Goal: Task Accomplishment & Management: Manage account settings

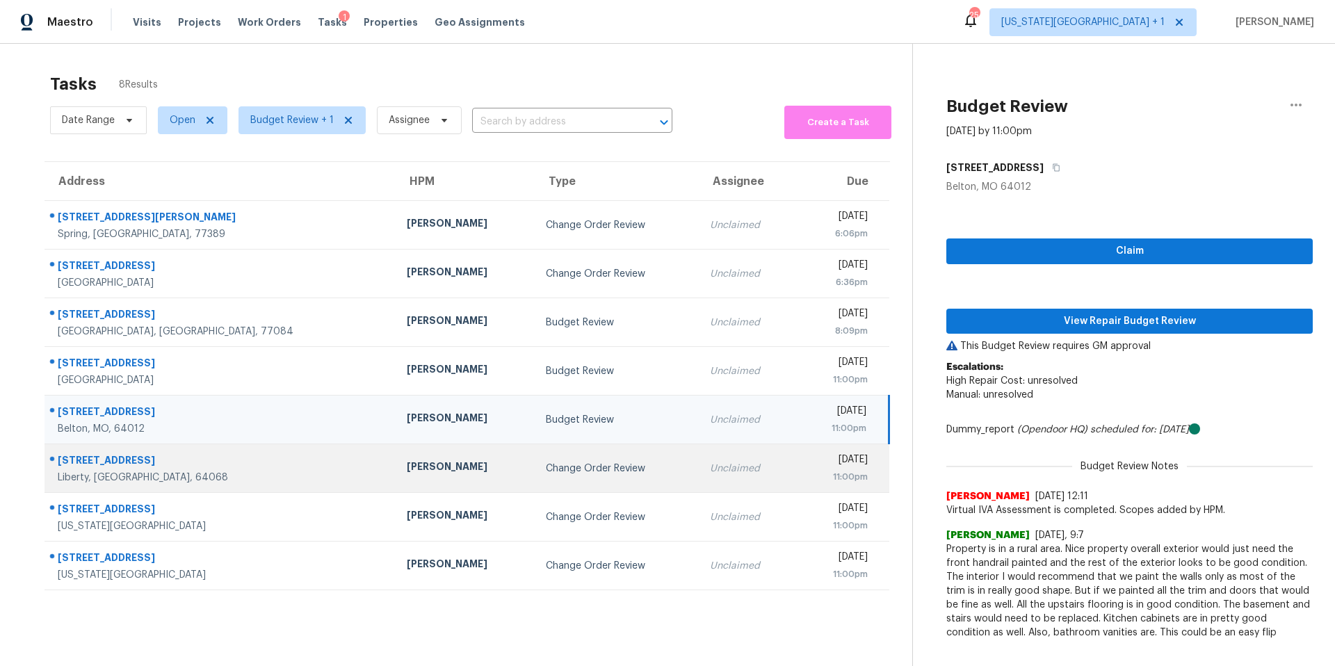
click at [407, 466] on div "[PERSON_NAME]" at bounding box center [465, 468] width 117 height 17
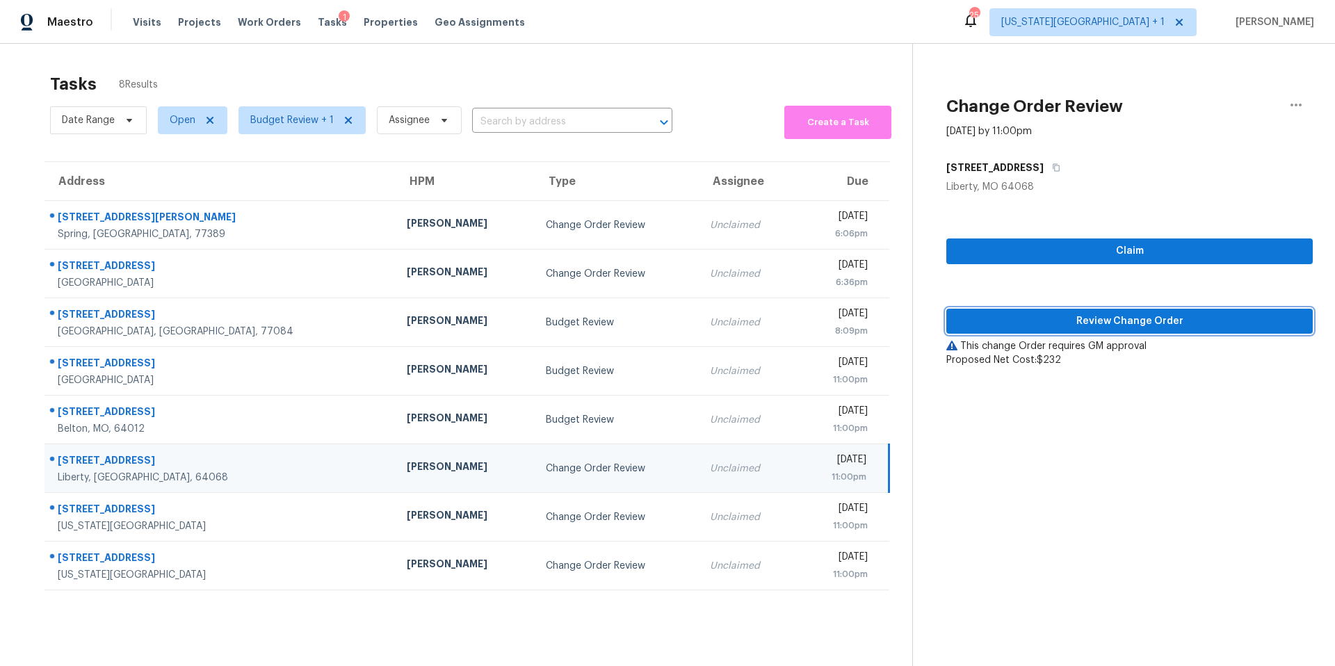
click at [1048, 323] on span "Review Change Order" at bounding box center [1130, 321] width 344 height 17
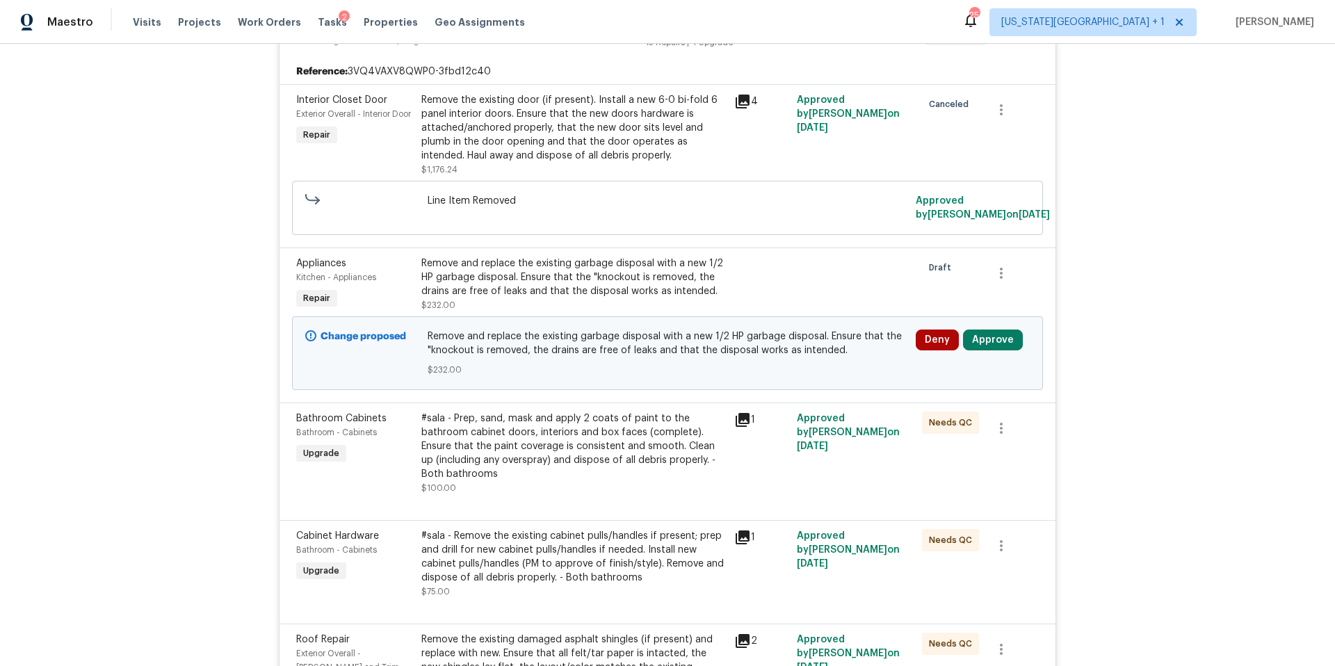
scroll to position [384, 0]
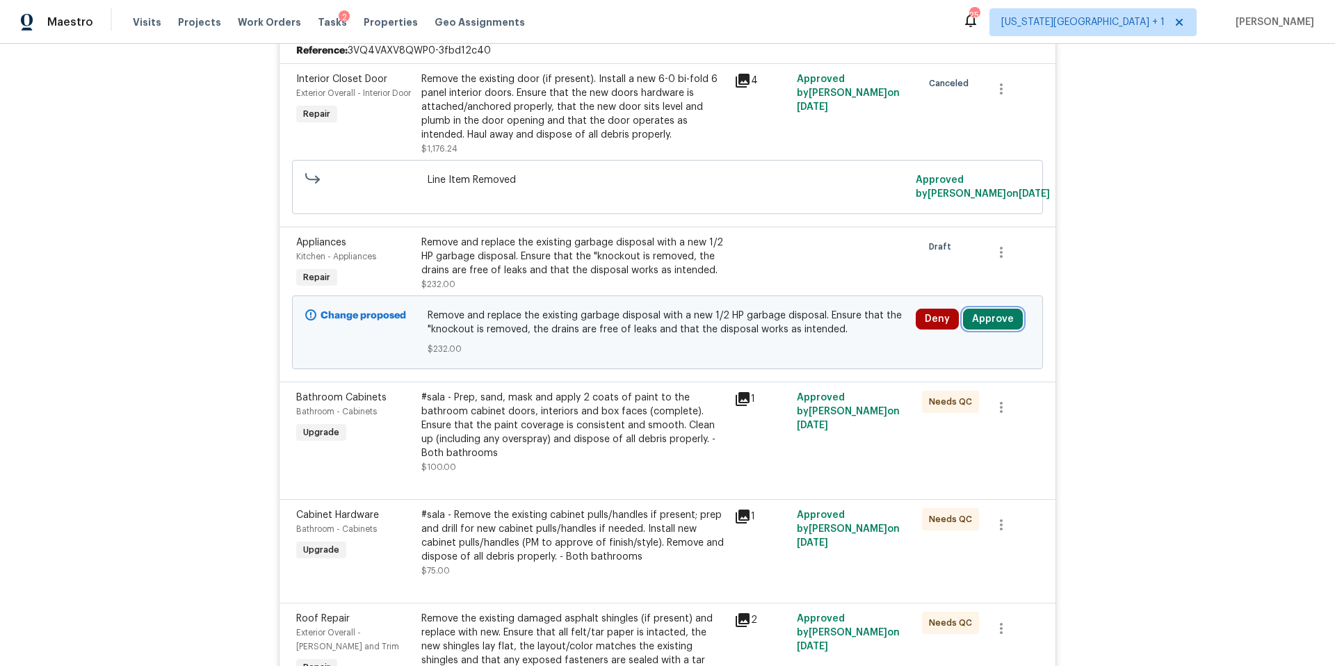
click at [983, 328] on button "Approve" at bounding box center [993, 319] width 60 height 21
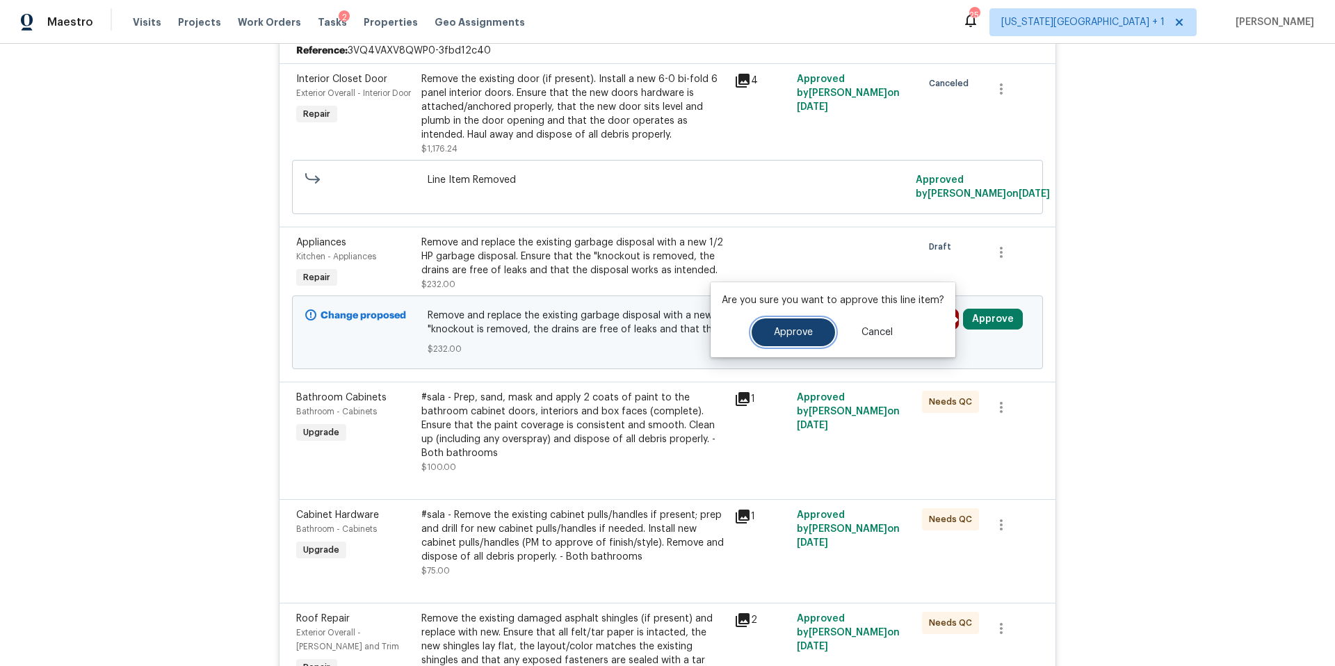
click at [770, 330] on button "Approve" at bounding box center [793, 332] width 83 height 28
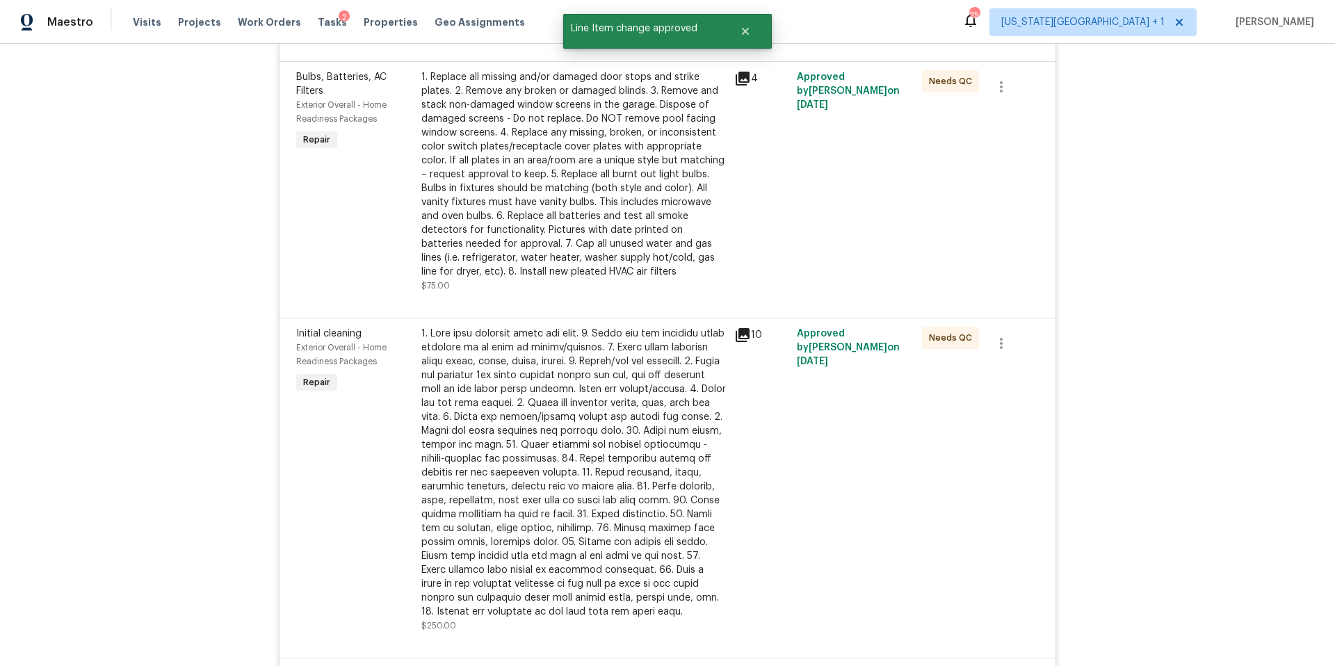
scroll to position [958, 0]
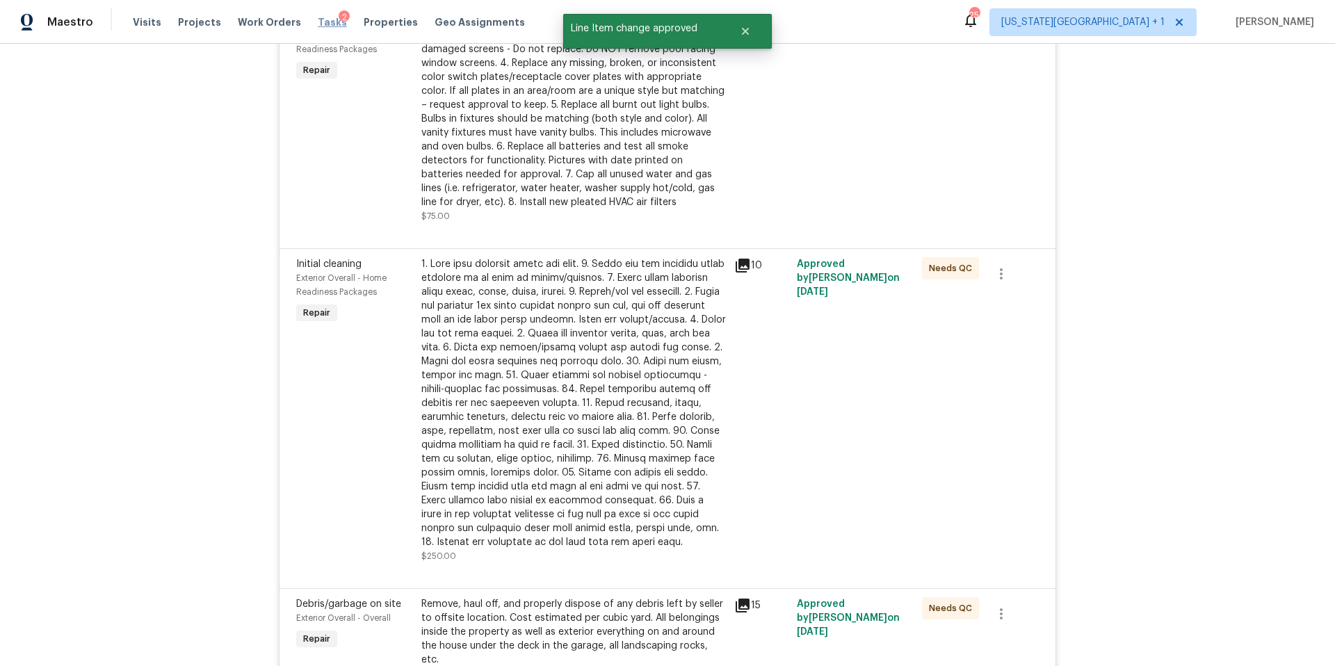
click at [319, 22] on span "Tasks" at bounding box center [332, 22] width 29 height 10
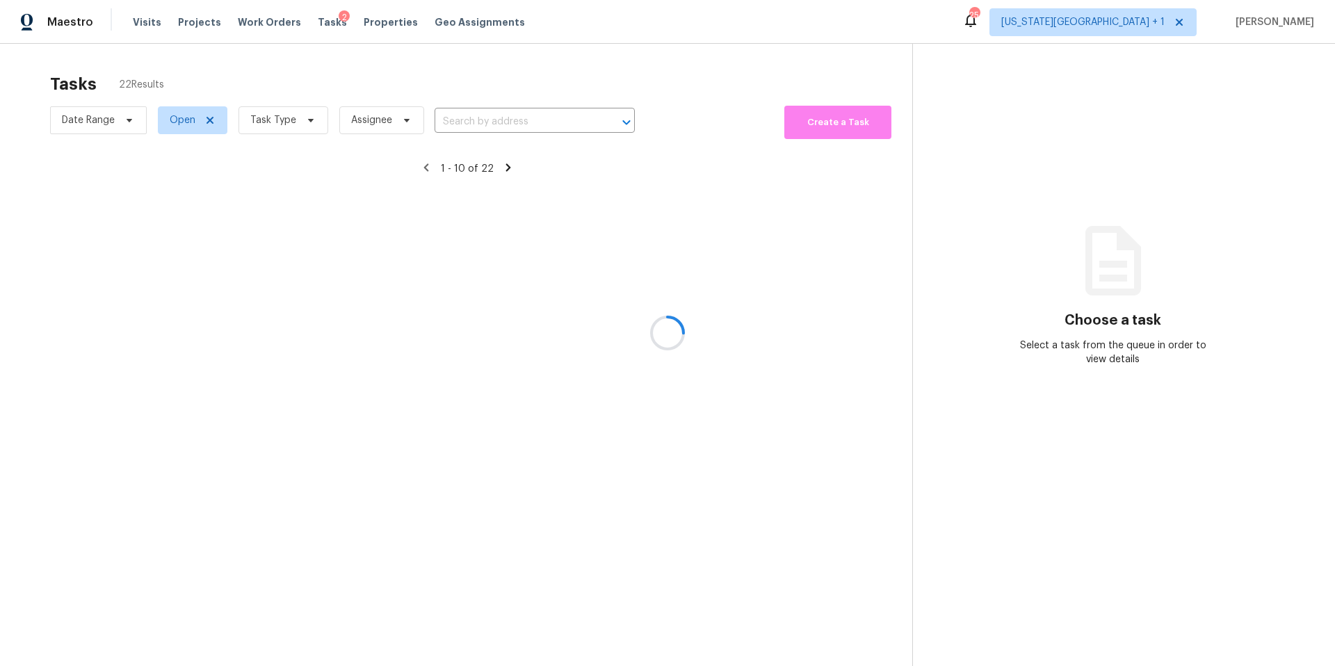
click at [287, 107] on div at bounding box center [667, 333] width 1335 height 666
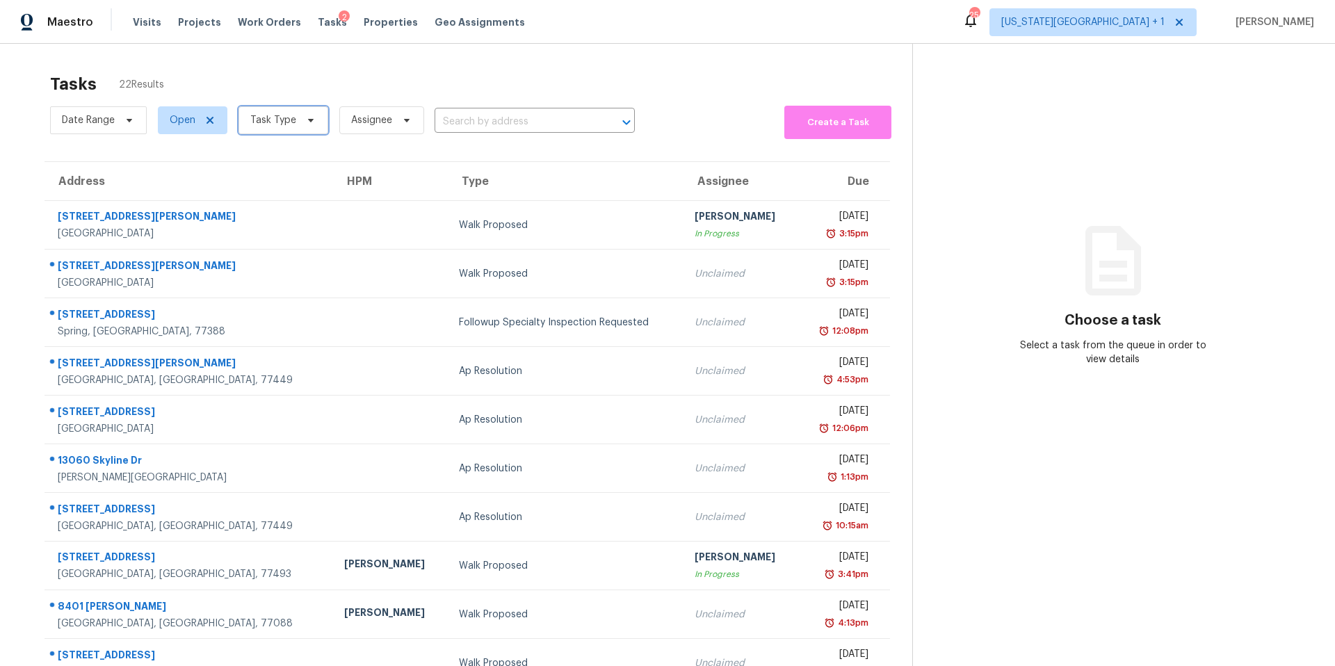
click at [284, 116] on span "Task Type" at bounding box center [273, 120] width 46 height 14
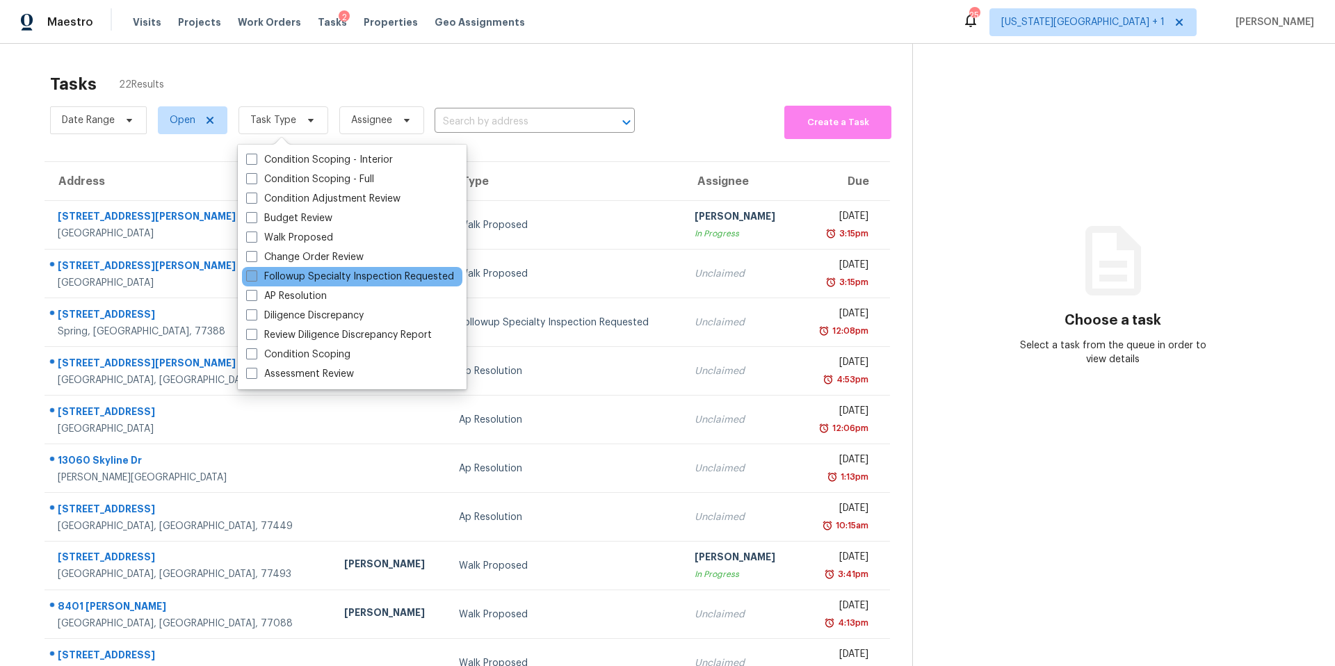
click at [281, 271] on label "Followup Specialty Inspection Requested" at bounding box center [350, 277] width 208 height 14
click at [255, 271] on input "Followup Specialty Inspection Requested" at bounding box center [250, 274] width 9 height 9
checkbox input "true"
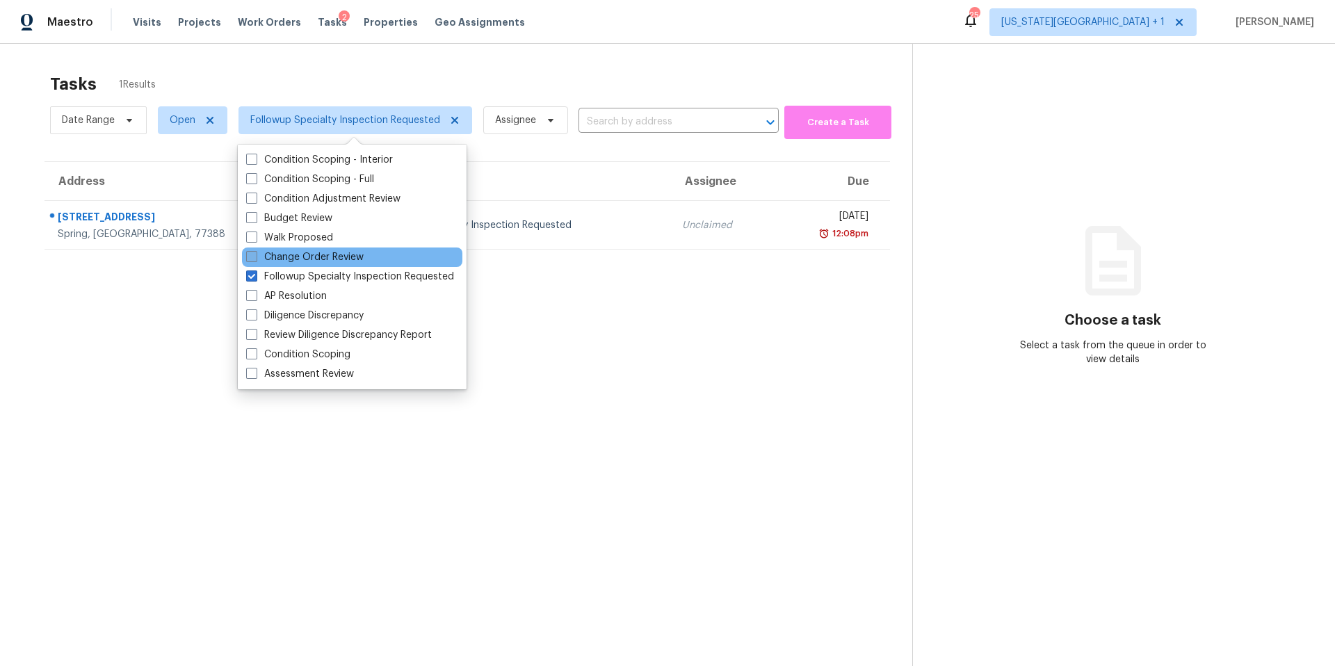
click at [284, 259] on label "Change Order Review" at bounding box center [305, 257] width 118 height 14
click at [255, 259] on input "Change Order Review" at bounding box center [250, 254] width 9 height 9
checkbox input "true"
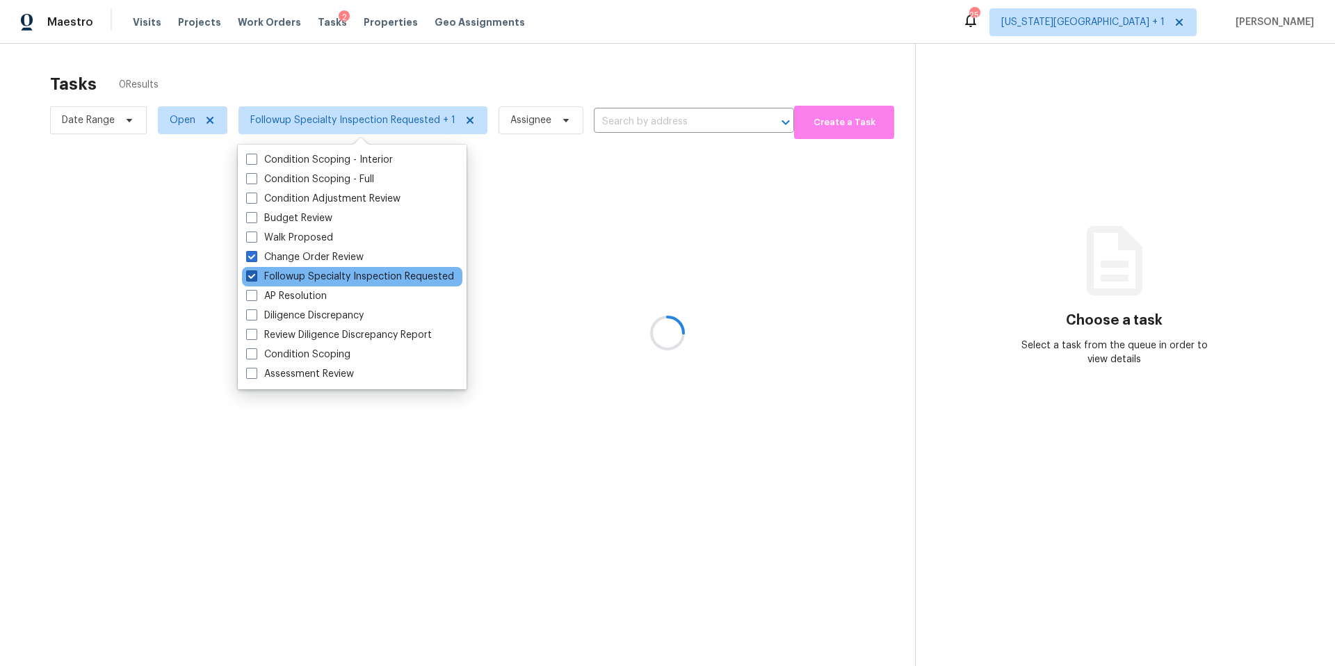
click at [277, 272] on label "Followup Specialty Inspection Requested" at bounding box center [350, 277] width 208 height 14
click at [255, 272] on input "Followup Specialty Inspection Requested" at bounding box center [250, 274] width 9 height 9
checkbox input "false"
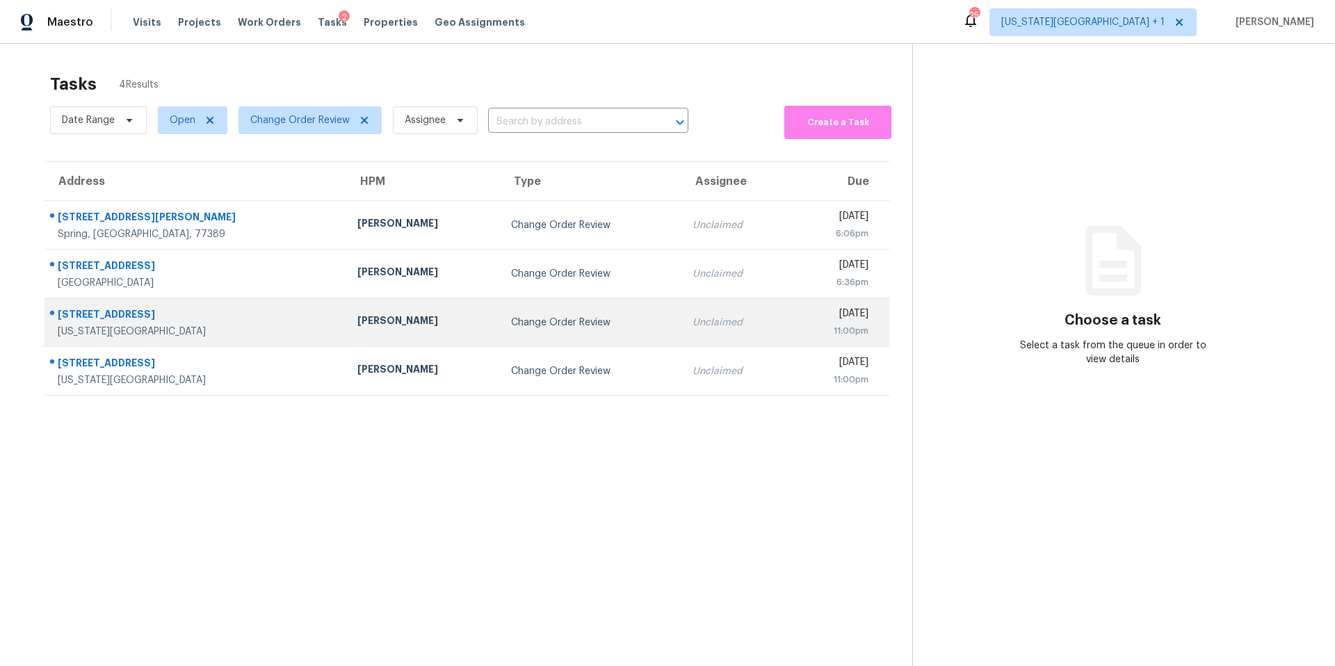
click at [390, 322] on td "[PERSON_NAME]" at bounding box center [423, 322] width 154 height 49
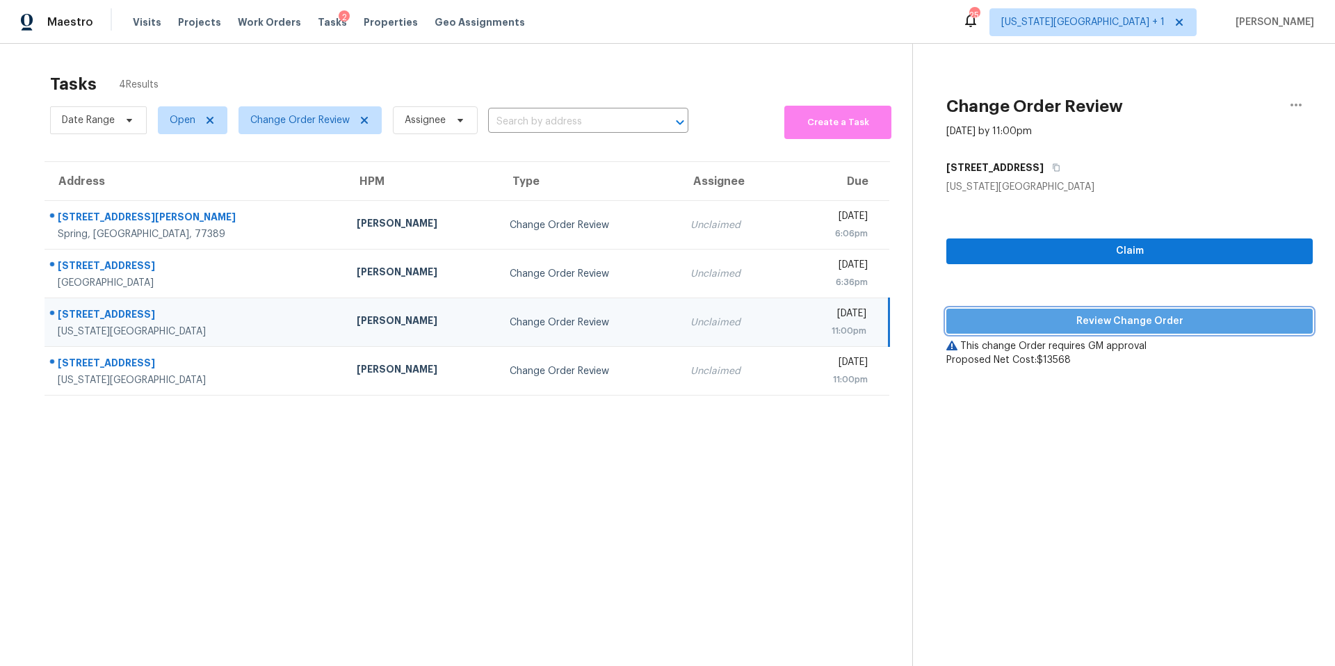
click at [1027, 309] on button "Review Change Order" at bounding box center [1129, 322] width 366 height 26
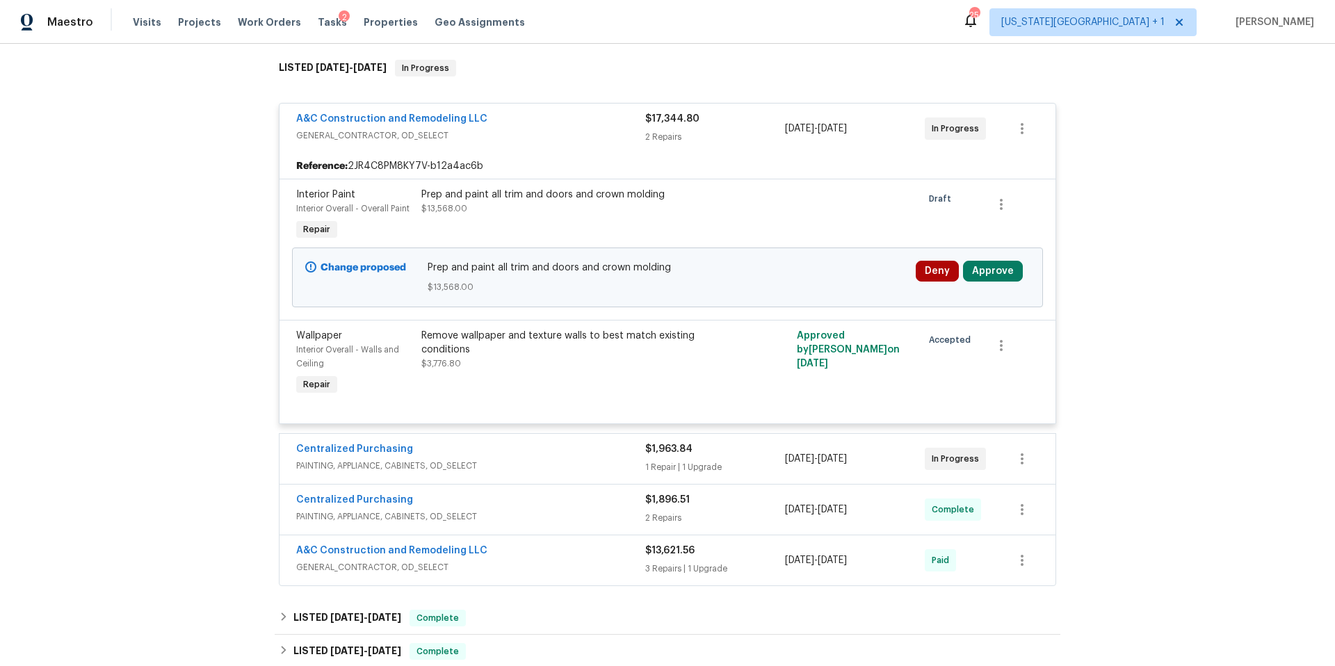
scroll to position [215, 0]
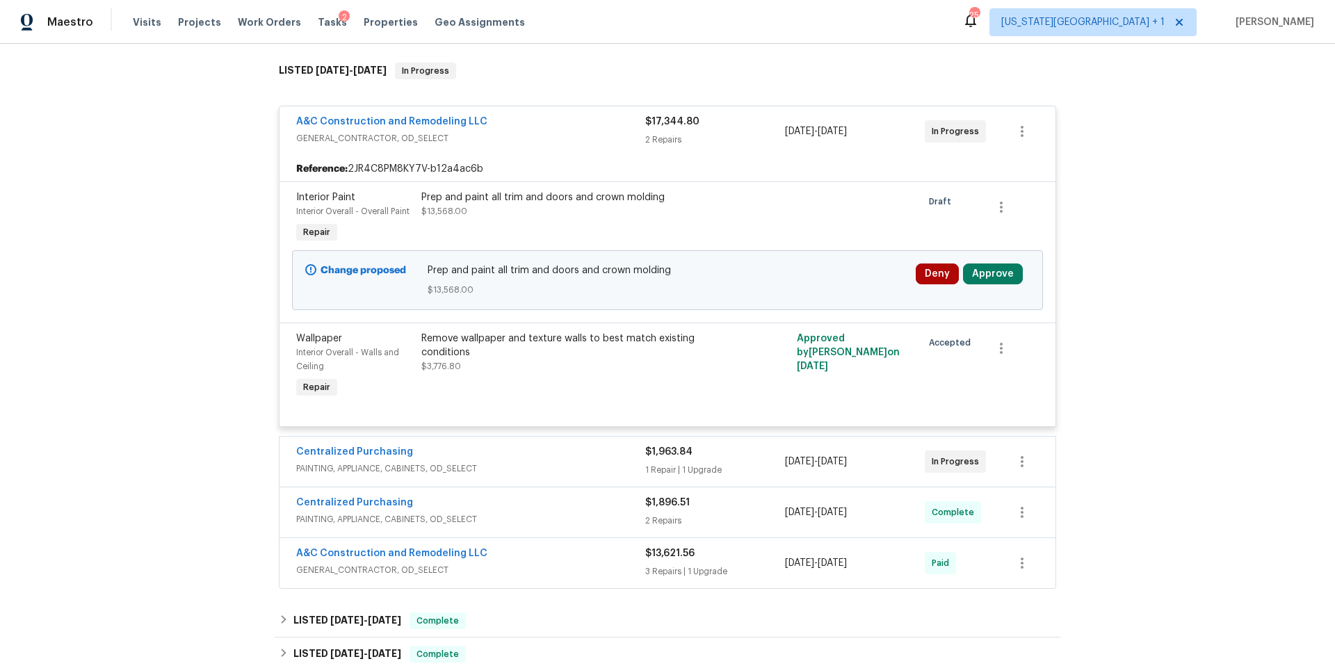
click at [589, 541] on div "A&C Construction and Remodeling LLC GENERAL_CONTRACTOR, OD_SELECT $13,621.56 3 …" at bounding box center [668, 563] width 776 height 50
click at [576, 563] on div "A&C Construction and Remodeling LLC" at bounding box center [470, 555] width 349 height 17
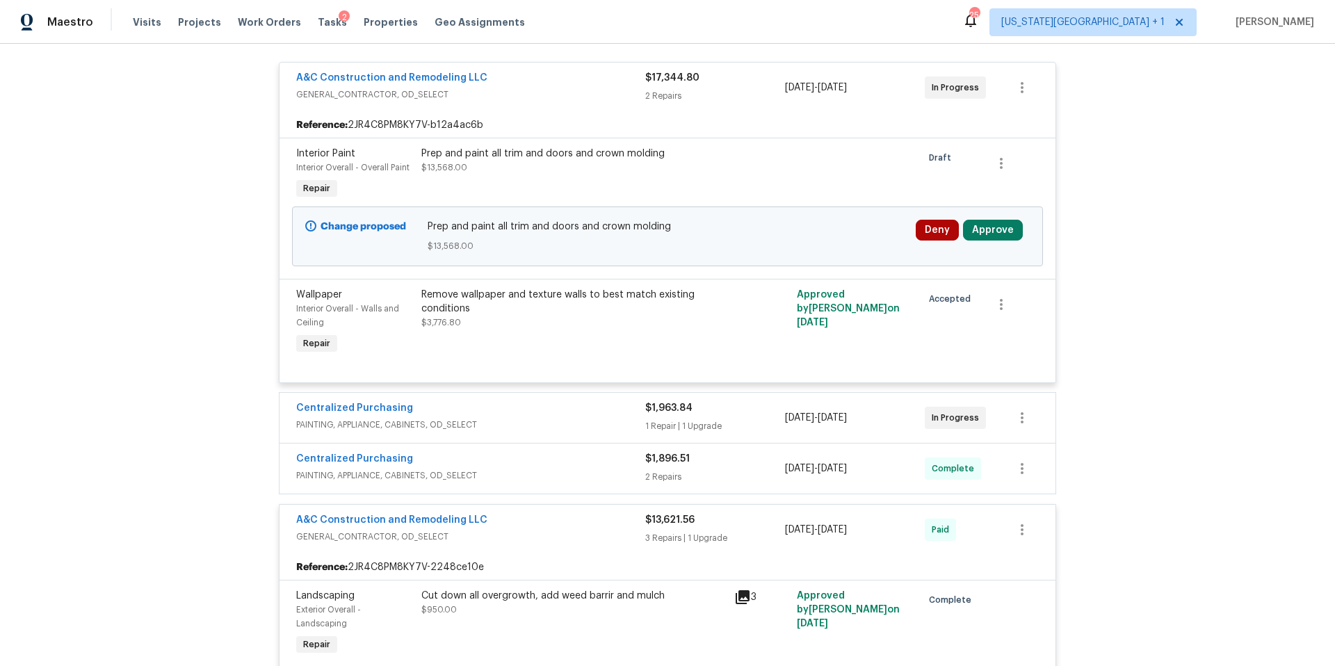
scroll to position [246, 0]
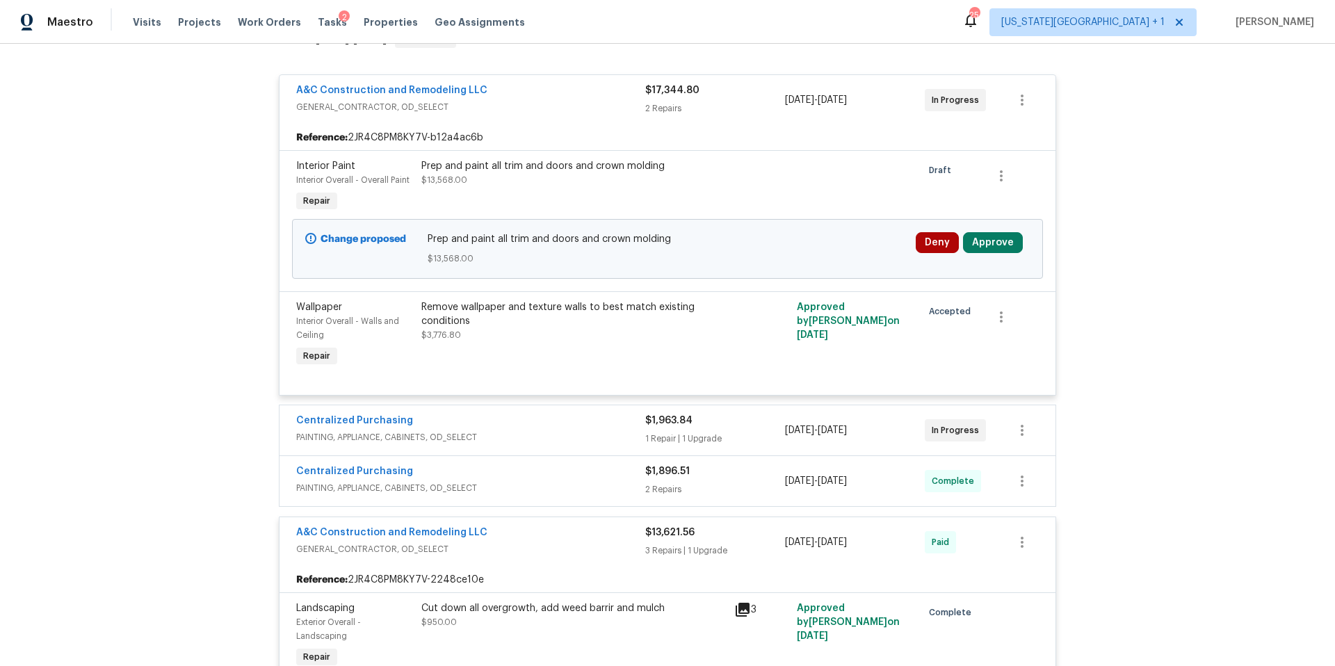
click at [563, 179] on div "Prep and paint all trim and doors and crown molding $13,568.00" at bounding box center [573, 173] width 305 height 28
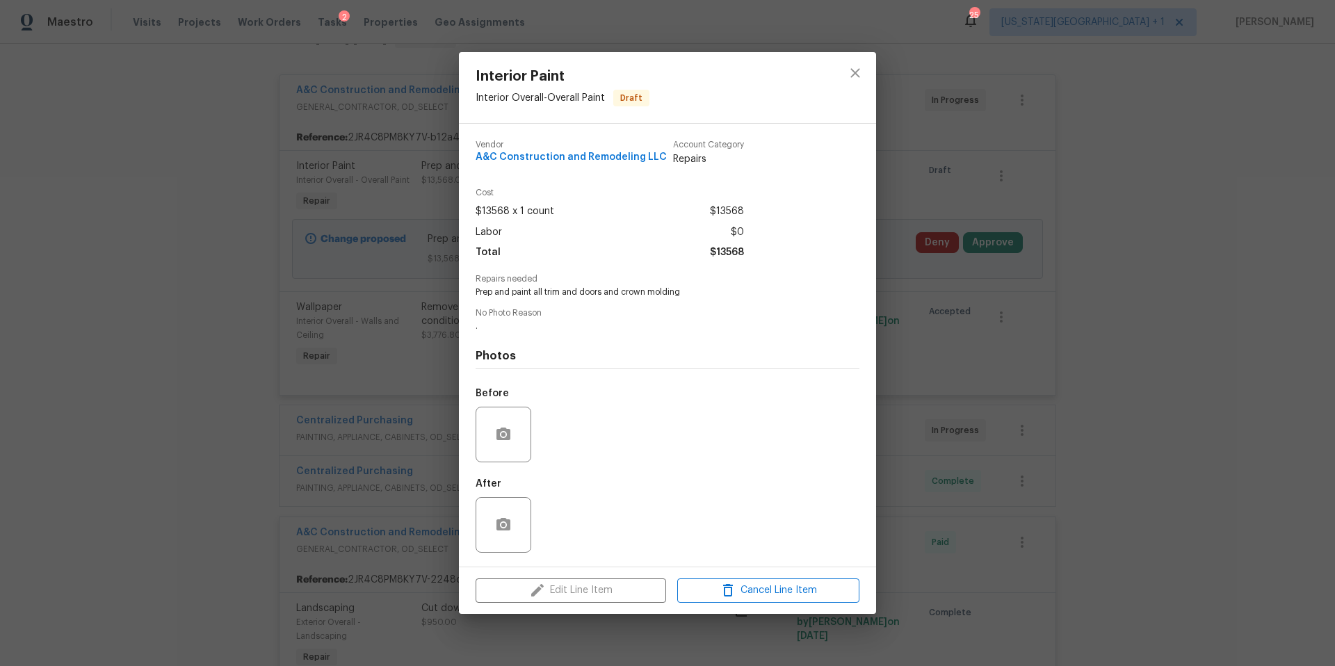
click at [220, 175] on div "Interior Paint Interior Overall - Overall Paint Draft Vendor A&C Construction a…" at bounding box center [667, 333] width 1335 height 666
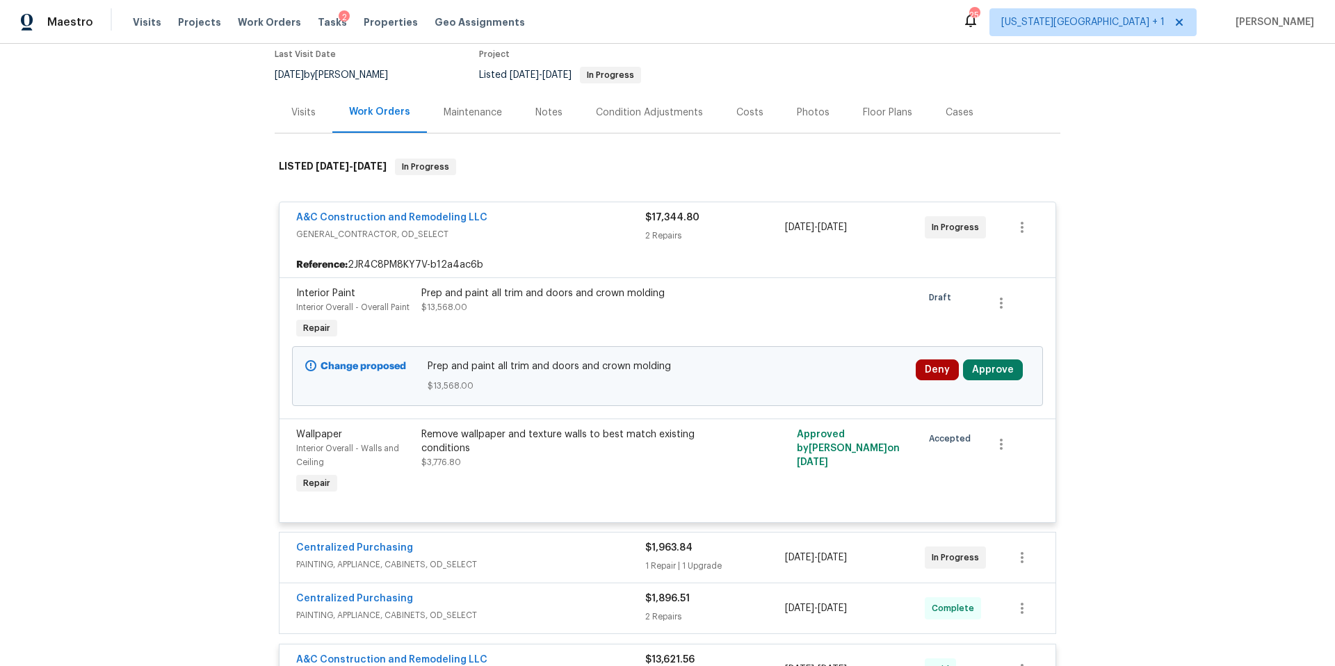
scroll to position [0, 0]
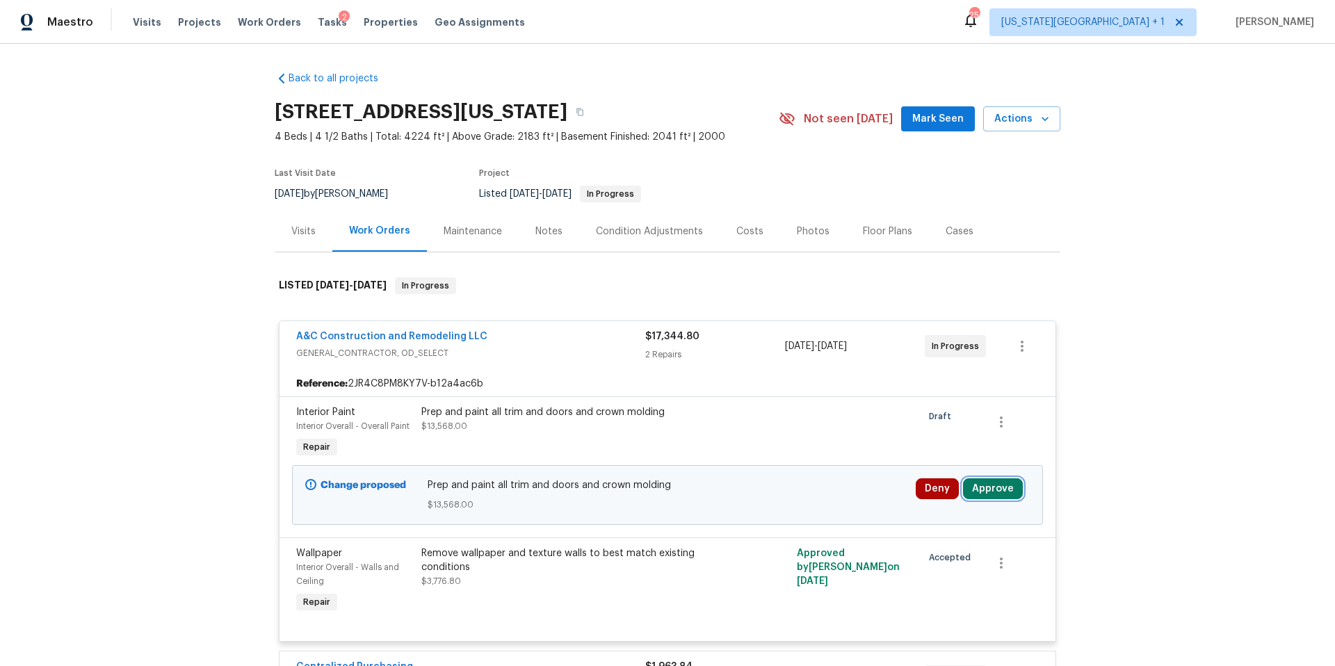
click at [992, 488] on button "Approve" at bounding box center [993, 488] width 60 height 21
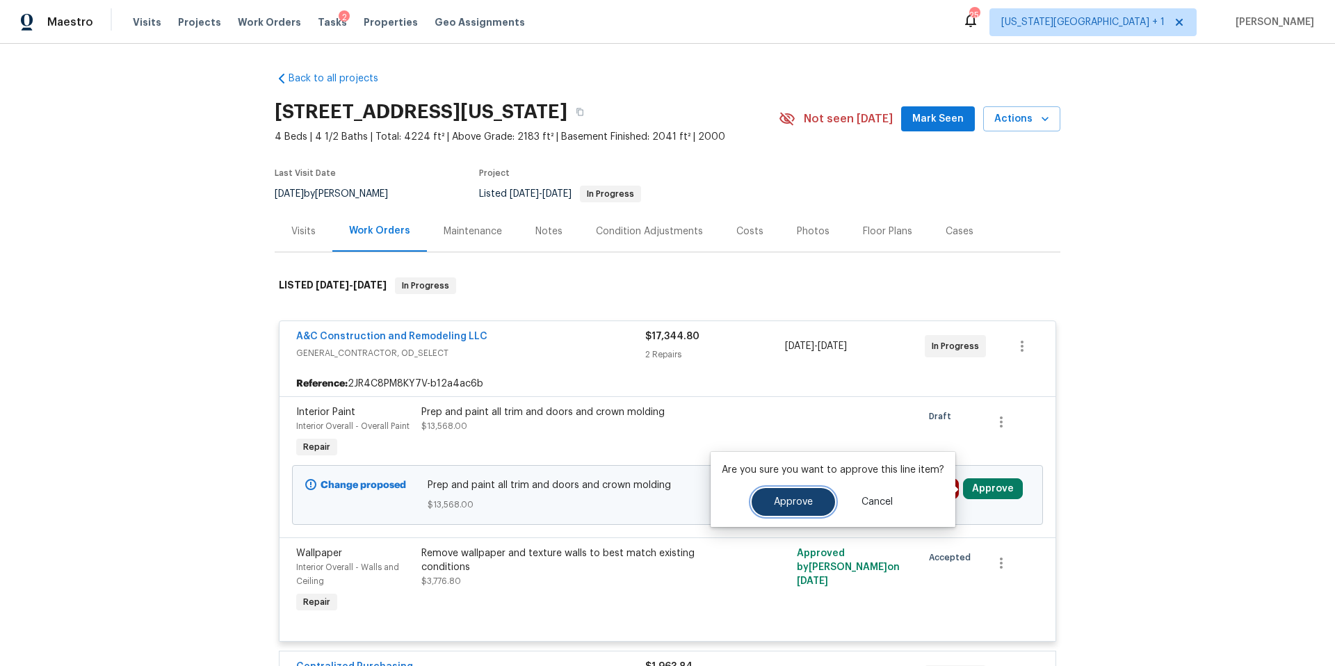
click at [793, 499] on span "Approve" at bounding box center [793, 502] width 39 height 10
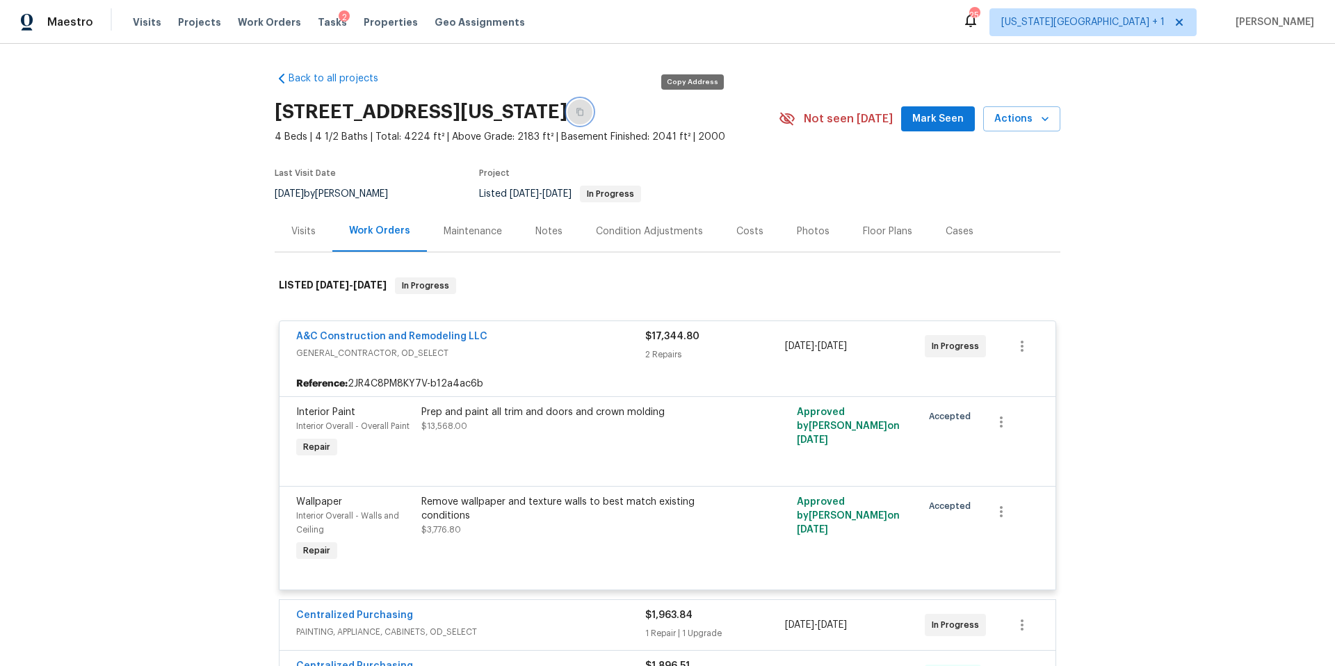
click at [584, 113] on icon "button" at bounding box center [580, 112] width 8 height 8
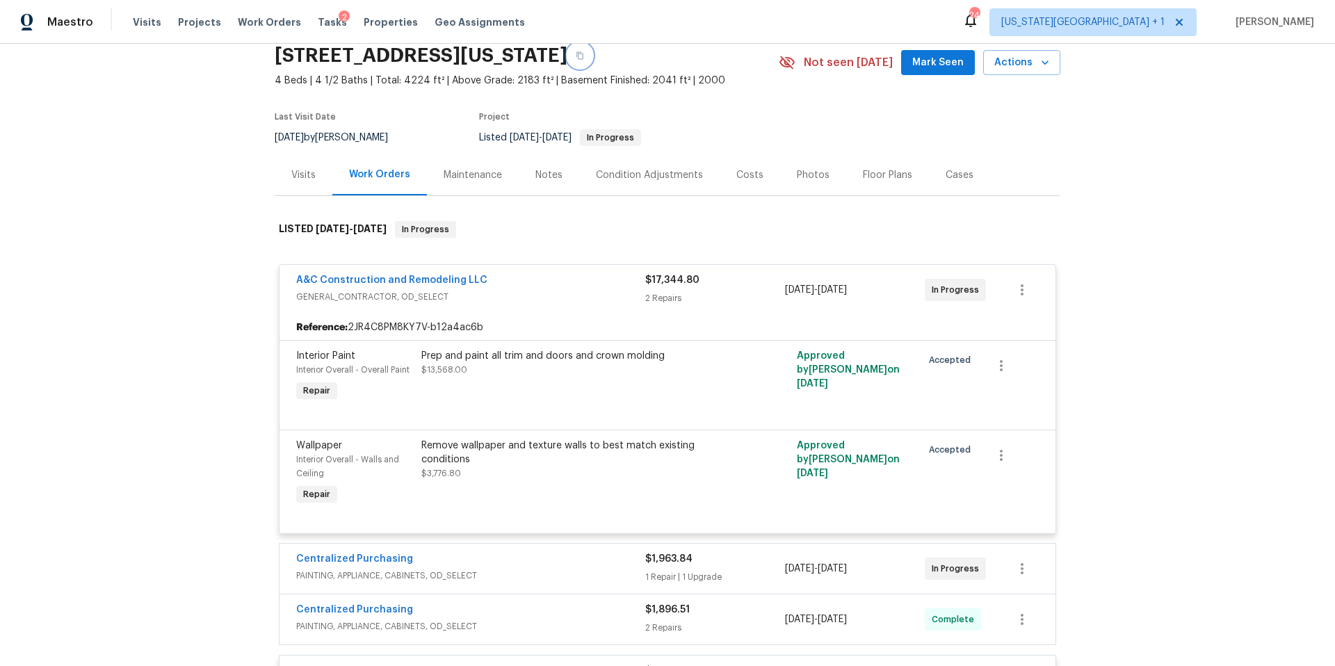
scroll to position [31, 0]
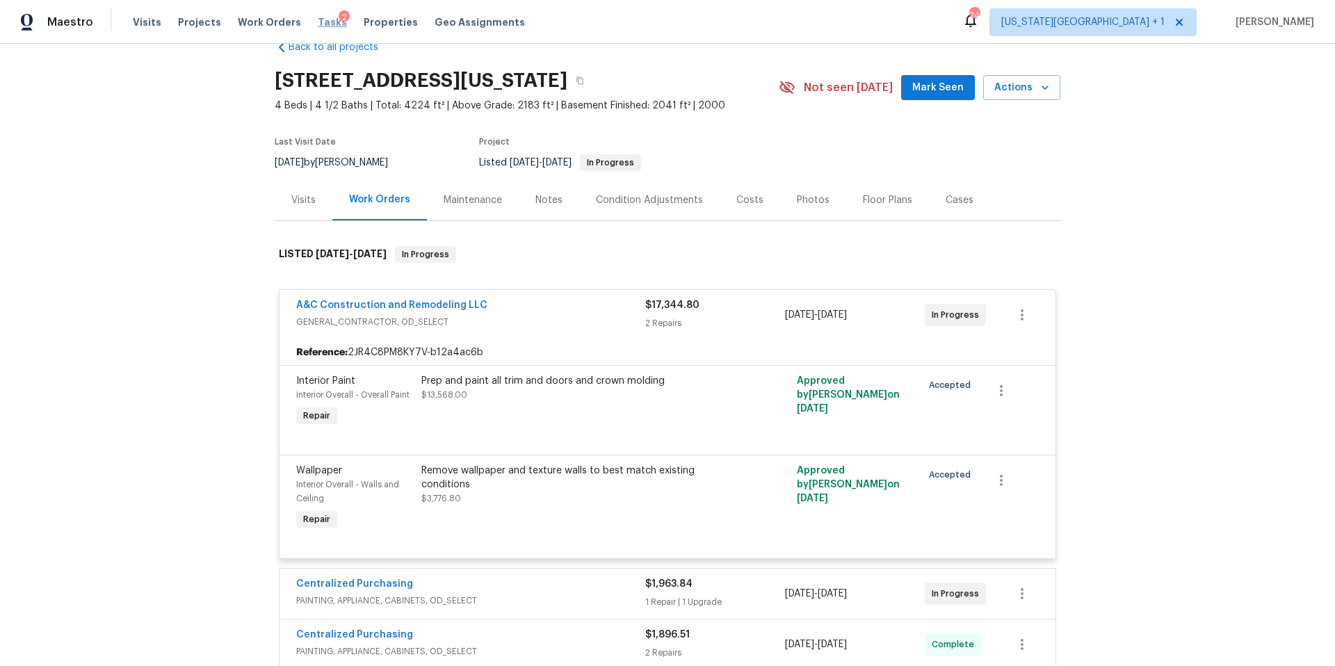
click at [318, 21] on span "Tasks" at bounding box center [332, 22] width 29 height 10
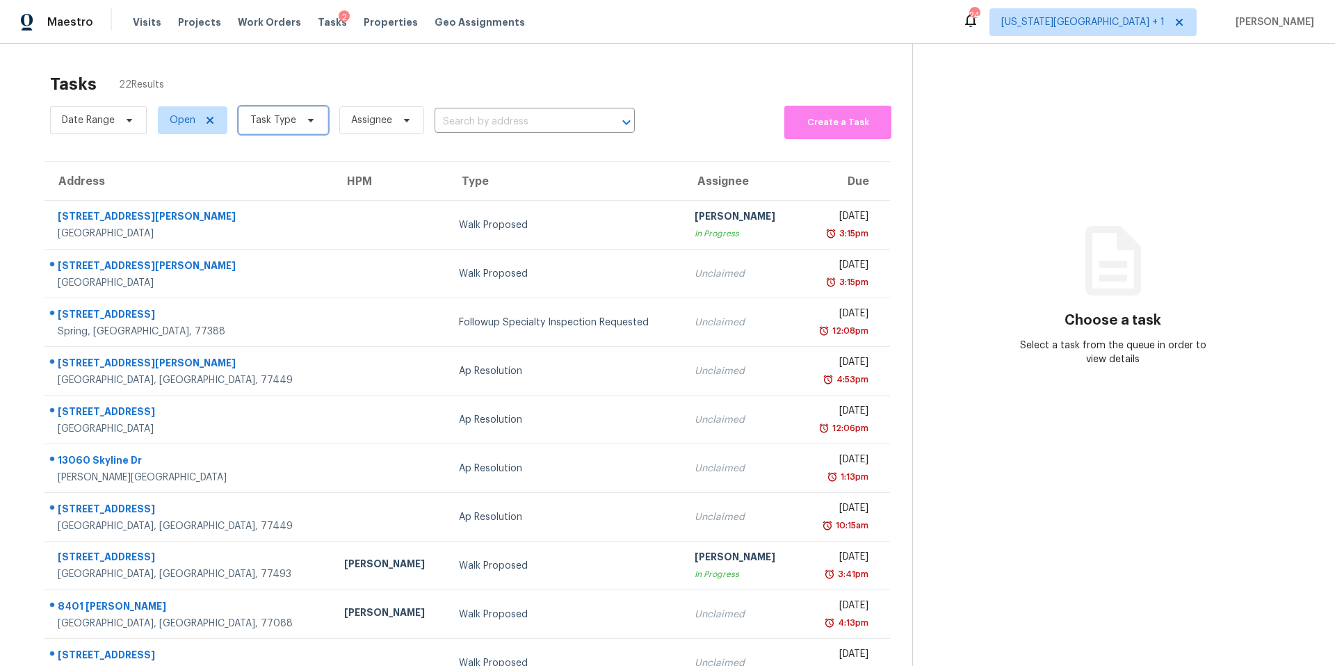
click at [265, 120] on span "Task Type" at bounding box center [273, 120] width 46 height 14
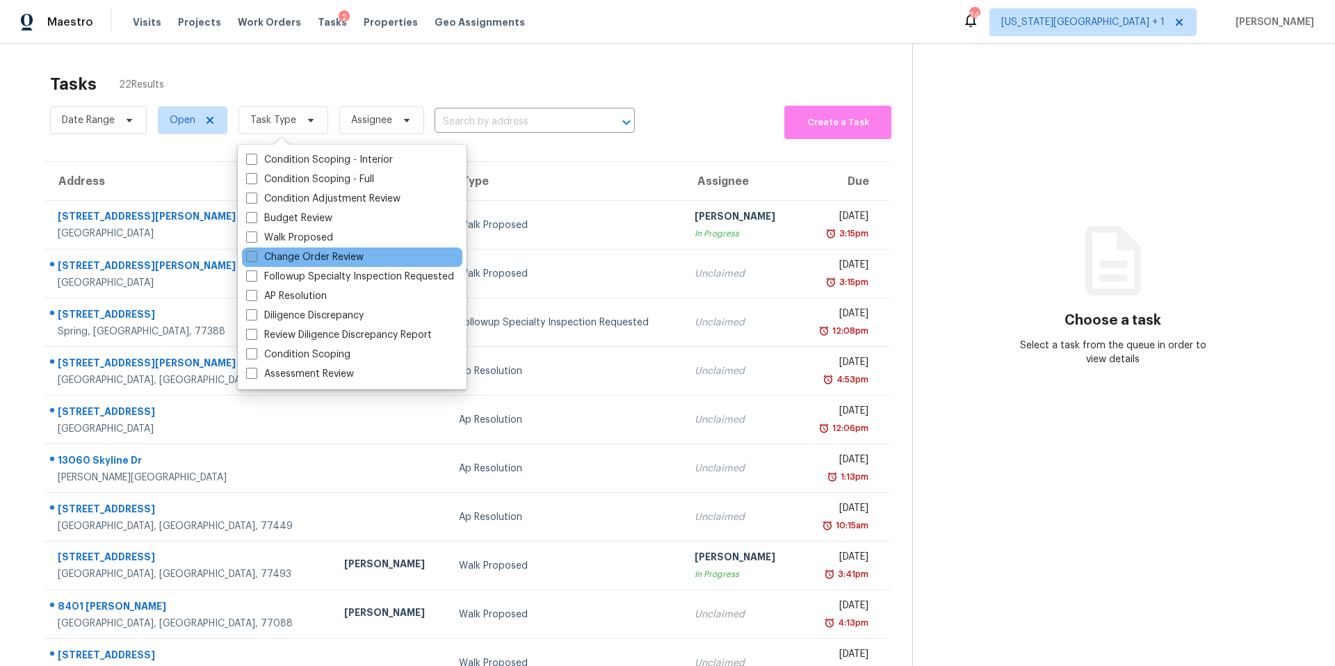
click at [266, 263] on label "Change Order Review" at bounding box center [305, 257] width 118 height 14
click at [255, 259] on input "Change Order Review" at bounding box center [250, 254] width 9 height 9
checkbox input "true"
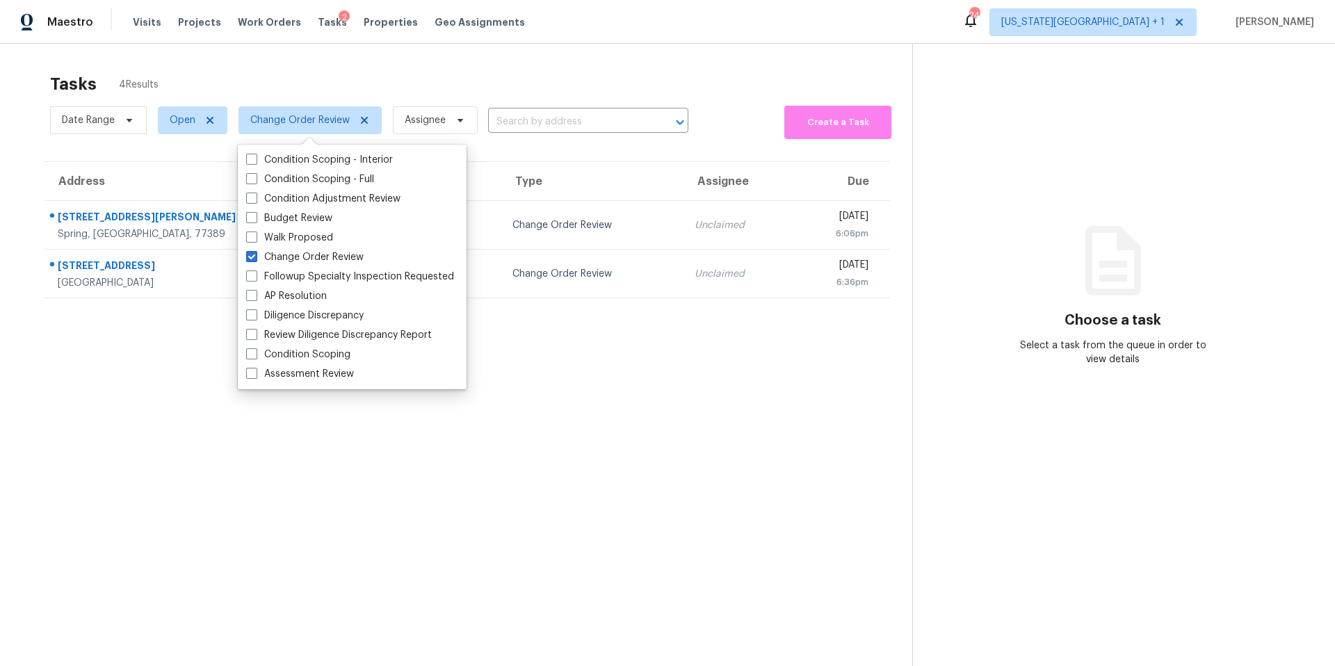
click at [132, 364] on section "Tasks 4 Results Date Range Open Change Order Review Assignee ​ Create a Task Ad…" at bounding box center [467, 388] width 890 height 644
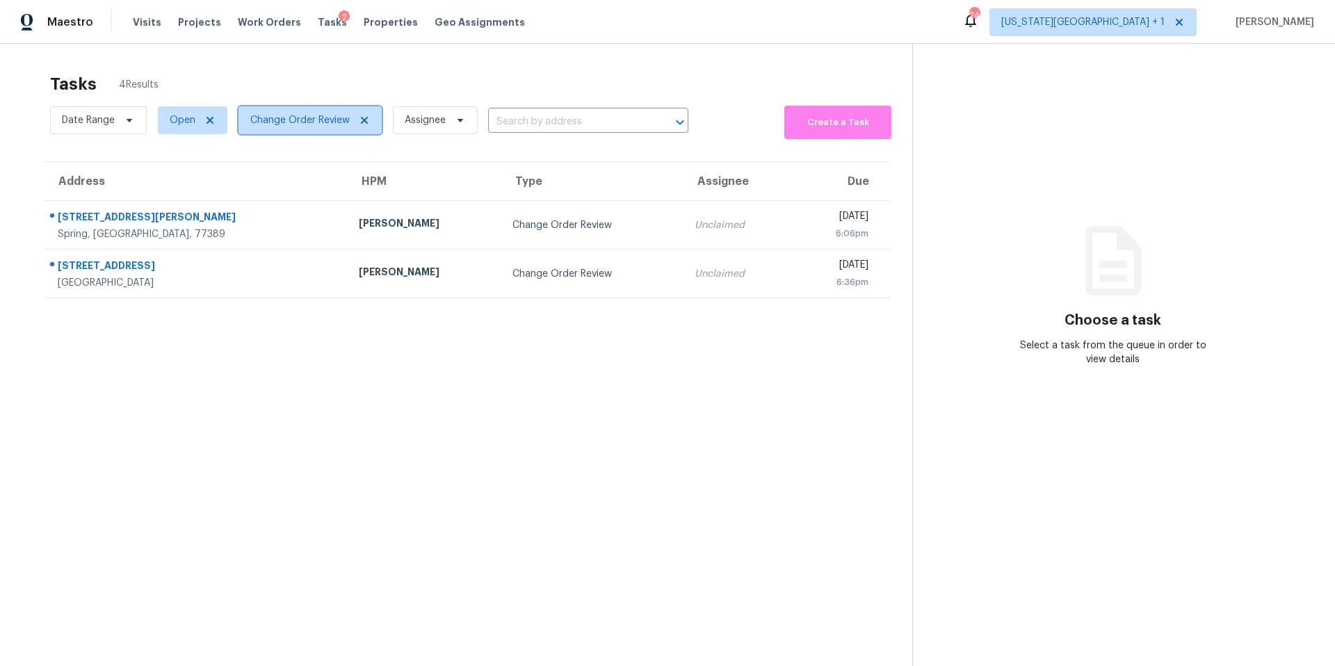
click at [296, 117] on span "Change Order Review" at bounding box center [299, 120] width 99 height 14
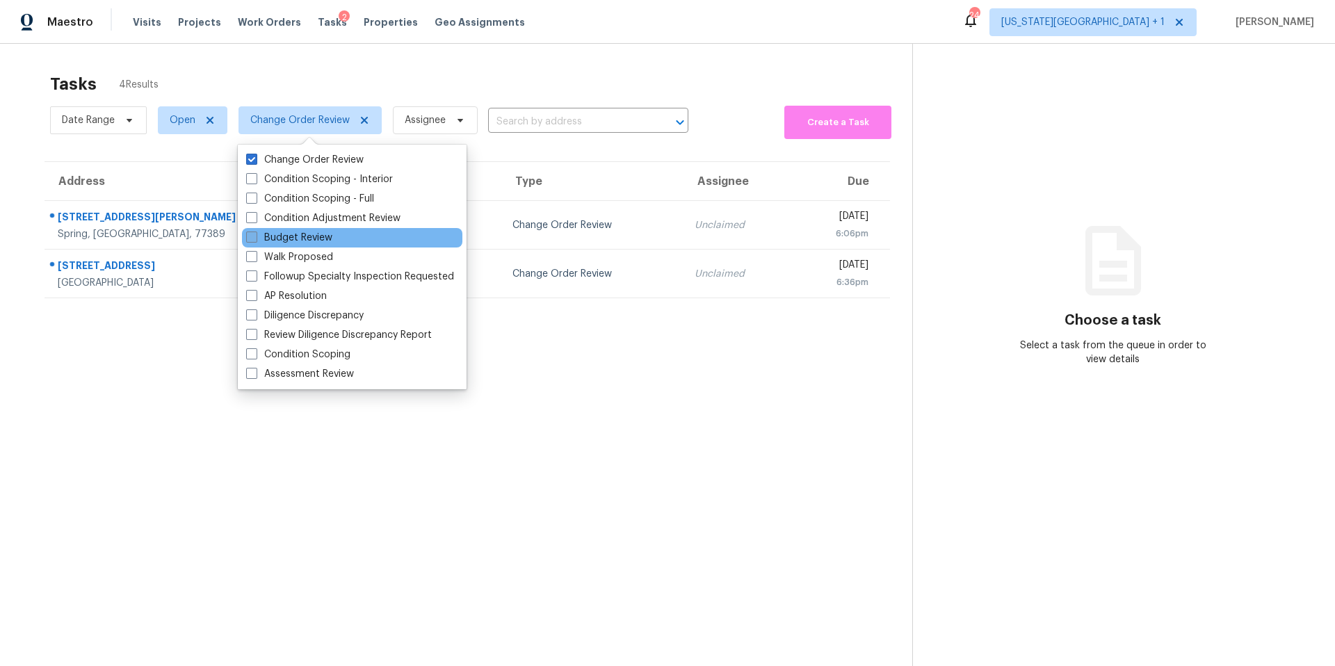
click at [273, 235] on label "Budget Review" at bounding box center [289, 238] width 86 height 14
click at [255, 235] on input "Budget Review" at bounding box center [250, 235] width 9 height 9
checkbox input "true"
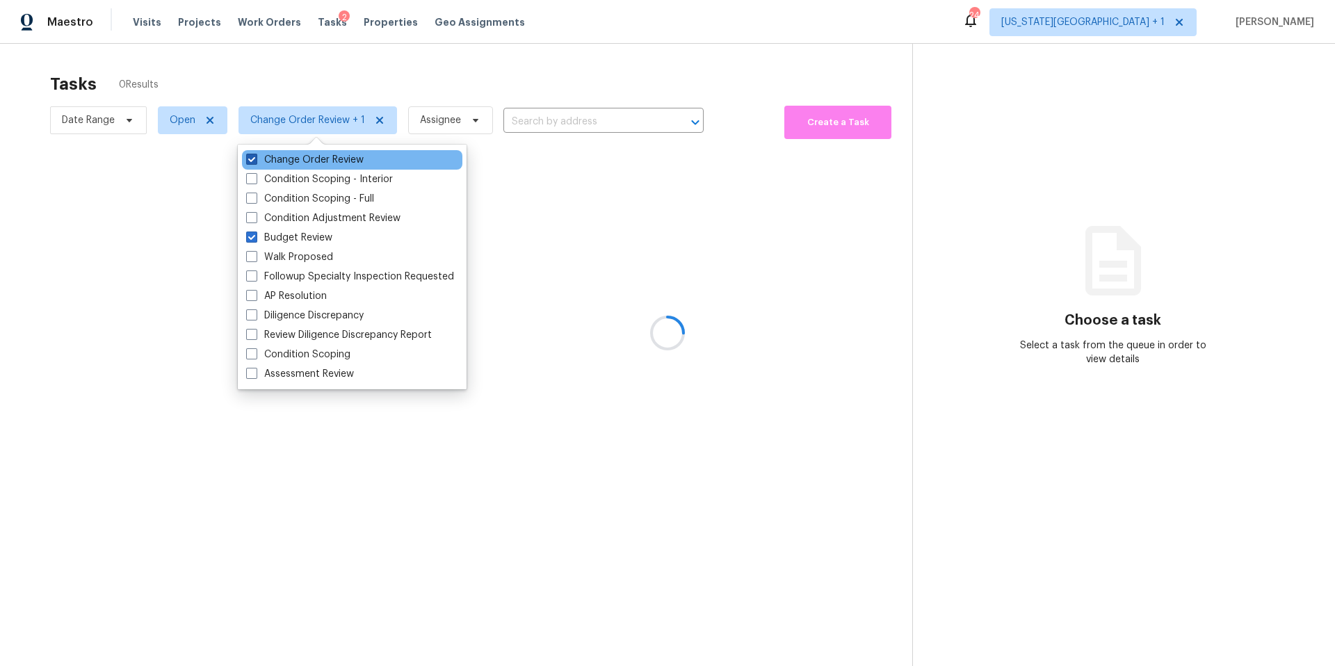
click at [262, 166] on label "Change Order Review" at bounding box center [305, 160] width 118 height 14
click at [255, 162] on input "Change Order Review" at bounding box center [250, 157] width 9 height 9
checkbox input "false"
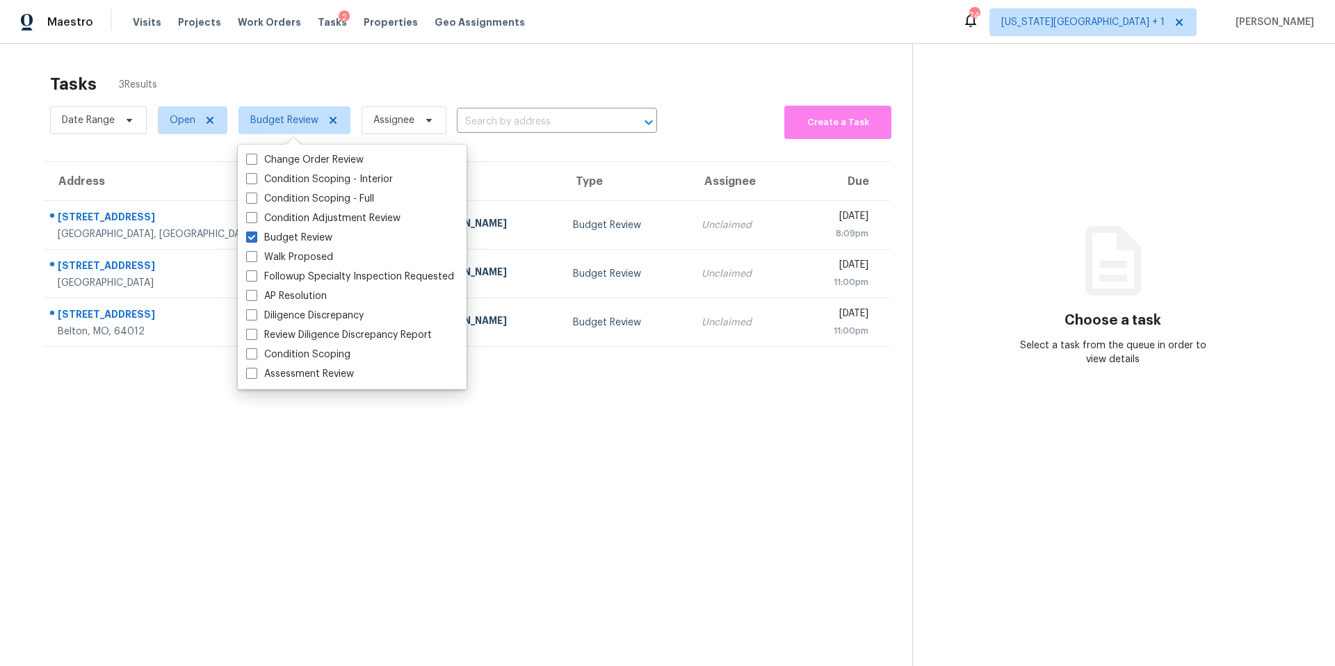
click at [362, 56] on div "Tasks 3 Results Date Range Open Budget Review Assignee ​ Create a Task Address …" at bounding box center [667, 377] width 1335 height 666
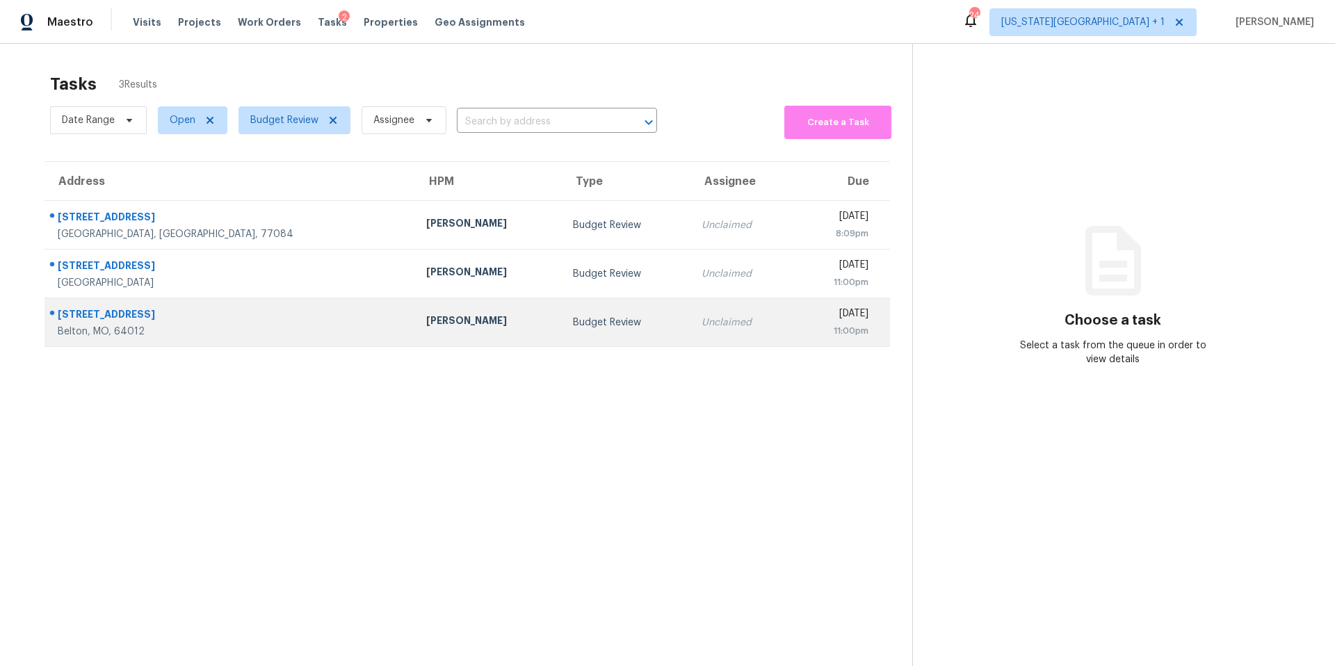
click at [426, 323] on div "[PERSON_NAME]" at bounding box center [488, 322] width 124 height 17
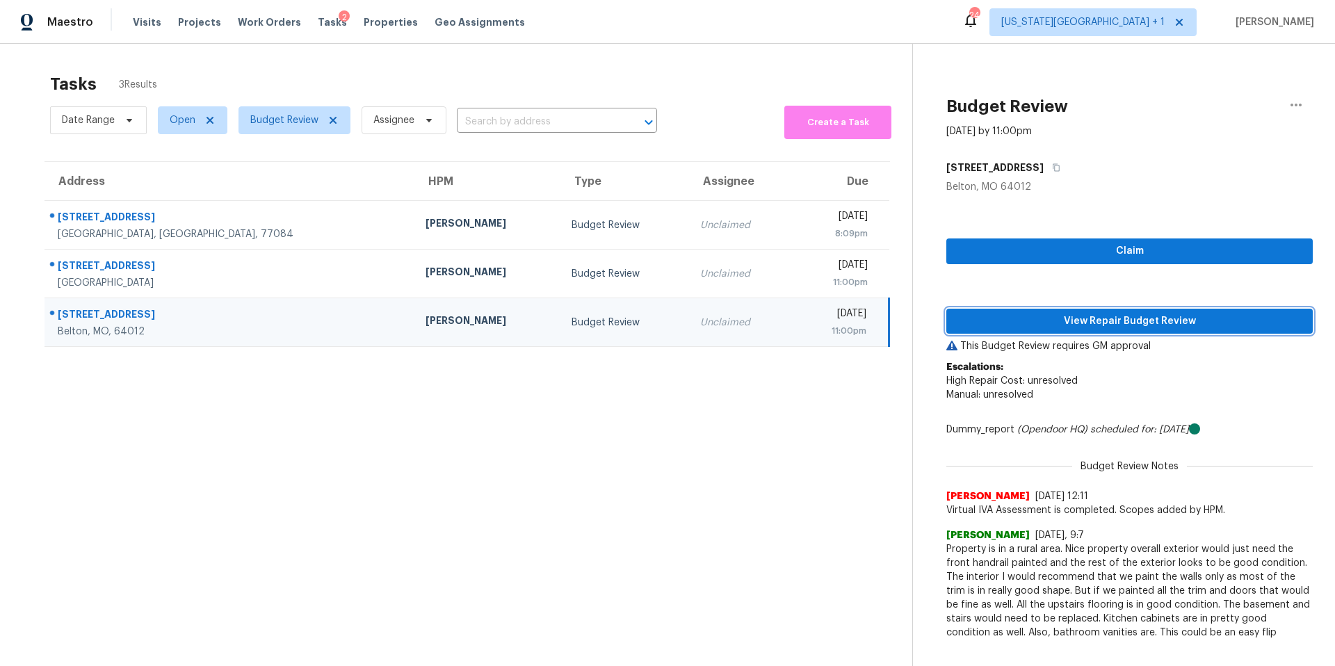
click at [1010, 329] on span "View Repair Budget Review" at bounding box center [1130, 321] width 344 height 17
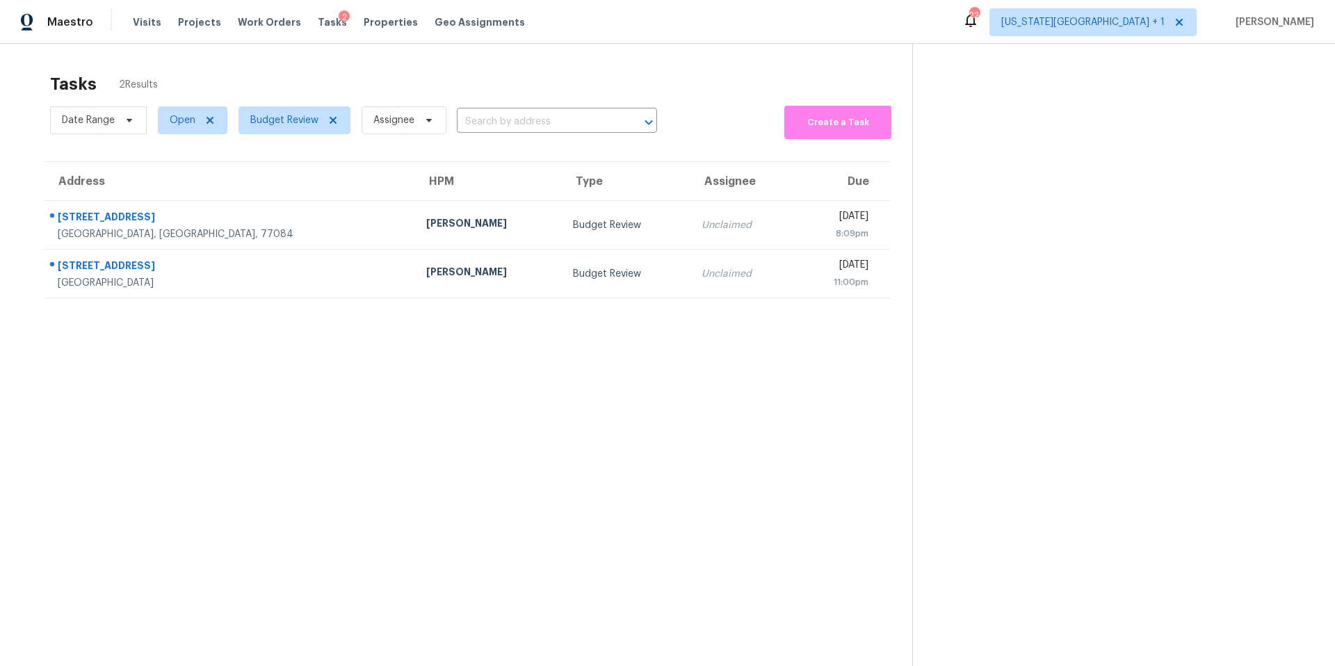
click at [370, 29] on div "Visits Projects Work Orders Tasks 2 Properties Geo Assignments" at bounding box center [337, 22] width 409 height 28
click at [375, 29] on span "Properties" at bounding box center [391, 22] width 54 height 14
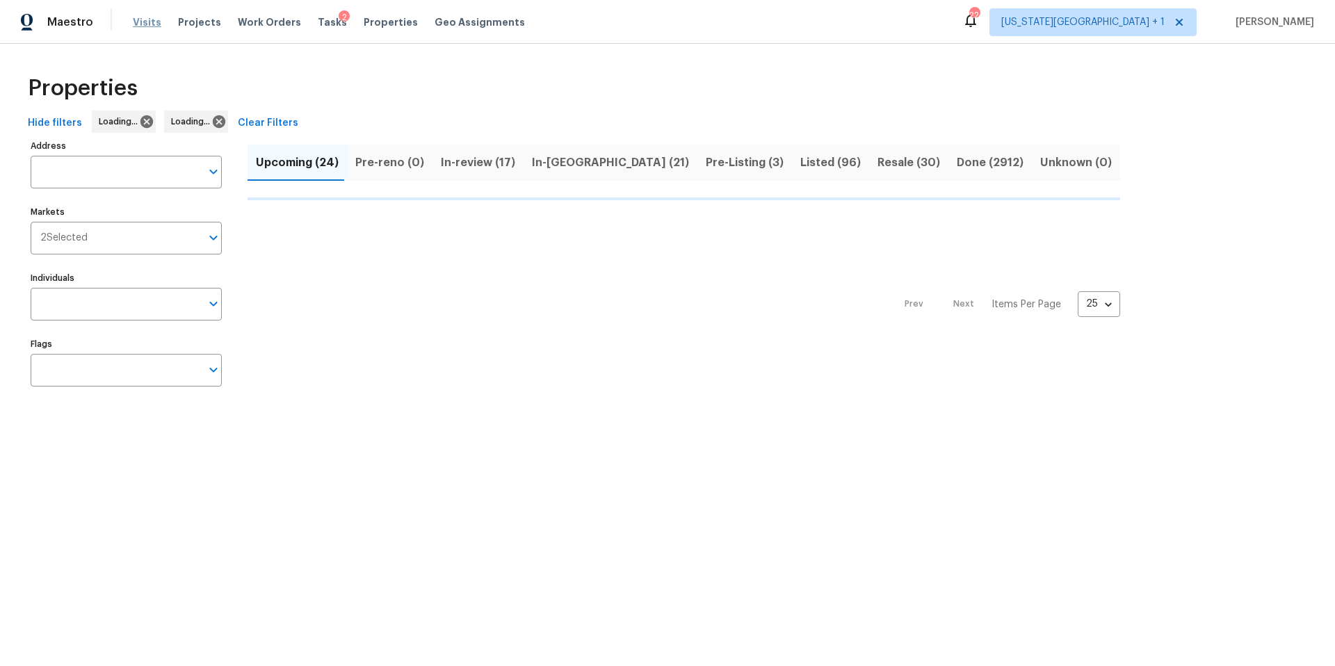
click at [152, 24] on span "Visits" at bounding box center [147, 22] width 29 height 14
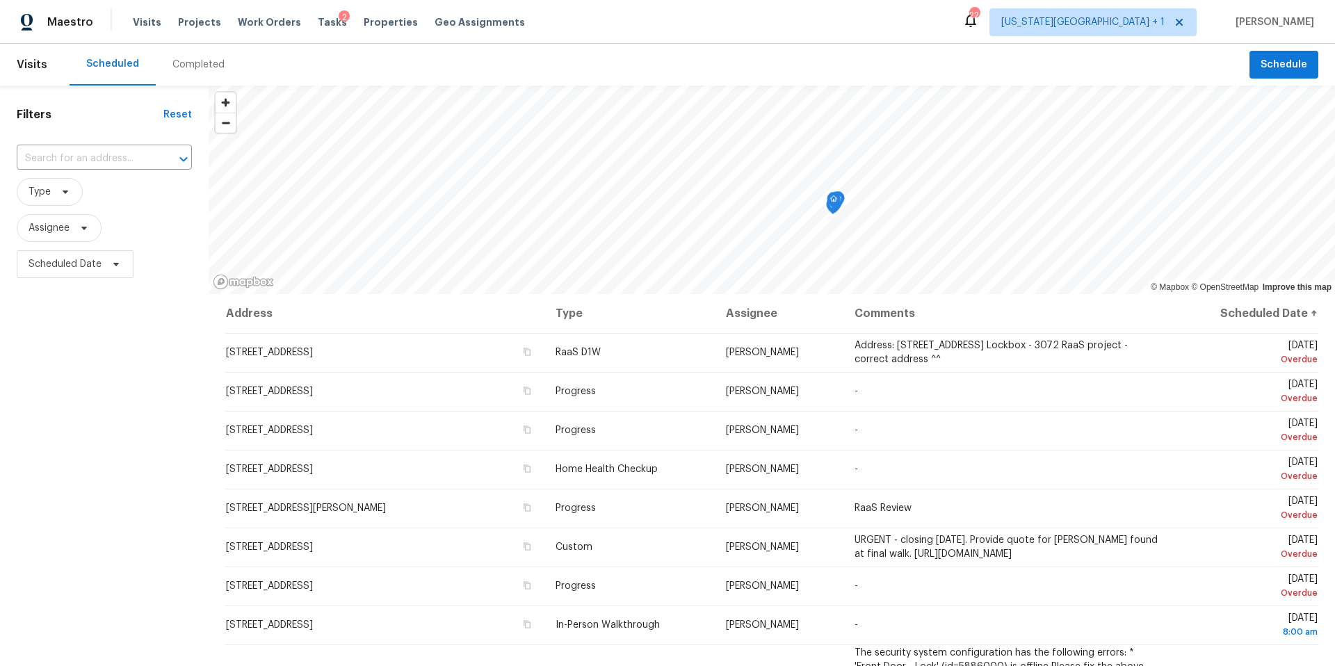
click at [181, 67] on div "Completed" at bounding box center [198, 65] width 52 height 14
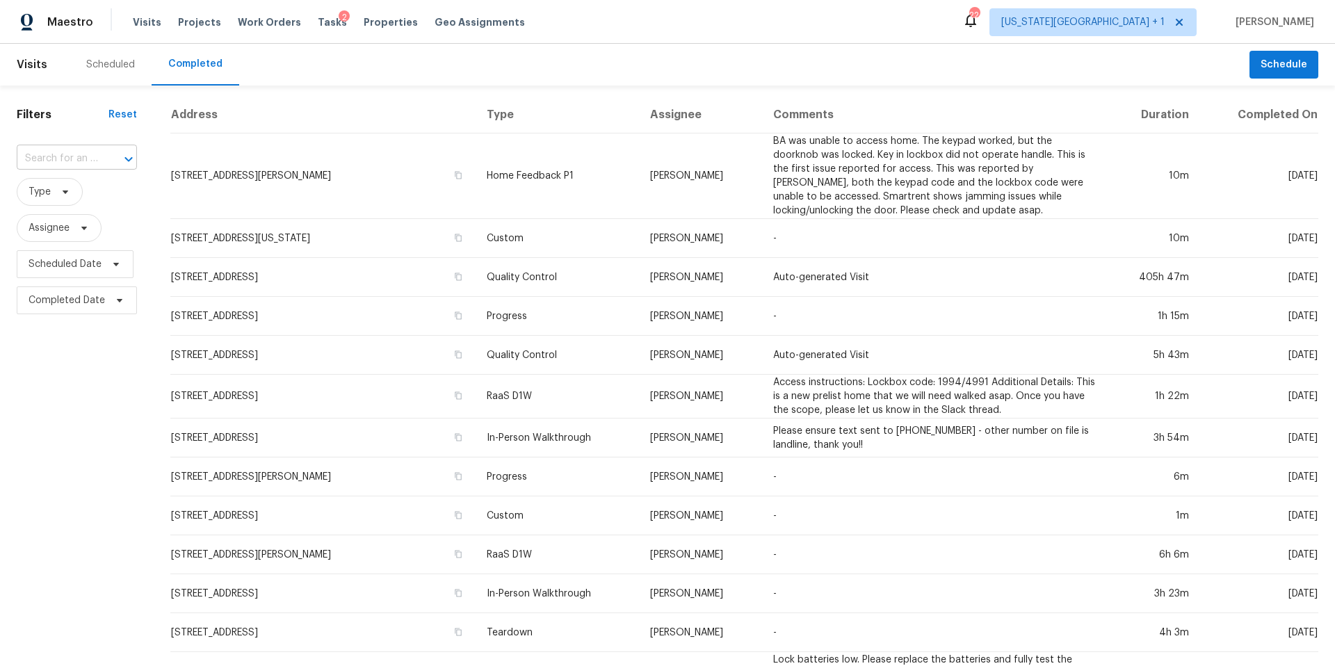
click at [59, 151] on input "text" at bounding box center [57, 159] width 81 height 22
type input "2601 s"
click at [58, 223] on li "2601 S 28th St, Kansas City, KS 66106" at bounding box center [76, 221] width 118 height 38
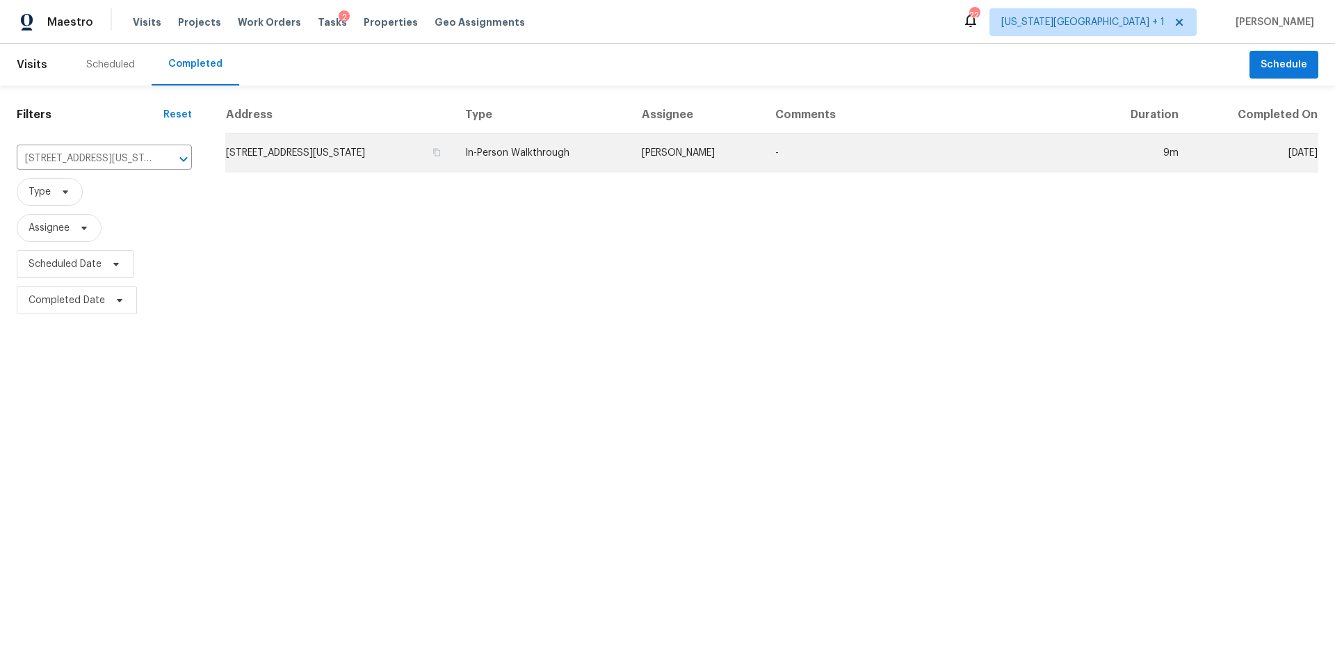
click at [297, 162] on td "2601 S 28th St, Kansas City, KS 66106" at bounding box center [339, 153] width 229 height 39
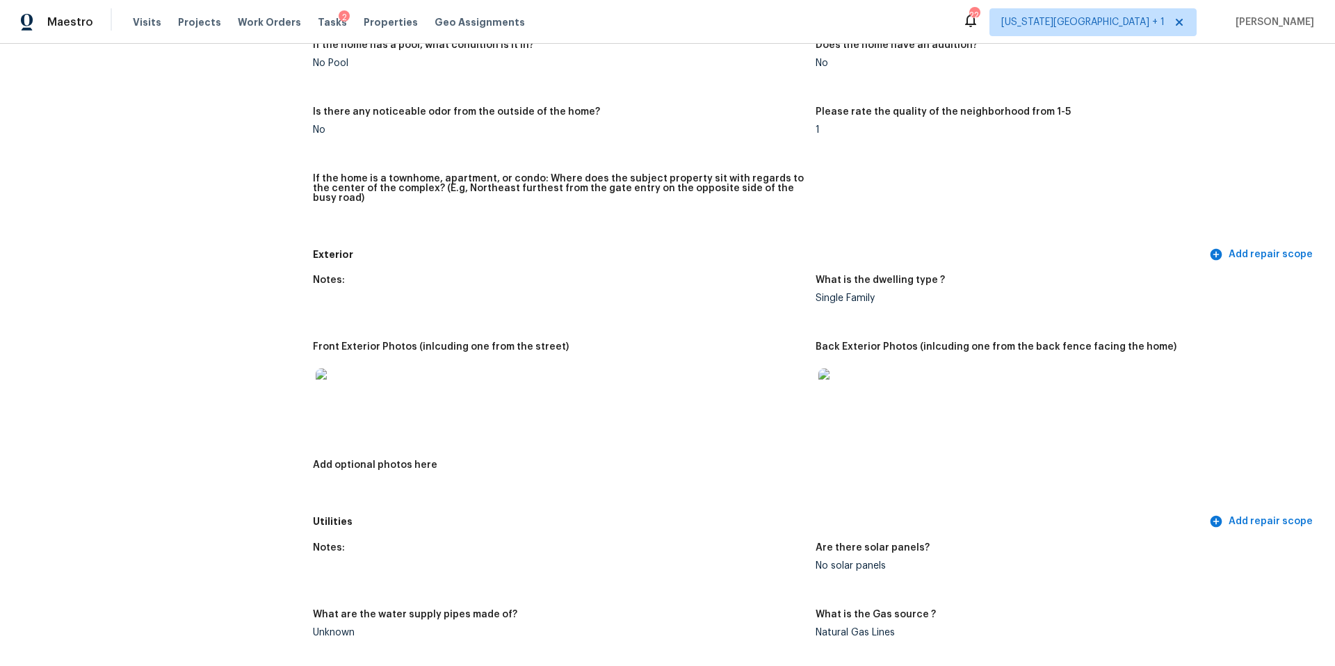
scroll to position [368, 0]
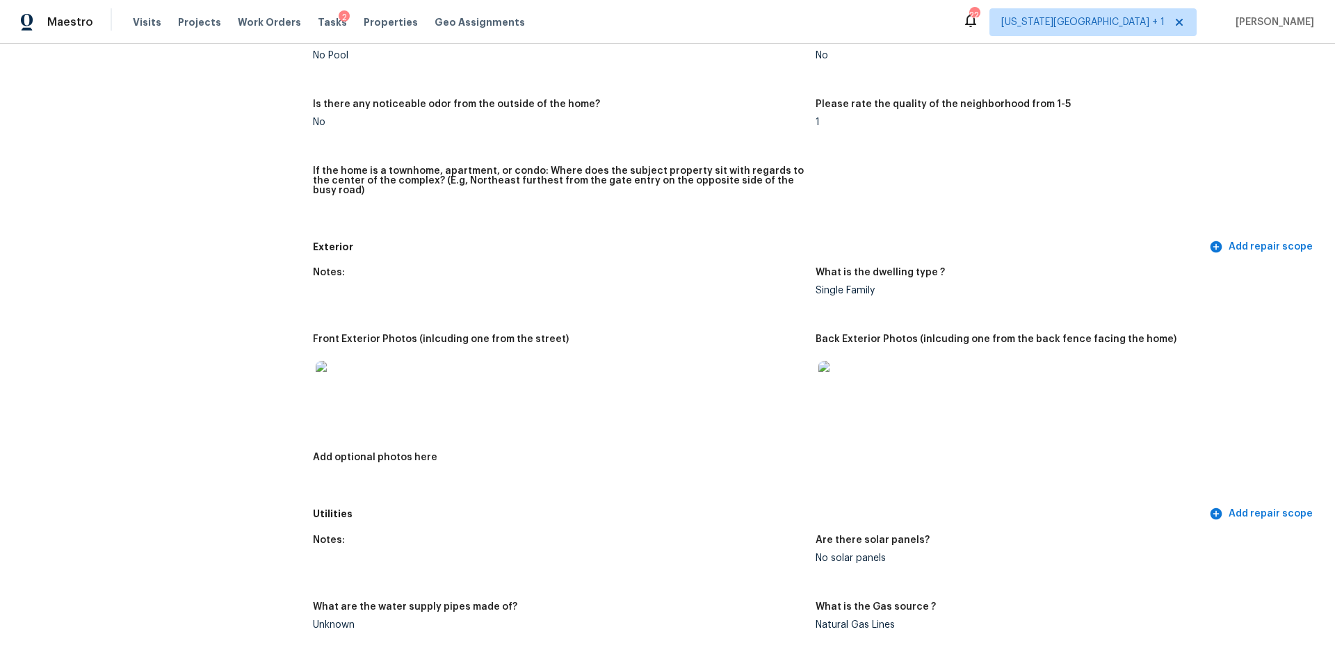
click at [334, 362] on img at bounding box center [338, 383] width 45 height 45
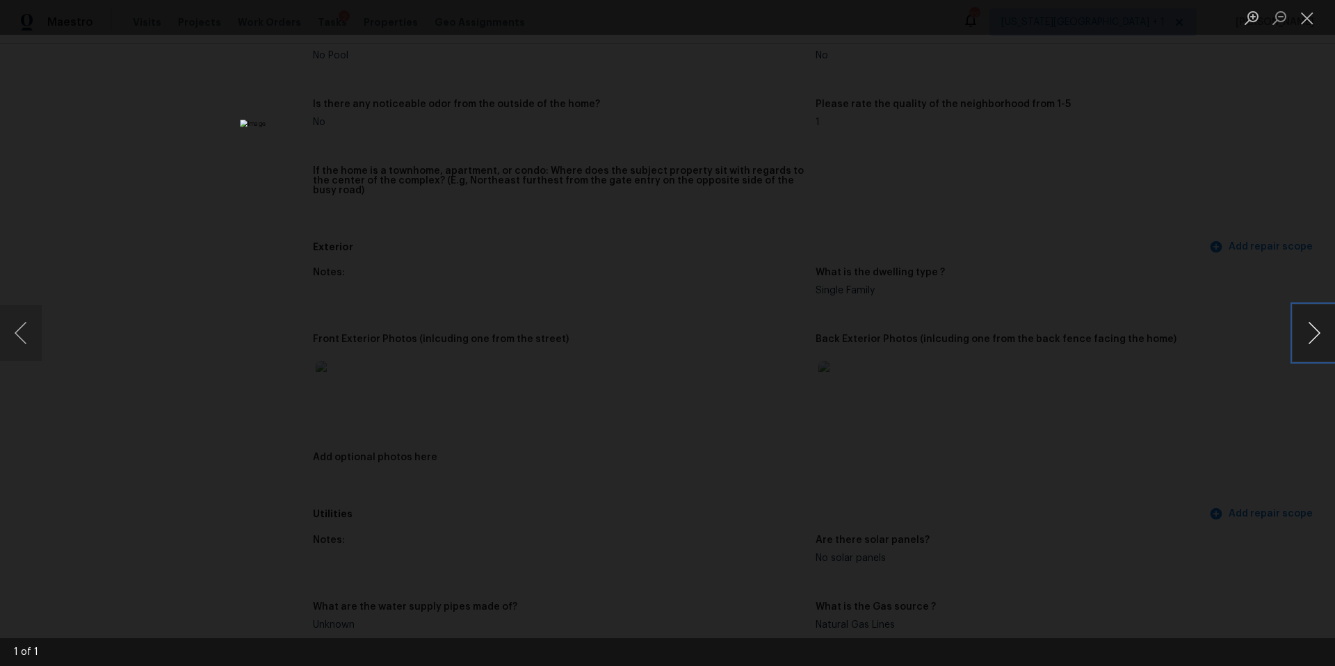
click at [1300, 325] on button "Next image" at bounding box center [1314, 333] width 42 height 56
click at [1174, 353] on div "Lightbox" at bounding box center [667, 333] width 1335 height 666
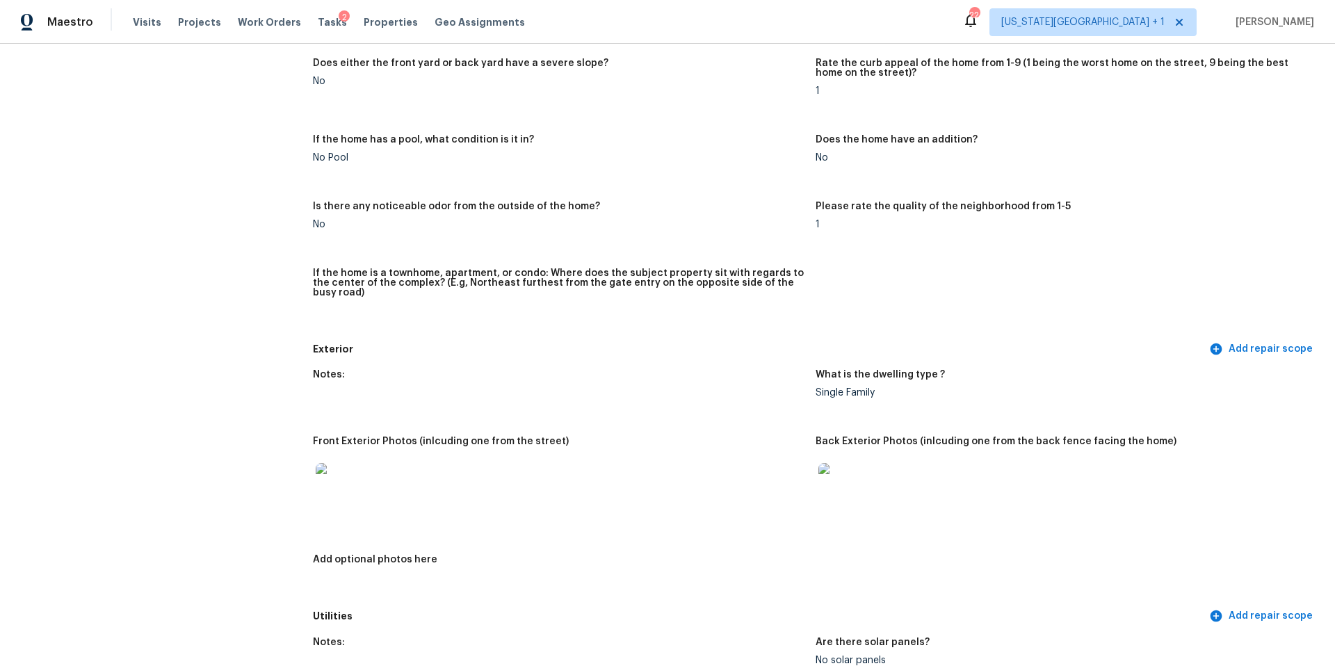
scroll to position [298, 0]
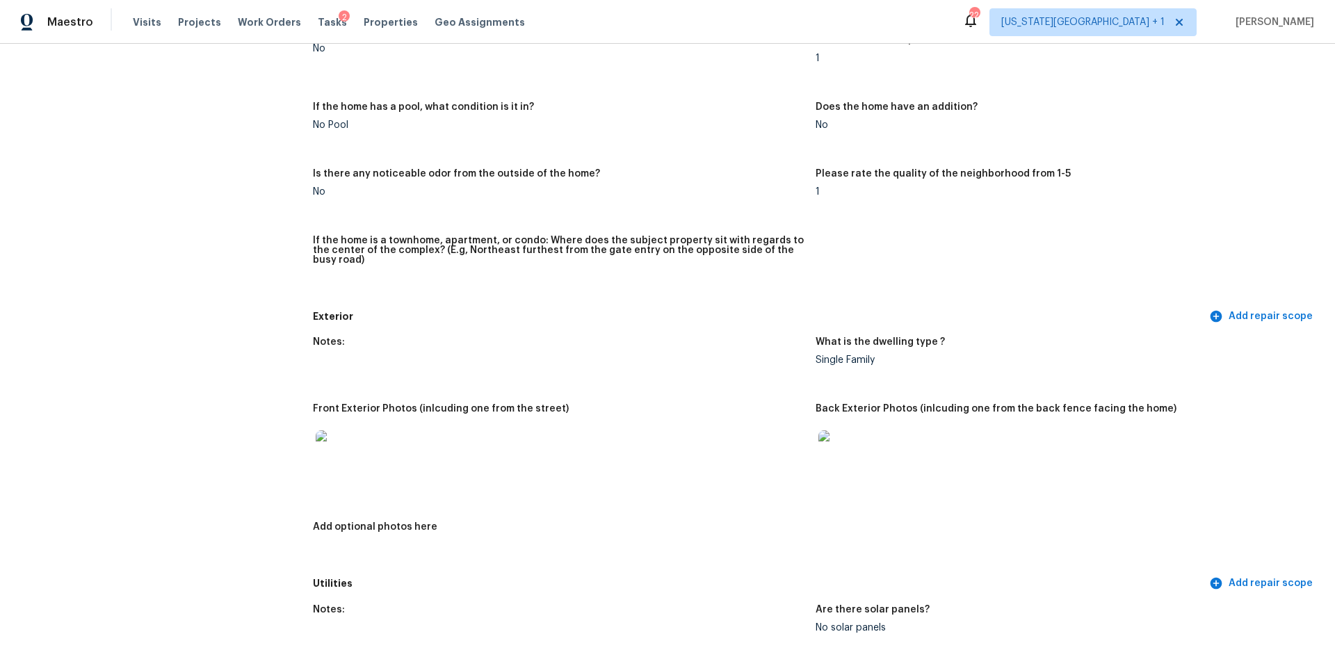
click at [837, 437] on img at bounding box center [840, 452] width 45 height 45
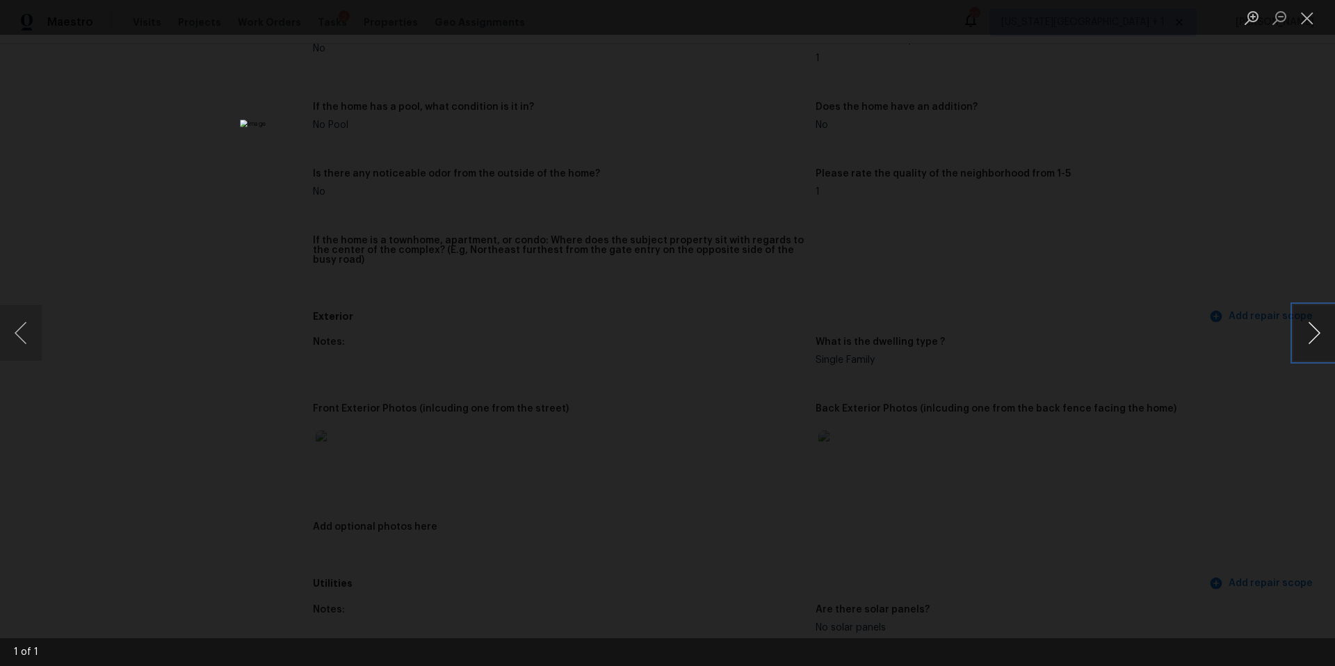
click at [1312, 331] on button "Next image" at bounding box center [1314, 333] width 42 height 56
click at [1219, 387] on div "Lightbox" at bounding box center [667, 333] width 1335 height 666
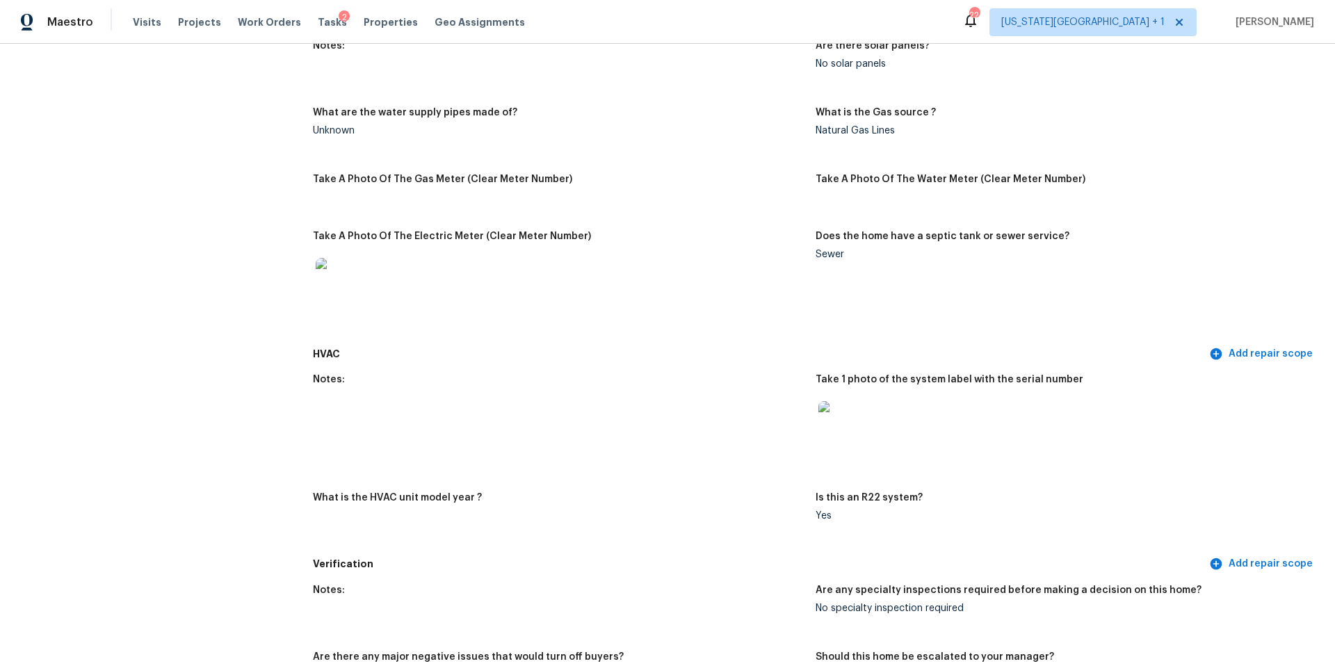
scroll to position [865, 0]
click at [336, 273] on img at bounding box center [338, 277] width 45 height 45
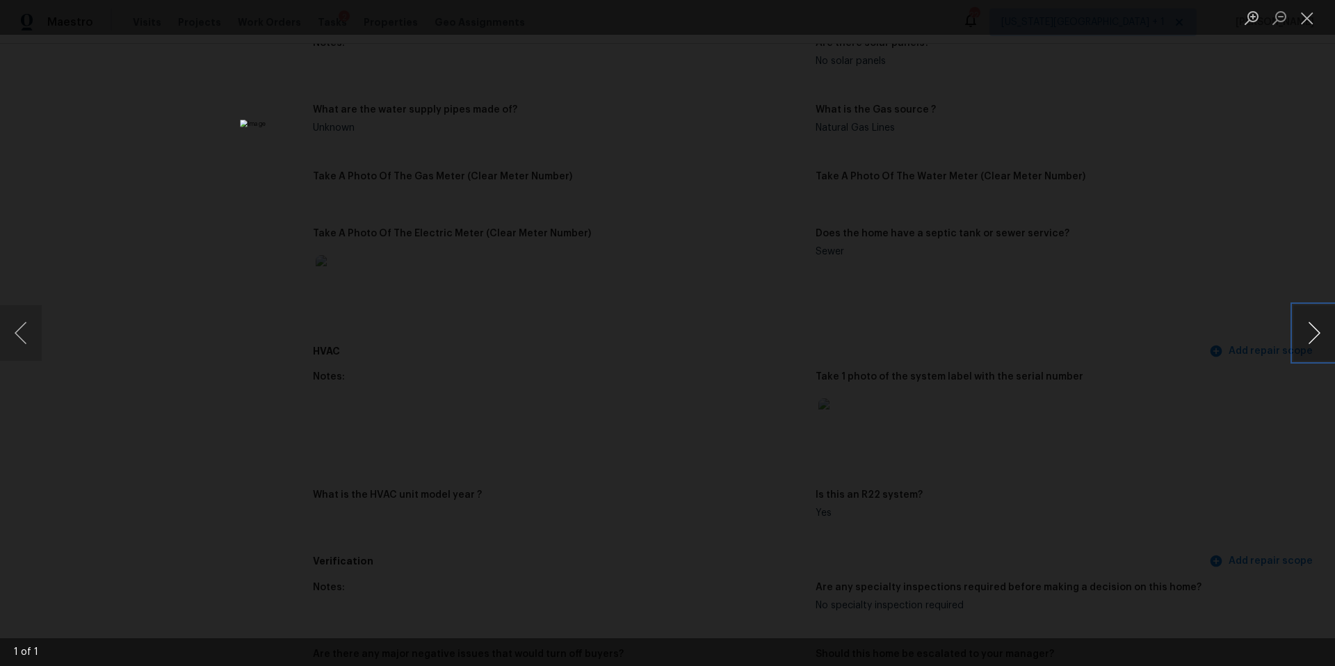
click at [1301, 345] on button "Next image" at bounding box center [1314, 333] width 42 height 56
click at [1207, 434] on div "Lightbox" at bounding box center [667, 333] width 1335 height 666
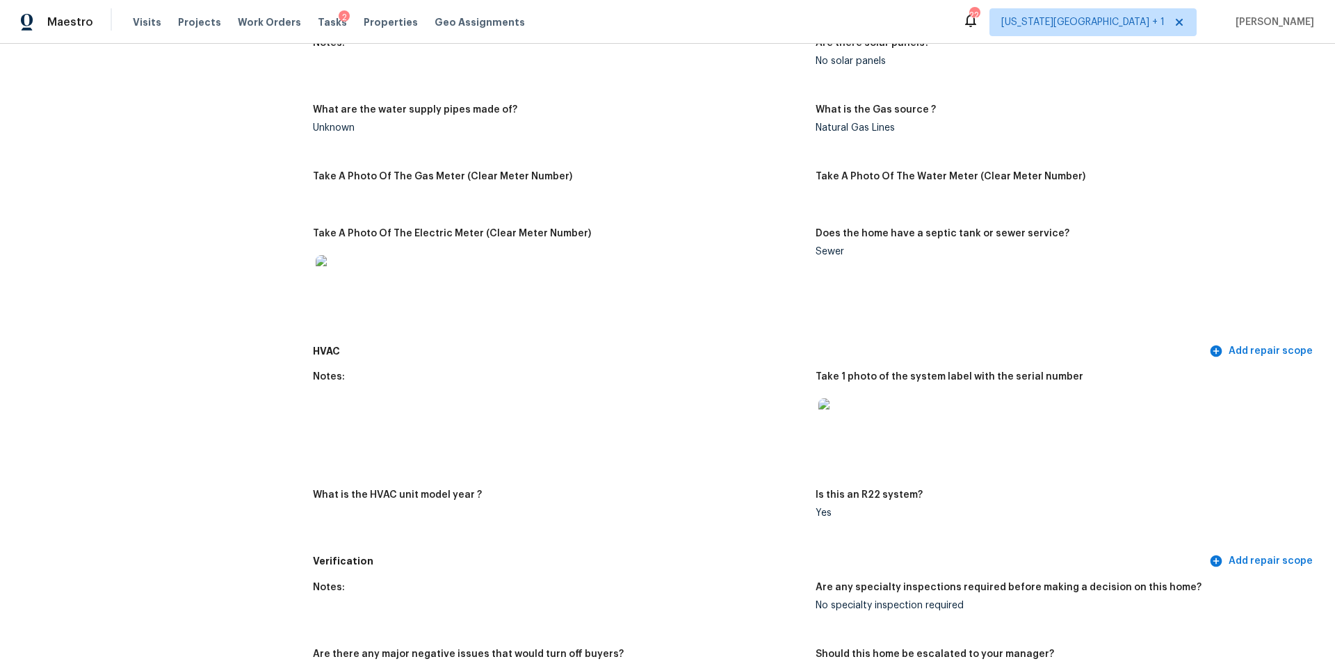
click at [846, 427] on img at bounding box center [840, 420] width 45 height 45
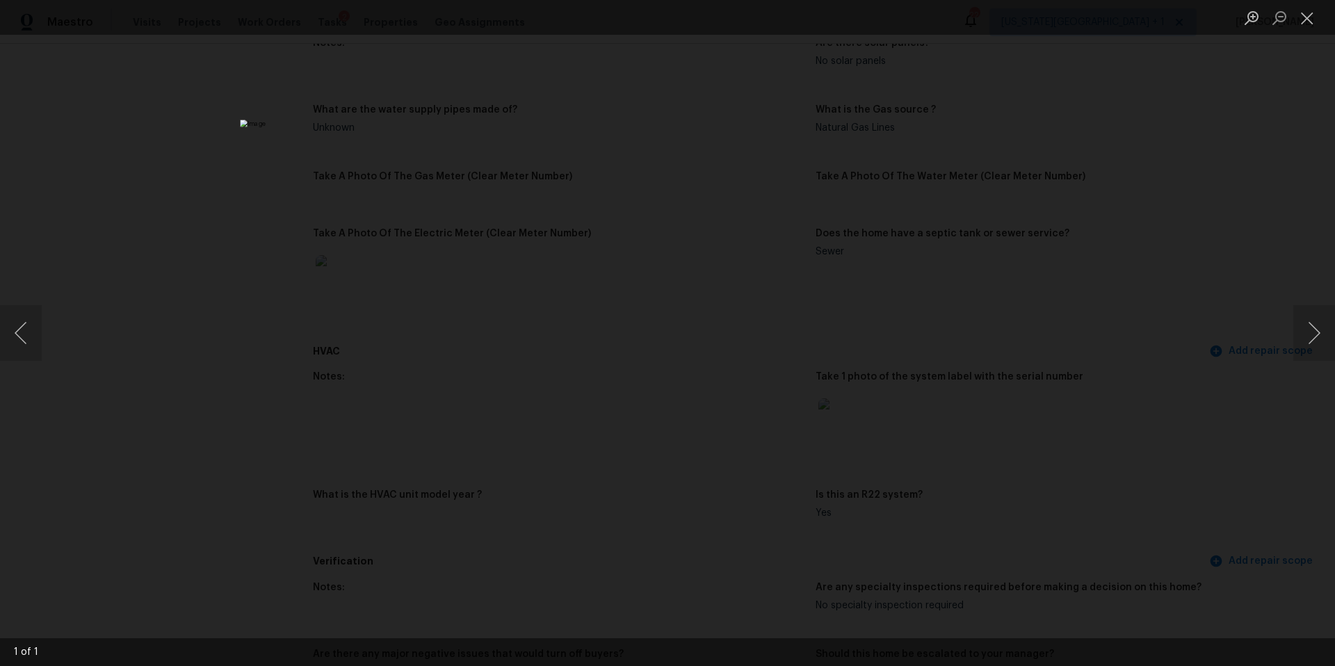
click at [1042, 387] on div "Lightbox" at bounding box center [667, 333] width 1335 height 666
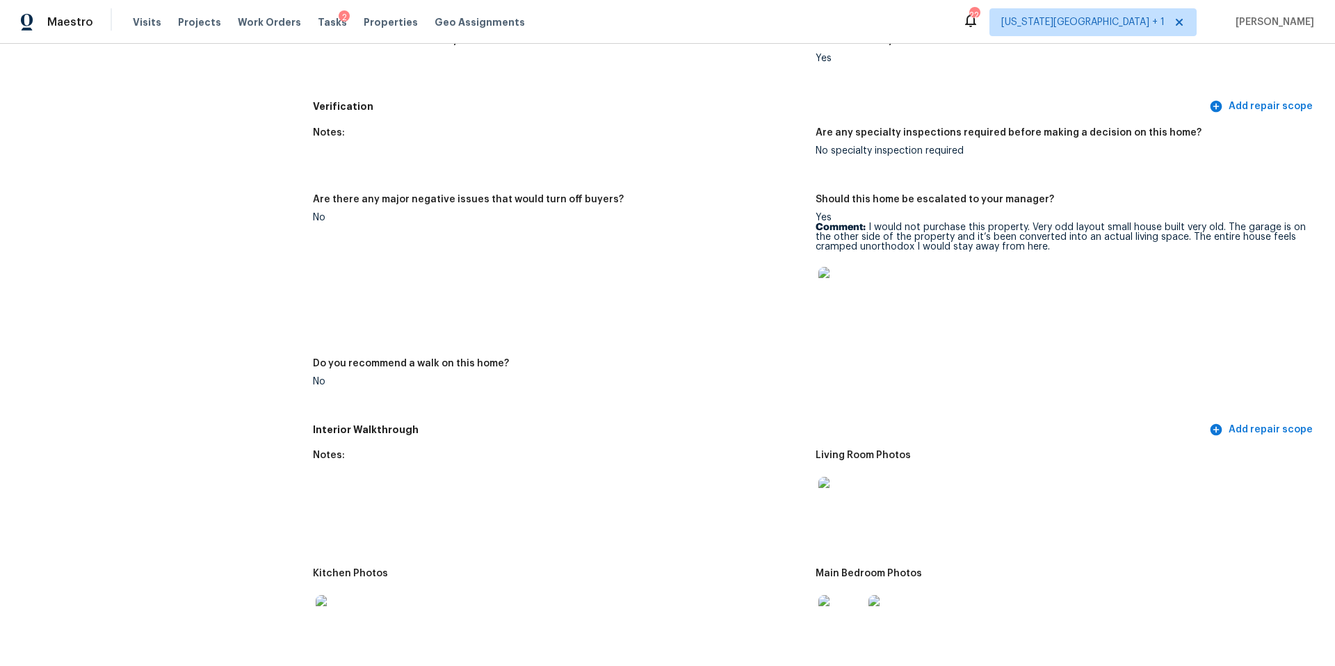
scroll to position [1385, 0]
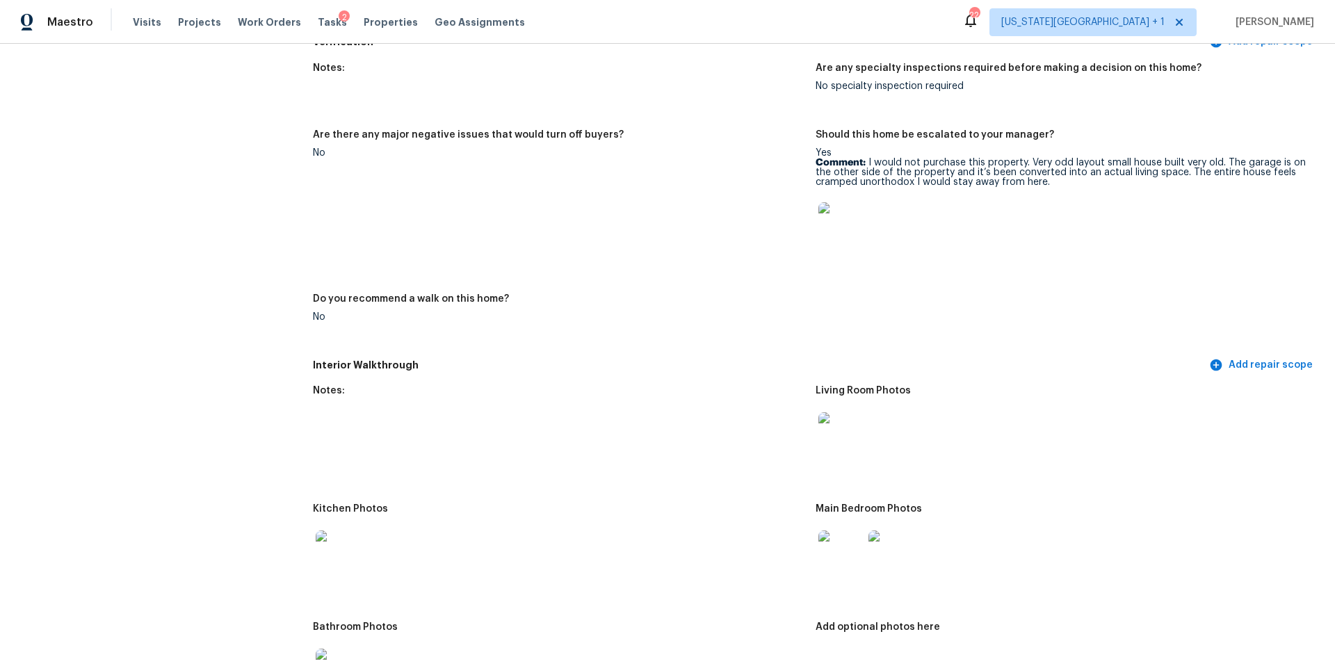
click at [832, 204] on img at bounding box center [840, 224] width 45 height 45
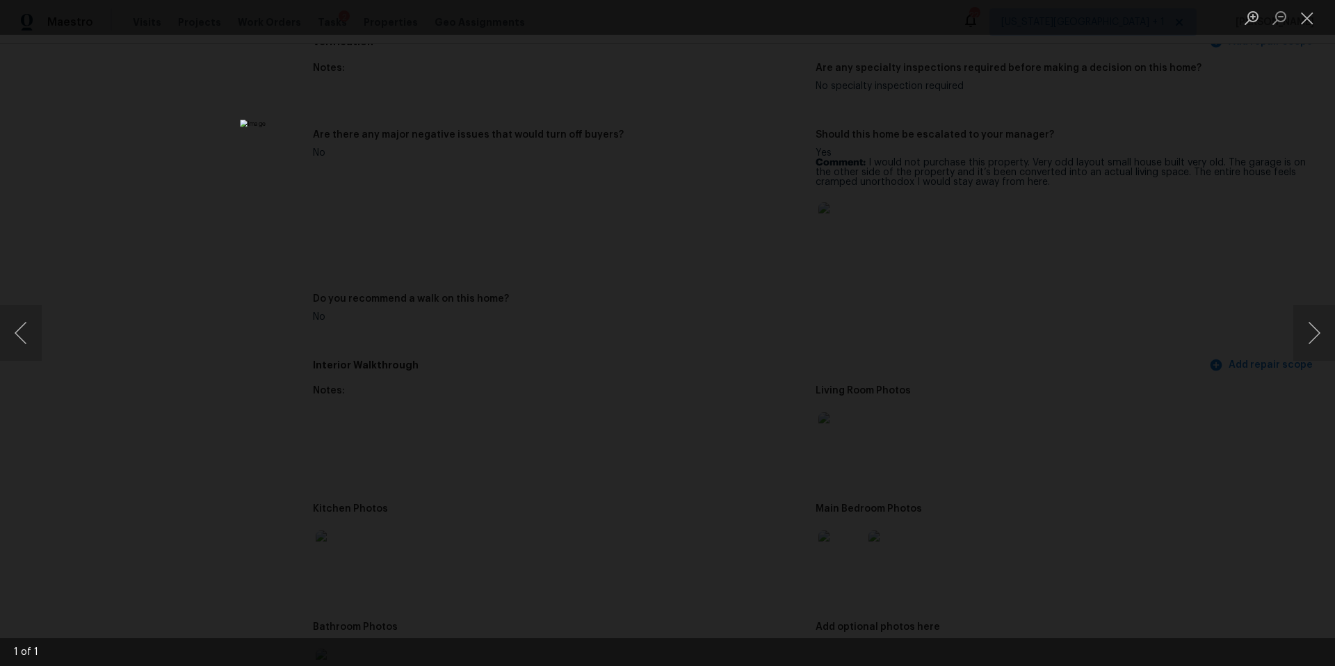
click at [1236, 355] on div "Lightbox" at bounding box center [667, 333] width 1335 height 666
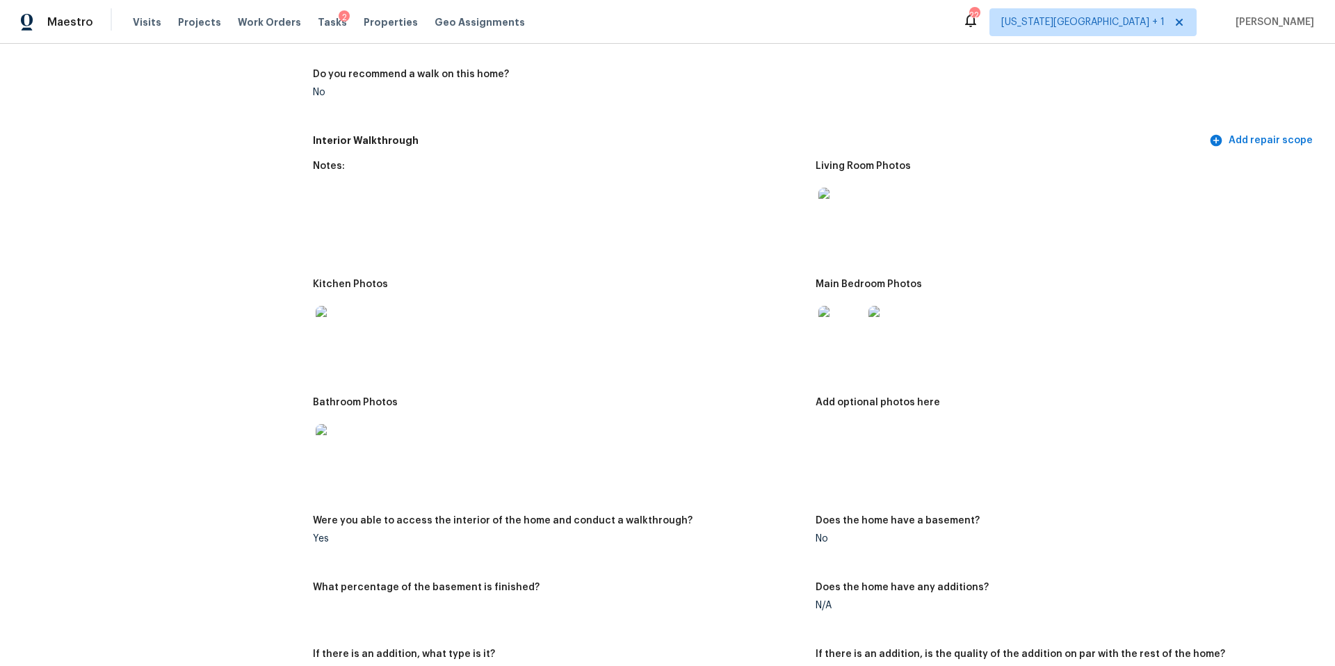
scroll to position [1634, 0]
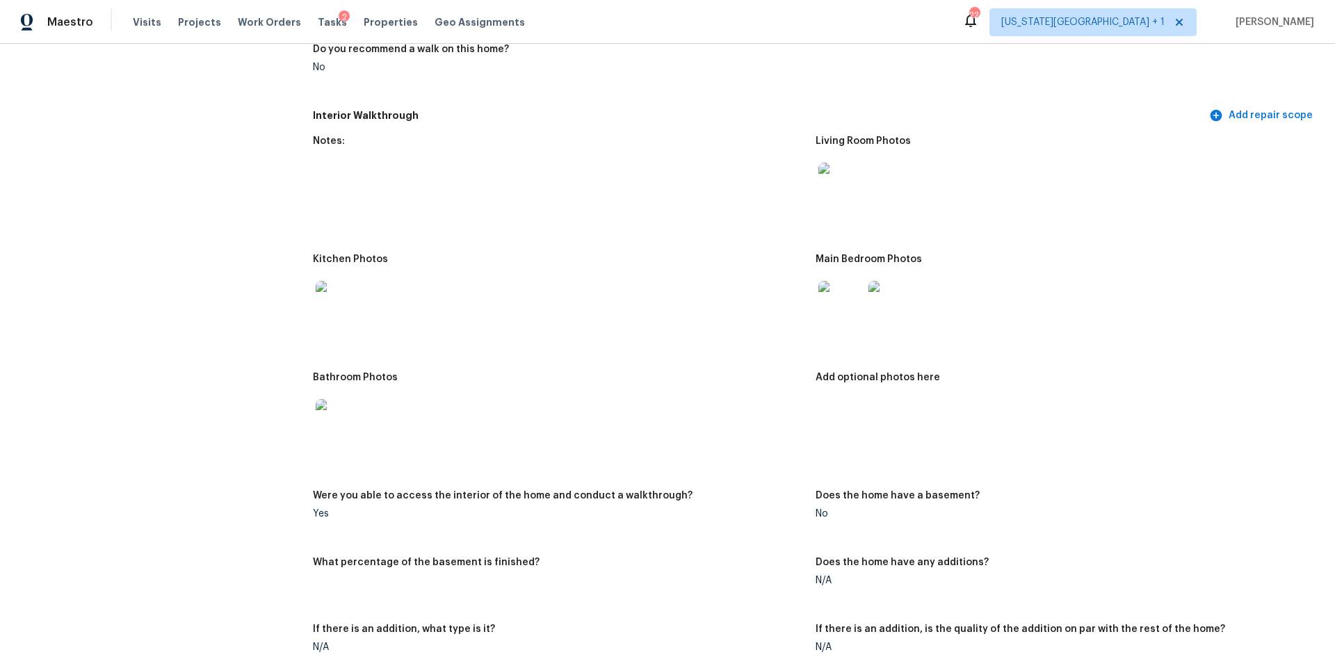
click at [343, 300] on img at bounding box center [338, 303] width 45 height 45
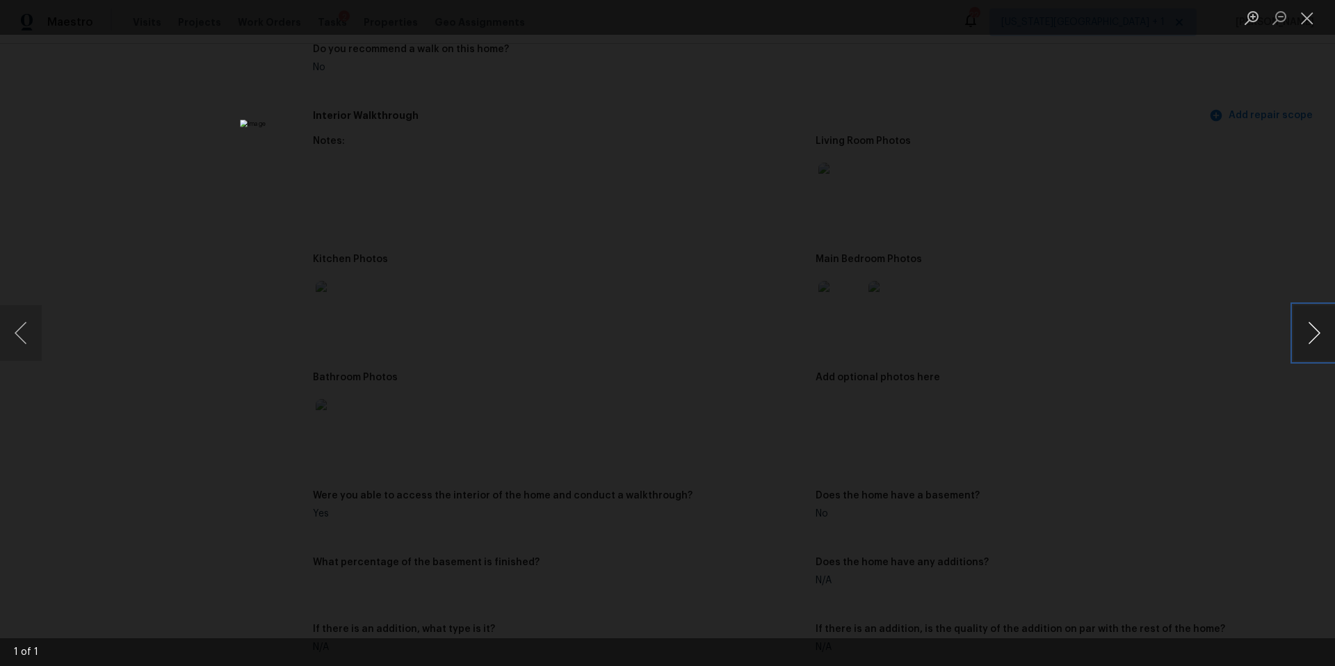
click at [1311, 334] on button "Next image" at bounding box center [1314, 333] width 42 height 56
click at [1204, 396] on div "Lightbox" at bounding box center [667, 333] width 1335 height 666
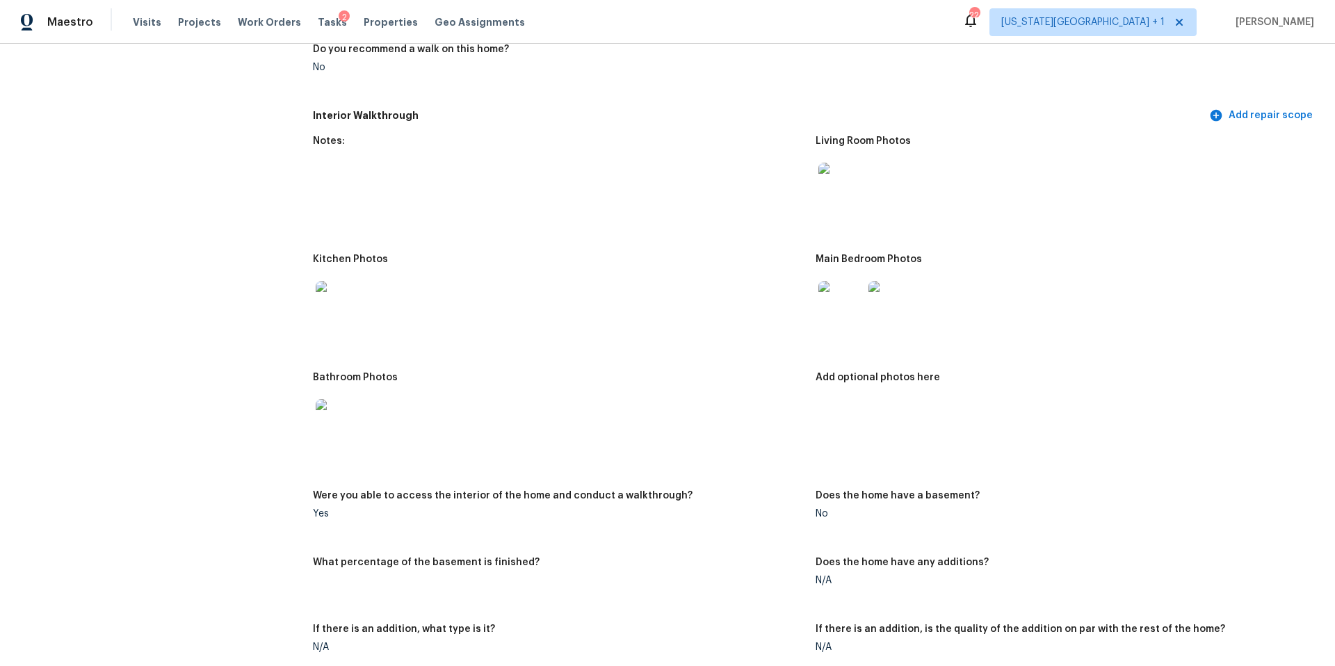
click at [855, 300] on img at bounding box center [840, 303] width 45 height 45
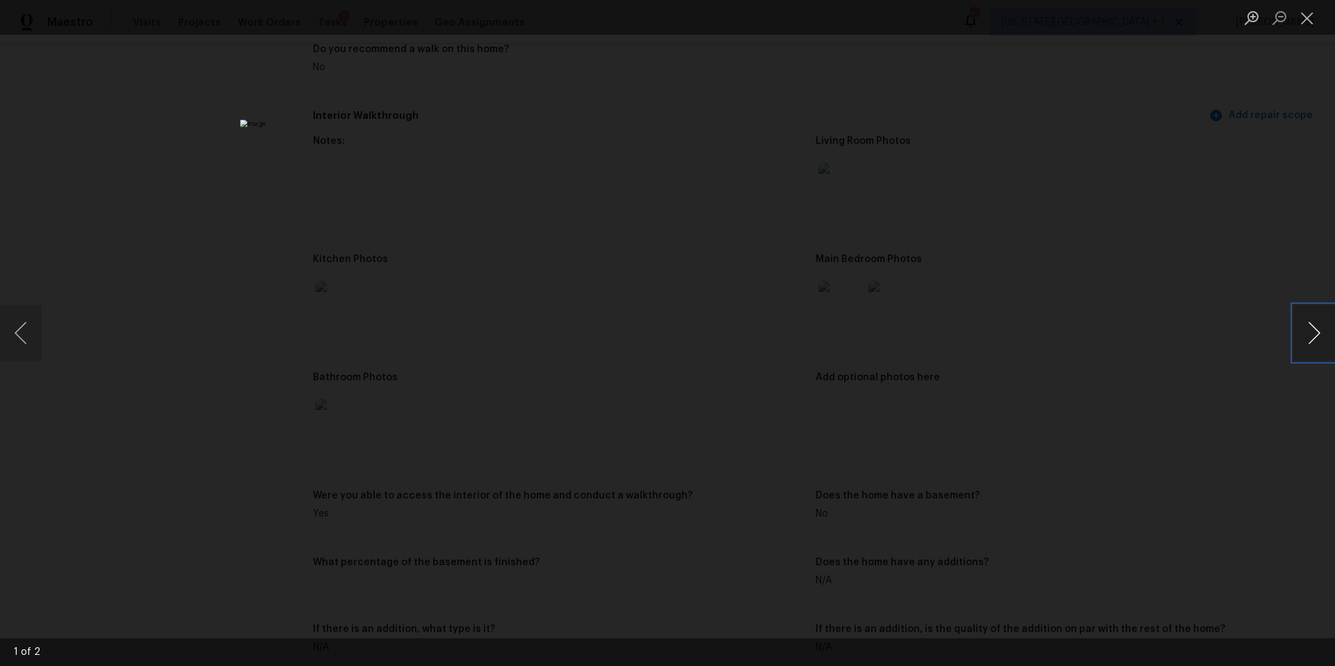
click at [1303, 334] on button "Next image" at bounding box center [1314, 333] width 42 height 56
click at [1250, 350] on div "Lightbox" at bounding box center [667, 333] width 1335 height 666
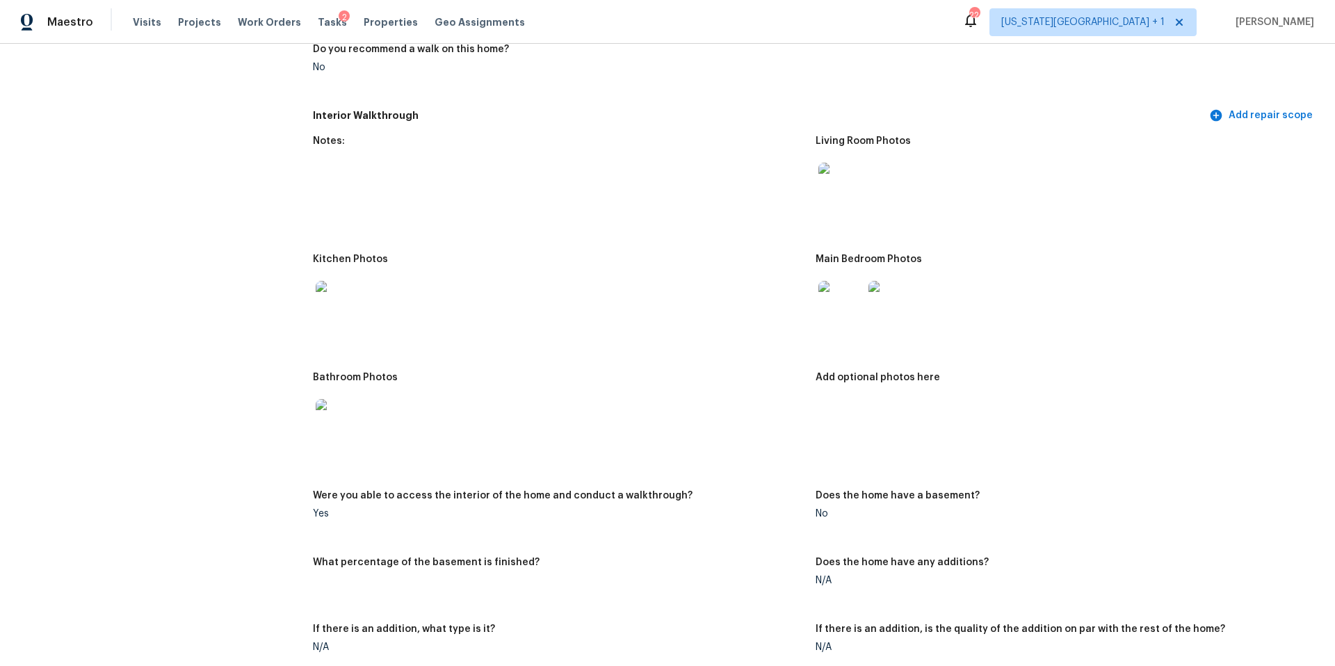
click at [326, 417] on img at bounding box center [338, 421] width 45 height 45
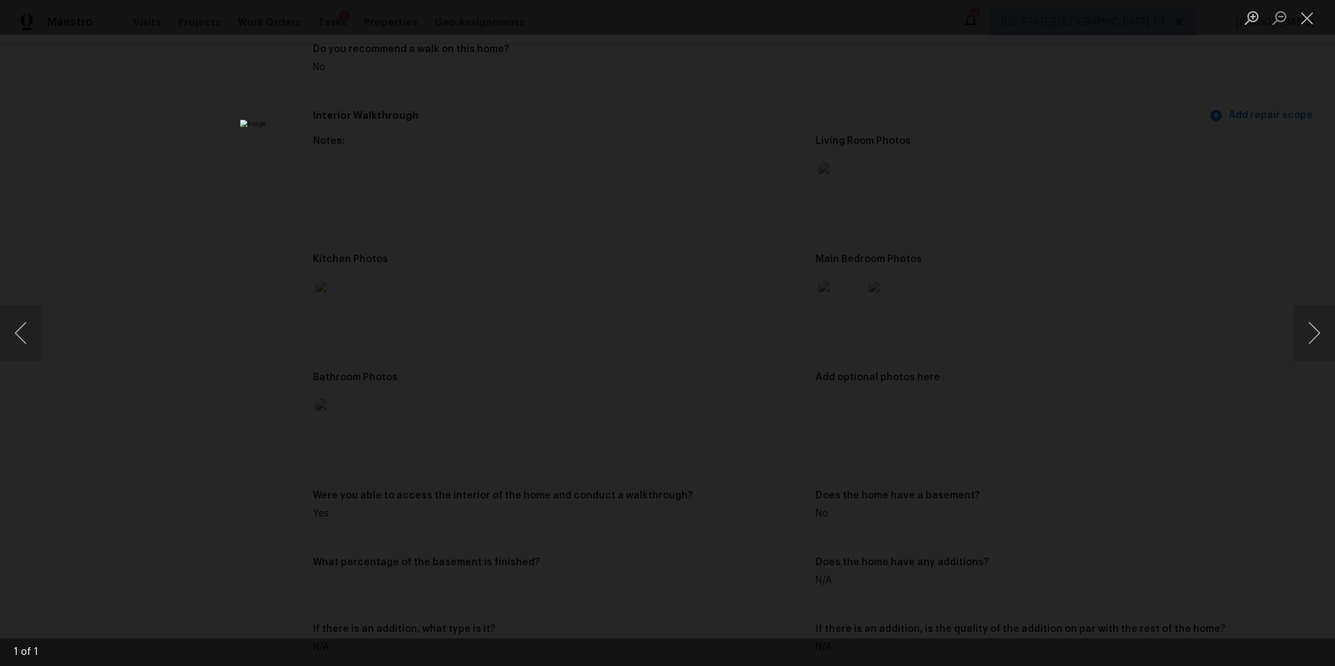
click at [1232, 380] on div "Lightbox" at bounding box center [667, 333] width 1335 height 666
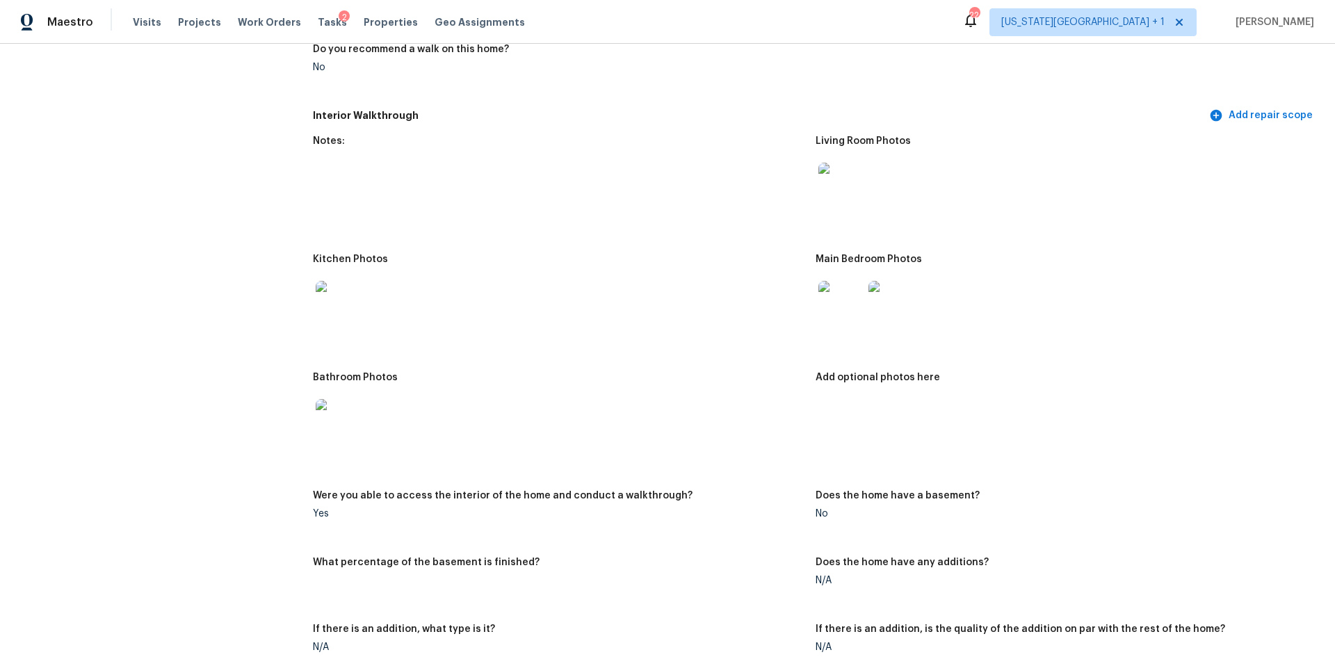
click at [851, 177] on img at bounding box center [840, 185] width 45 height 45
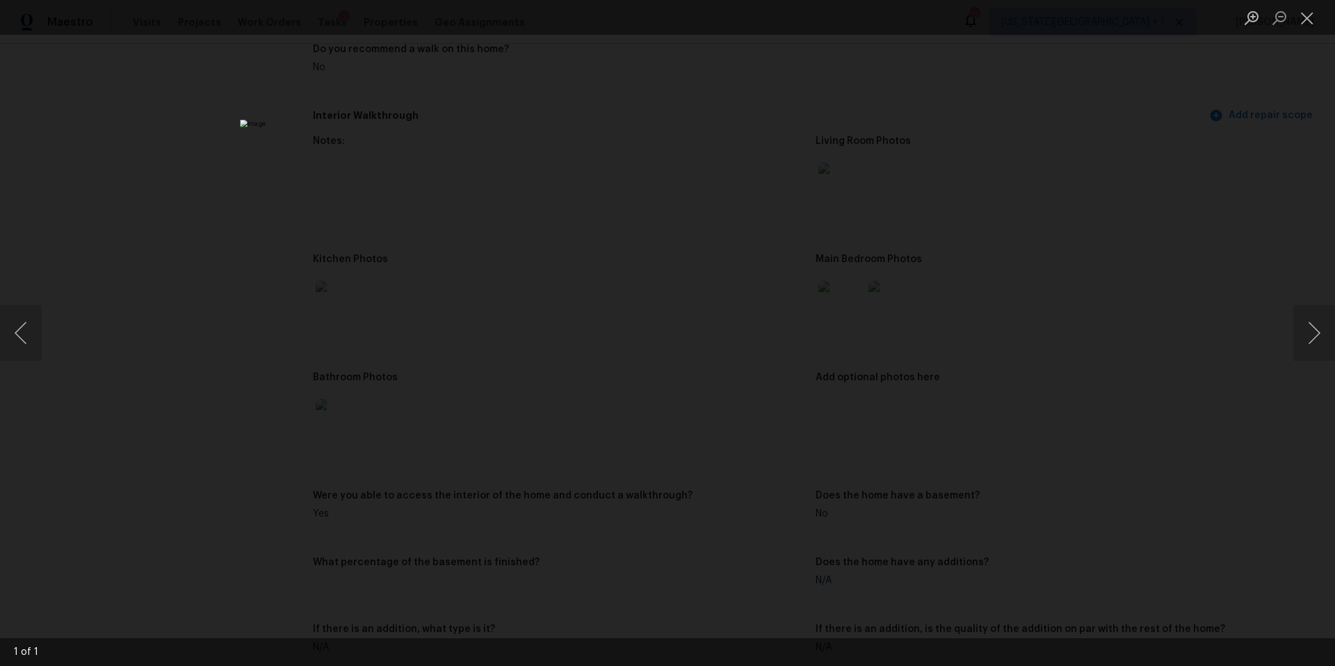
click at [1233, 377] on div "Lightbox" at bounding box center [667, 333] width 1335 height 666
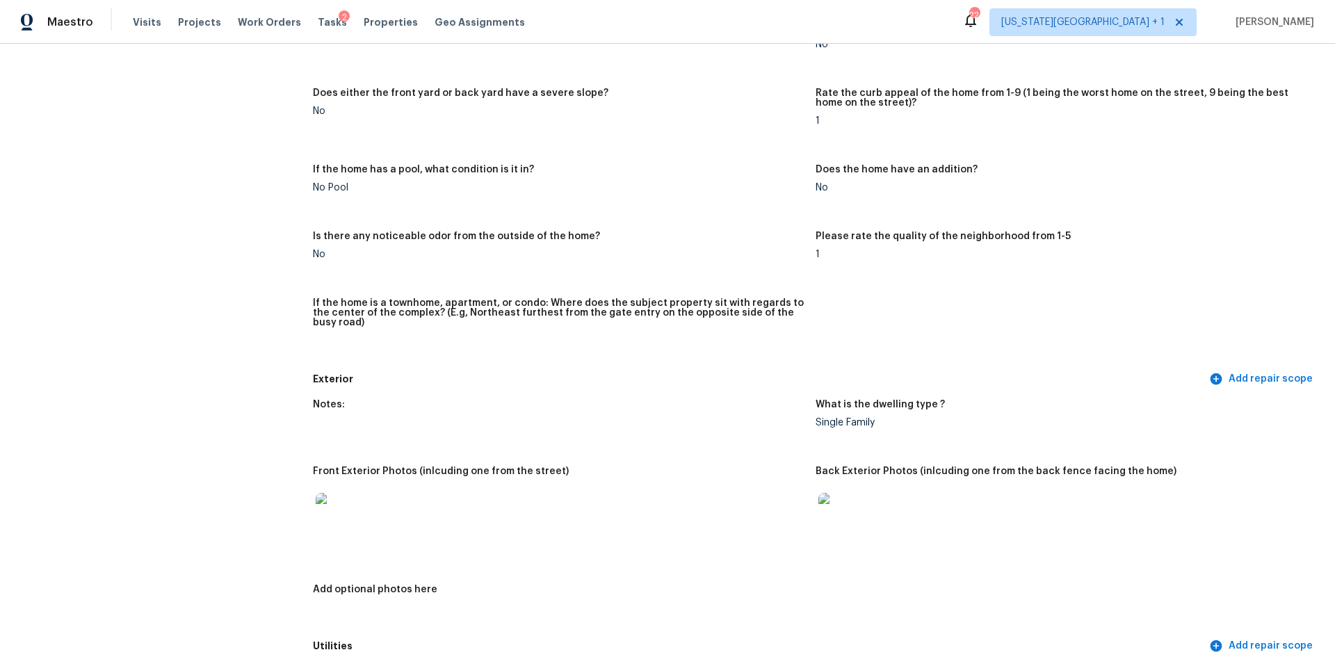
scroll to position [0, 0]
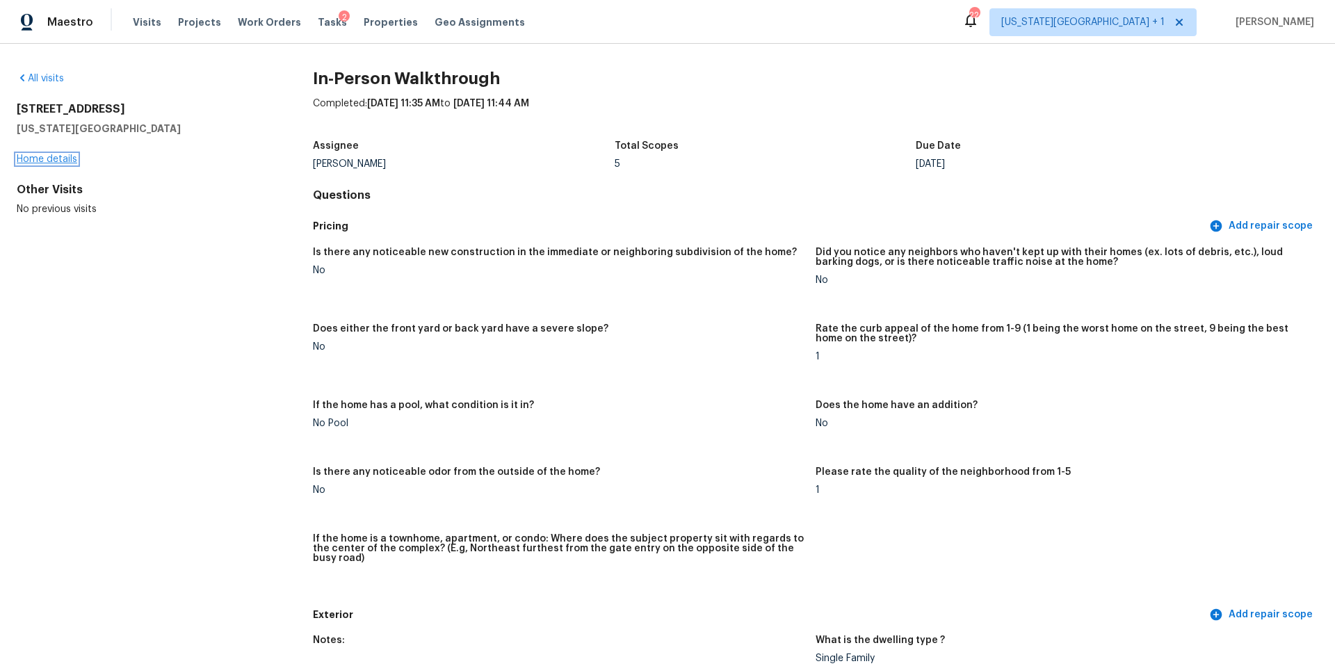
click at [37, 161] on link "Home details" at bounding box center [47, 159] width 60 height 10
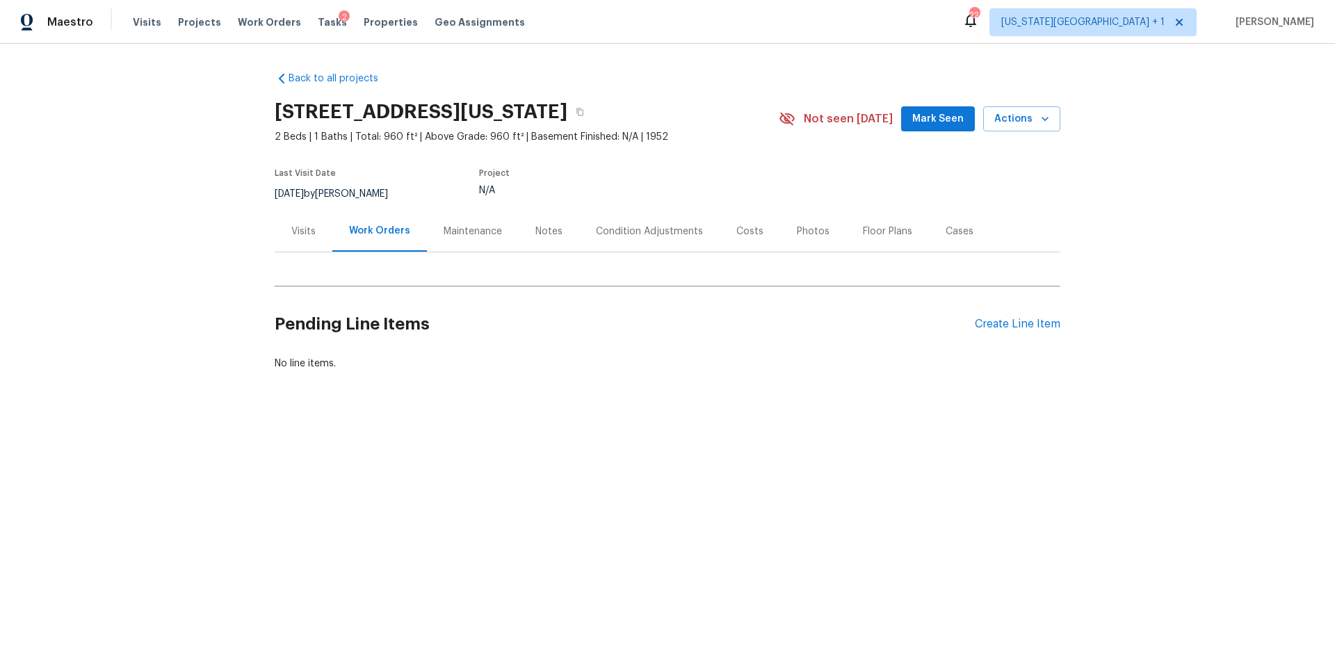
click at [318, 27] on div "Tasks 2" at bounding box center [332, 22] width 29 height 15
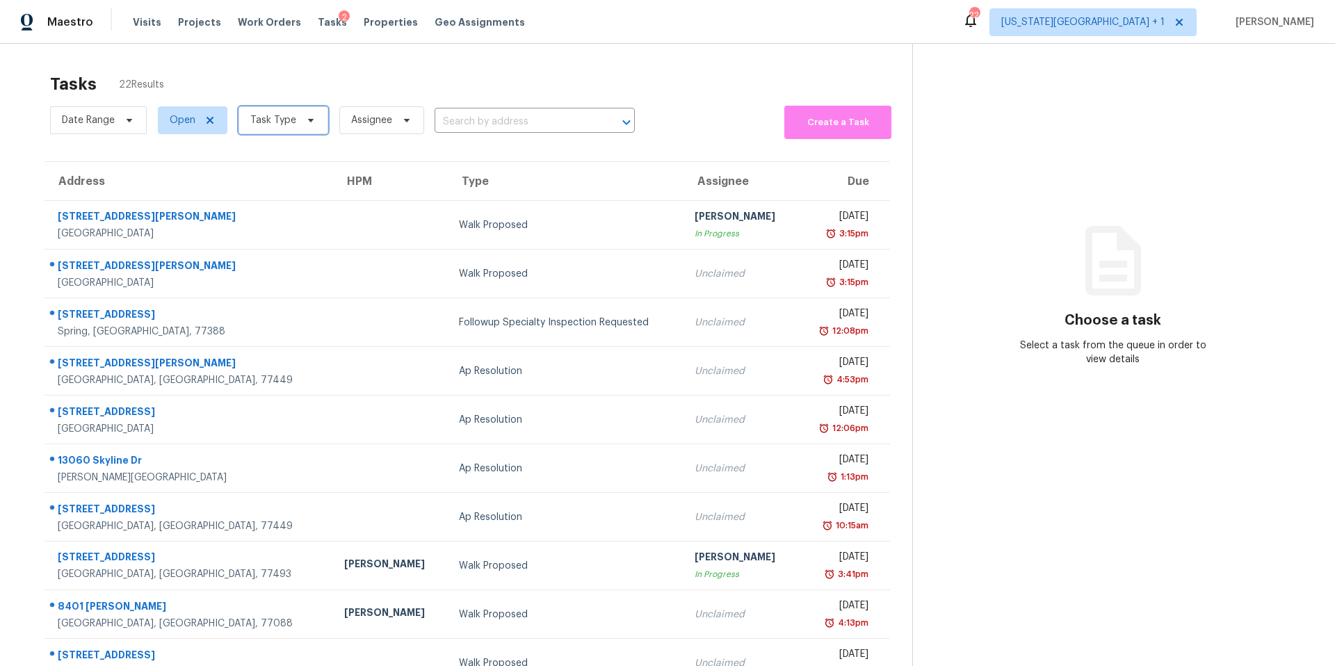
click at [286, 125] on span "Task Type" at bounding box center [273, 120] width 46 height 14
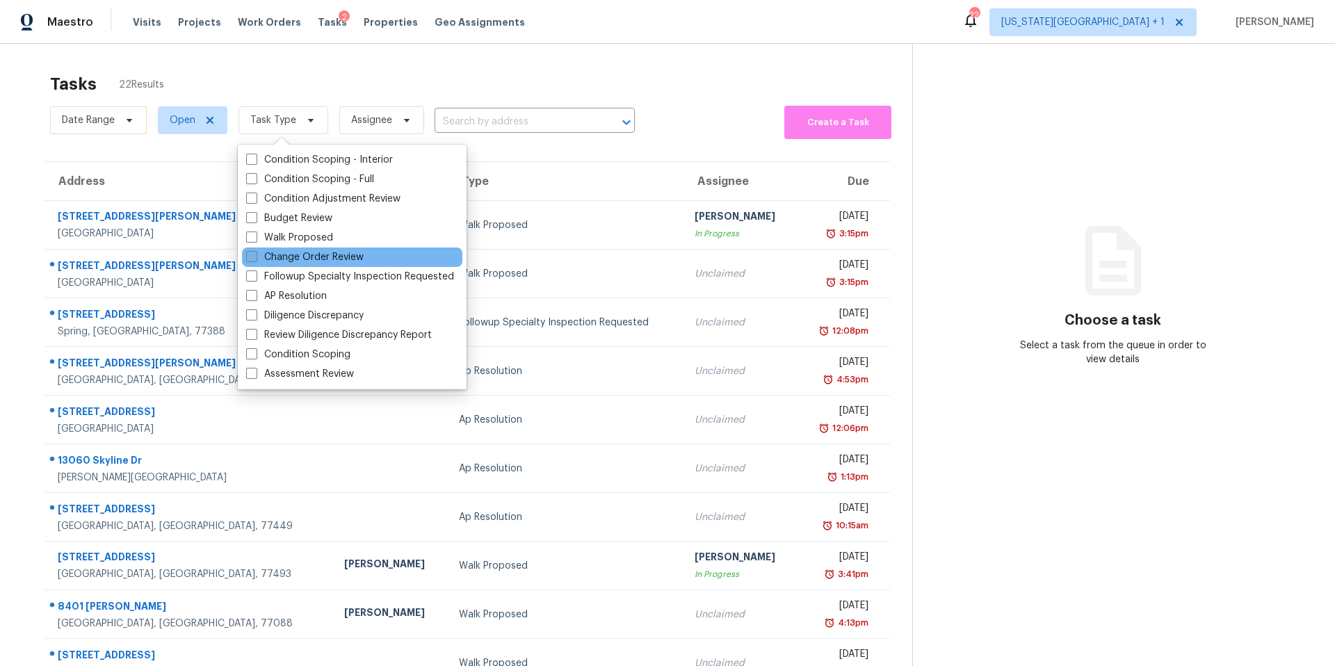
click at [266, 257] on label "Change Order Review" at bounding box center [305, 257] width 118 height 14
click at [255, 257] on input "Change Order Review" at bounding box center [250, 254] width 9 height 9
checkbox input "true"
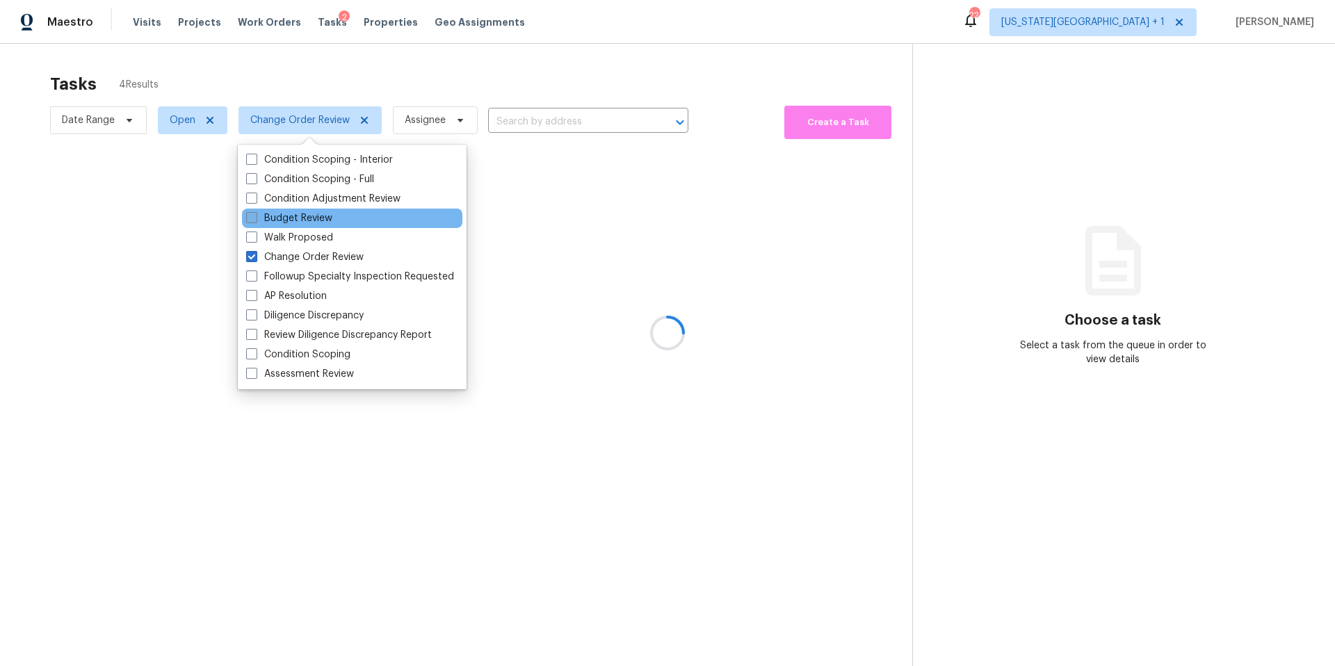
click at [276, 218] on label "Budget Review" at bounding box center [289, 218] width 86 height 14
click at [255, 218] on input "Budget Review" at bounding box center [250, 215] width 9 height 9
checkbox input "true"
click at [296, 76] on div at bounding box center [667, 333] width 1335 height 666
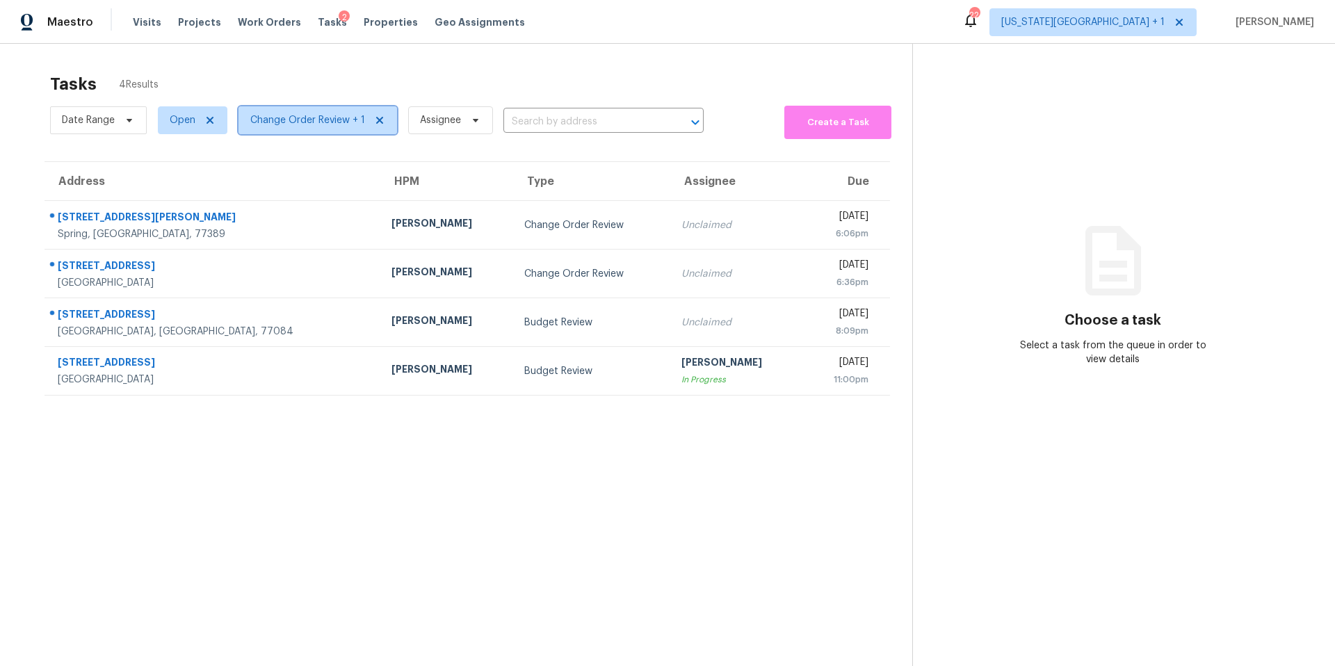
click at [302, 124] on span "Change Order Review + 1" at bounding box center [307, 120] width 115 height 14
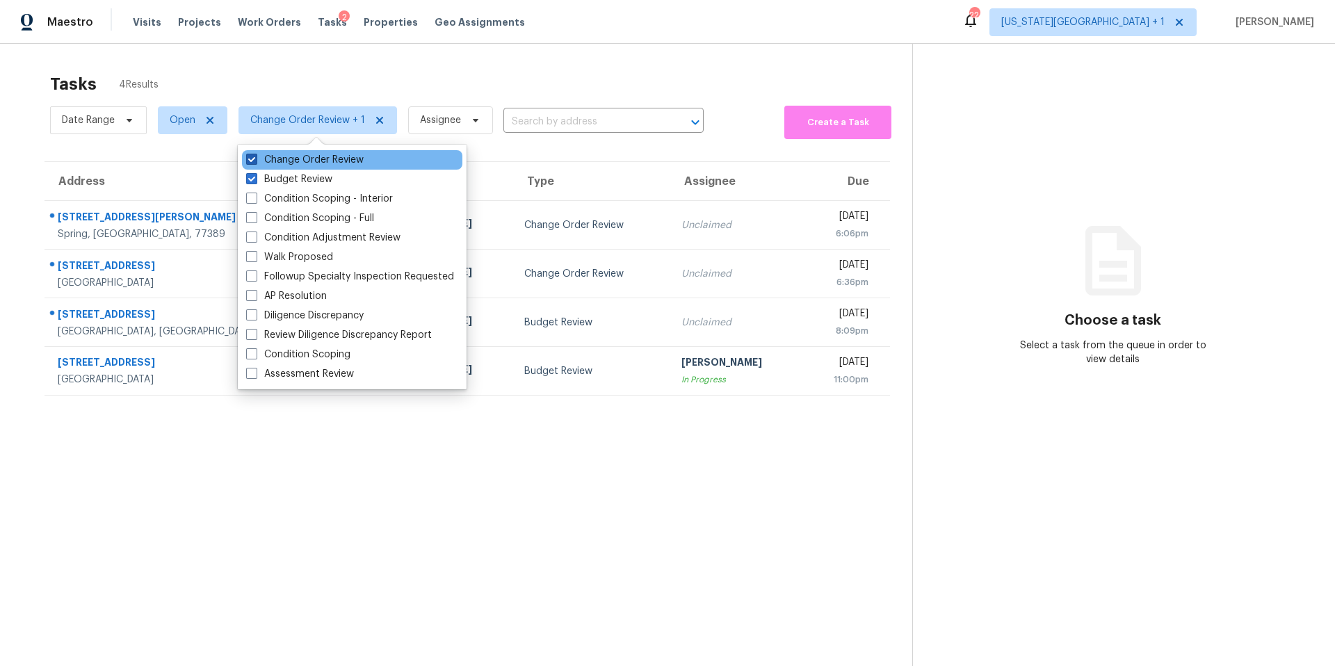
click at [279, 160] on label "Change Order Review" at bounding box center [305, 160] width 118 height 14
click at [255, 160] on input "Change Order Review" at bounding box center [250, 157] width 9 height 9
checkbox input "false"
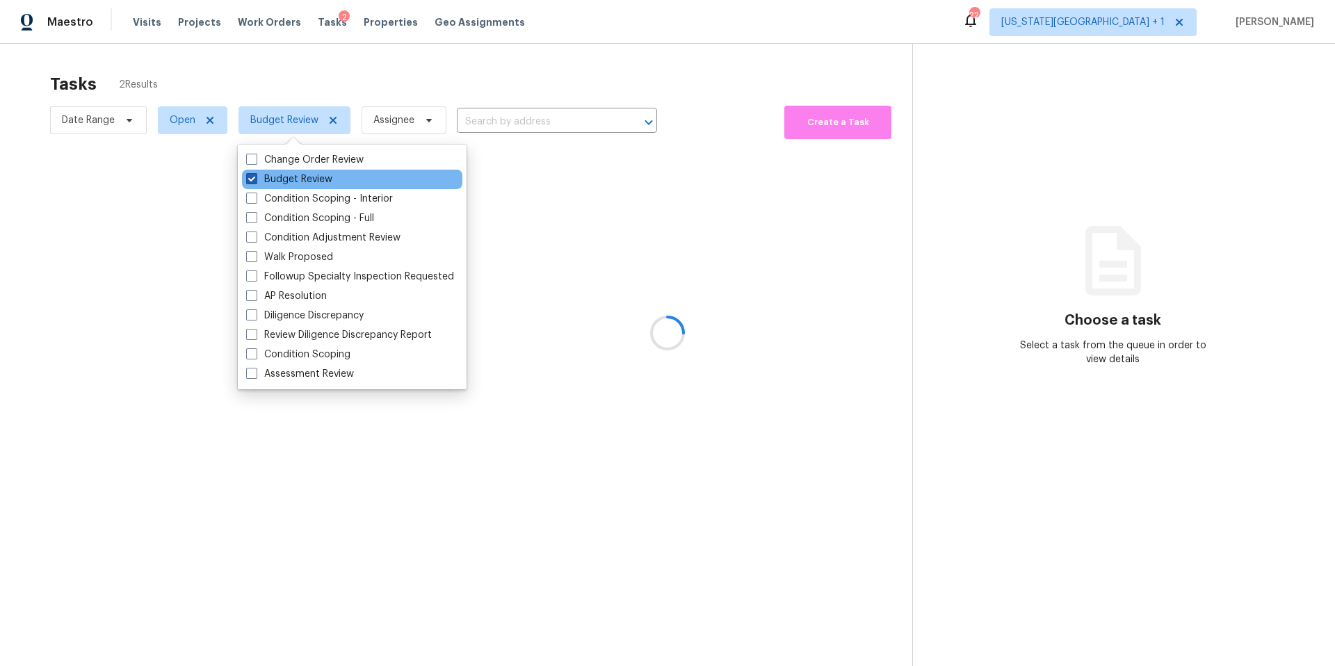
click at [275, 177] on label "Budget Review" at bounding box center [289, 179] width 86 height 14
click at [255, 177] on input "Budget Review" at bounding box center [250, 176] width 9 height 9
click at [275, 177] on label "Budget Review" at bounding box center [289, 179] width 86 height 14
click at [255, 177] on input "Budget Review" at bounding box center [250, 176] width 9 height 9
checkbox input "true"
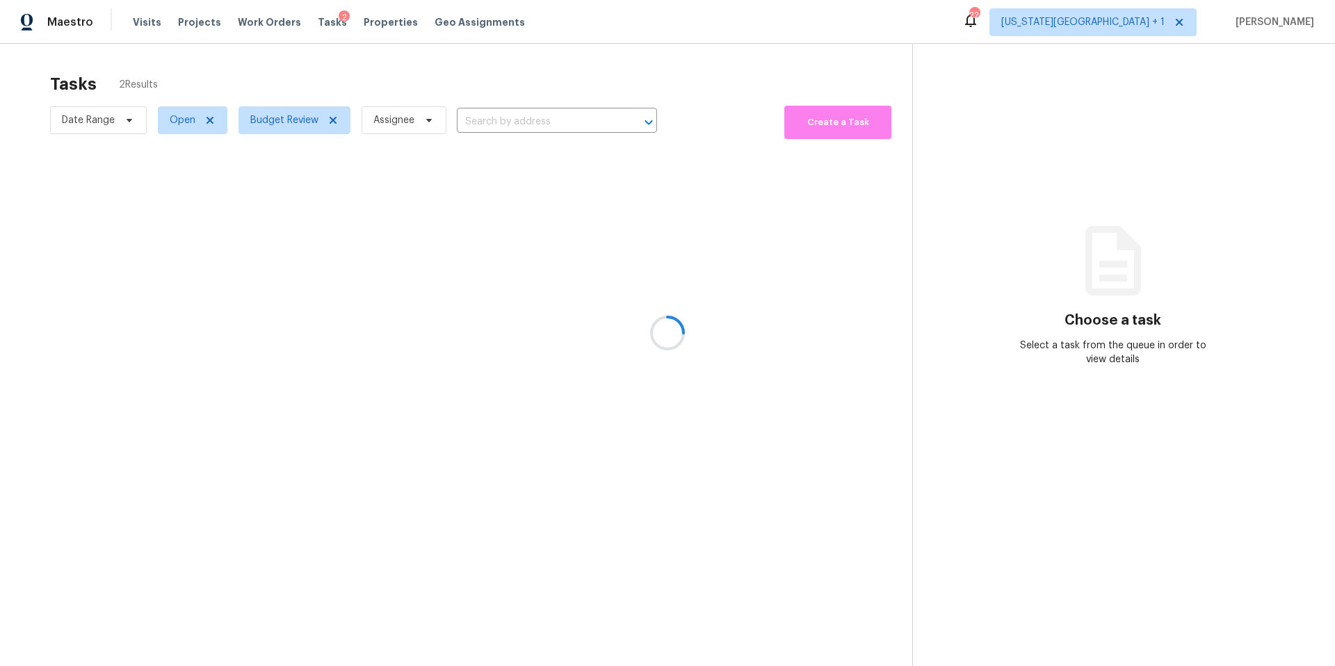
click at [297, 83] on div at bounding box center [667, 333] width 1335 height 666
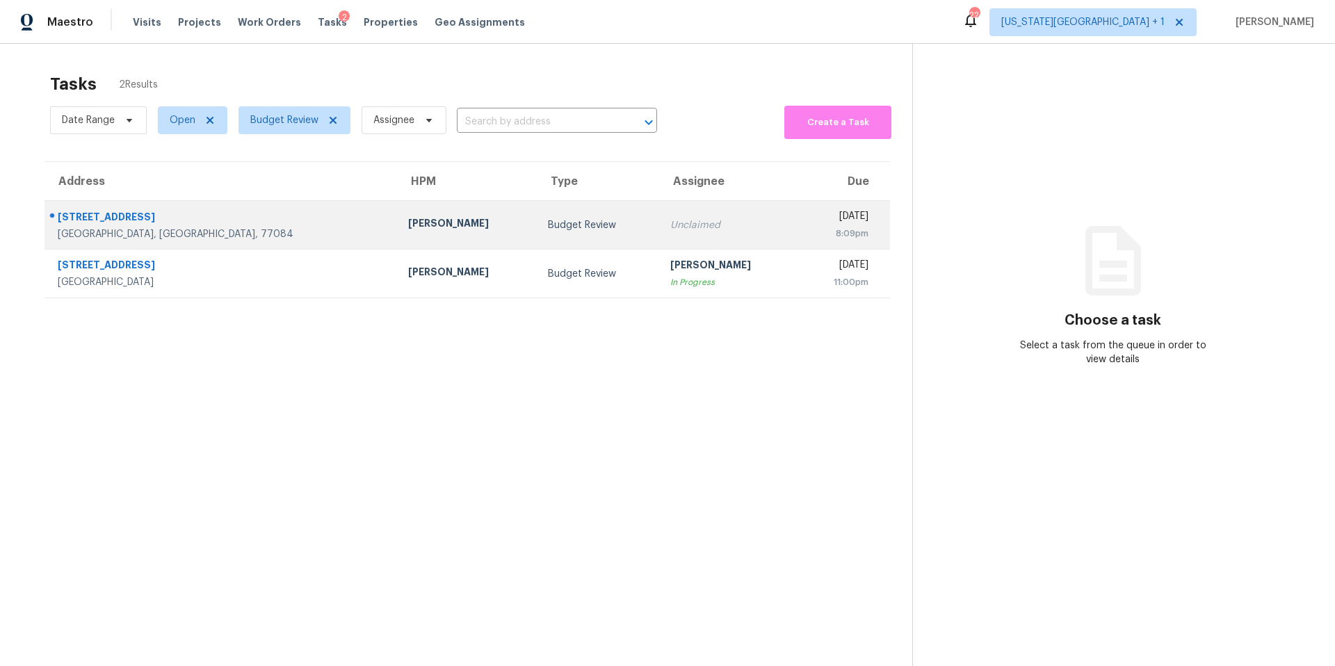
click at [408, 229] on div "Maria Zakharnitskaia" at bounding box center [467, 224] width 118 height 17
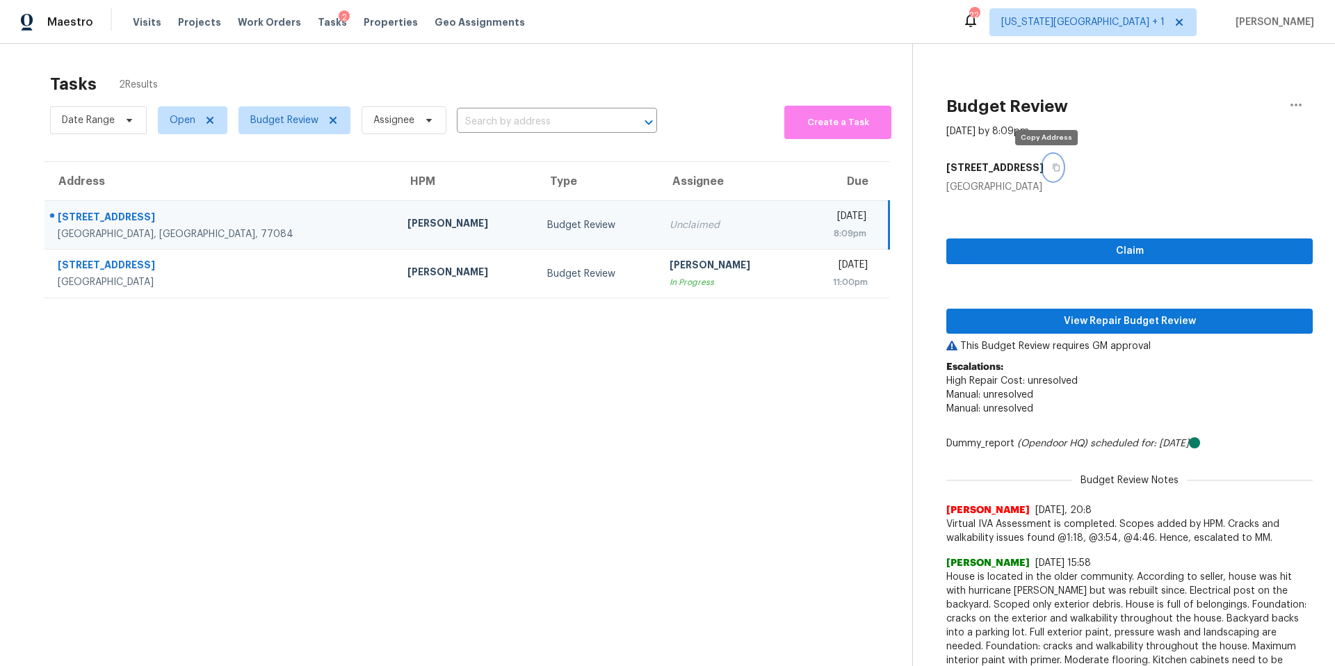
click at [1053, 168] on icon "button" at bounding box center [1056, 168] width 7 height 8
click at [1027, 330] on button "View Repair Budget Review" at bounding box center [1129, 322] width 366 height 26
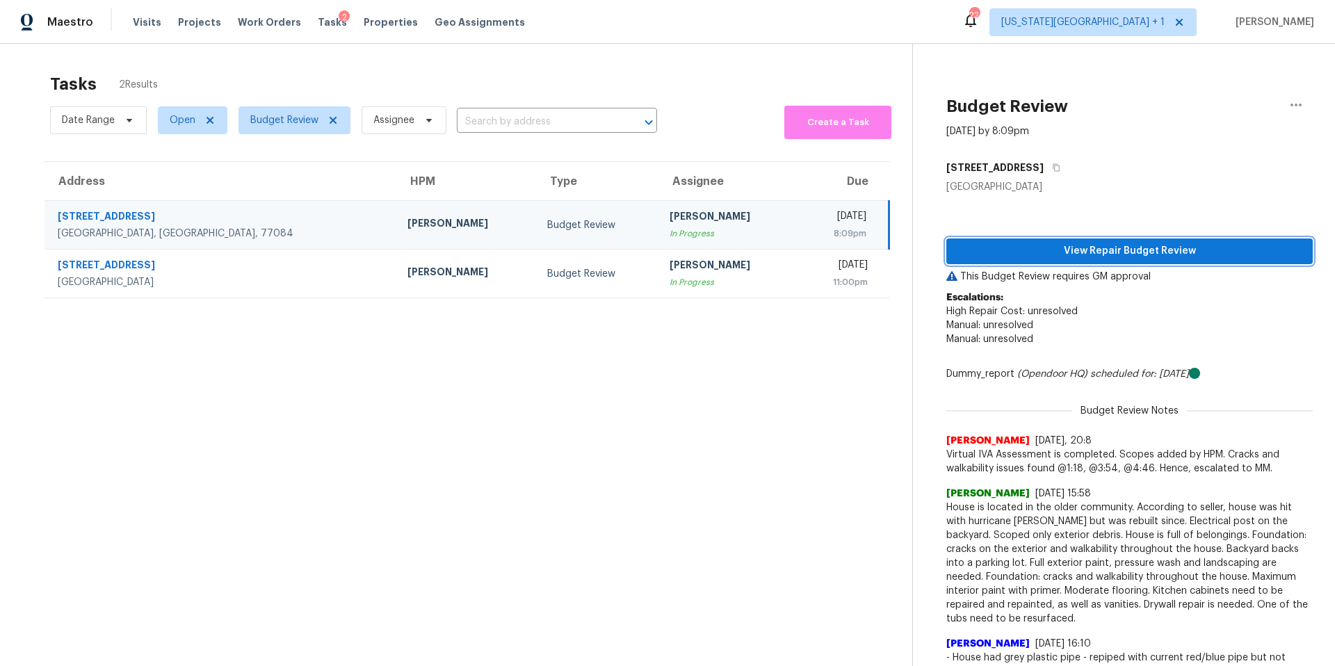
click at [1071, 248] on span "View Repair Budget Review" at bounding box center [1130, 251] width 344 height 17
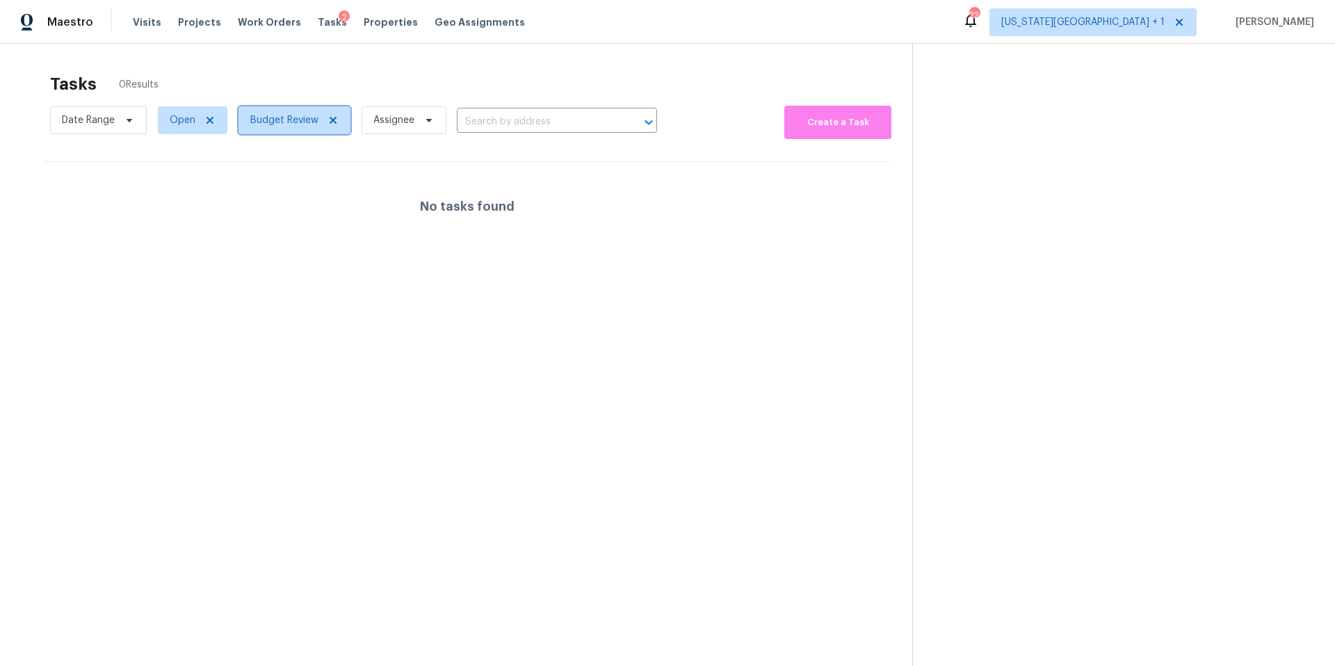
click at [295, 123] on span "Budget Review" at bounding box center [284, 120] width 68 height 14
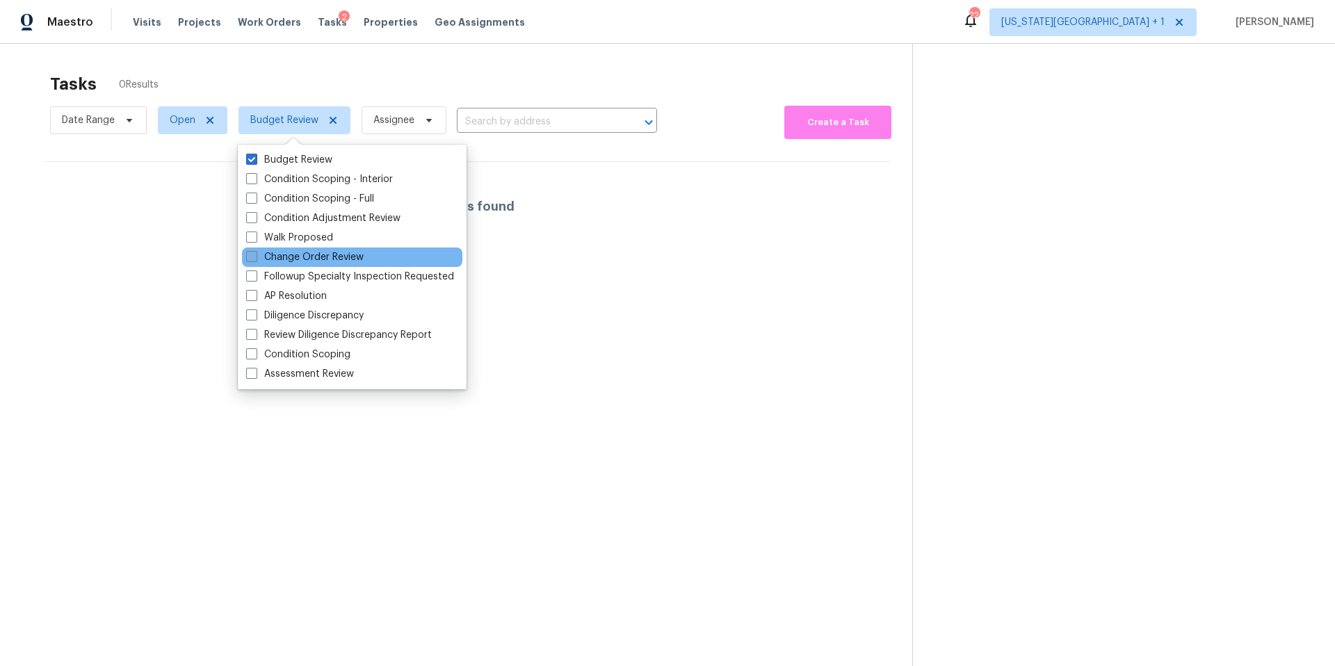
click at [276, 256] on label "Change Order Review" at bounding box center [305, 257] width 118 height 14
click at [255, 256] on input "Change Order Review" at bounding box center [250, 254] width 9 height 9
checkbox input "true"
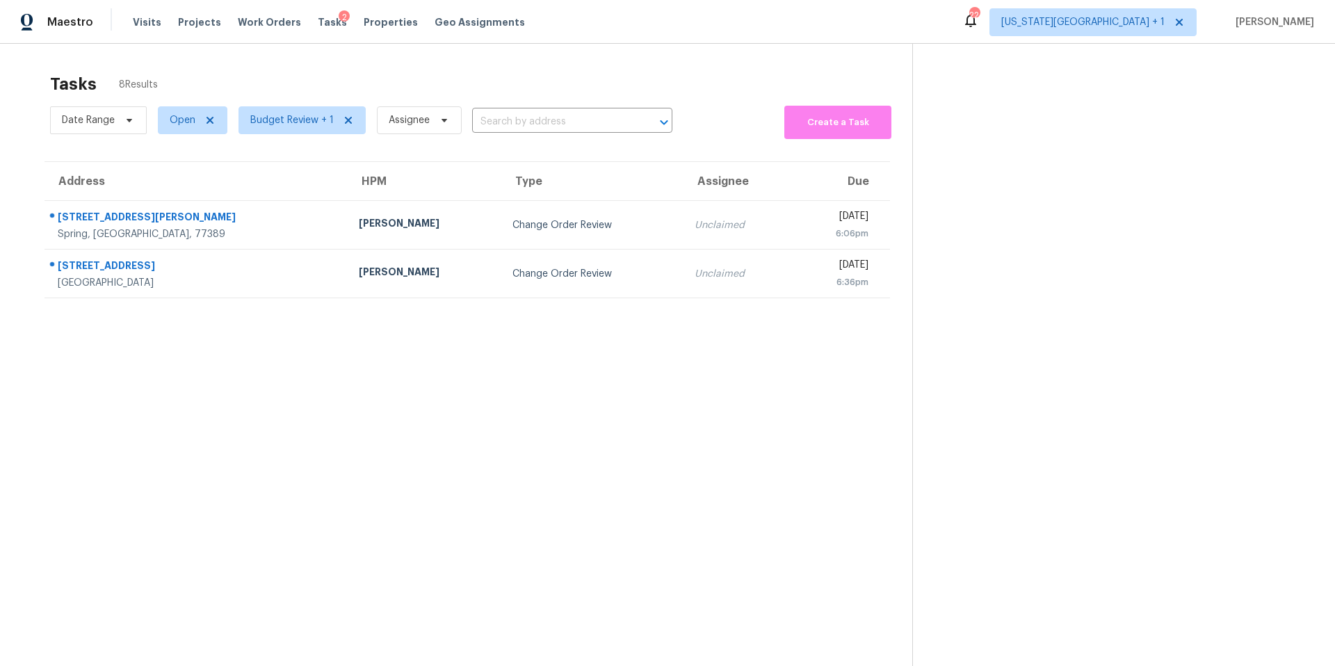
click at [361, 72] on div "Tasks 8 Results" at bounding box center [481, 84] width 862 height 36
click at [400, 0] on div "Maestro Visits Projects Work Orders Tasks 2 Properties Geo Assignments 22 Kansa…" at bounding box center [667, 22] width 1335 height 44
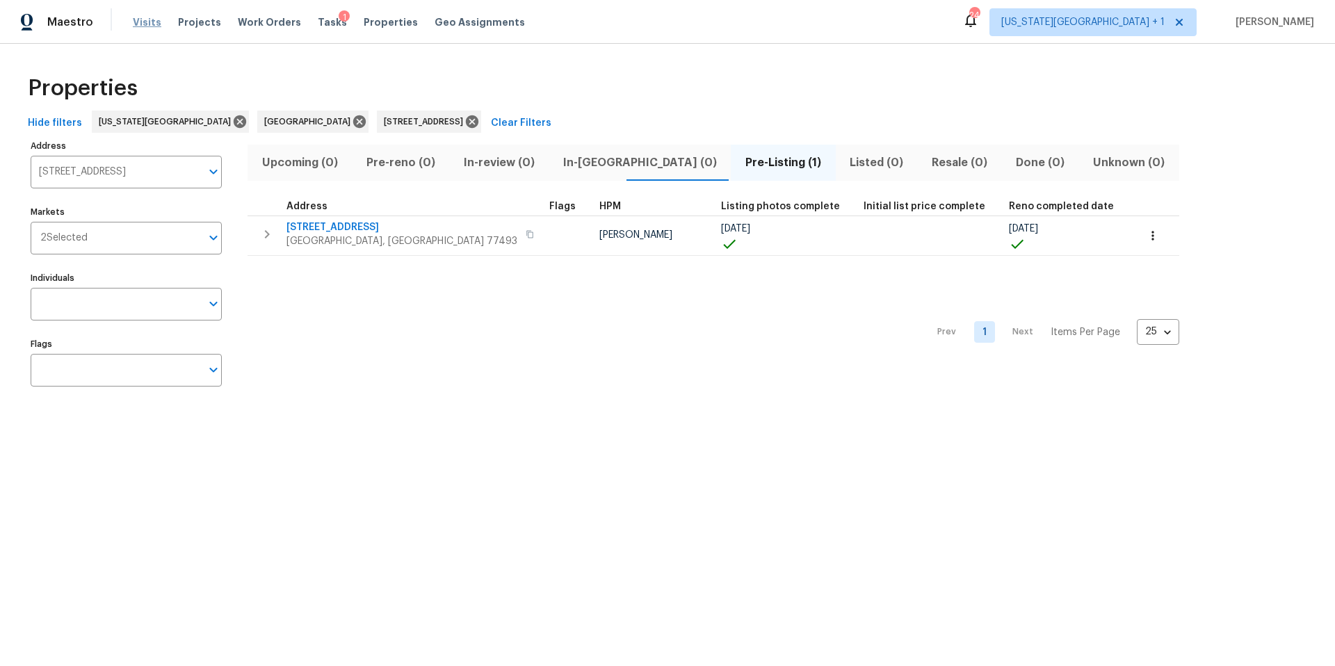
click at [154, 23] on span "Visits" at bounding box center [147, 22] width 29 height 14
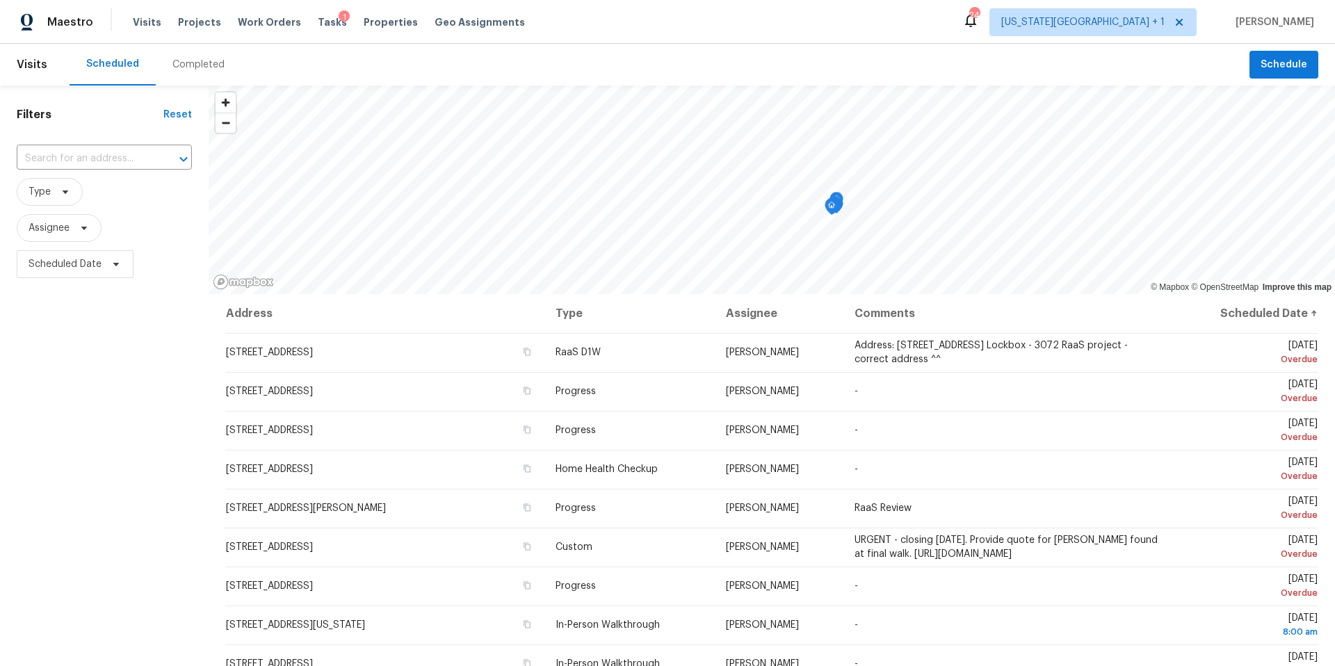
click at [197, 62] on div "Completed" at bounding box center [198, 65] width 52 height 14
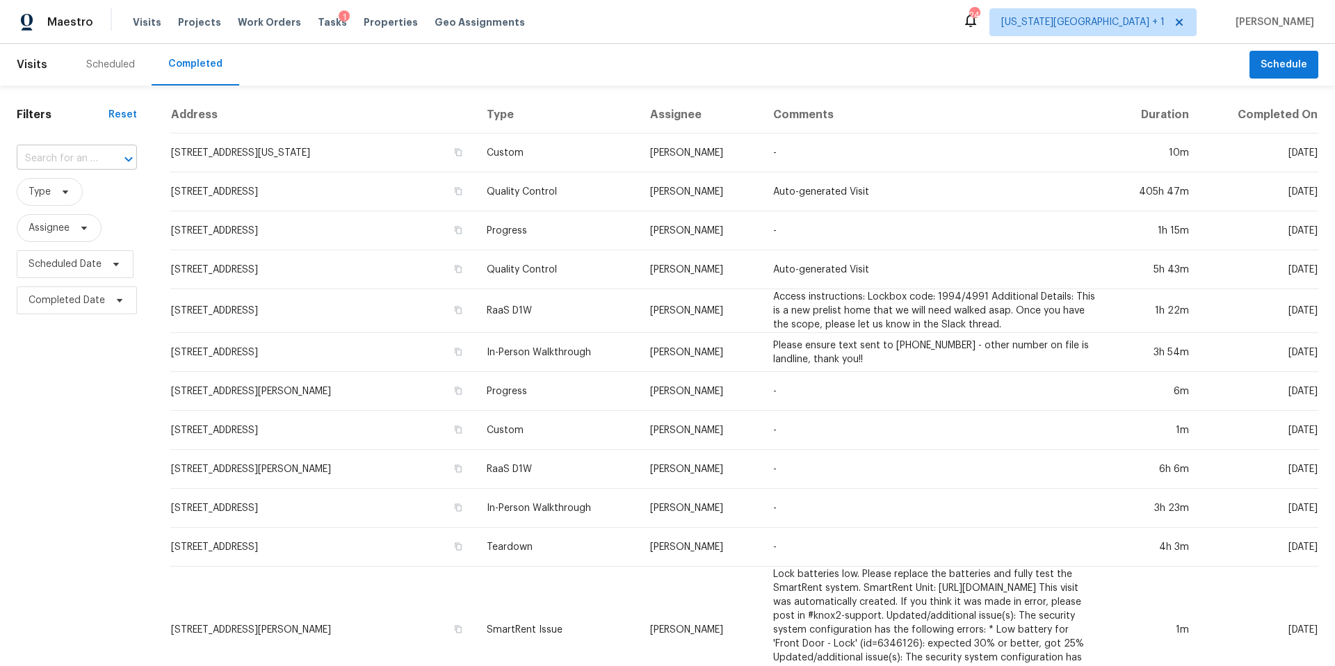
click at [53, 159] on input "text" at bounding box center [57, 159] width 81 height 22
paste input "15803 Hight Ave, Belton, MO 64012"
type input "15803 Hight Ave, Belton, MO 64012"
click at [56, 202] on li "15803 Hight Ave, Belton, MO 64012" at bounding box center [76, 190] width 118 height 23
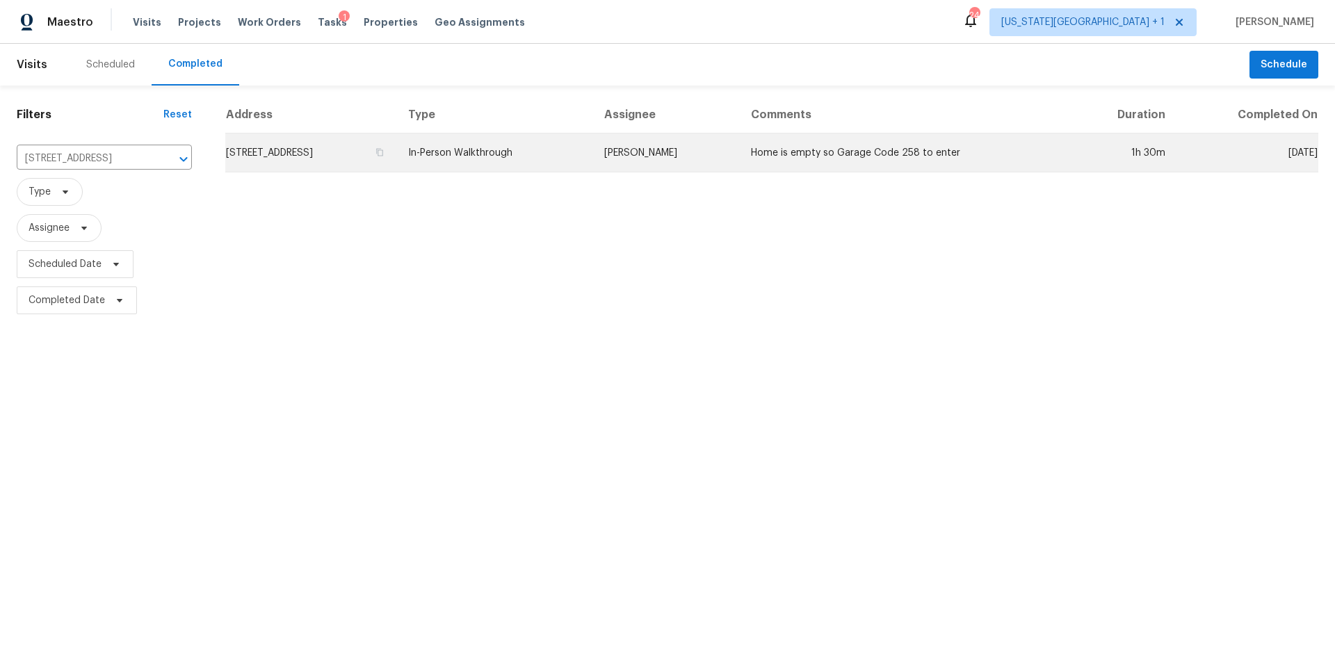
click at [504, 166] on td "In-Person Walkthrough" at bounding box center [494, 153] width 195 height 39
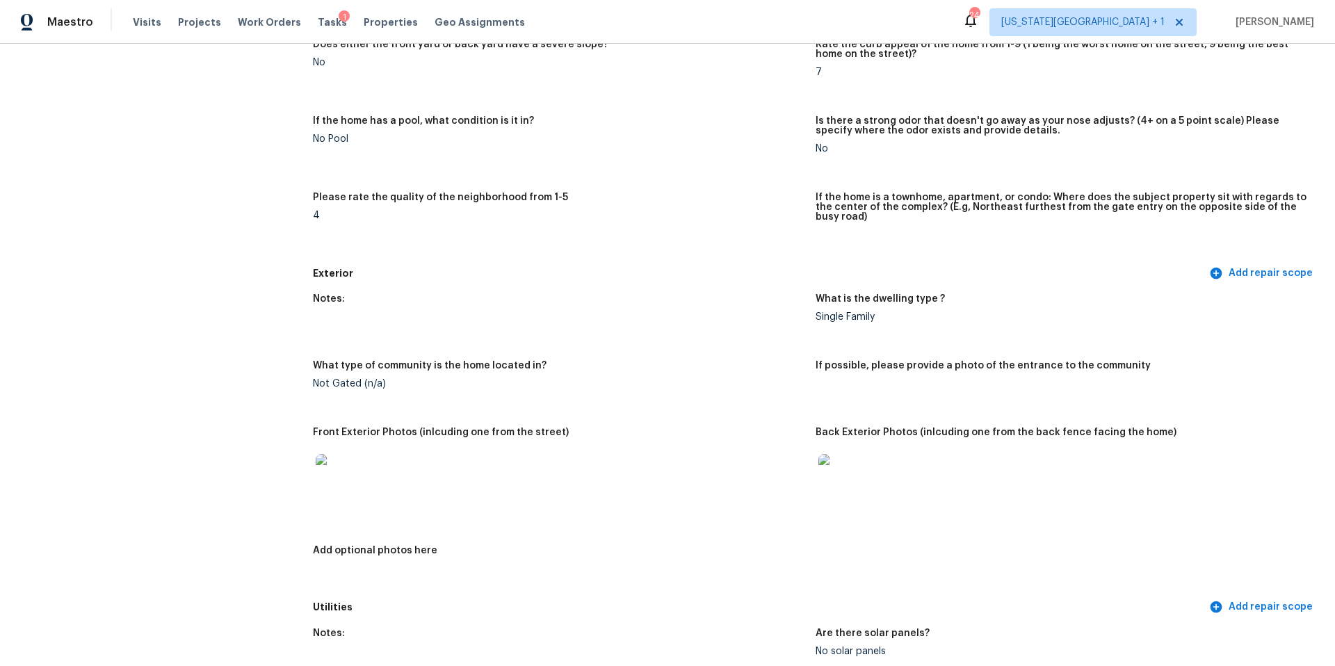
scroll to position [337, 0]
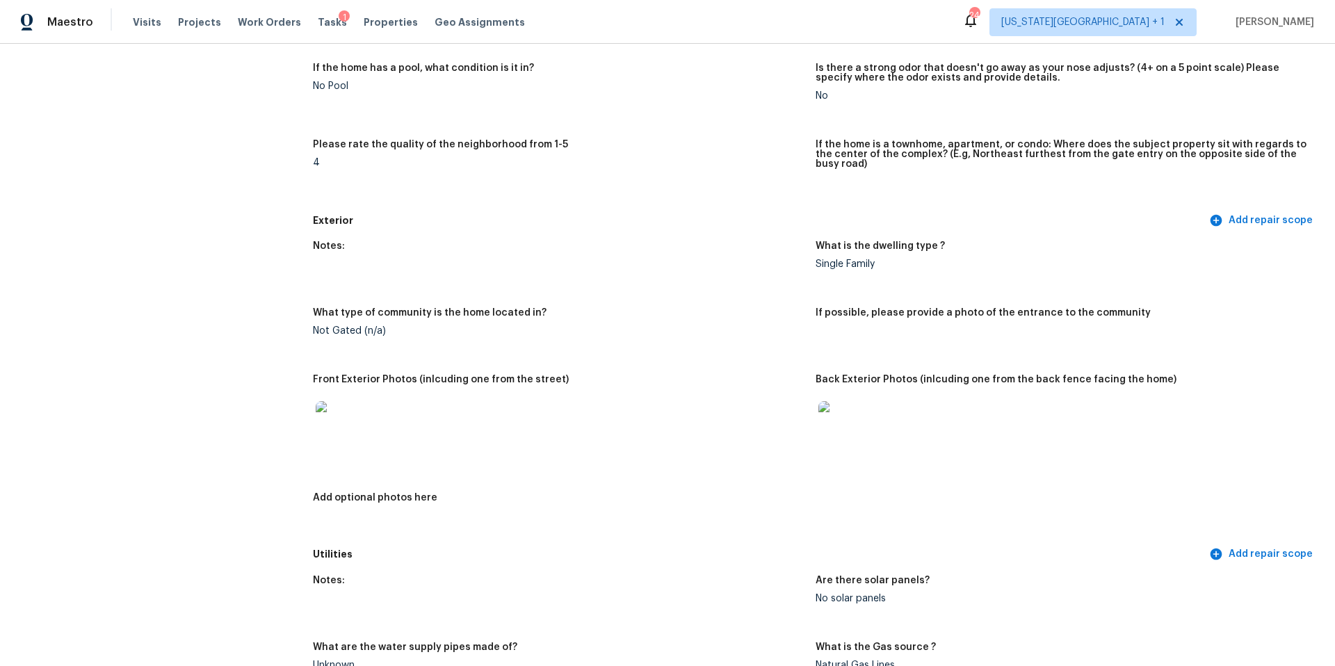
click at [345, 414] on img at bounding box center [338, 423] width 45 height 45
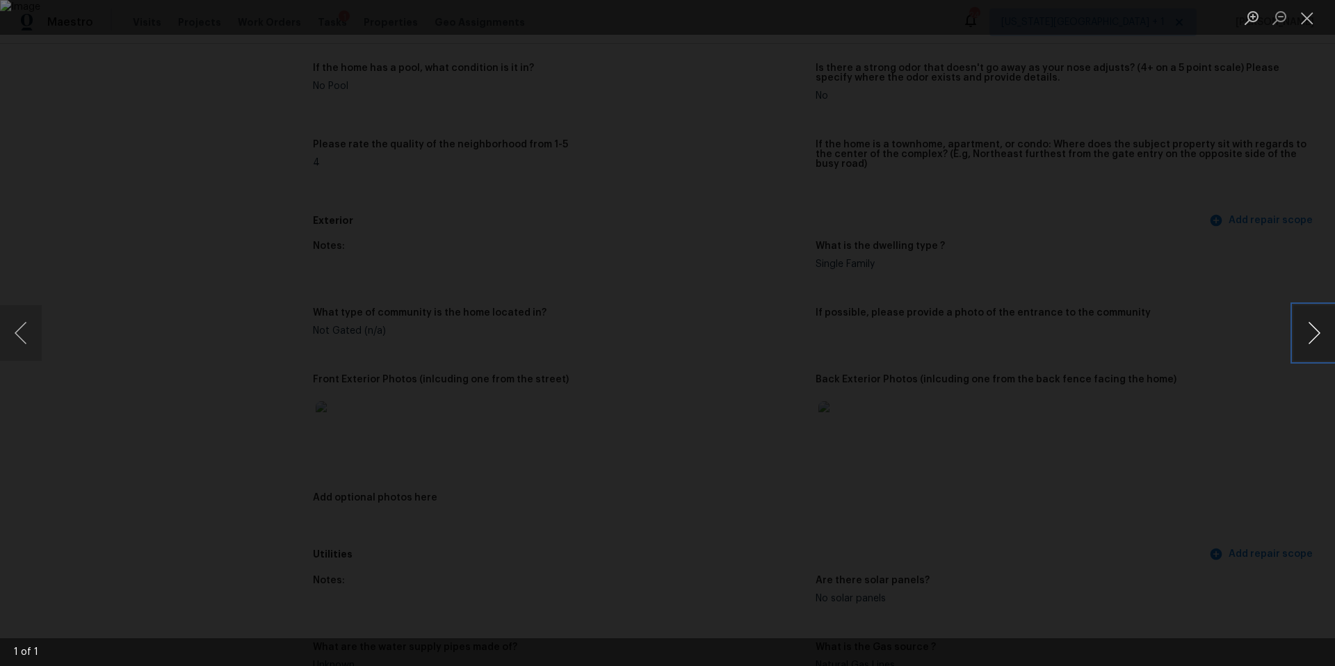
click at [1311, 337] on button "Next image" at bounding box center [1314, 333] width 42 height 56
click at [1162, 394] on div "Lightbox" at bounding box center [667, 333] width 1335 height 666
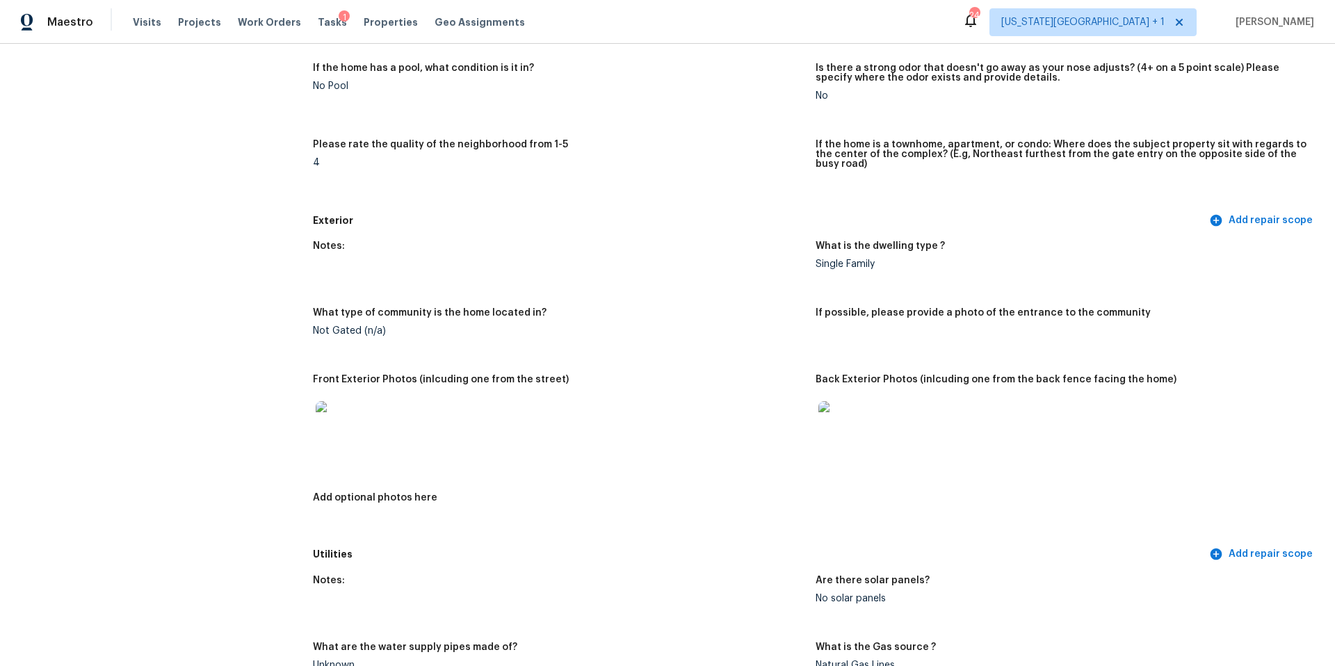
click at [839, 418] on img at bounding box center [840, 423] width 45 height 45
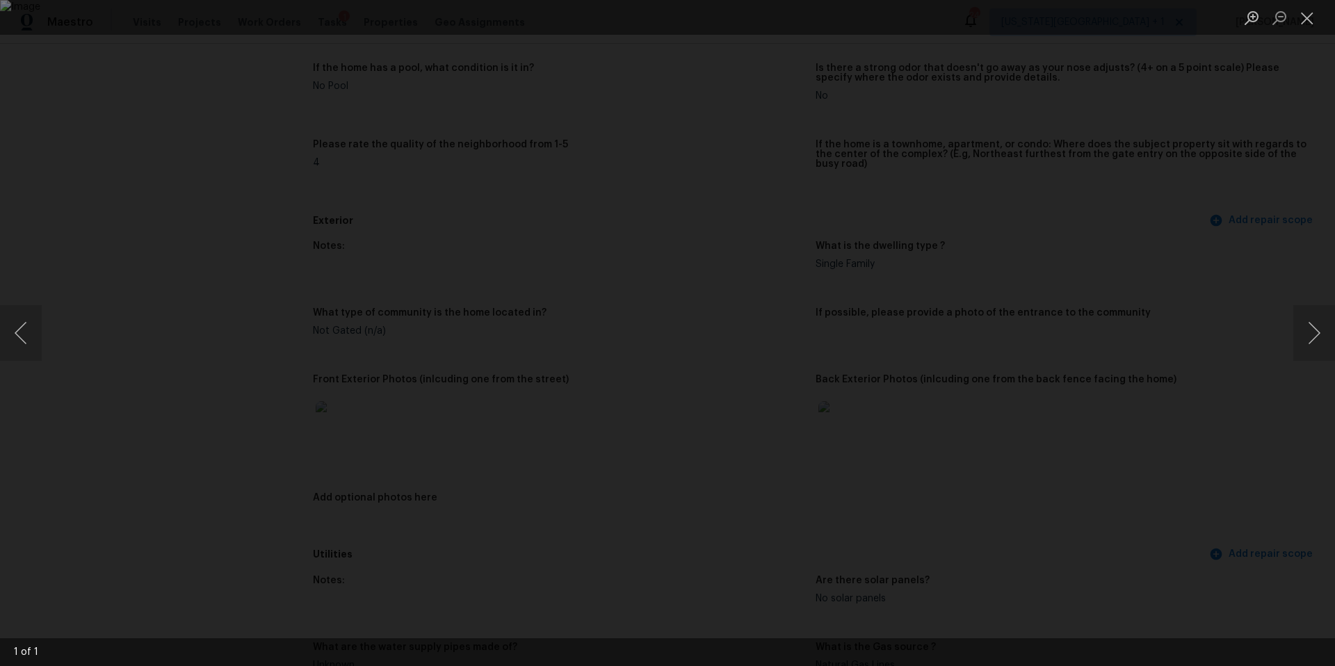
click at [1013, 416] on img "Lightbox" at bounding box center [667, 333] width 1335 height 666
click at [1001, 435] on img "Lightbox" at bounding box center [667, 333] width 1335 height 666
click at [1158, 405] on div "Lightbox" at bounding box center [667, 333] width 1335 height 666
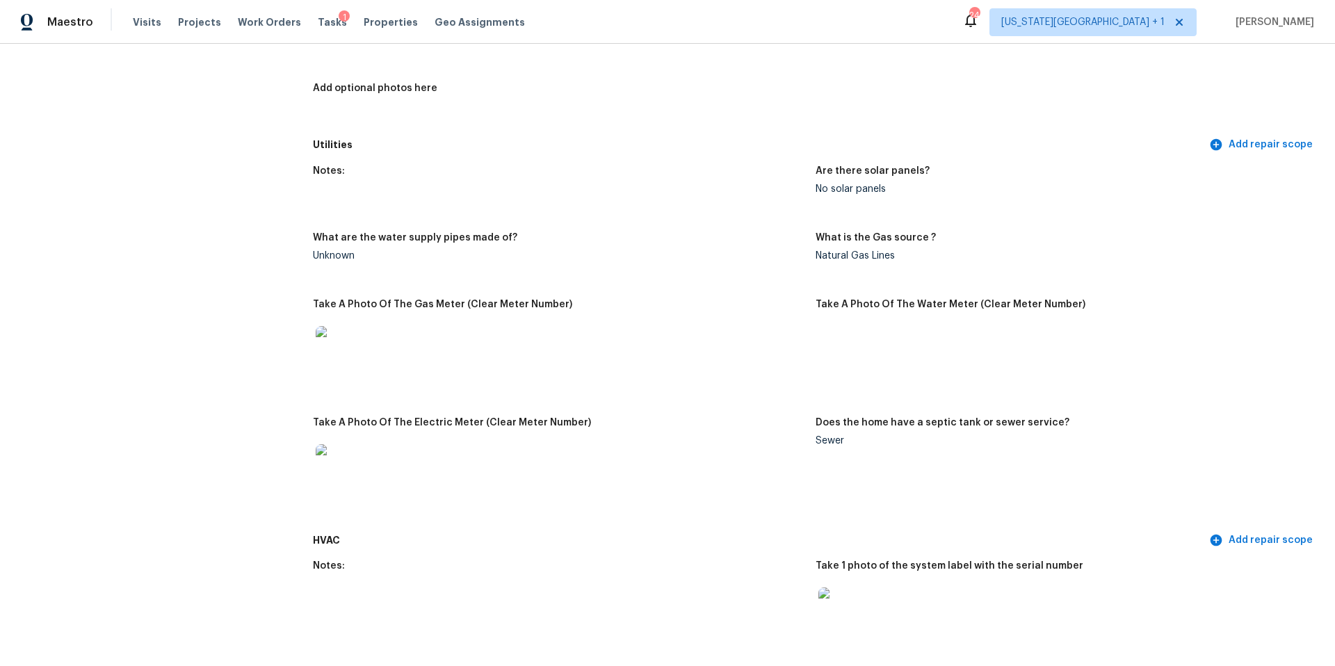
scroll to position [750, 0]
click at [346, 330] on img at bounding box center [338, 345] width 45 height 45
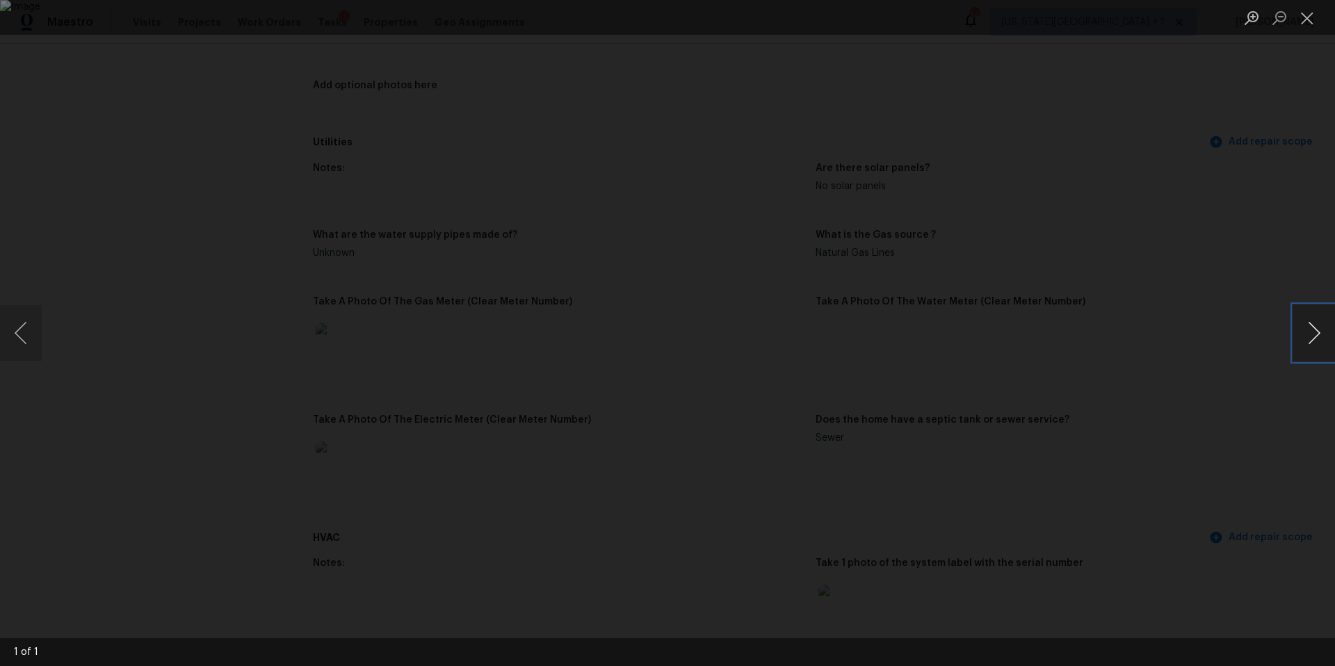
click at [1306, 342] on button "Next image" at bounding box center [1314, 333] width 42 height 56
click at [1250, 396] on div "Lightbox" at bounding box center [667, 333] width 1335 height 666
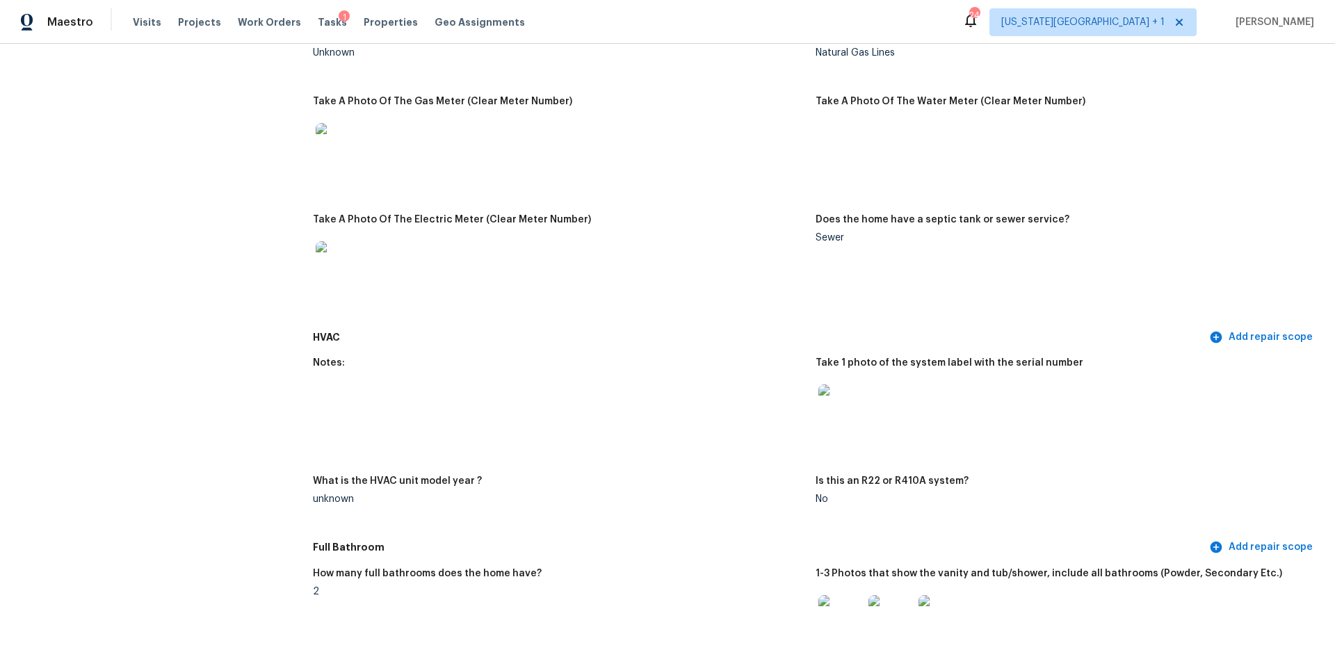
scroll to position [1025, 0]
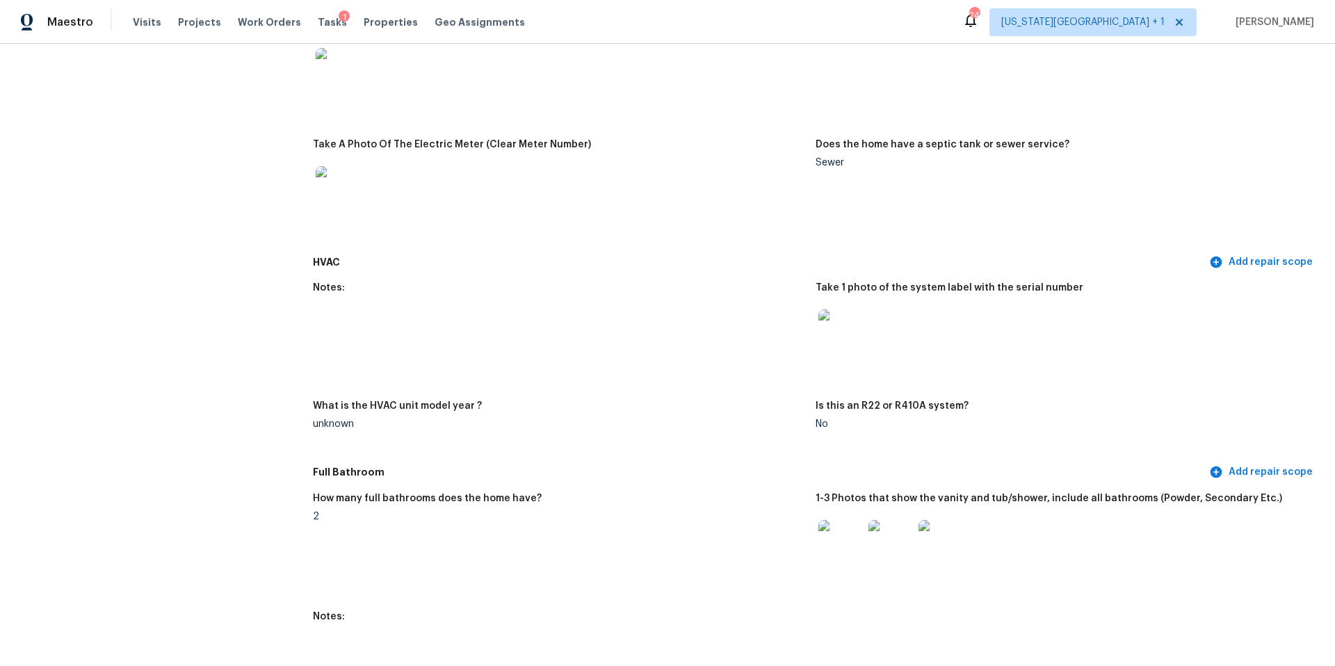
click at [846, 538] on img at bounding box center [840, 542] width 45 height 45
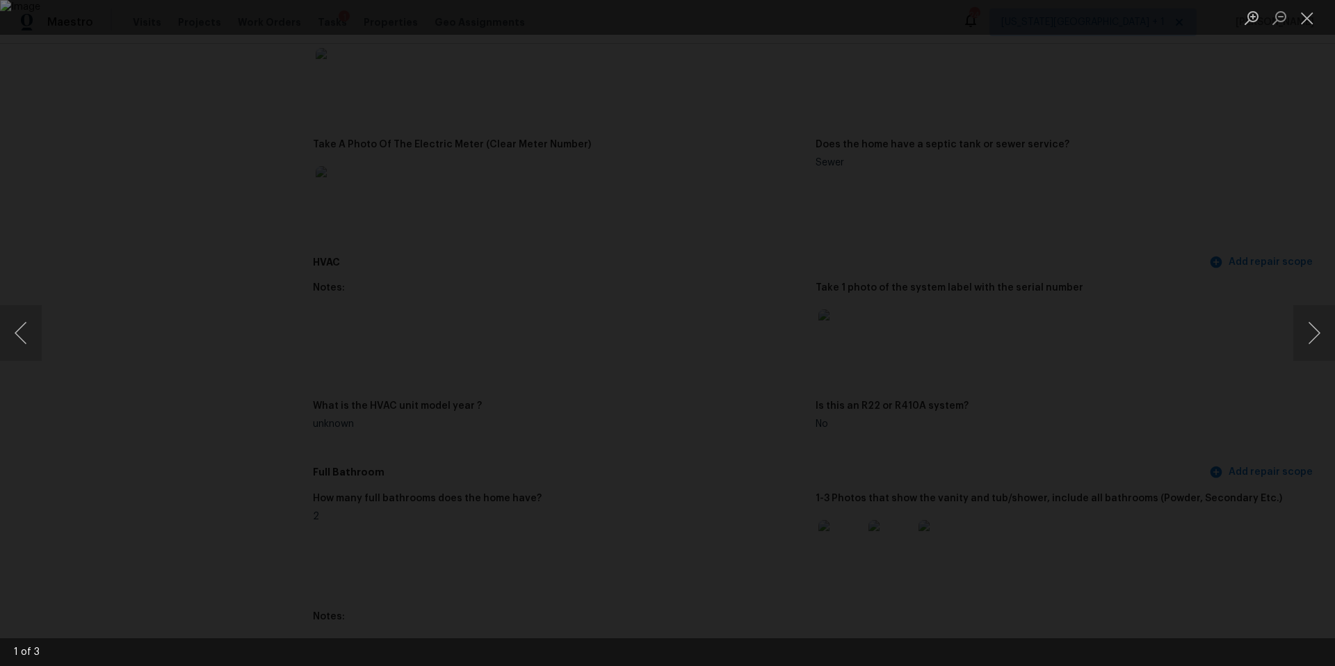
click at [1269, 375] on div "Lightbox" at bounding box center [667, 333] width 1335 height 666
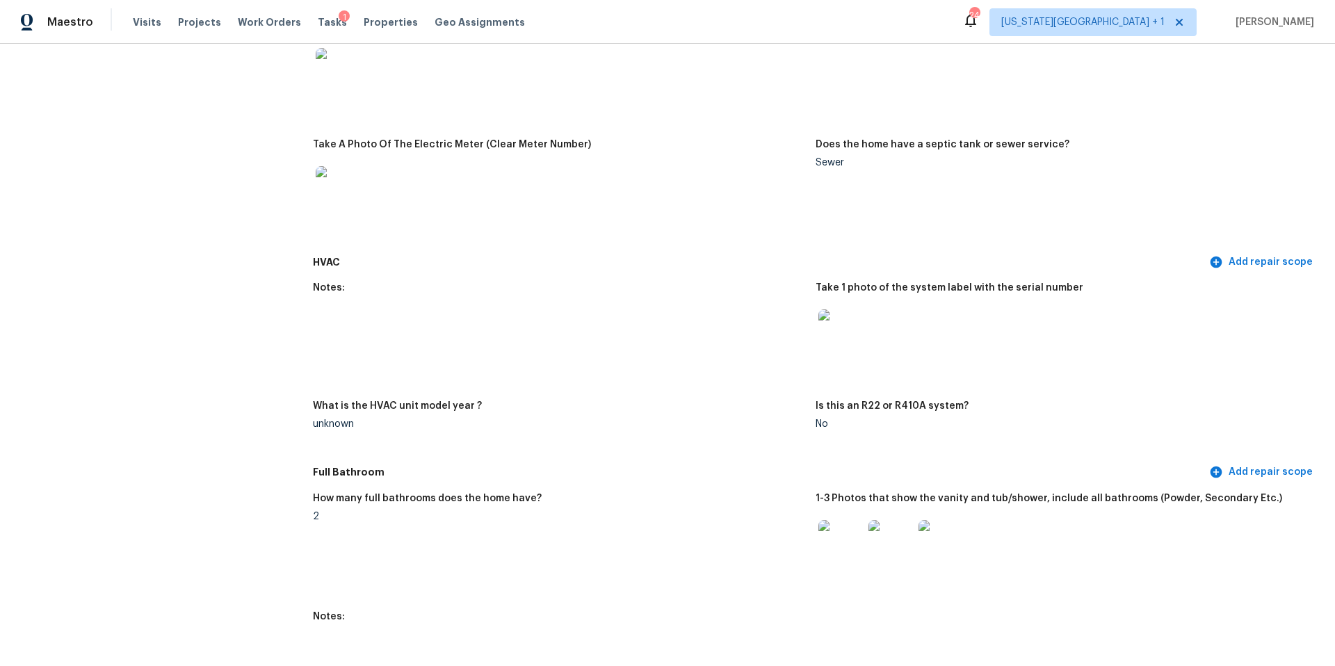
click at [1230, 401] on div "Is this an R22 or R410A system?" at bounding box center [1062, 410] width 492 height 18
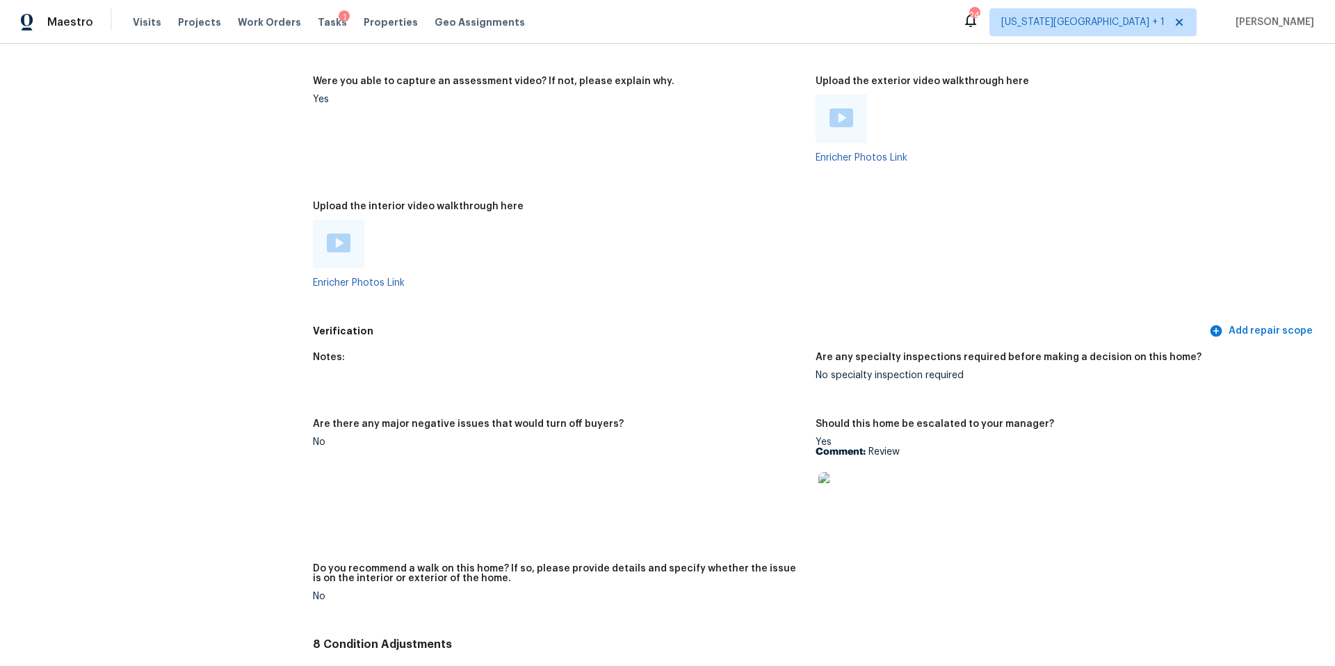
scroll to position [2784, 0]
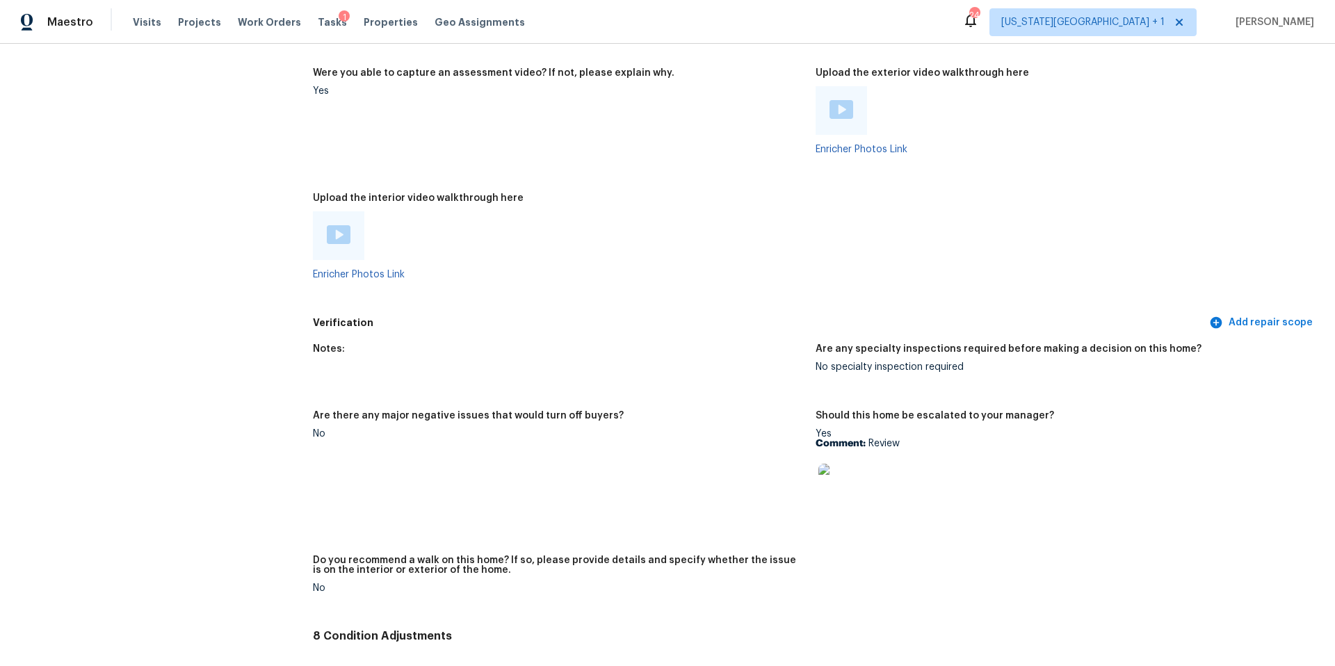
click at [843, 468] on img at bounding box center [840, 486] width 45 height 45
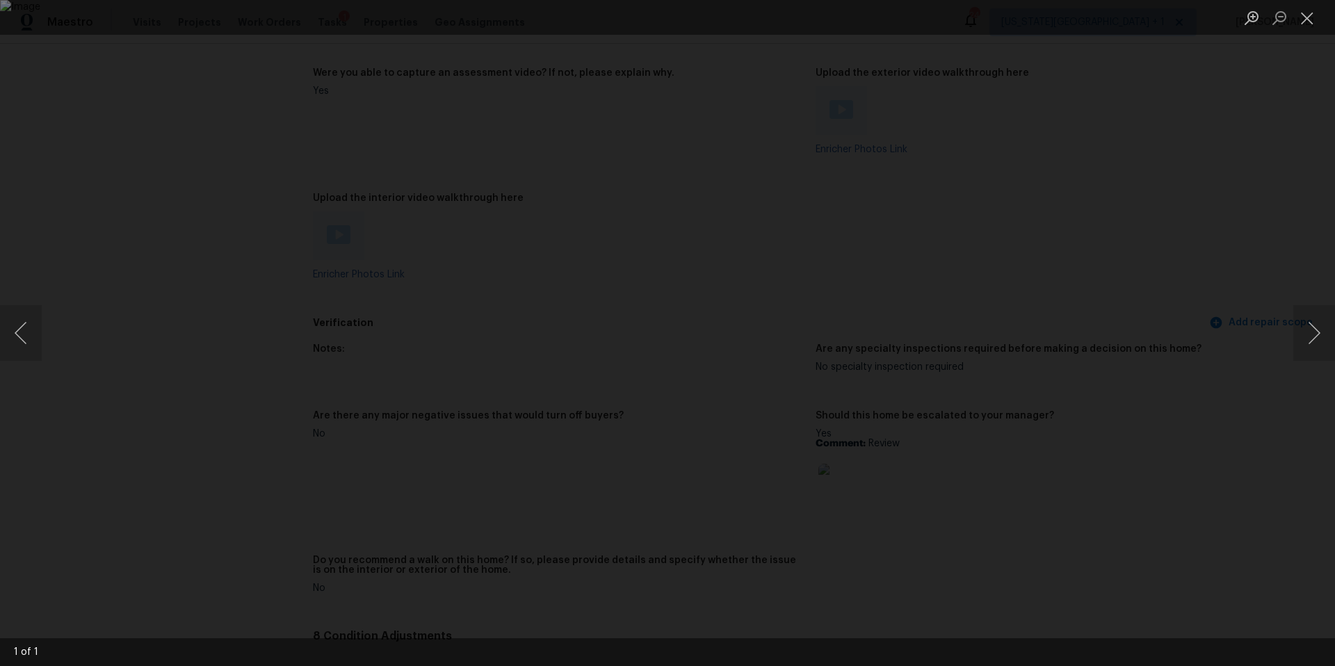
click at [1221, 407] on div "Lightbox" at bounding box center [667, 333] width 1335 height 666
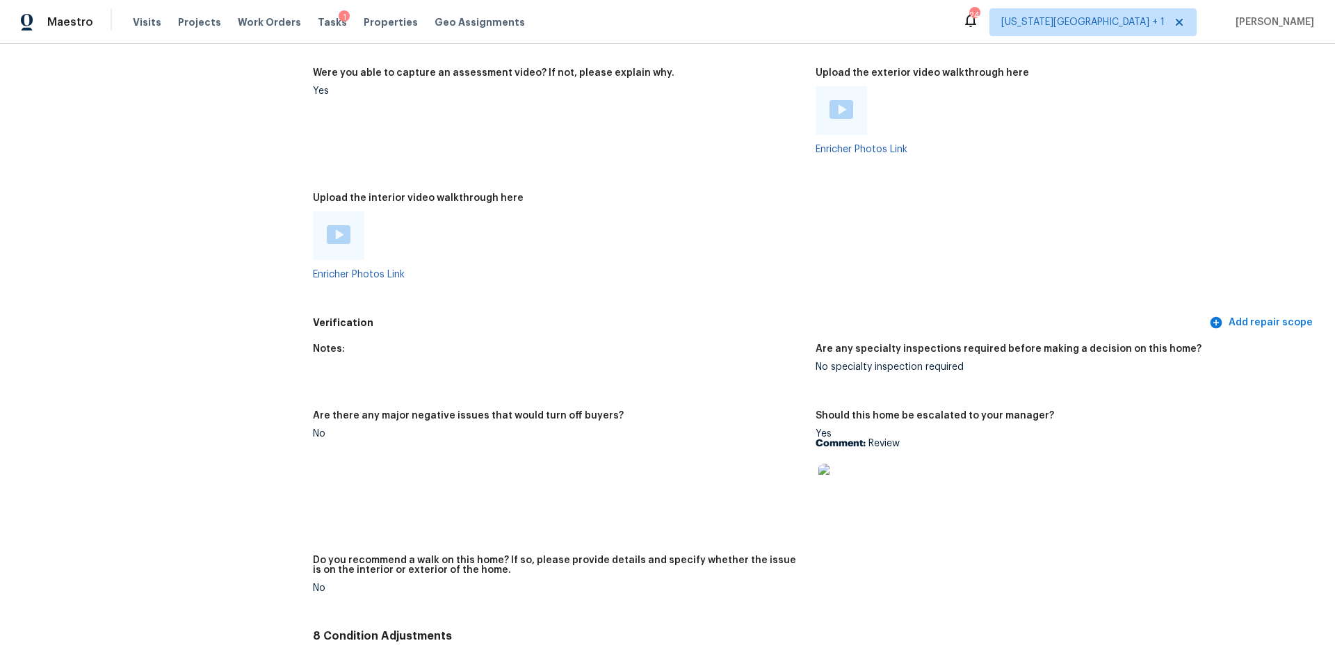
click at [841, 113] on div at bounding box center [841, 110] width 51 height 49
click at [840, 106] on img at bounding box center [842, 109] width 24 height 19
click at [334, 225] on img at bounding box center [339, 234] width 24 height 19
click at [367, 22] on span "Properties" at bounding box center [391, 22] width 54 height 14
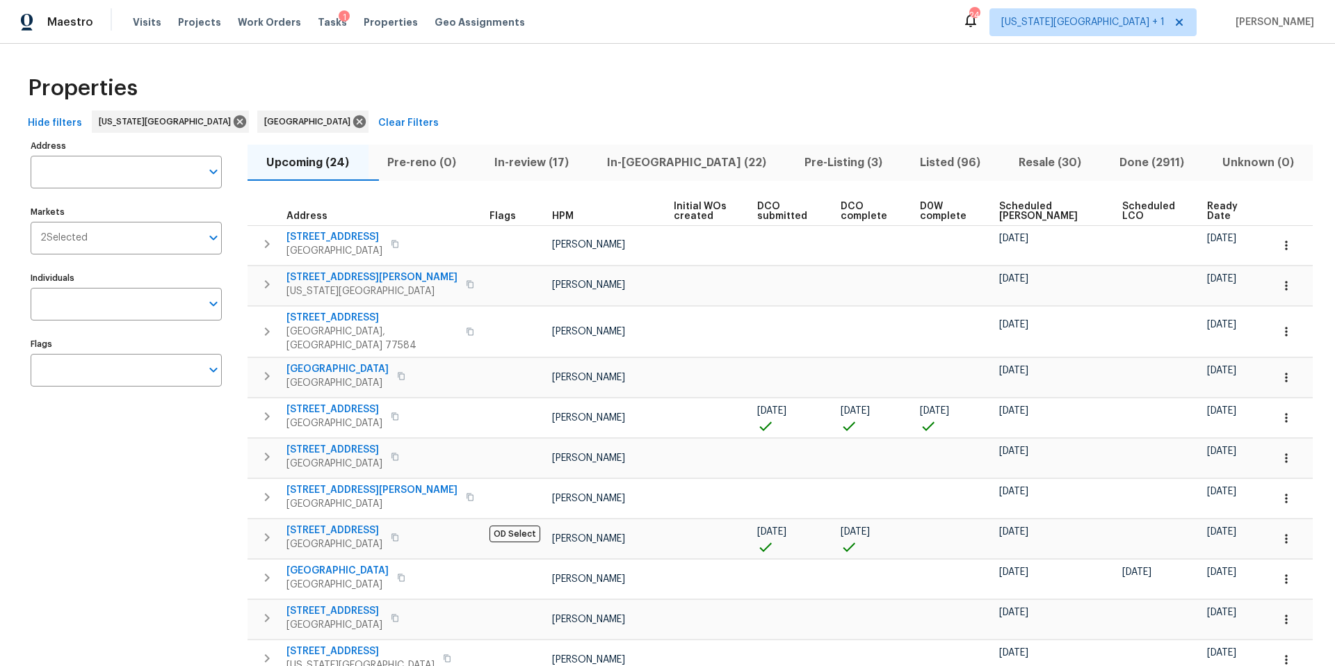
click at [104, 171] on input "Address" at bounding box center [116, 172] width 170 height 33
type input "18114"
click at [100, 202] on li "18114 Stone Trail Manor Dr Humble TX 77346" at bounding box center [125, 208] width 191 height 23
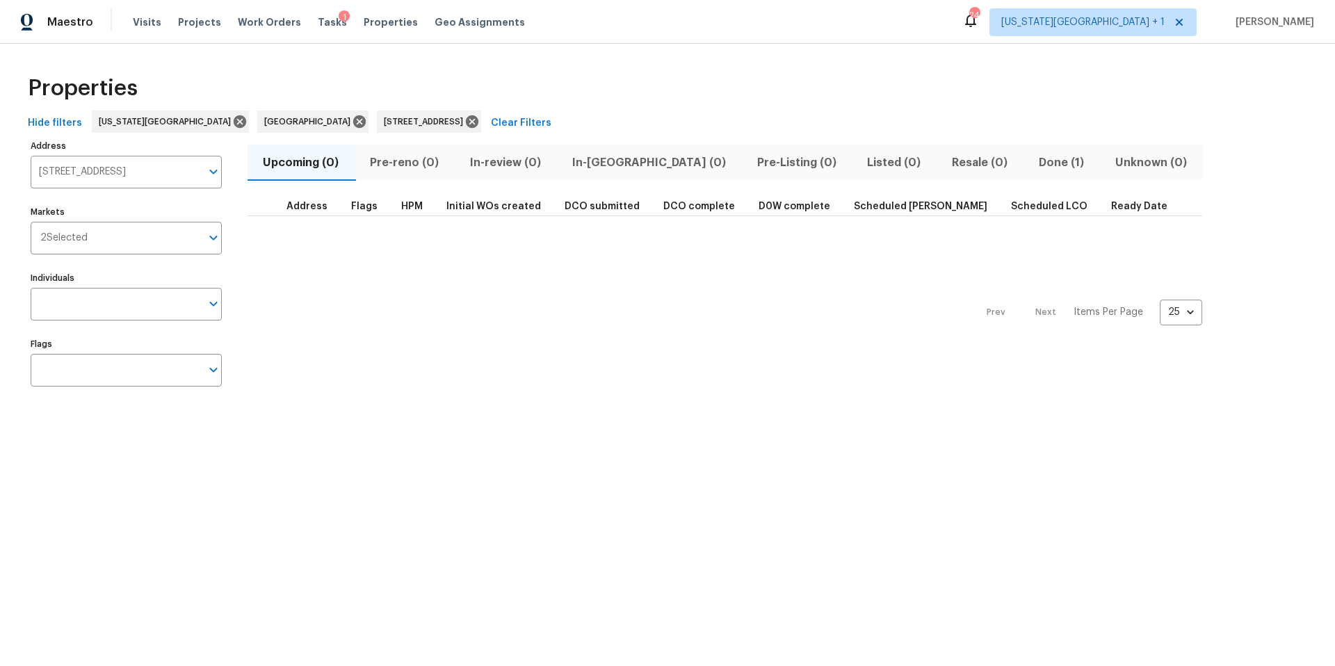
click at [1031, 162] on span "Done (1)" at bounding box center [1061, 162] width 60 height 19
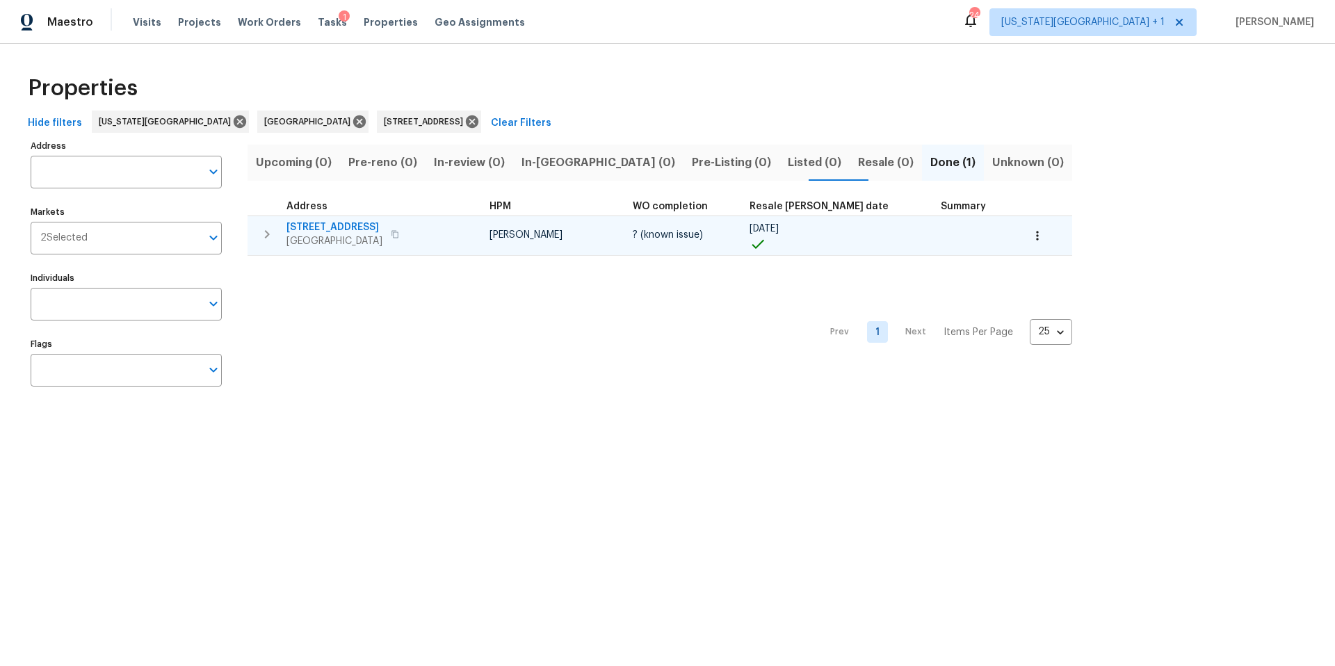
type input "18114 Stone Trail Manor Dr Humble TX 77346"
click at [361, 241] on span "Humble, TX 77346" at bounding box center [334, 241] width 96 height 14
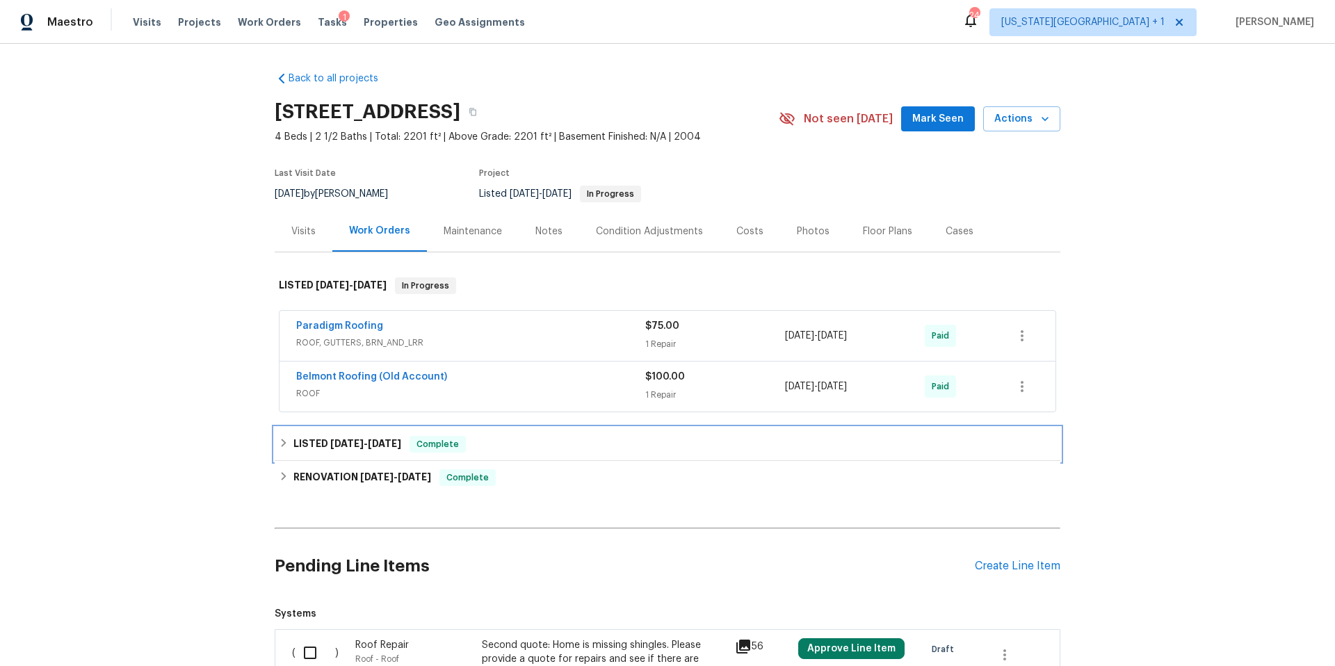
click at [310, 444] on h6 "LISTED 4/10/25 - 4/11/25" at bounding box center [347, 444] width 108 height 17
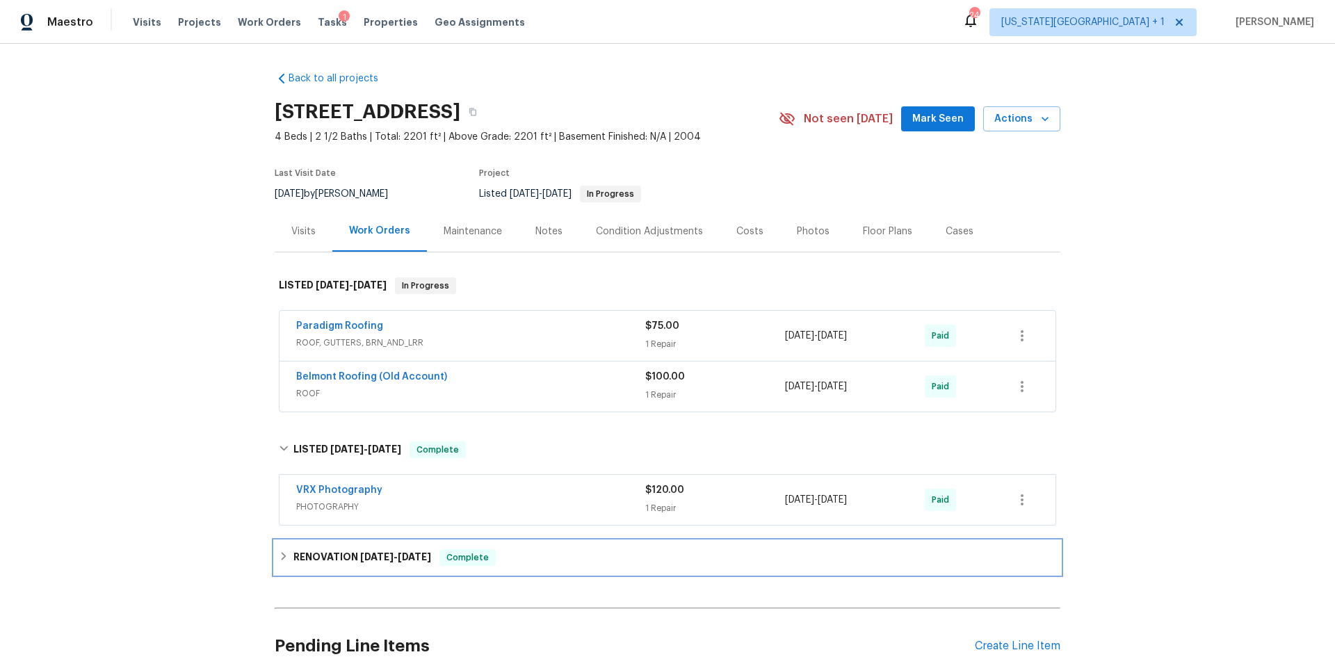
click at [315, 551] on h6 "RENOVATION 3/31/25 - 4/9/25" at bounding box center [362, 557] width 138 height 17
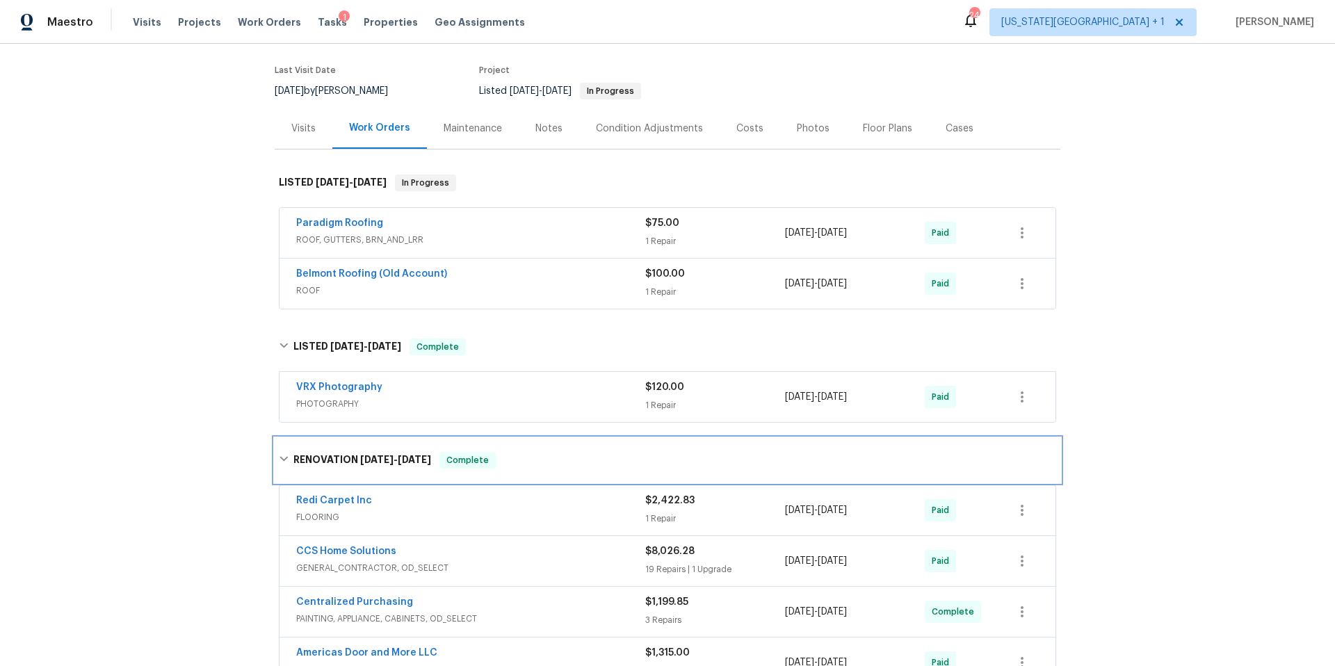
scroll to position [44, 0]
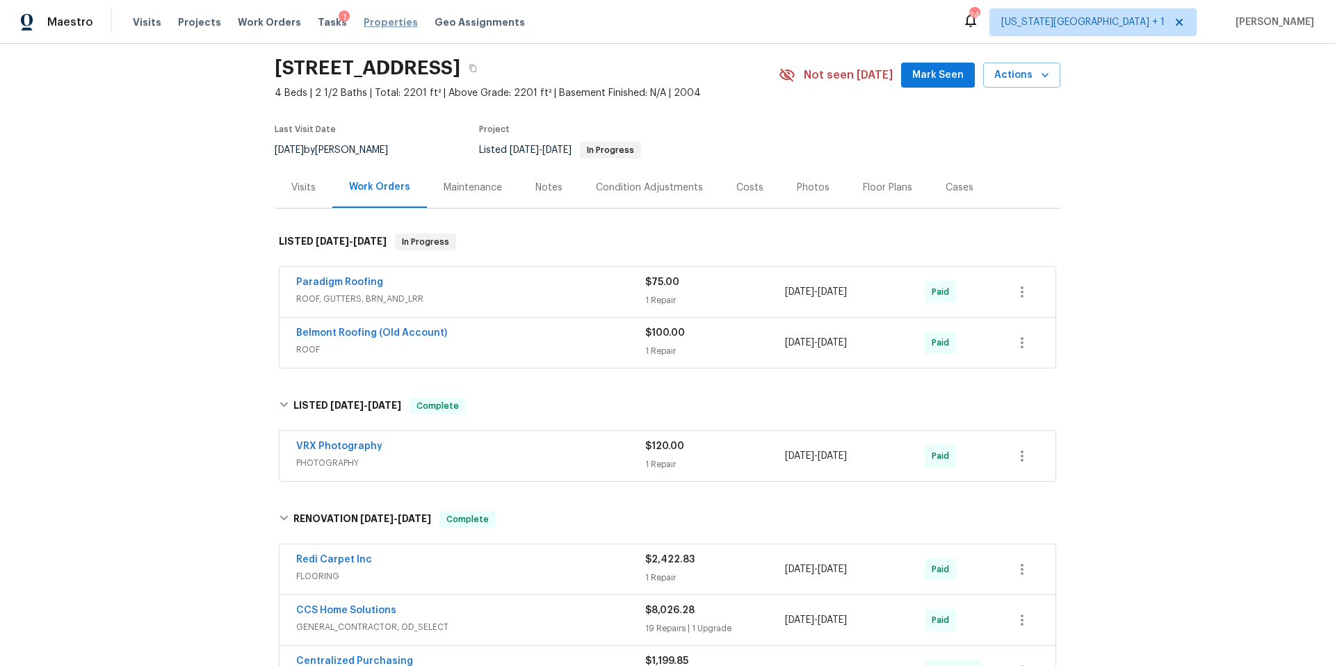
click at [380, 22] on span "Properties" at bounding box center [391, 22] width 54 height 14
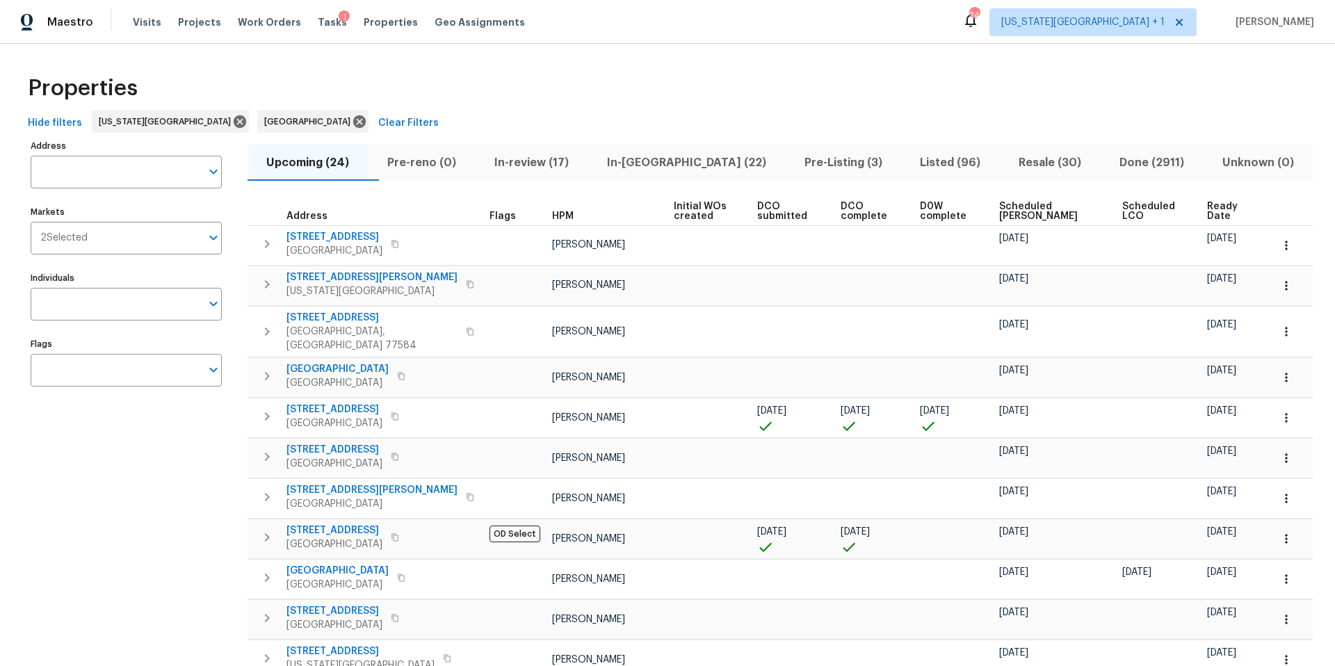
click at [141, 178] on input "Address" at bounding box center [116, 172] width 170 height 33
type input "21601"
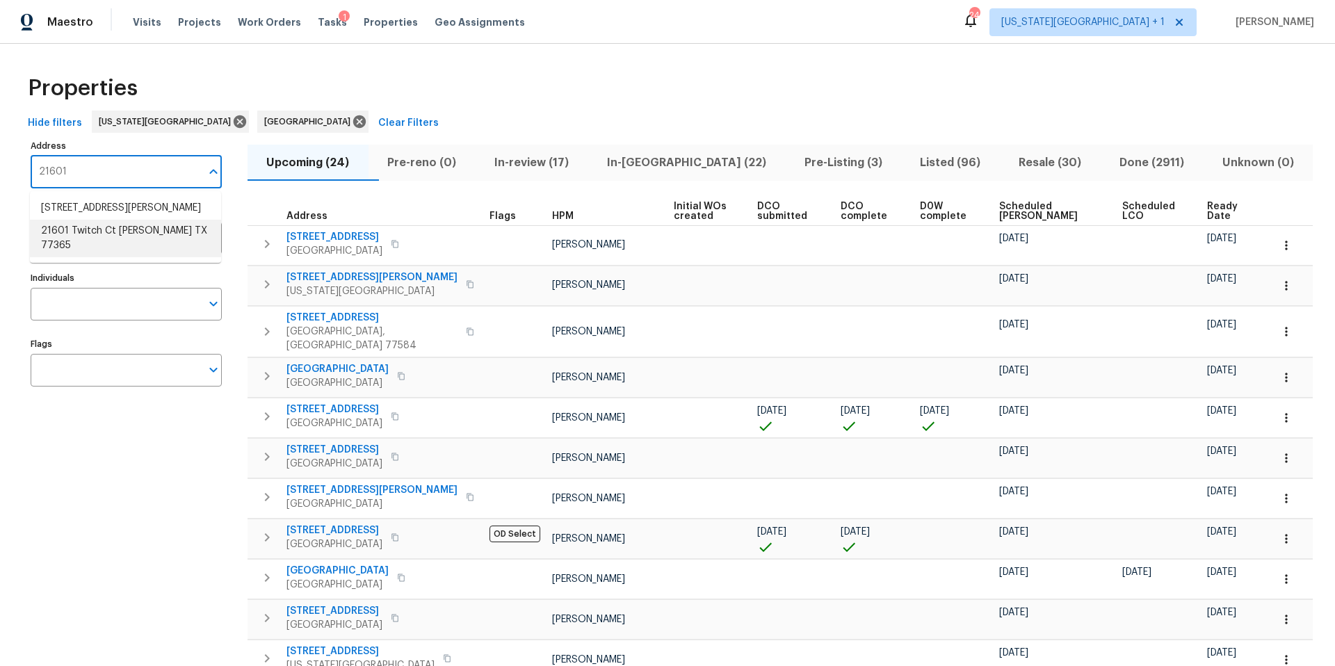
click at [95, 232] on li "21601 Twitch Ct Porter TX 77365" at bounding box center [125, 239] width 191 height 38
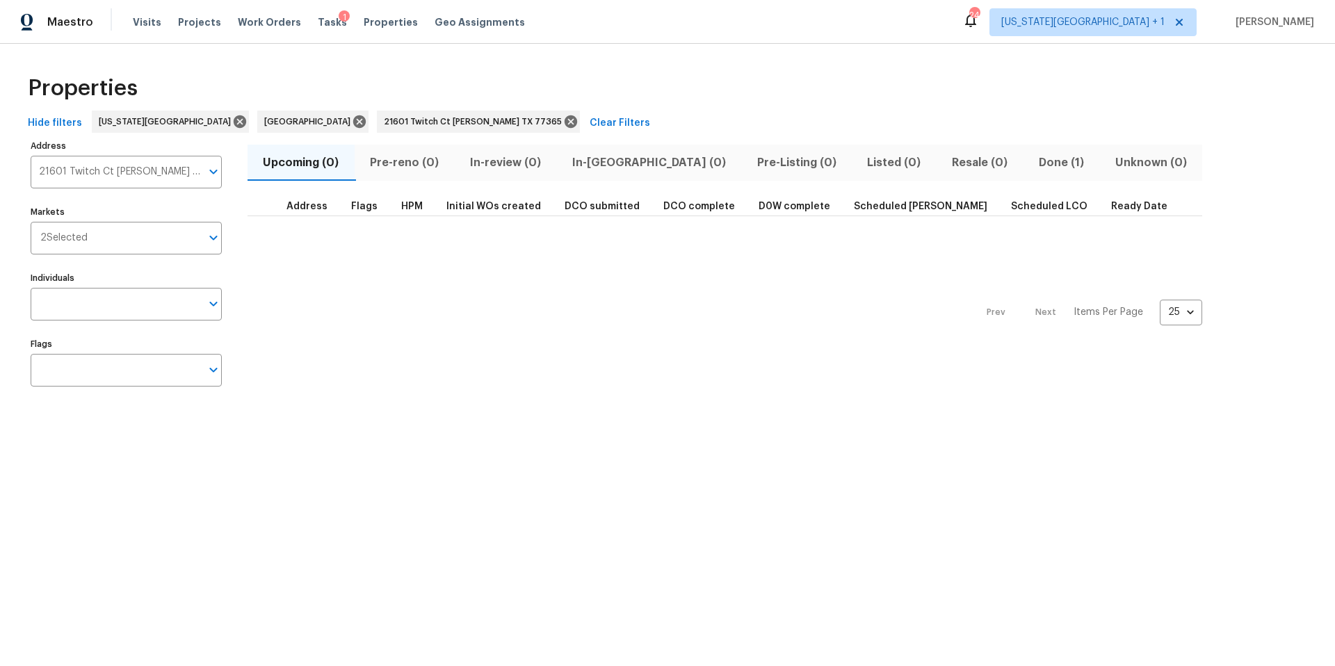
click at [1031, 165] on span "Done (1)" at bounding box center [1061, 162] width 60 height 19
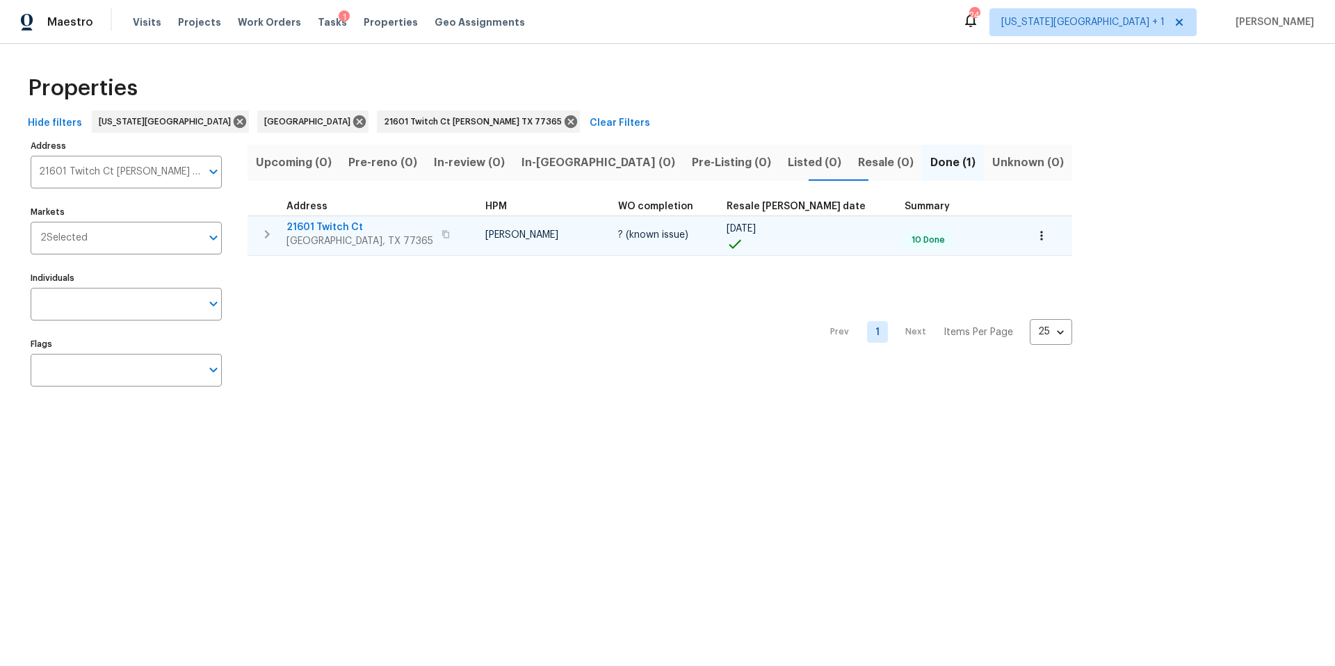
click at [313, 241] on span "Porter, TX 77365" at bounding box center [359, 241] width 147 height 14
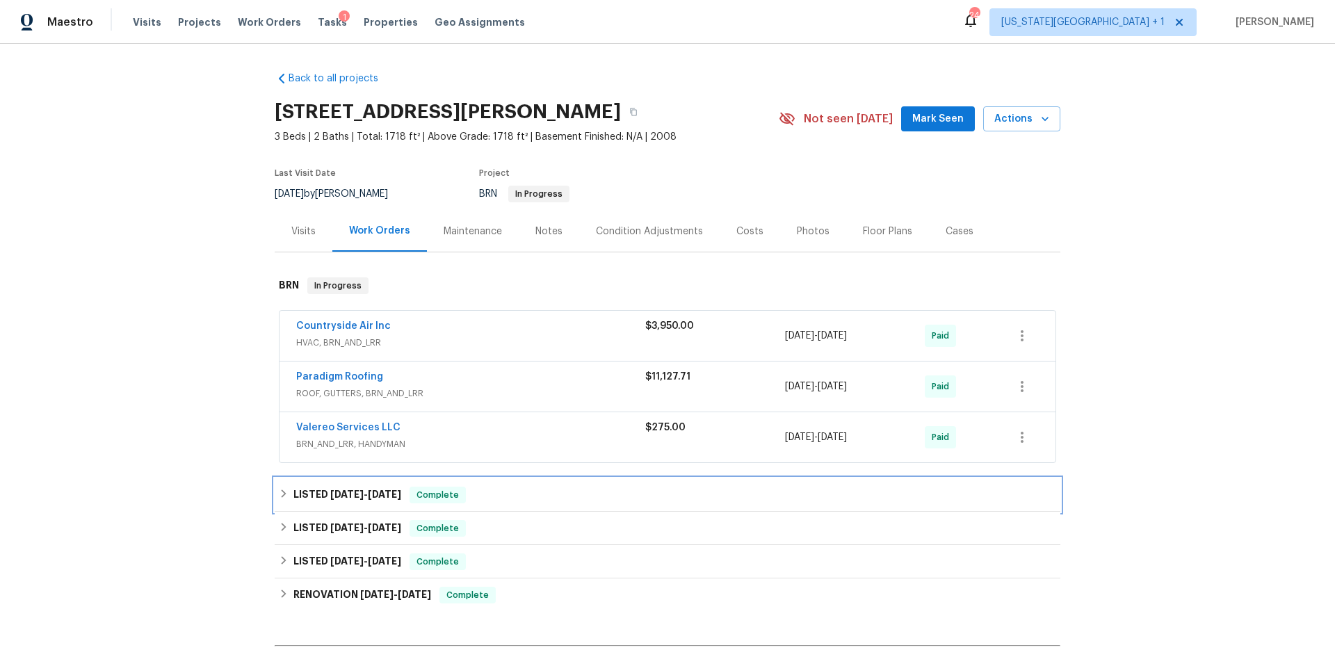
click at [290, 494] on div "LISTED 6/30/25 - 8/11/25 Complete" at bounding box center [667, 495] width 777 height 17
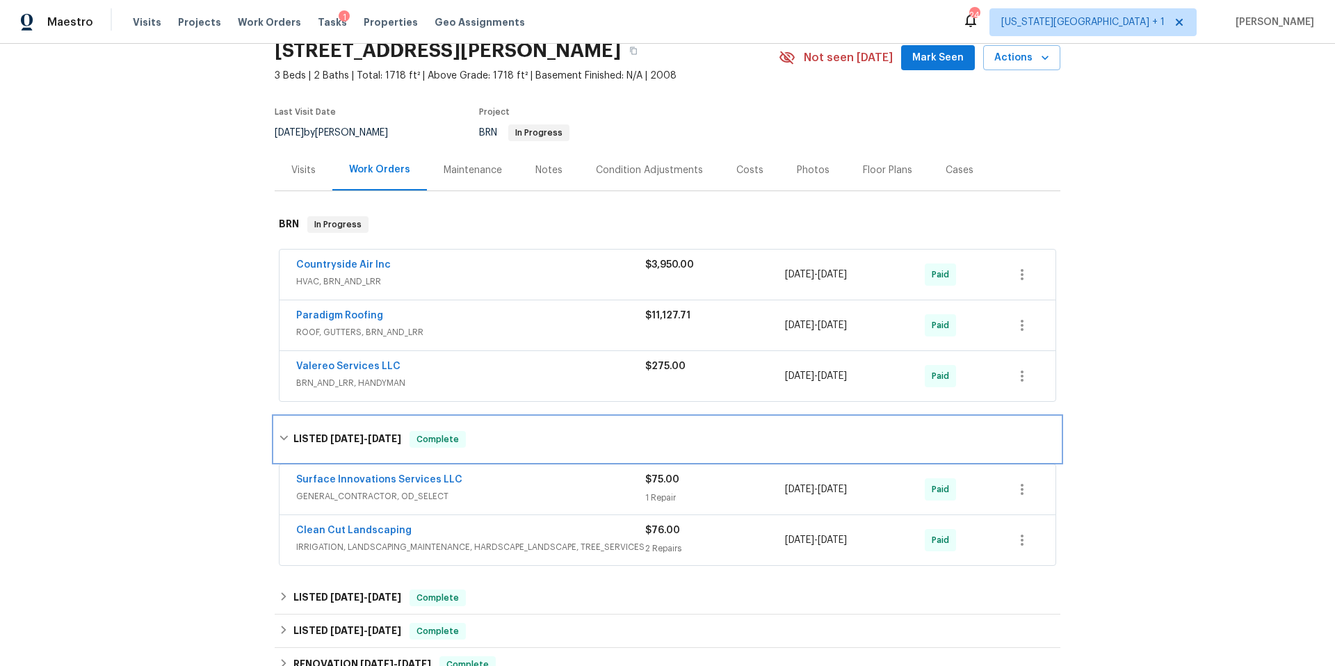
scroll to position [122, 0]
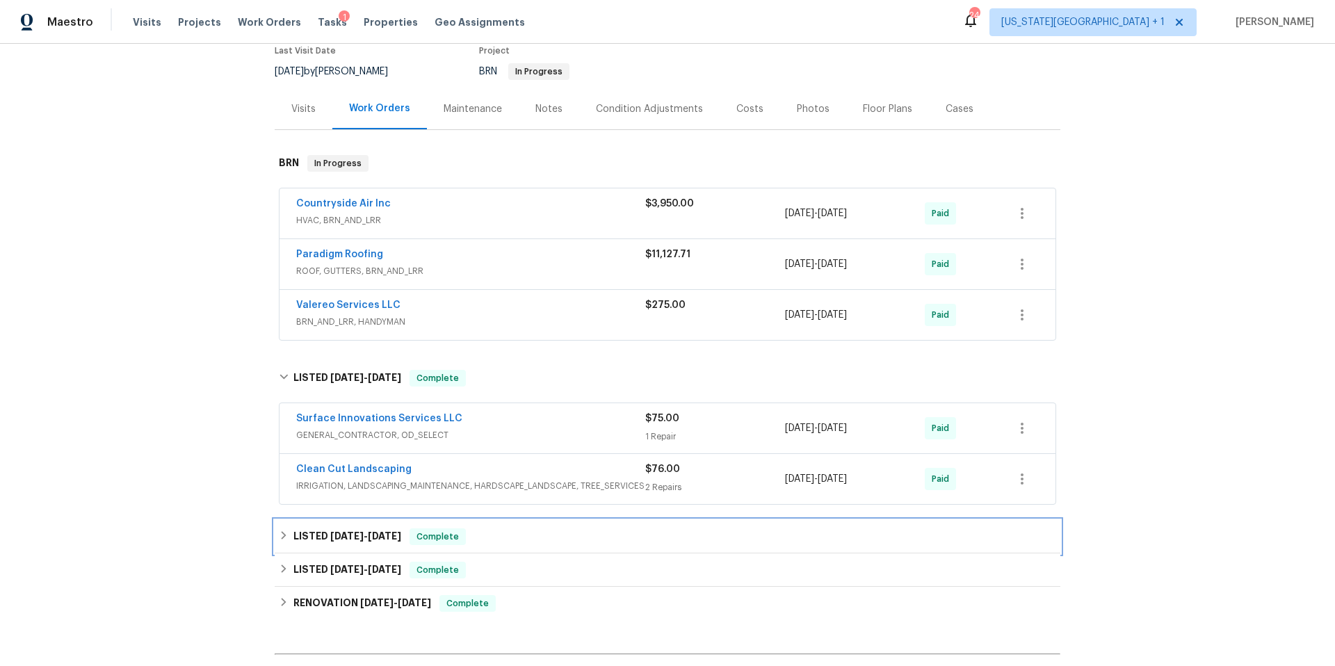
click at [314, 533] on h6 "LISTED 4/4/25 - 4/10/25" at bounding box center [347, 536] width 108 height 17
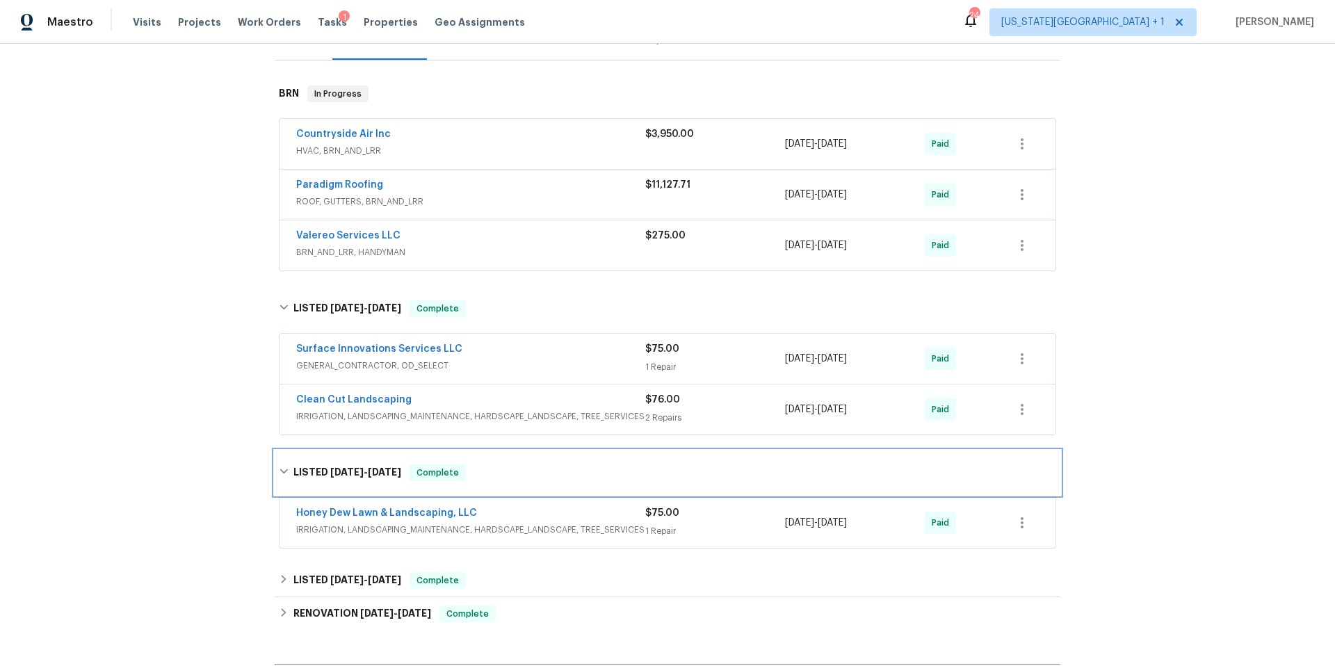
scroll to position [217, 0]
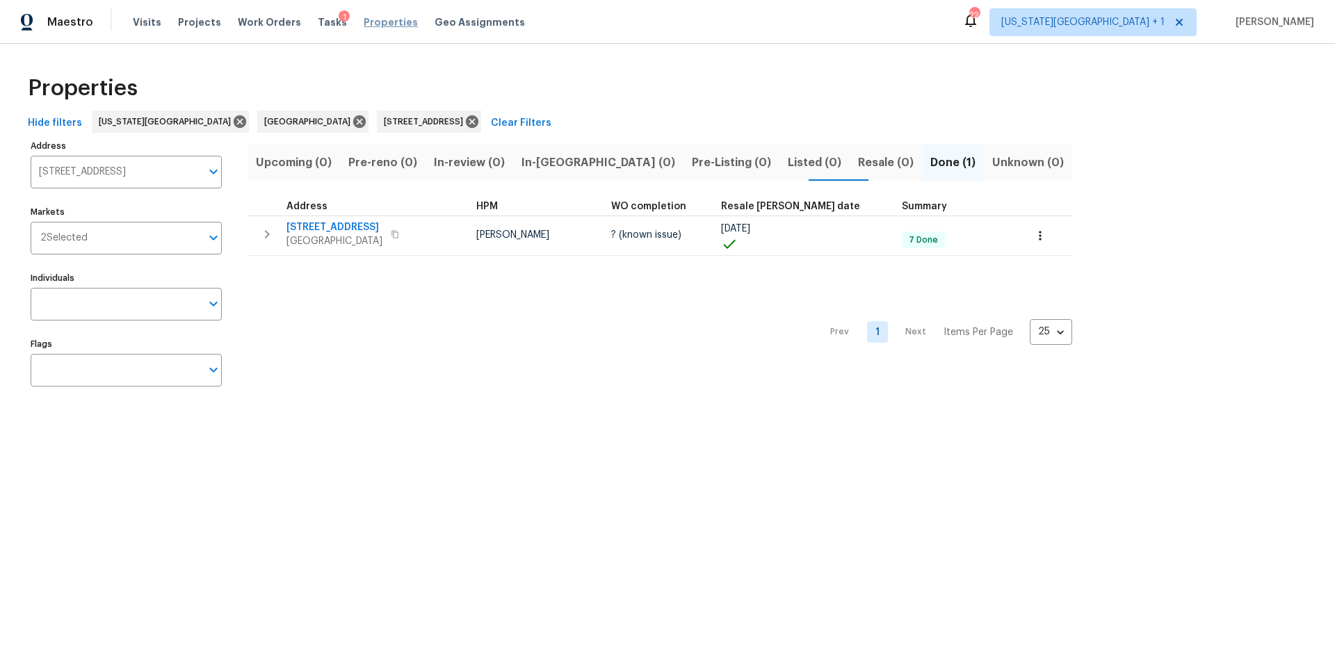
click at [373, 22] on span "Properties" at bounding box center [391, 22] width 54 height 14
click at [466, 122] on icon at bounding box center [472, 121] width 13 height 13
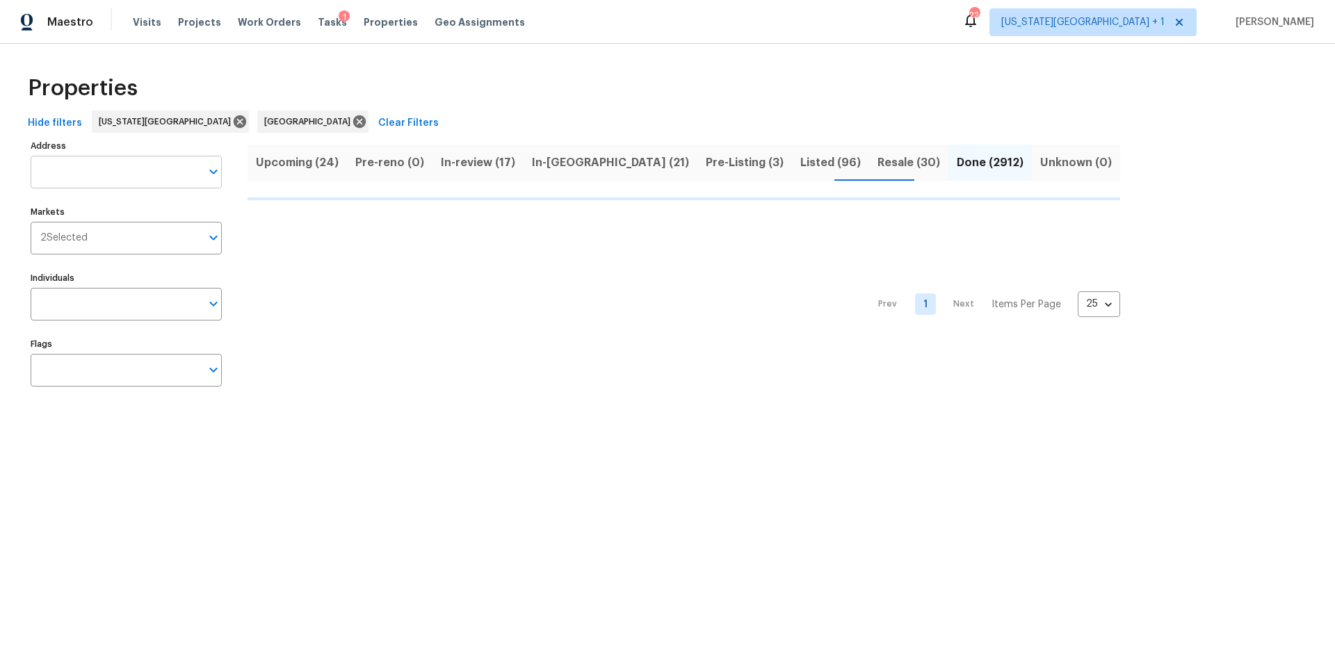
click at [111, 169] on input "Address" at bounding box center [116, 172] width 170 height 33
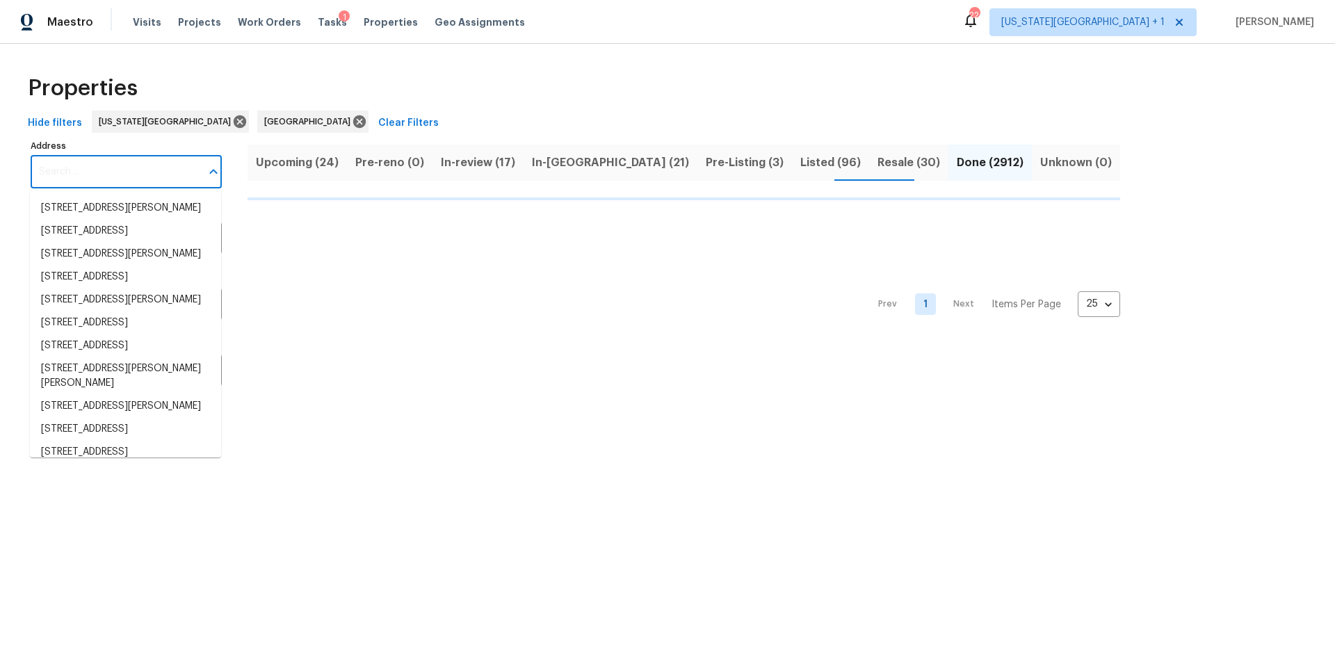
type input "1"
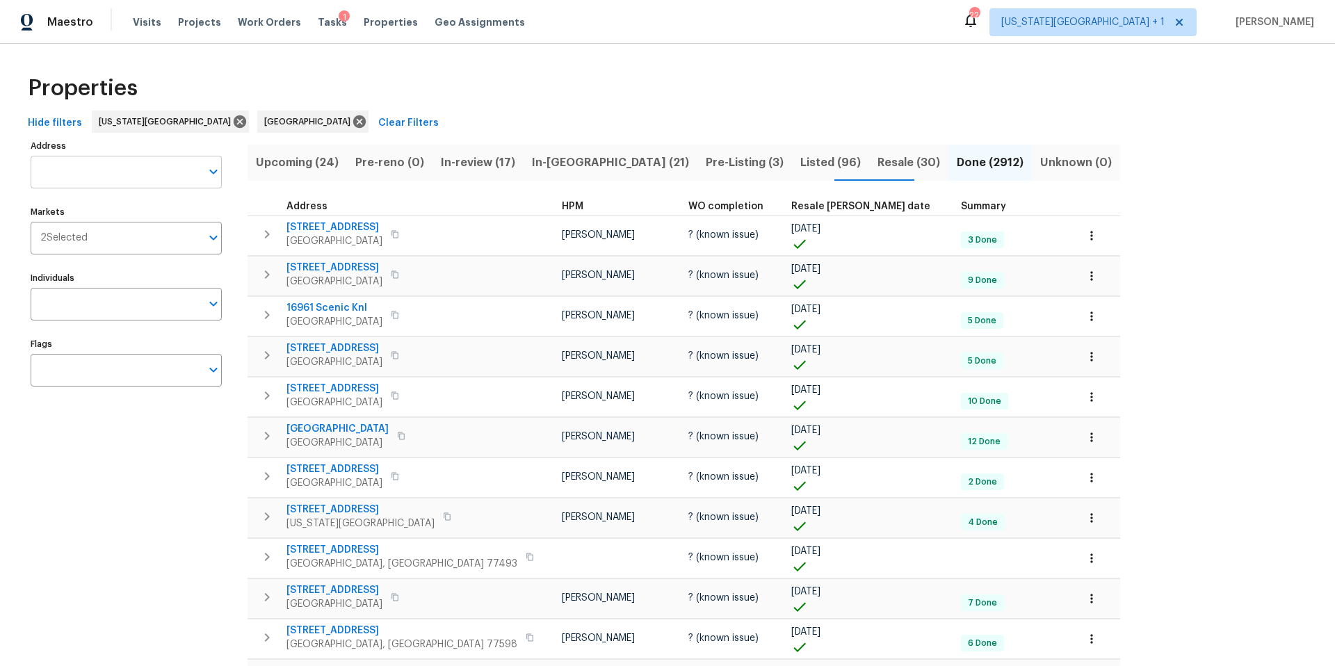
click at [72, 165] on input "Address" at bounding box center [116, 172] width 170 height 33
type input "10105"
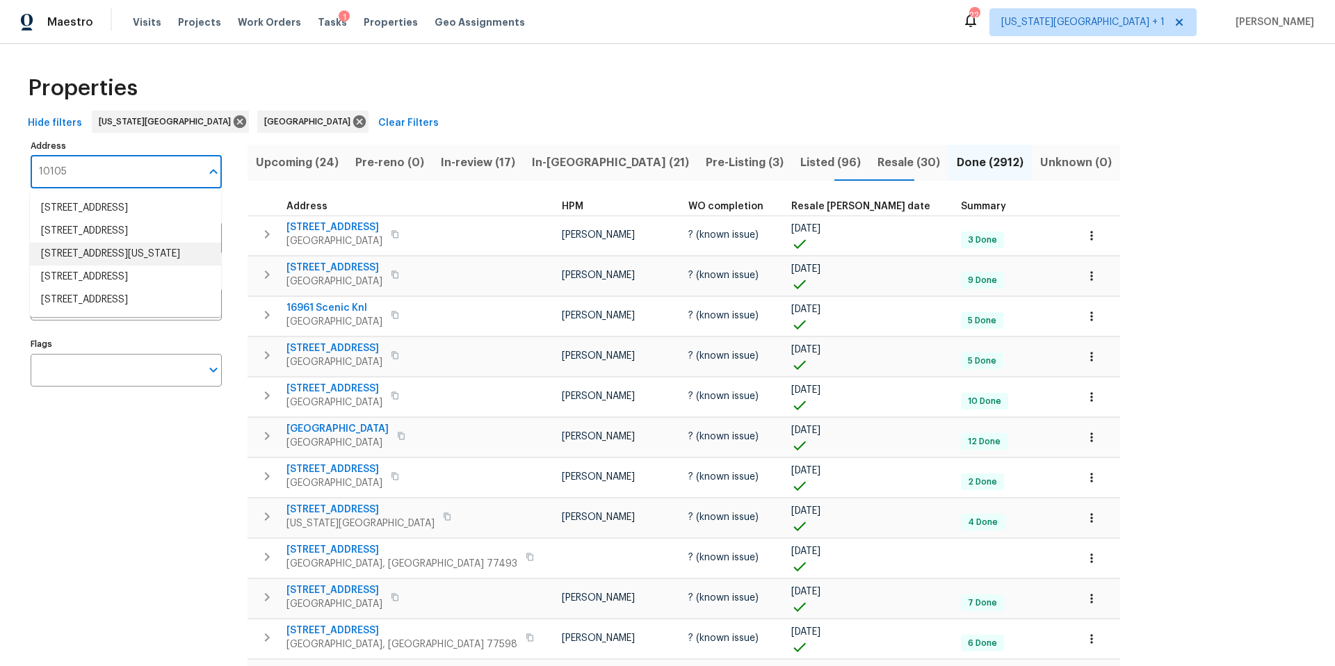
click at [79, 266] on li "[STREET_ADDRESS][US_STATE]" at bounding box center [125, 254] width 191 height 23
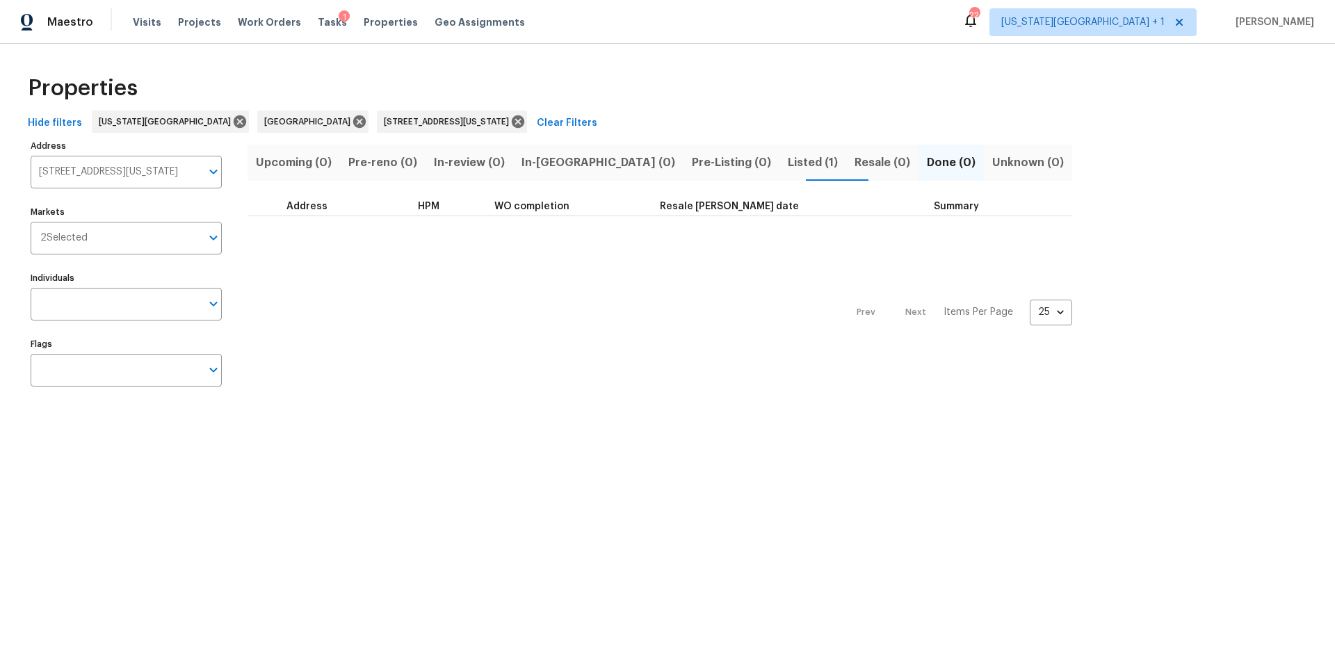
click at [788, 161] on span "Listed (1)" at bounding box center [813, 162] width 50 height 19
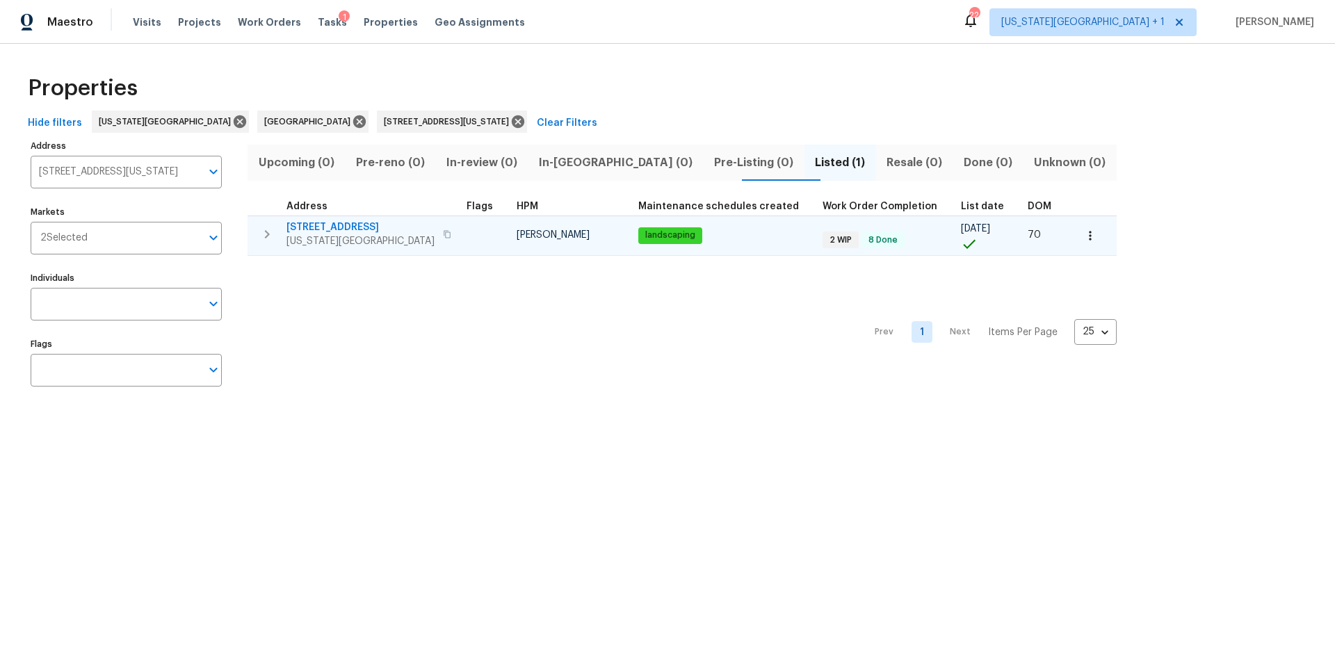
click at [355, 236] on span "[US_STATE][GEOGRAPHIC_DATA]" at bounding box center [360, 241] width 148 height 14
click at [1083, 236] on icon "button" at bounding box center [1090, 236] width 14 height 14
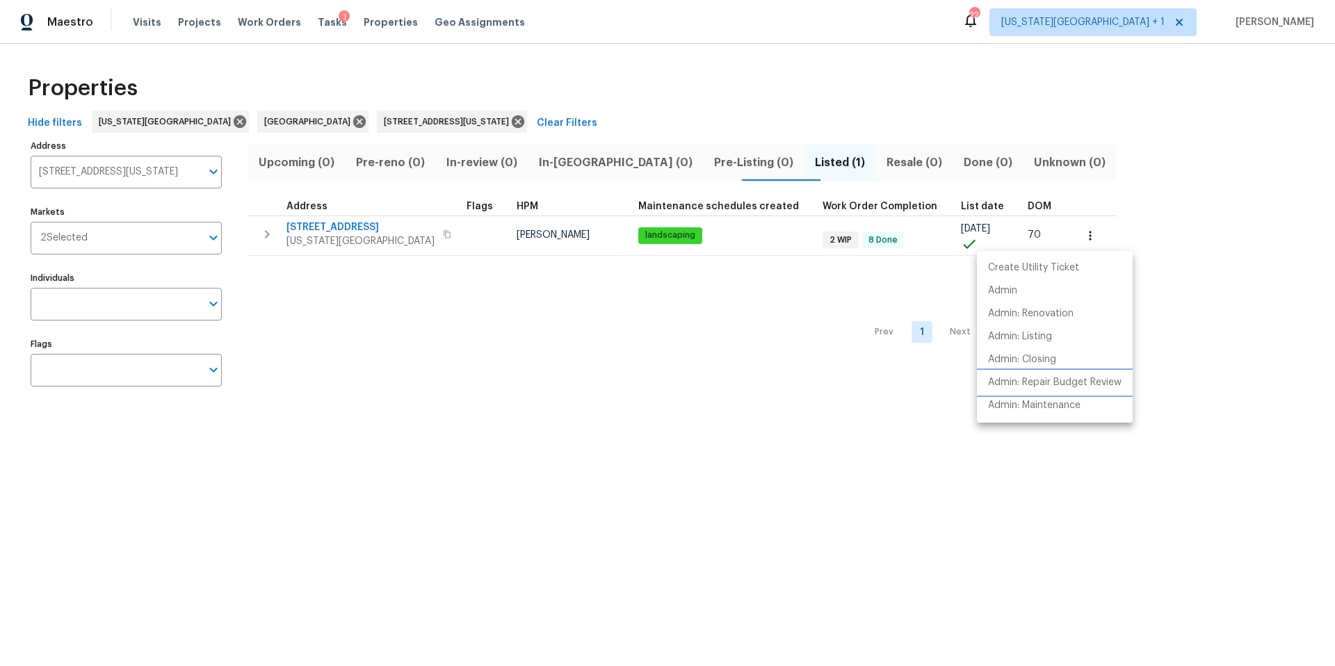
click at [1019, 381] on p "Admin: Repair Budget Review" at bounding box center [1055, 383] width 134 height 15
click at [378, 24] on div at bounding box center [667, 333] width 1335 height 666
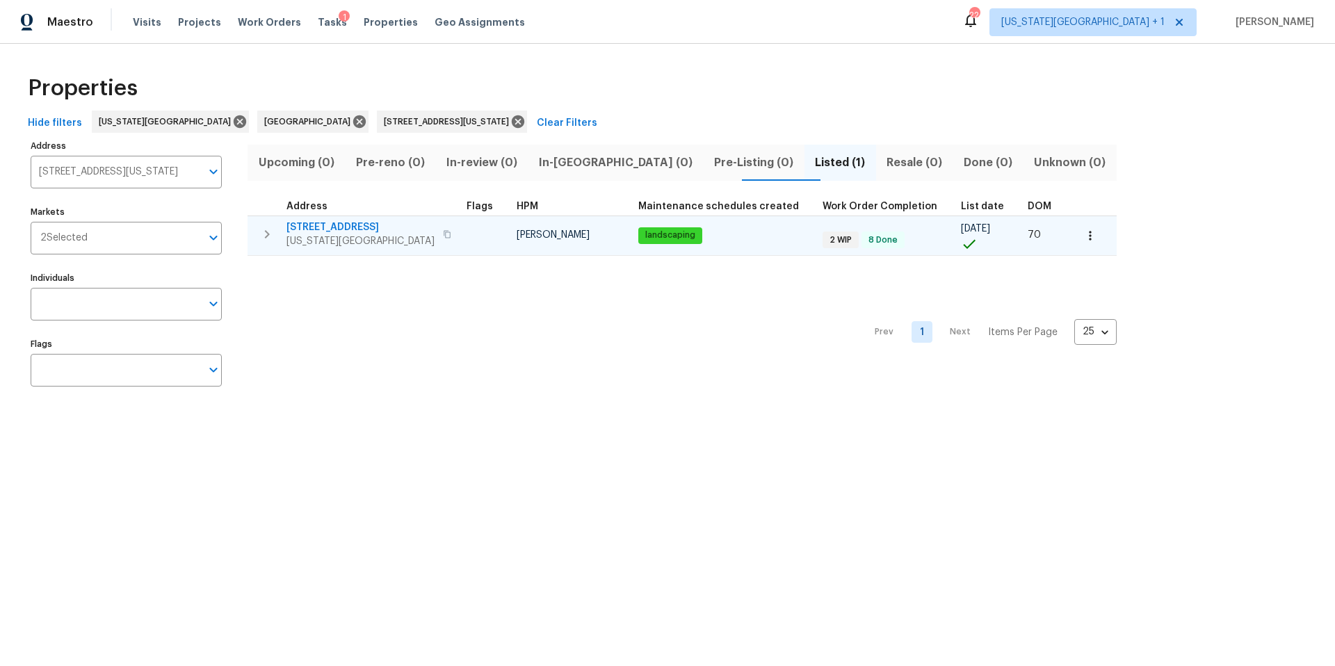
click at [334, 236] on span "[US_STATE][GEOGRAPHIC_DATA]" at bounding box center [360, 241] width 148 height 14
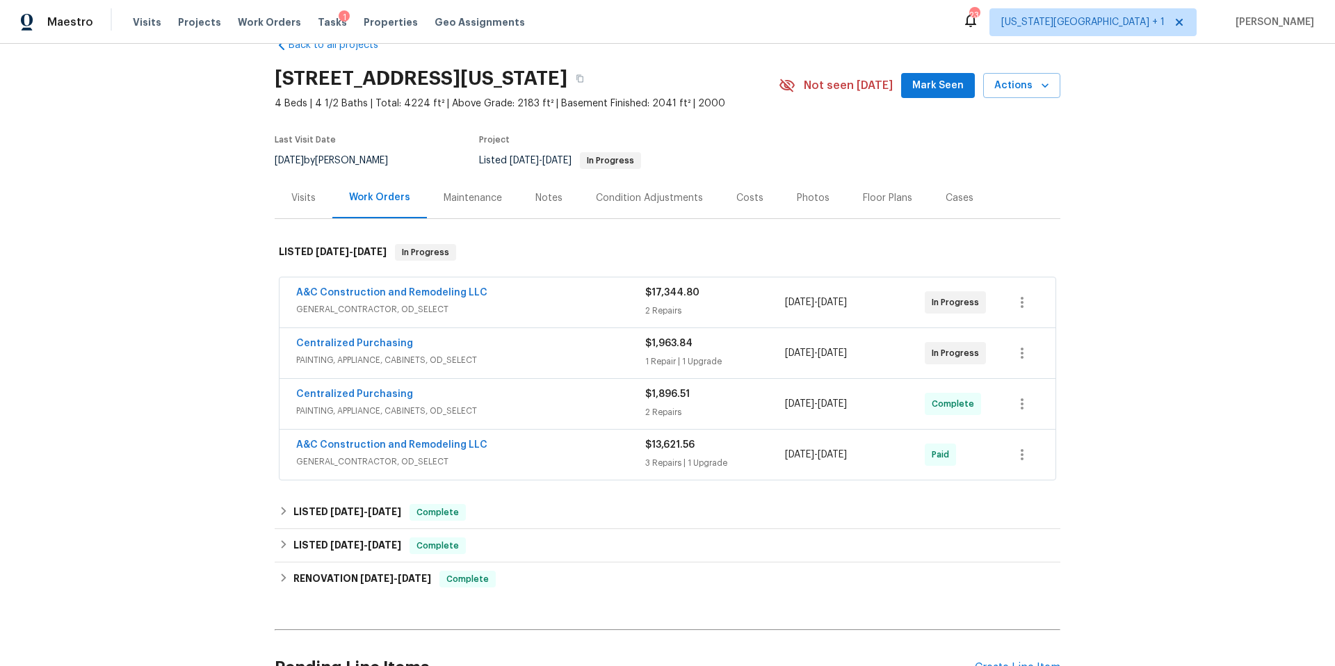
scroll to position [38, 0]
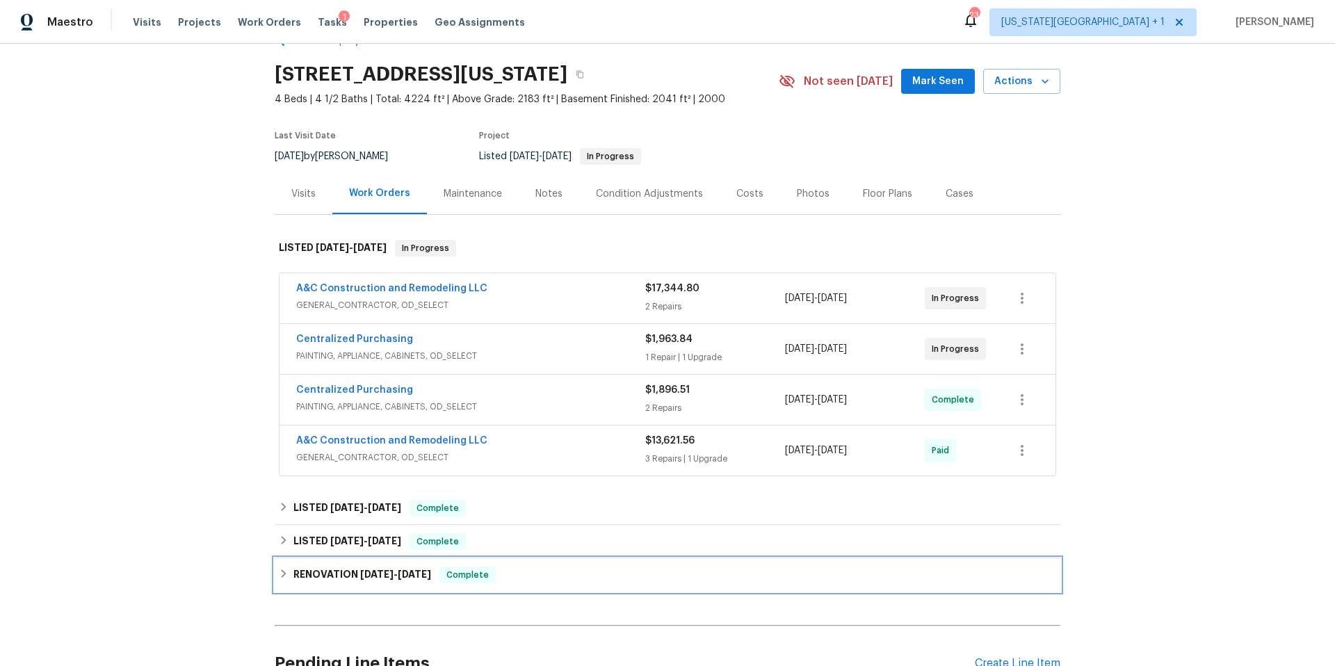
click at [300, 583] on h6 "RENOVATION [DATE] - [DATE]" at bounding box center [362, 575] width 138 height 17
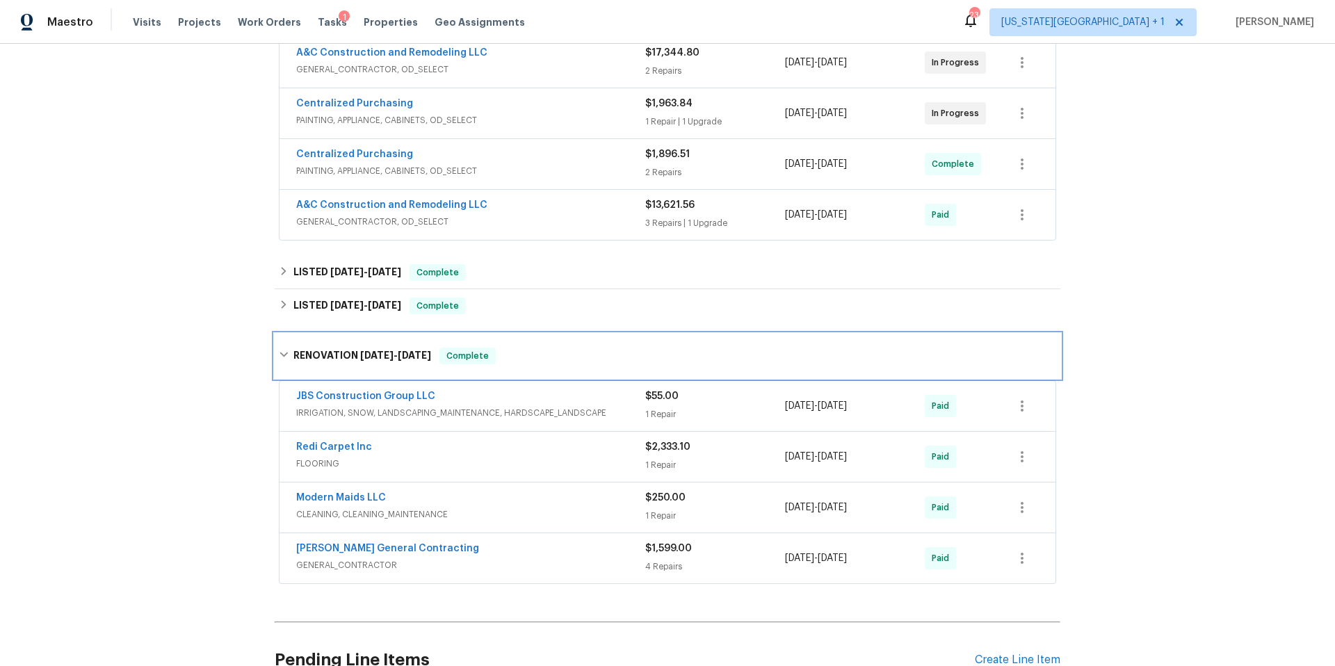
scroll to position [276, 0]
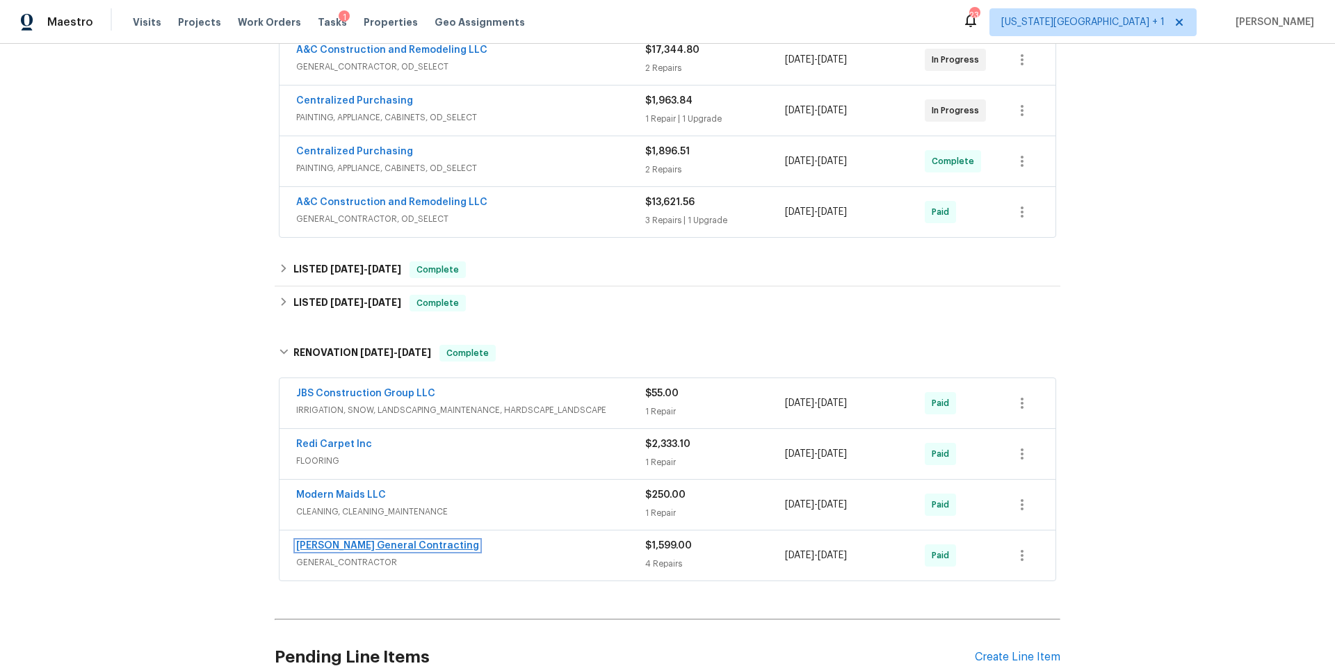
click at [375, 547] on link "[PERSON_NAME] General Contracting" at bounding box center [387, 546] width 183 height 10
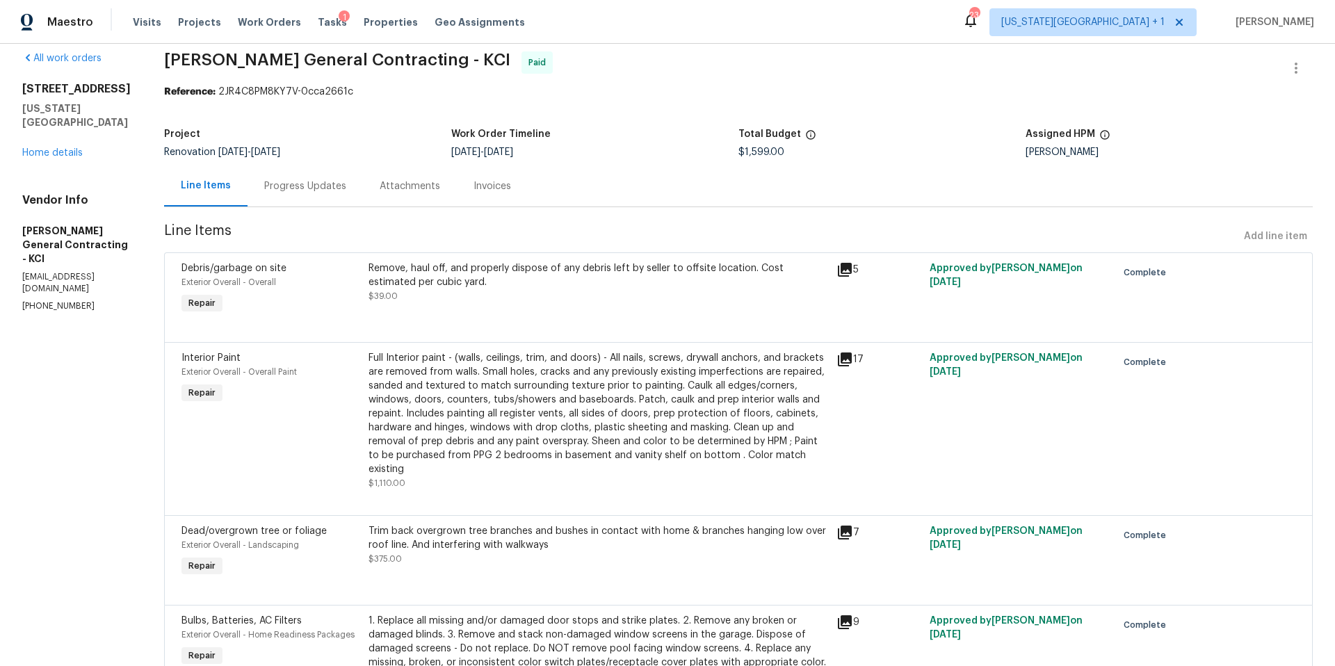
scroll to position [16, 0]
click at [65, 147] on link "Home details" at bounding box center [52, 152] width 60 height 10
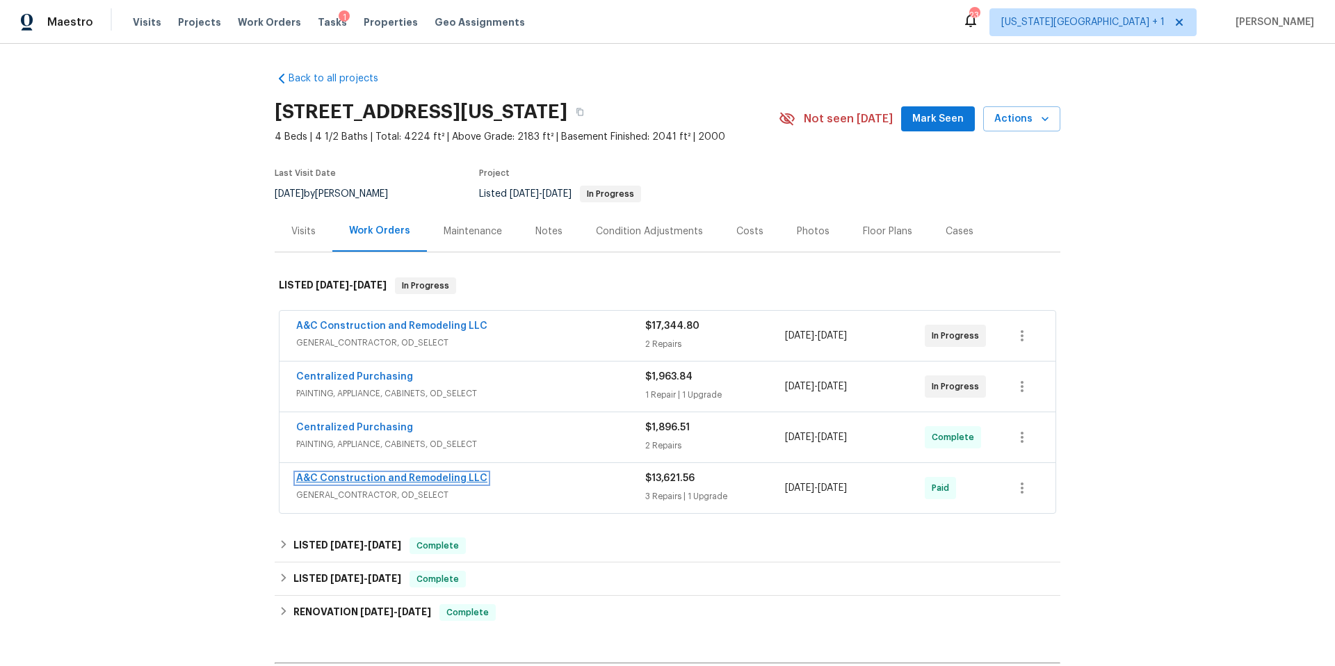
click at [384, 474] on link "A&C Construction and Remodeling LLC" at bounding box center [391, 479] width 191 height 10
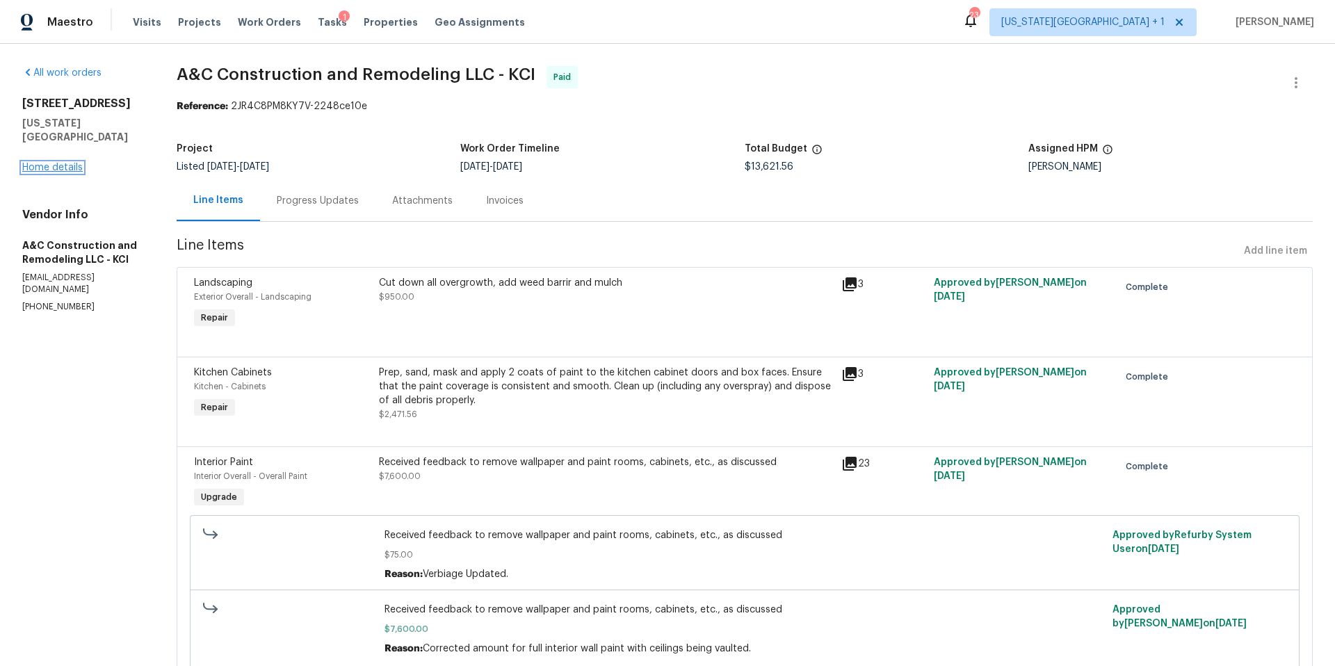
click at [63, 163] on link "Home details" at bounding box center [52, 168] width 60 height 10
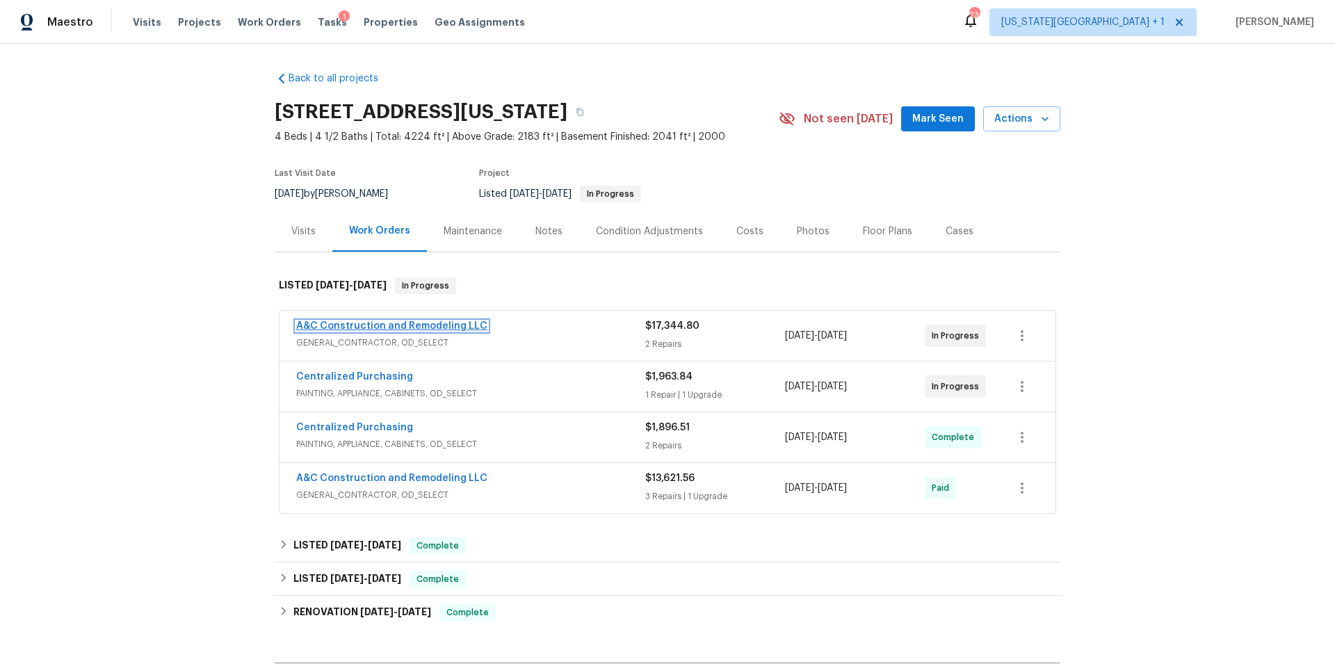
click at [441, 328] on link "A&C Construction and Remodeling LLC" at bounding box center [391, 326] width 191 height 10
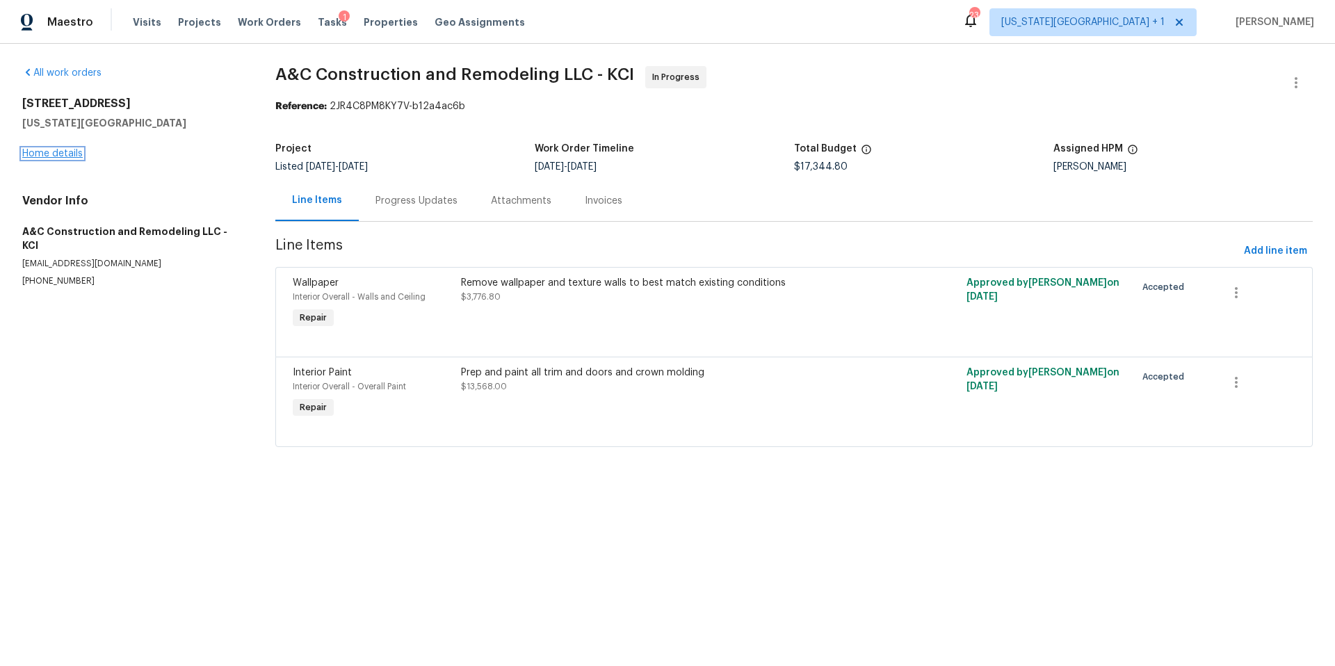
click at [46, 150] on link "Home details" at bounding box center [52, 154] width 60 height 10
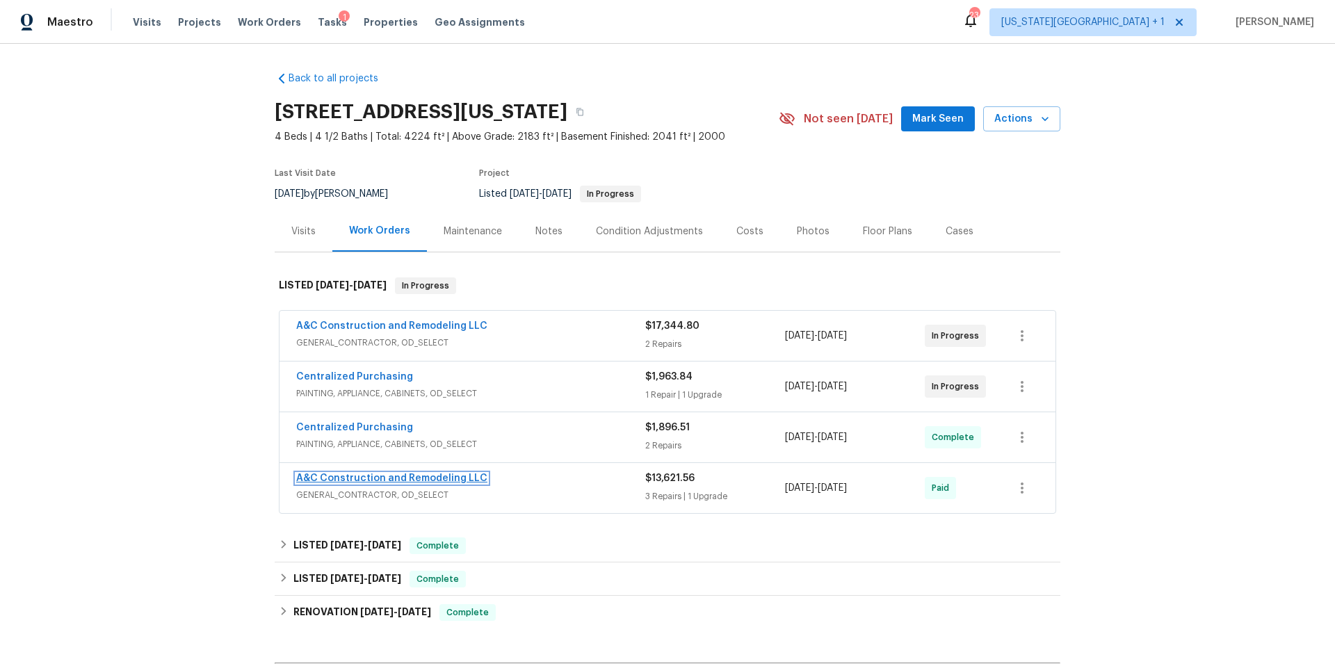
click at [354, 483] on link "A&C Construction and Remodeling LLC" at bounding box center [391, 479] width 191 height 10
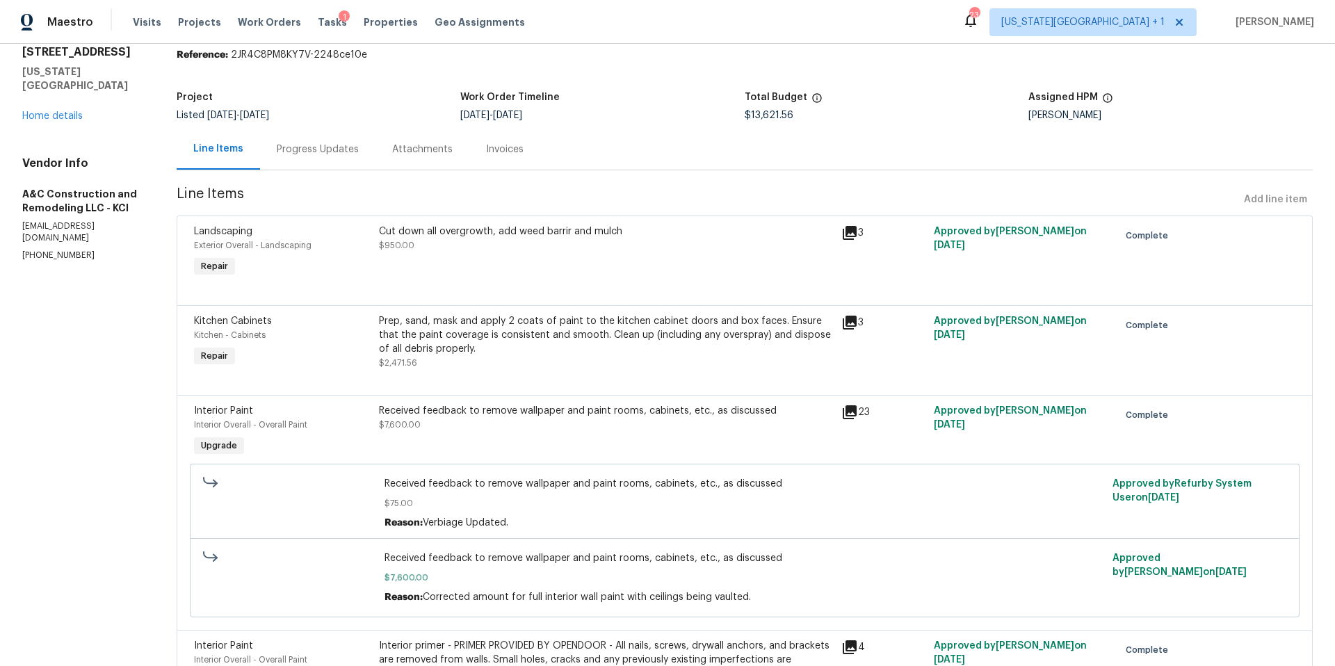
scroll to position [10, 0]
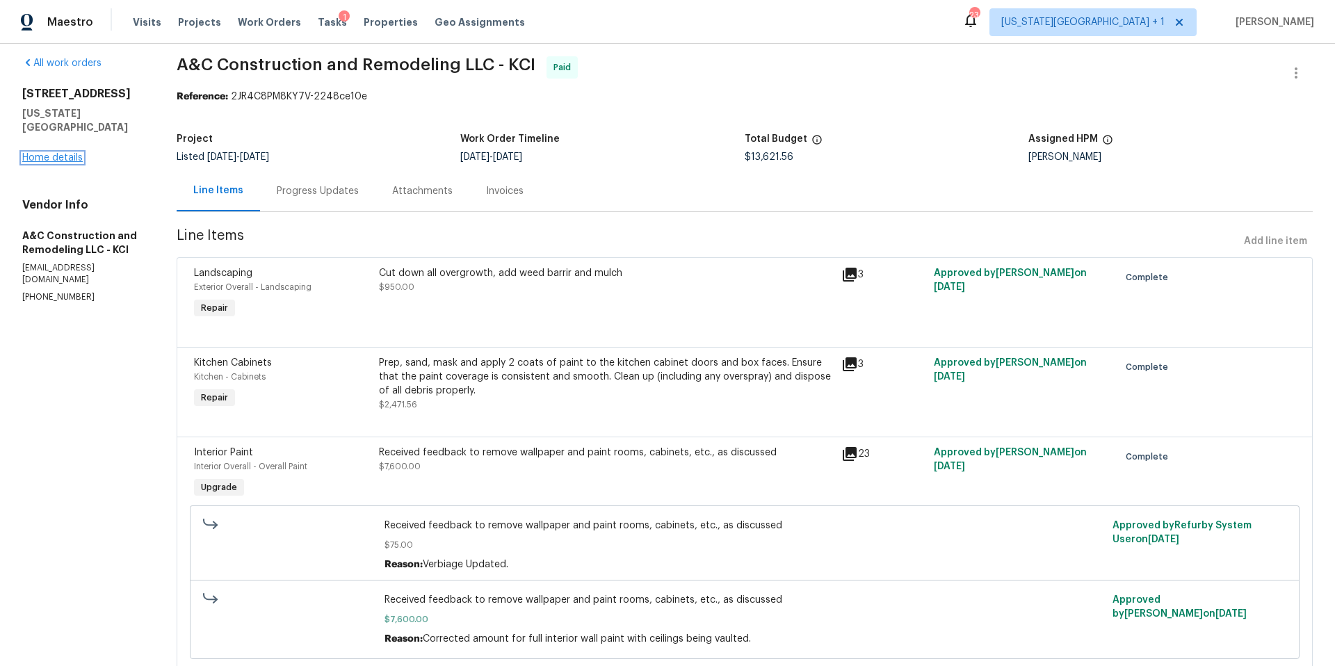
click at [72, 153] on link "Home details" at bounding box center [52, 158] width 60 height 10
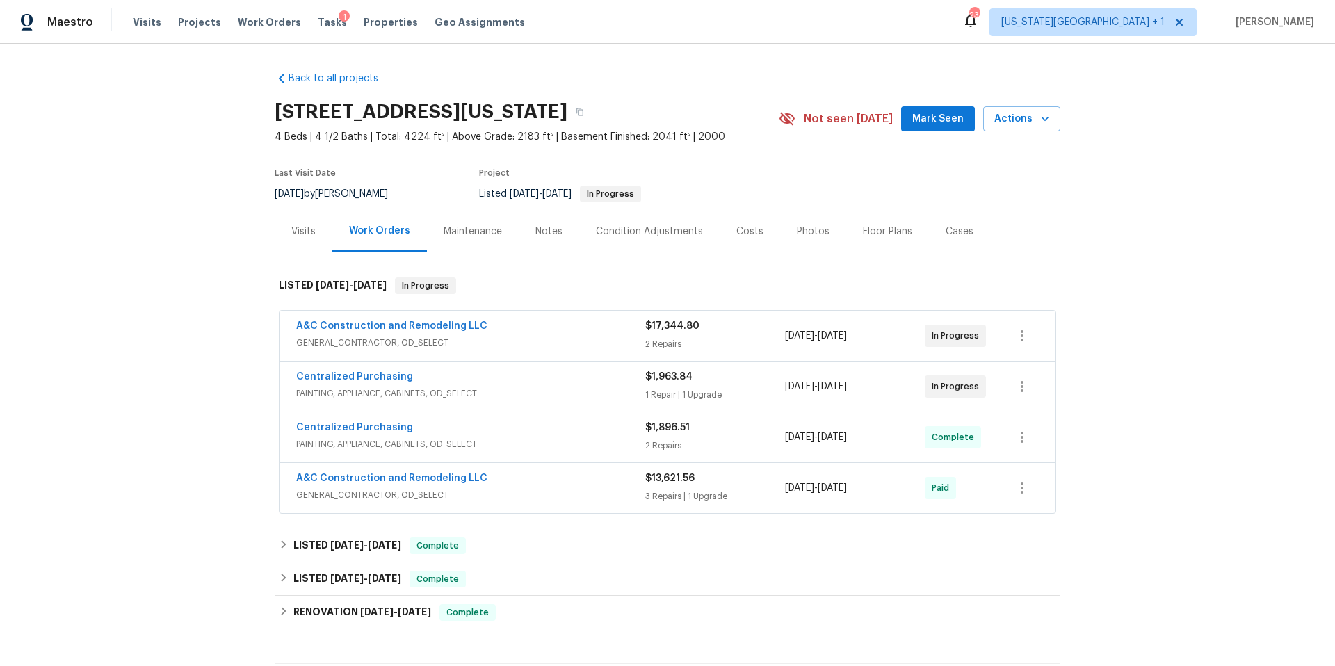
click at [450, 316] on div "A&C Construction and Remodeling LLC GENERAL_CONTRACTOR, OD_SELECT $17,344.80 2 …" at bounding box center [668, 336] width 776 height 50
click at [449, 321] on link "A&C Construction and Remodeling LLC" at bounding box center [391, 326] width 191 height 10
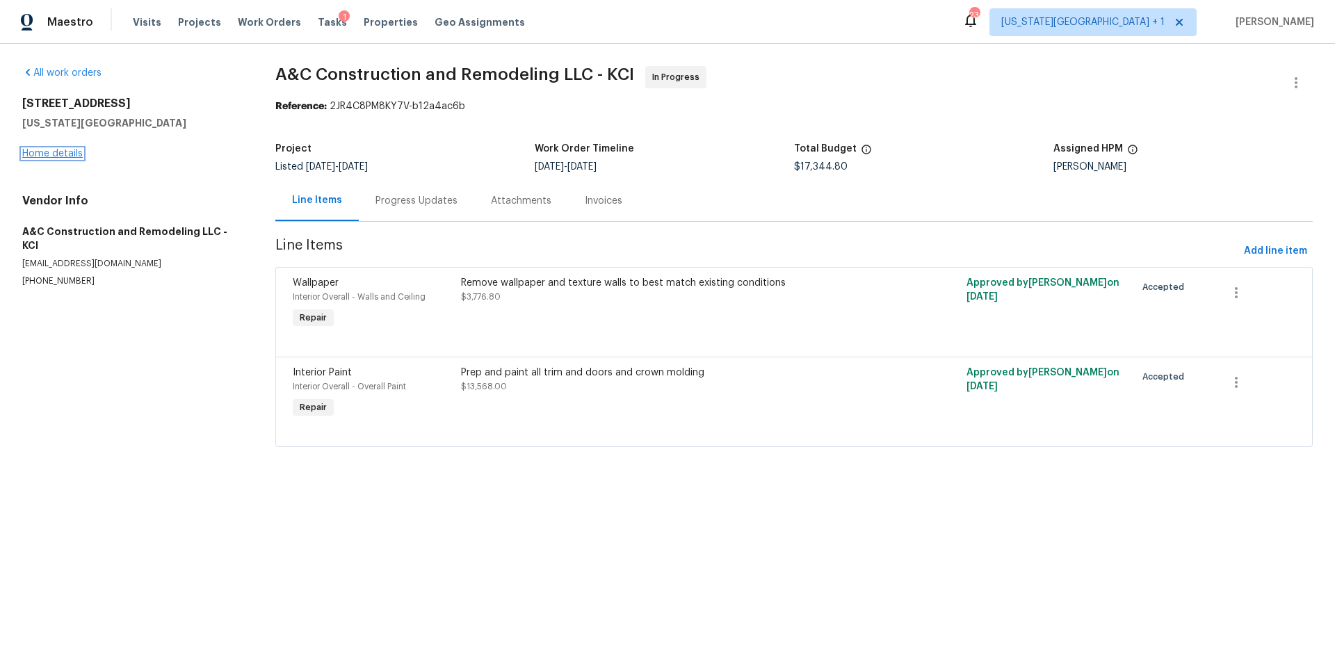
click at [56, 157] on link "Home details" at bounding box center [52, 154] width 60 height 10
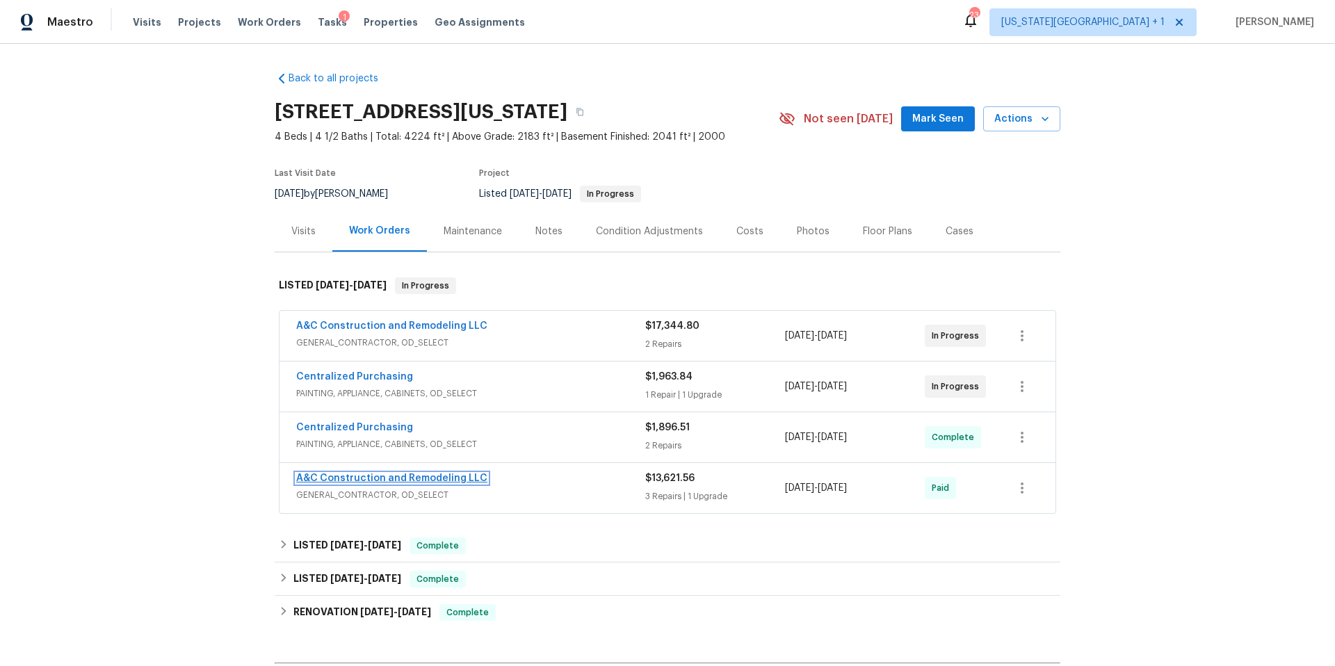
click at [406, 481] on link "A&C Construction and Remodeling LLC" at bounding box center [391, 479] width 191 height 10
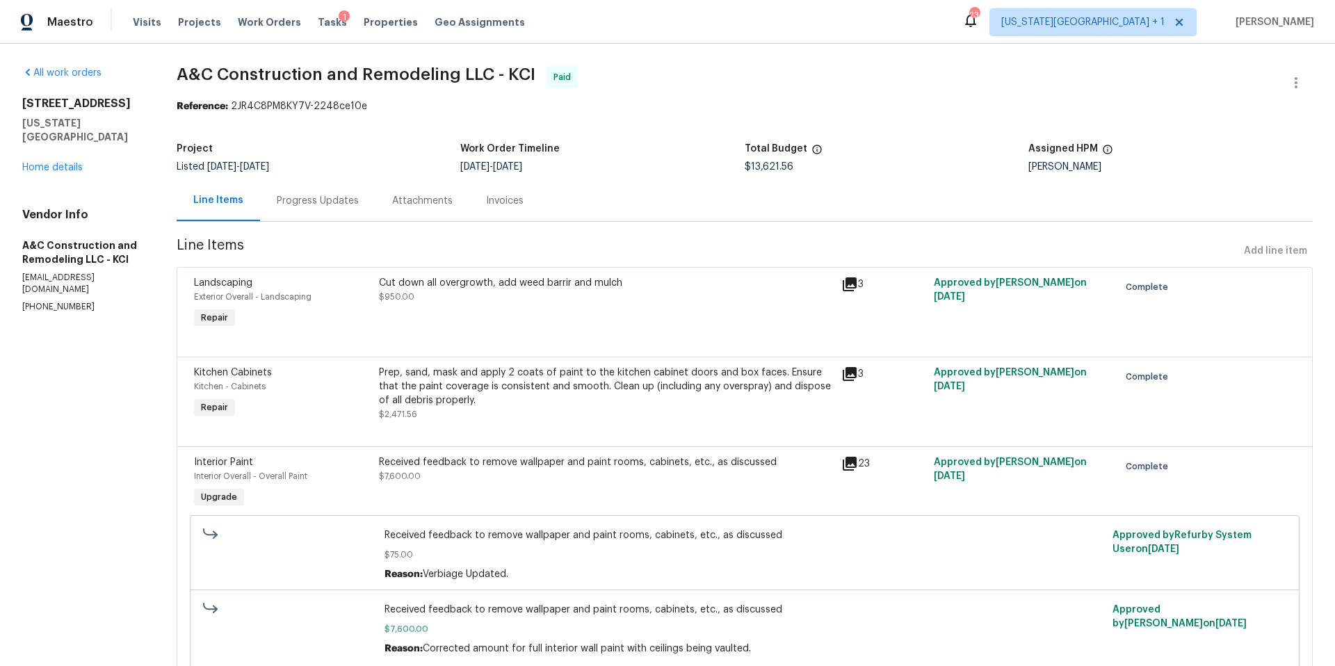
click at [82, 154] on div "10105 River Hills Dr Kansas City, MO 64152 Home details" at bounding box center [82, 136] width 121 height 78
click at [75, 163] on link "Home details" at bounding box center [52, 168] width 60 height 10
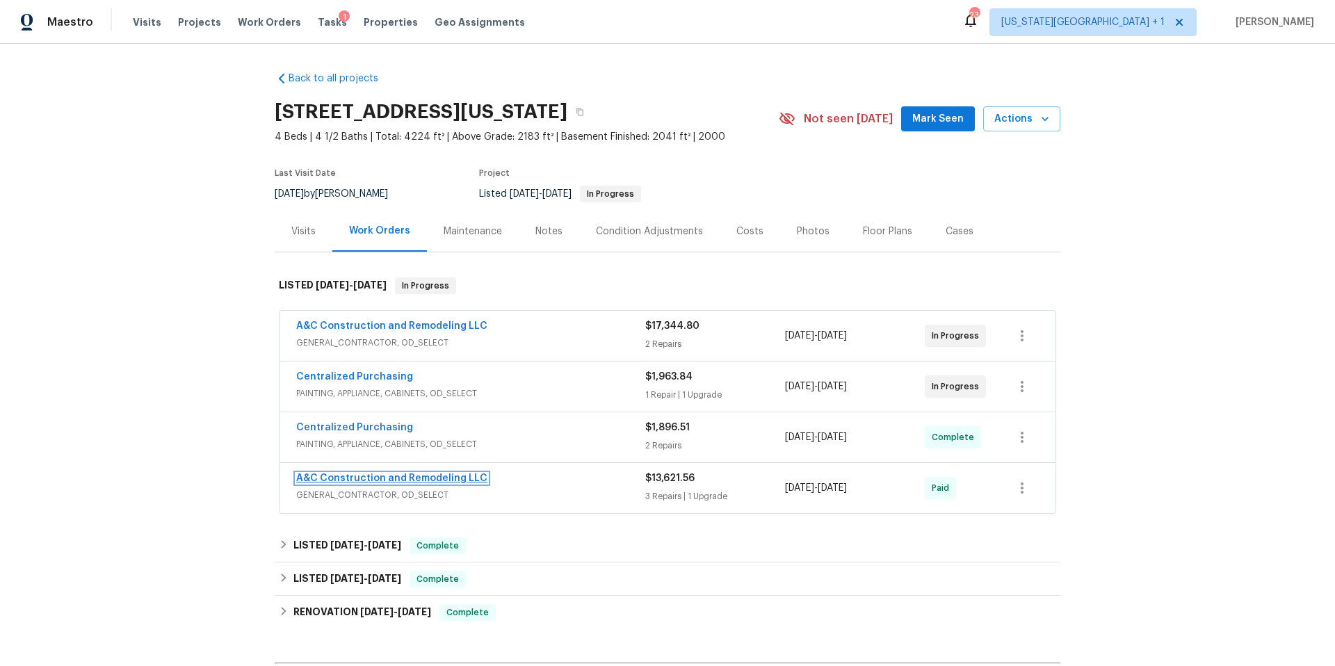
click at [418, 478] on link "A&C Construction and Remodeling LLC" at bounding box center [391, 479] width 191 height 10
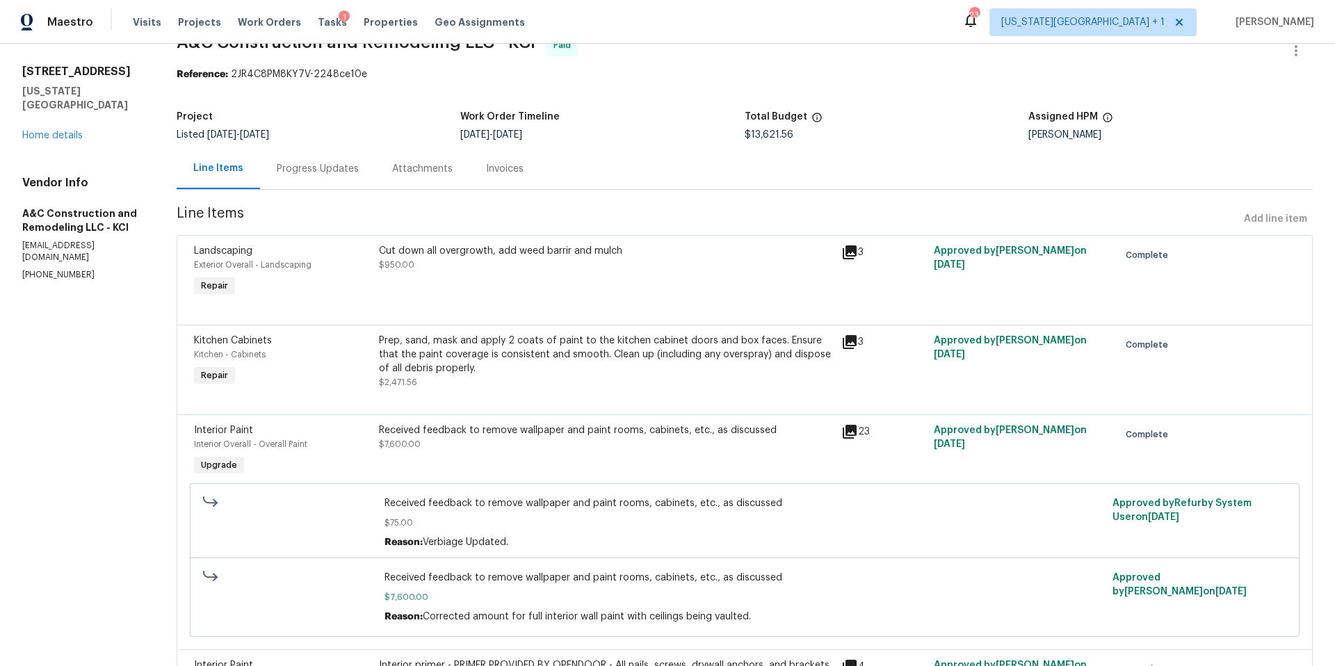
scroll to position [22, 0]
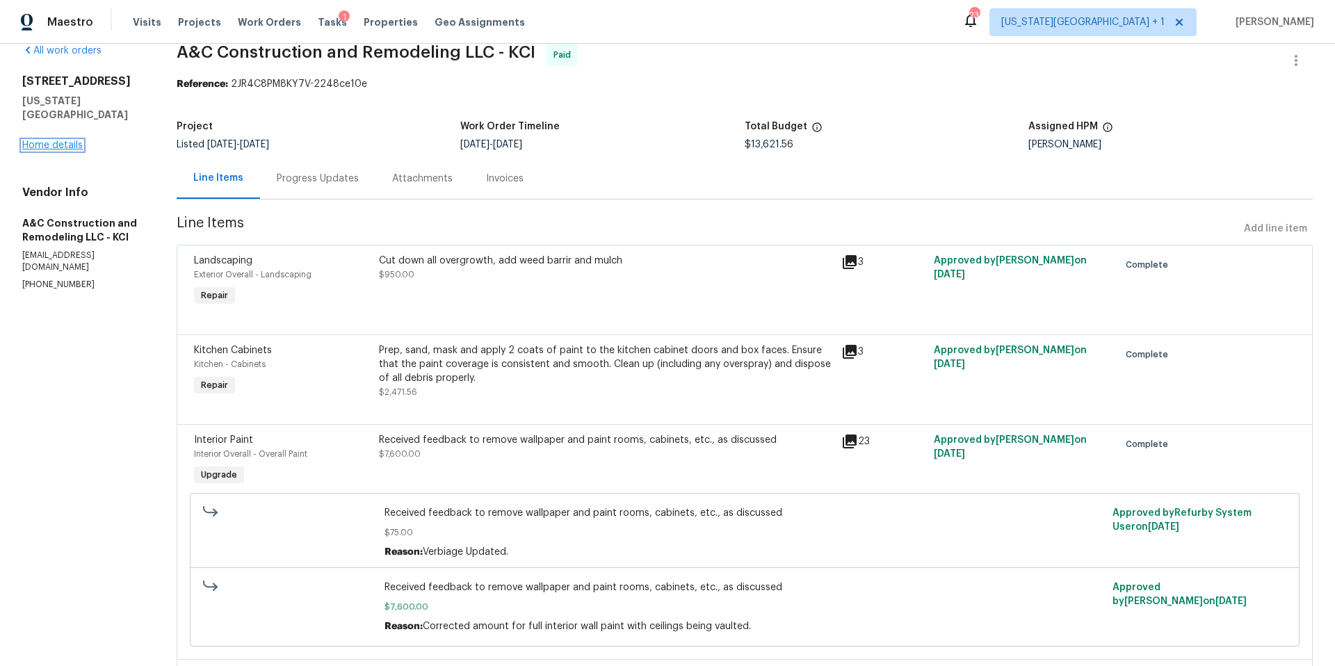
click at [70, 140] on link "Home details" at bounding box center [52, 145] width 60 height 10
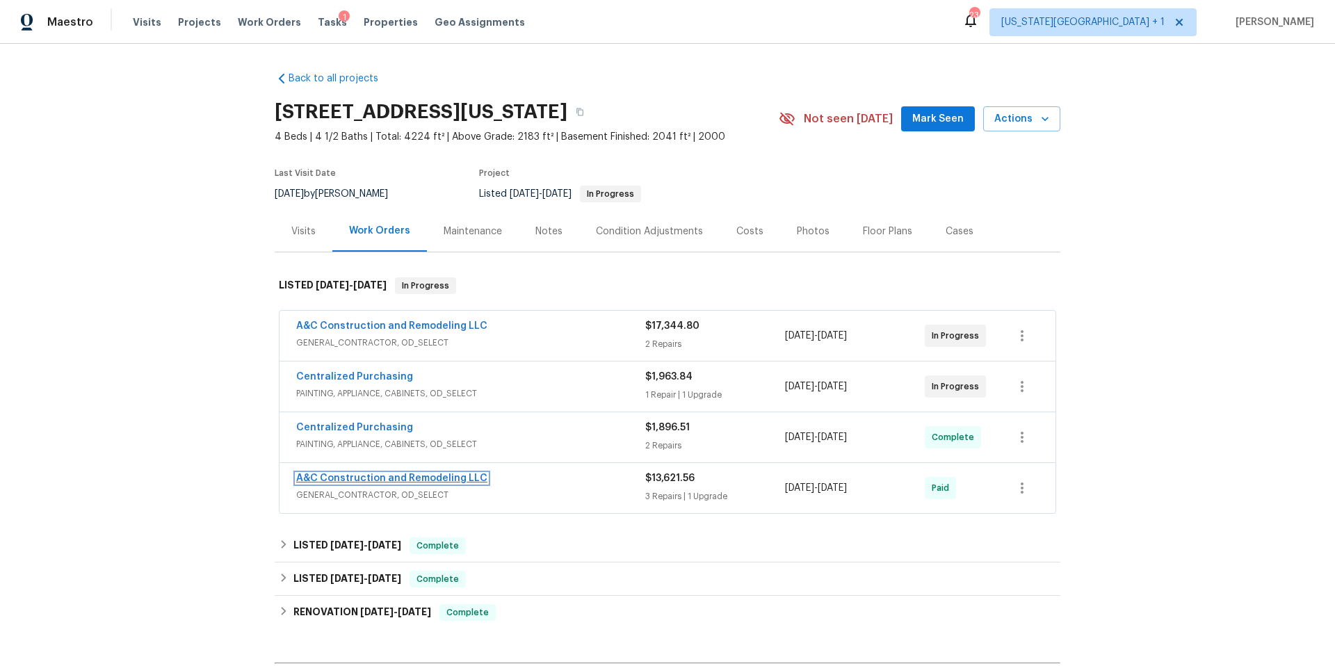
click at [371, 474] on link "A&C Construction and Remodeling LLC" at bounding box center [391, 479] width 191 height 10
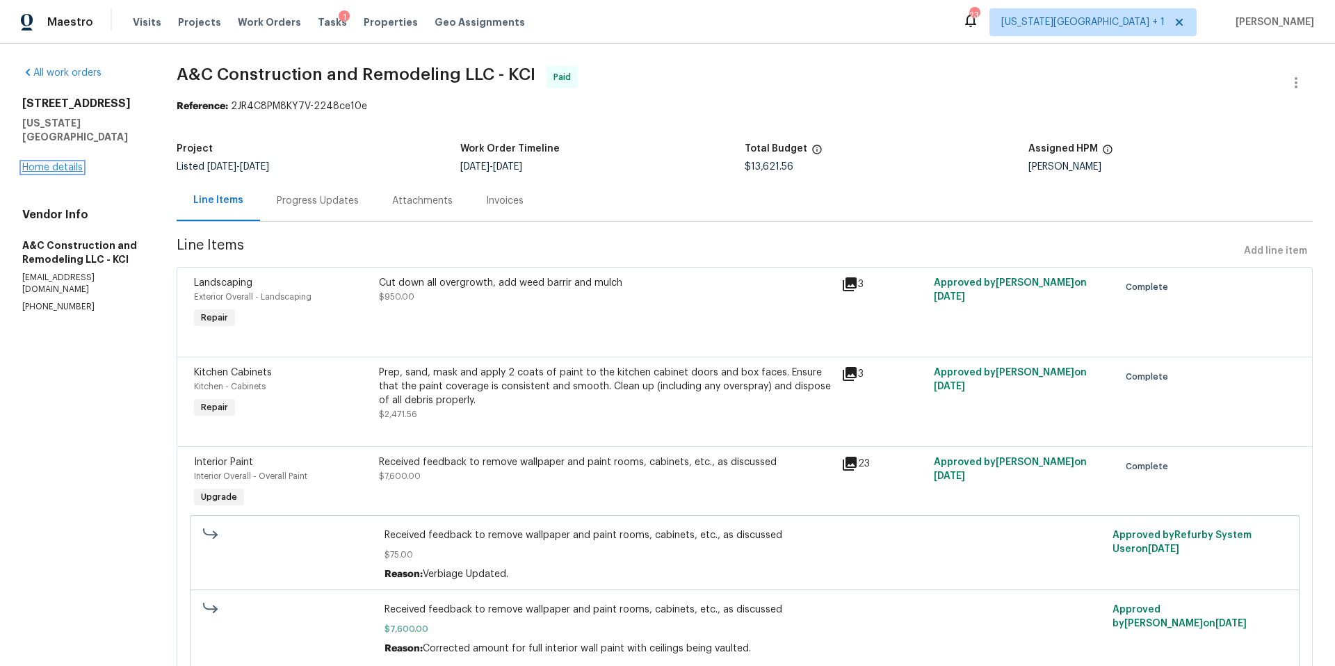
click at [65, 163] on link "Home details" at bounding box center [52, 168] width 60 height 10
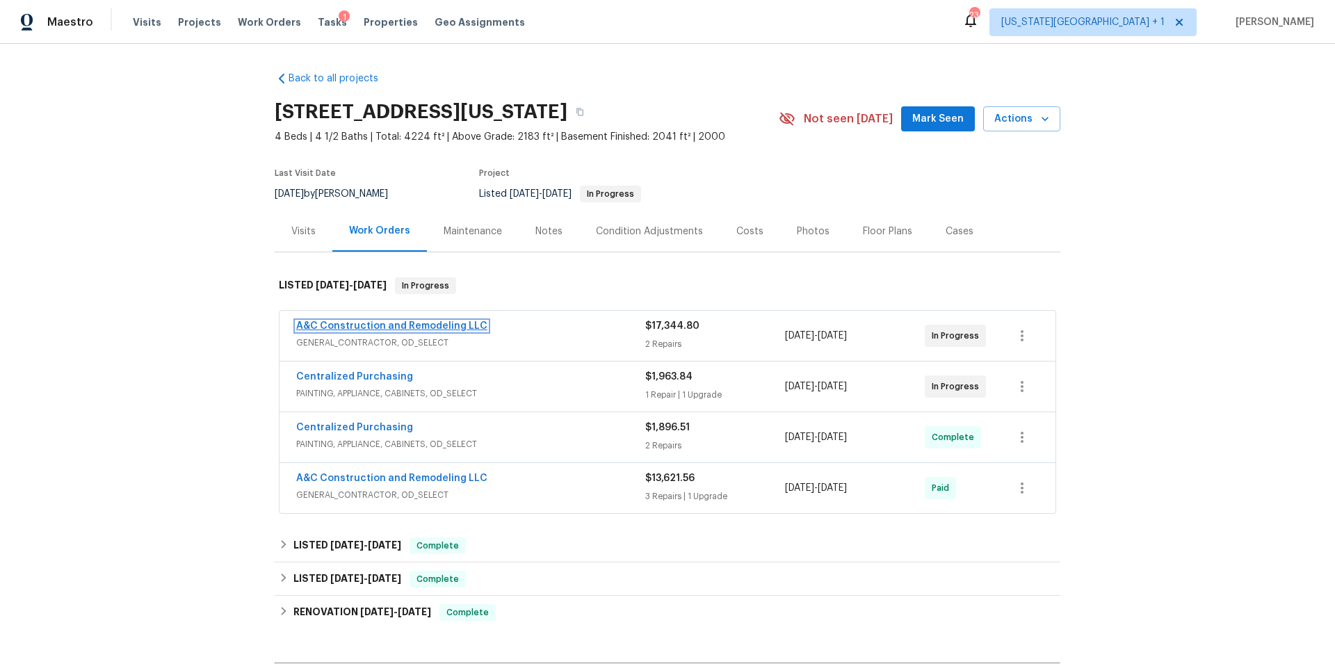
click at [322, 328] on link "A&C Construction and Remodeling LLC" at bounding box center [391, 326] width 191 height 10
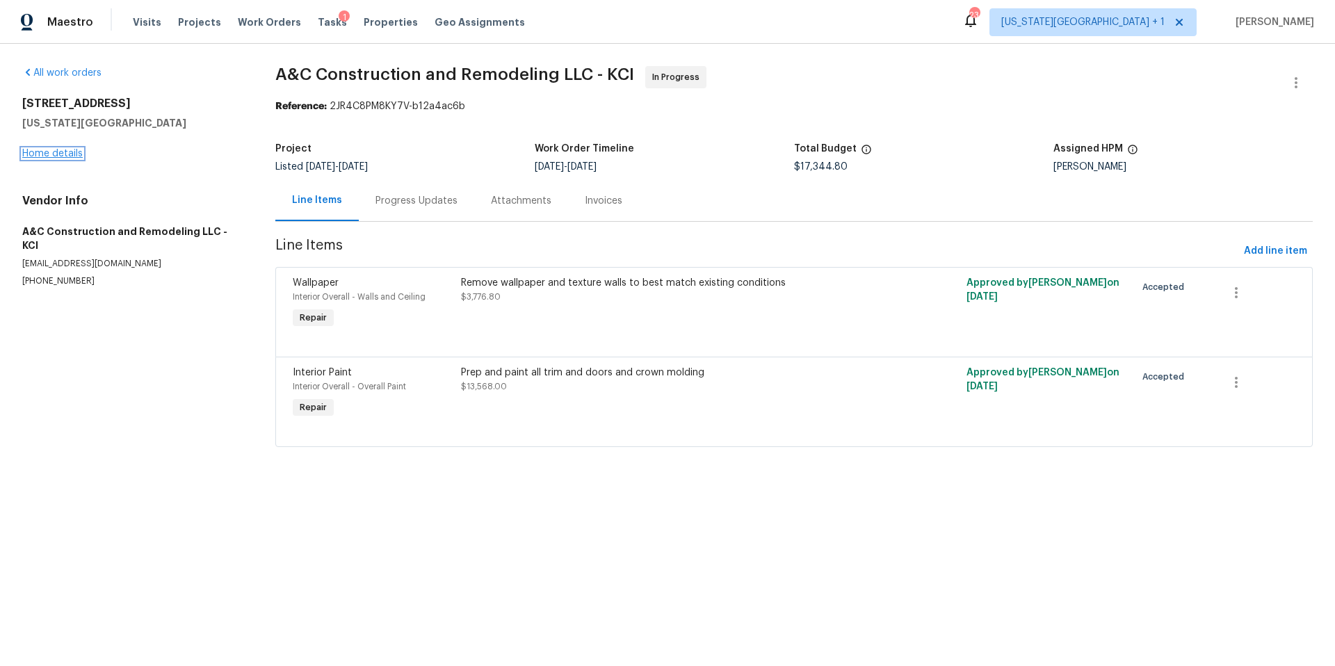
click at [74, 149] on link "Home details" at bounding box center [52, 154] width 60 height 10
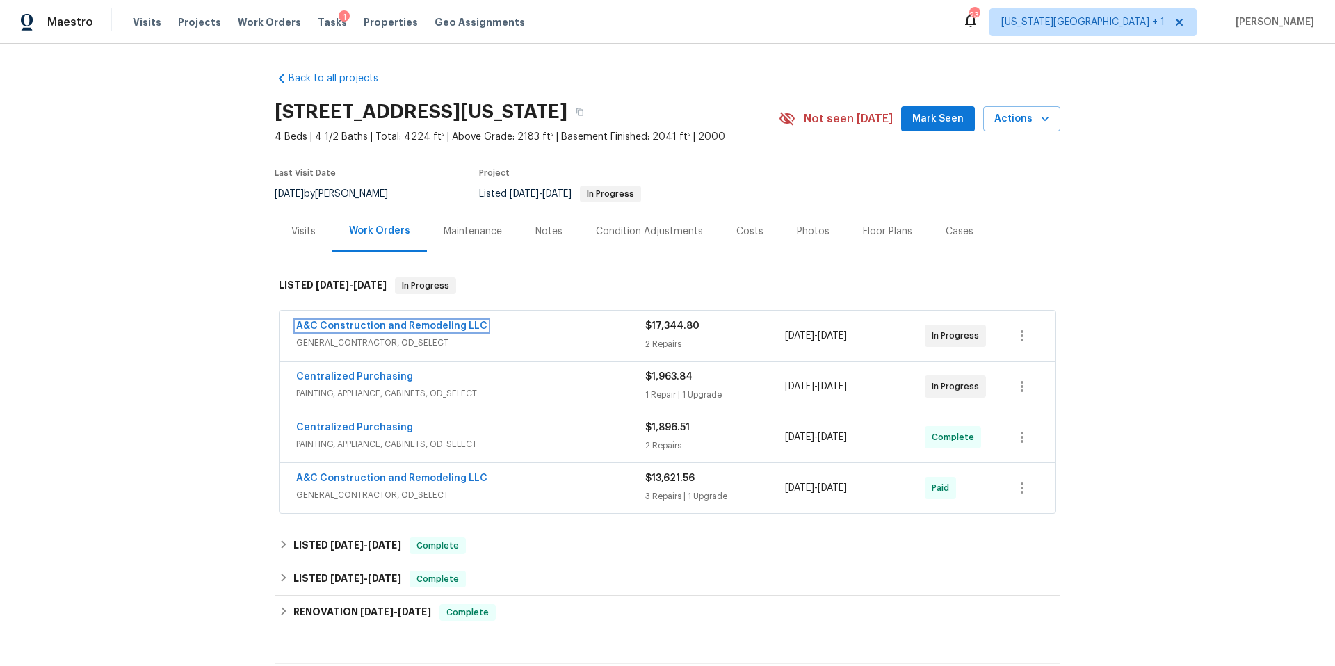
click at [353, 325] on link "A&C Construction and Remodeling LLC" at bounding box center [391, 326] width 191 height 10
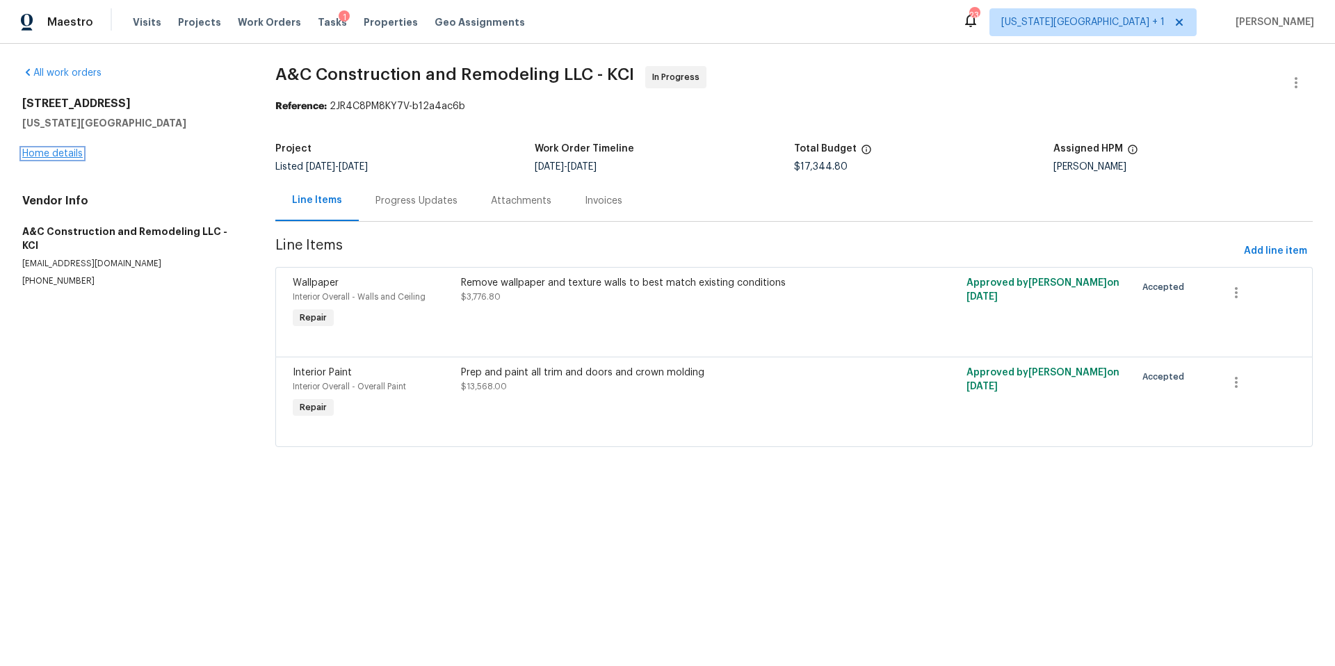
click at [76, 156] on link "Home details" at bounding box center [52, 154] width 60 height 10
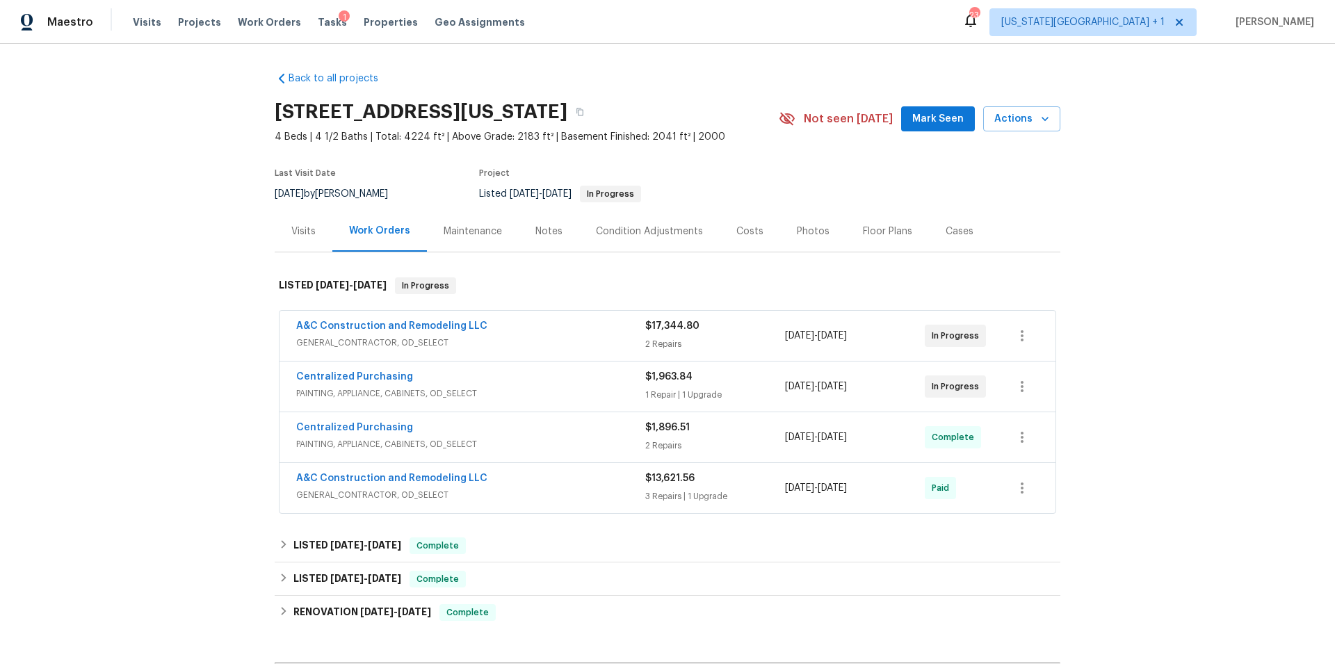
click at [414, 471] on span "A&C Construction and Remodeling LLC" at bounding box center [391, 478] width 191 height 14
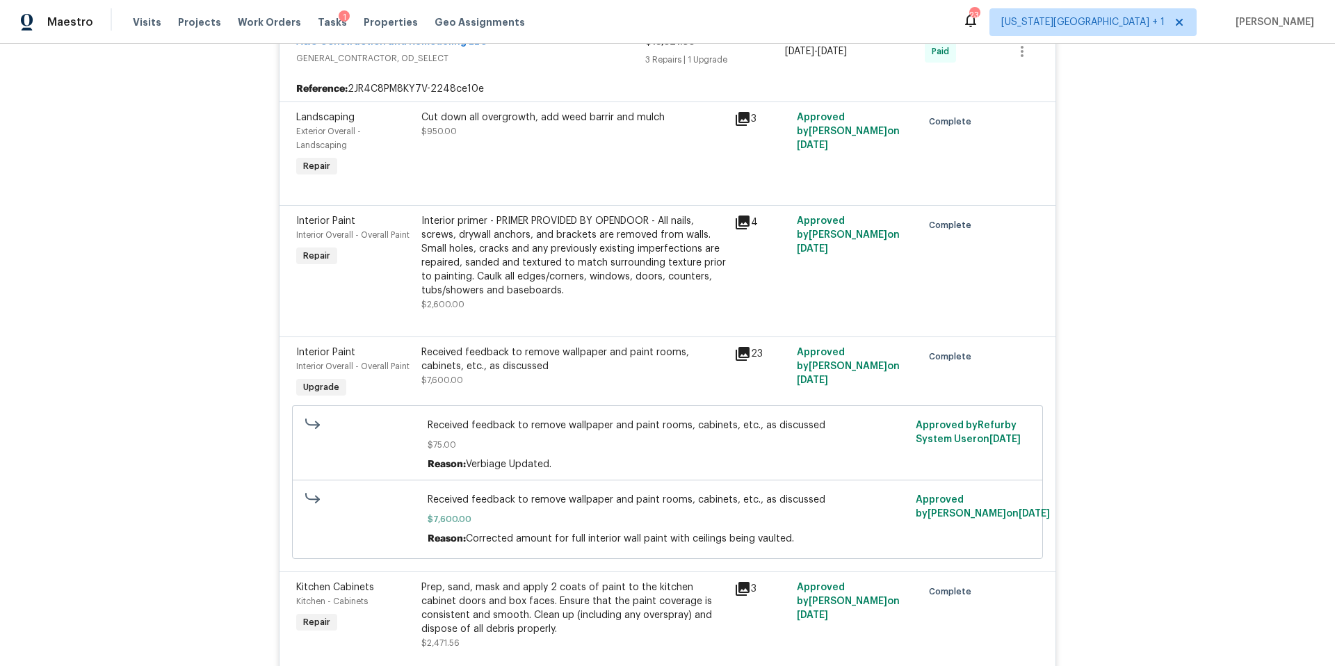
scroll to position [451, 0]
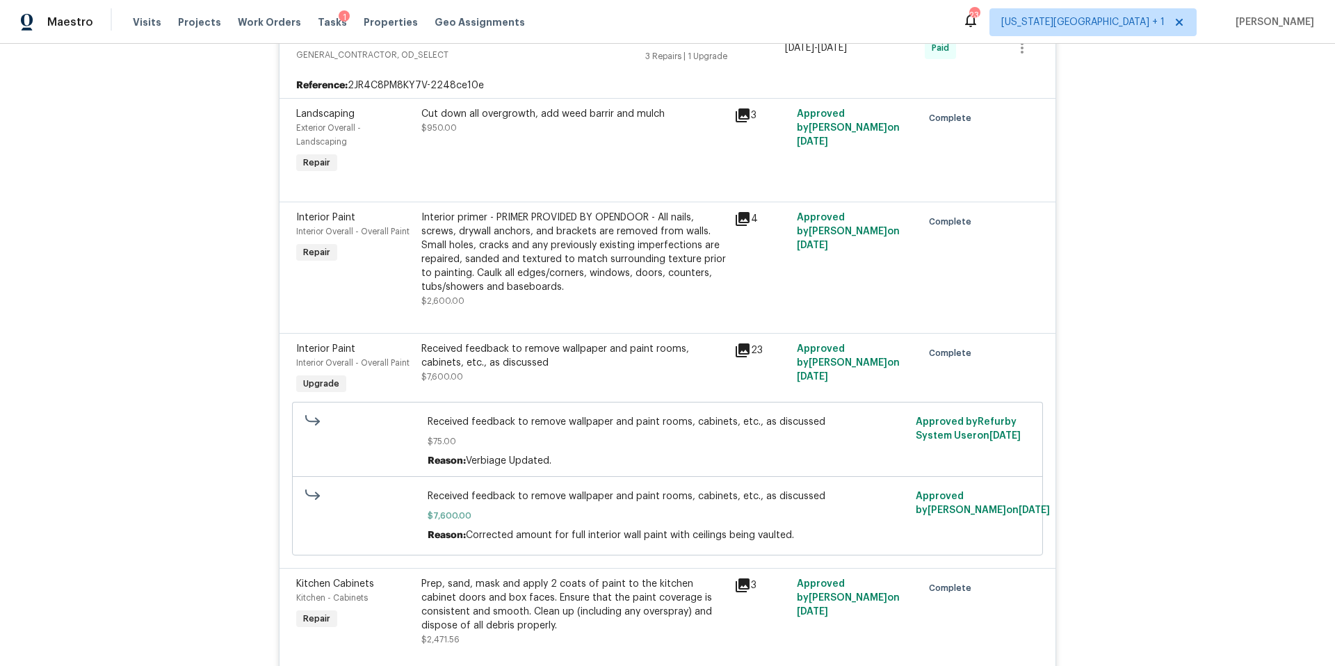
click at [481, 367] on div "Received feedback to remove wallpaper and paint rooms, cabinets, etc., as discu…" at bounding box center [573, 356] width 305 height 28
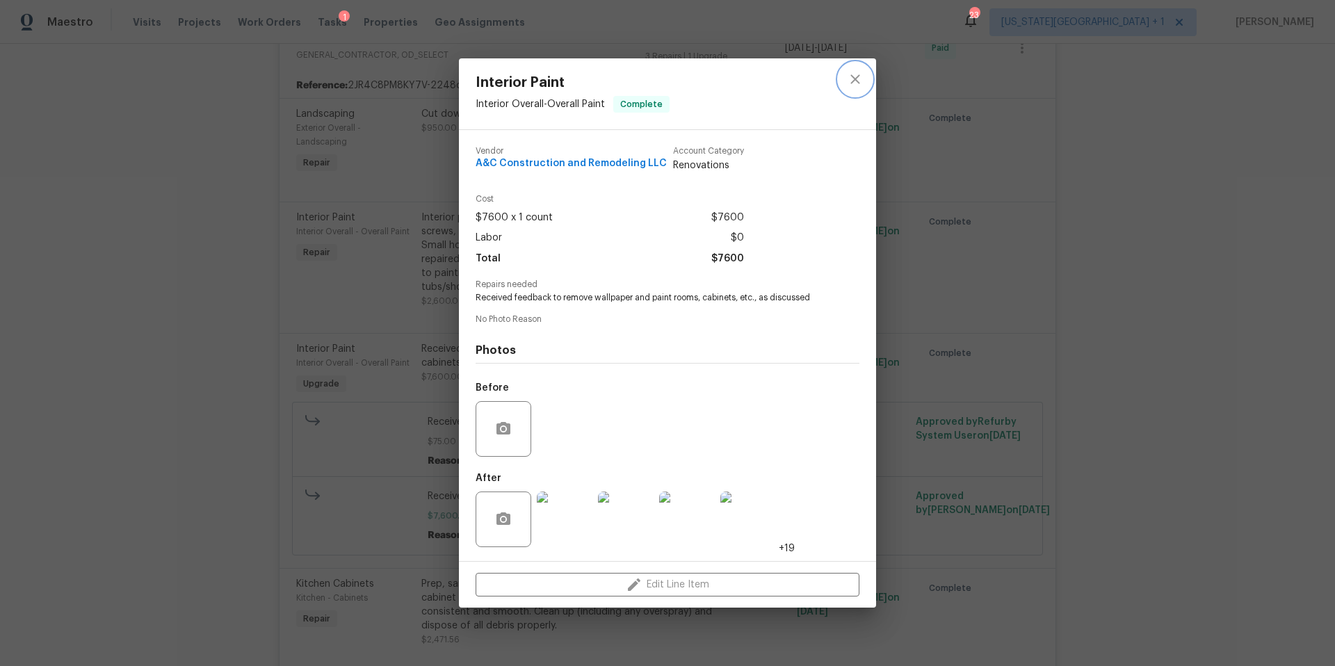
click at [855, 75] on icon "close" at bounding box center [855, 79] width 17 height 17
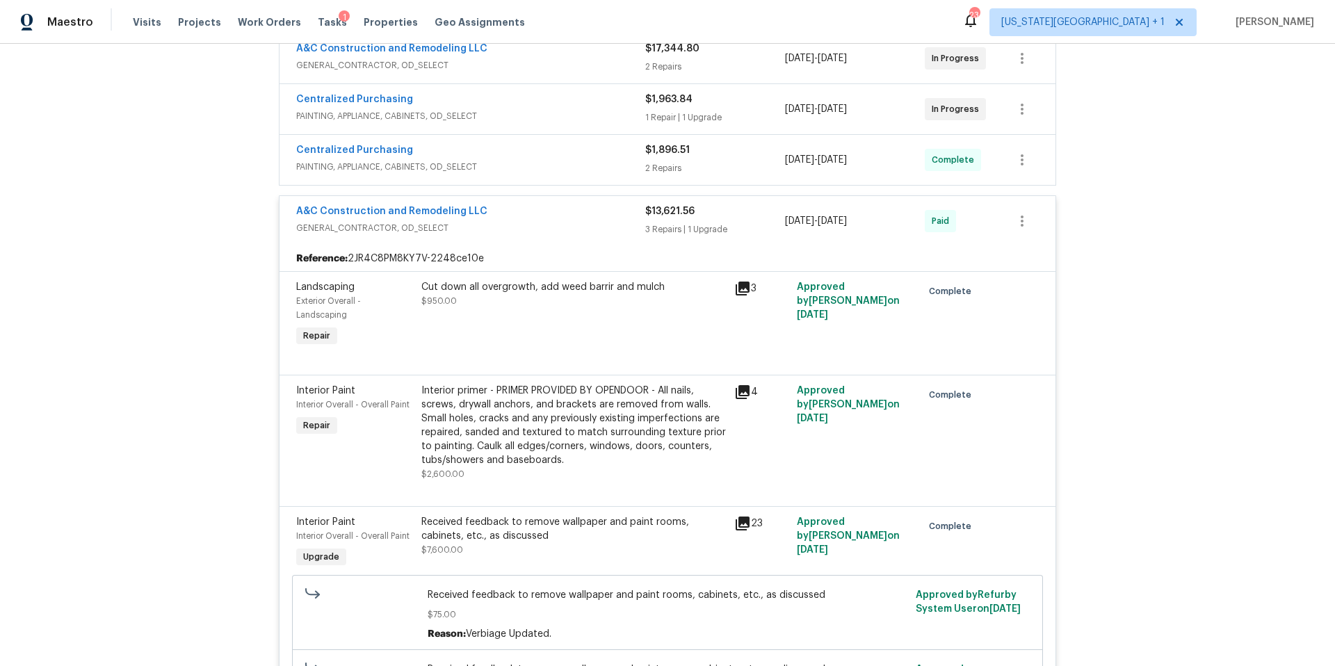
scroll to position [150, 0]
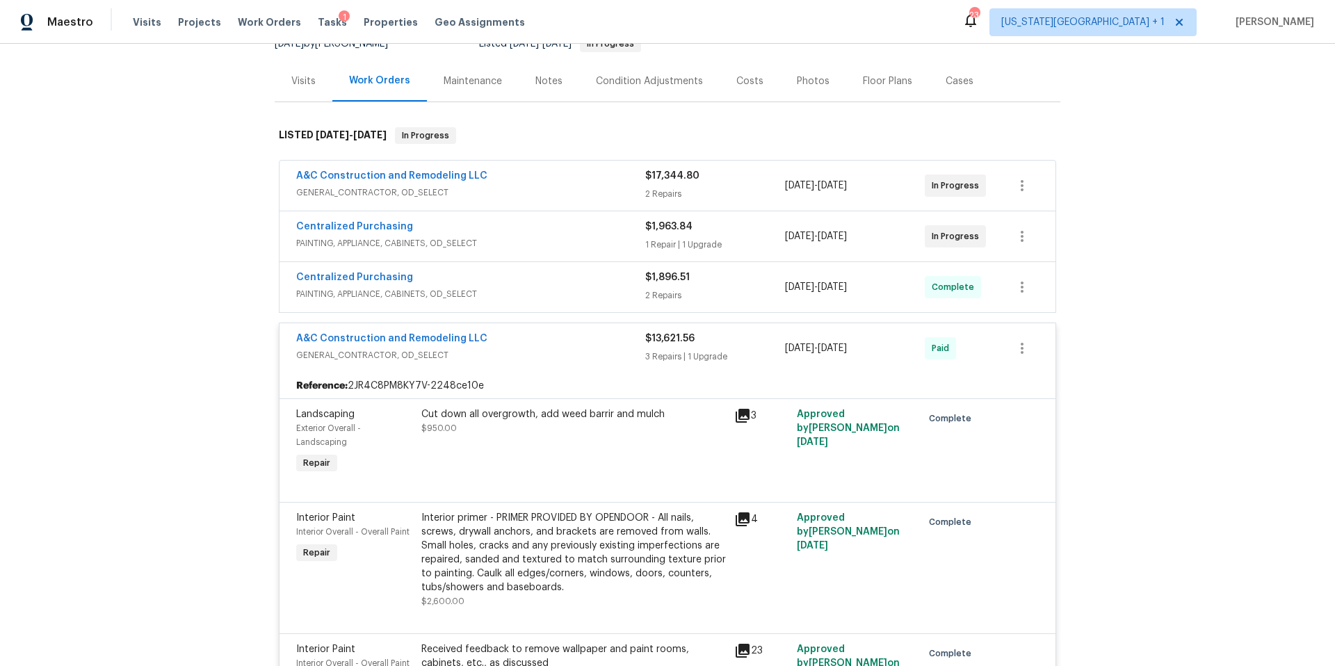
click at [543, 82] on div "Notes" at bounding box center [548, 81] width 27 height 14
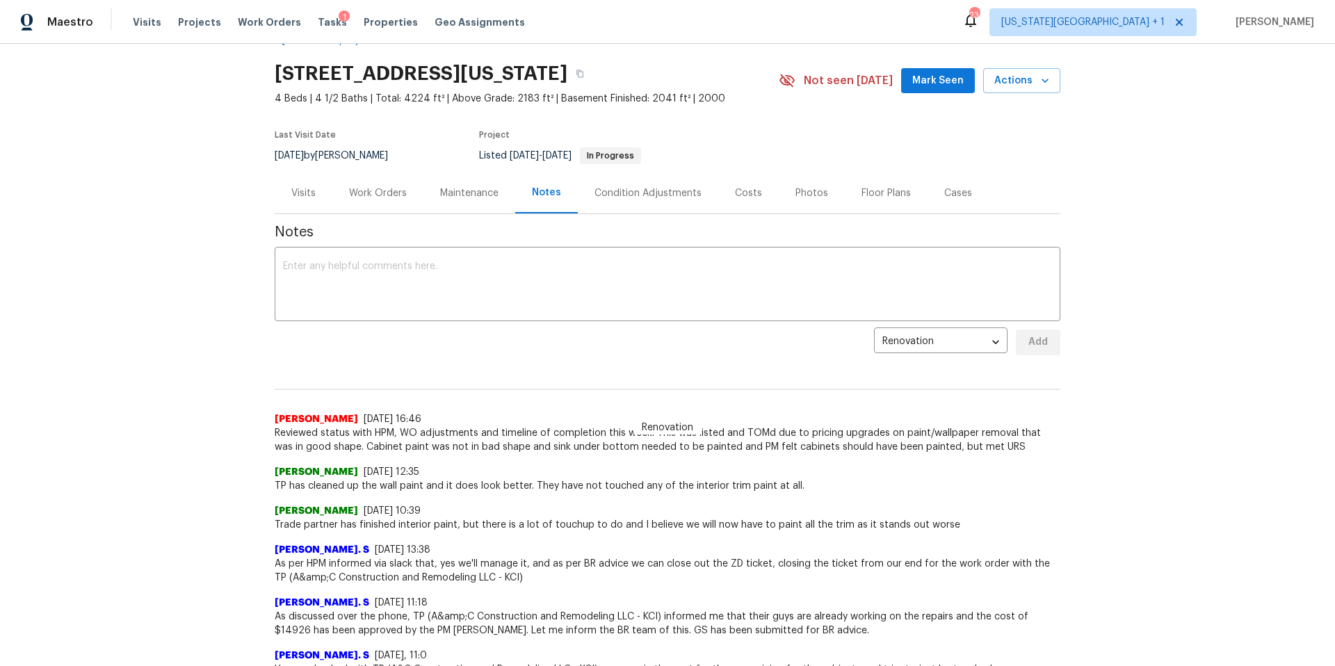
scroll to position [5, 0]
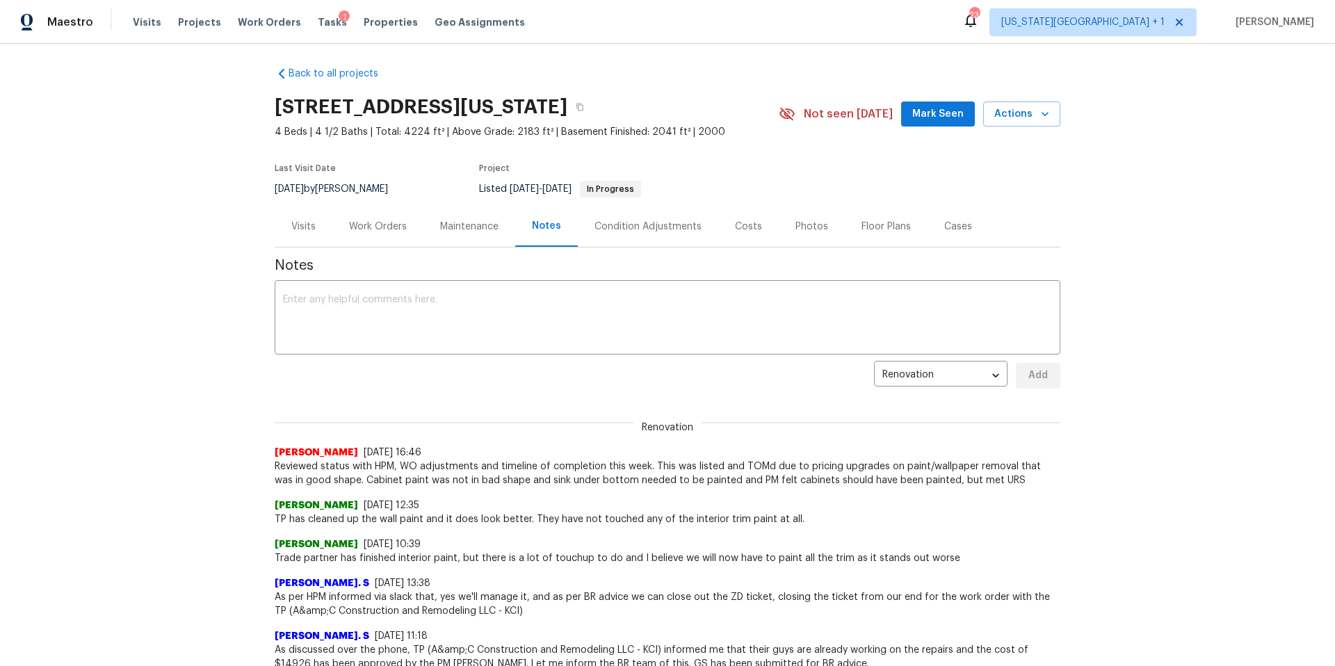
click at [466, 223] on div "Maintenance" at bounding box center [469, 227] width 58 height 14
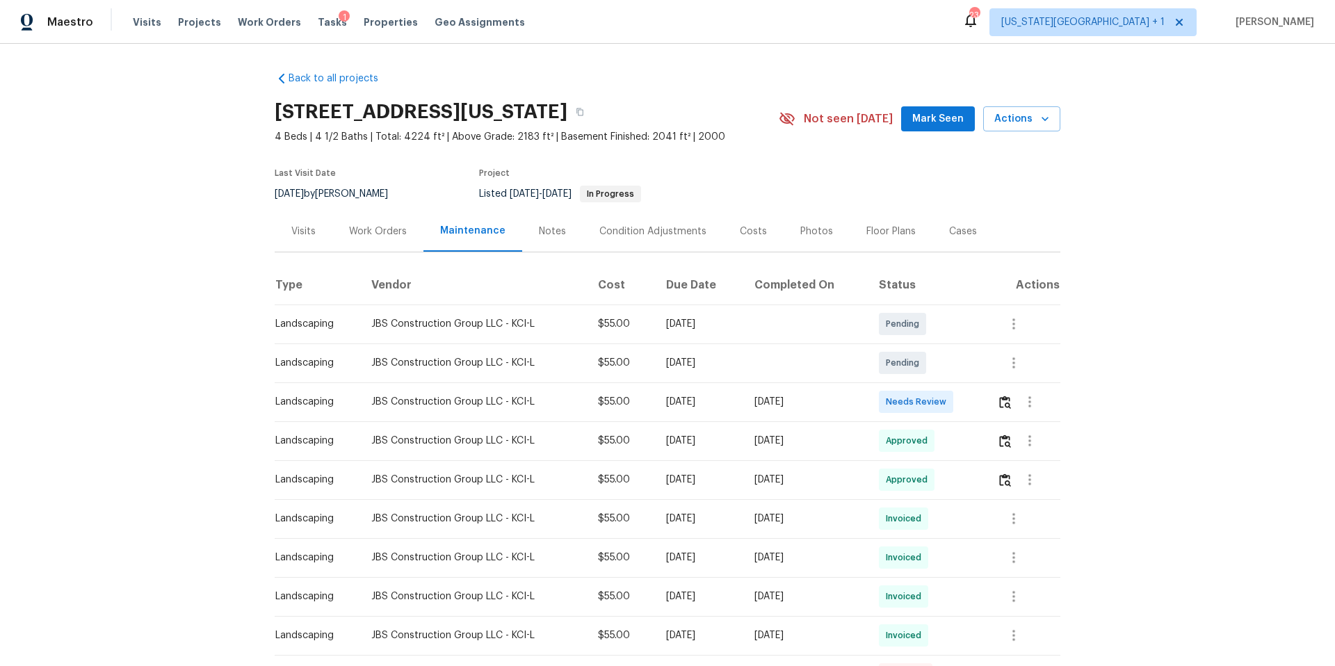
click at [296, 241] on div "Visits" at bounding box center [304, 231] width 58 height 41
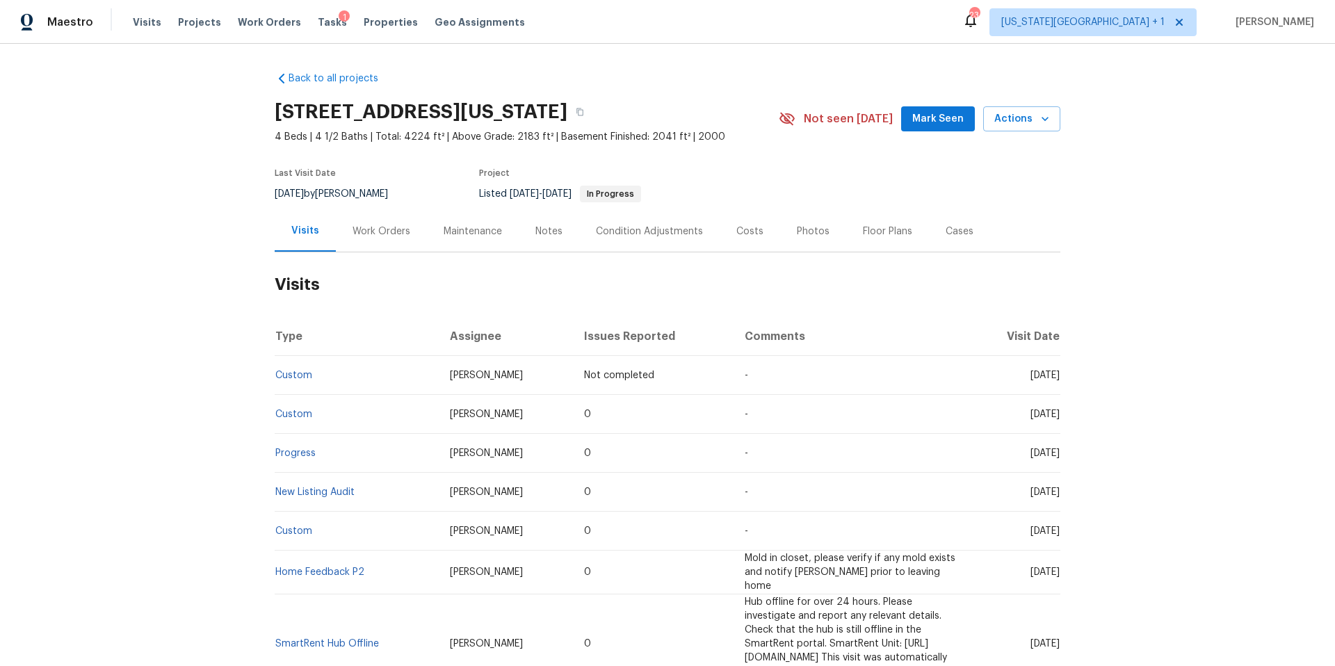
click at [371, 236] on div "Work Orders" at bounding box center [382, 232] width 58 height 14
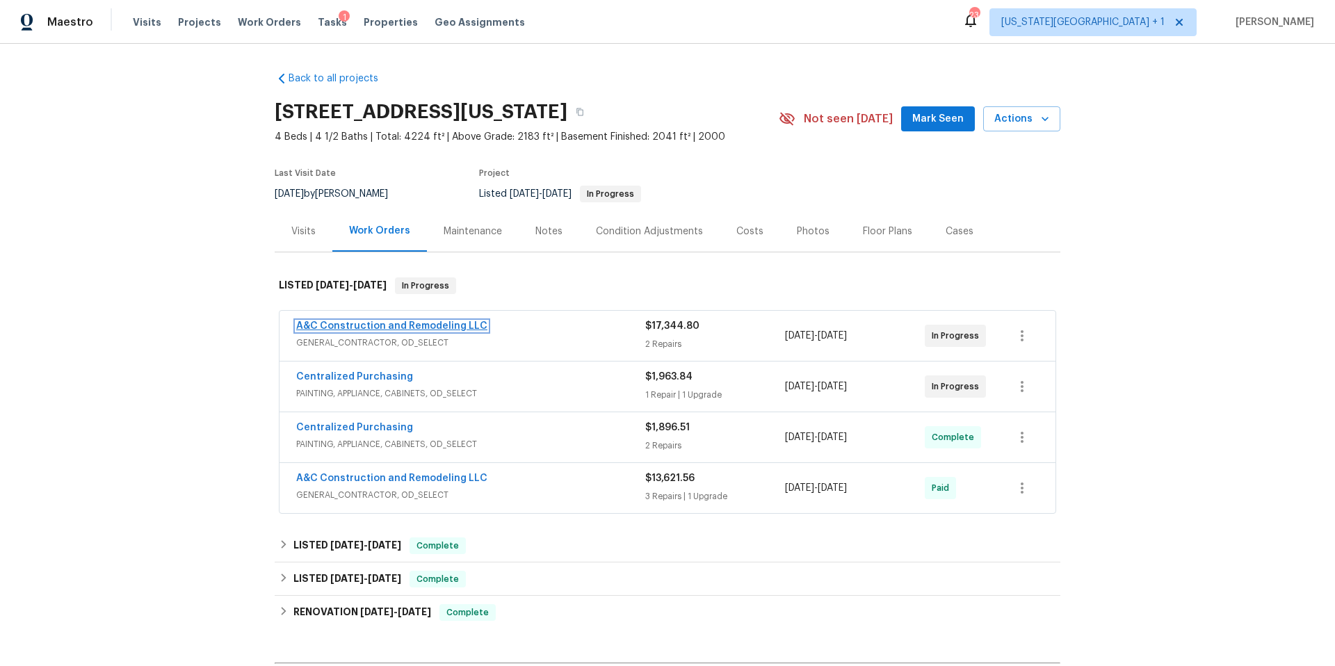
click at [414, 328] on link "A&C Construction and Remodeling LLC" at bounding box center [391, 326] width 191 height 10
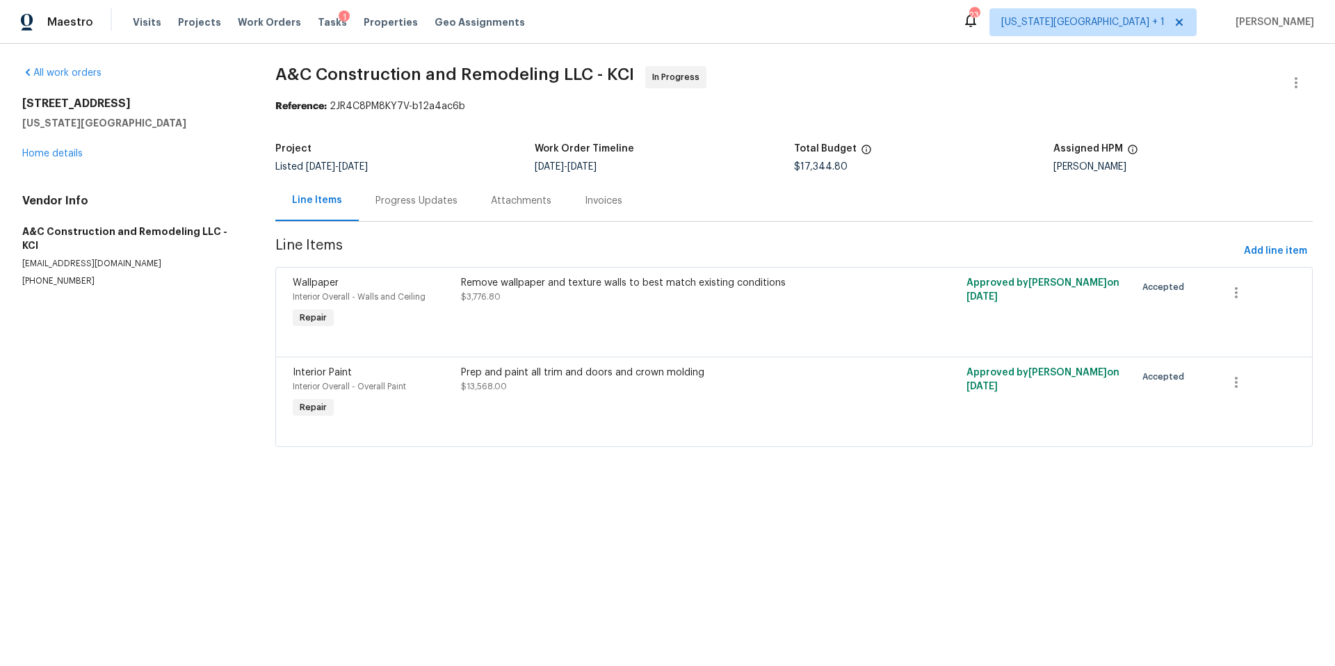
click at [435, 198] on div "Progress Updates" at bounding box center [417, 201] width 82 height 14
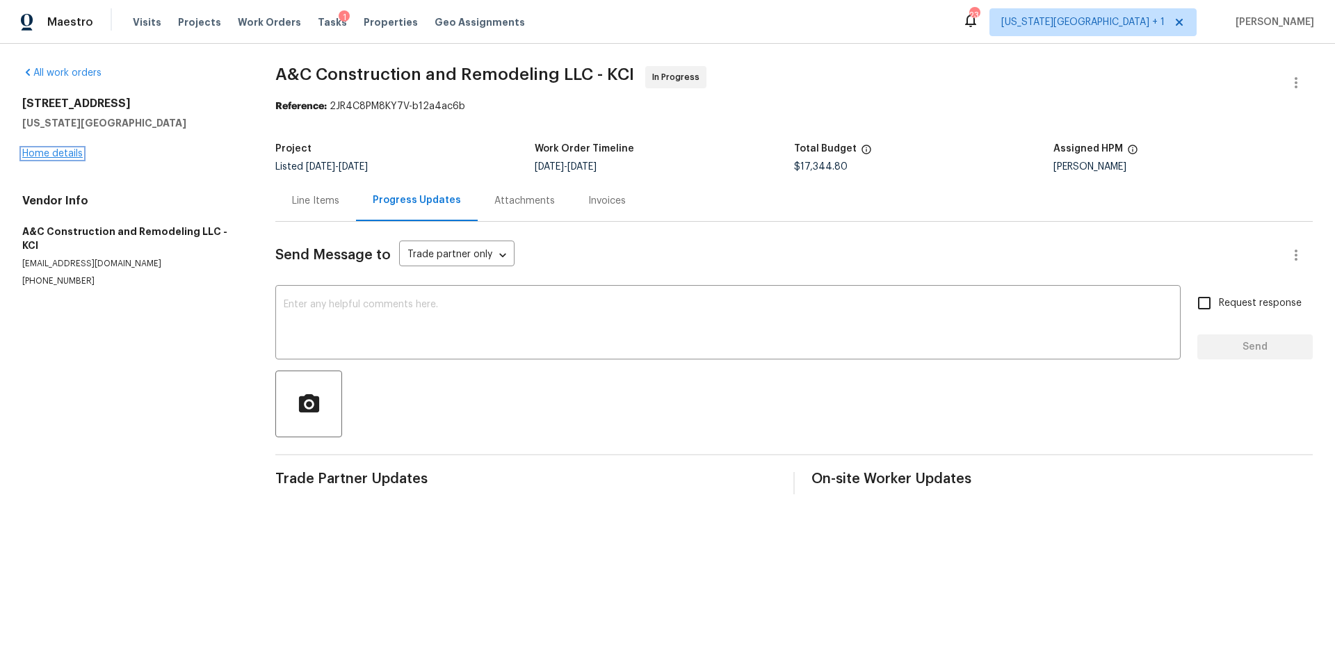
click at [63, 154] on link "Home details" at bounding box center [52, 154] width 60 height 10
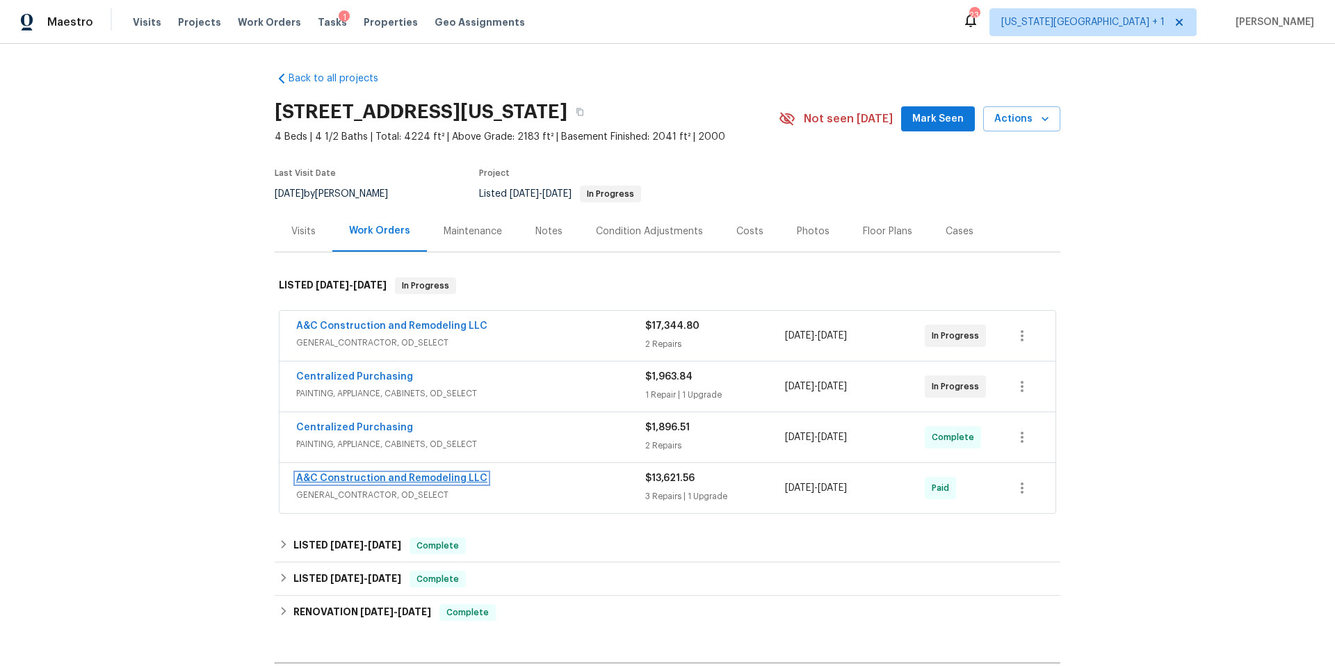
click at [378, 478] on link "A&C Construction and Remodeling LLC" at bounding box center [391, 479] width 191 height 10
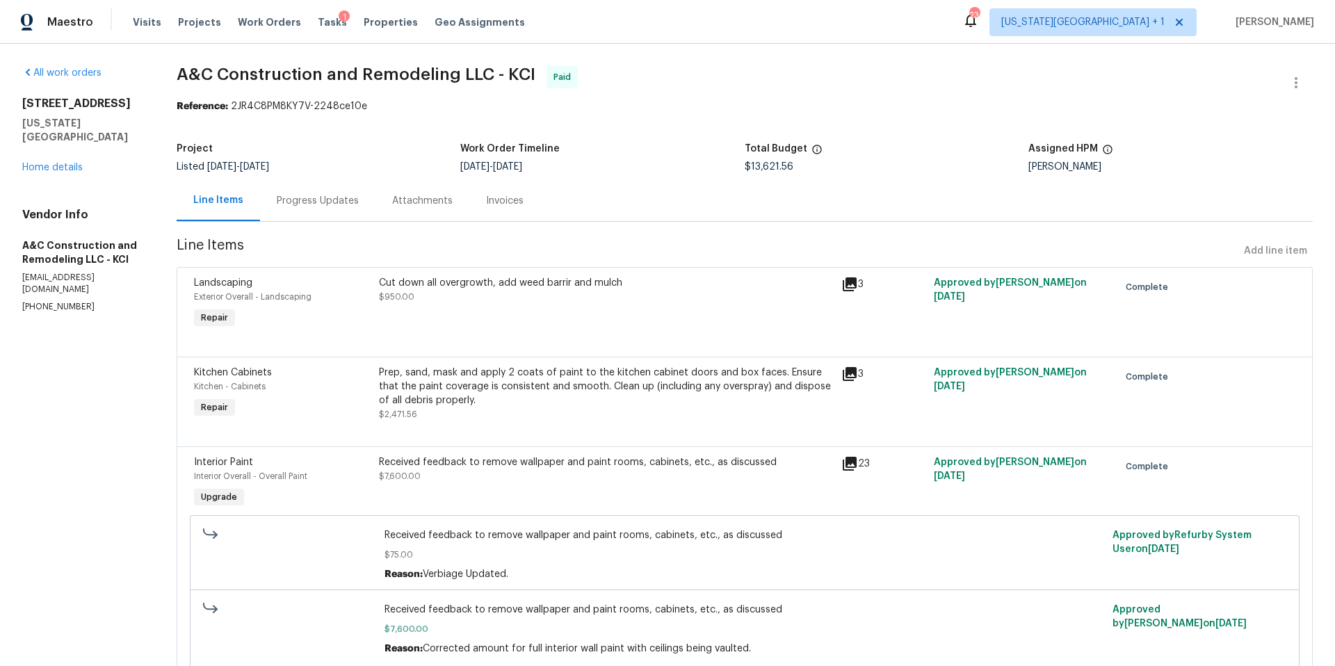
scroll to position [1, 0]
click at [352, 205] on div "Progress Updates" at bounding box center [318, 200] width 82 height 14
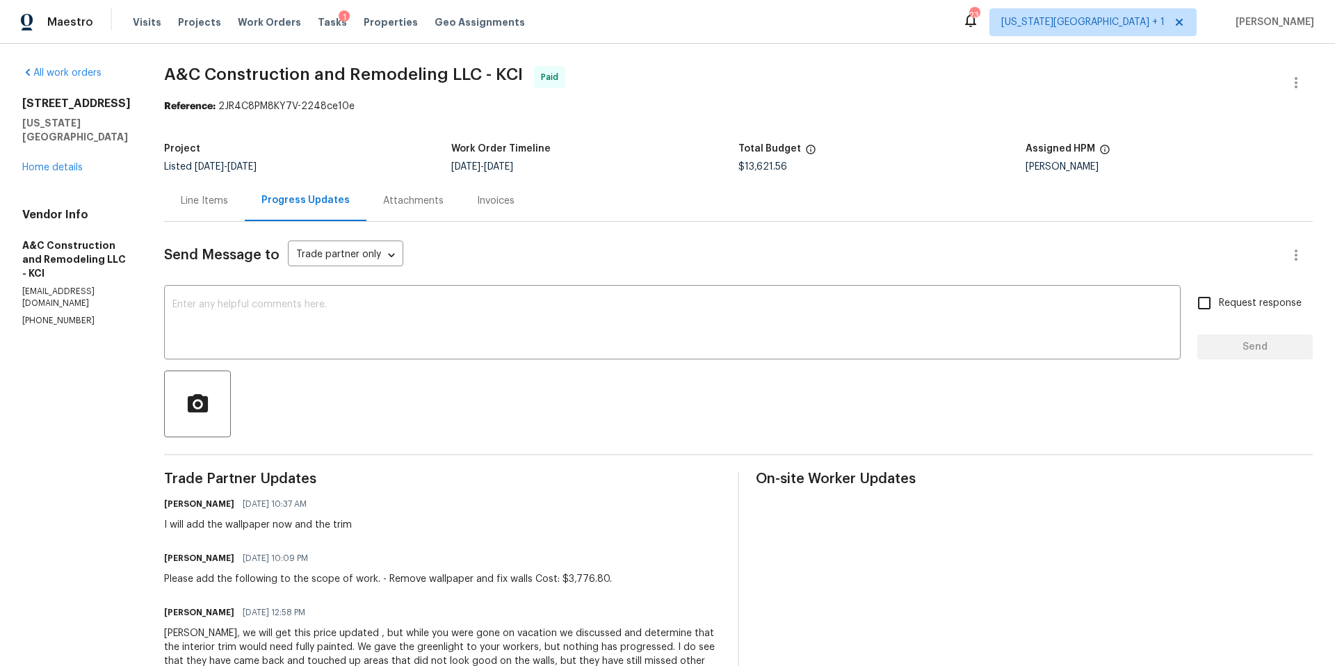
click at [219, 200] on div "Line Items" at bounding box center [204, 201] width 47 height 14
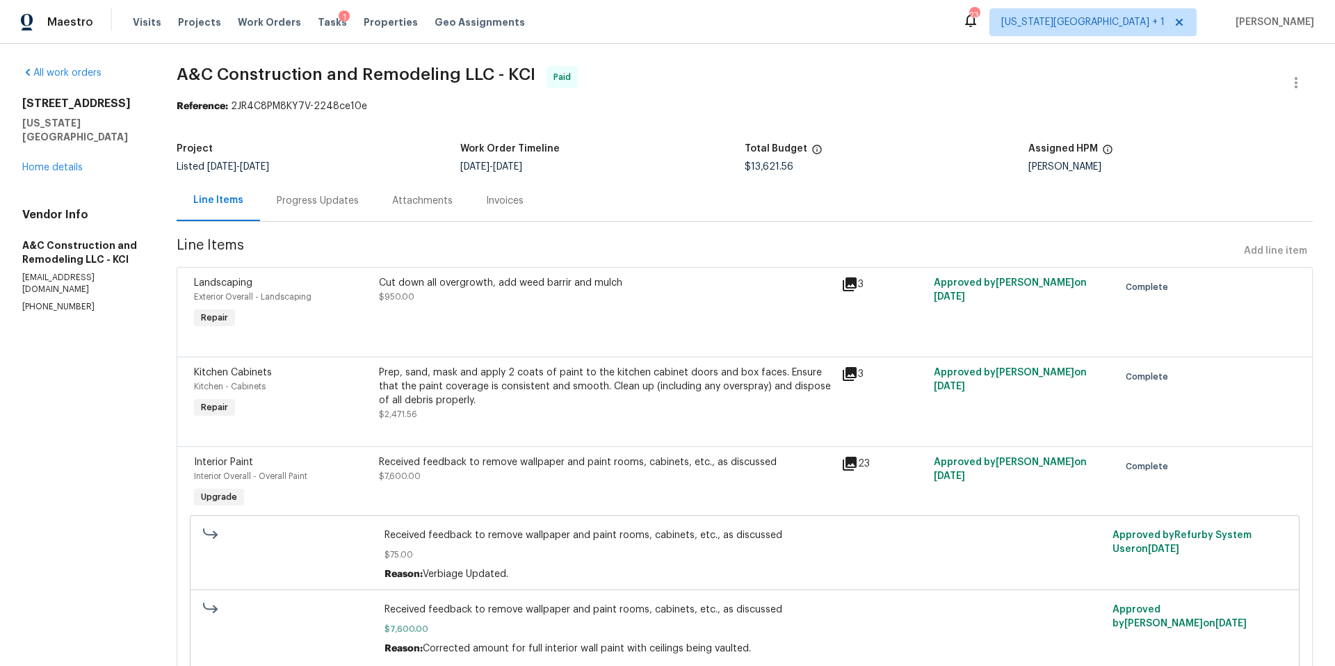
click at [29, 144] on div "10105 River Hills Dr Kansas City, MO 64152 Home details" at bounding box center [82, 136] width 121 height 78
click at [33, 163] on link "Home details" at bounding box center [52, 168] width 60 height 10
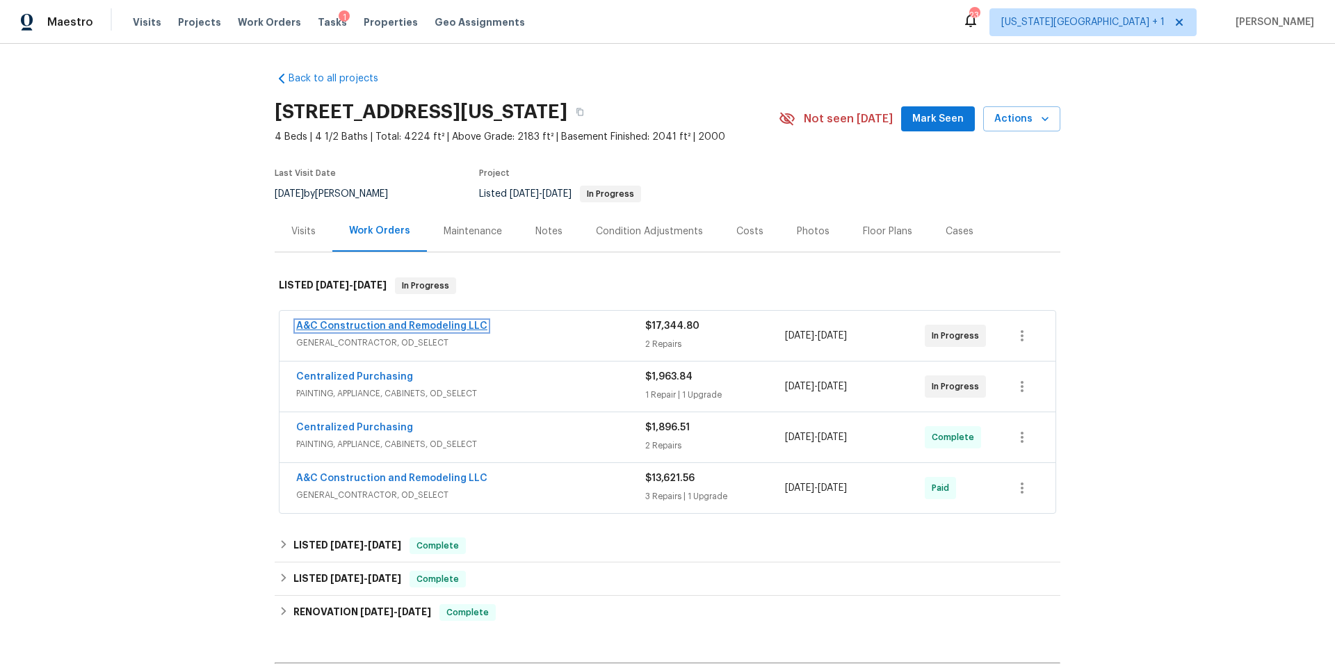
click at [345, 329] on link "A&C Construction and Remodeling LLC" at bounding box center [391, 326] width 191 height 10
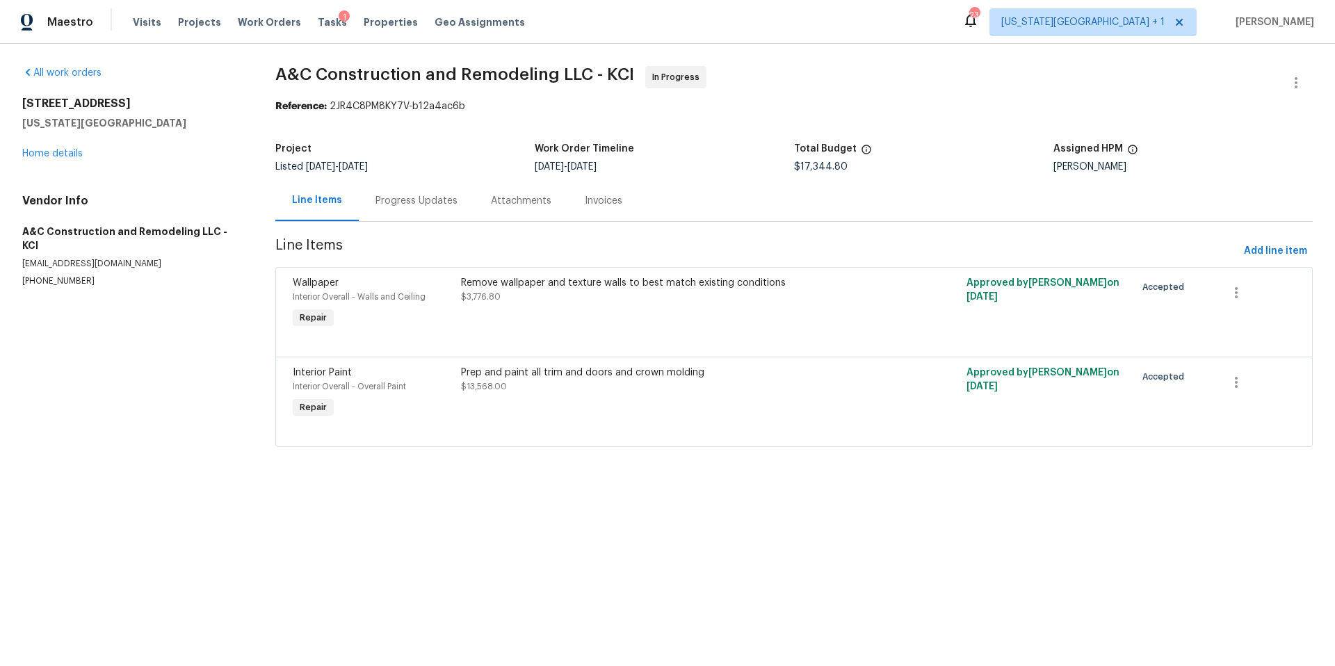
click at [69, 147] on div "10105 River Hills Dr Kansas City, MO 64152 Home details" at bounding box center [132, 129] width 220 height 64
click at [60, 161] on div "All work orders 10105 River Hills Dr Kansas City, MO 64152 Home details Vendor …" at bounding box center [132, 176] width 220 height 221
click at [62, 154] on link "Home details" at bounding box center [52, 154] width 60 height 10
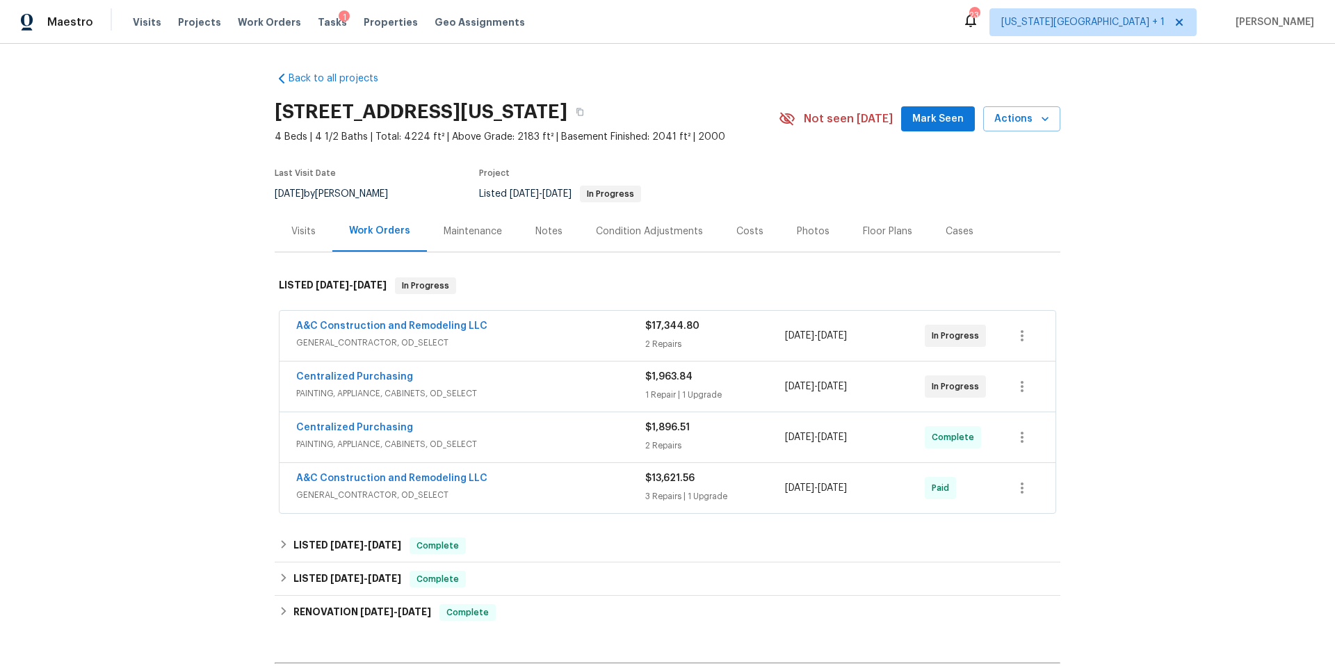
click at [360, 485] on span "A&C Construction and Remodeling LLC" at bounding box center [391, 478] width 191 height 14
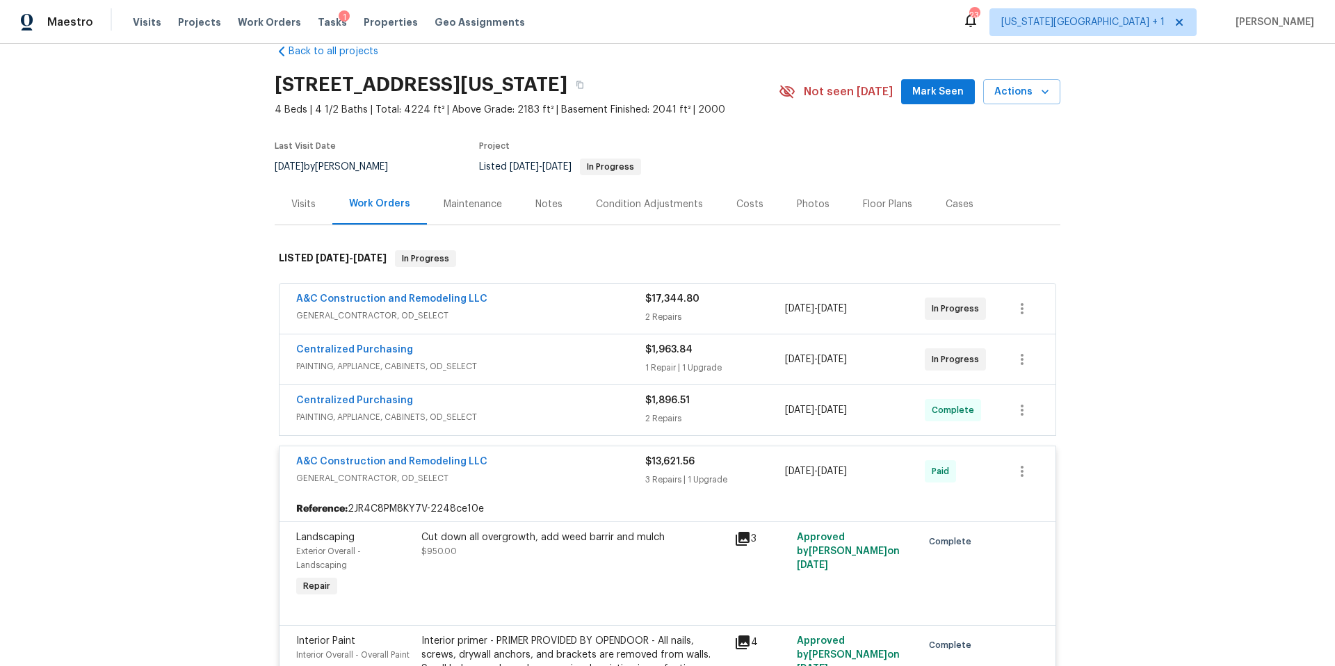
scroll to position [3, 0]
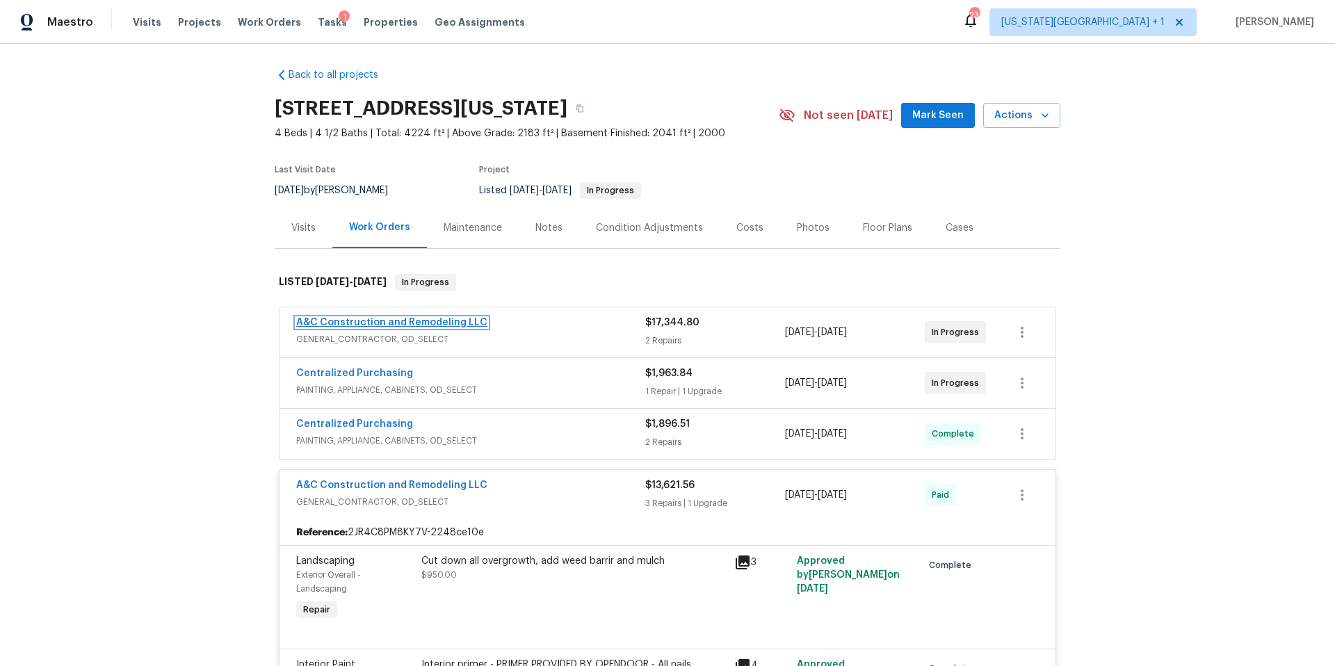
click at [377, 321] on link "A&C Construction and Remodeling LLC" at bounding box center [391, 323] width 191 height 10
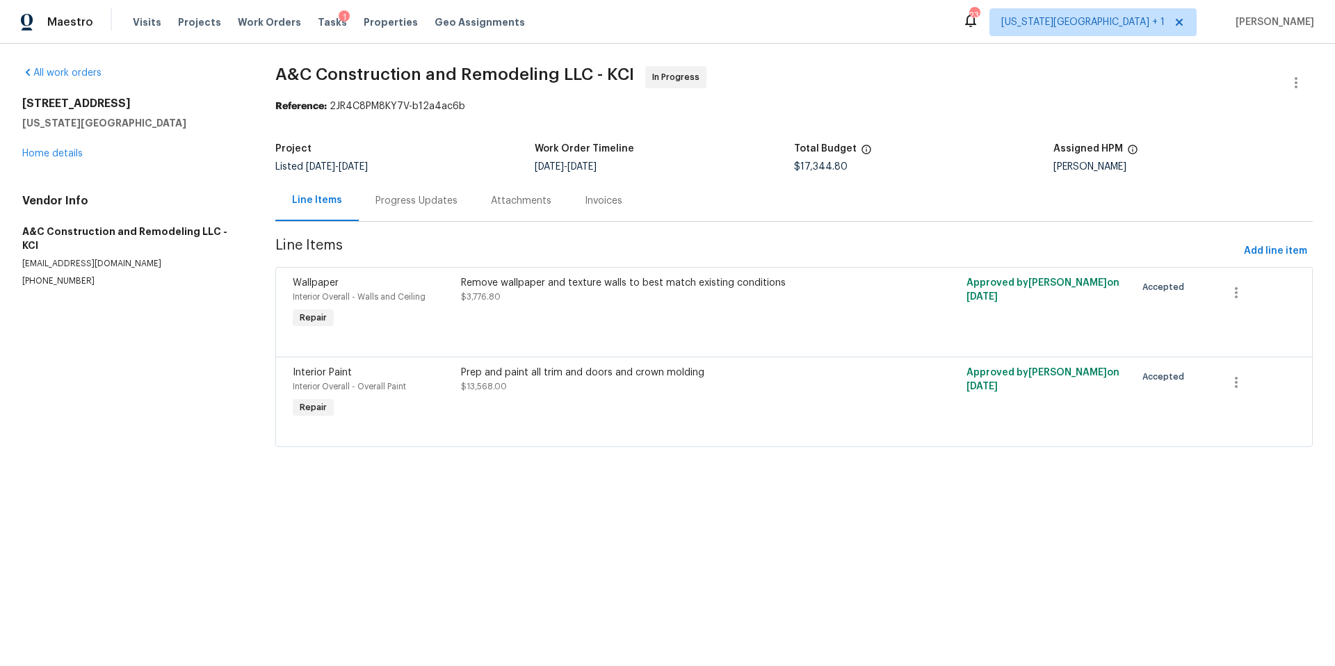
click at [428, 197] on div "Progress Updates" at bounding box center [417, 201] width 82 height 14
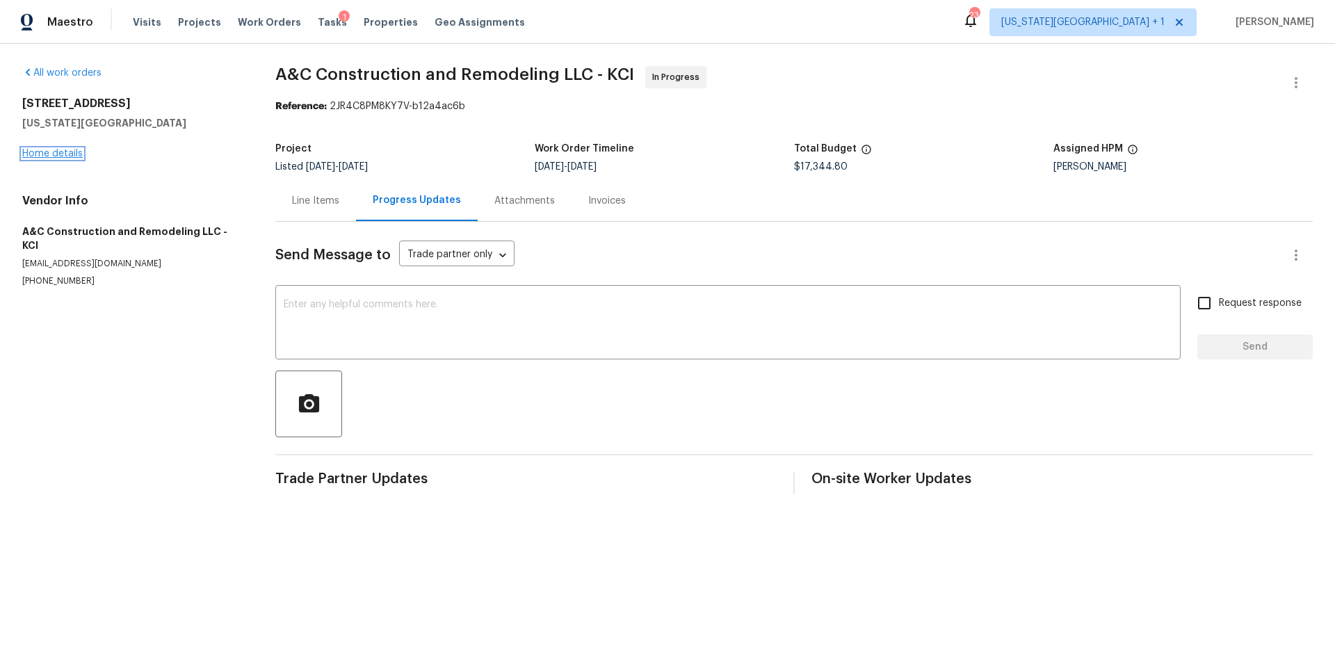
click at [63, 153] on link "Home details" at bounding box center [52, 154] width 60 height 10
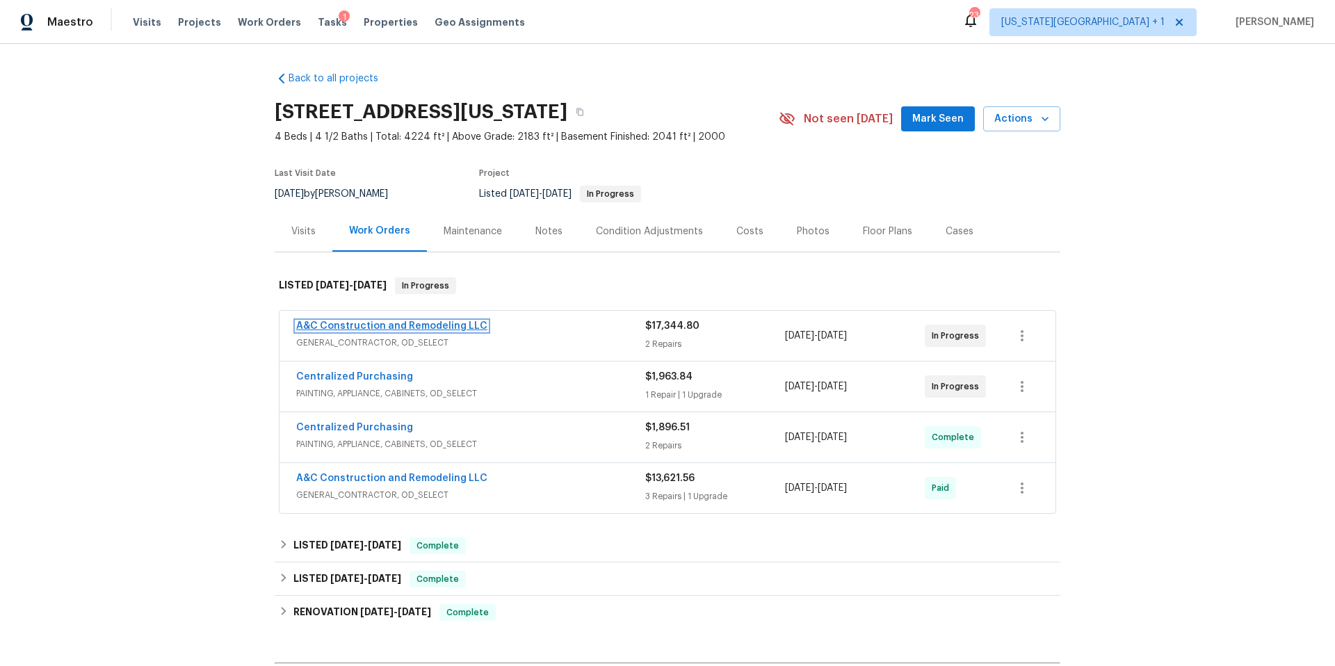
click at [359, 322] on link "A&C Construction and Remodeling LLC" at bounding box center [391, 326] width 191 height 10
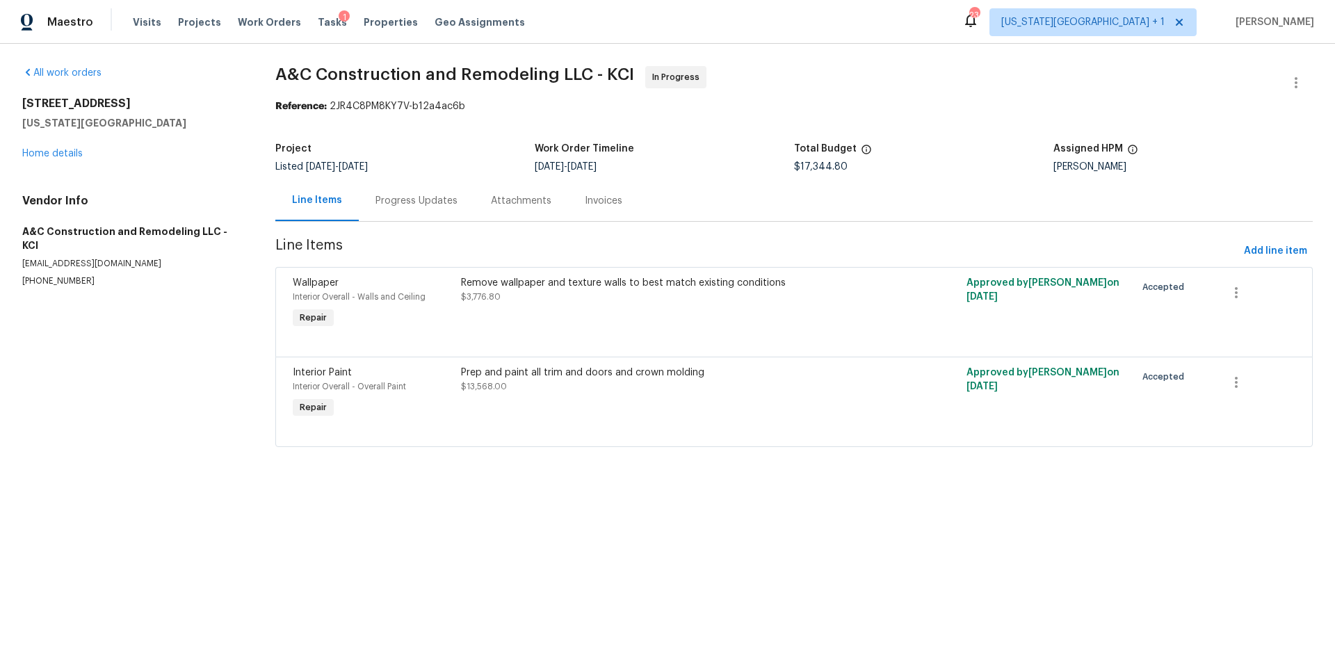
click at [385, 201] on div "Progress Updates" at bounding box center [417, 201] width 82 height 14
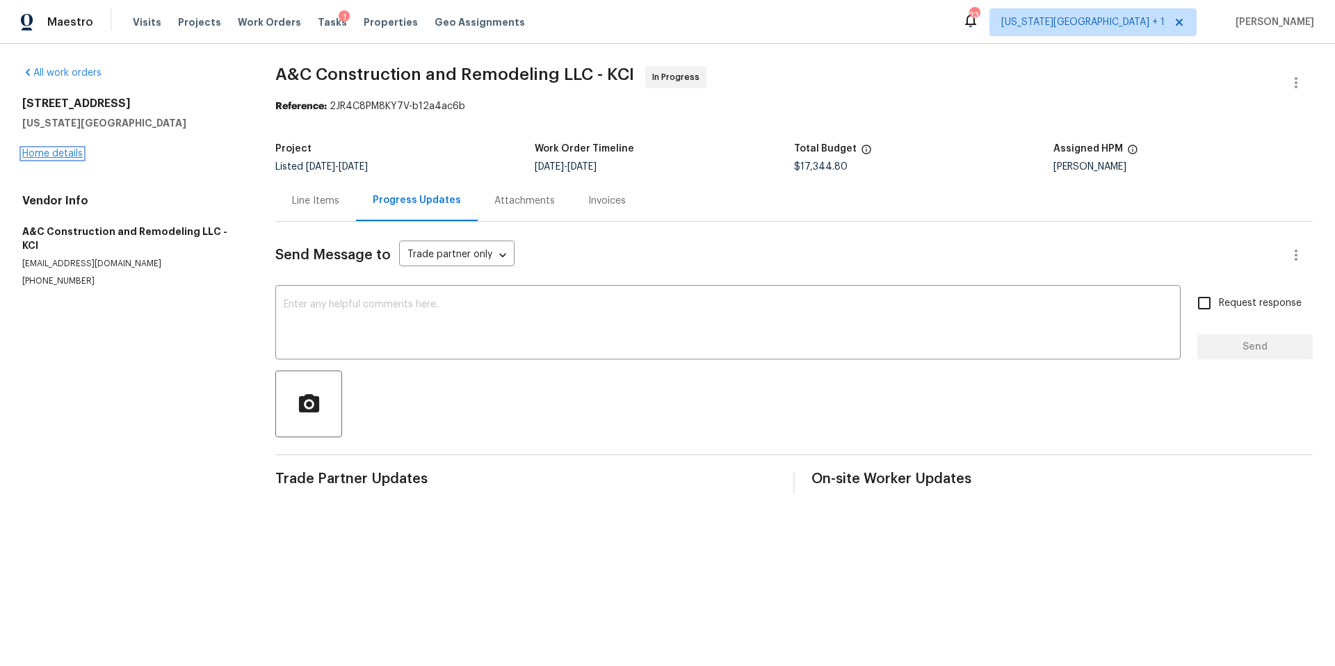
click at [70, 150] on link "Home details" at bounding box center [52, 154] width 60 height 10
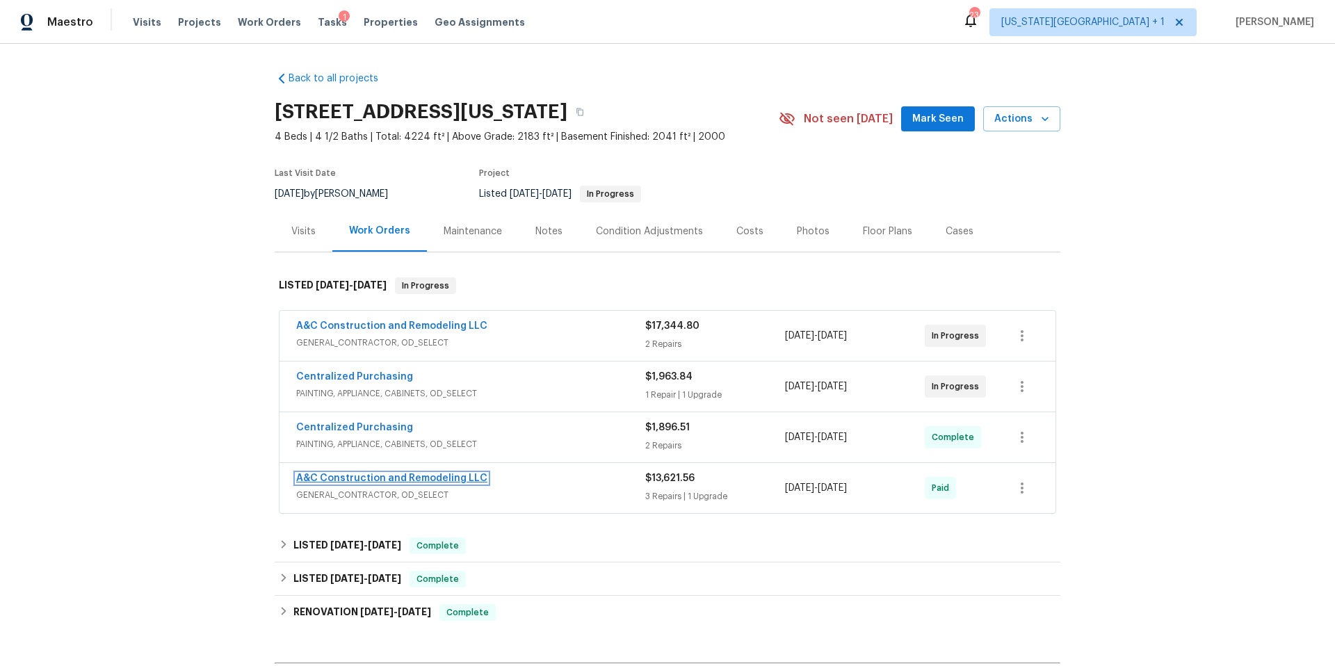
click at [360, 474] on link "A&C Construction and Remodeling LLC" at bounding box center [391, 479] width 191 height 10
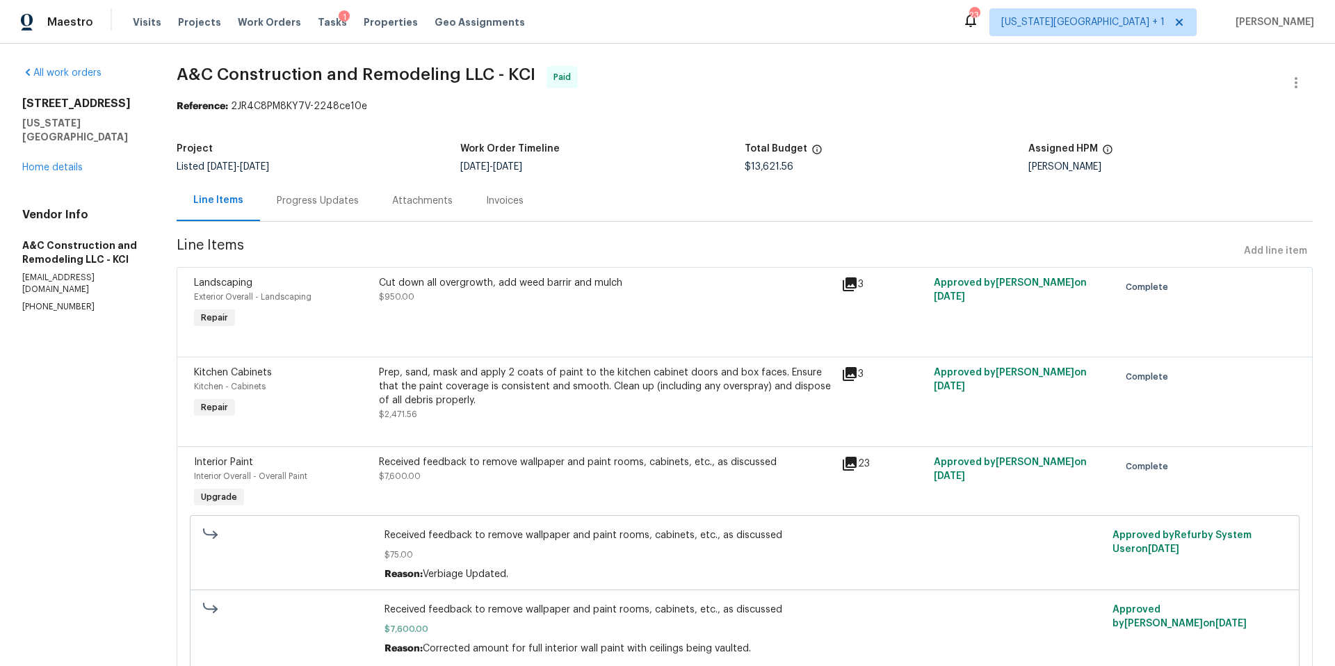
click at [327, 204] on div "Progress Updates" at bounding box center [318, 201] width 82 height 14
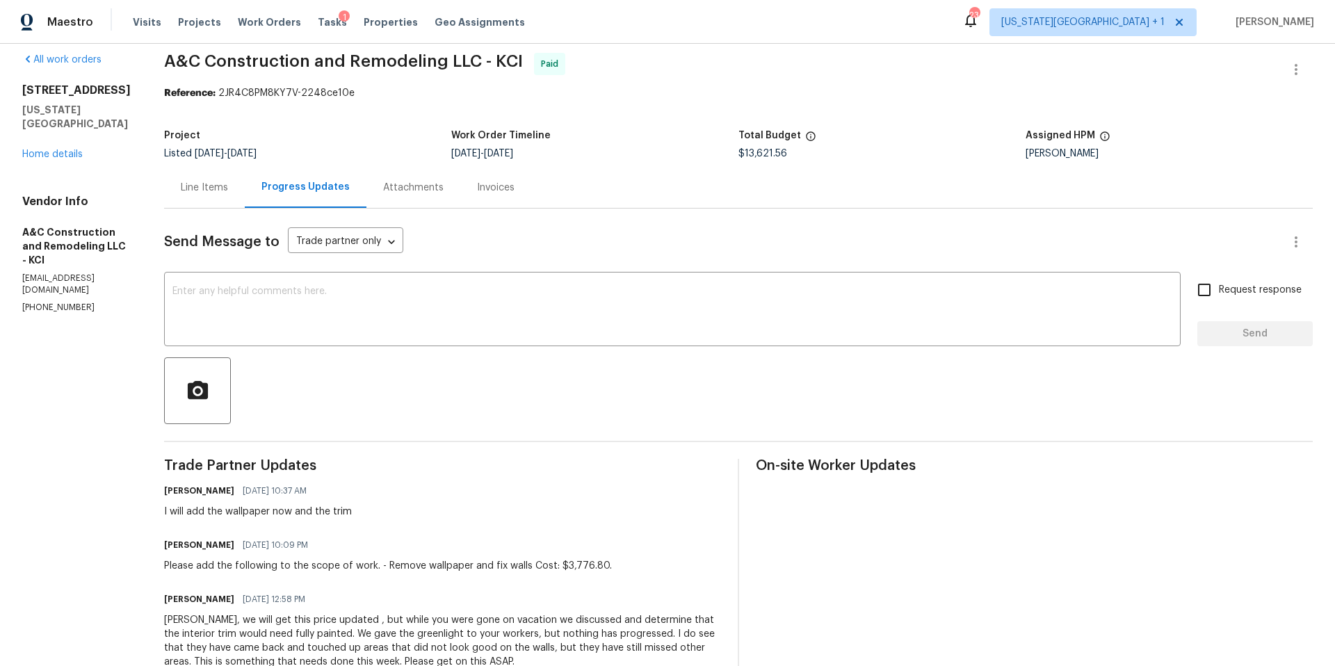
scroll to position [10, 0]
click at [46, 152] on link "Home details" at bounding box center [52, 157] width 60 height 10
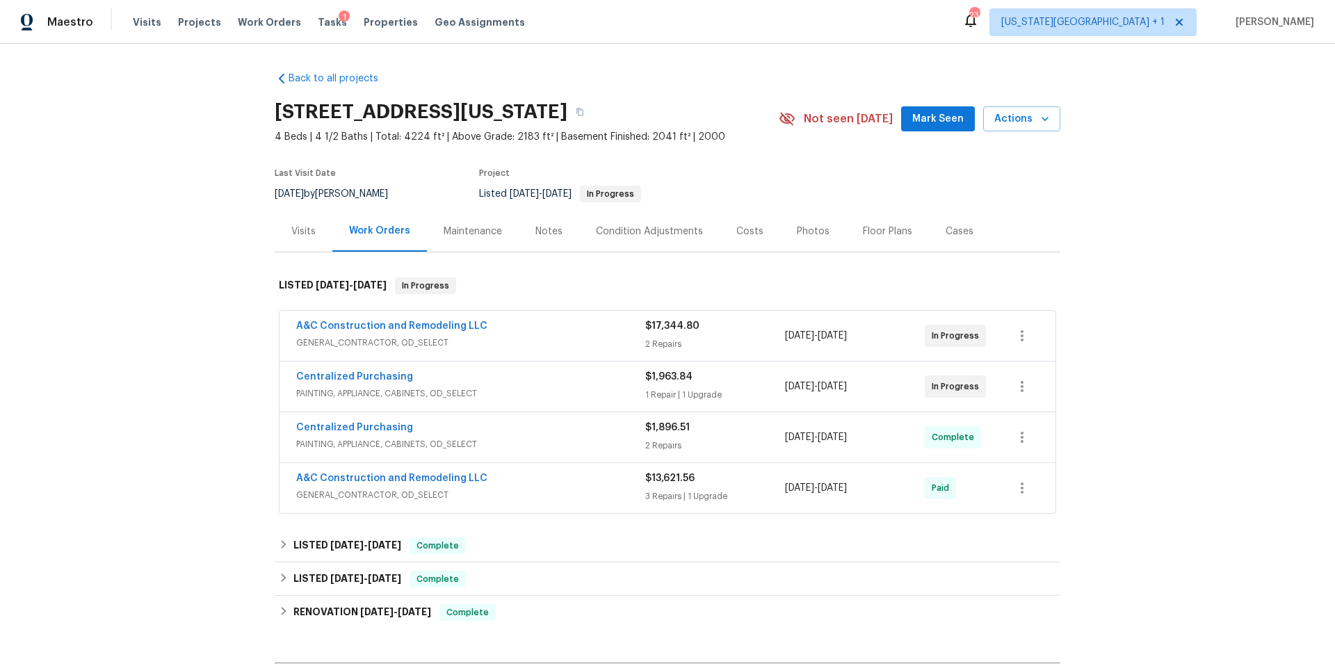
click at [397, 318] on div "A&C Construction and Remodeling LLC GENERAL_CONTRACTOR, OD_SELECT $17,344.80 2 …" at bounding box center [668, 336] width 776 height 50
click at [396, 319] on span "A&C Construction and Remodeling LLC" at bounding box center [391, 326] width 191 height 14
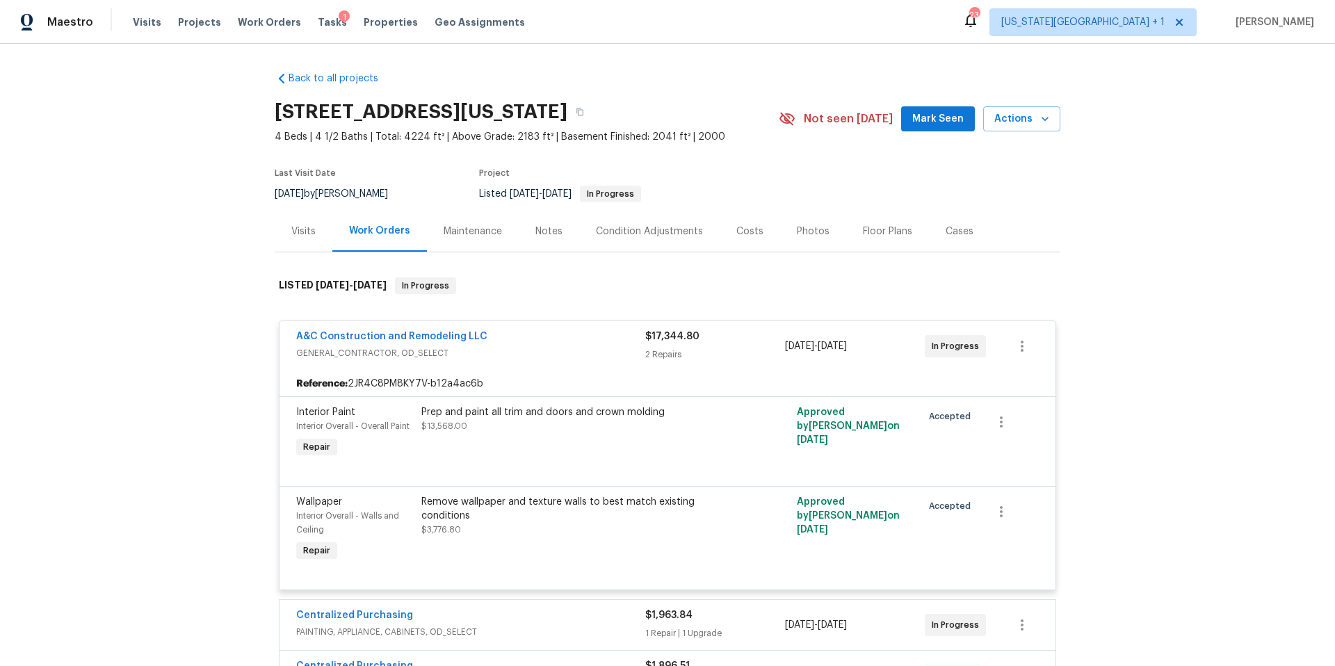
click at [458, 416] on div "Prep and paint all trim and doors and crown molding" at bounding box center [573, 412] width 305 height 14
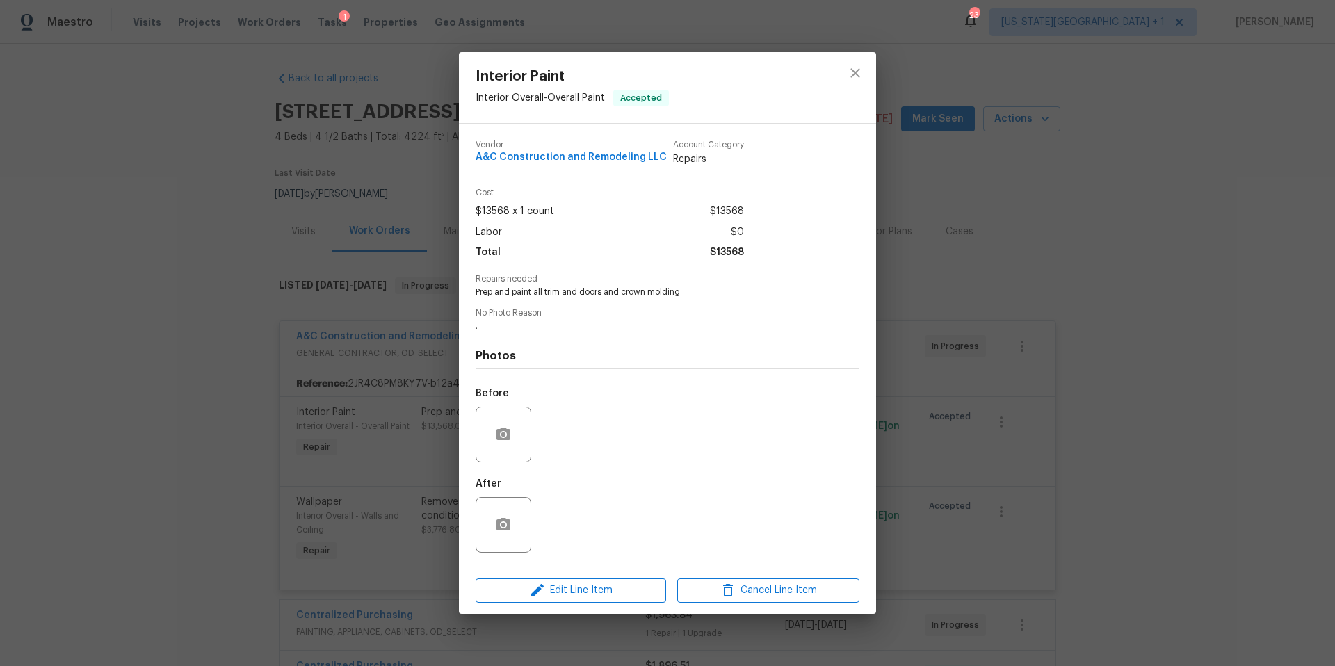
click at [210, 512] on div "Interior Paint Interior Overall - Overall Paint Accepted Vendor A&C Constructio…" at bounding box center [667, 333] width 1335 height 666
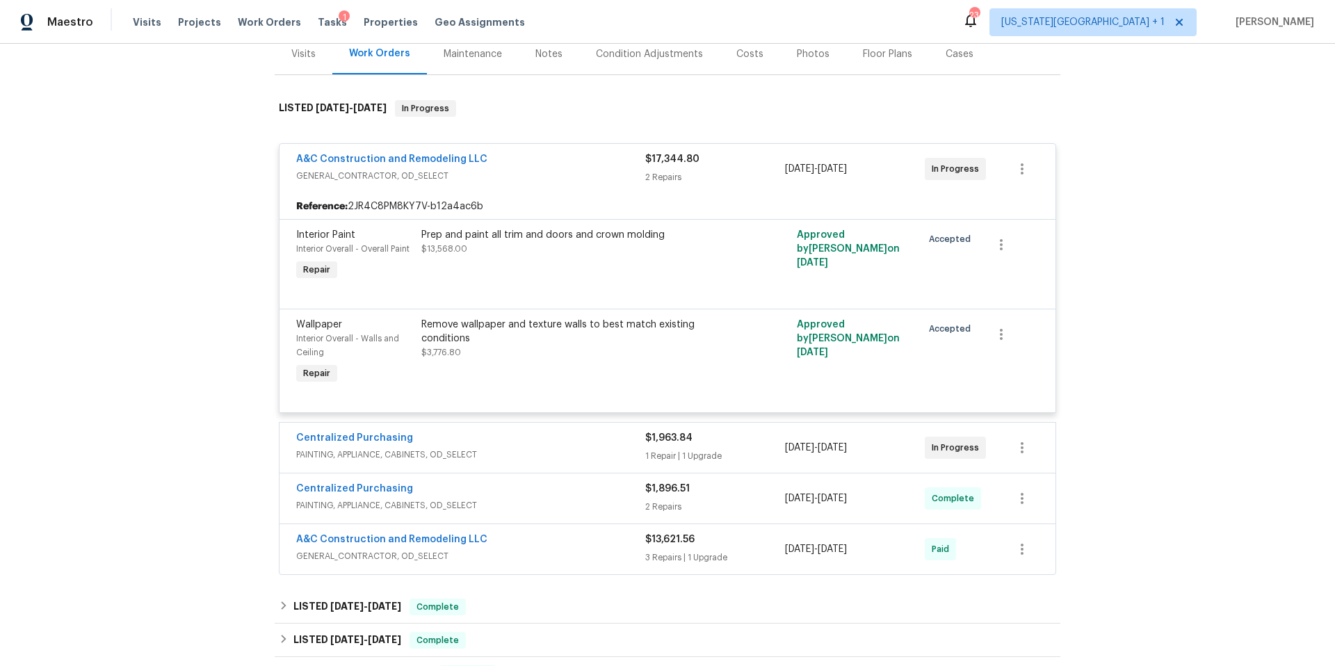
scroll to position [186, 0]
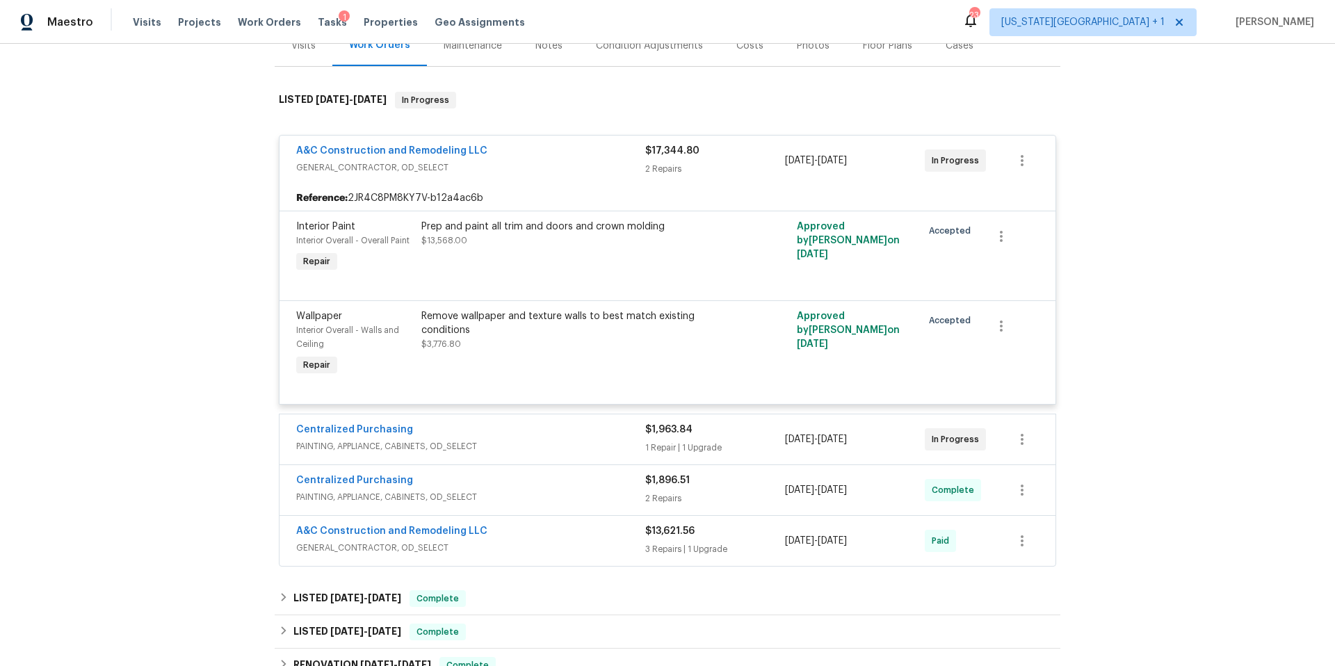
click at [411, 538] on span "A&C Construction and Remodeling LLC" at bounding box center [391, 531] width 191 height 14
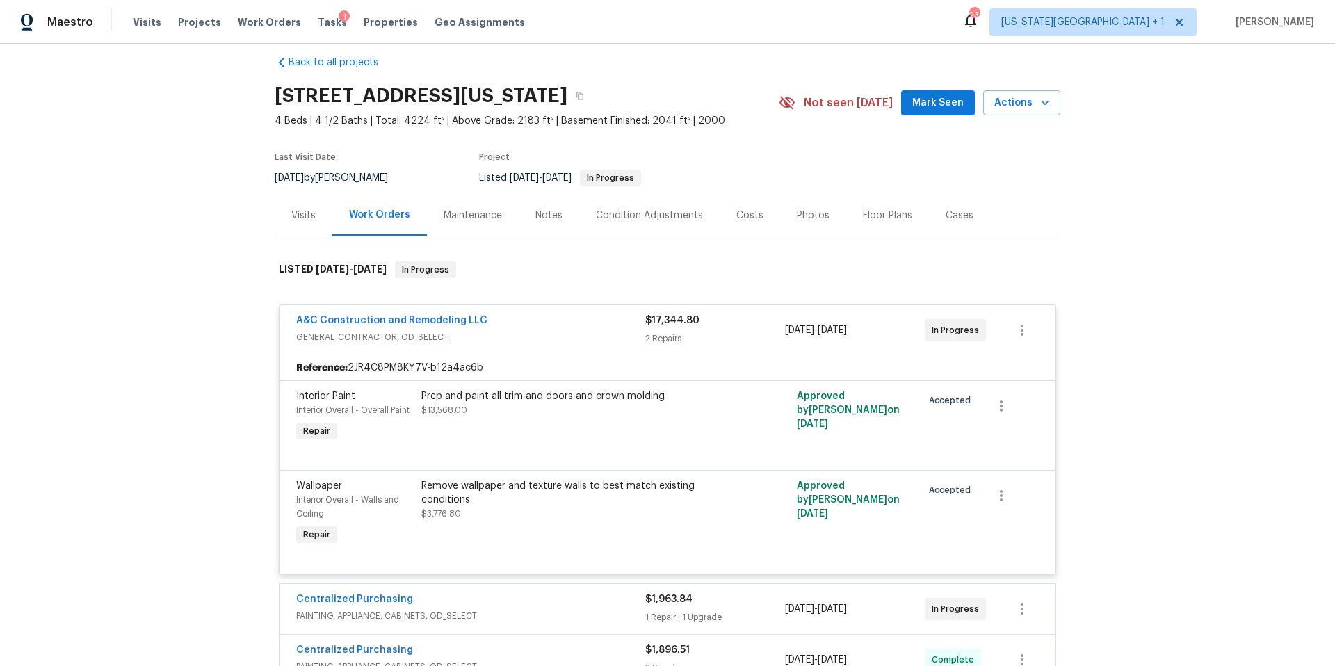
scroll to position [1, 0]
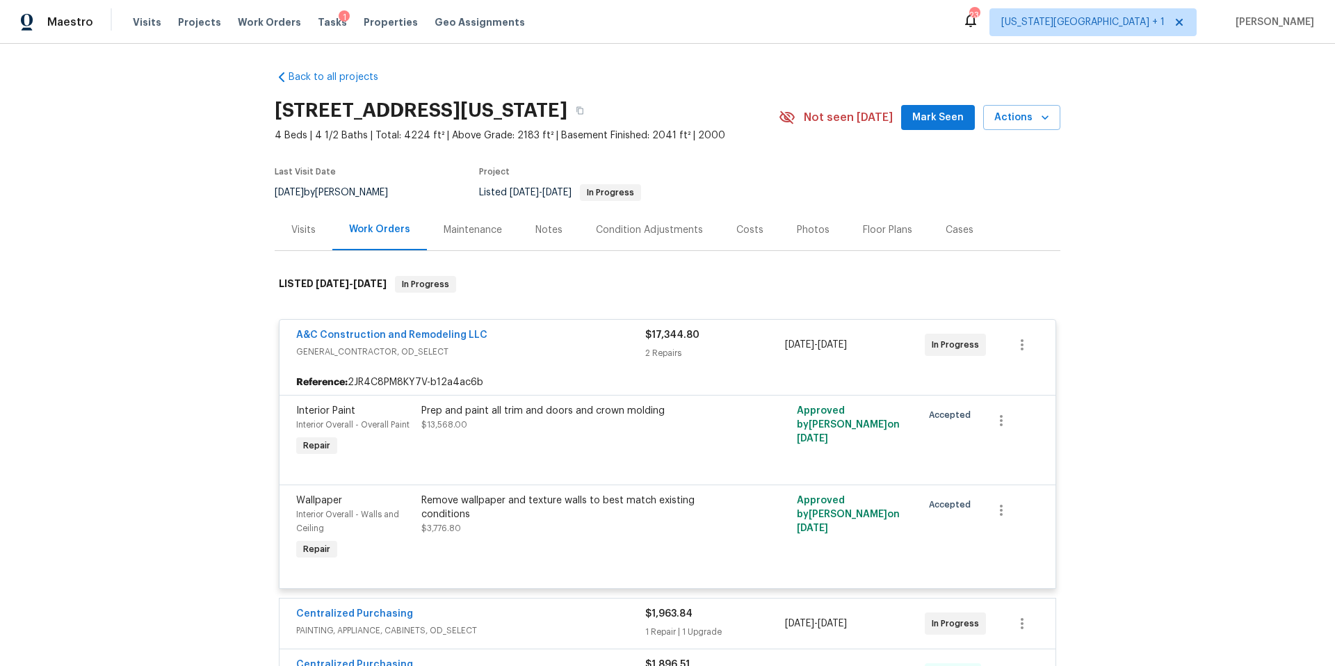
click at [497, 417] on div "Prep and paint all trim and doors and crown molding" at bounding box center [573, 411] width 305 height 14
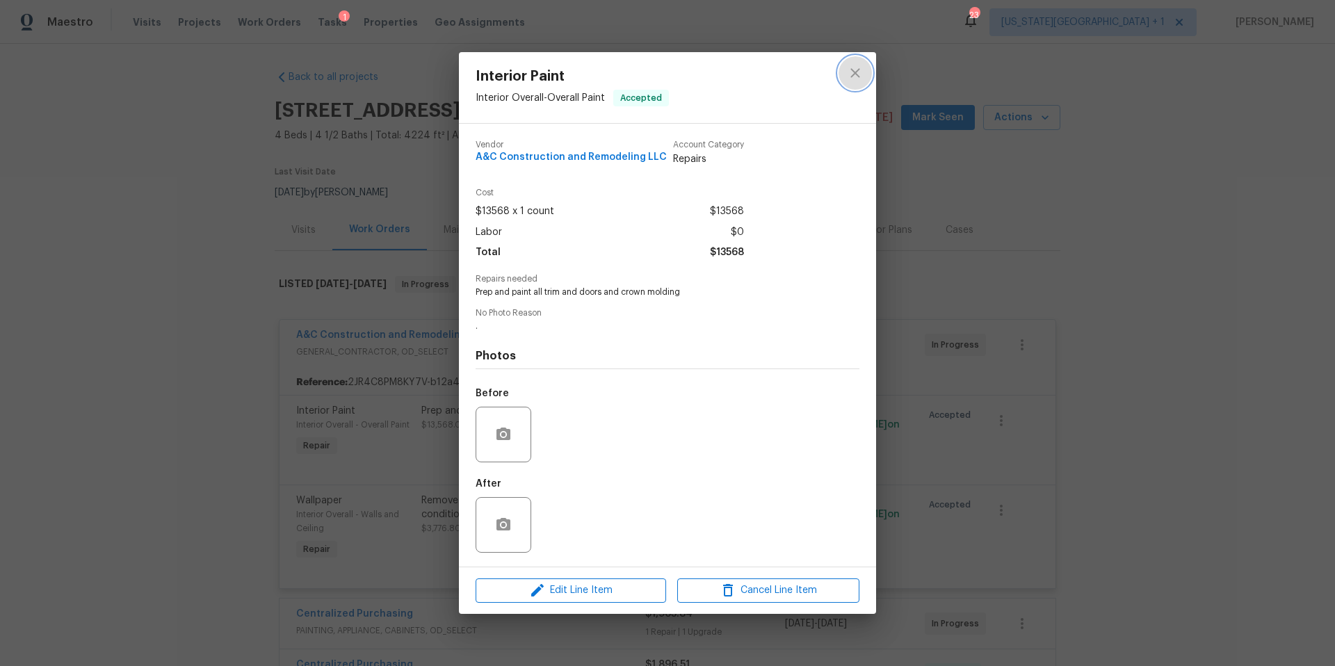
click at [856, 76] on icon "close" at bounding box center [855, 73] width 17 height 17
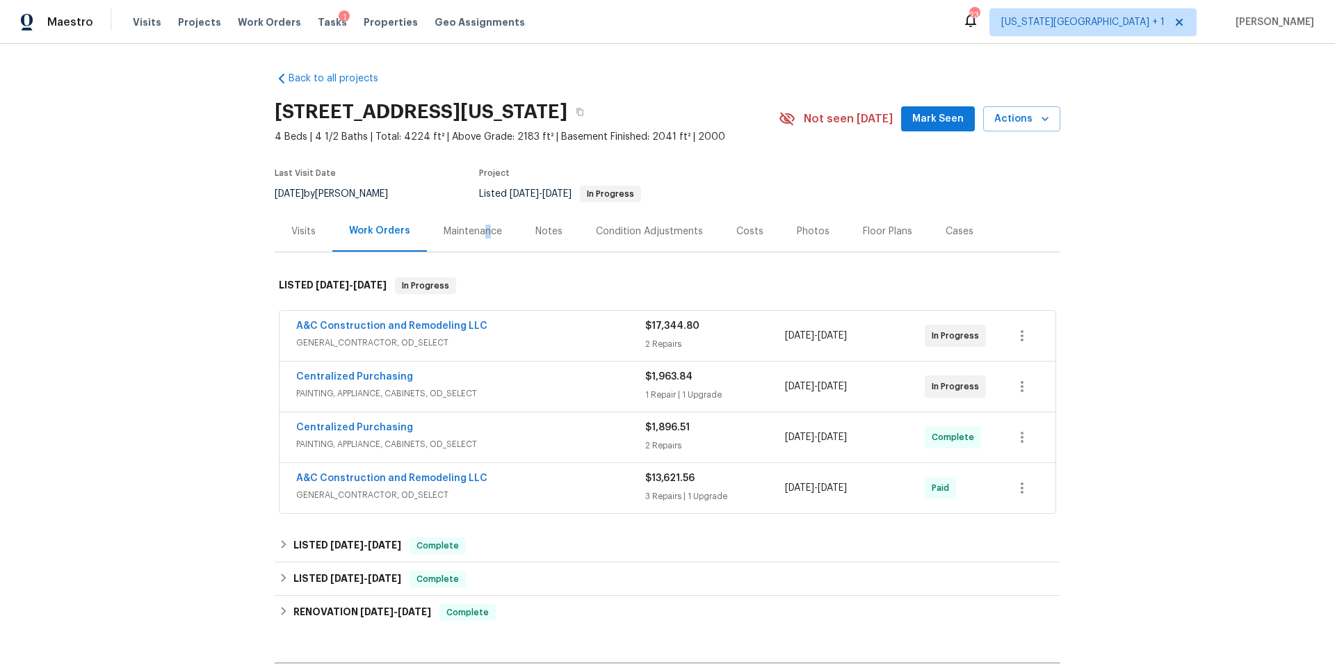
click at [485, 227] on div "Maintenance" at bounding box center [473, 232] width 58 height 14
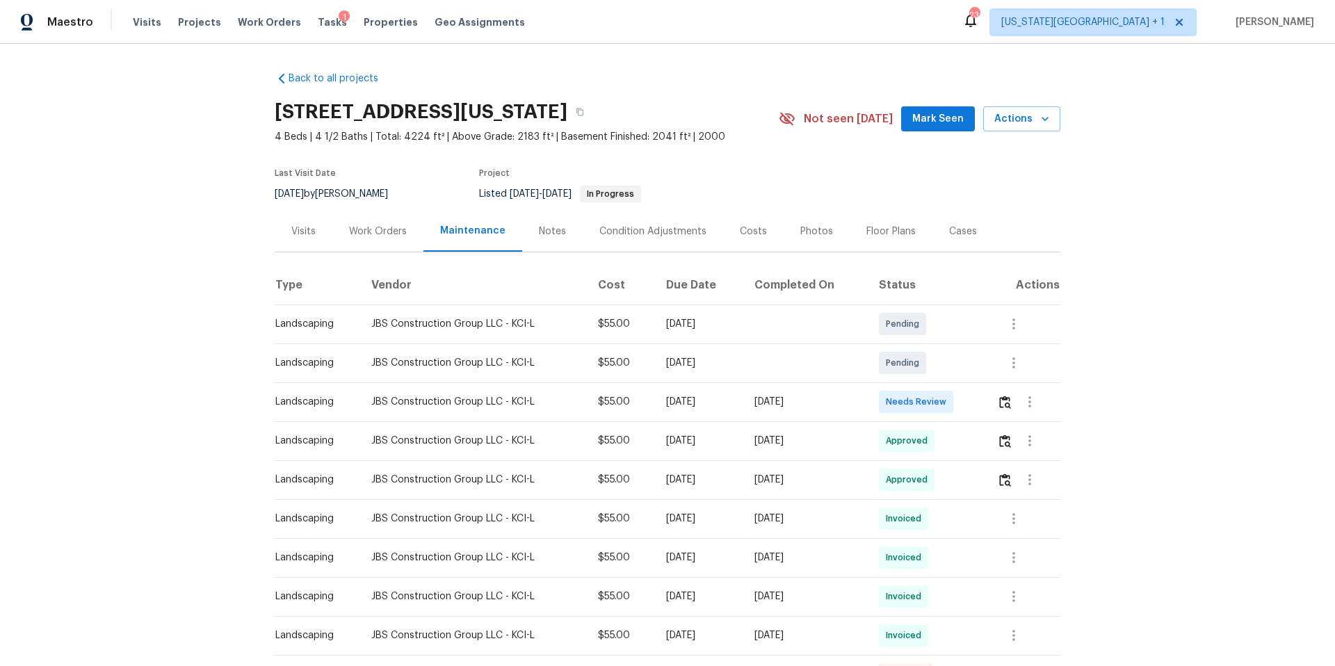
click at [373, 223] on div "Work Orders" at bounding box center [377, 231] width 91 height 41
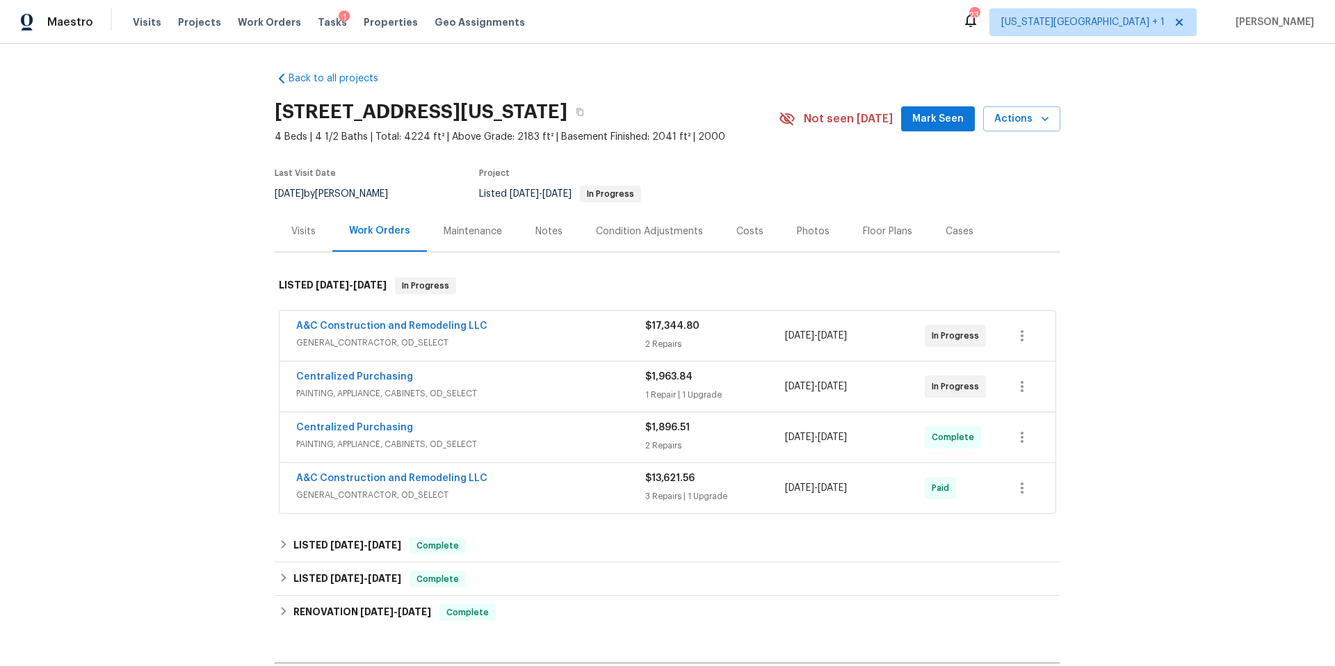
scroll to position [176, 0]
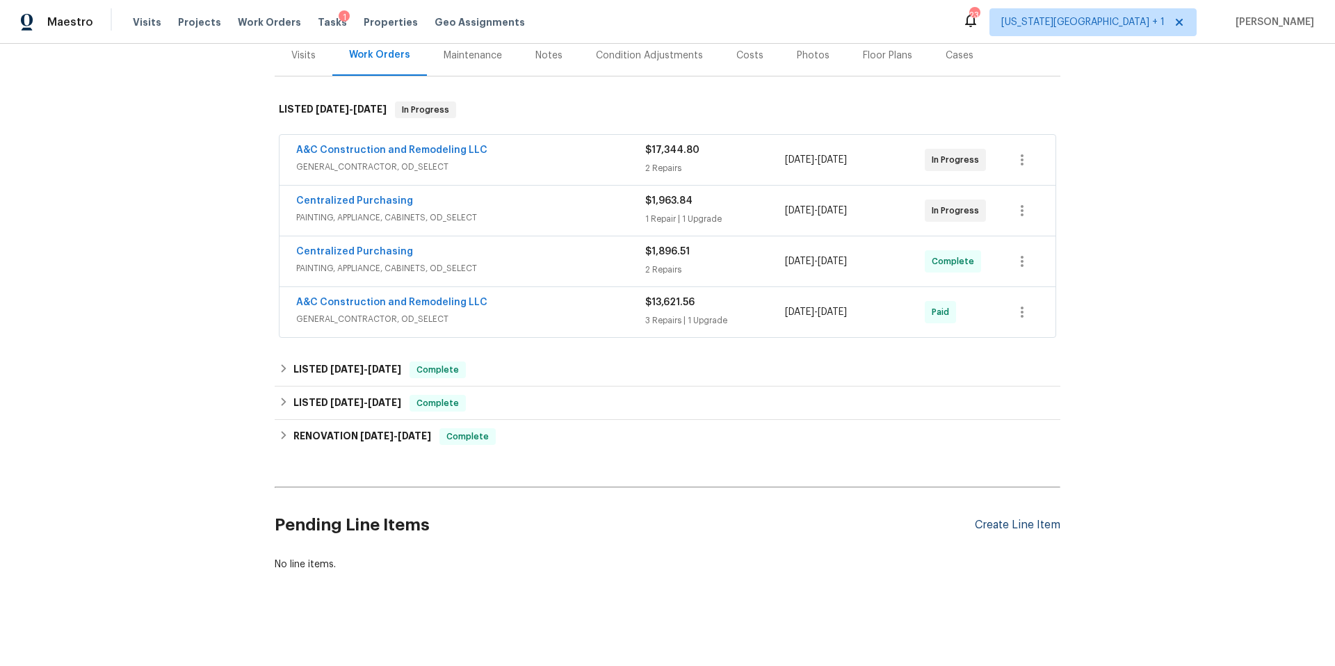
click at [994, 527] on div "Create Line Item" at bounding box center [1018, 525] width 86 height 13
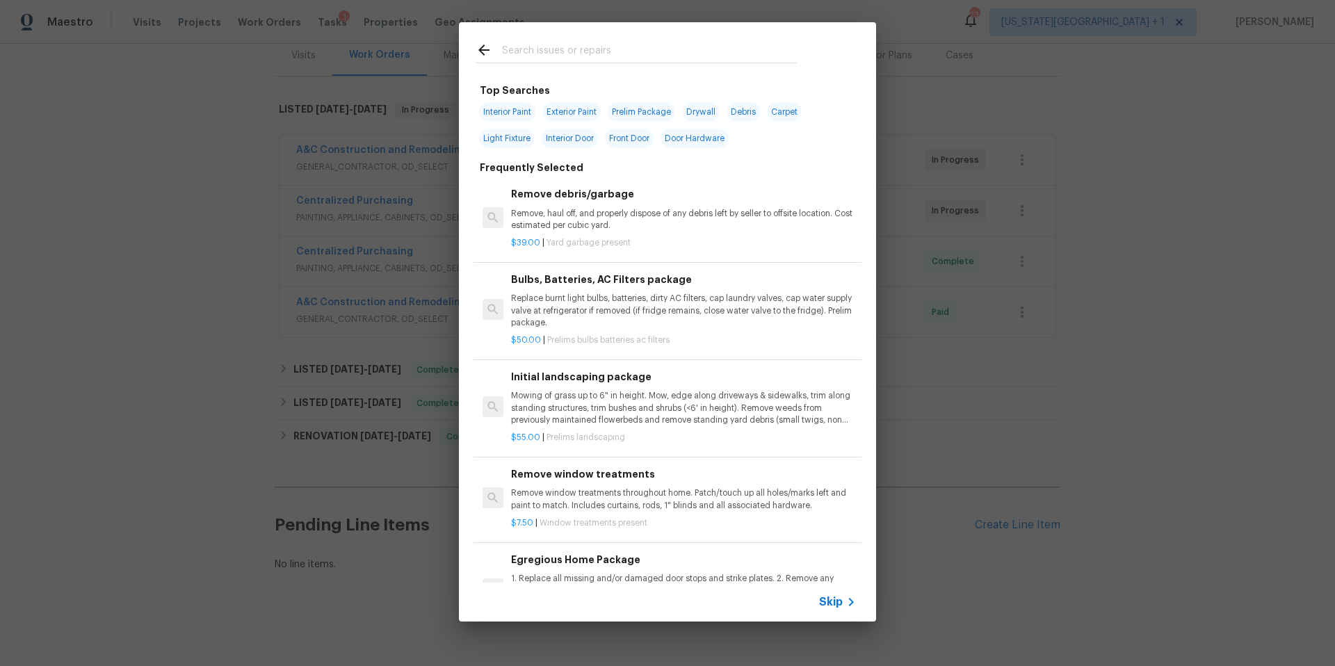
click at [551, 46] on input "text" at bounding box center [649, 52] width 295 height 21
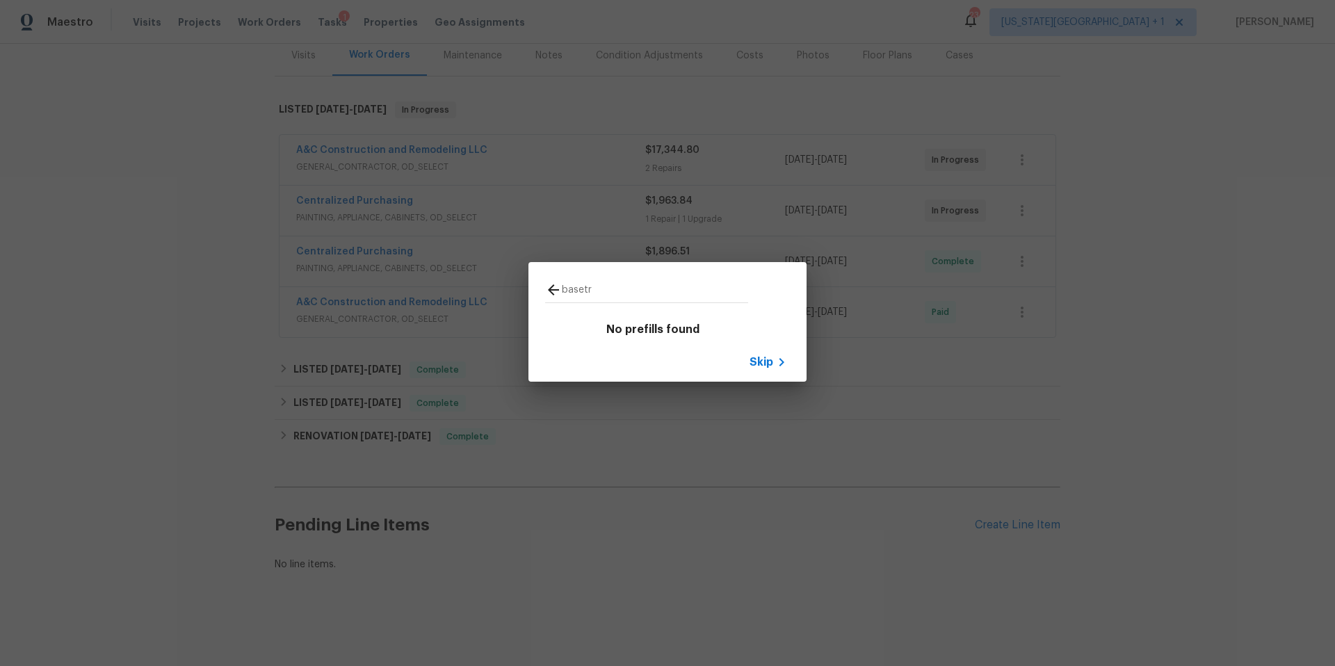
click at [625, 285] on input "basetr" at bounding box center [655, 292] width 186 height 21
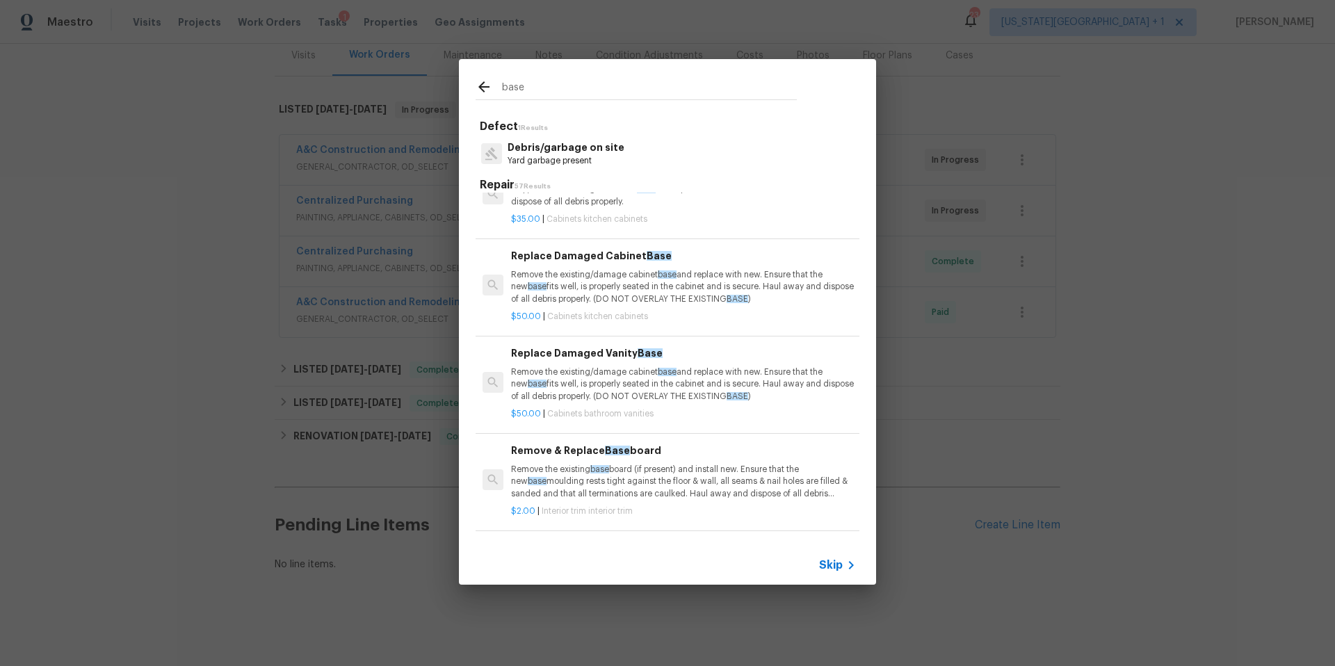
scroll to position [0, 0]
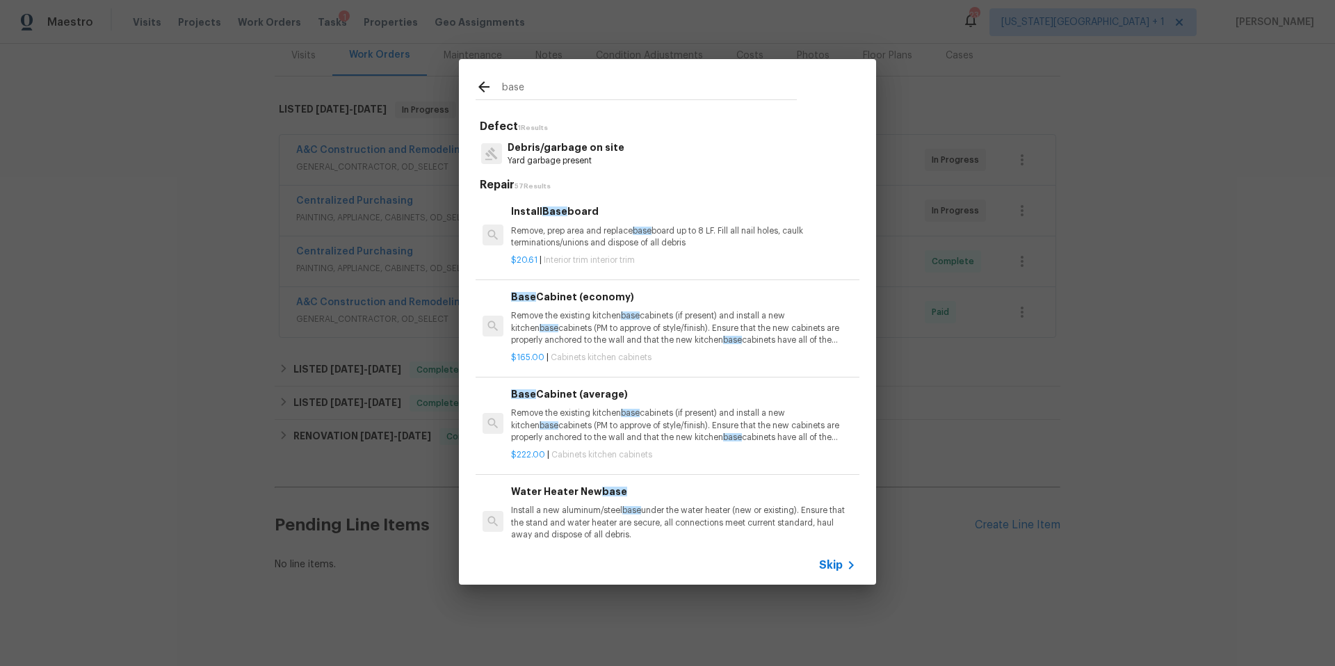
type input "base"
click at [572, 234] on p "Remove, prep area and replace base board up to 8 LF. Fill all nail holes, caulk…" at bounding box center [683, 237] width 345 height 24
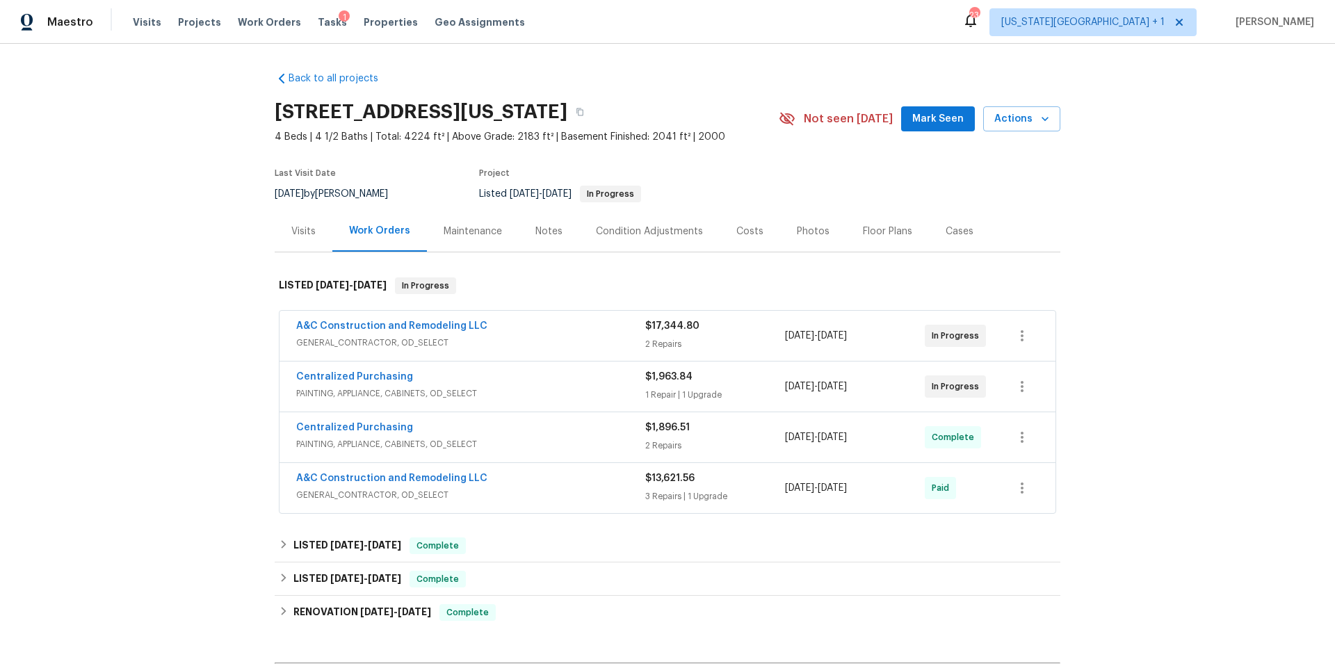
scroll to position [176, 0]
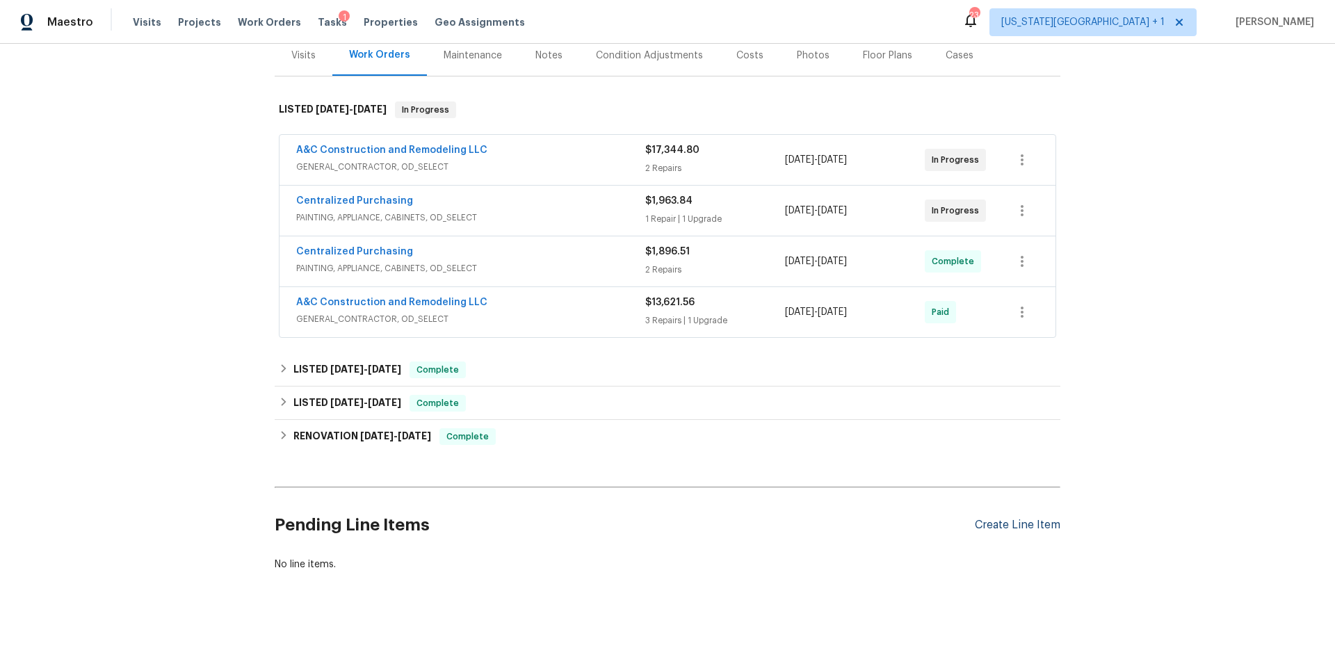
click at [1004, 530] on div "Create Line Item" at bounding box center [1018, 525] width 86 height 13
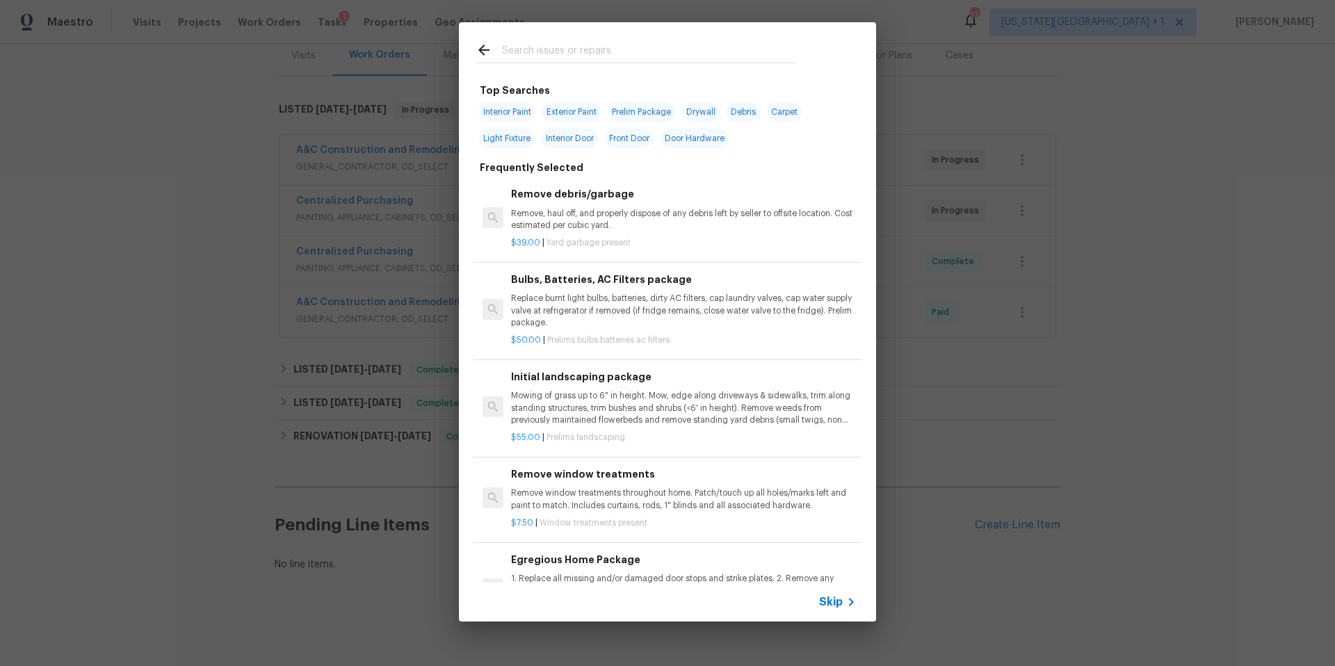
click at [497, 111] on span "Interior Paint" at bounding box center [507, 111] width 56 height 19
type input "Interior Paint"
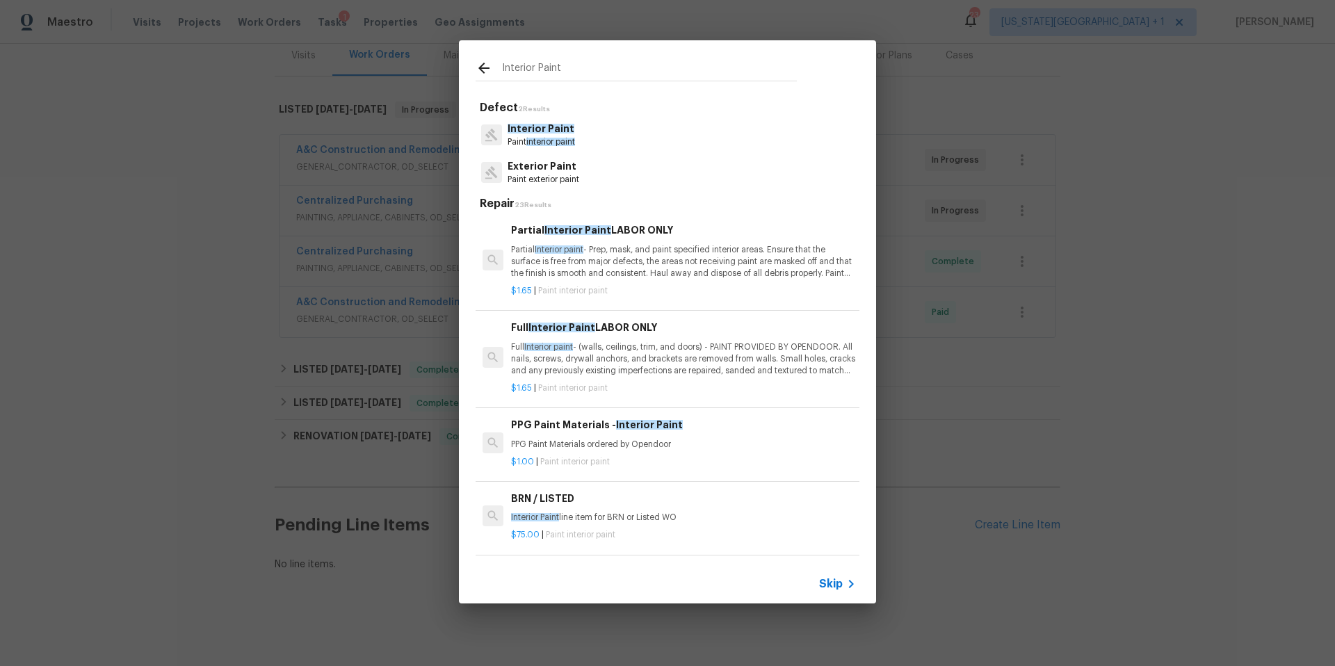
click at [590, 136] on div "Interior Paint Paint interior paint" at bounding box center [668, 135] width 384 height 38
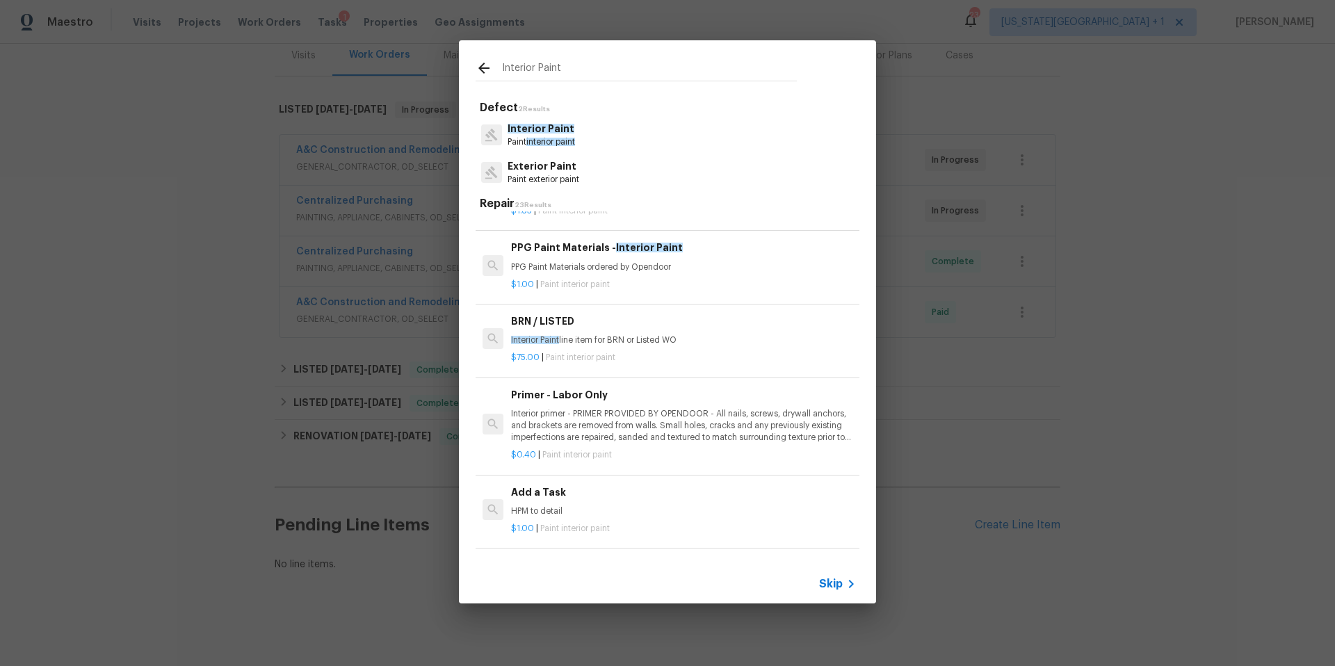
scroll to position [180, 0]
click at [947, 114] on div "Interior Paint Defect 2 Results Interior Paint Paint interior paint Exterior Pa…" at bounding box center [667, 322] width 1335 height 644
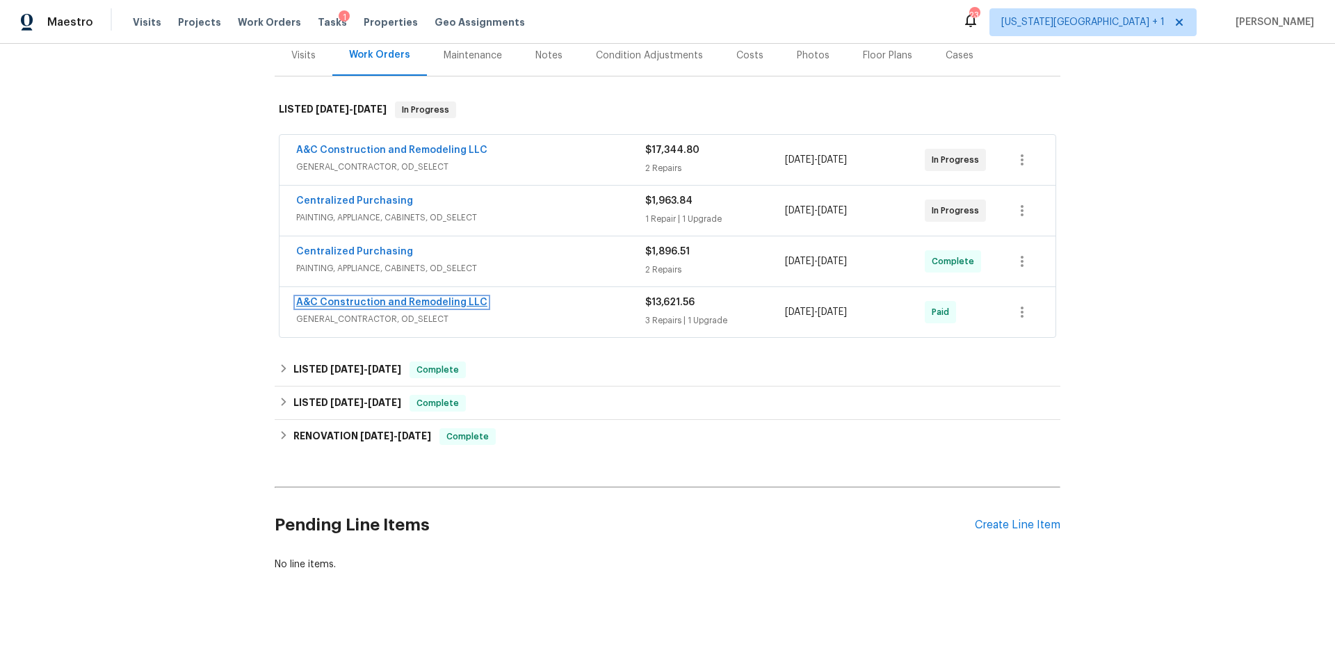
click at [431, 302] on link "A&C Construction and Remodeling LLC" at bounding box center [391, 303] width 191 height 10
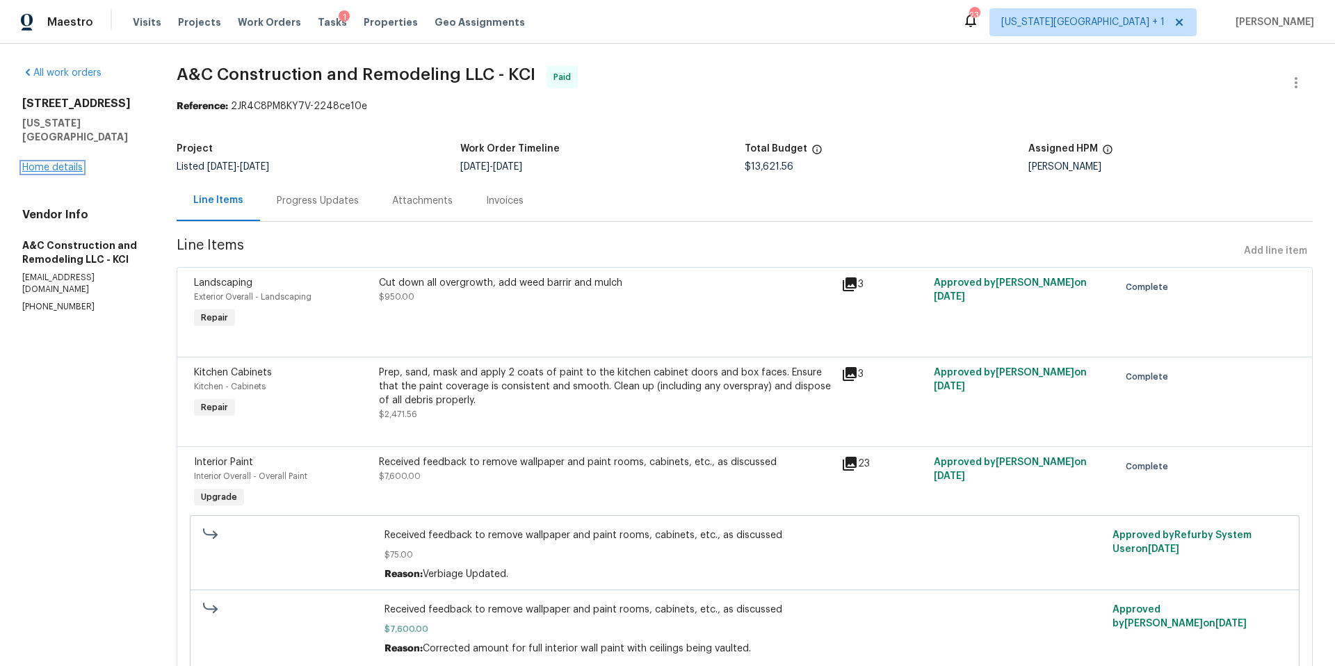
click at [70, 163] on link "Home details" at bounding box center [52, 168] width 60 height 10
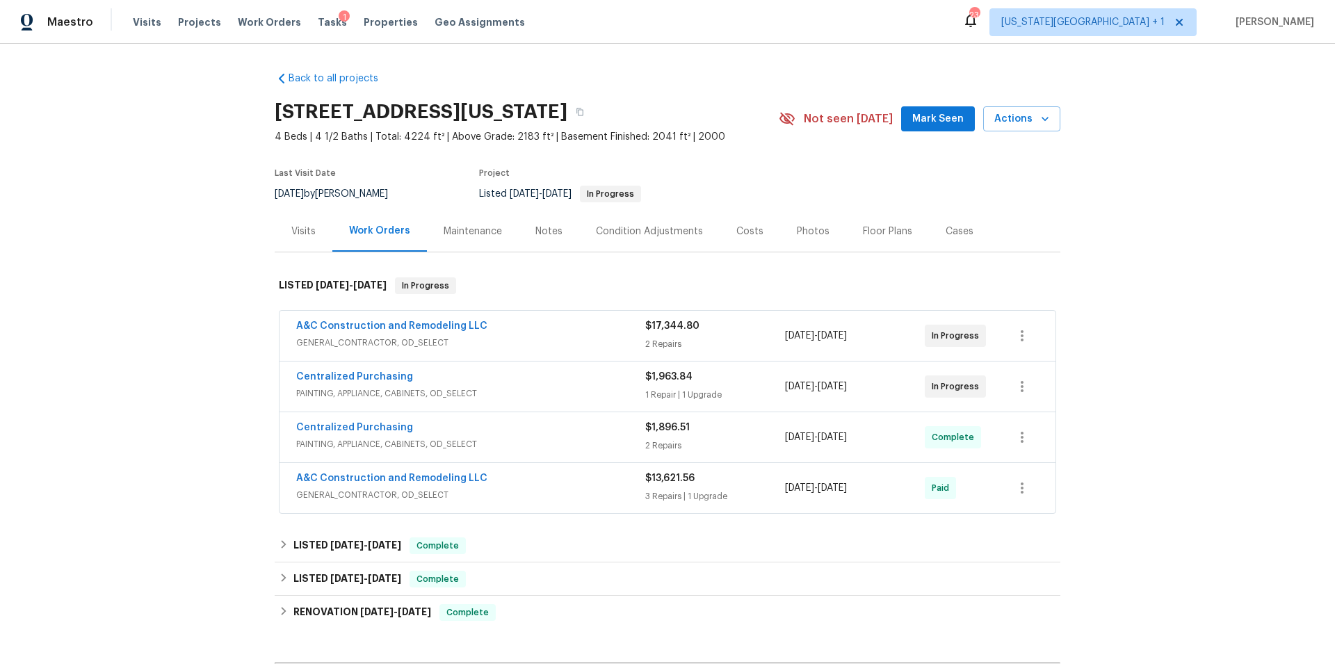
click at [298, 235] on div "Visits" at bounding box center [303, 232] width 24 height 14
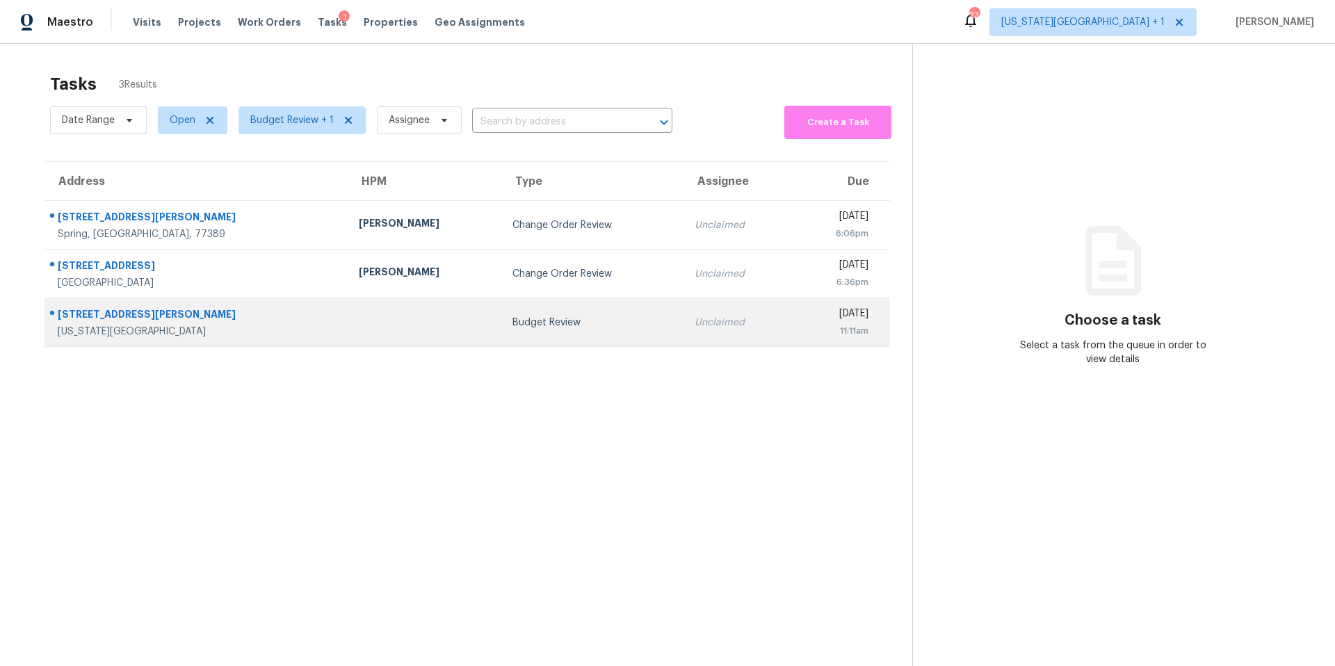
click at [246, 334] on td "10908 N Holly St Kansas City, MO, 64155" at bounding box center [196, 322] width 303 height 49
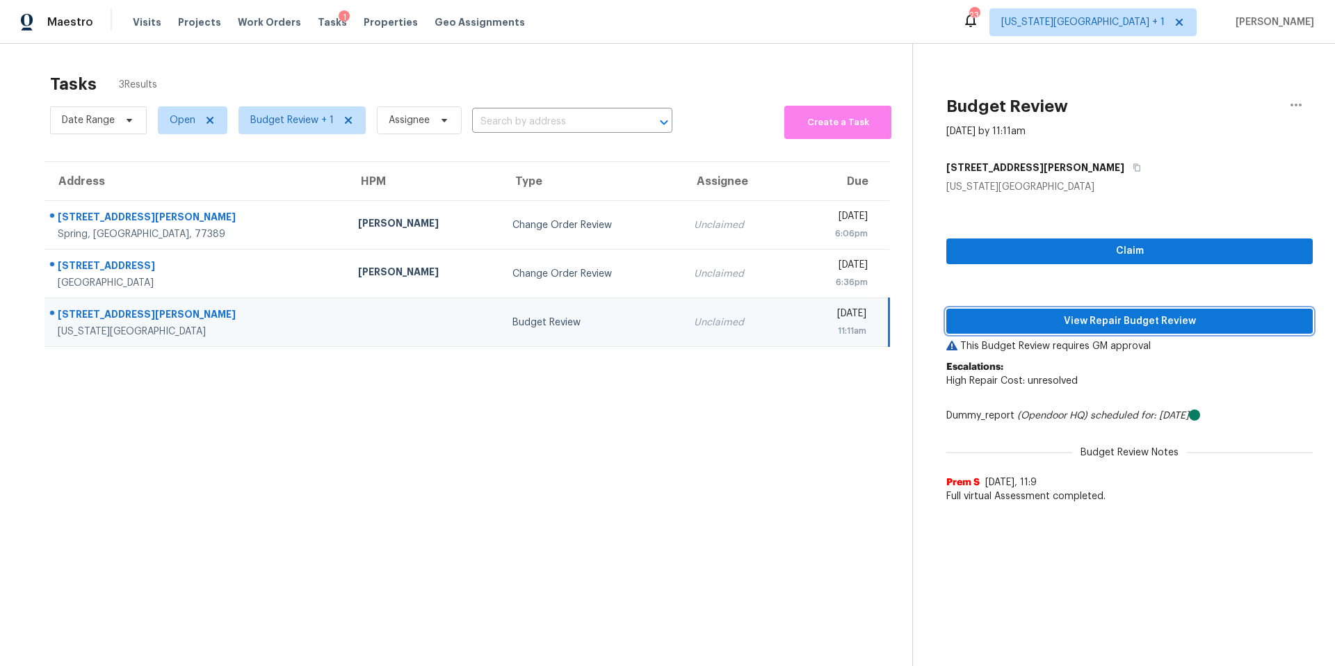
click at [1024, 331] on button "View Repair Budget Review" at bounding box center [1129, 322] width 366 height 26
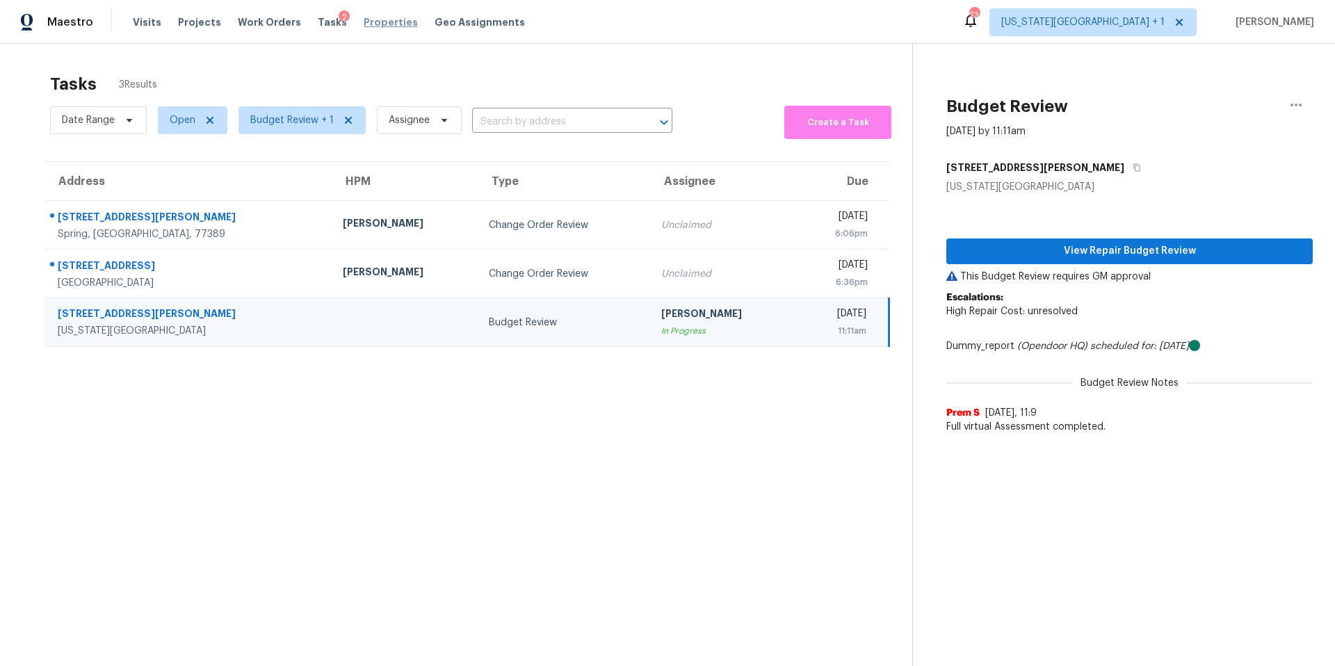
click at [383, 21] on span "Properties" at bounding box center [391, 22] width 54 height 14
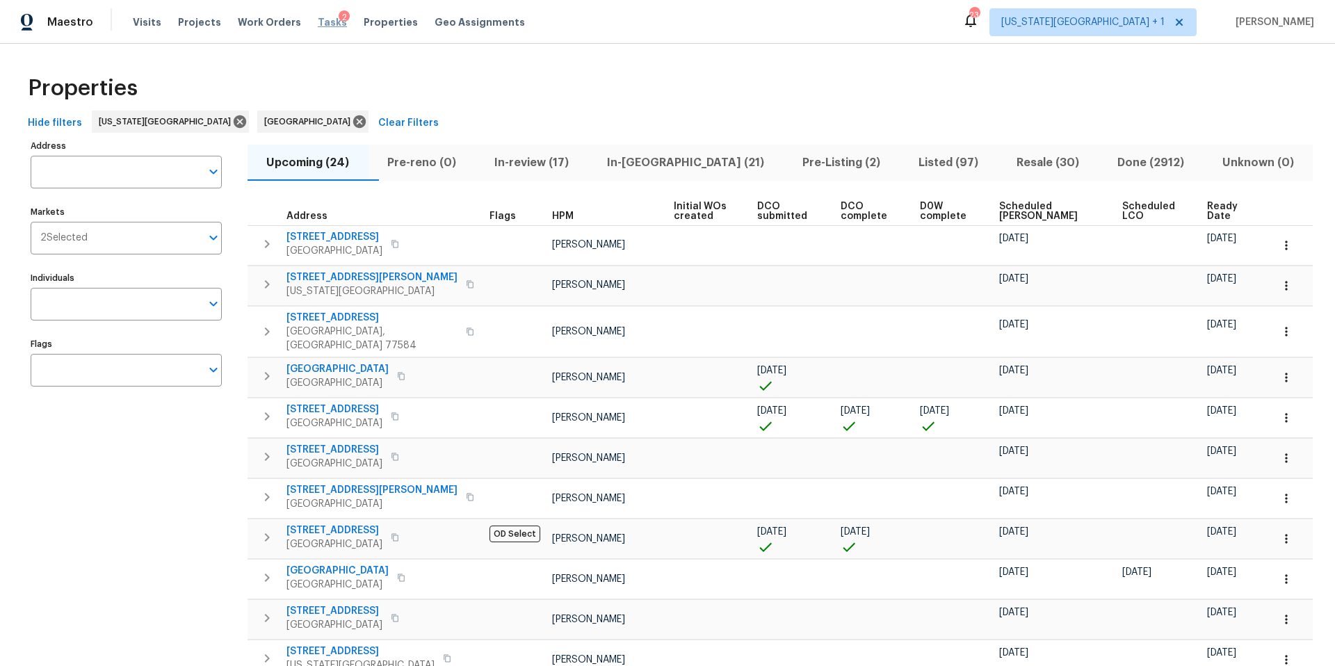
click at [318, 24] on span "Tasks" at bounding box center [332, 22] width 29 height 10
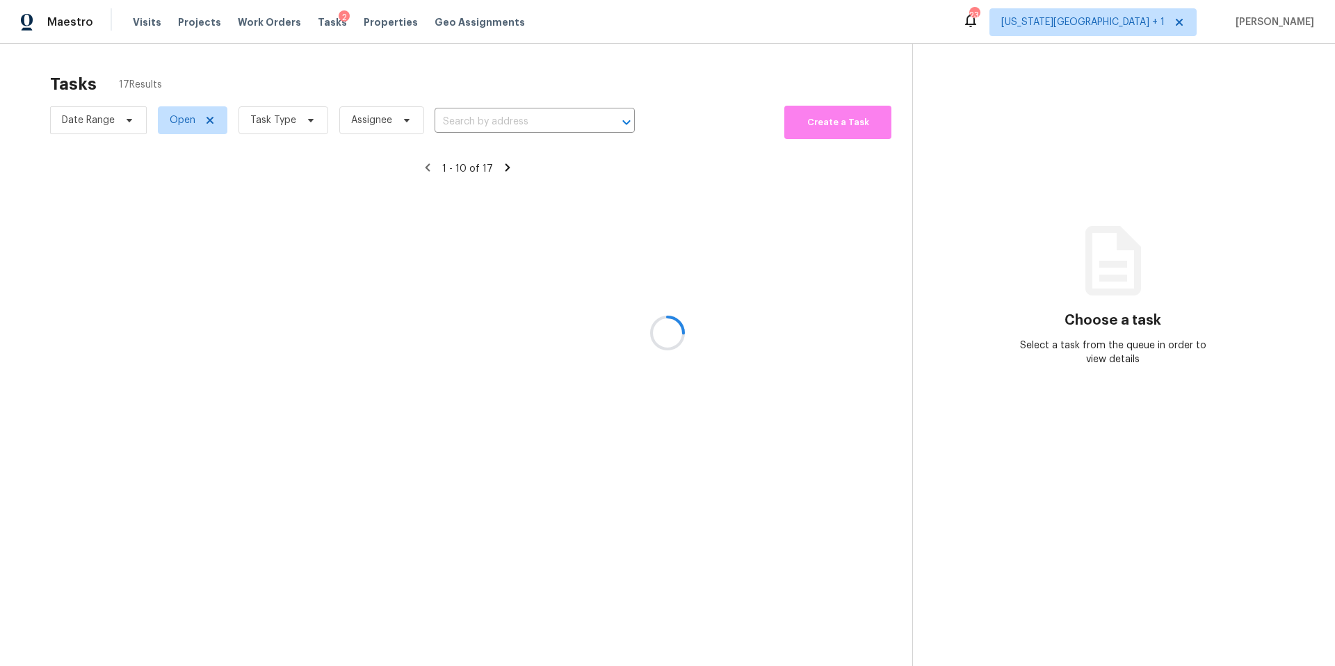
click at [267, 127] on div at bounding box center [667, 333] width 1335 height 666
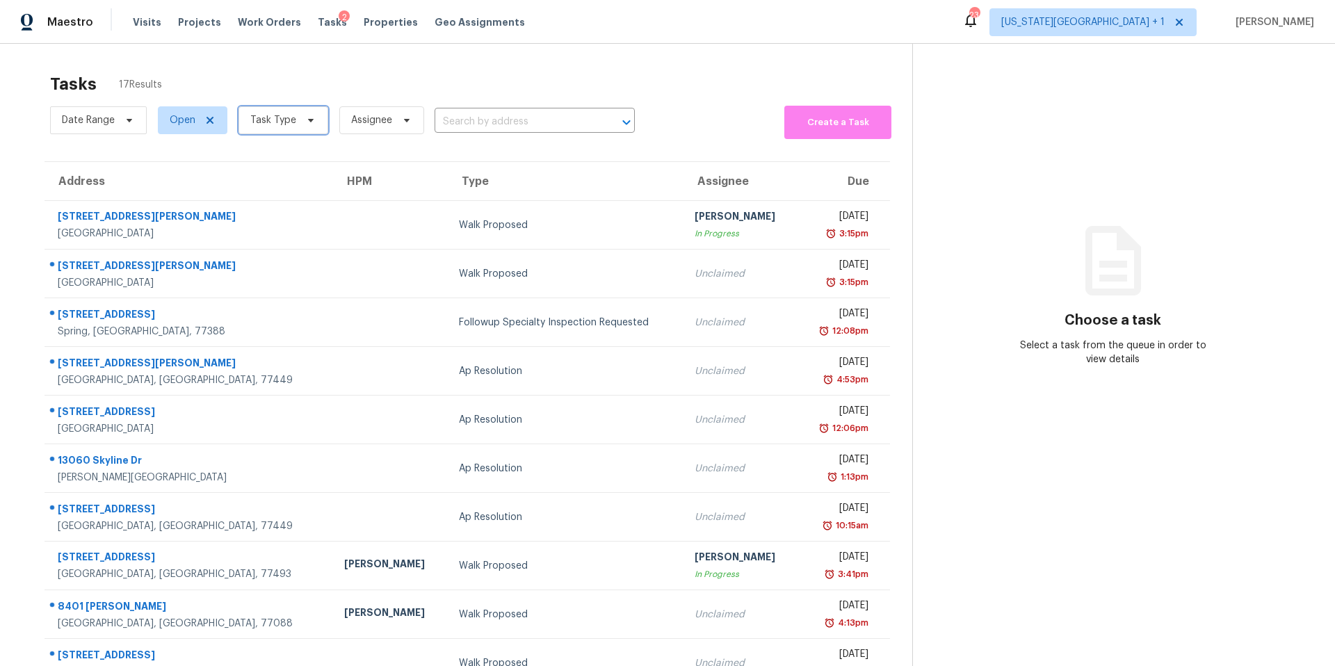
click at [313, 118] on icon at bounding box center [310, 120] width 11 height 11
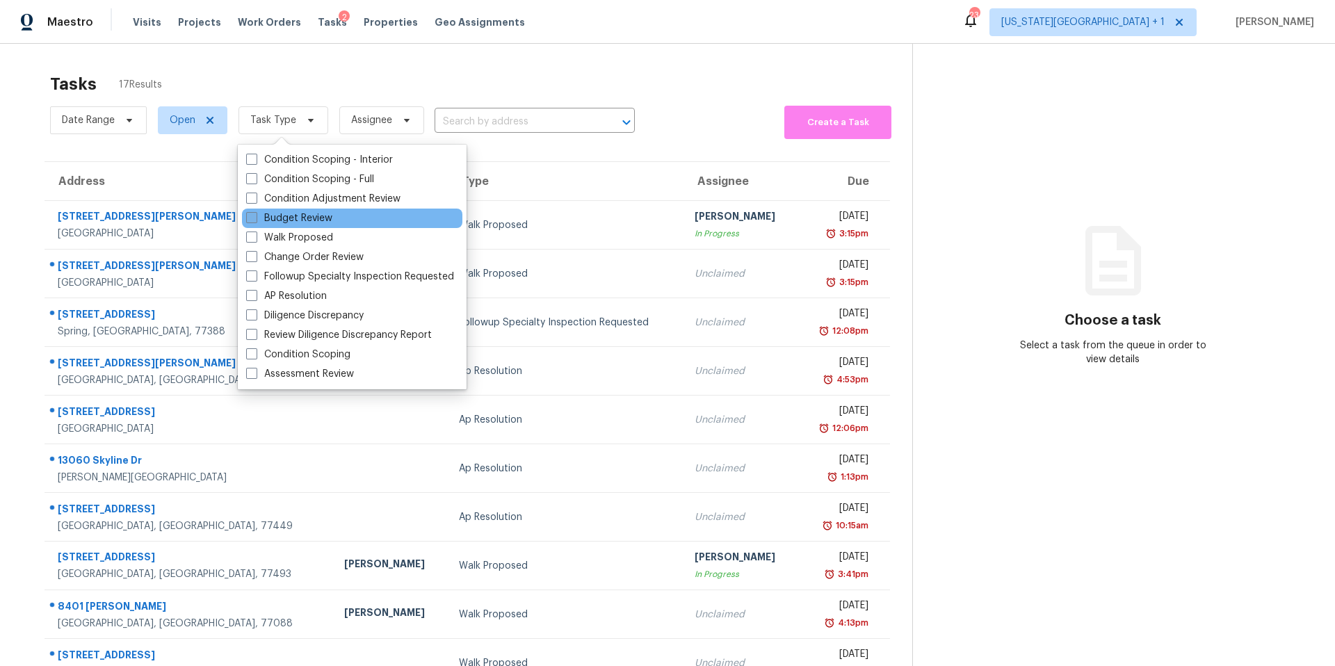
click at [277, 220] on label "Budget Review" at bounding box center [289, 218] width 86 height 14
click at [255, 220] on input "Budget Review" at bounding box center [250, 215] width 9 height 9
checkbox input "true"
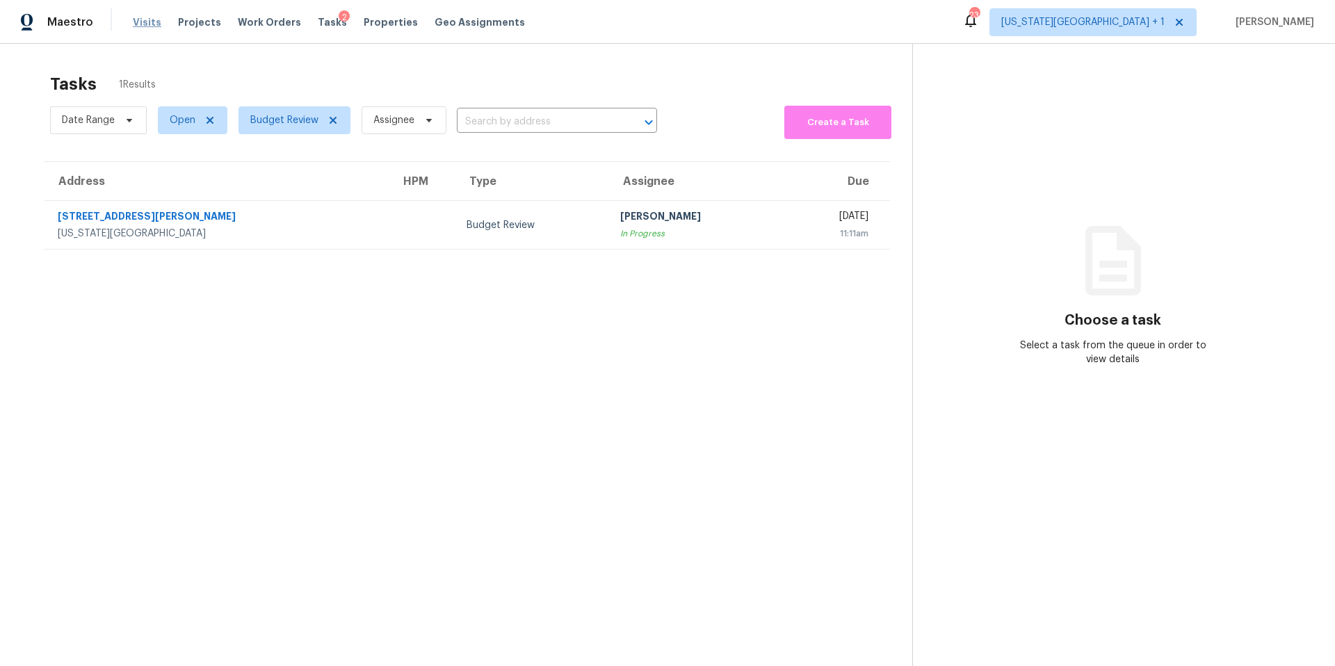
click at [147, 25] on span "Visits" at bounding box center [147, 22] width 29 height 14
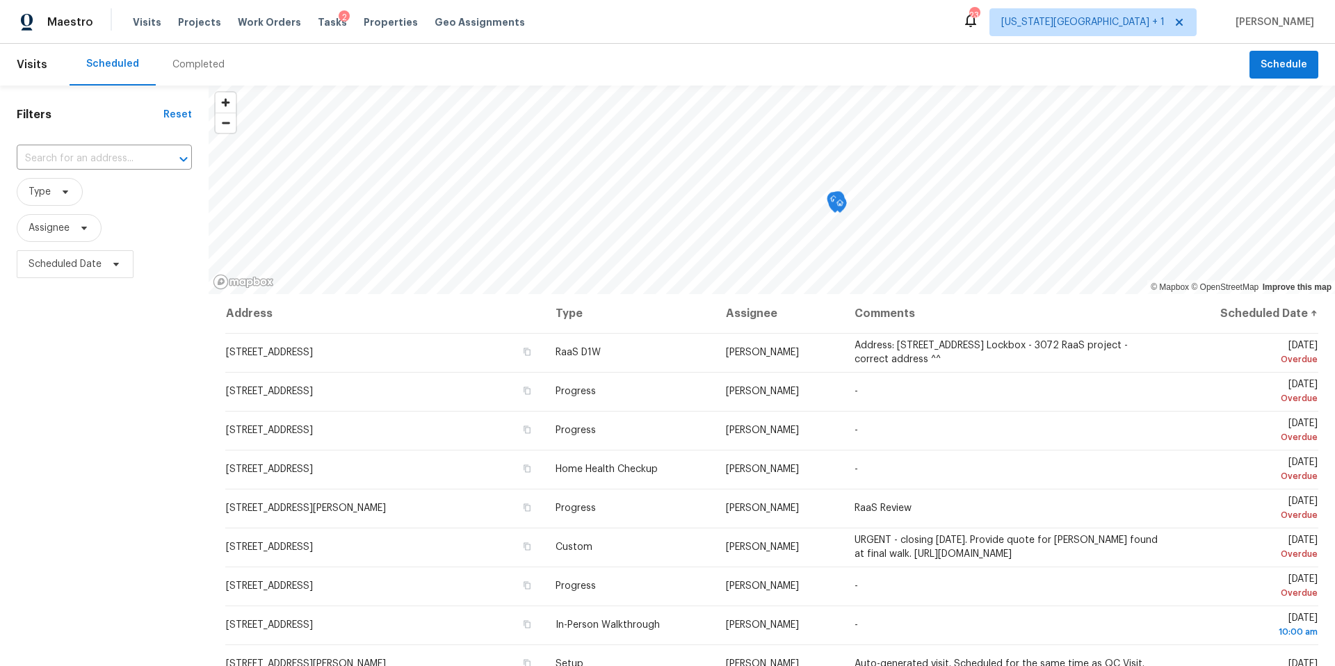
click at [188, 61] on div "Completed" at bounding box center [198, 65] width 52 height 14
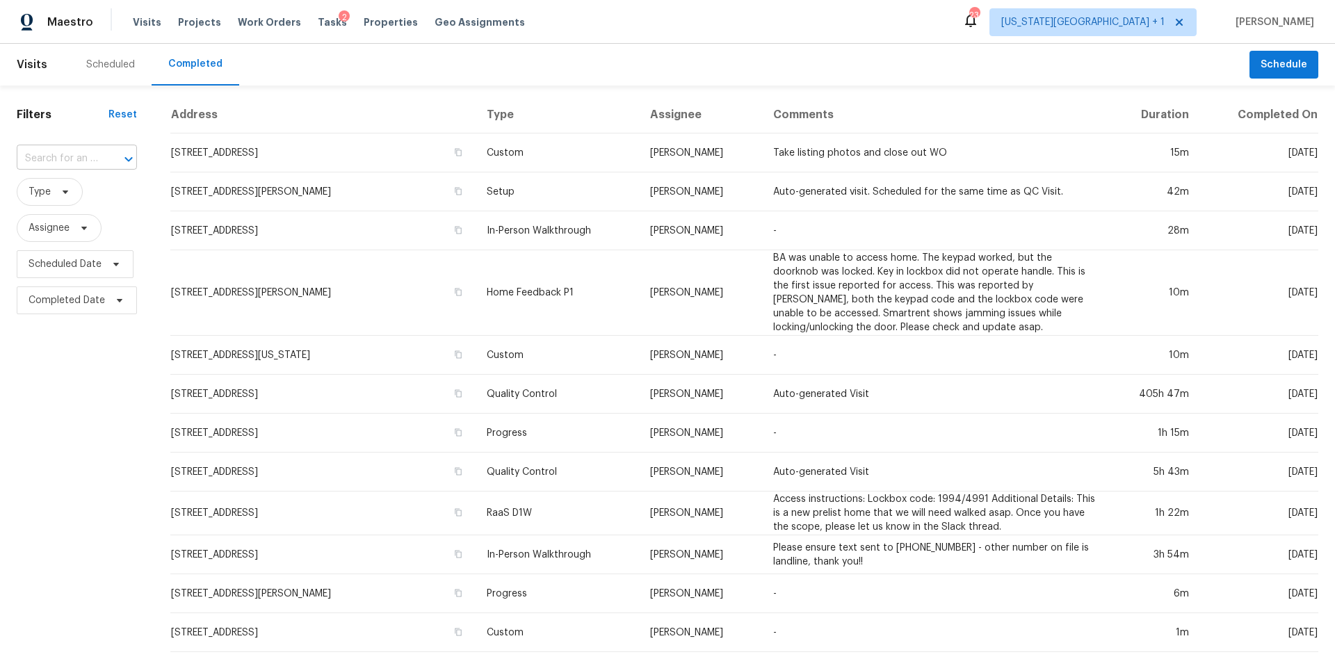
click at [74, 150] on input "text" at bounding box center [57, 159] width 81 height 22
paste input "4419 Aspenglen Dr, Houston, TX 77084"
type input "4419 Aspenglen Dr, Houston, TX 77084"
click at [79, 194] on li "4419 Aspenglen Dr, Houston, TX 77084" at bounding box center [76, 190] width 118 height 23
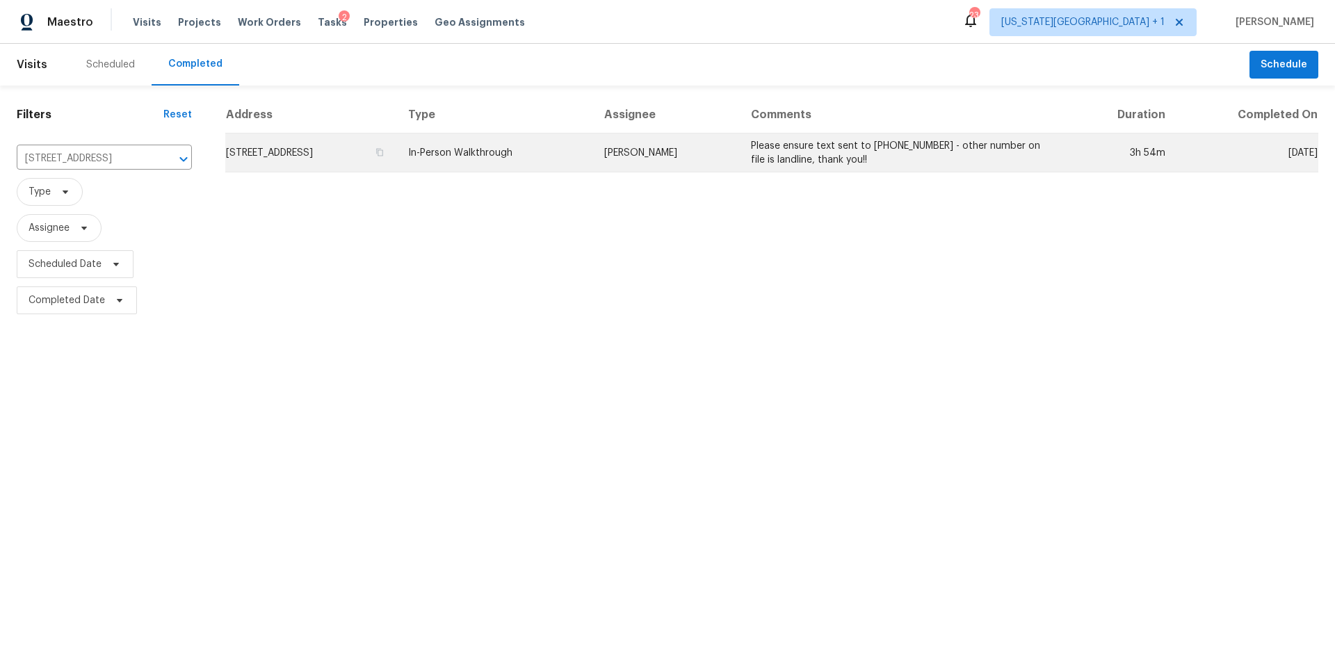
click at [312, 149] on td "4419 Aspenglen Dr, Houston, TX 77084" at bounding box center [311, 153] width 172 height 39
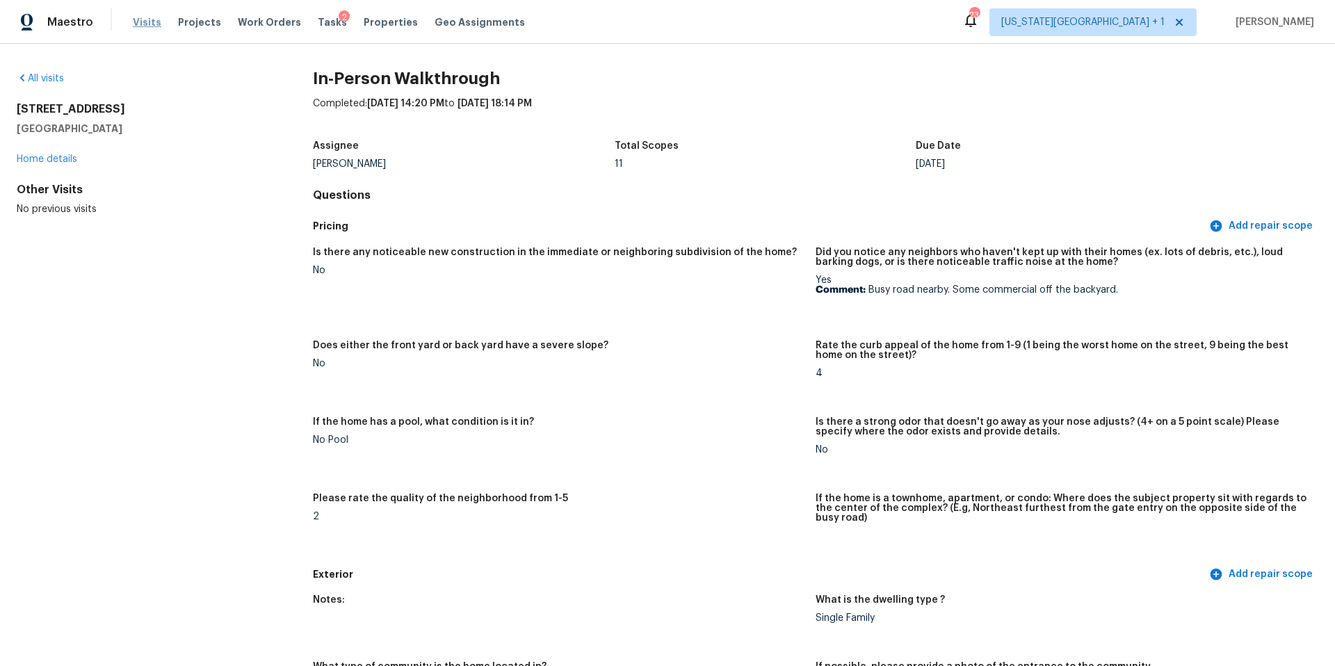
click at [148, 20] on span "Visits" at bounding box center [147, 22] width 29 height 14
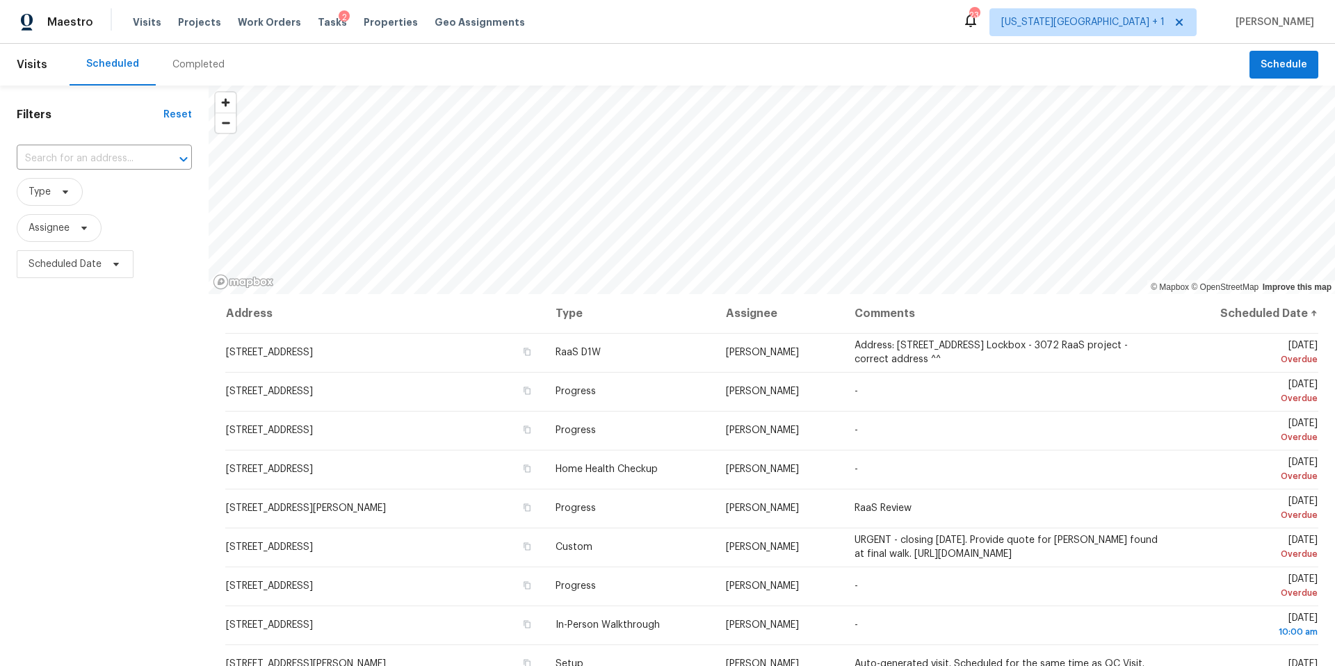
click at [198, 59] on div "Completed" at bounding box center [198, 65] width 52 height 14
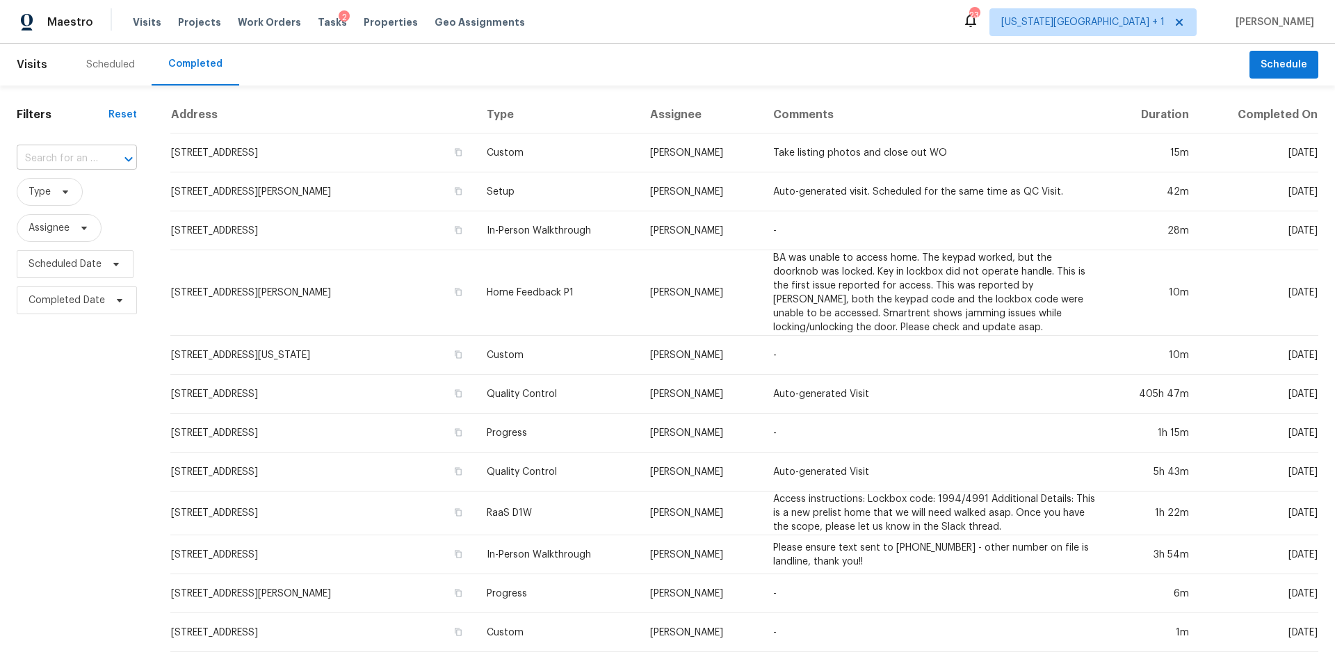
click at [45, 158] on input "text" at bounding box center [57, 159] width 81 height 22
type input "7821"
click at [53, 239] on li "7821 N Overland Dr, Kansas City, MO 64151" at bounding box center [76, 221] width 118 height 38
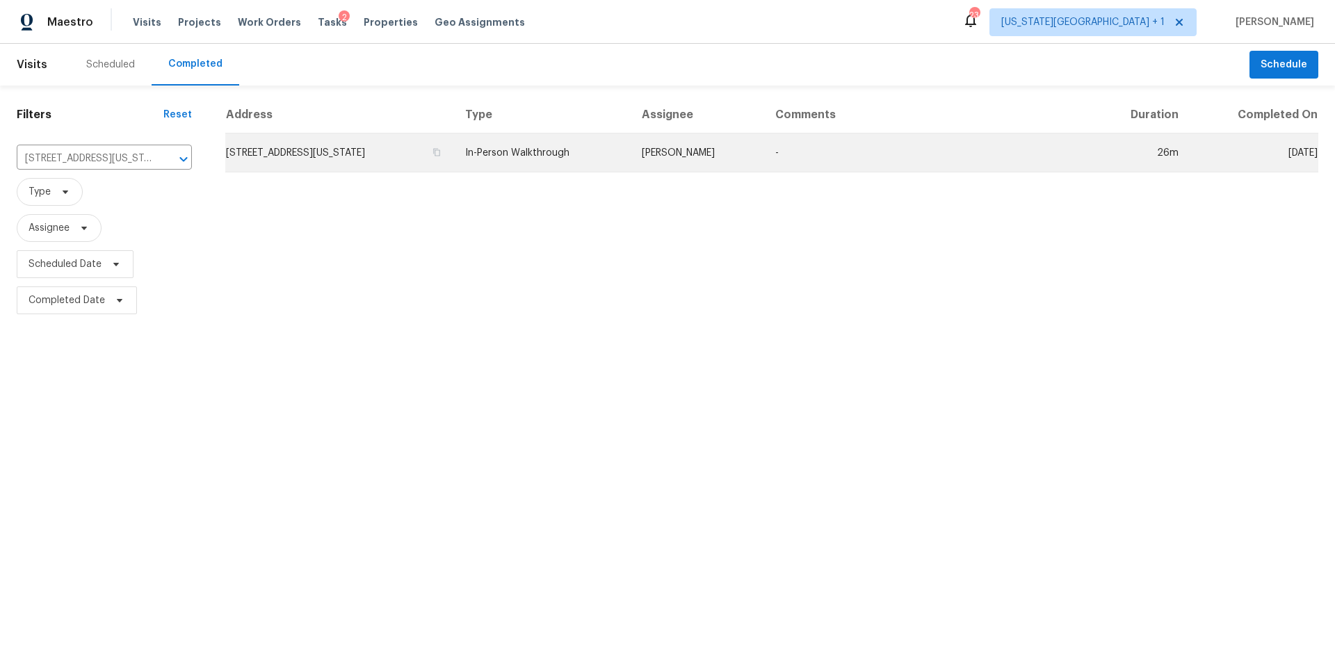
click at [278, 162] on td "7821 N Overland Dr, Kansas City, MO 64151" at bounding box center [339, 153] width 229 height 39
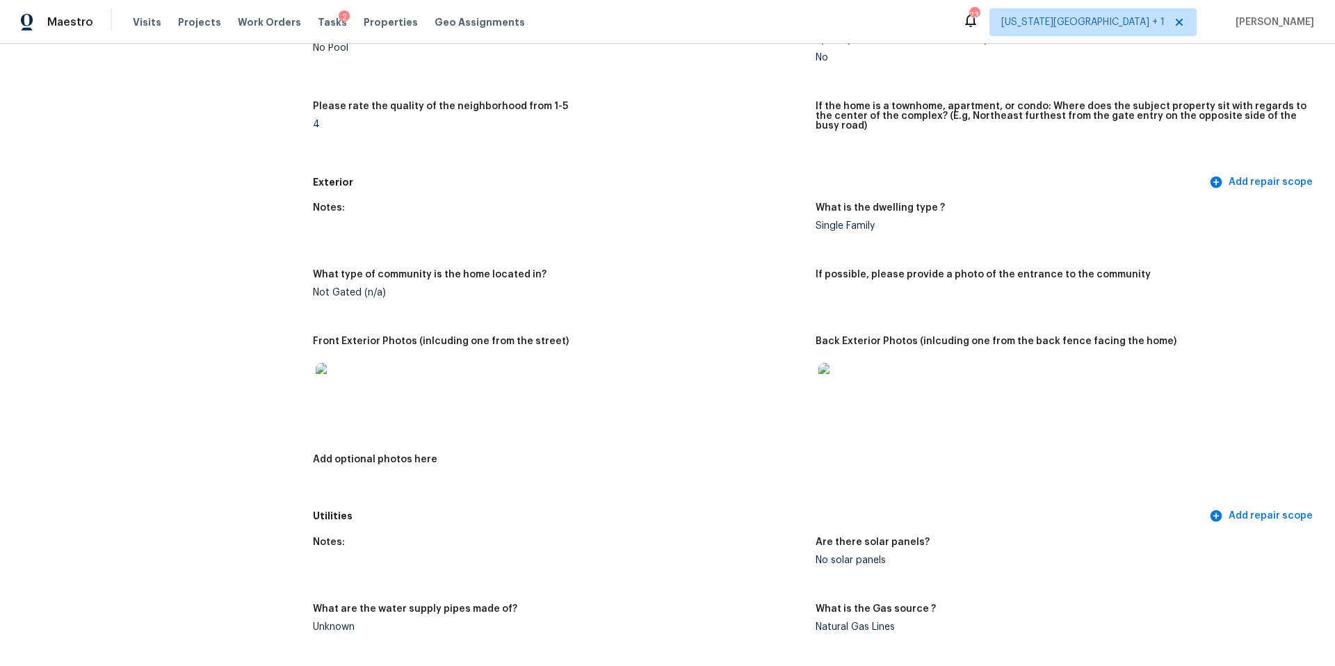
scroll to position [393, 0]
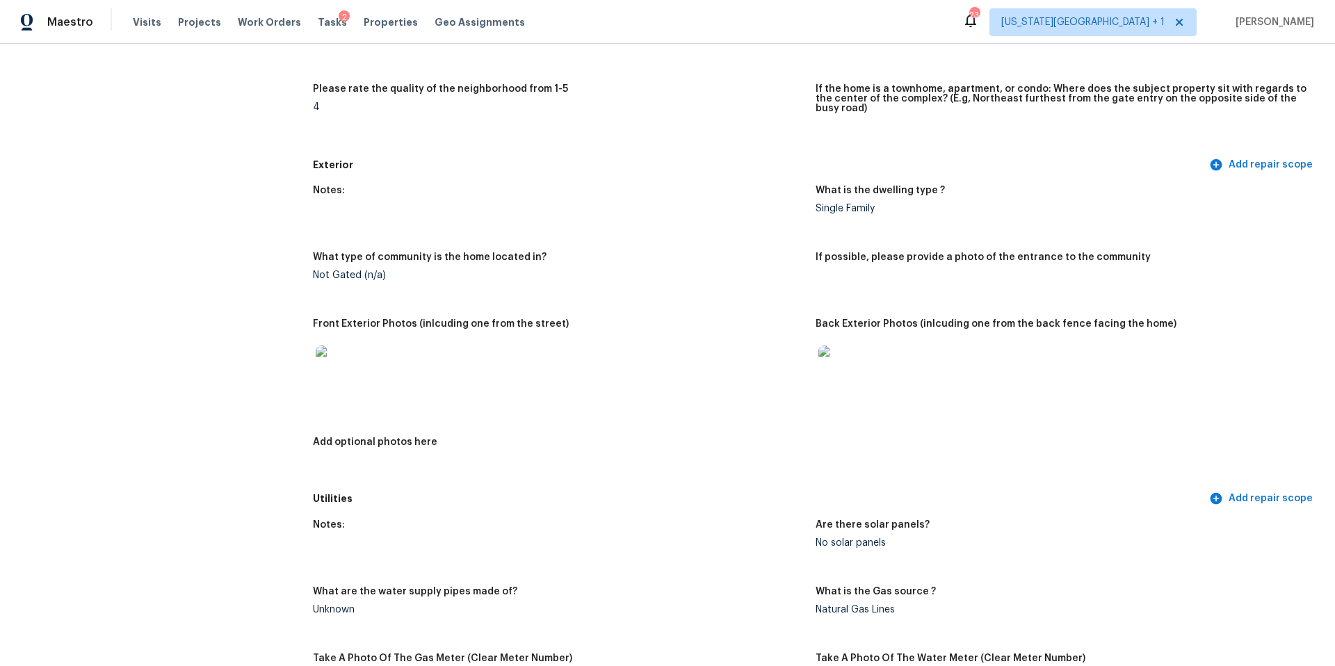
click at [337, 369] on img at bounding box center [338, 368] width 45 height 45
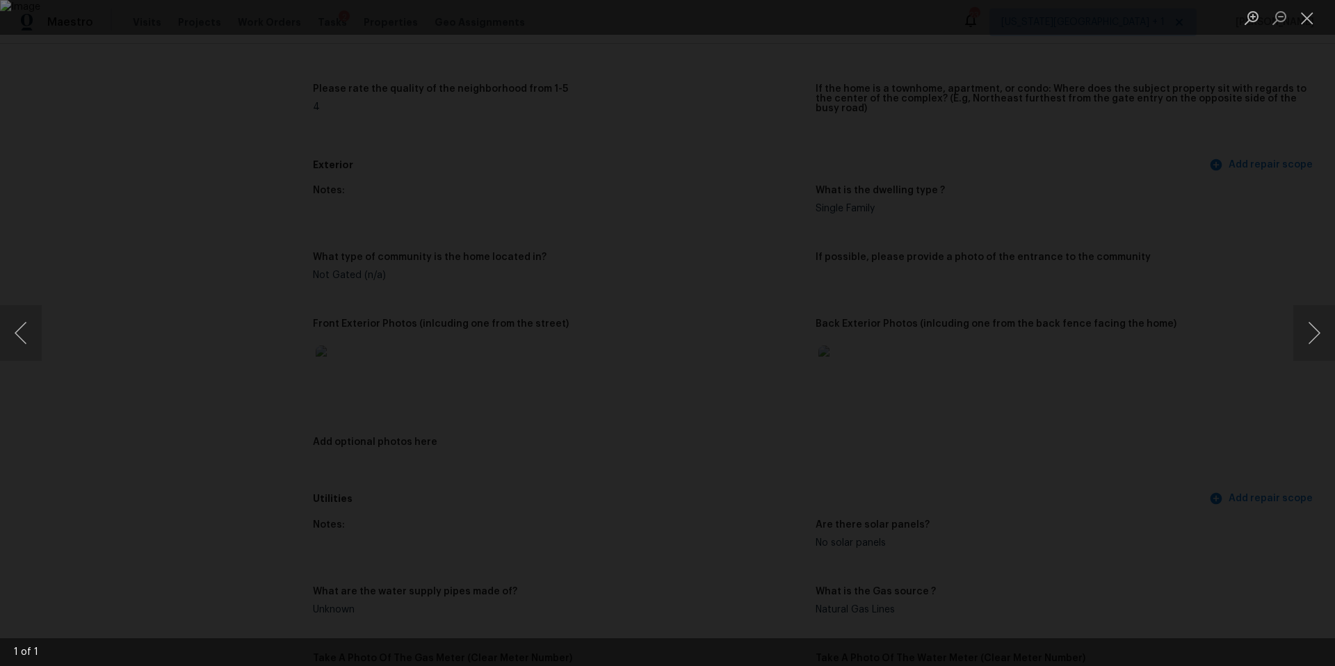
click at [1189, 341] on div "Lightbox" at bounding box center [667, 333] width 1335 height 666
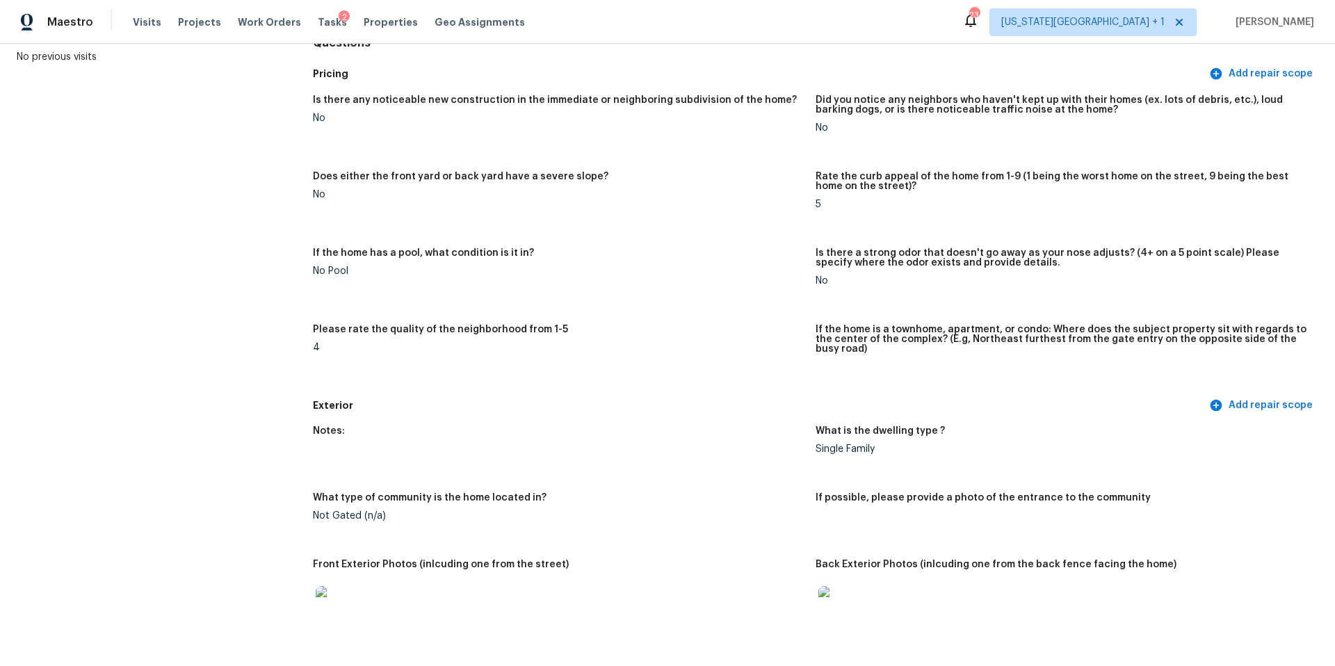
scroll to position [0, 0]
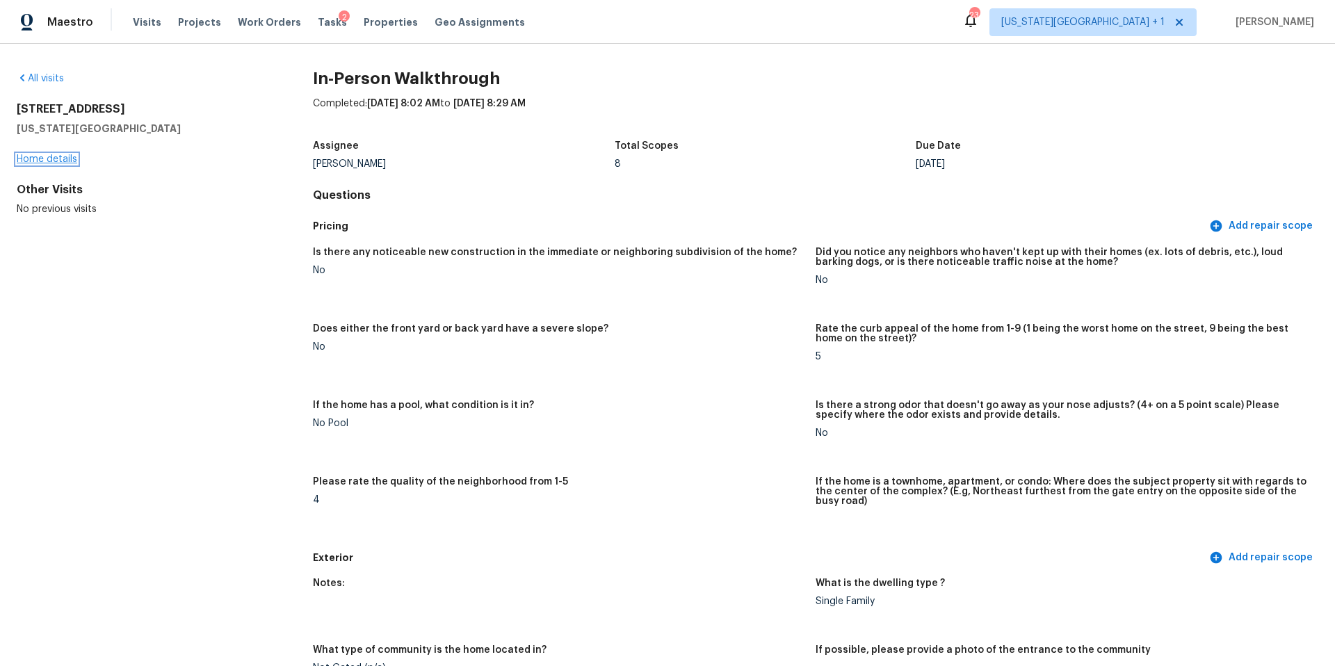
click at [52, 163] on link "Home details" at bounding box center [47, 159] width 60 height 10
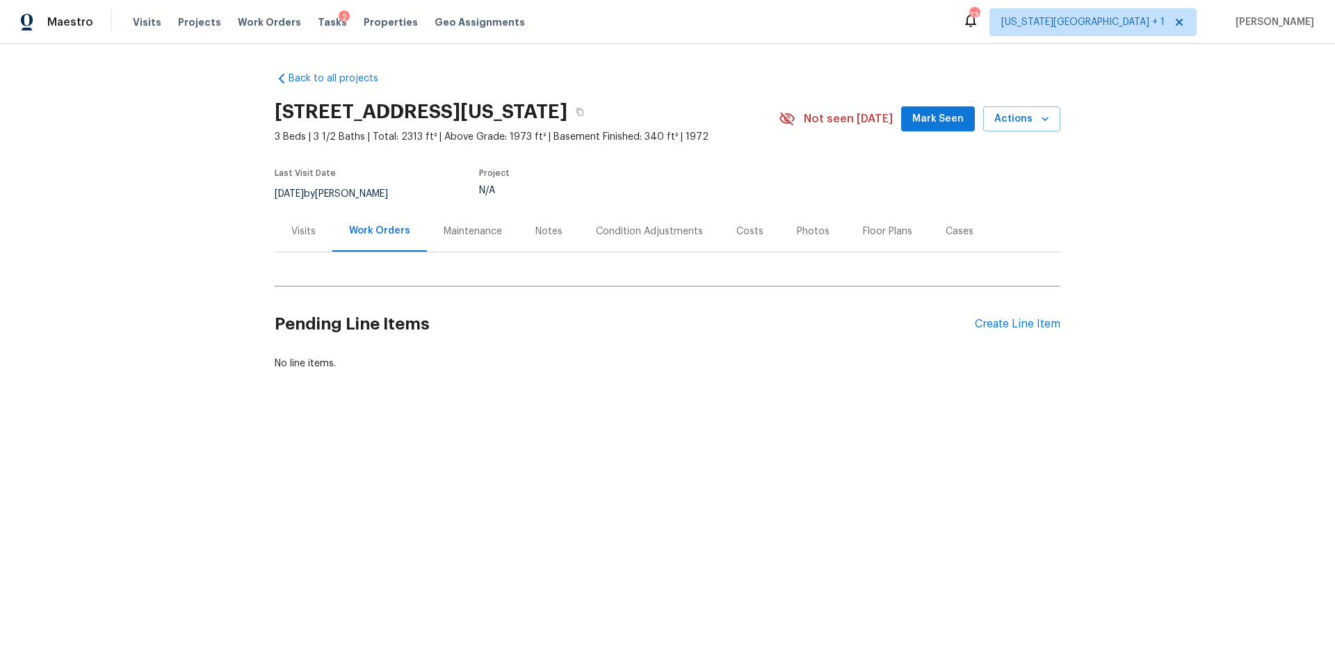
click at [302, 225] on div "Visits" at bounding box center [303, 232] width 24 height 14
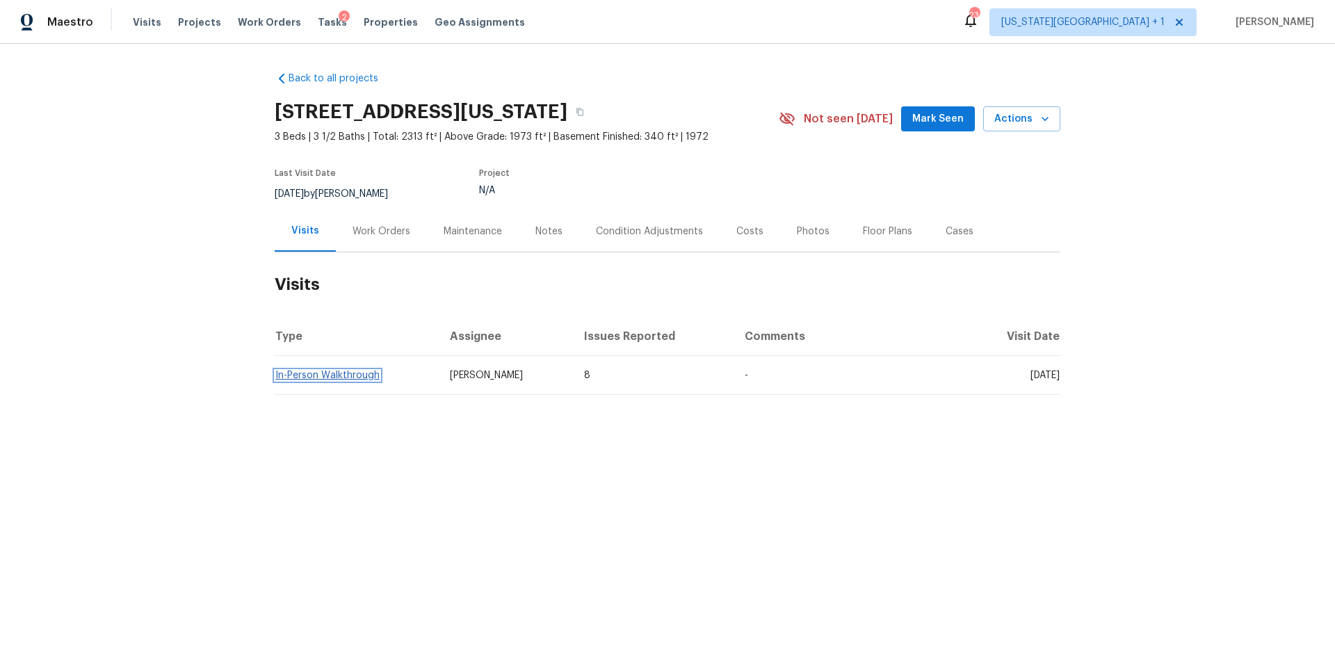
click at [346, 373] on link "In-Person Walkthrough" at bounding box center [327, 376] width 104 height 10
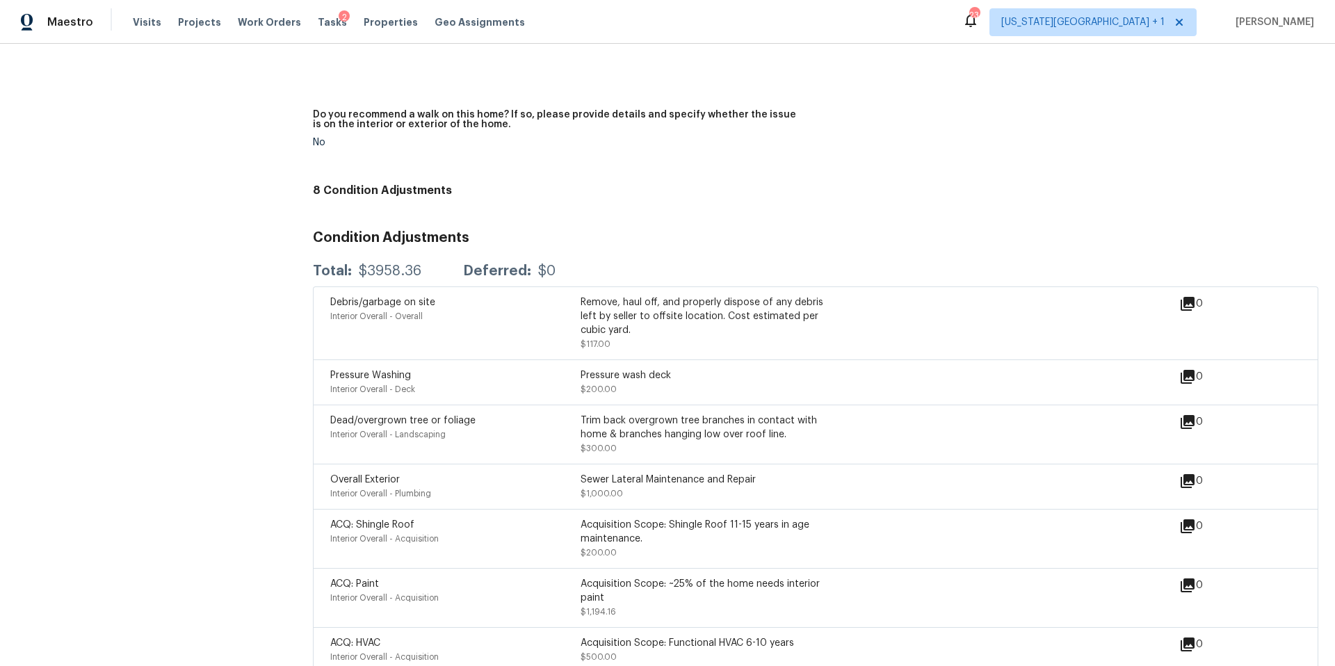
scroll to position [3402, 0]
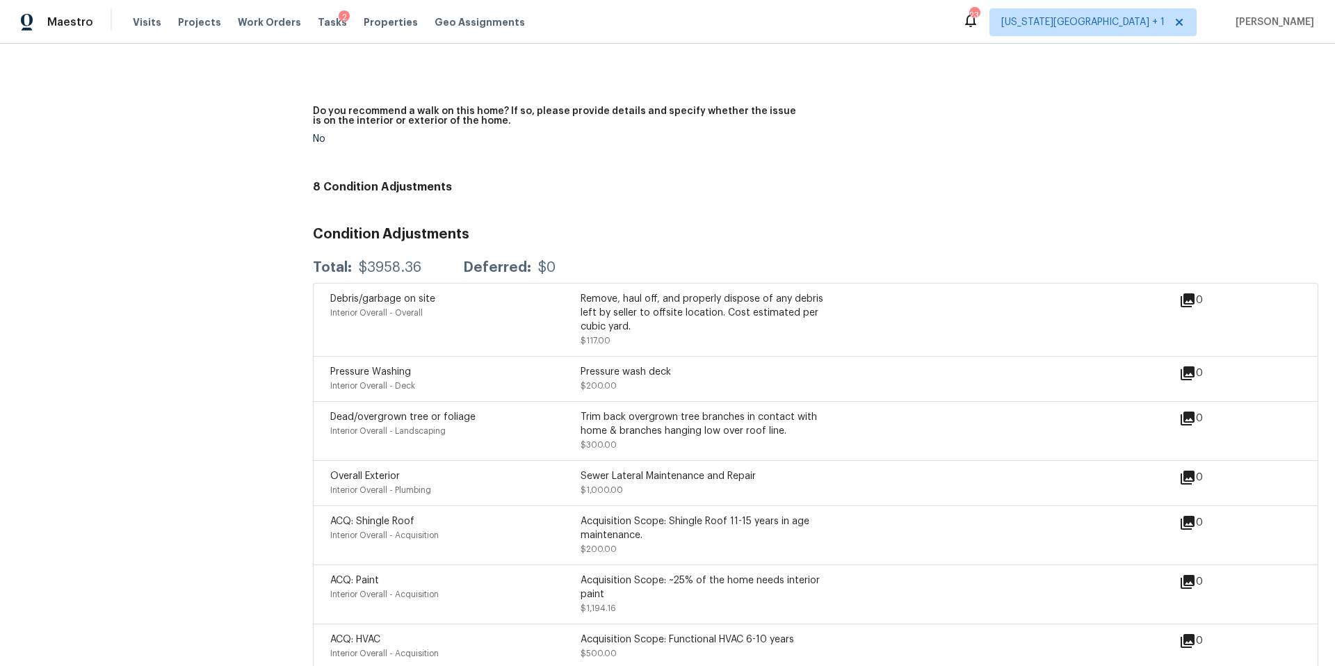
click at [617, 292] on div "Remove, haul off, and properly dispose of any debris left by seller to offsite …" at bounding box center [706, 313] width 250 height 42
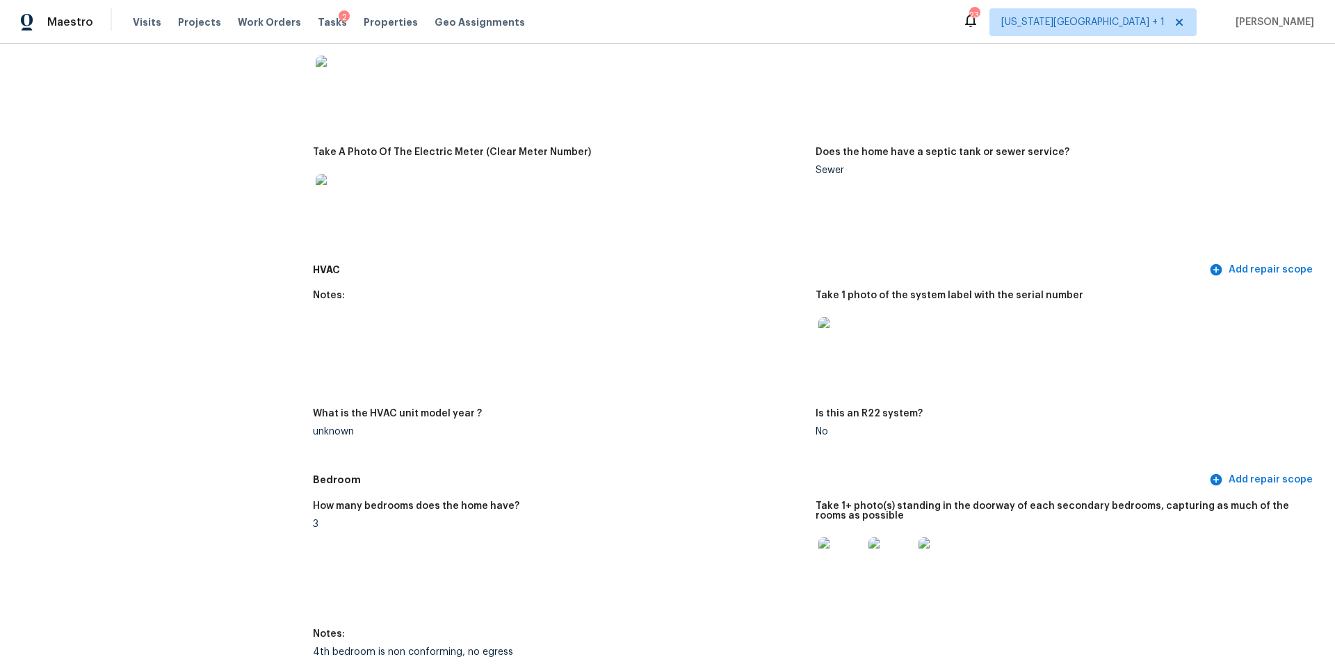
scroll to position [1039, 0]
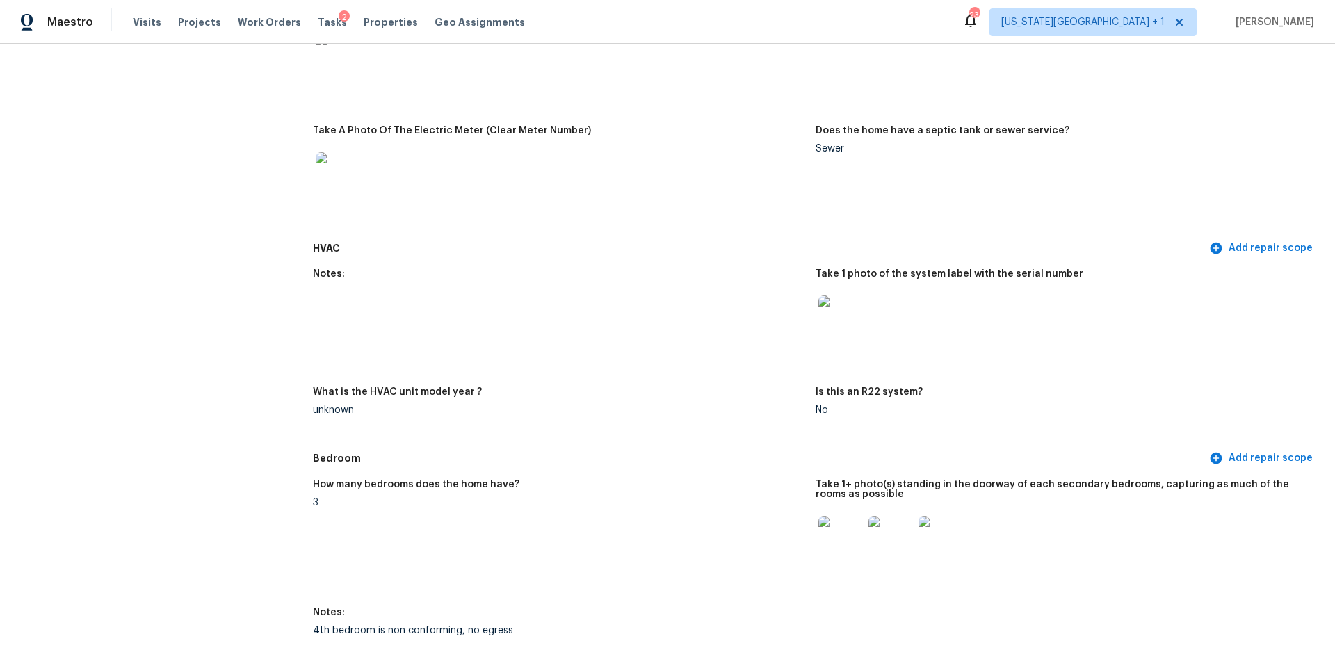
click at [831, 539] on img at bounding box center [840, 538] width 45 height 45
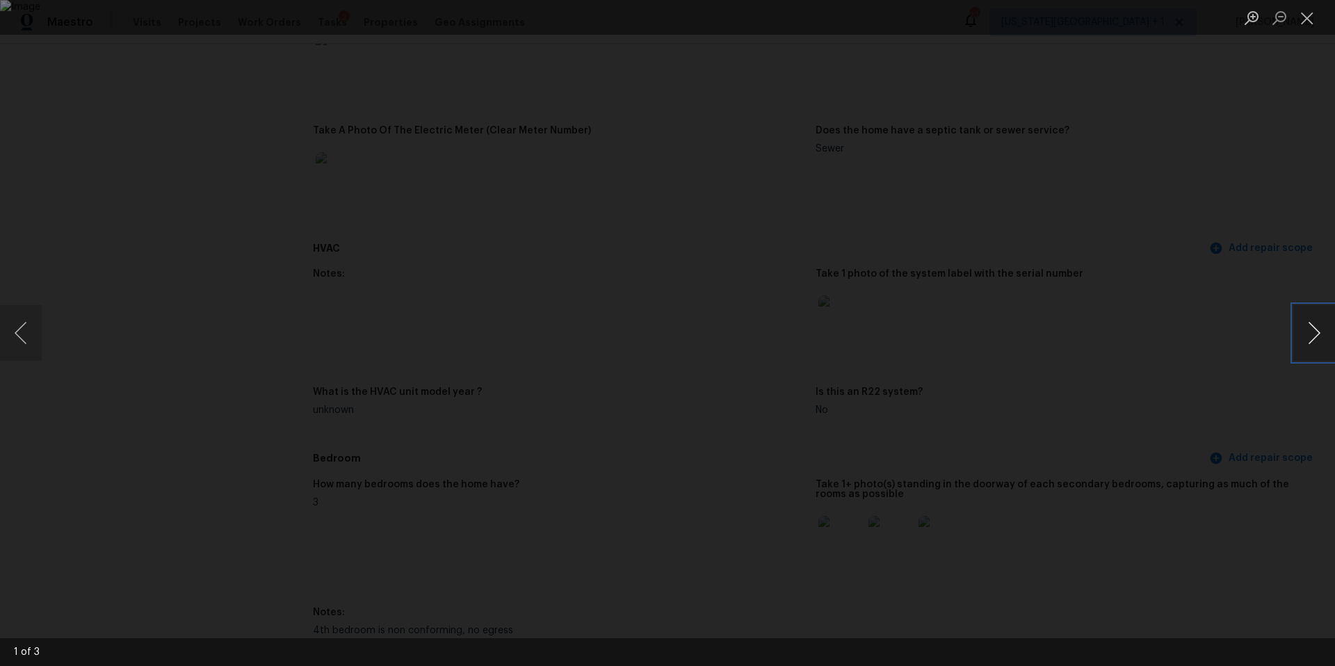
click at [1312, 336] on button "Next image" at bounding box center [1314, 333] width 42 height 56
click at [1250, 412] on div "Lightbox" at bounding box center [667, 333] width 1335 height 666
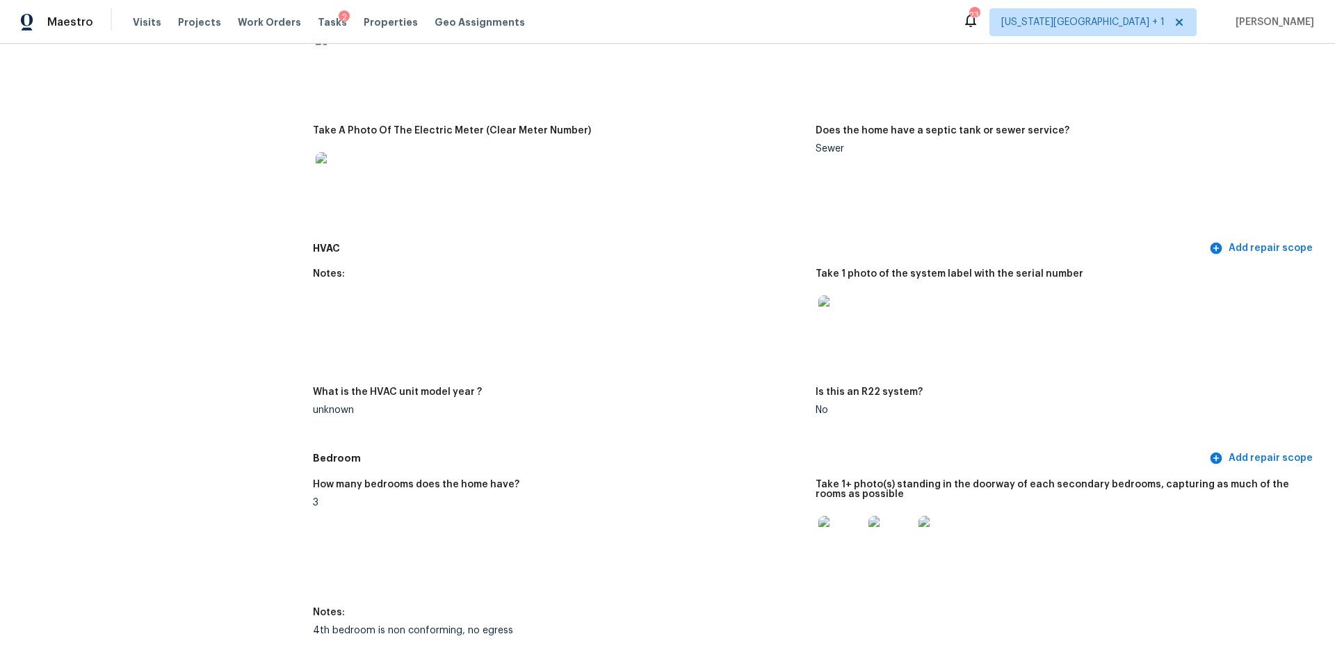
click at [894, 533] on img at bounding box center [891, 538] width 45 height 45
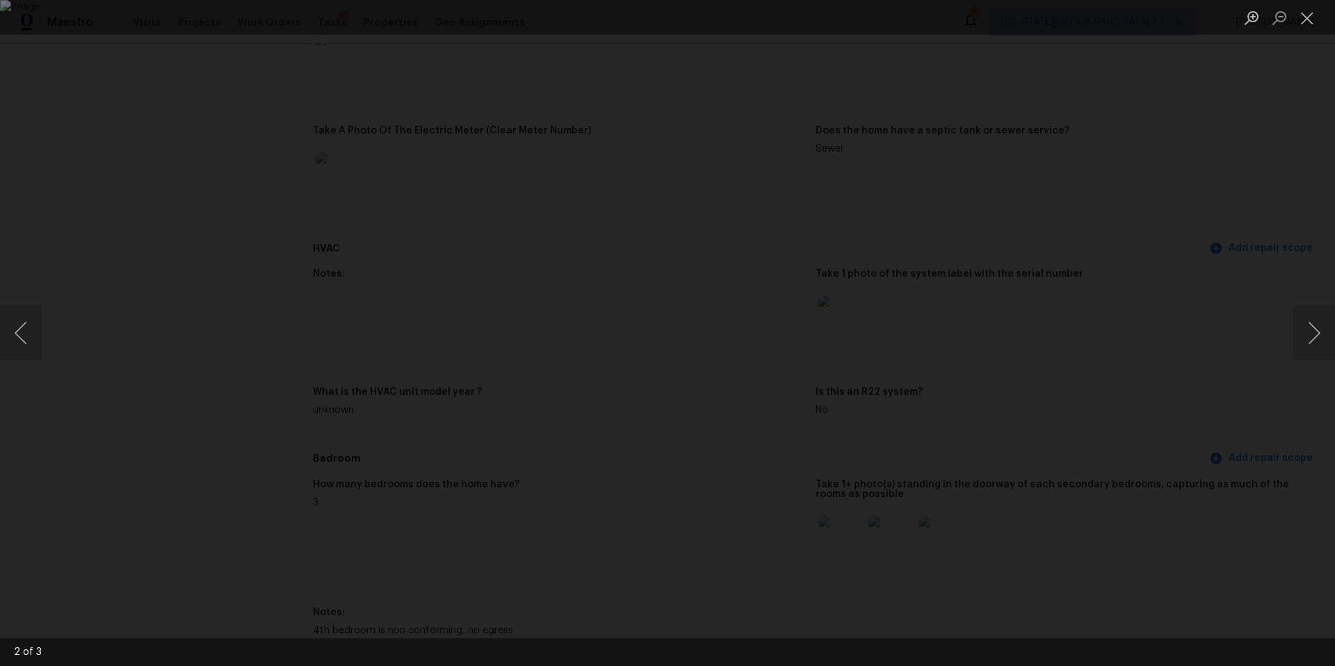
click at [1169, 469] on div "Lightbox" at bounding box center [667, 333] width 1335 height 666
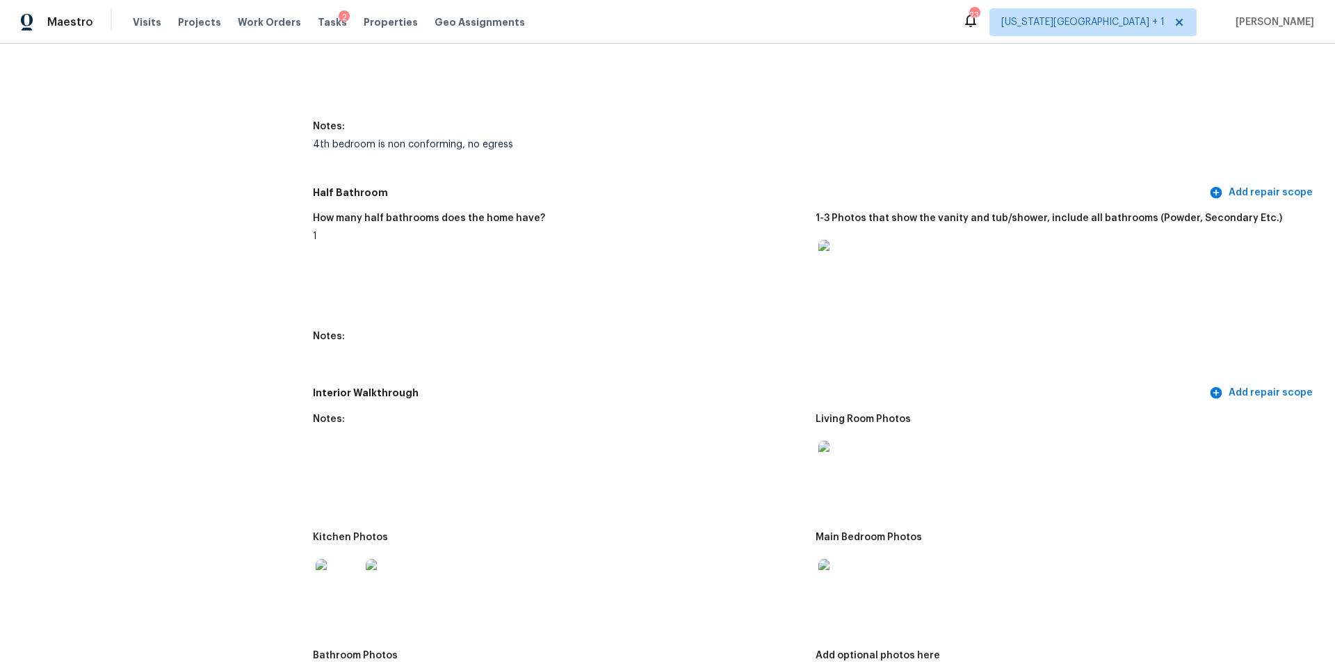
scroll to position [1533, 0]
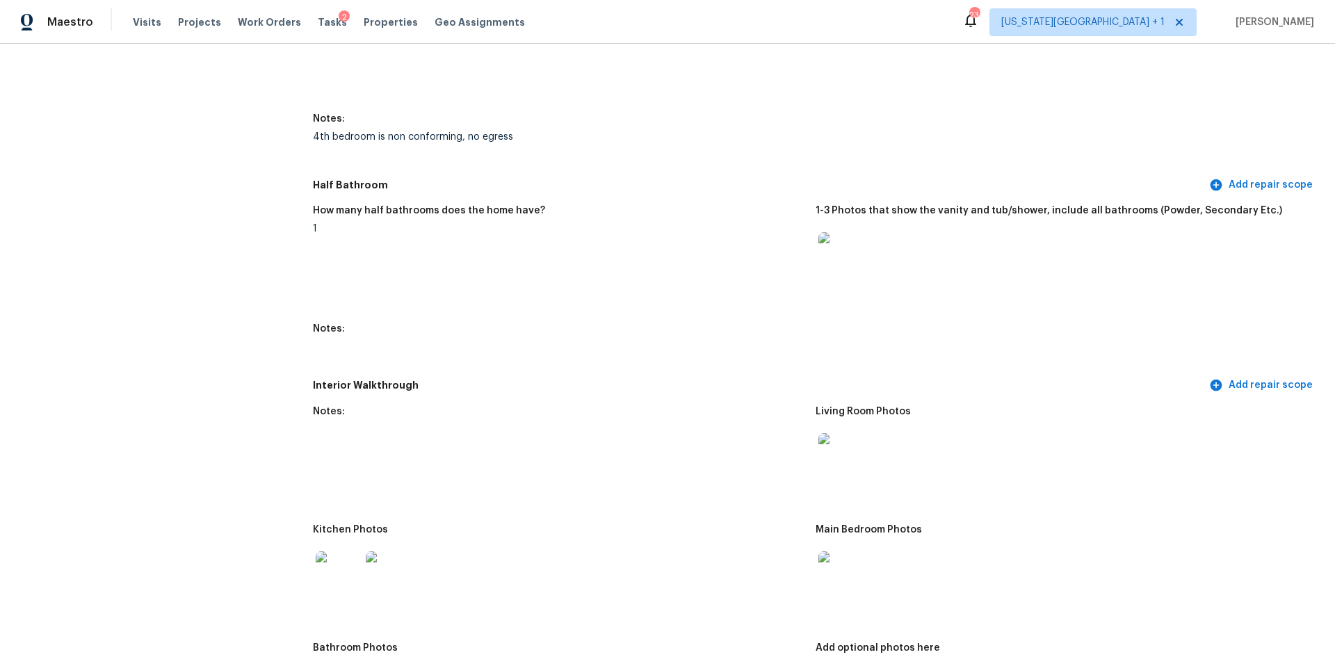
click at [841, 447] on img at bounding box center [840, 455] width 45 height 45
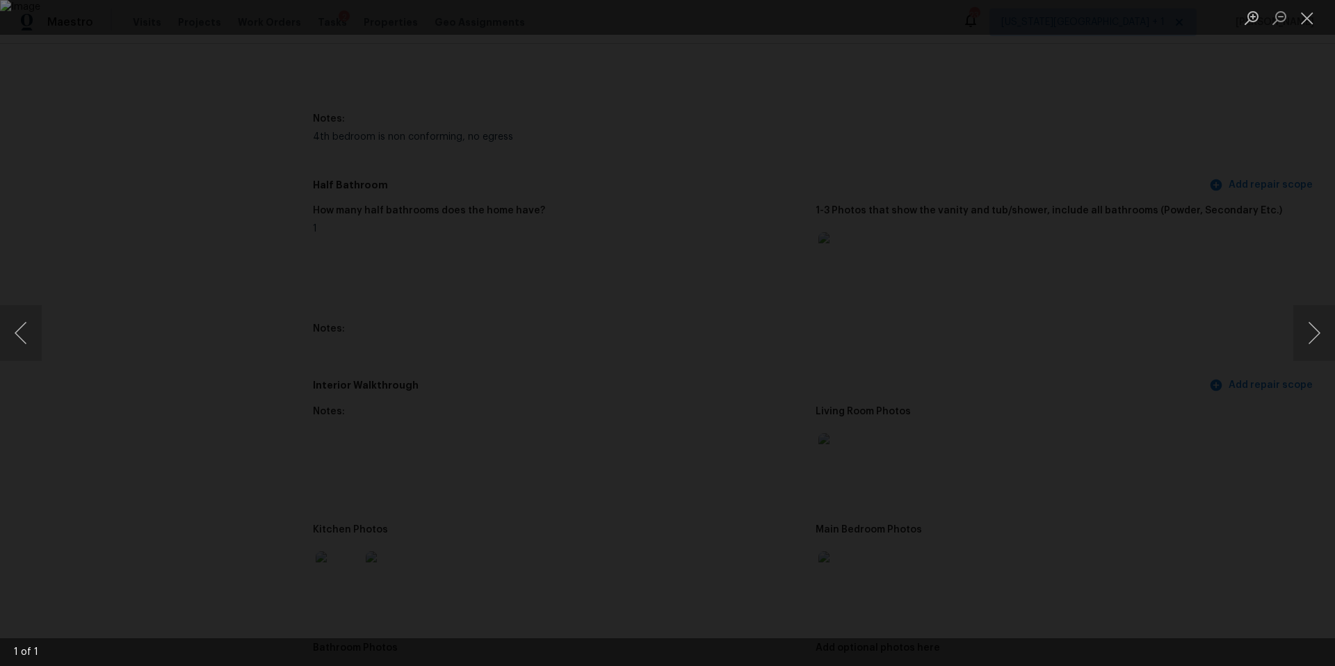
click at [1174, 410] on div "Lightbox" at bounding box center [667, 333] width 1335 height 666
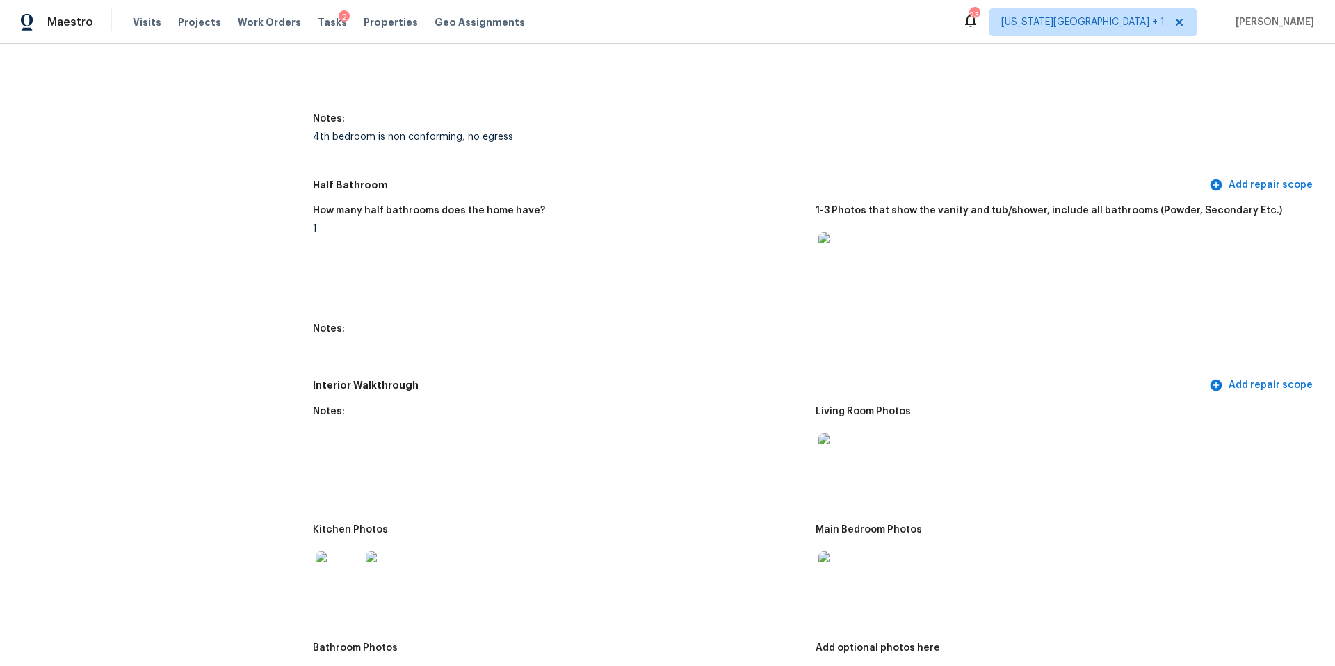
click at [848, 446] on img at bounding box center [840, 455] width 45 height 45
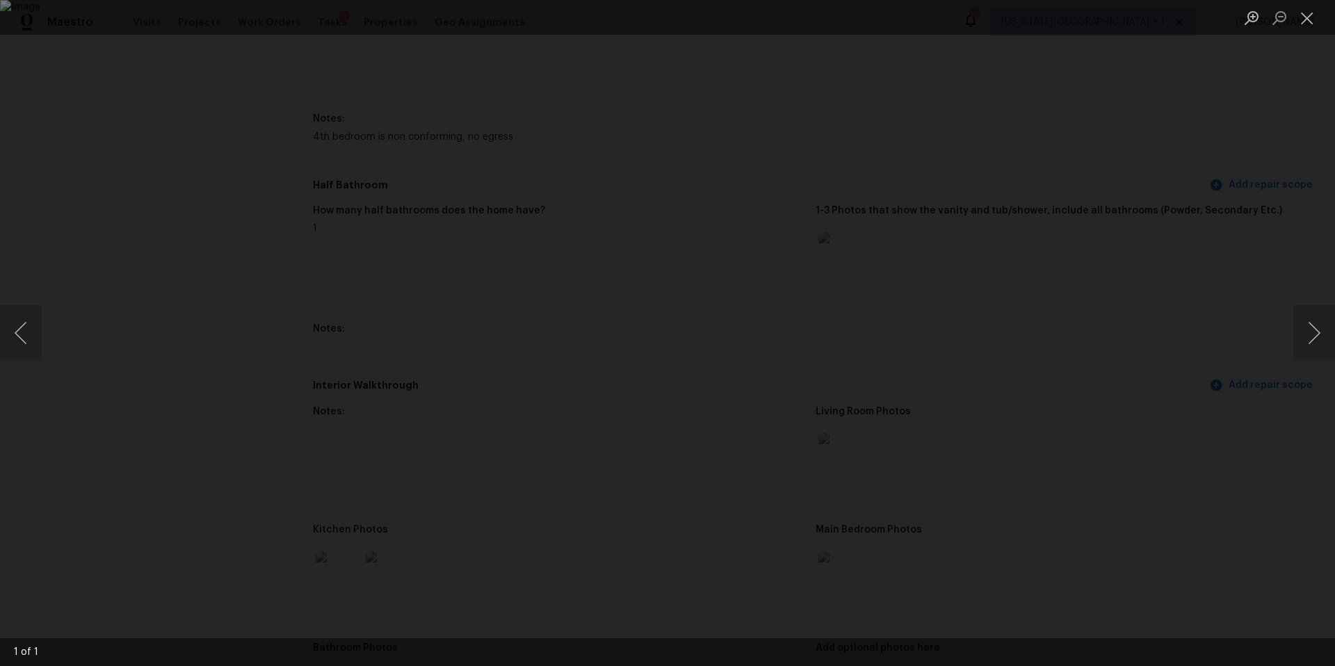
click at [1100, 424] on div "Lightbox" at bounding box center [667, 333] width 1335 height 666
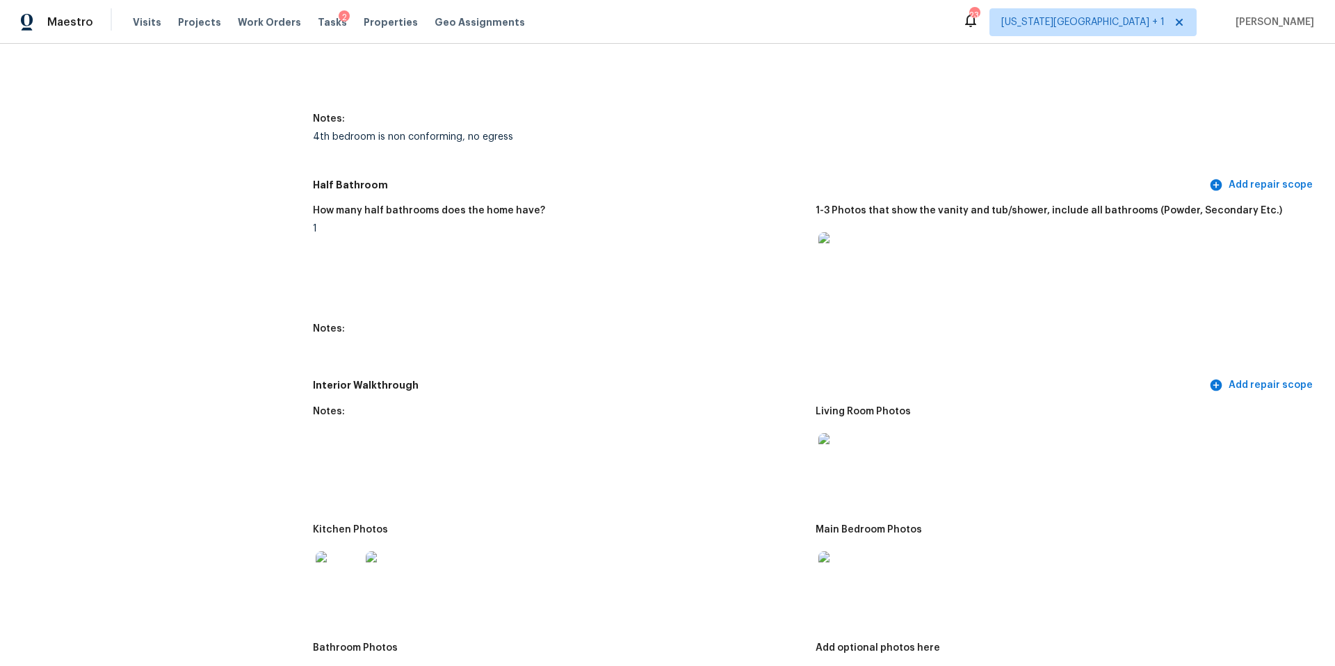
click at [835, 560] on img at bounding box center [840, 573] width 45 height 45
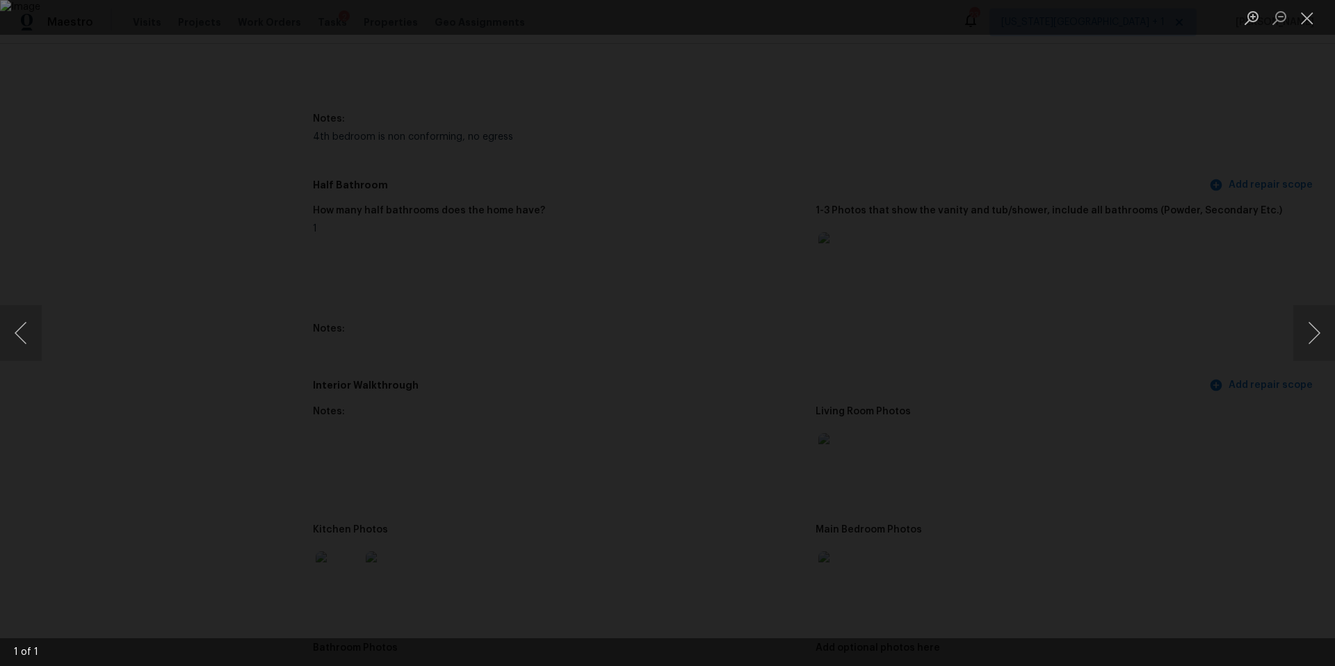
click at [1168, 407] on div "Lightbox" at bounding box center [667, 333] width 1335 height 666
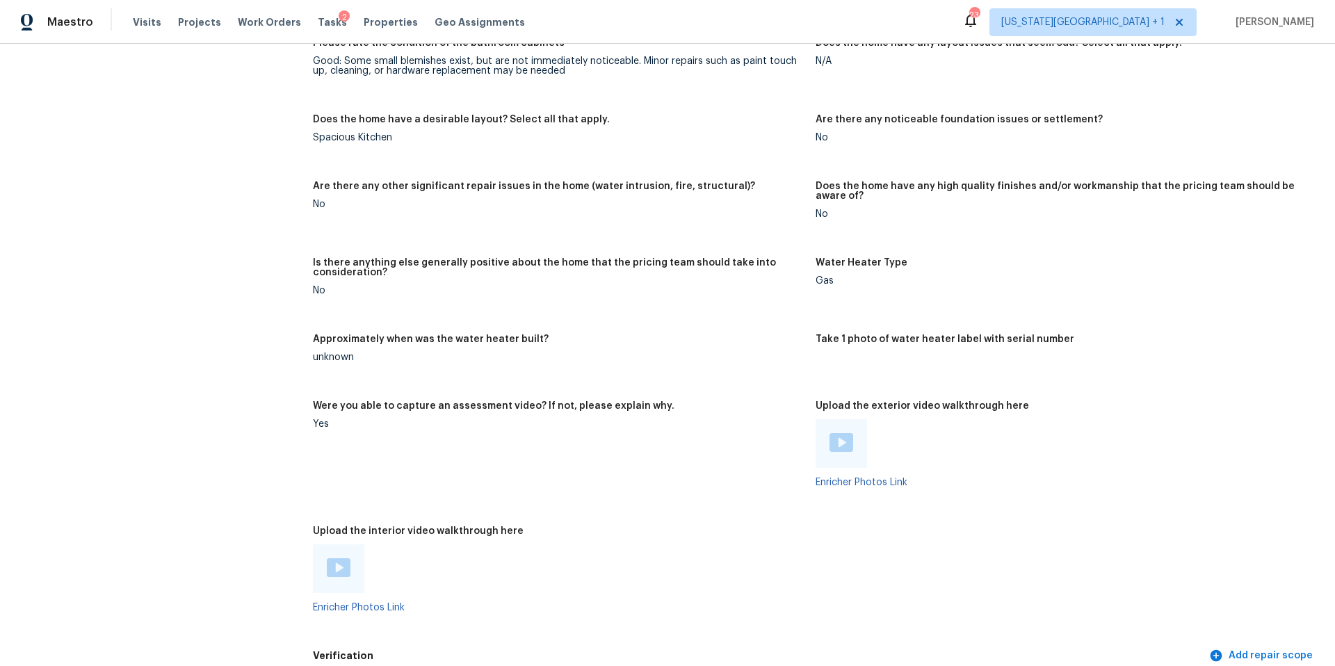
scroll to position [2652, 0]
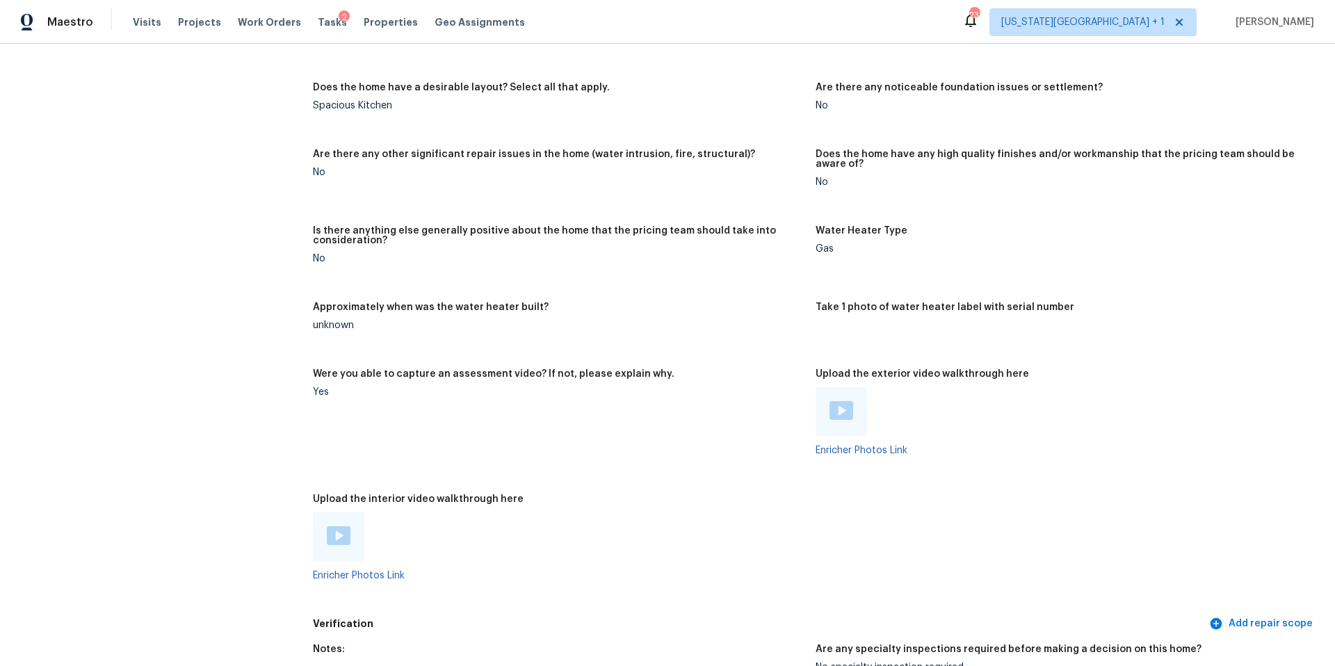
click at [836, 413] on div at bounding box center [841, 411] width 51 height 49
click at [840, 404] on img at bounding box center [842, 410] width 24 height 19
click at [346, 529] on img at bounding box center [339, 535] width 24 height 19
click at [318, 22] on span "Tasks" at bounding box center [332, 22] width 29 height 10
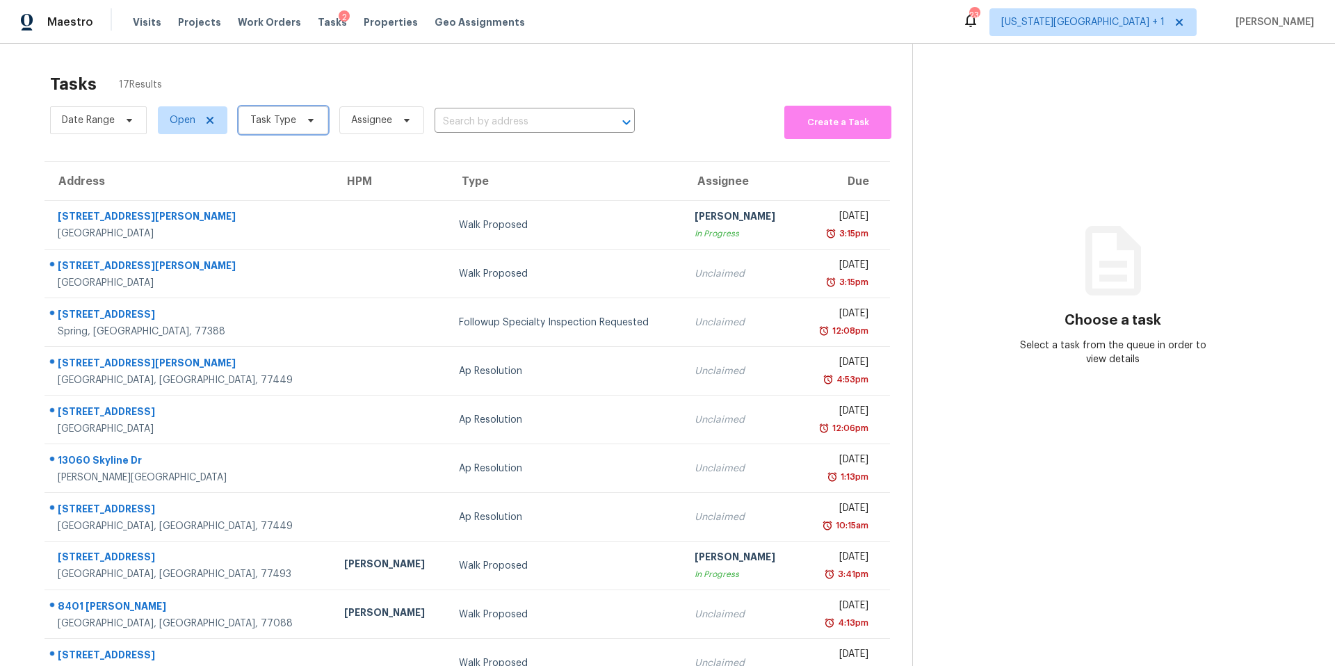
click at [282, 124] on span "Task Type" at bounding box center [273, 120] width 46 height 14
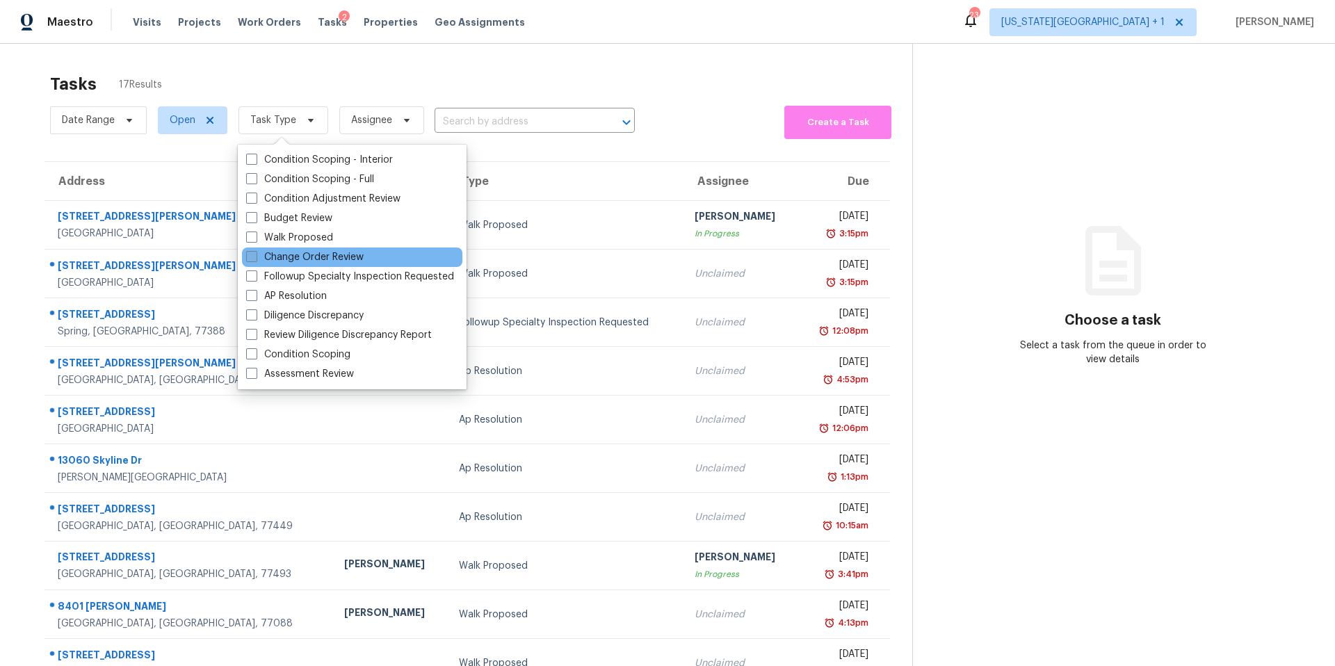
click at [278, 260] on label "Change Order Review" at bounding box center [305, 257] width 118 height 14
click at [255, 259] on input "Change Order Review" at bounding box center [250, 254] width 9 height 9
checkbox input "true"
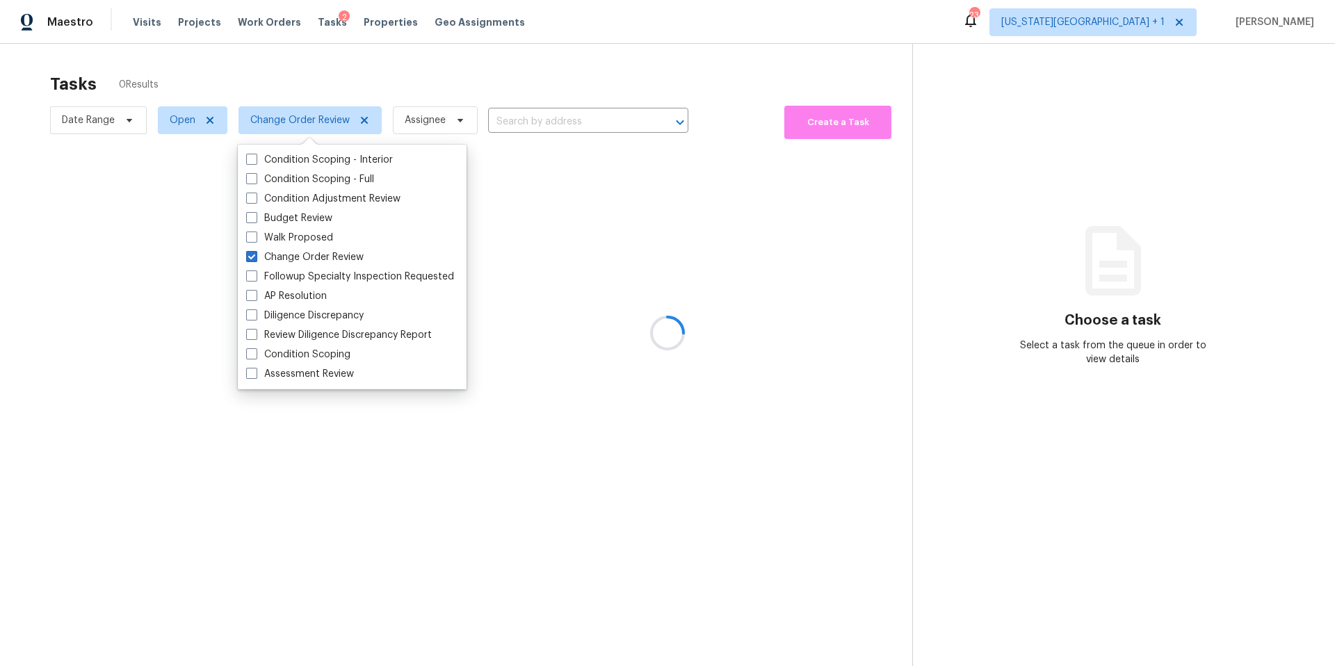
click at [334, 92] on div at bounding box center [667, 333] width 1335 height 666
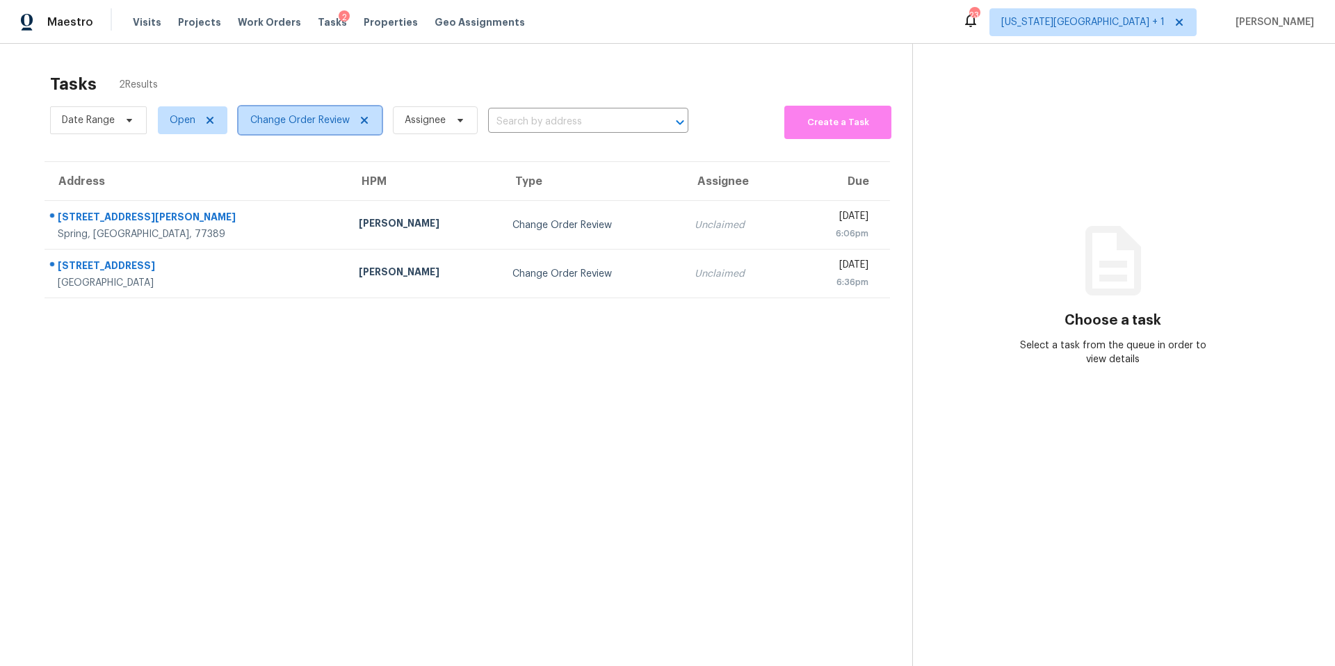
click at [291, 120] on span "Change Order Review" at bounding box center [299, 120] width 99 height 14
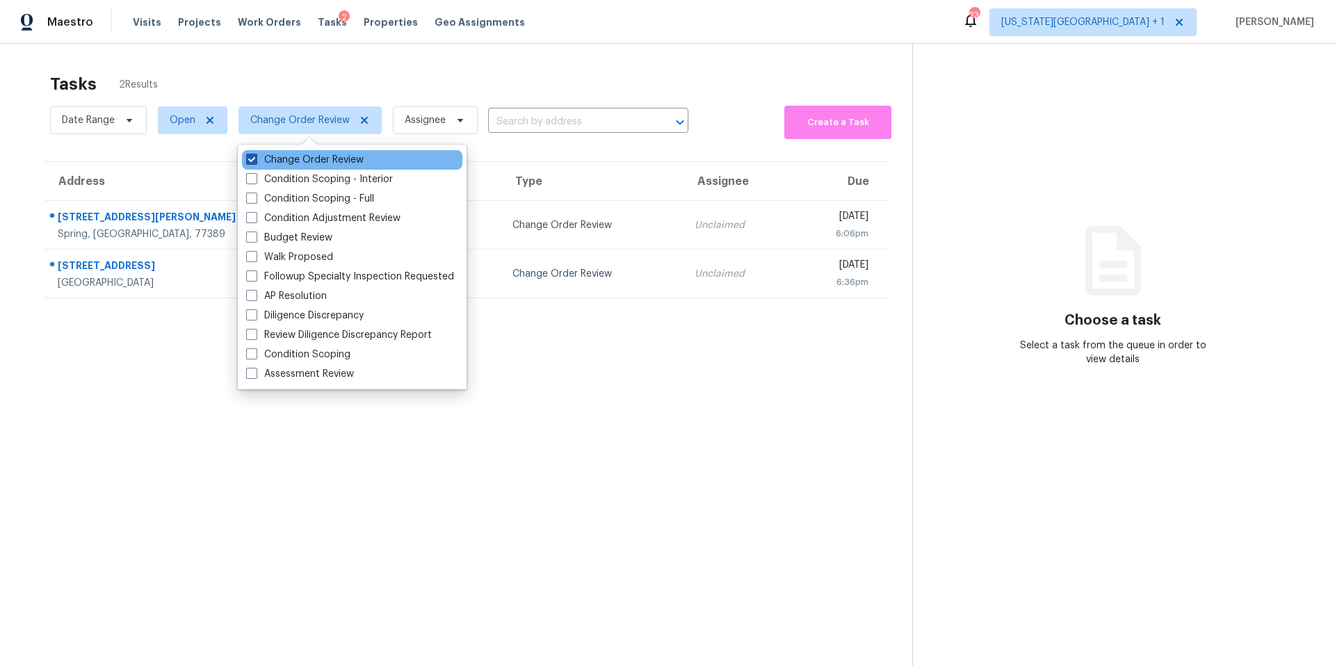
click at [282, 158] on label "Change Order Review" at bounding box center [305, 160] width 118 height 14
click at [255, 158] on input "Change Order Review" at bounding box center [250, 157] width 9 height 9
checkbox input "false"
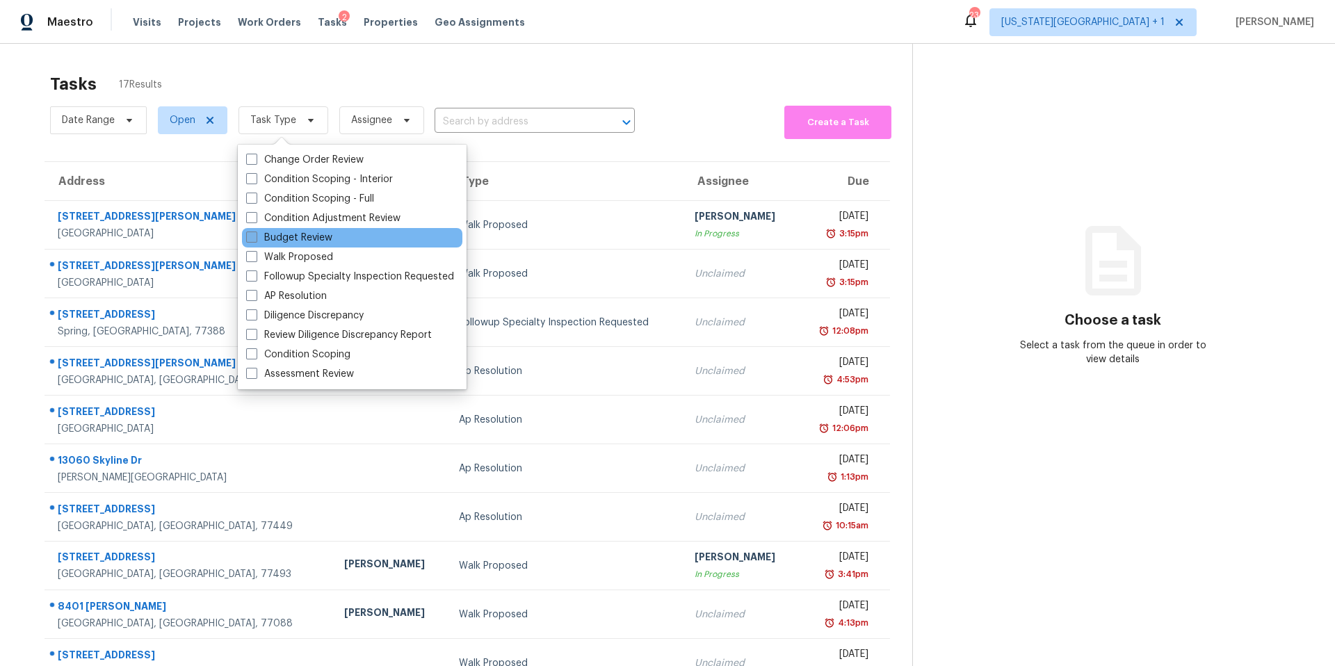
click at [266, 232] on label "Budget Review" at bounding box center [289, 238] width 86 height 14
click at [255, 232] on input "Budget Review" at bounding box center [250, 235] width 9 height 9
checkbox input "true"
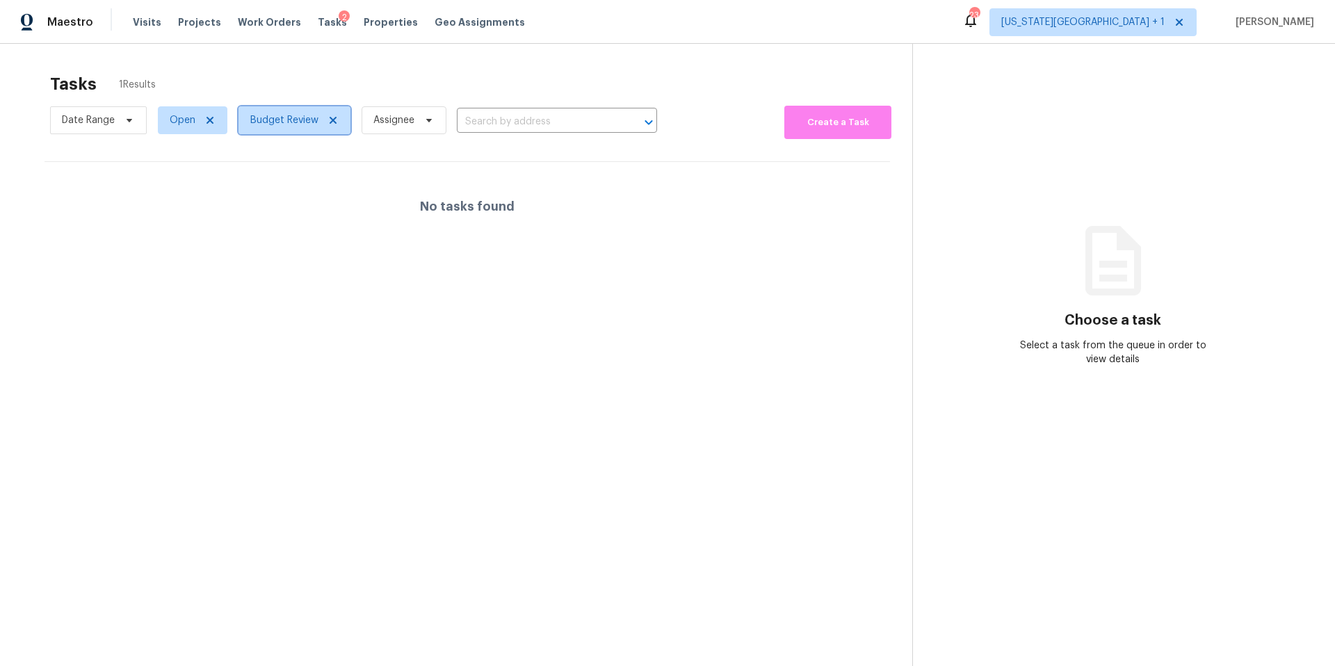
click at [277, 133] on span "Budget Review" at bounding box center [295, 120] width 112 height 28
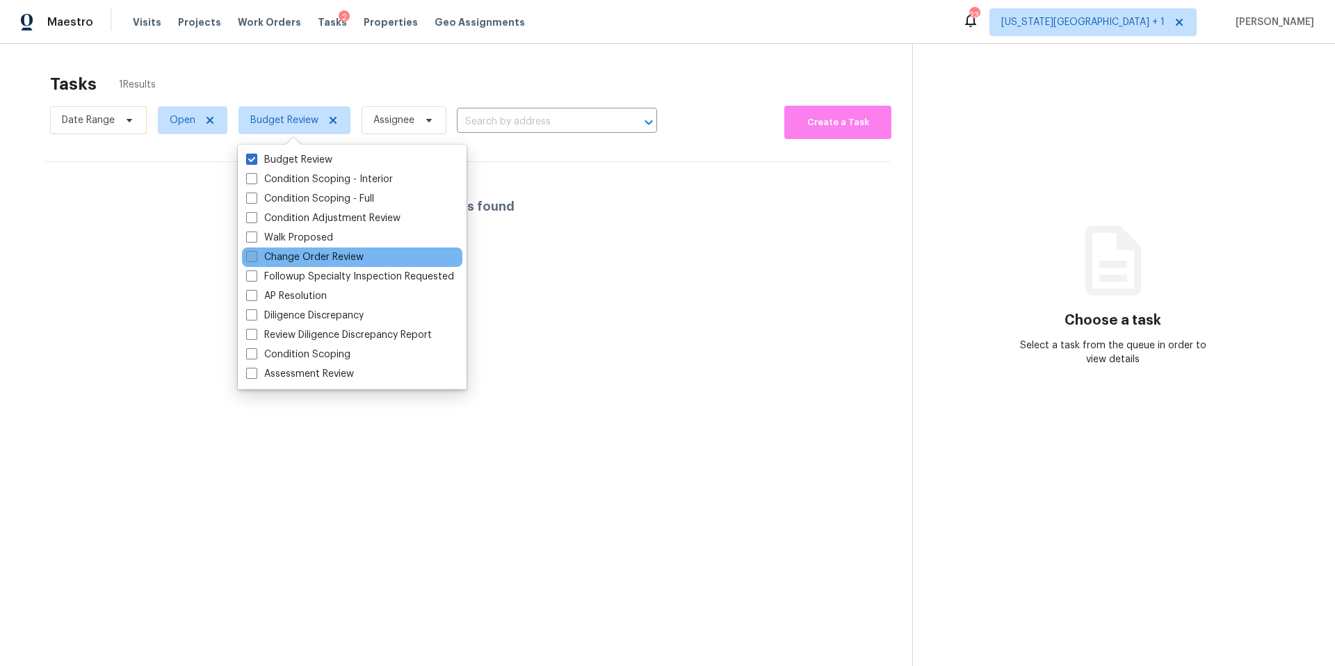
click at [268, 253] on label "Change Order Review" at bounding box center [305, 257] width 118 height 14
click at [255, 253] on input "Change Order Review" at bounding box center [250, 254] width 9 height 9
checkbox input "true"
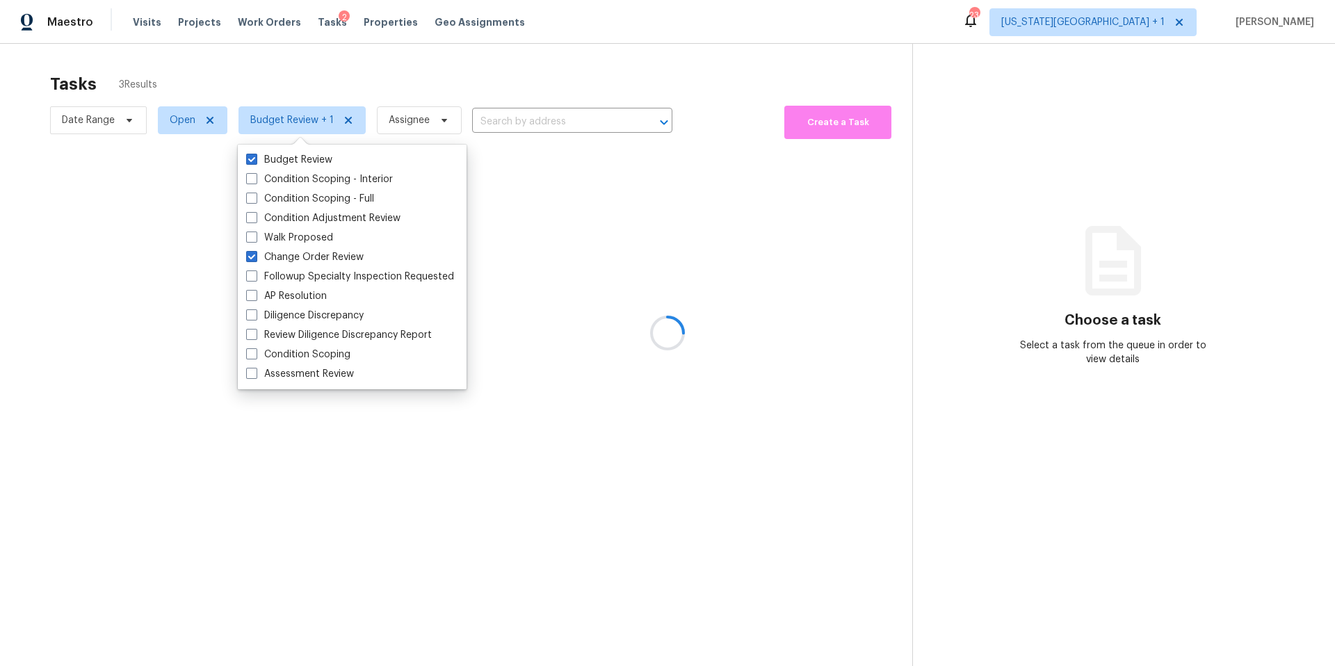
click at [297, 76] on div "Tasks 3 Results" at bounding box center [481, 84] width 862 height 36
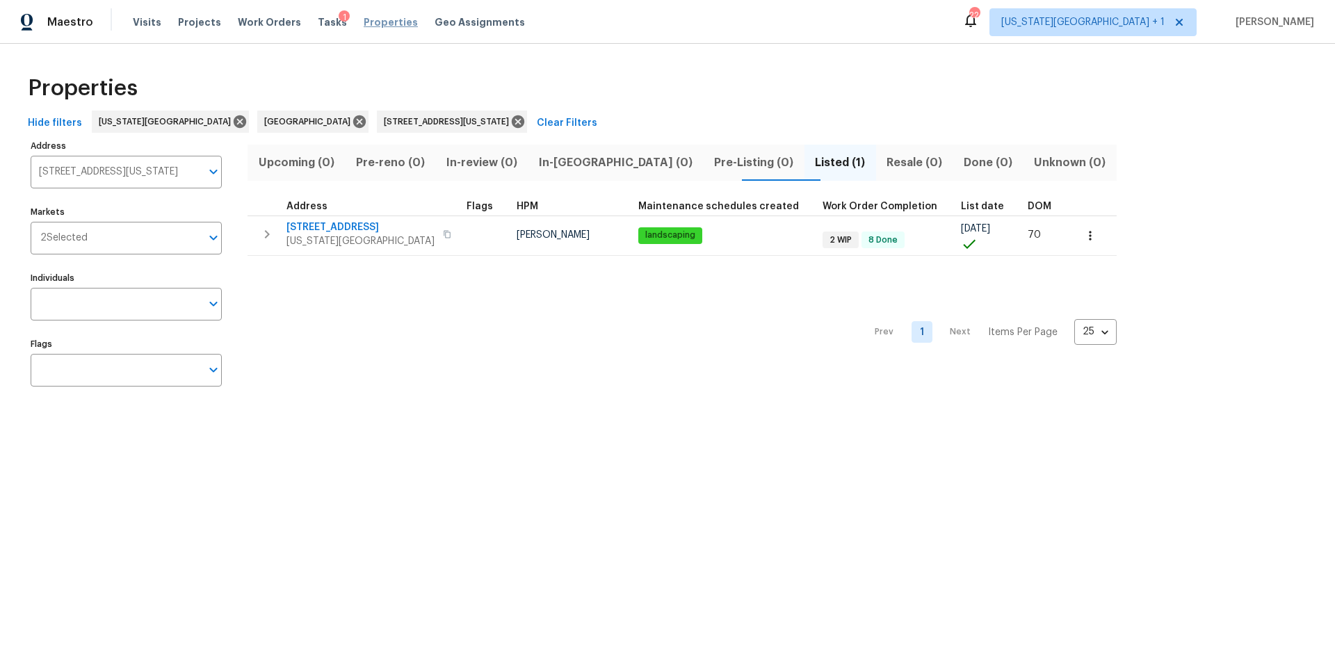
click at [364, 21] on span "Properties" at bounding box center [391, 22] width 54 height 14
click at [510, 119] on icon at bounding box center [517, 121] width 15 height 15
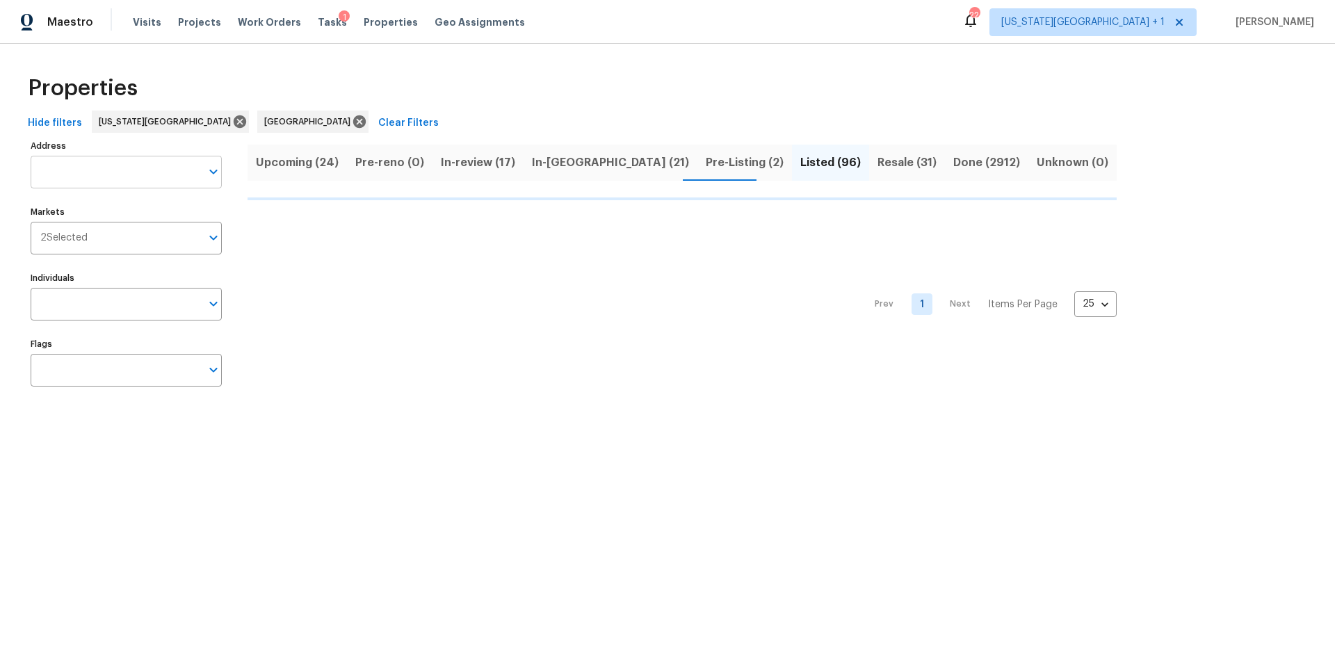
click at [110, 181] on input "Address" at bounding box center [116, 172] width 170 height 33
type input "3811"
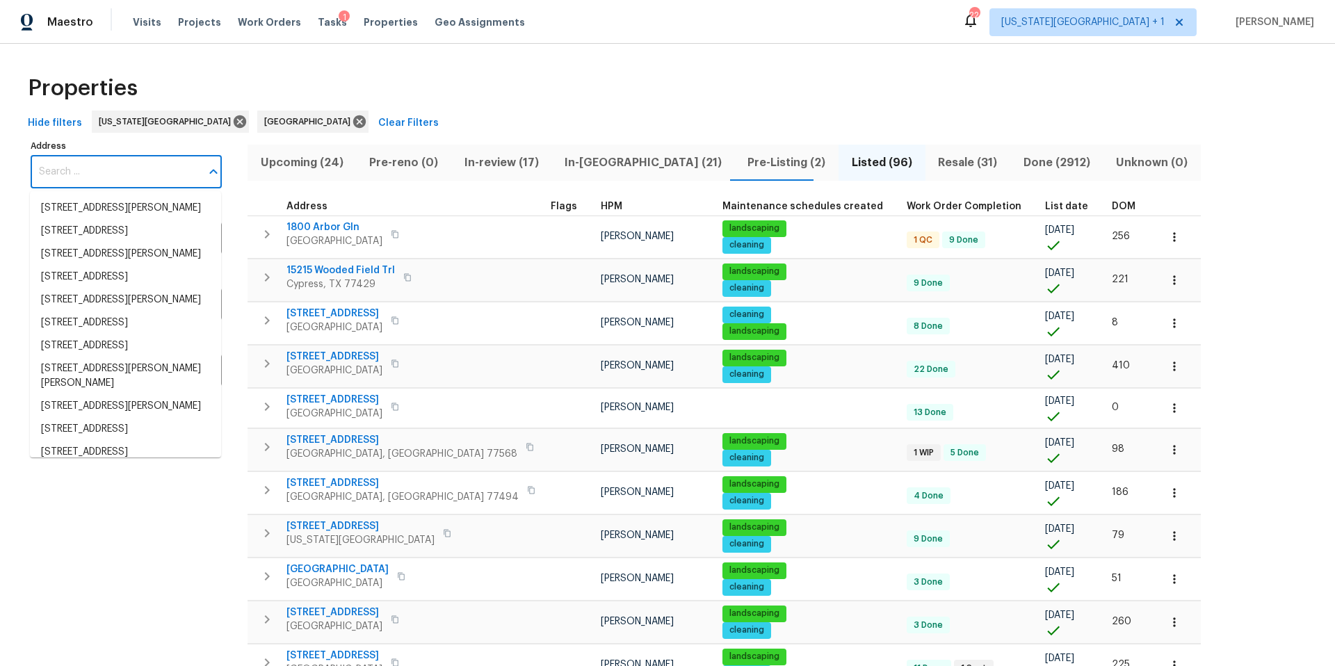
click at [113, 167] on input "Address" at bounding box center [116, 172] width 170 height 33
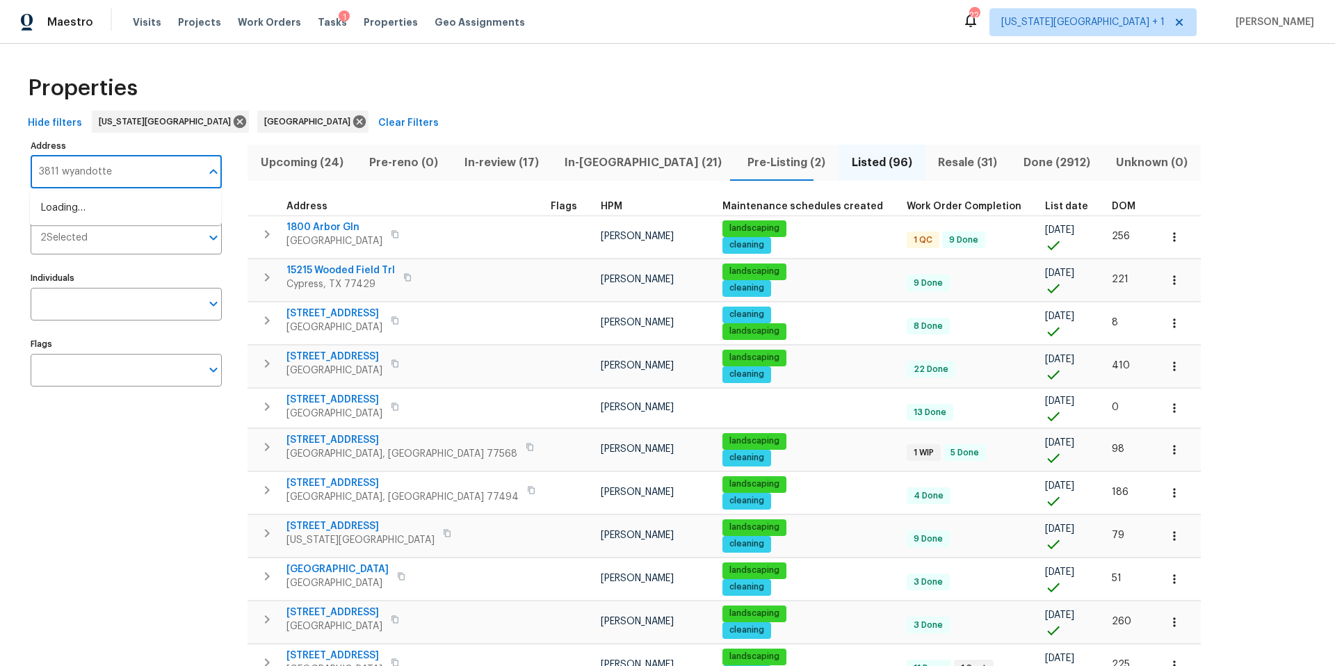
type input "3811 wyandotte"
click at [111, 214] on li "[STREET_ADDRESS][US_STATE]" at bounding box center [125, 208] width 191 height 23
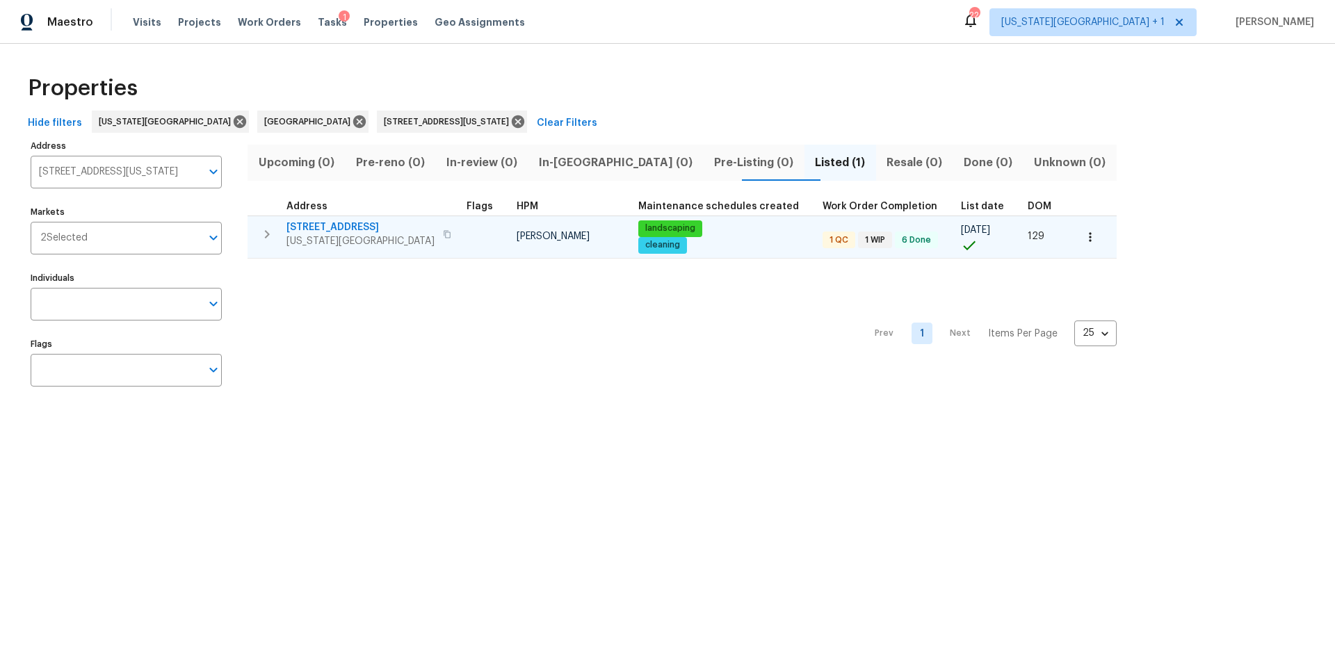
click at [311, 241] on span "[US_STATE][GEOGRAPHIC_DATA]" at bounding box center [360, 241] width 148 height 14
click at [334, 228] on span "[STREET_ADDRESS]" at bounding box center [360, 227] width 148 height 14
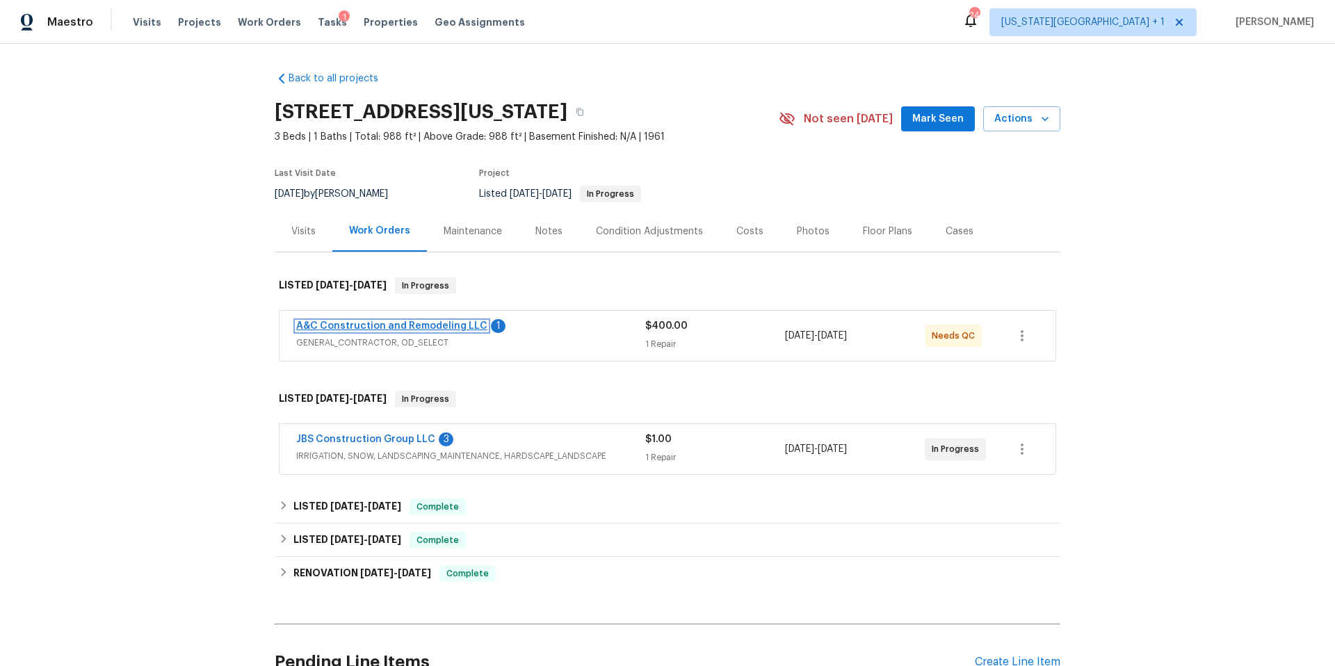
click at [333, 323] on link "A&C Construction and Remodeling LLC" at bounding box center [391, 326] width 191 height 10
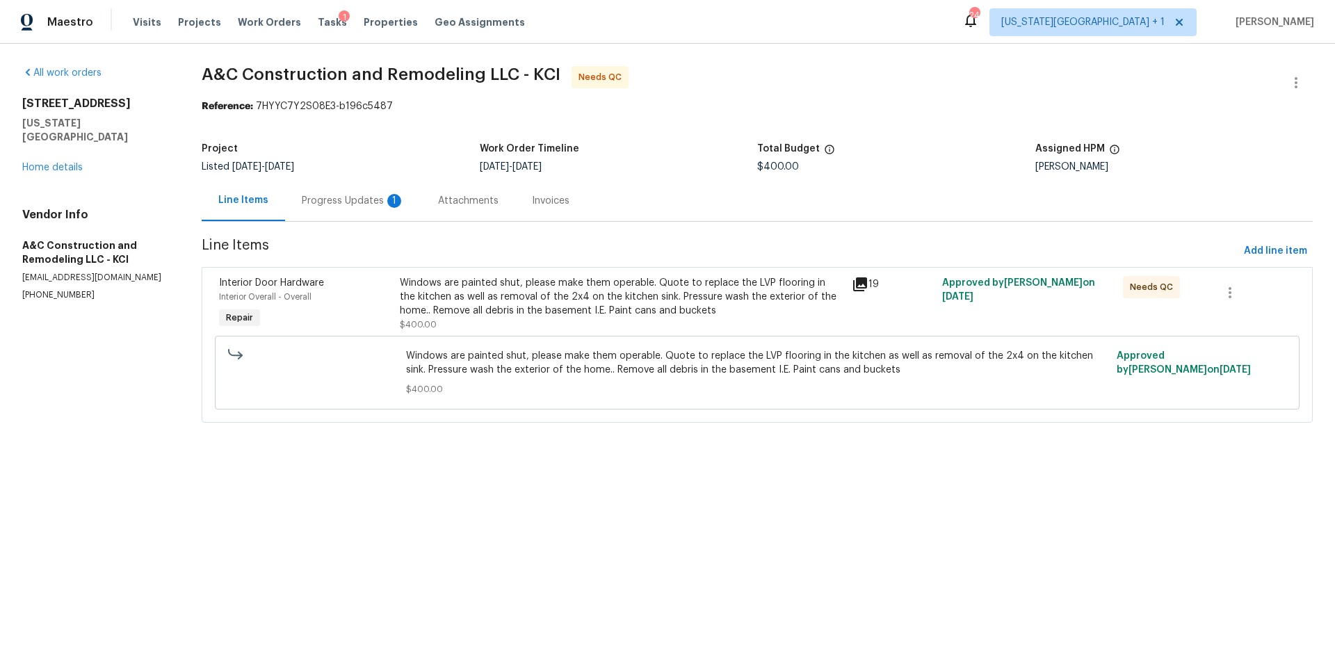
click at [360, 197] on div "Progress Updates 1" at bounding box center [353, 201] width 103 height 14
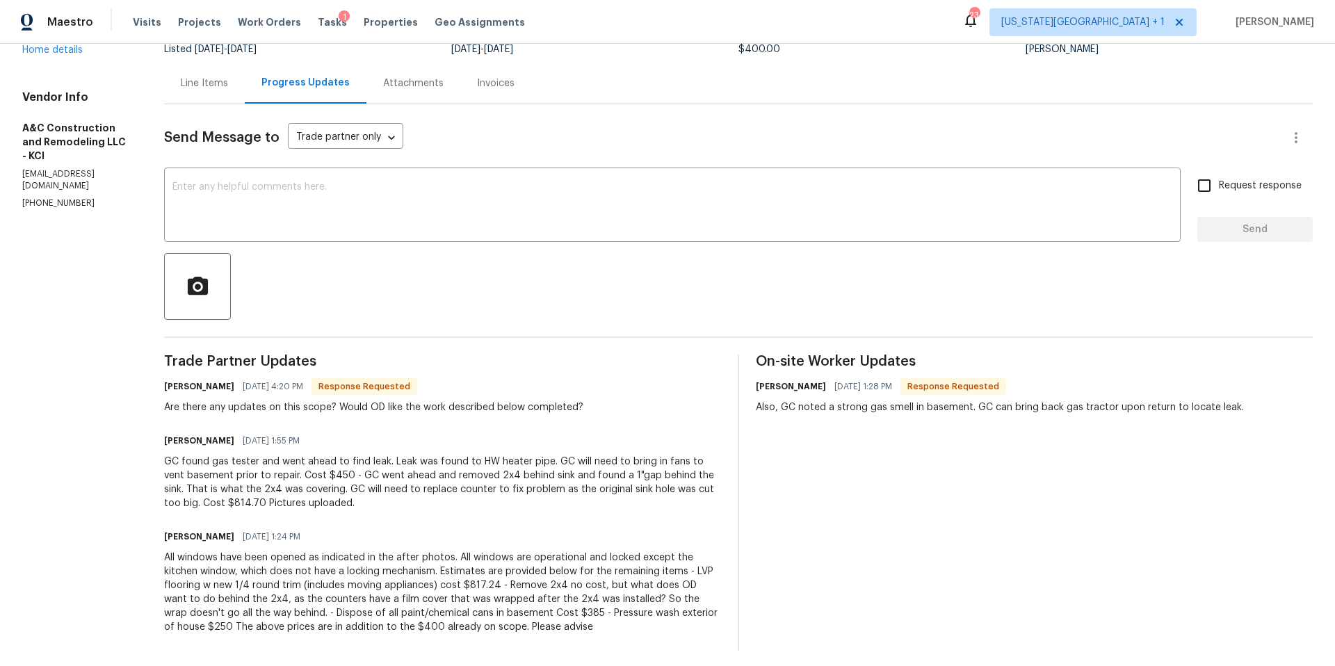
scroll to position [124, 0]
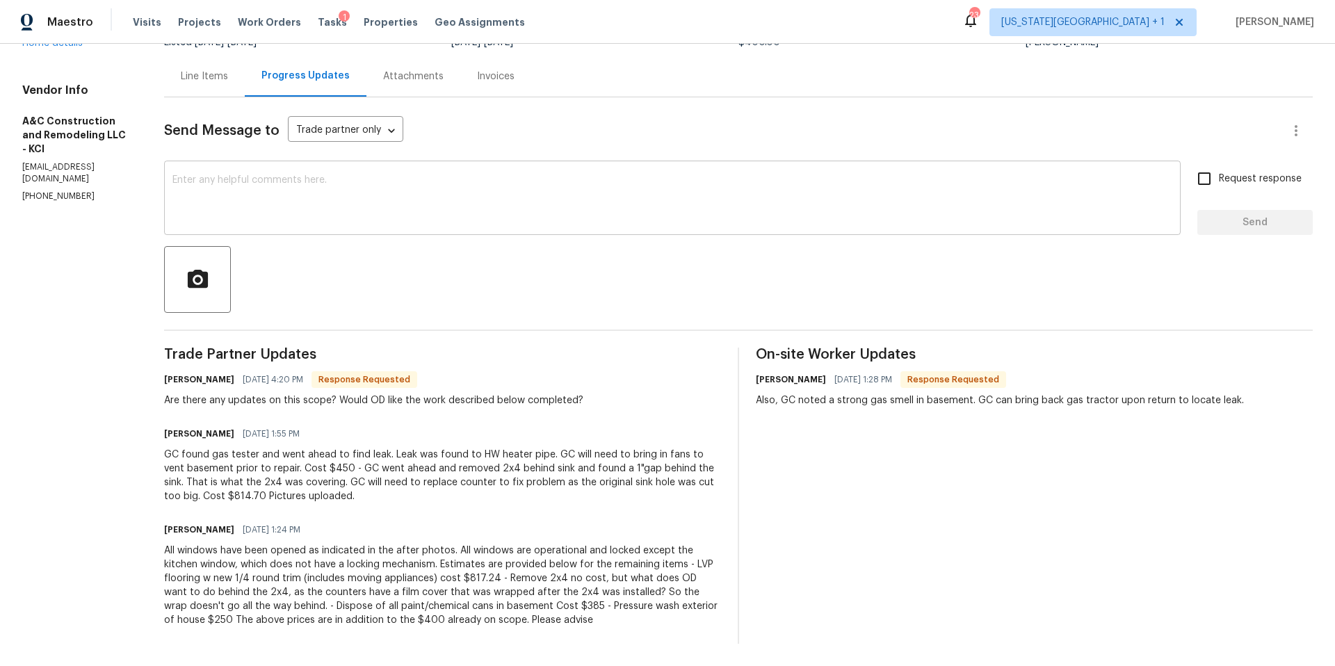
click at [275, 218] on textarea at bounding box center [672, 199] width 1000 height 49
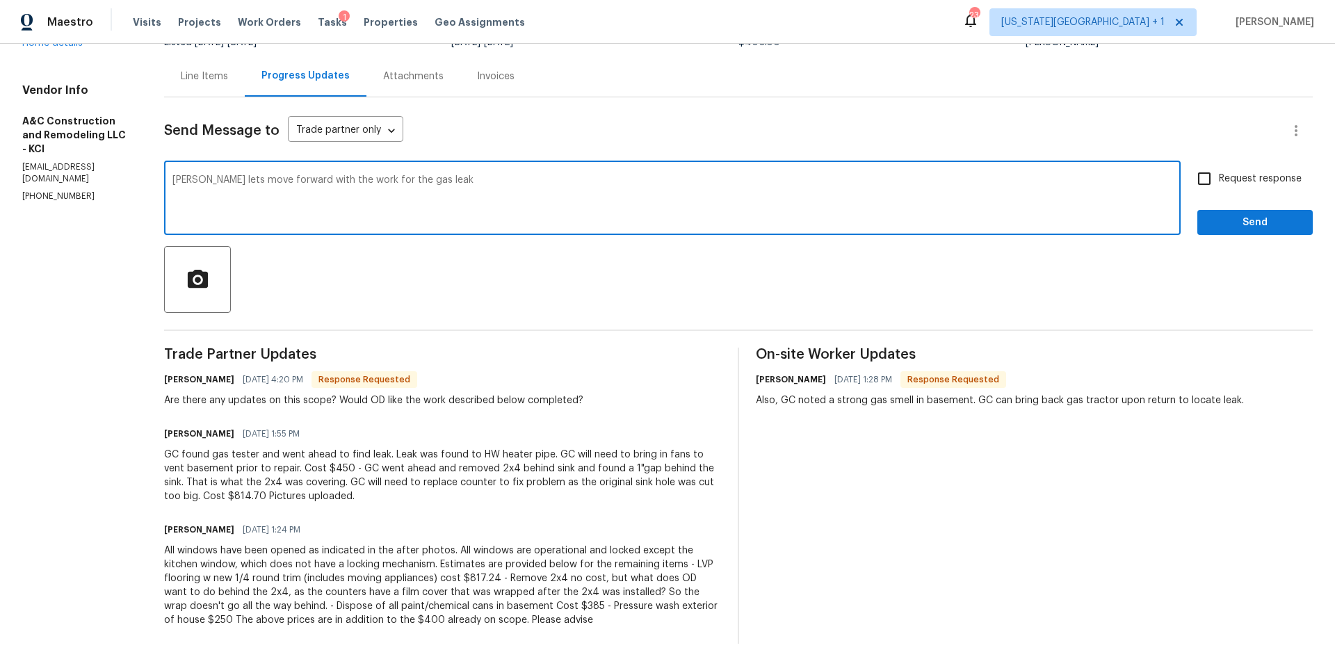
type textarea "[PERSON_NAME] lets move forward with the work for the gas leak"
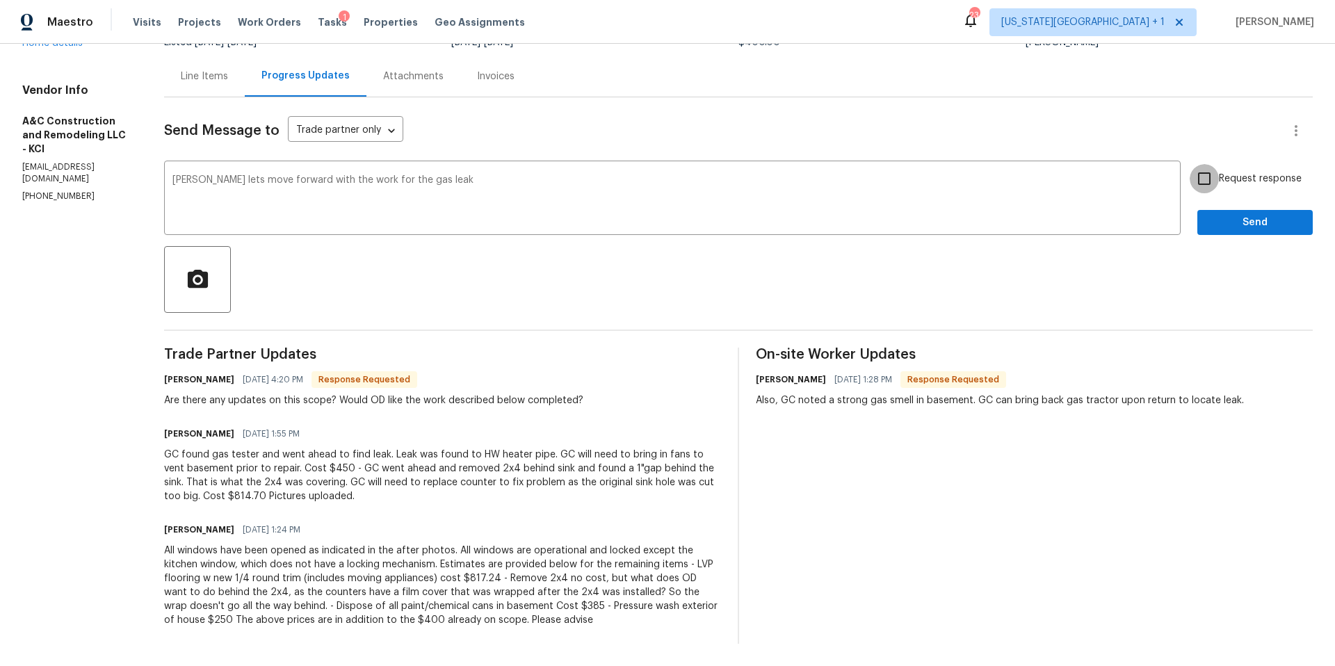
click at [1208, 179] on input "Request response" at bounding box center [1204, 178] width 29 height 29
checkbox input "true"
click at [1224, 220] on span "Send" at bounding box center [1255, 222] width 93 height 17
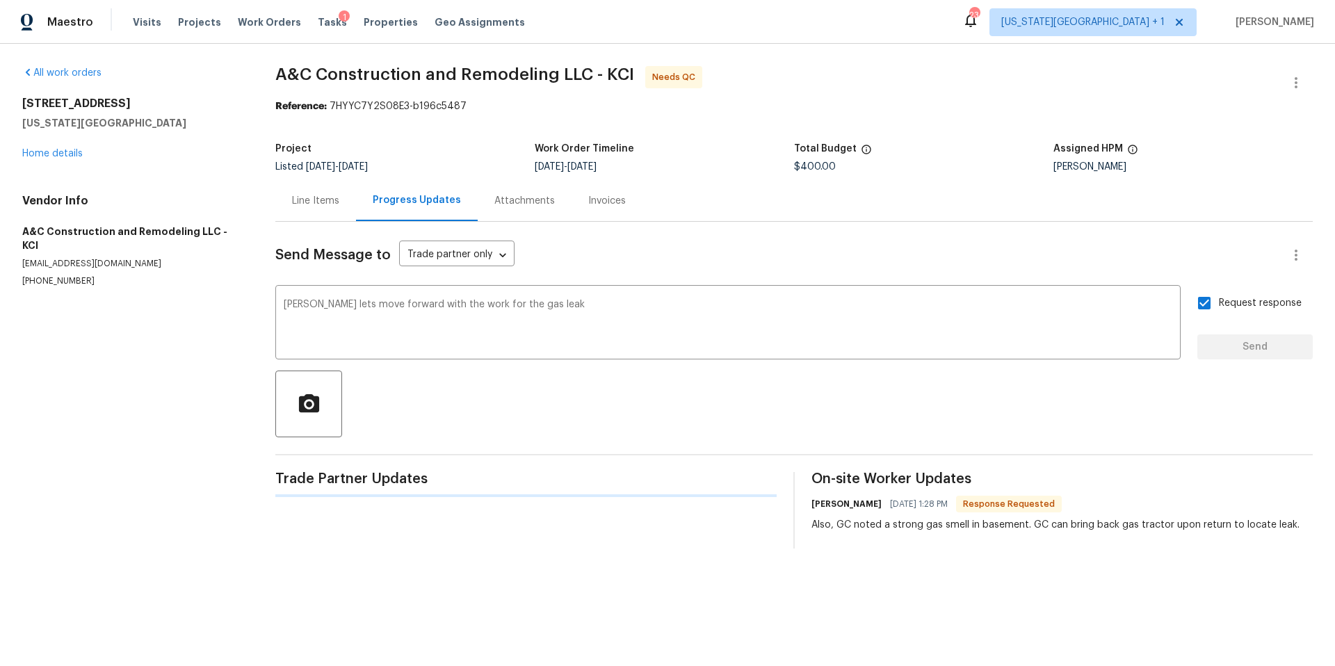
scroll to position [0, 0]
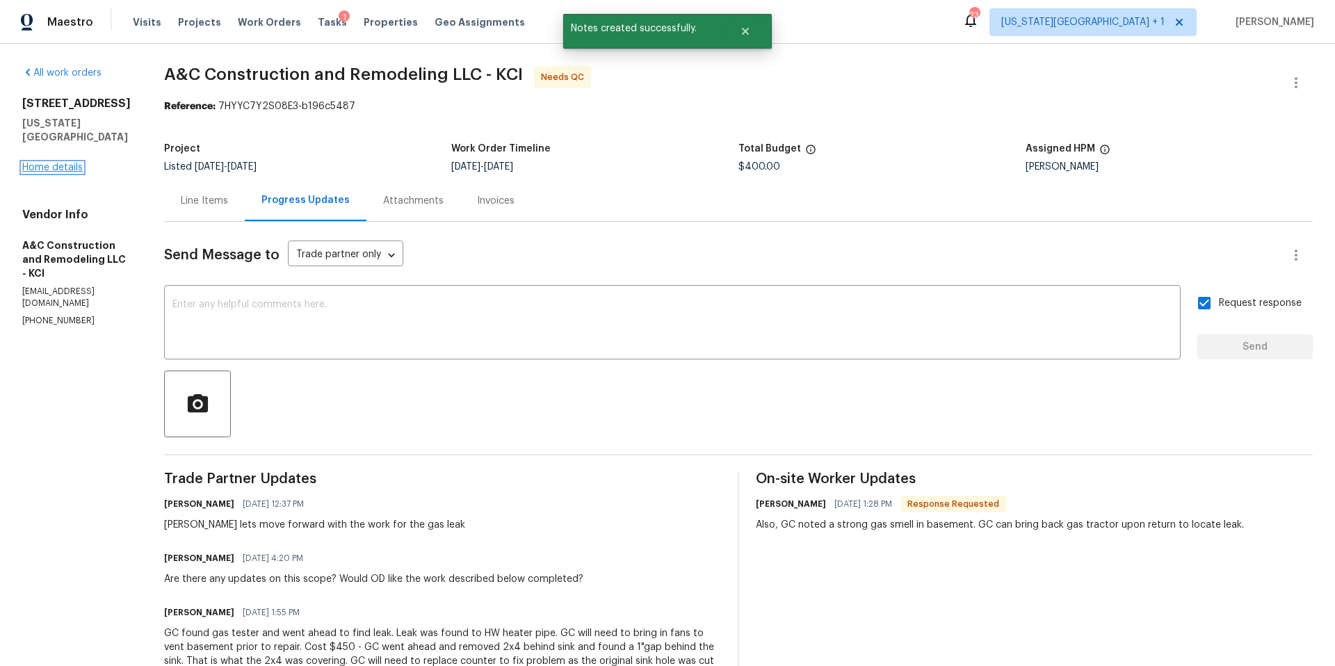
click at [67, 163] on link "Home details" at bounding box center [52, 168] width 60 height 10
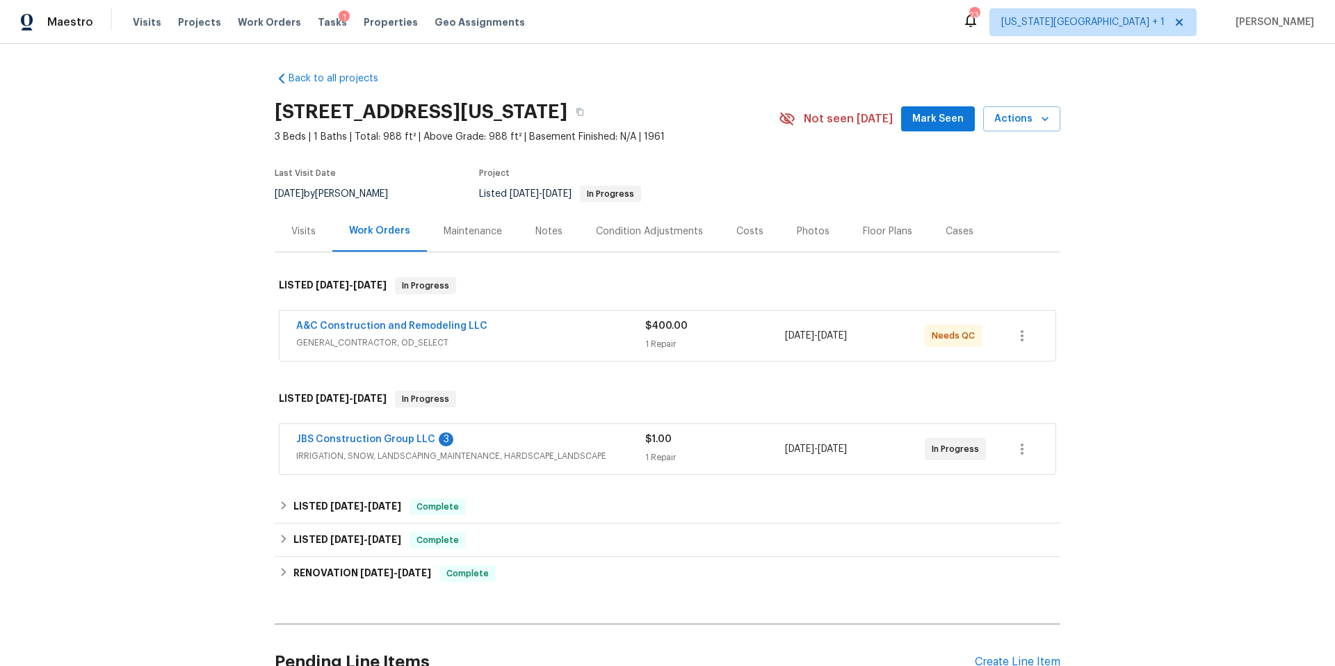
click at [303, 237] on div "Visits" at bounding box center [303, 232] width 24 height 14
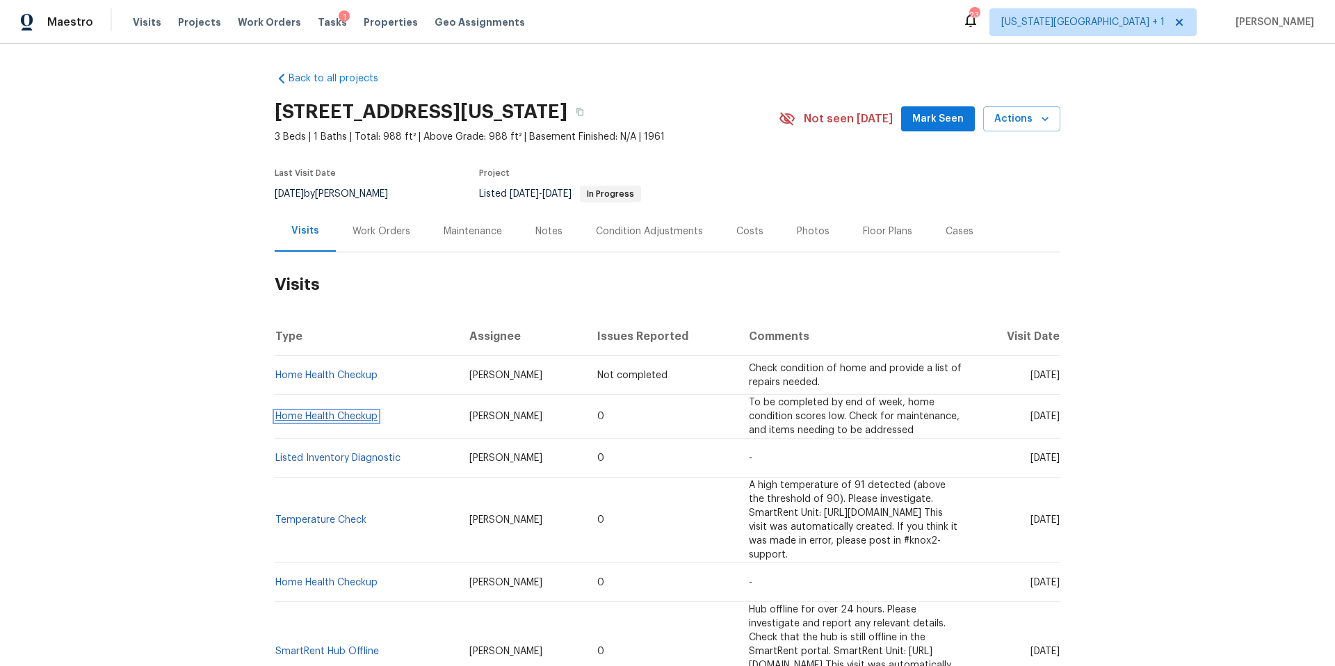
click at [317, 414] on link "Home Health Checkup" at bounding box center [326, 417] width 102 height 10
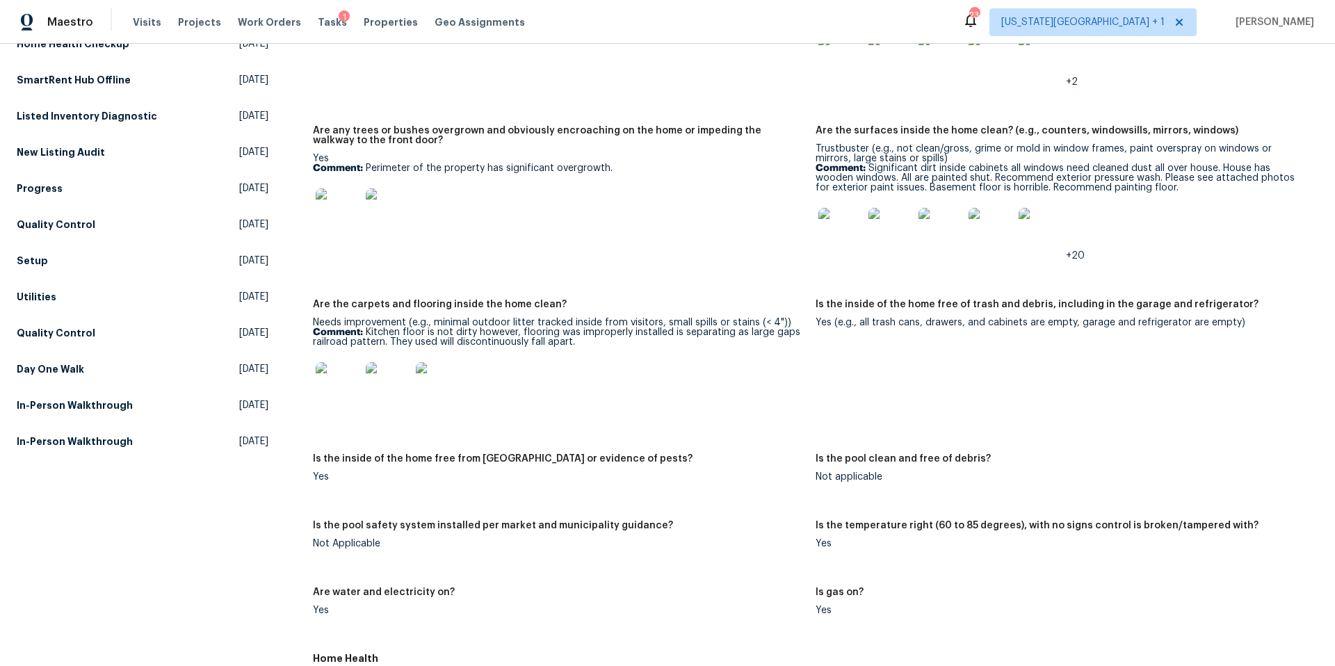
scroll to position [287, 0]
click at [343, 373] on img at bounding box center [338, 382] width 45 height 45
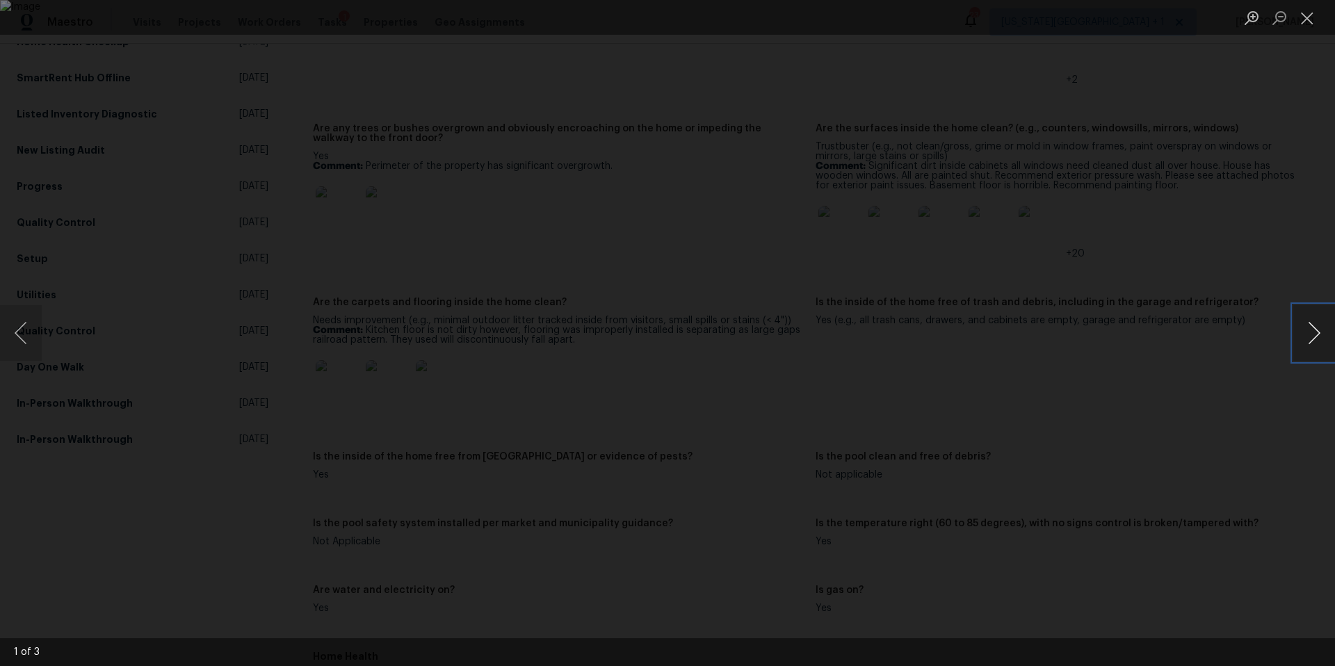
click at [1331, 325] on button "Next image" at bounding box center [1314, 333] width 42 height 56
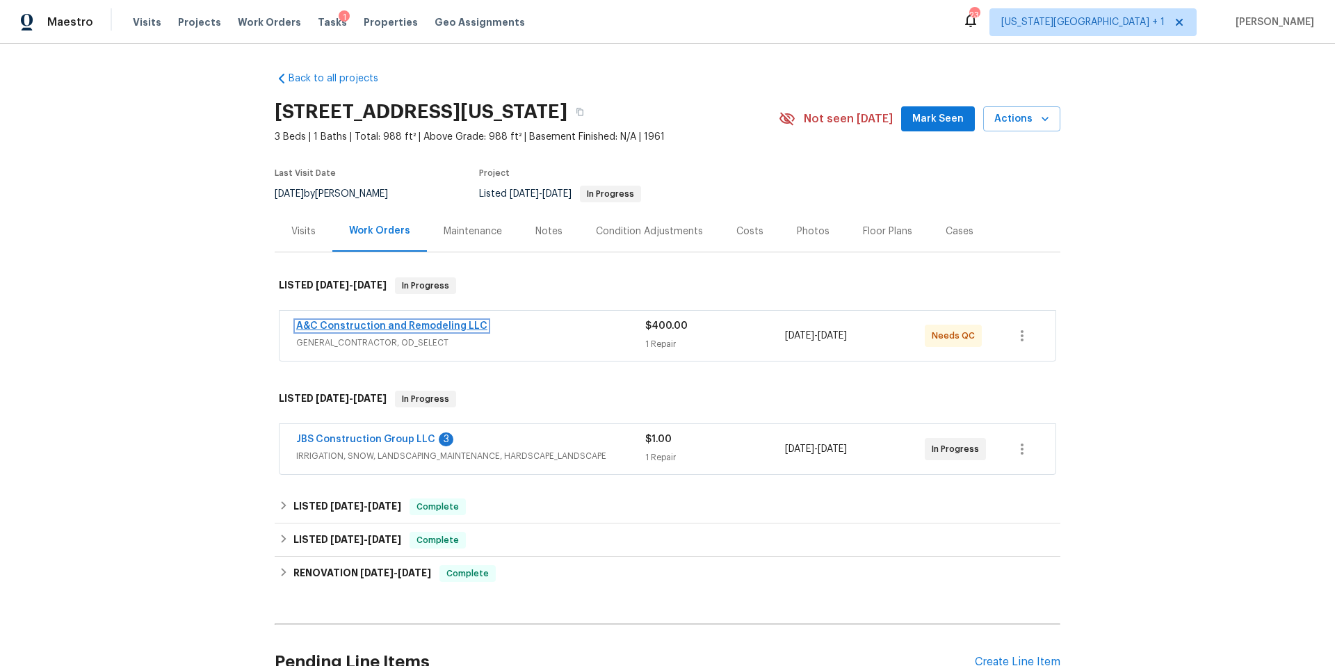
click at [362, 327] on link "A&C Construction and Remodeling LLC" at bounding box center [391, 326] width 191 height 10
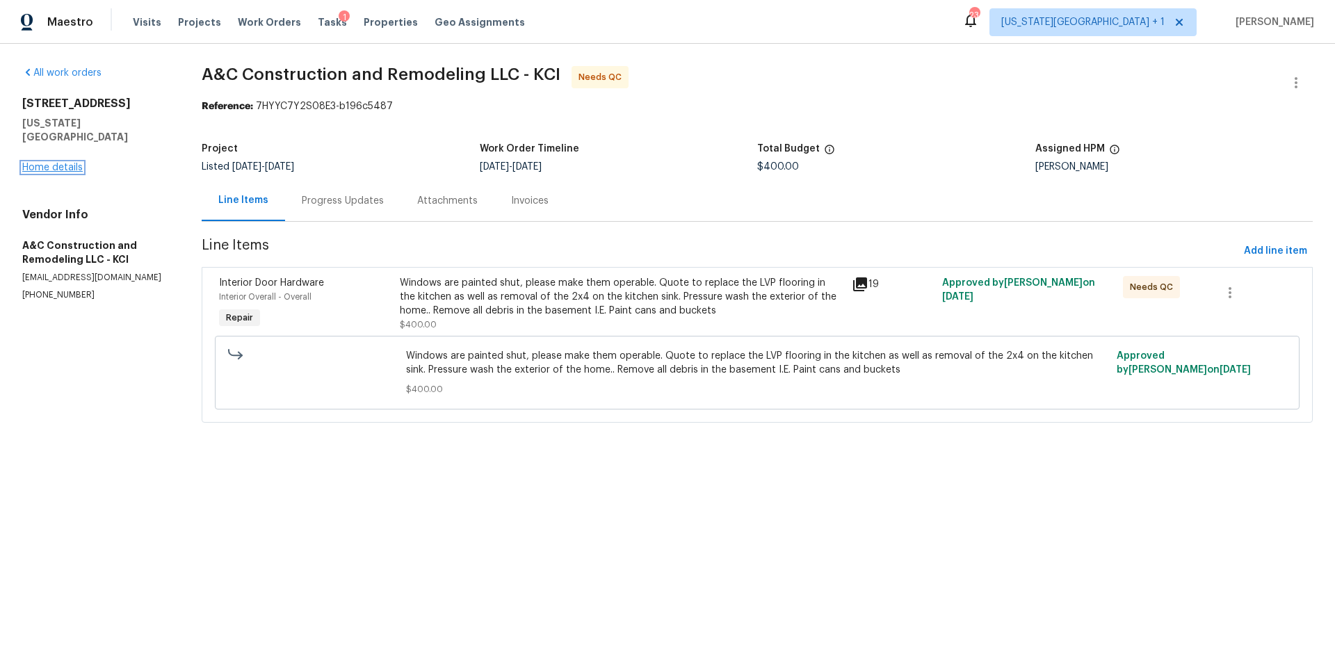
click at [66, 163] on link "Home details" at bounding box center [52, 168] width 60 height 10
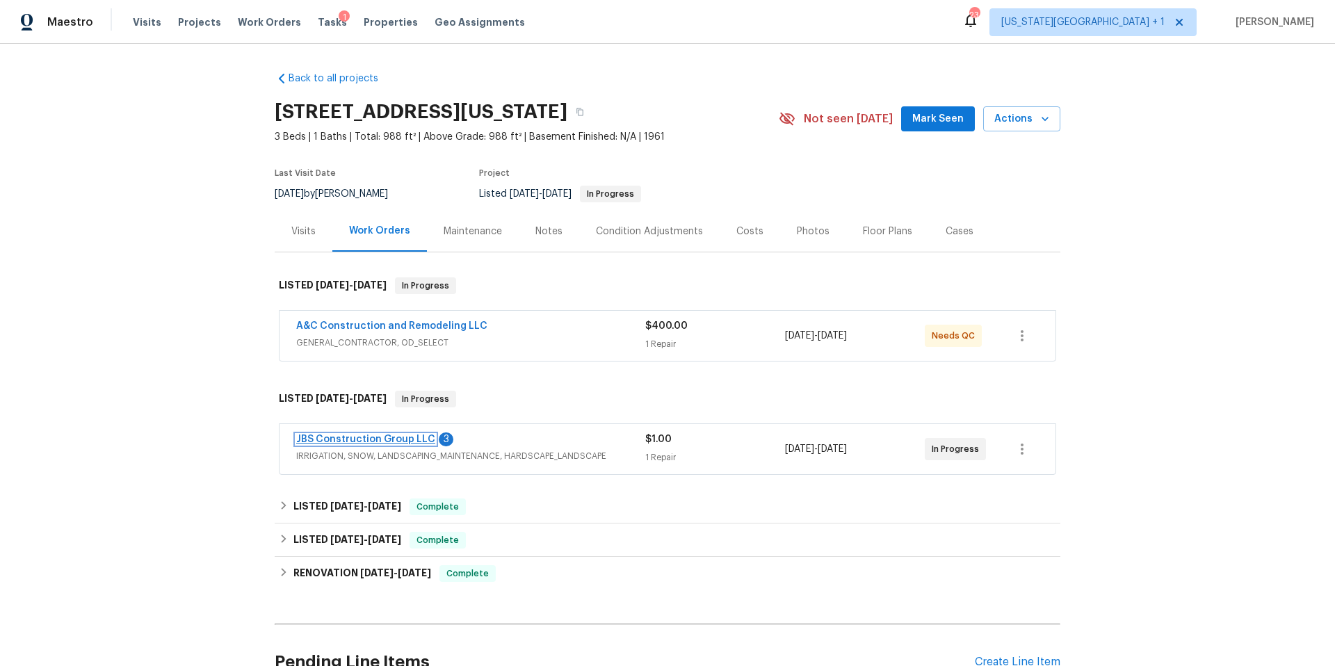
click at [371, 437] on link "JBS Construction Group LLC" at bounding box center [365, 440] width 139 height 10
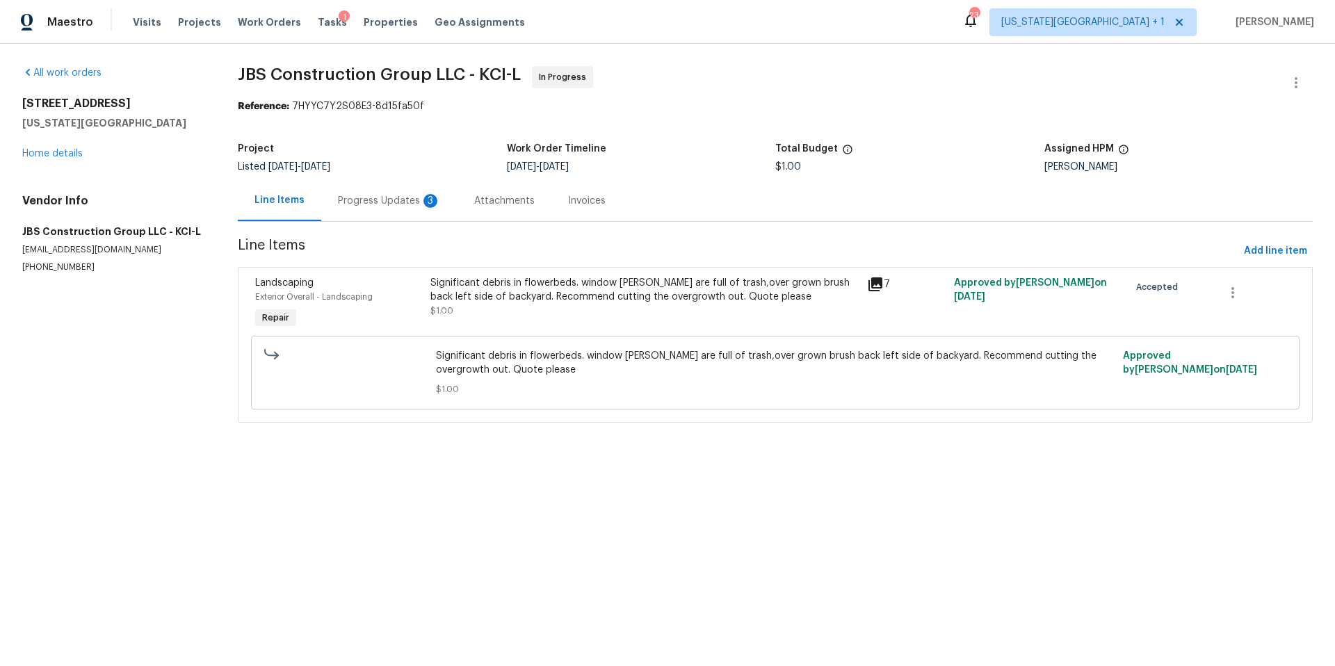
click at [409, 204] on div "Progress Updates 3" at bounding box center [389, 201] width 103 height 14
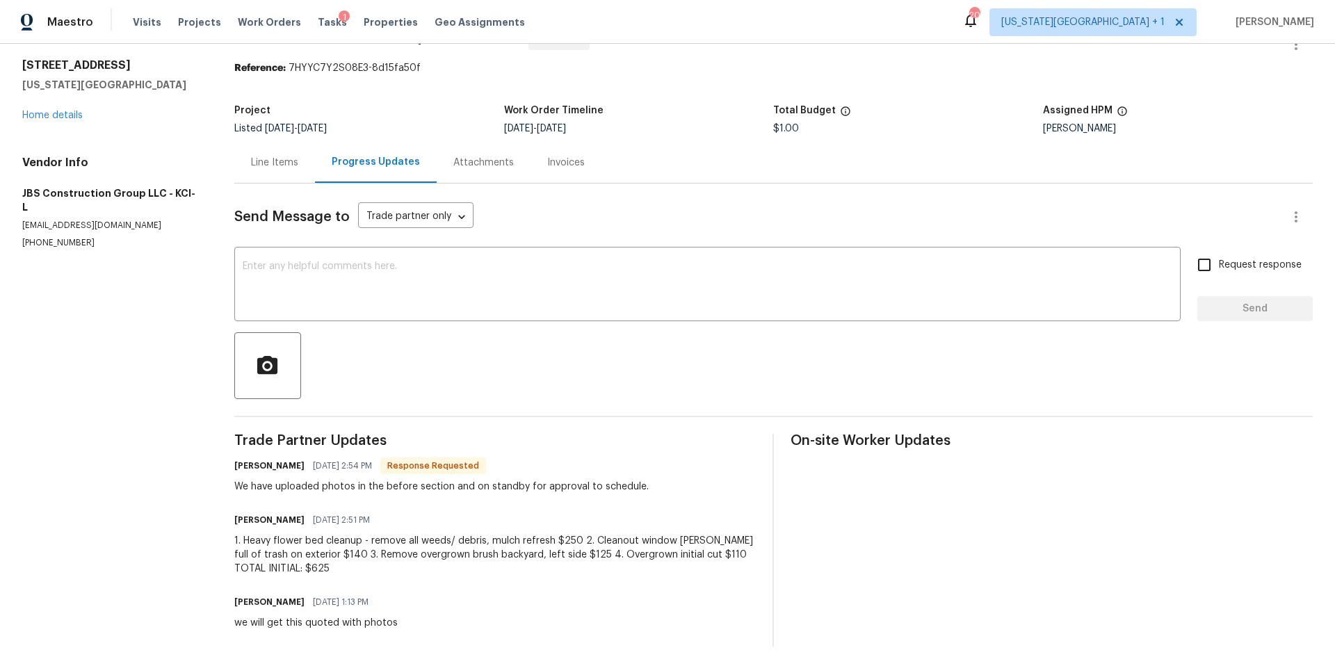
scroll to position [41, 0]
click at [282, 163] on div "Line Items" at bounding box center [274, 160] width 47 height 14
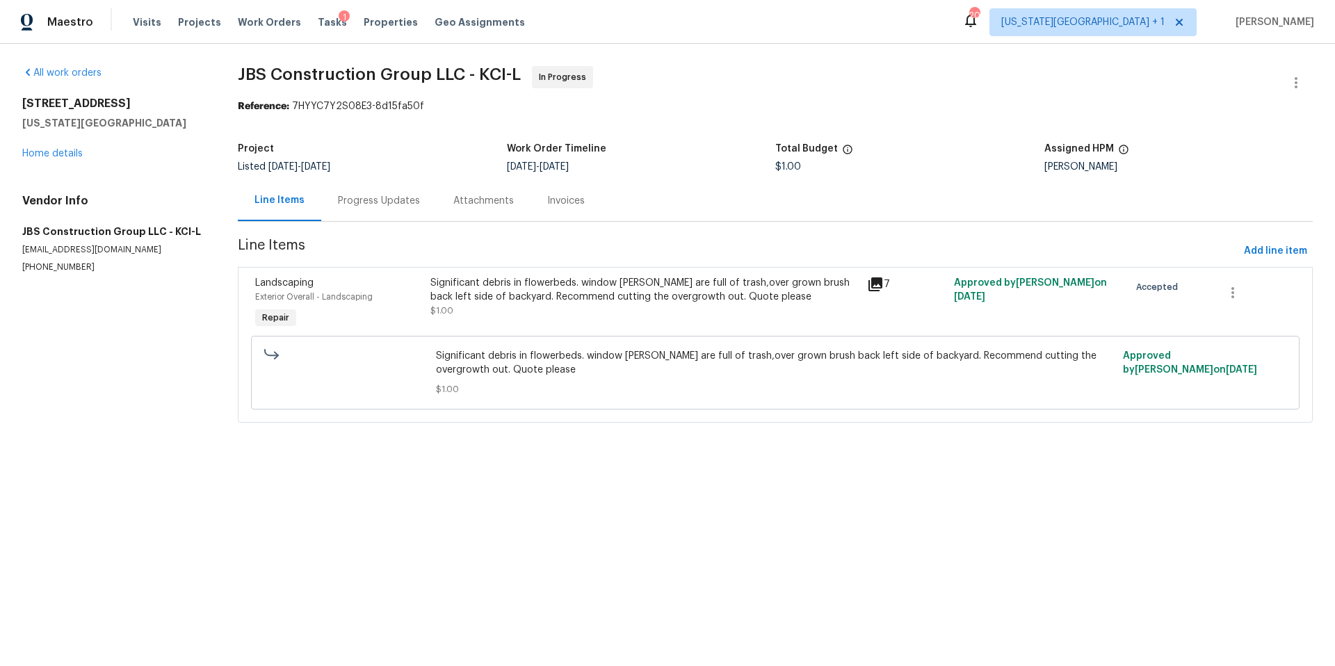
click at [380, 202] on div "Progress Updates" at bounding box center [379, 201] width 82 height 14
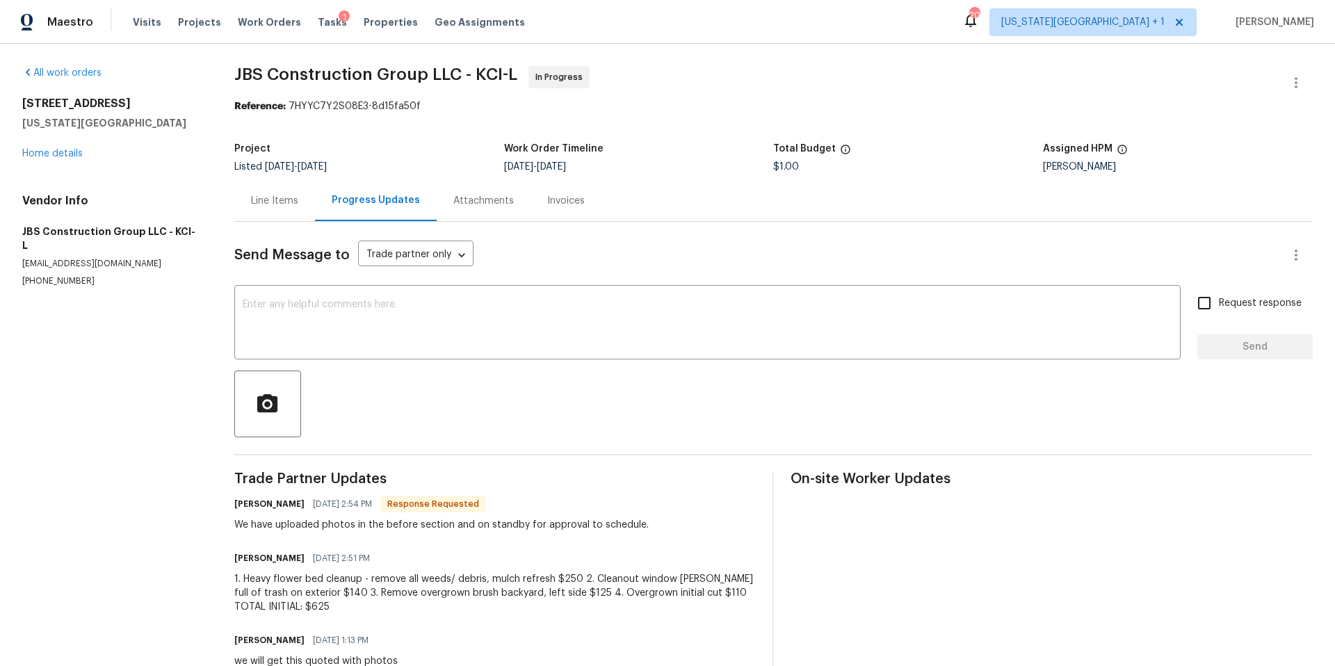
click at [72, 159] on div "[STREET_ADDRESS][US_STATE] Home details" at bounding box center [111, 129] width 179 height 64
click at [71, 154] on link "Home details" at bounding box center [52, 154] width 60 height 10
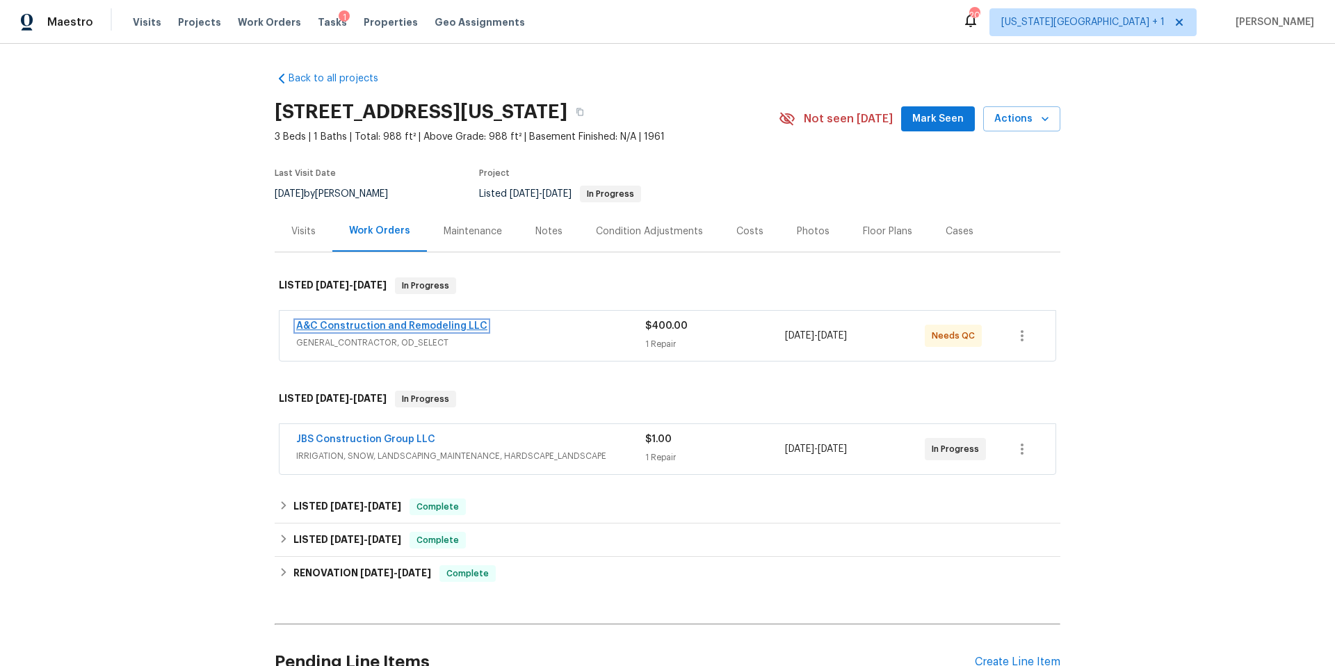
click at [369, 326] on link "A&C Construction and Remodeling LLC" at bounding box center [391, 326] width 191 height 10
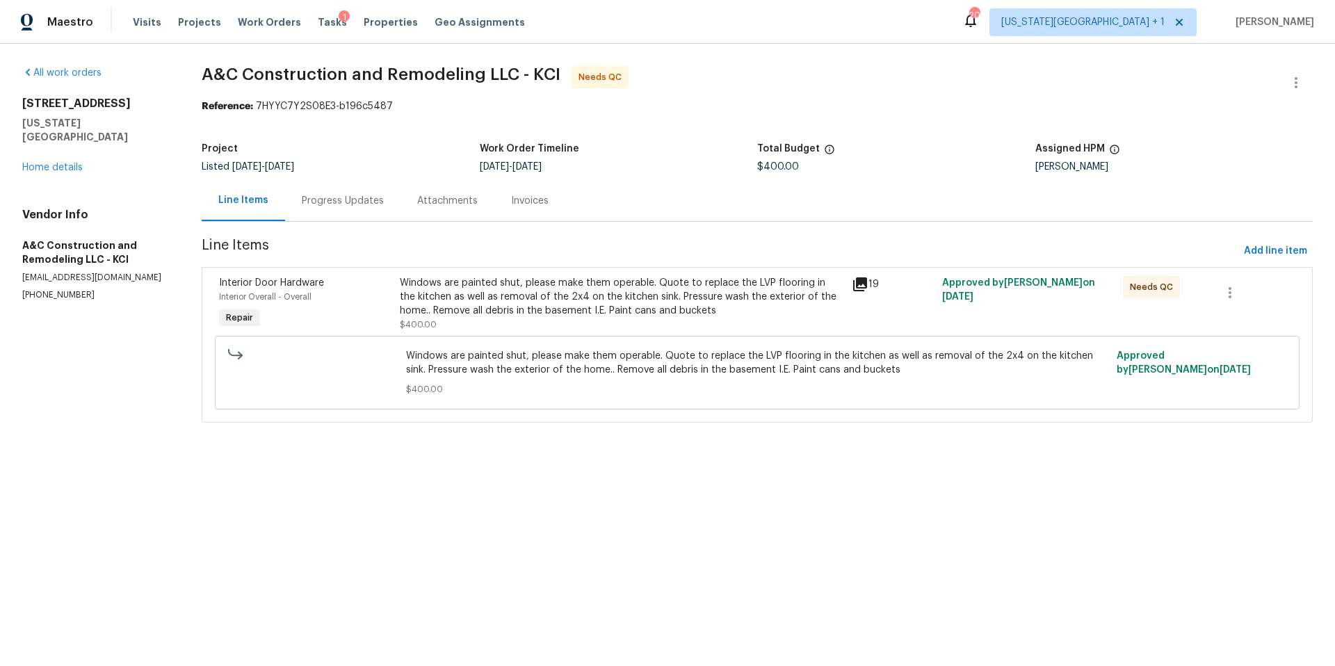
click at [337, 196] on div "Progress Updates" at bounding box center [343, 201] width 82 height 14
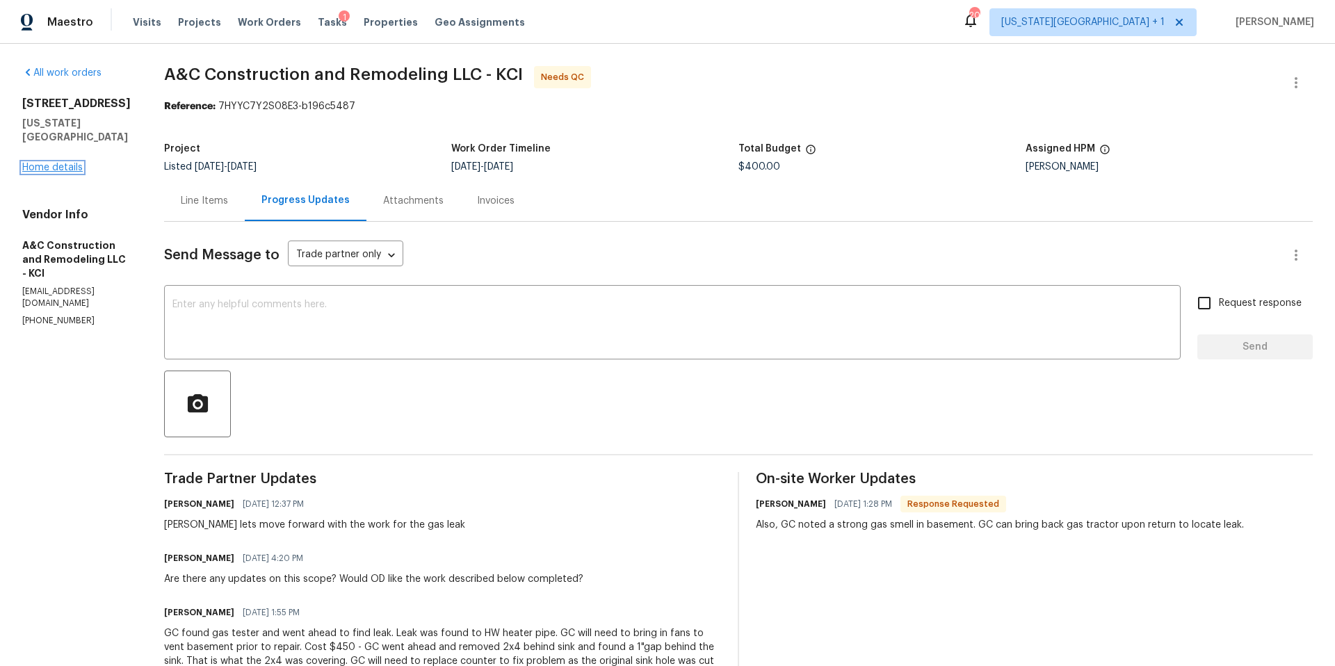
click at [74, 163] on link "Home details" at bounding box center [52, 168] width 60 height 10
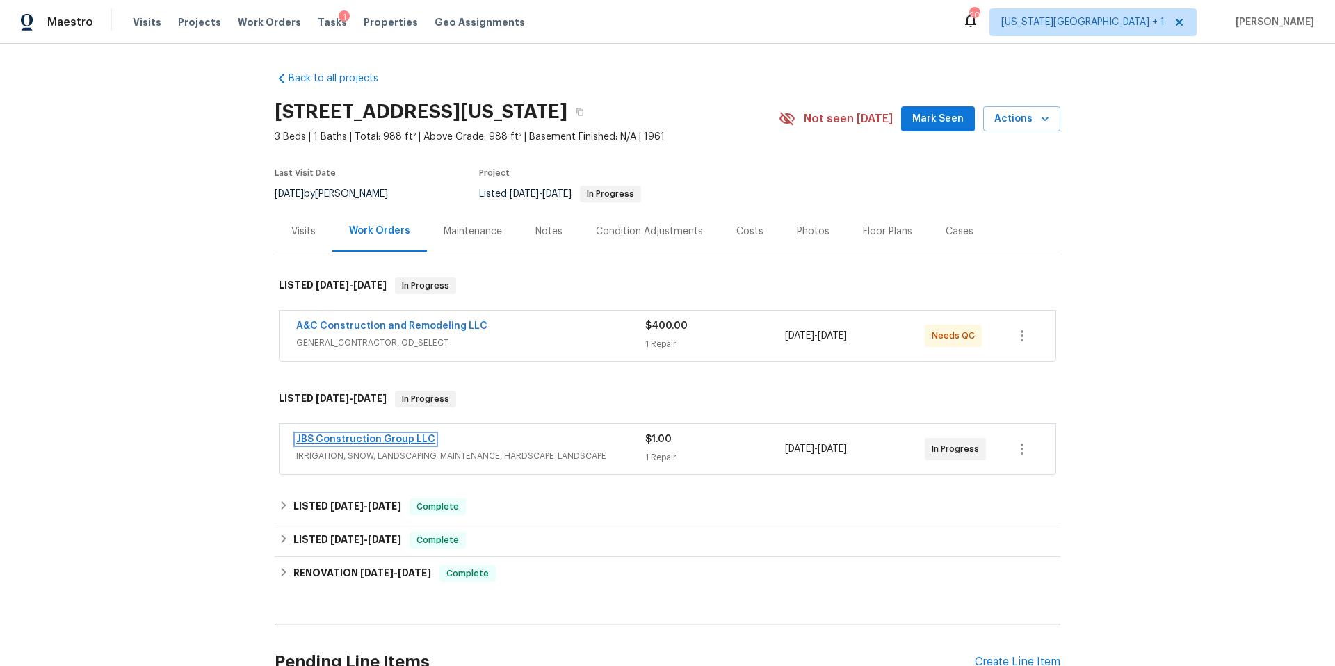
click at [364, 439] on link "JBS Construction Group LLC" at bounding box center [365, 440] width 139 height 10
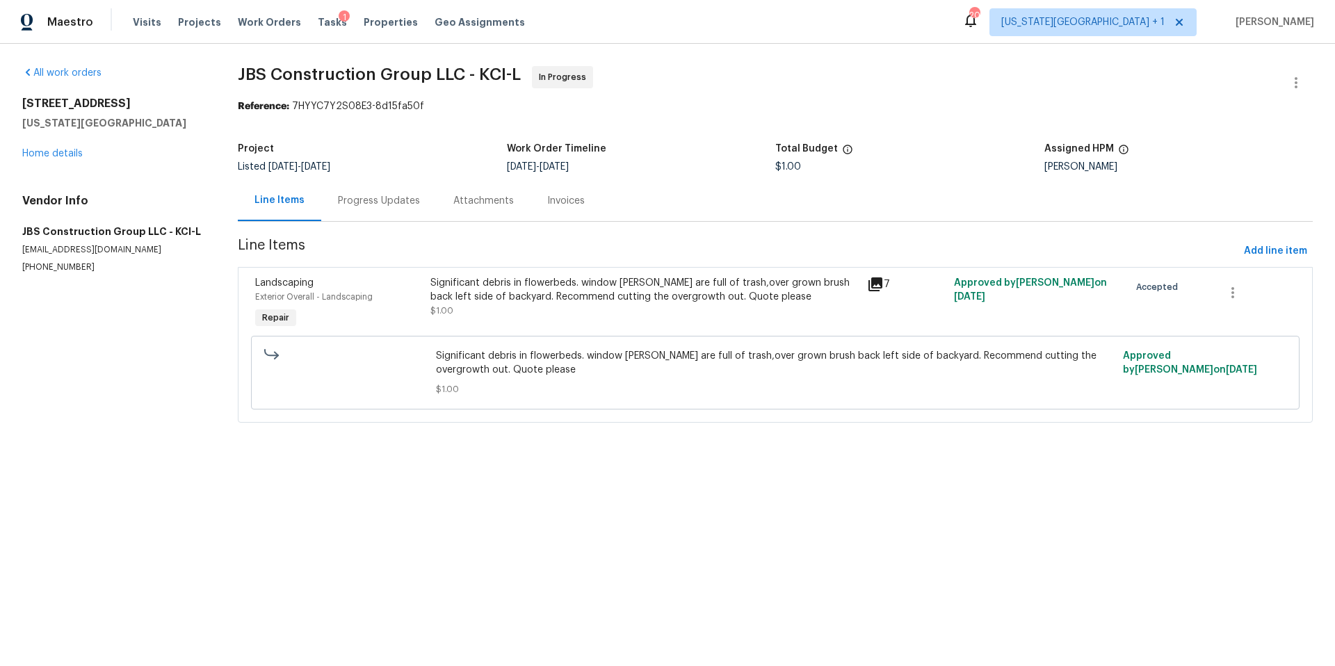
click at [686, 293] on div "Significant debris in flowerbeds. window [PERSON_NAME] are full of trash,over g…" at bounding box center [644, 290] width 428 height 28
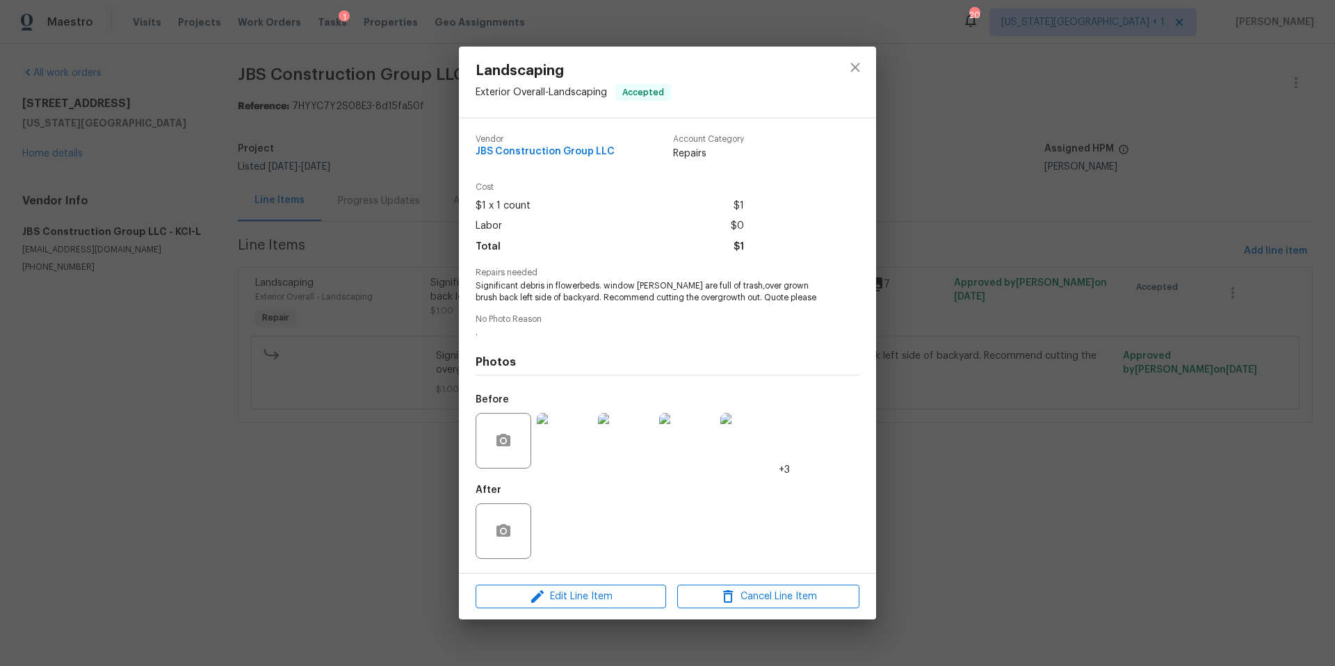
click at [570, 446] on img at bounding box center [565, 441] width 56 height 56
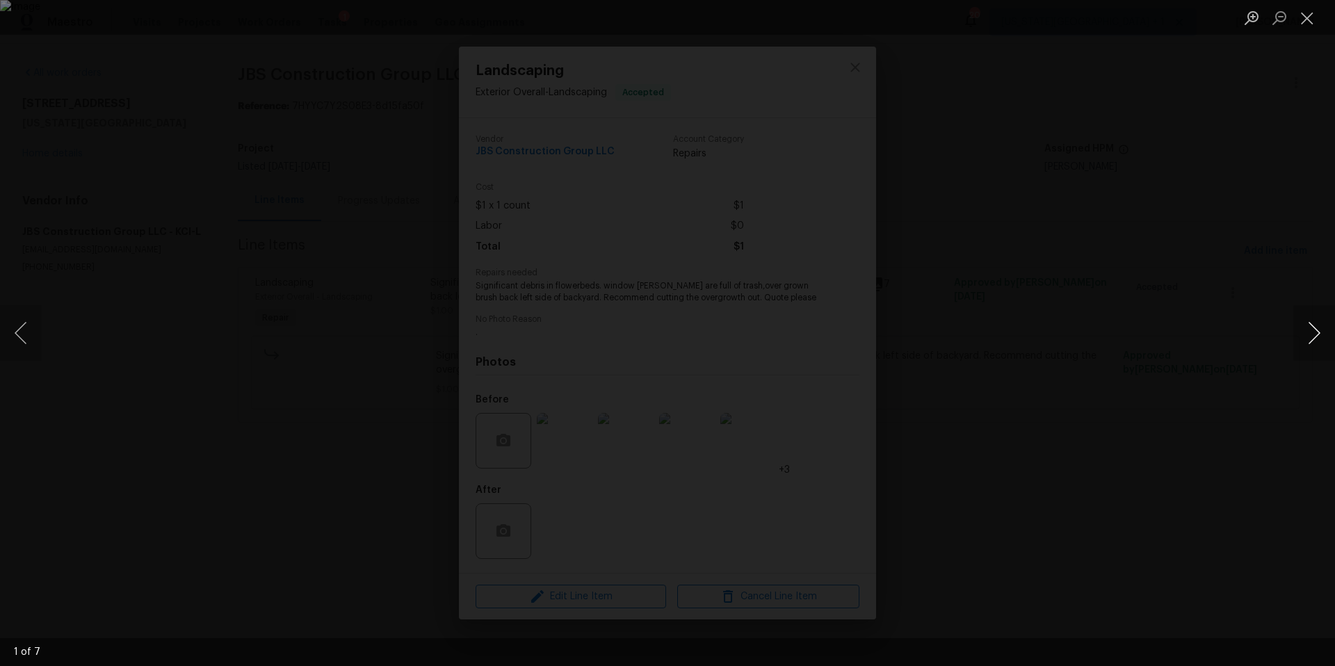
click at [1309, 328] on button "Next image" at bounding box center [1314, 333] width 42 height 56
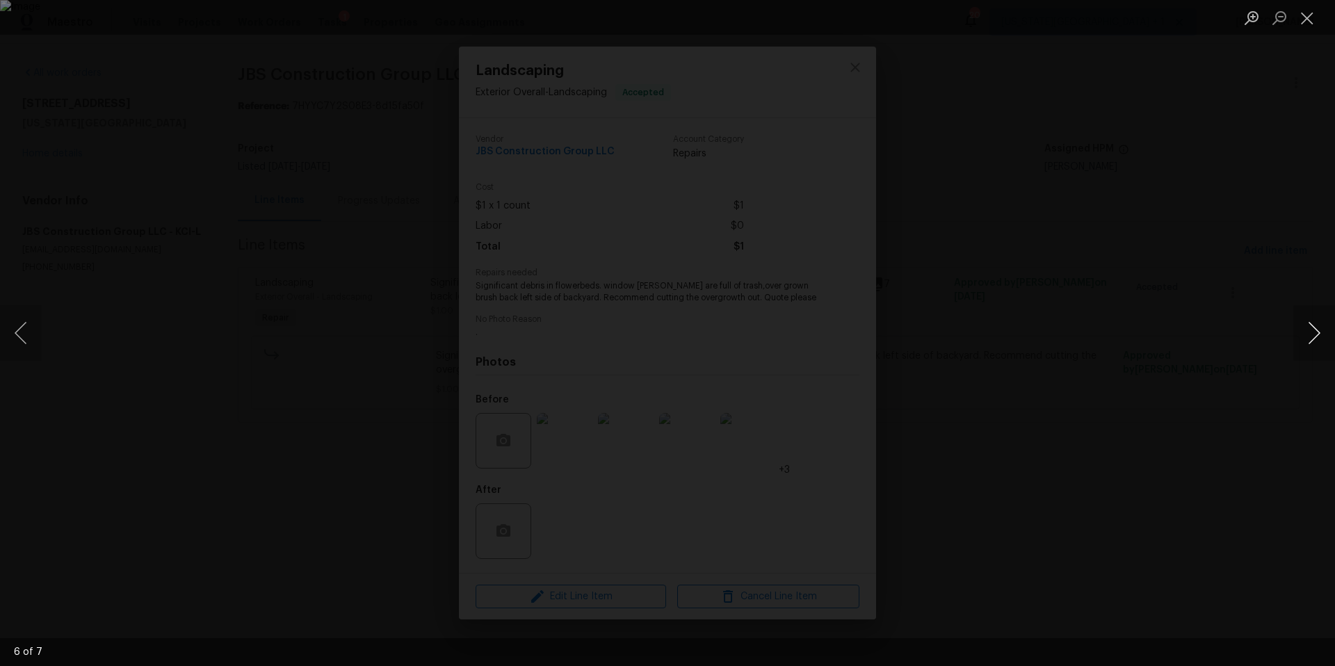
click at [1309, 328] on button "Next image" at bounding box center [1314, 333] width 42 height 56
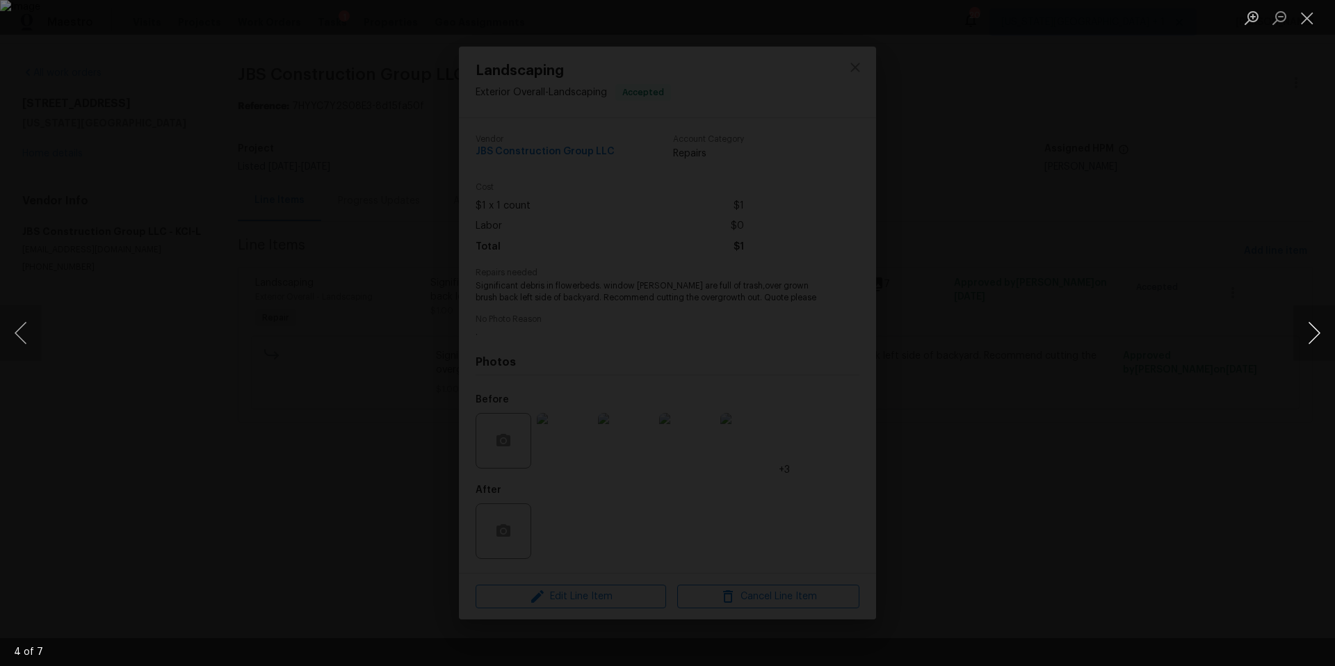
click at [1309, 328] on button "Next image" at bounding box center [1314, 333] width 42 height 56
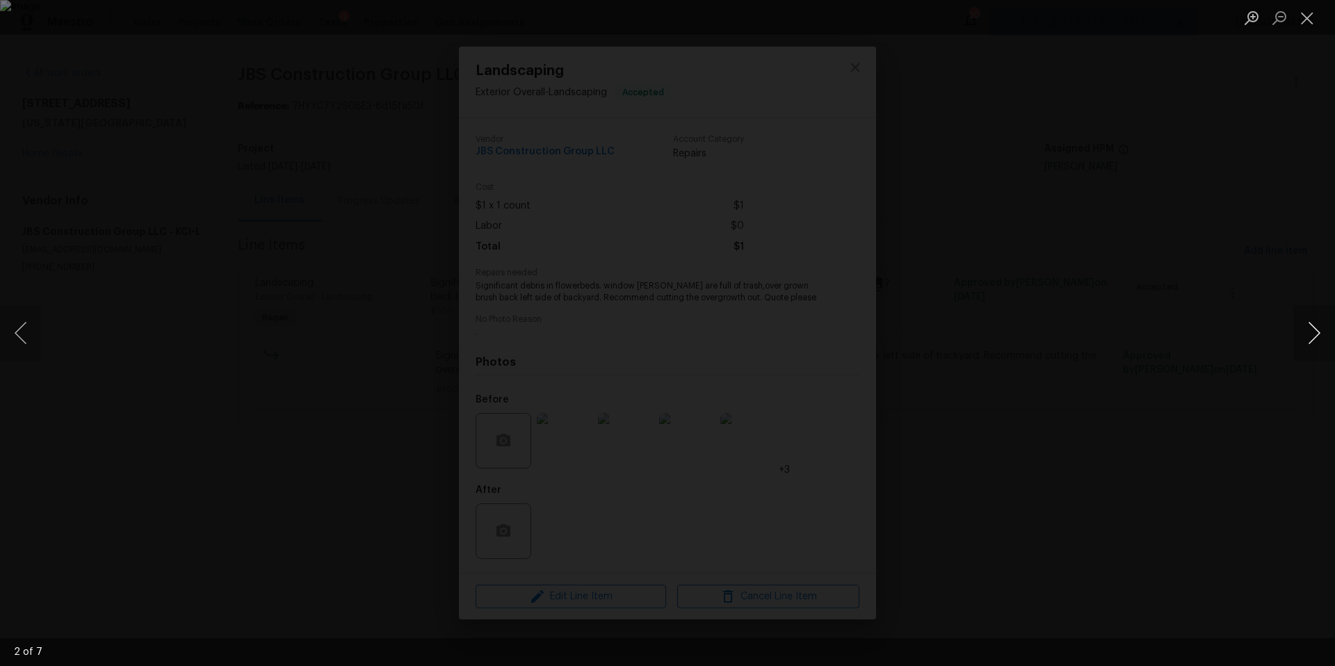
click at [1309, 328] on button "Next image" at bounding box center [1314, 333] width 42 height 56
click at [232, 227] on div "Lightbox" at bounding box center [667, 333] width 1335 height 666
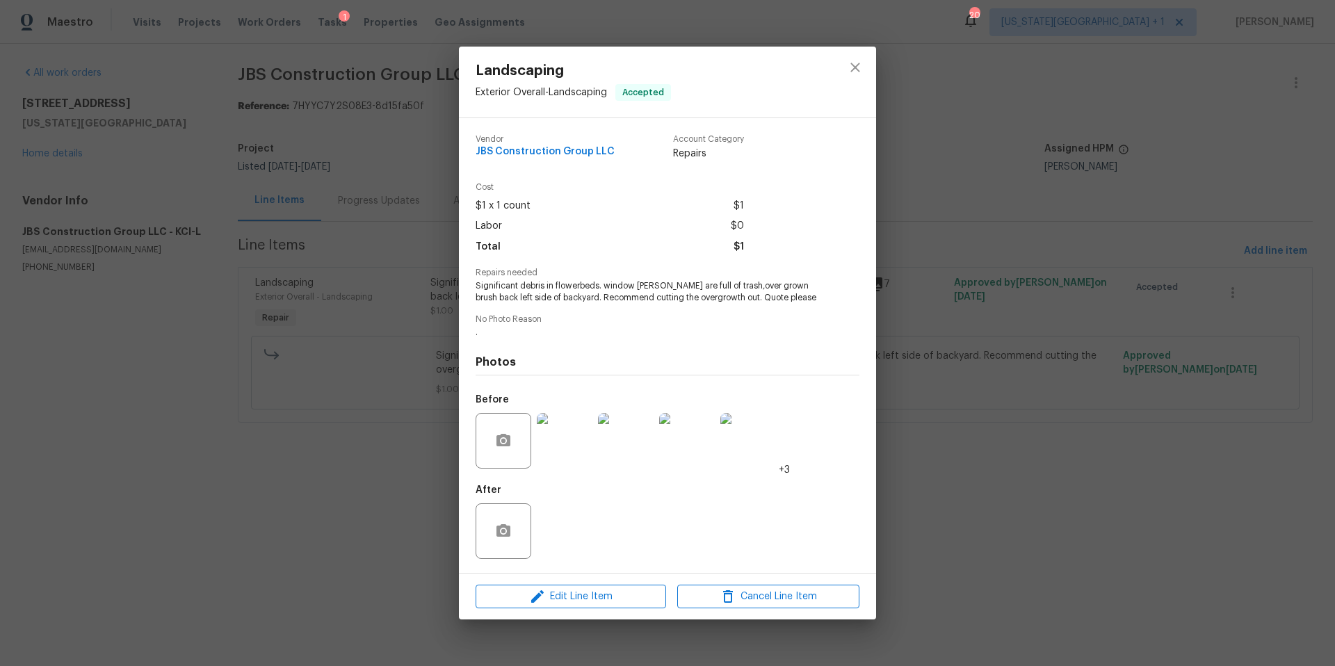
click at [159, 248] on div "Landscaping Exterior Overall - Landscaping Accepted Vendor JBS Construction Gro…" at bounding box center [667, 333] width 1335 height 666
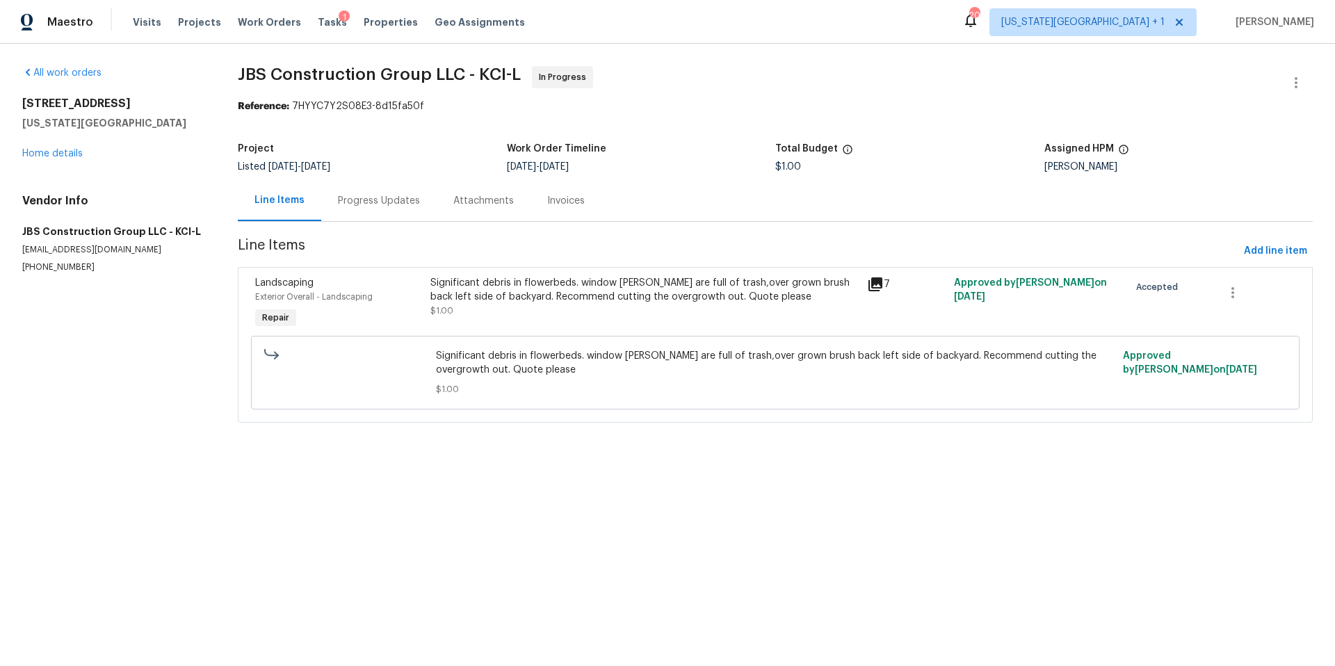
click at [74, 159] on div "[STREET_ADDRESS][US_STATE] Home details" at bounding box center [113, 129] width 182 height 64
click at [73, 156] on link "Home details" at bounding box center [52, 154] width 60 height 10
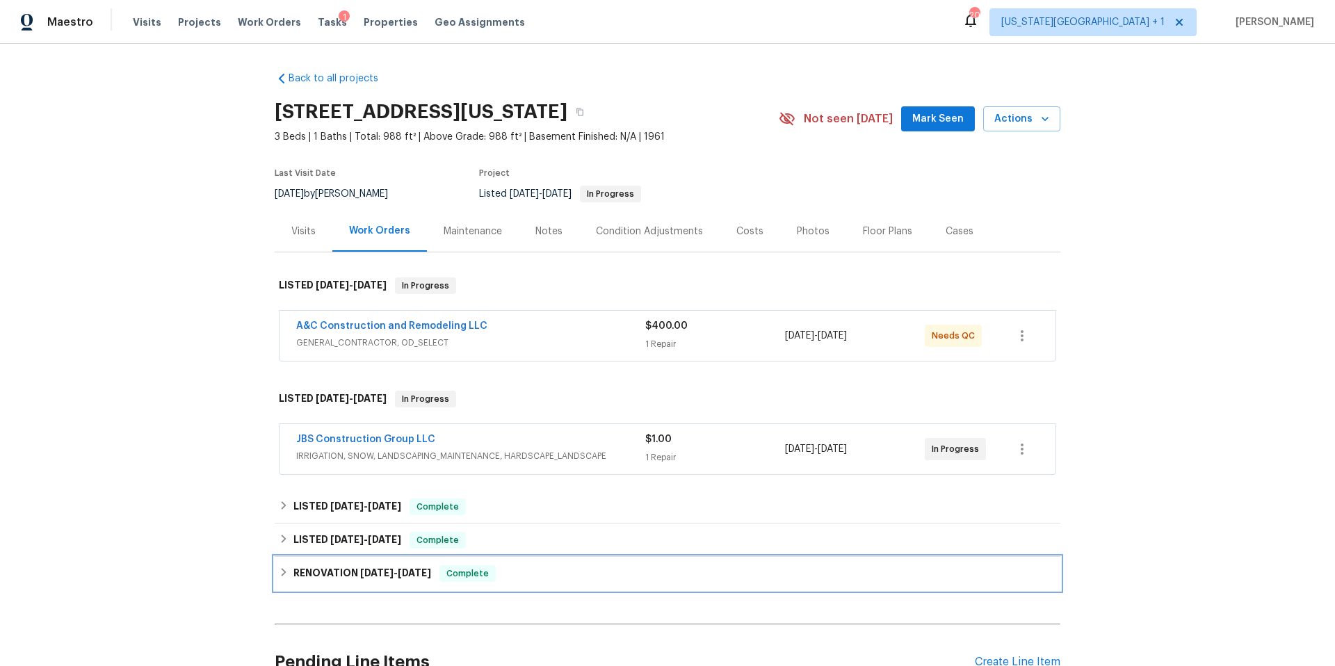
click at [312, 579] on h6 "RENOVATION [DATE] - [DATE]" at bounding box center [362, 573] width 138 height 17
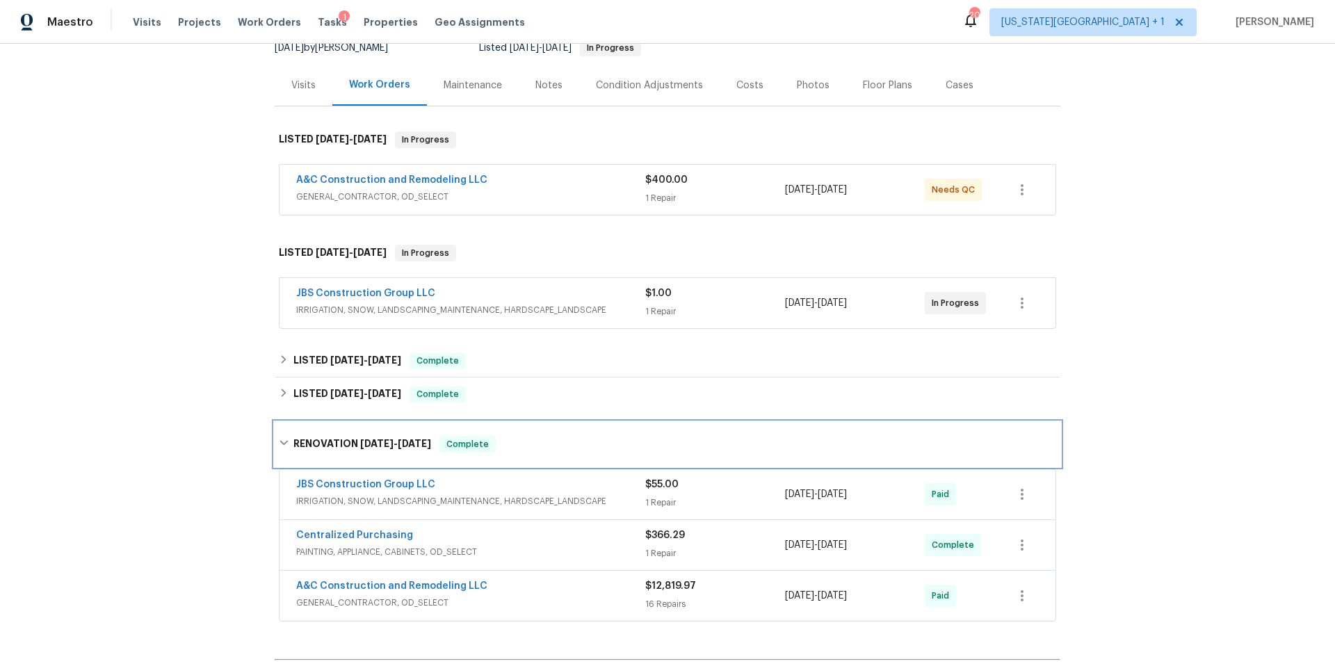
scroll to position [260, 0]
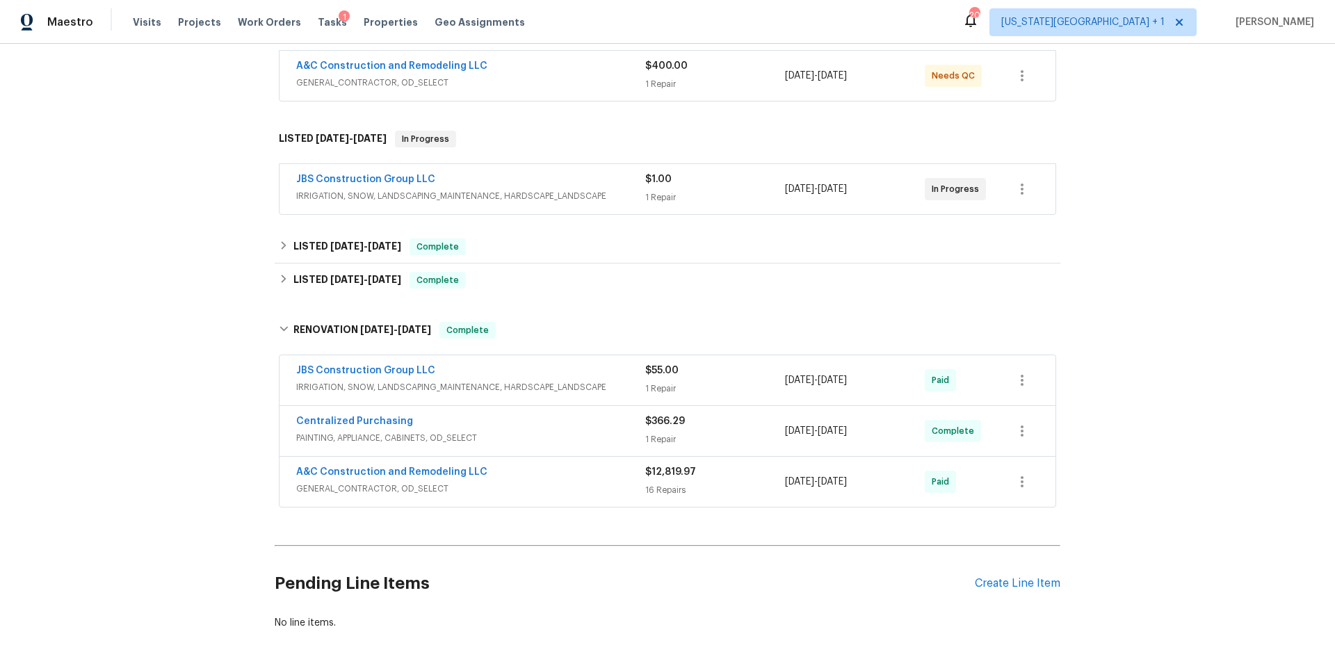
click at [401, 376] on span "JBS Construction Group LLC" at bounding box center [365, 371] width 139 height 14
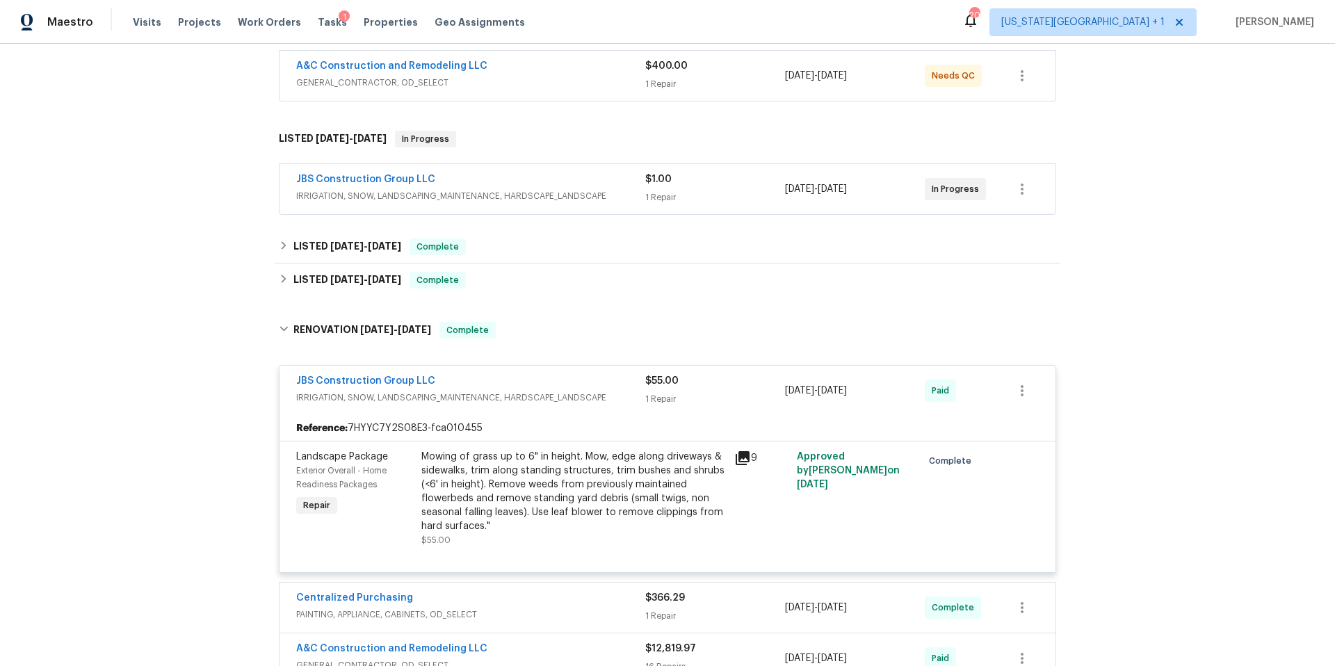
click at [490, 477] on div "Mowing of grass up to 6" in height. Mow, edge along driveways & sidewalks, trim…" at bounding box center [573, 491] width 305 height 83
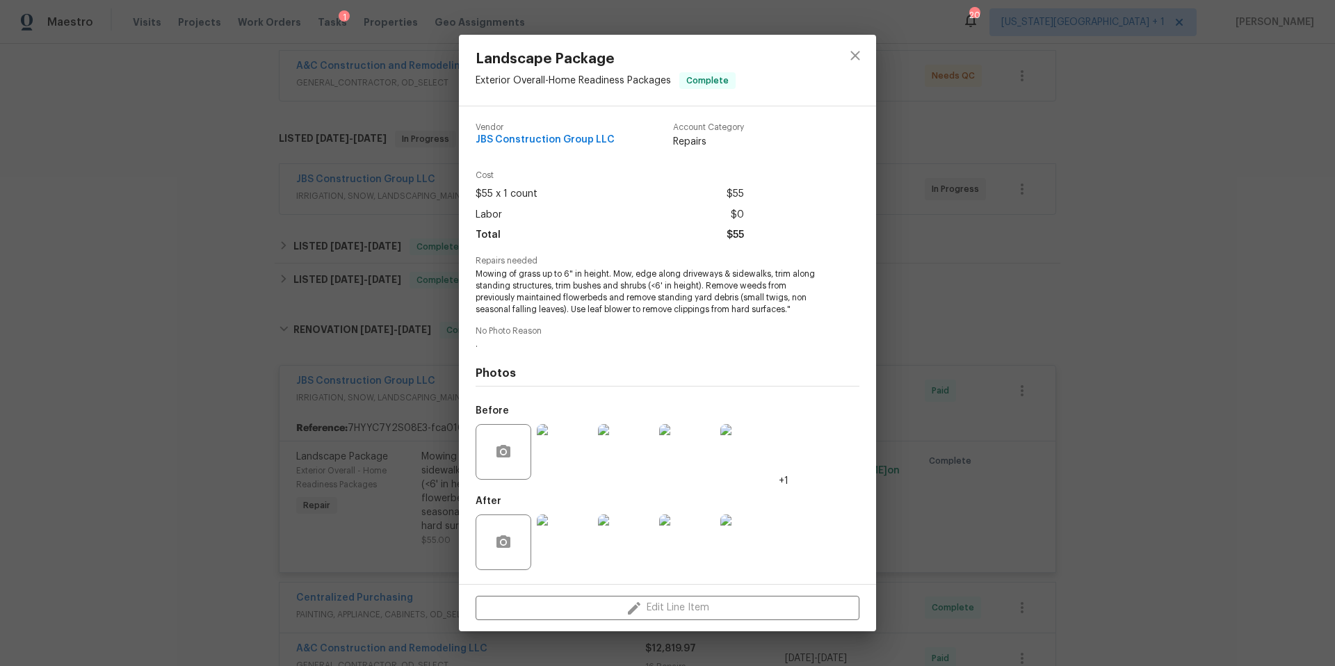
click at [560, 455] on img at bounding box center [565, 452] width 56 height 56
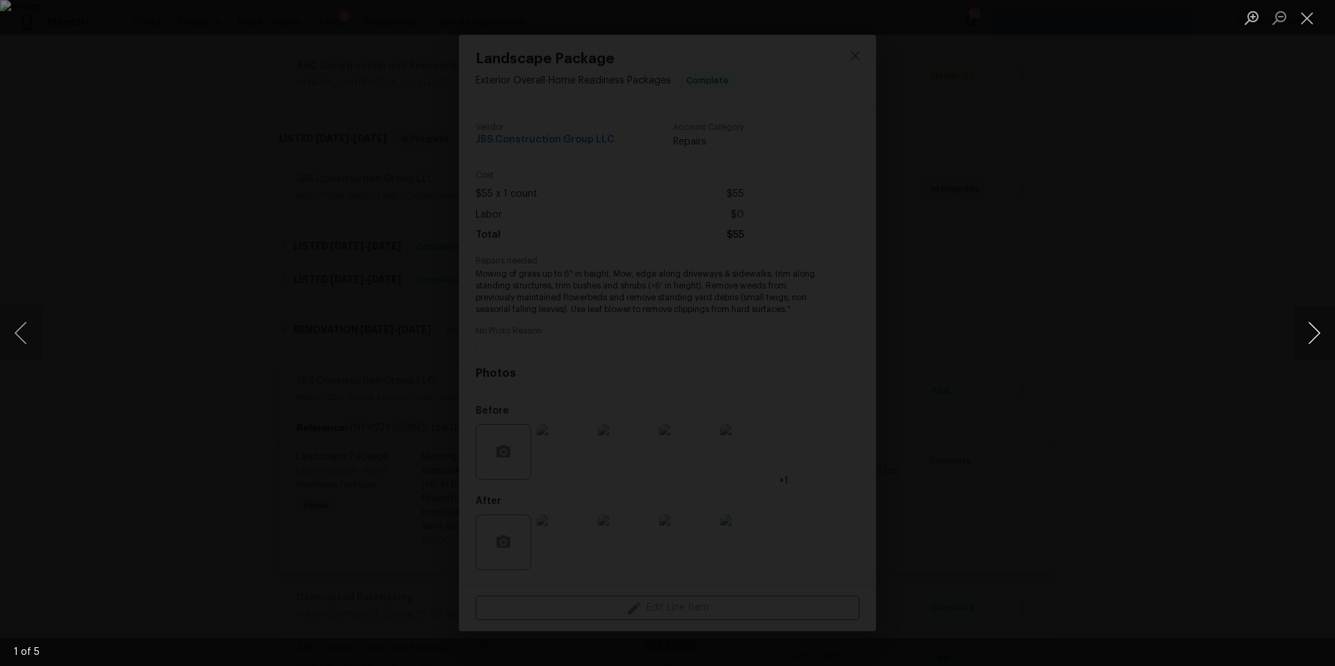
click at [1318, 338] on button "Next image" at bounding box center [1314, 333] width 42 height 56
click at [1245, 365] on div "Lightbox" at bounding box center [667, 333] width 1335 height 666
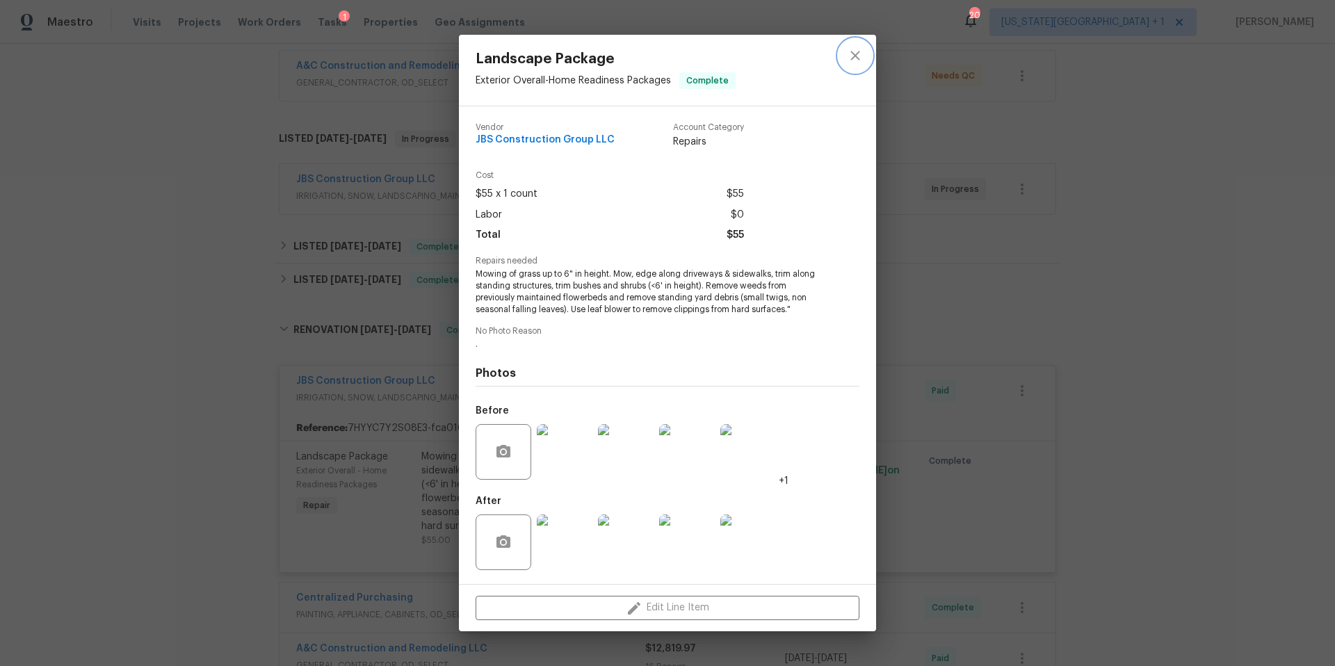
click at [859, 53] on icon "close" at bounding box center [855, 55] width 17 height 17
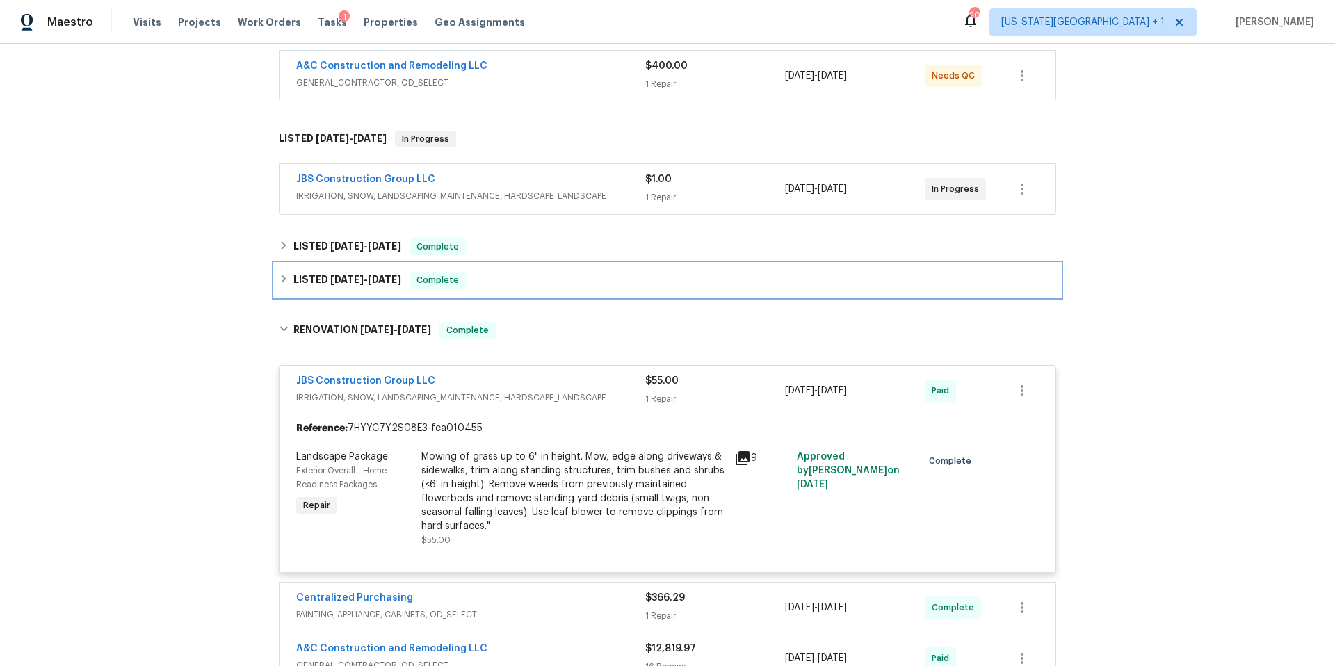
click at [322, 280] on h6 "LISTED [DATE] - [DATE]" at bounding box center [347, 280] width 108 height 17
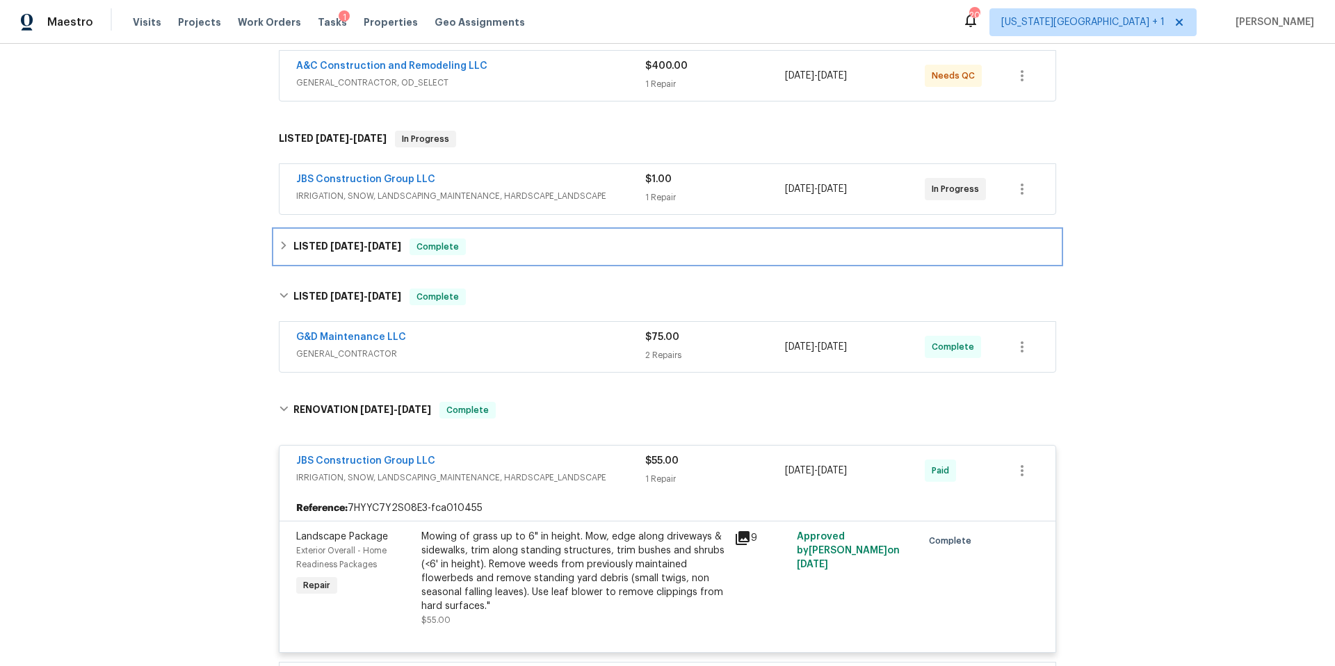
click at [310, 248] on h6 "LISTED [DATE] - [DATE]" at bounding box center [347, 247] width 108 height 17
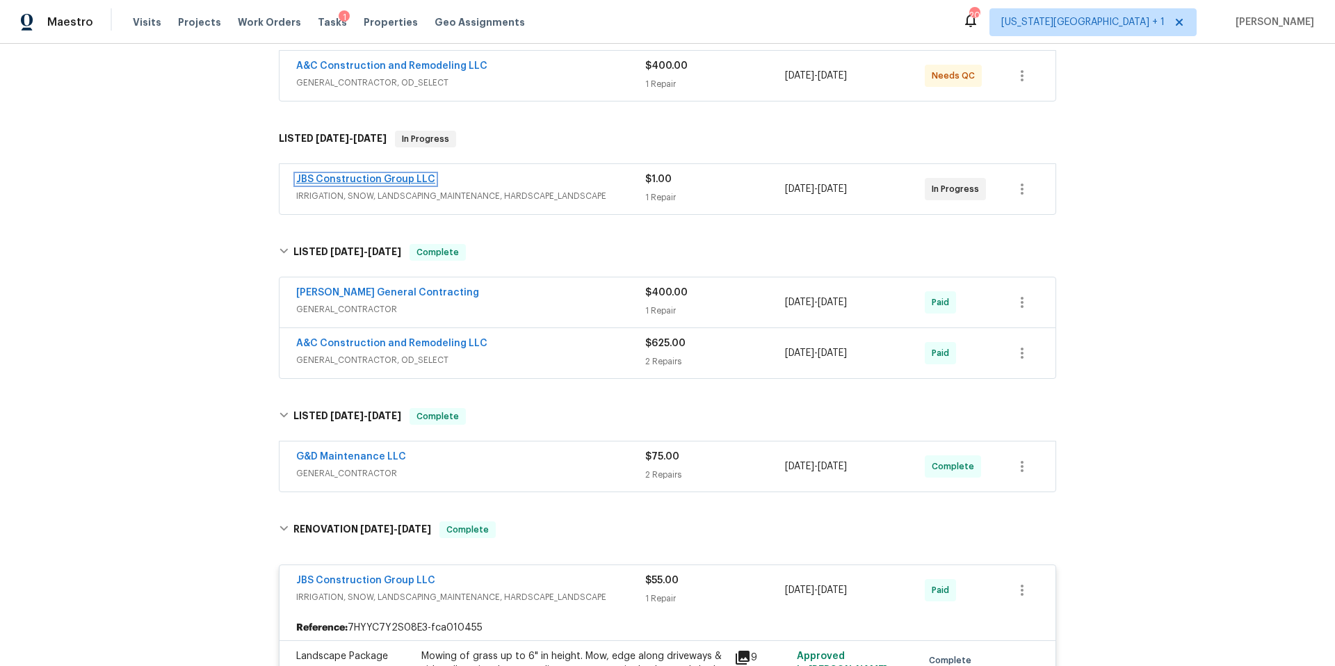
click at [360, 183] on link "JBS Construction Group LLC" at bounding box center [365, 180] width 139 height 10
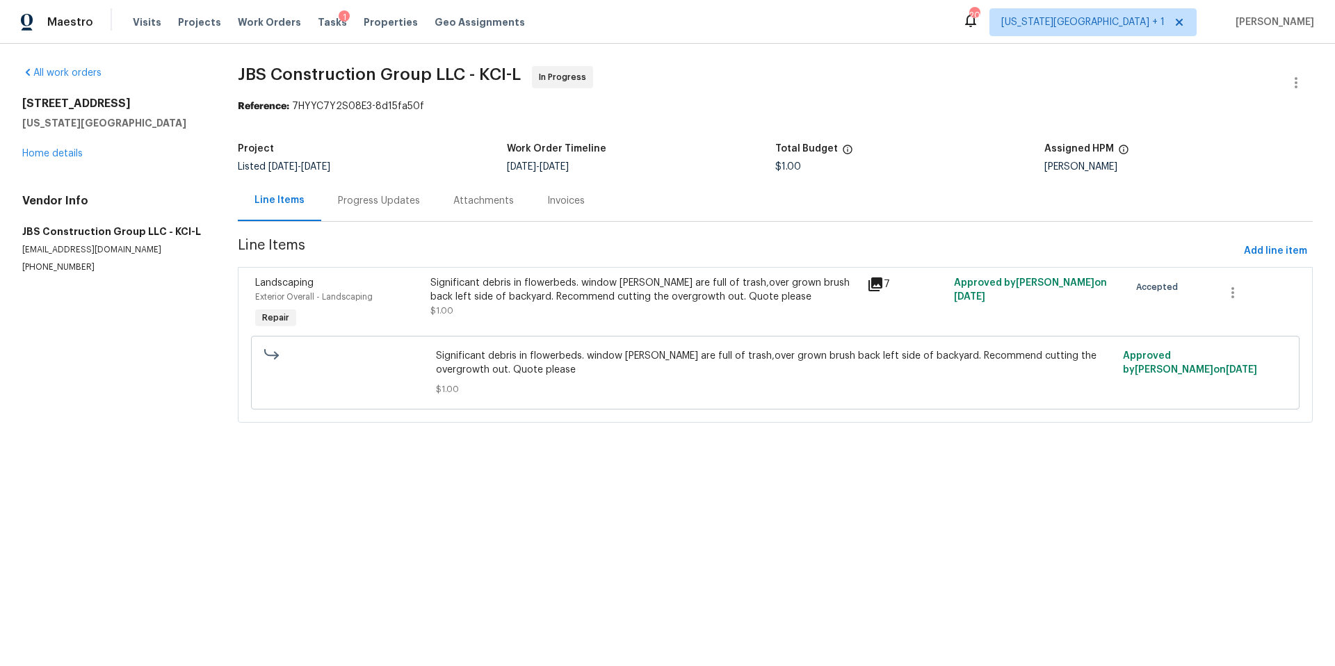
click at [362, 206] on div "Progress Updates" at bounding box center [379, 201] width 82 height 14
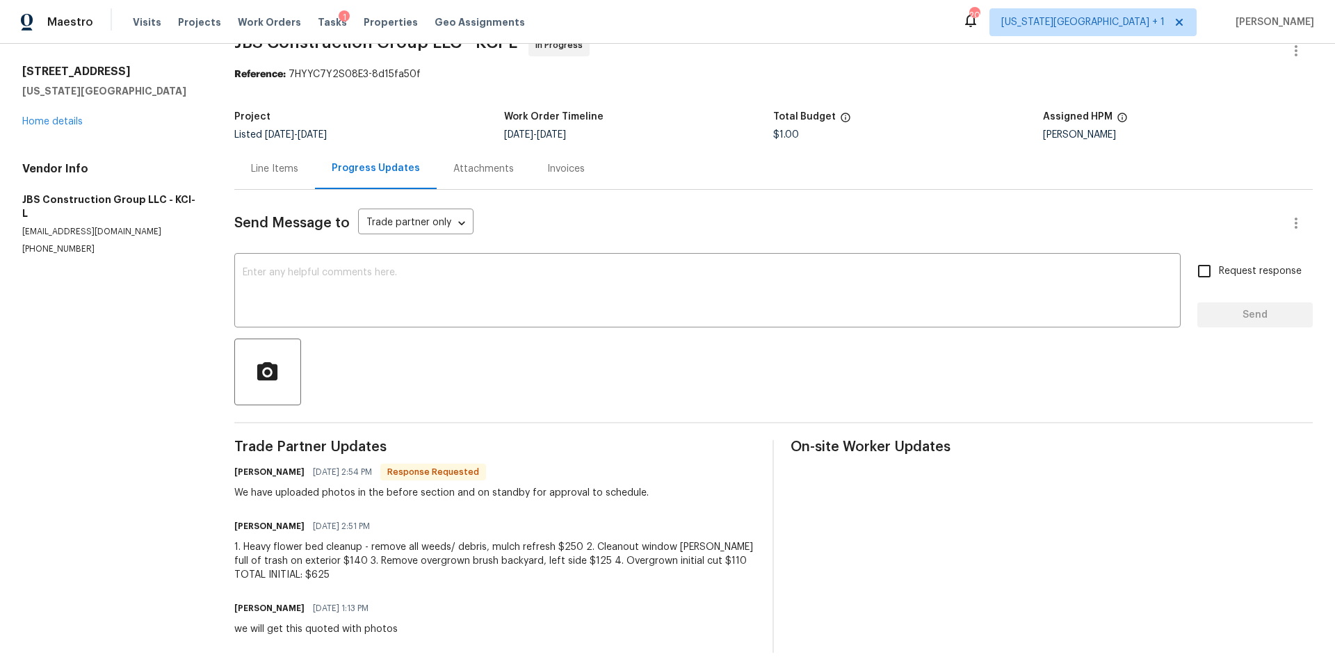
scroll to position [33, 0]
click at [60, 122] on link "Home details" at bounding box center [52, 120] width 60 height 10
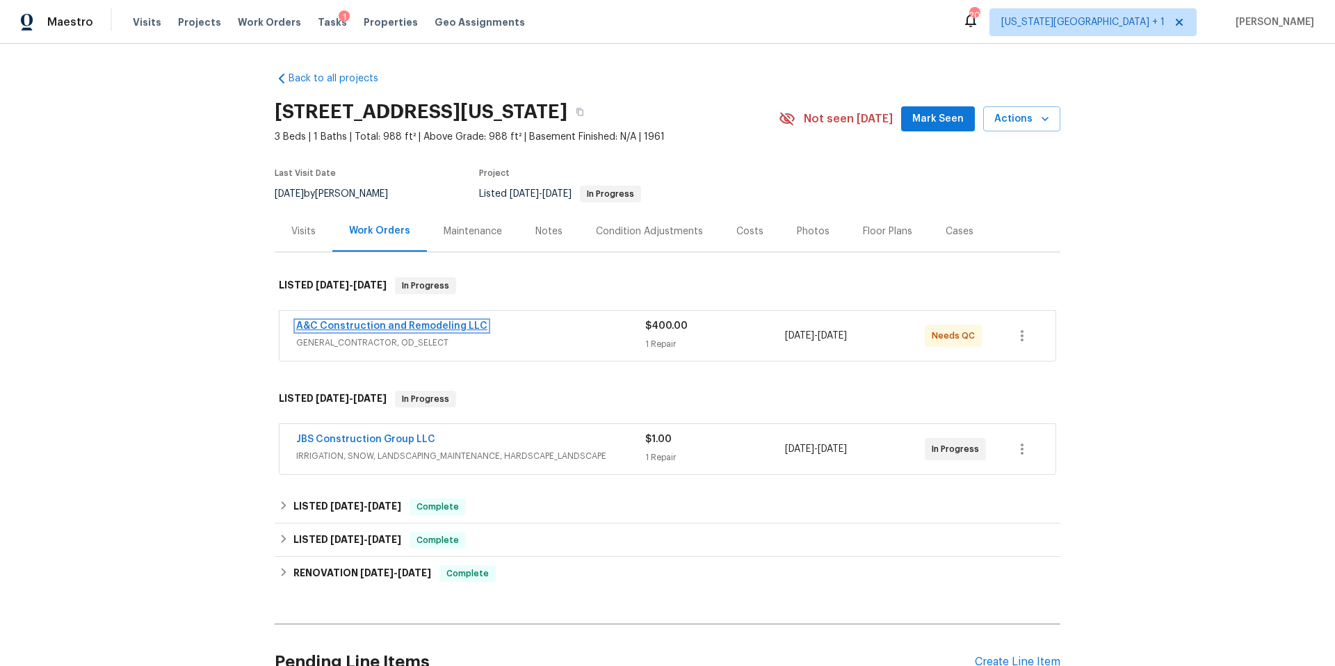
click at [316, 328] on link "A&C Construction and Remodeling LLC" at bounding box center [391, 326] width 191 height 10
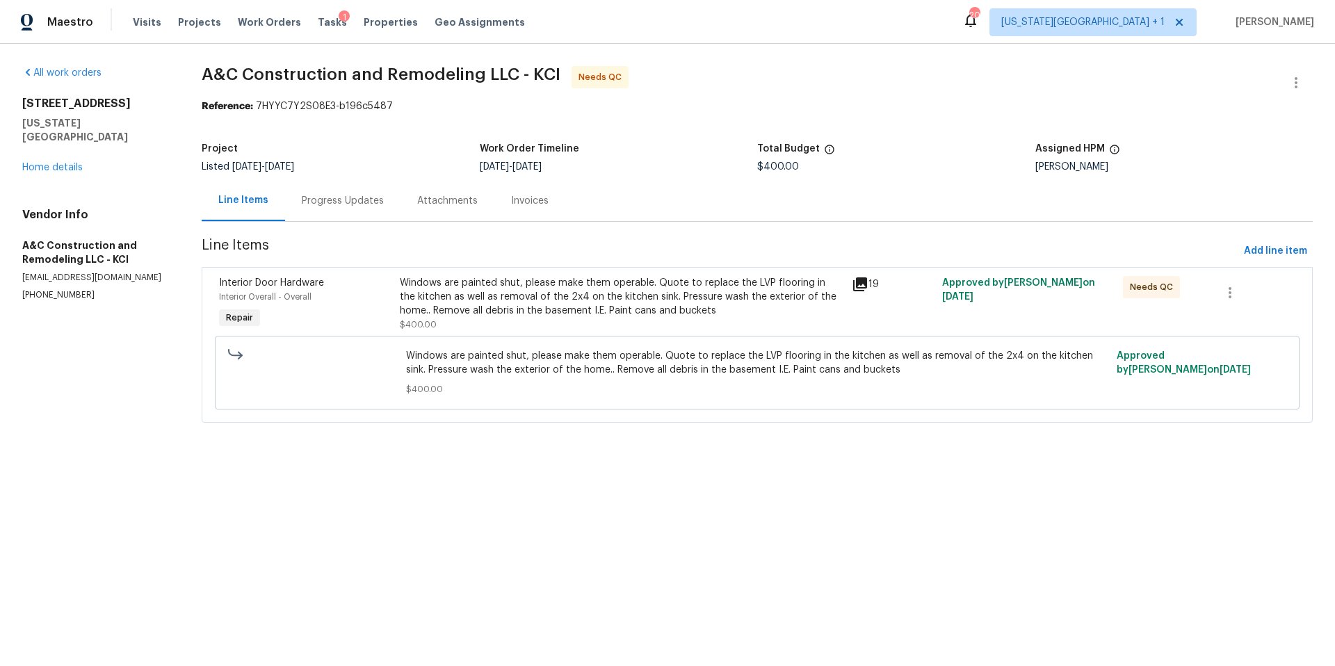
click at [440, 307] on div "Windows are painted shut, please make them operable. Quote to replace the LVP f…" at bounding box center [622, 297] width 444 height 42
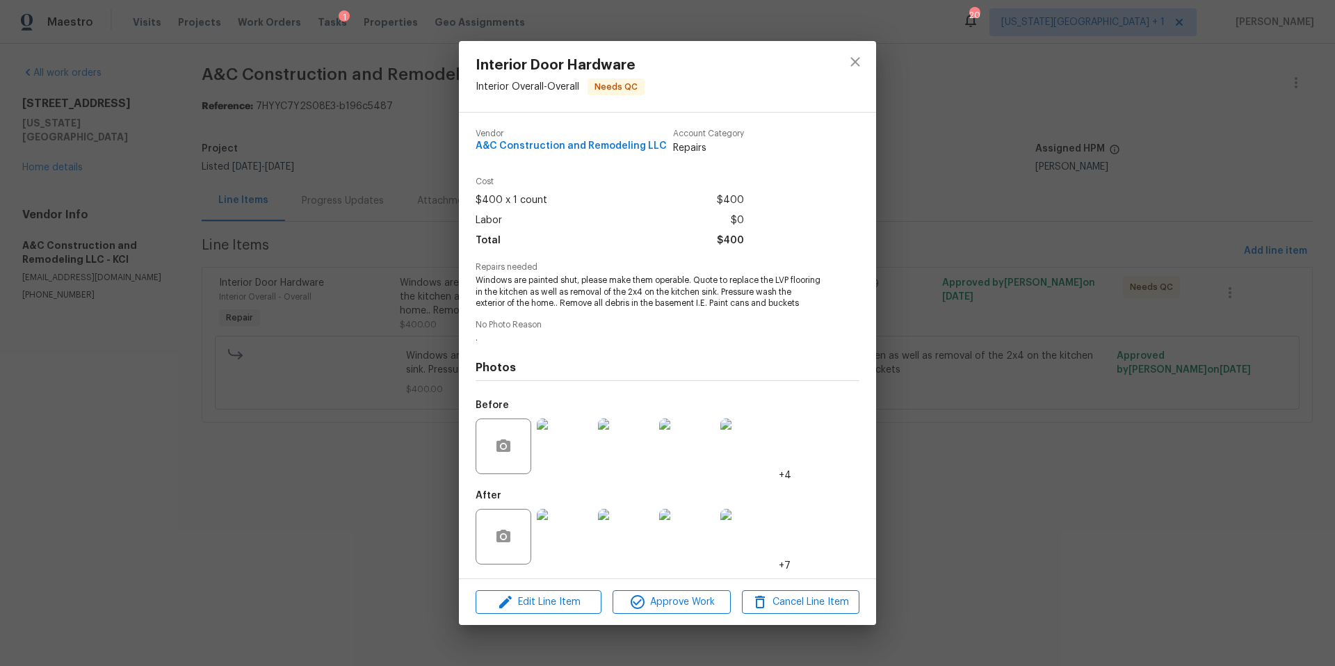
click at [560, 439] on img at bounding box center [565, 447] width 56 height 56
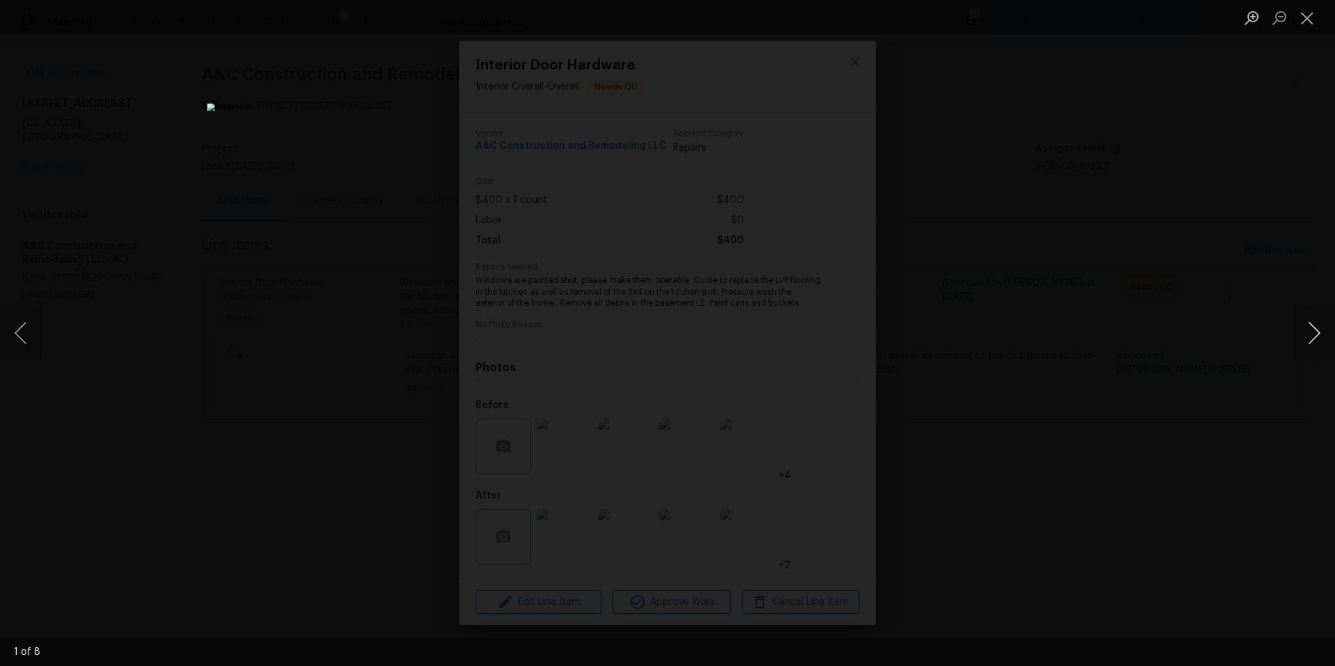
click at [1309, 334] on button "Next image" at bounding box center [1314, 333] width 42 height 56
click at [1314, 336] on button "Next image" at bounding box center [1314, 333] width 42 height 56
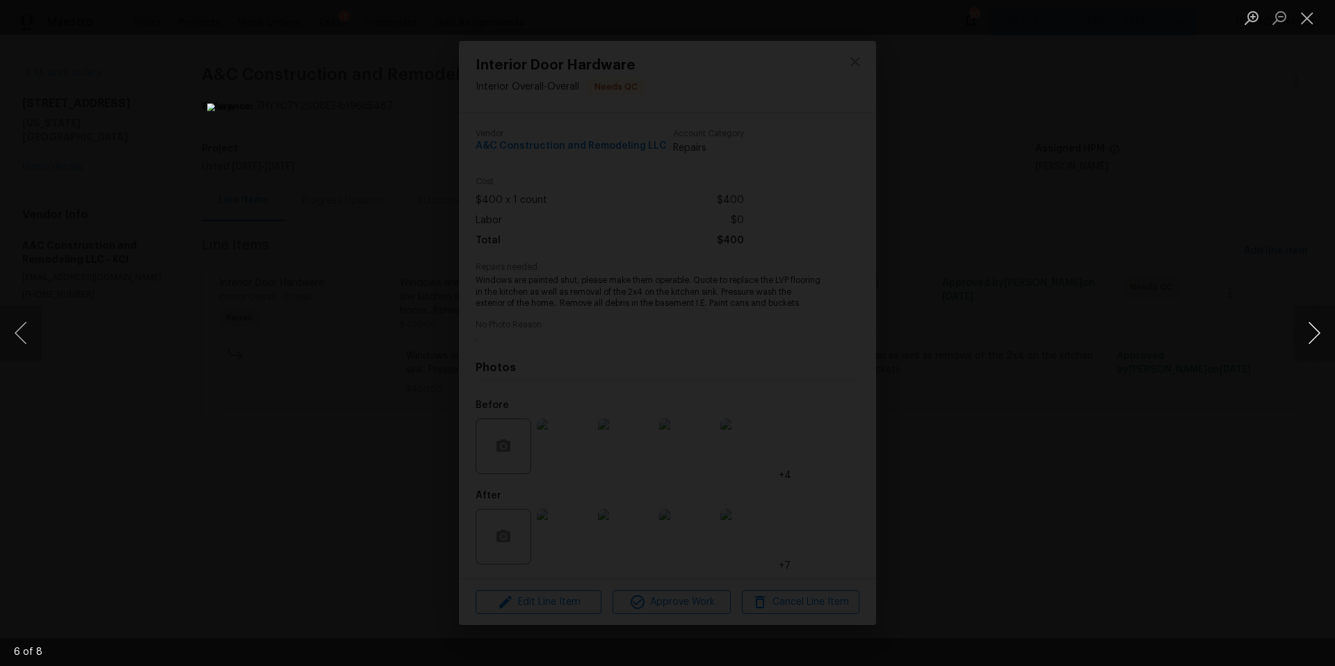
click at [1310, 339] on button "Next image" at bounding box center [1314, 333] width 42 height 56
click at [1237, 323] on div "Lightbox" at bounding box center [667, 333] width 1335 height 666
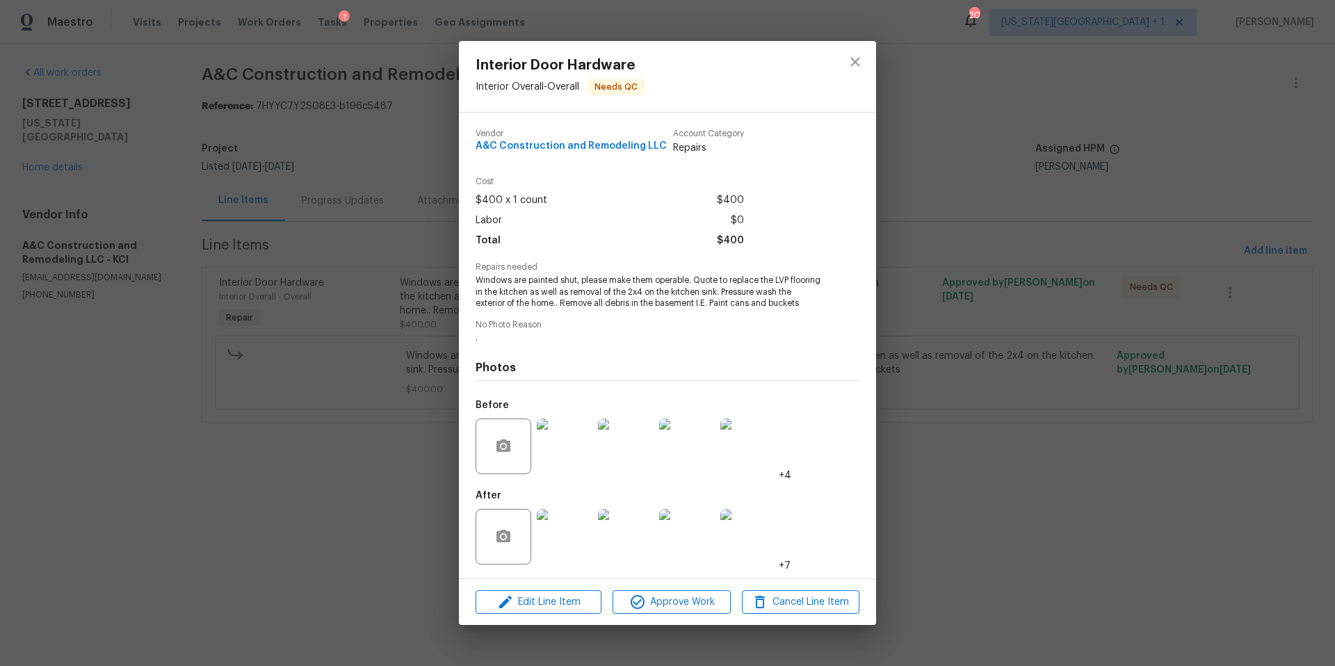
click at [628, 453] on img at bounding box center [626, 447] width 56 height 56
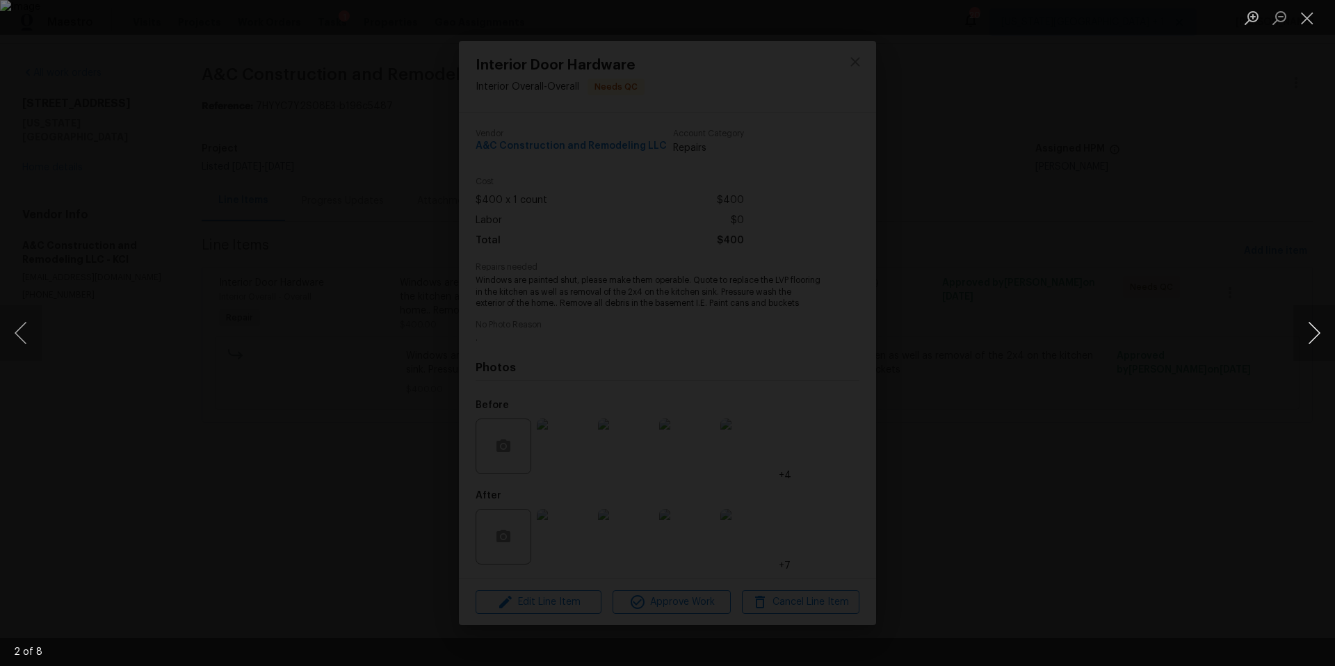
click at [1323, 334] on button "Next image" at bounding box center [1314, 333] width 42 height 56
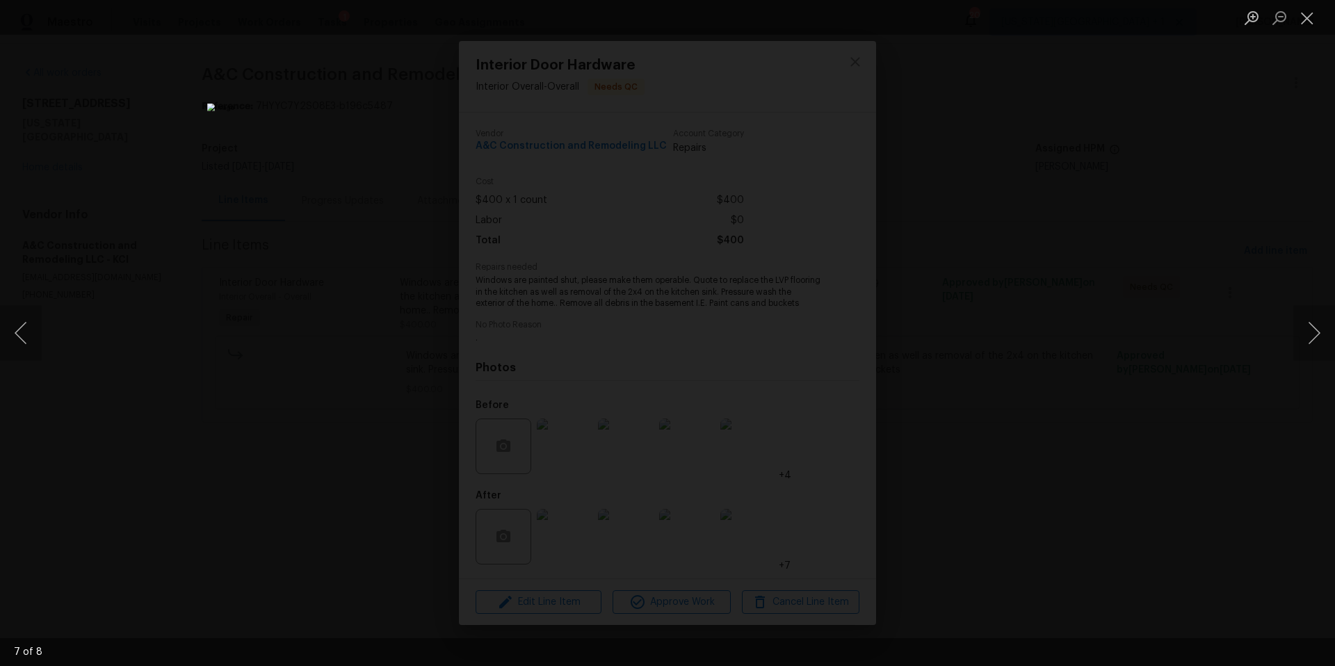
click at [1207, 311] on div "Lightbox" at bounding box center [667, 333] width 1335 height 666
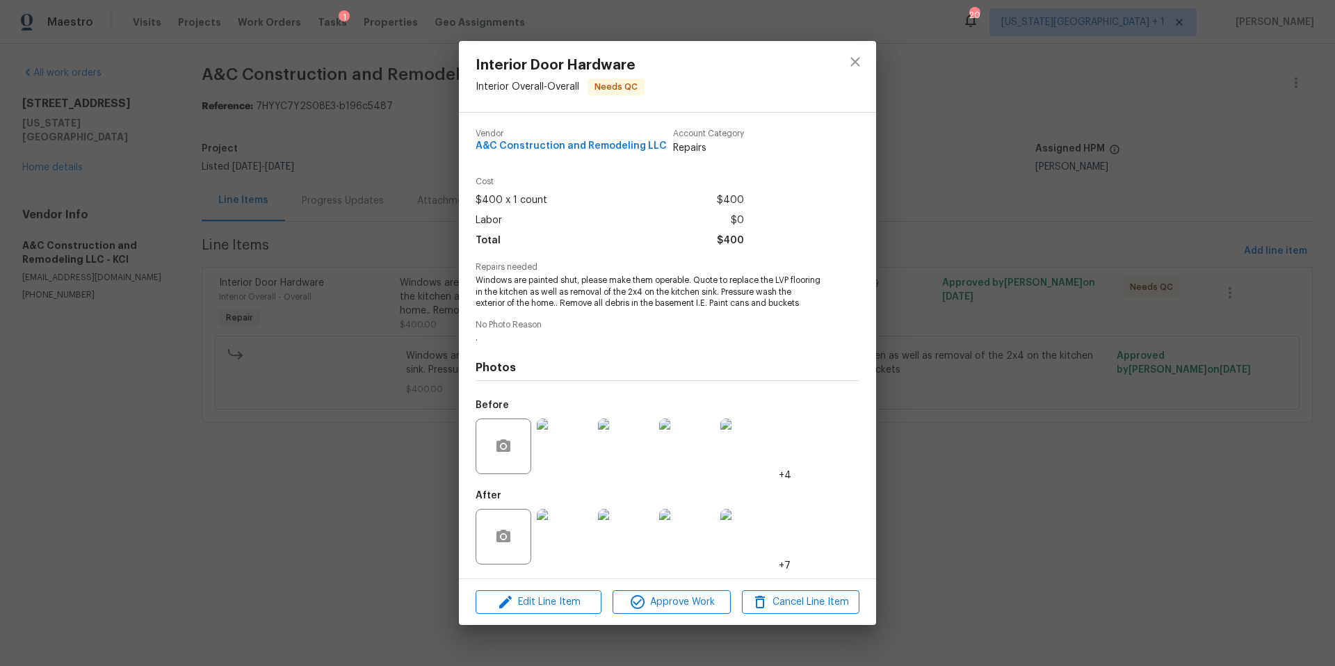
click at [912, 195] on div "Interior Door Hardware Interior Overall - Overall Needs QC Vendor A&C Construct…" at bounding box center [667, 333] width 1335 height 666
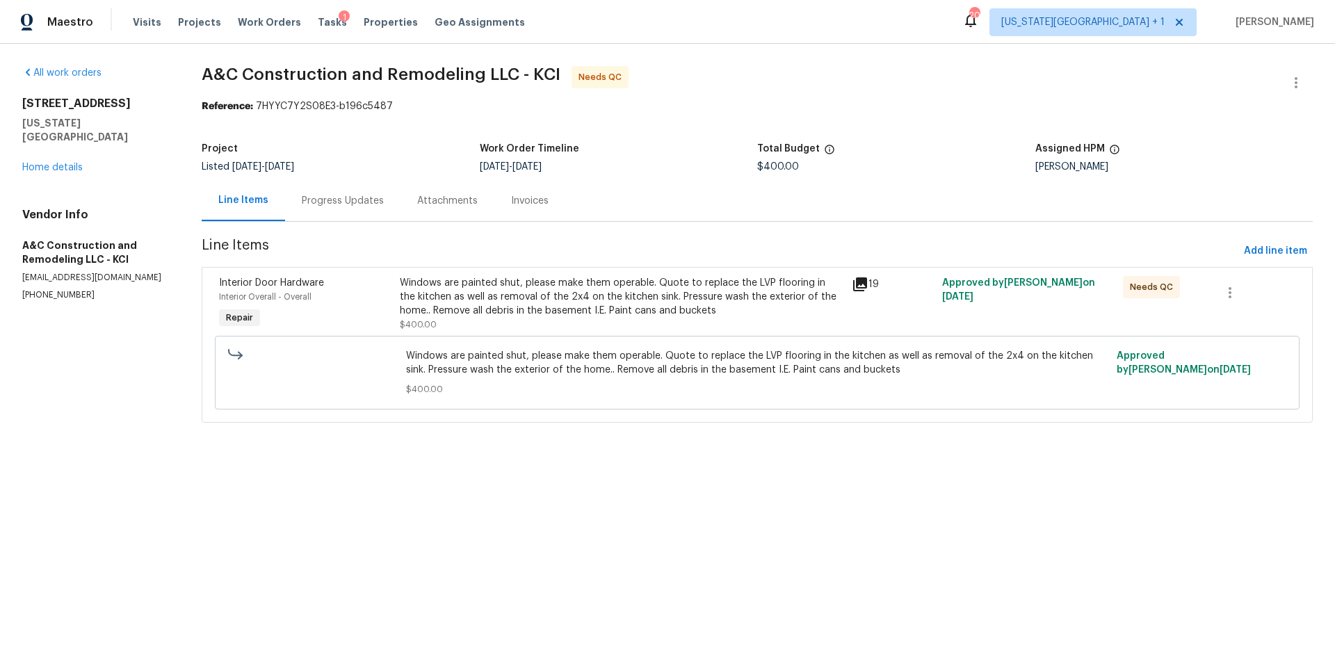
click at [341, 198] on div "Progress Updates" at bounding box center [343, 201] width 82 height 14
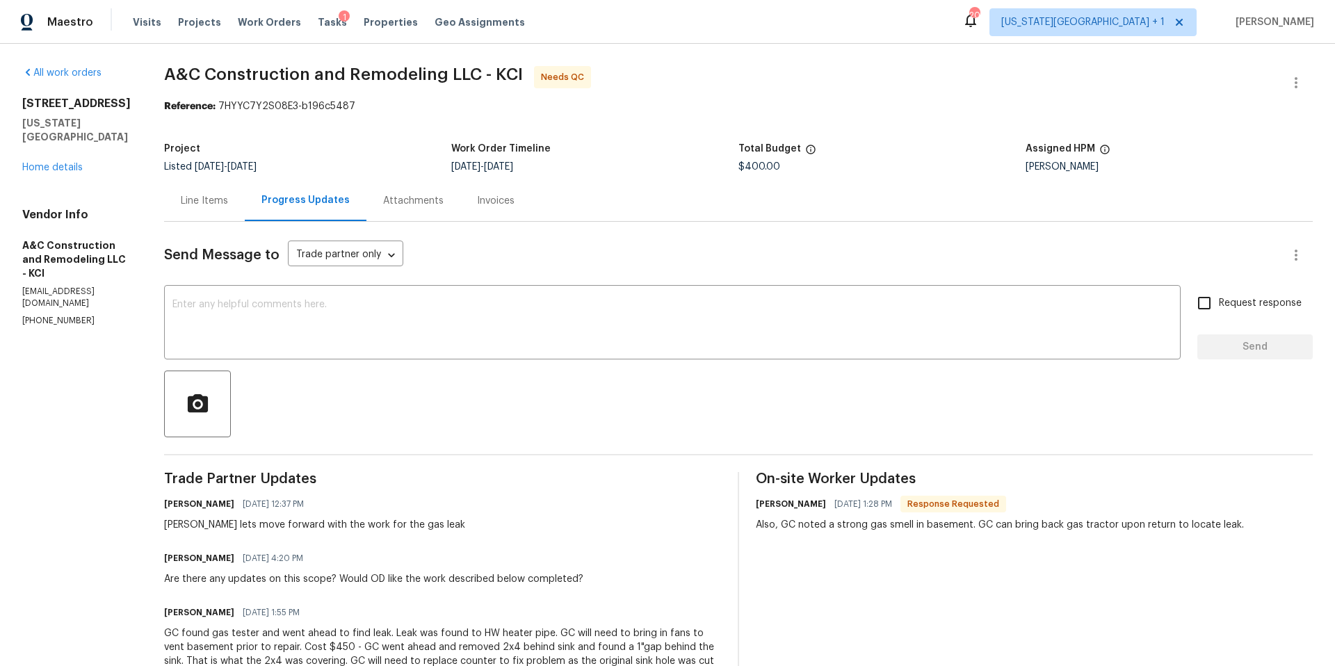
click at [64, 147] on div "[STREET_ADDRESS][US_STATE] Home details" at bounding box center [76, 136] width 108 height 78
click at [58, 163] on link "Home details" at bounding box center [52, 168] width 60 height 10
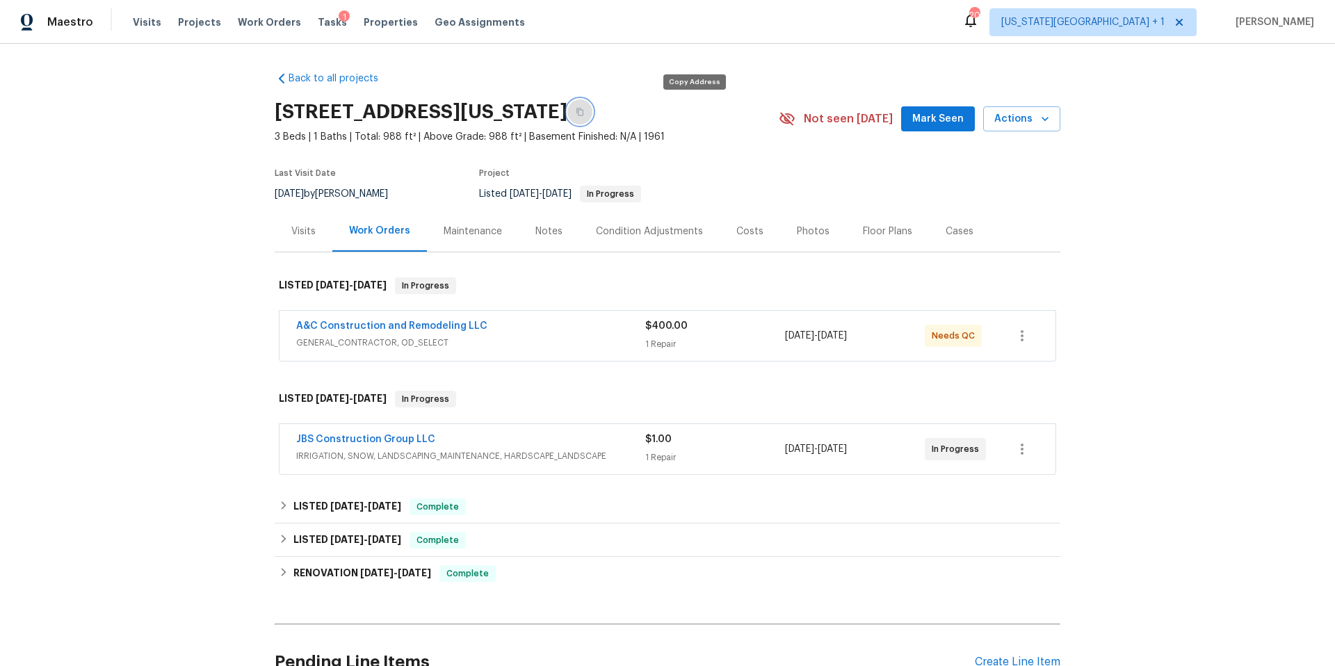
click at [592, 119] on button "button" at bounding box center [579, 111] width 25 height 25
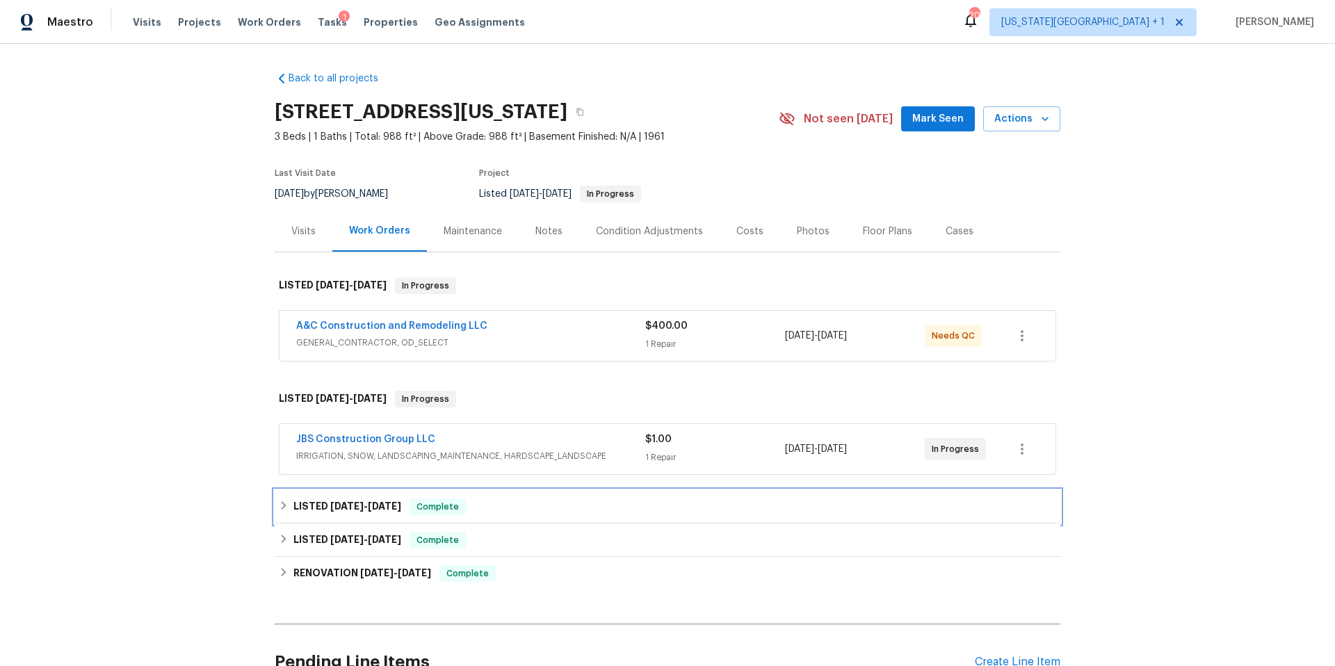
click at [304, 501] on h6 "LISTED [DATE] - [DATE]" at bounding box center [347, 507] width 108 height 17
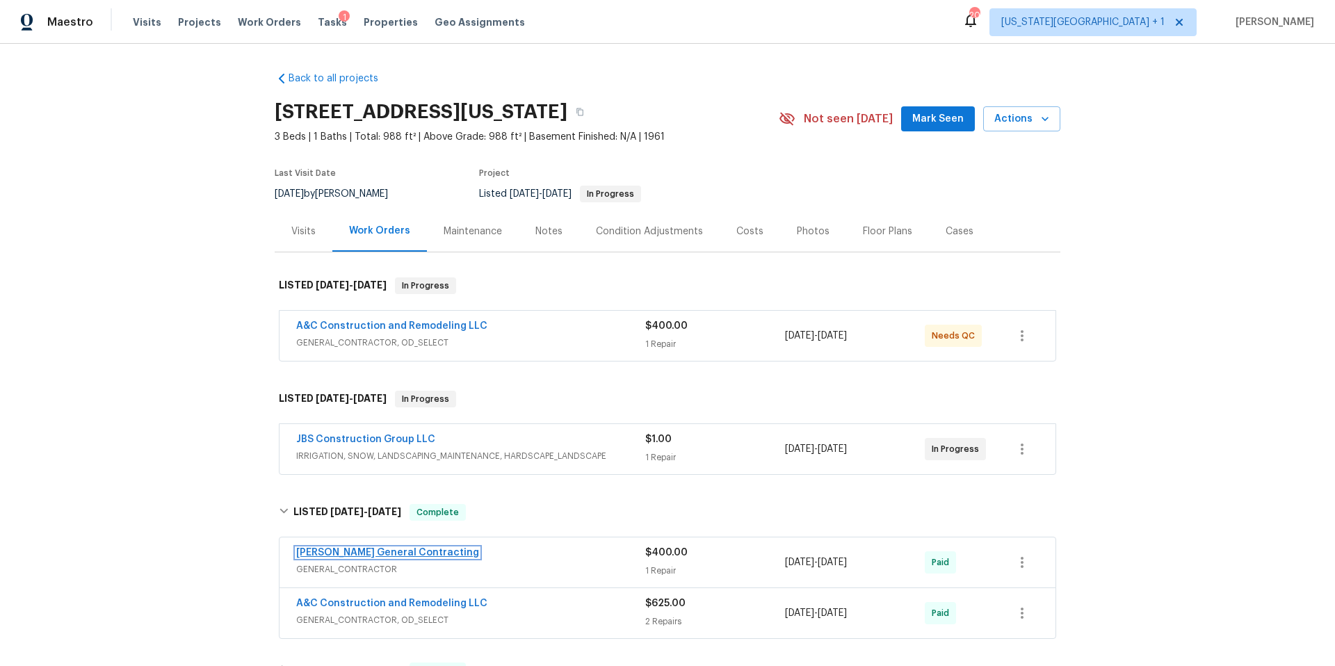
click at [378, 551] on link "Nicholson General Contracting" at bounding box center [387, 553] width 183 height 10
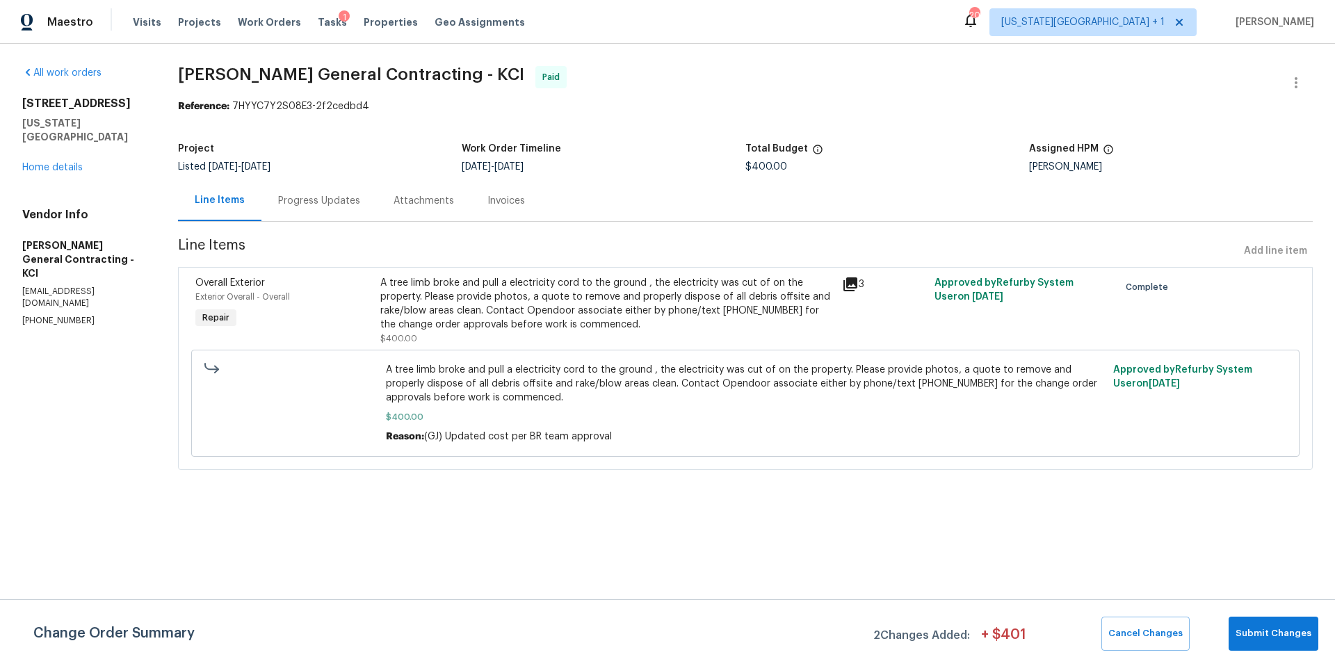
click at [586, 298] on div "A tree limb broke and pull a electricity cord to the ground , the electricity w…" at bounding box center [606, 304] width 453 height 56
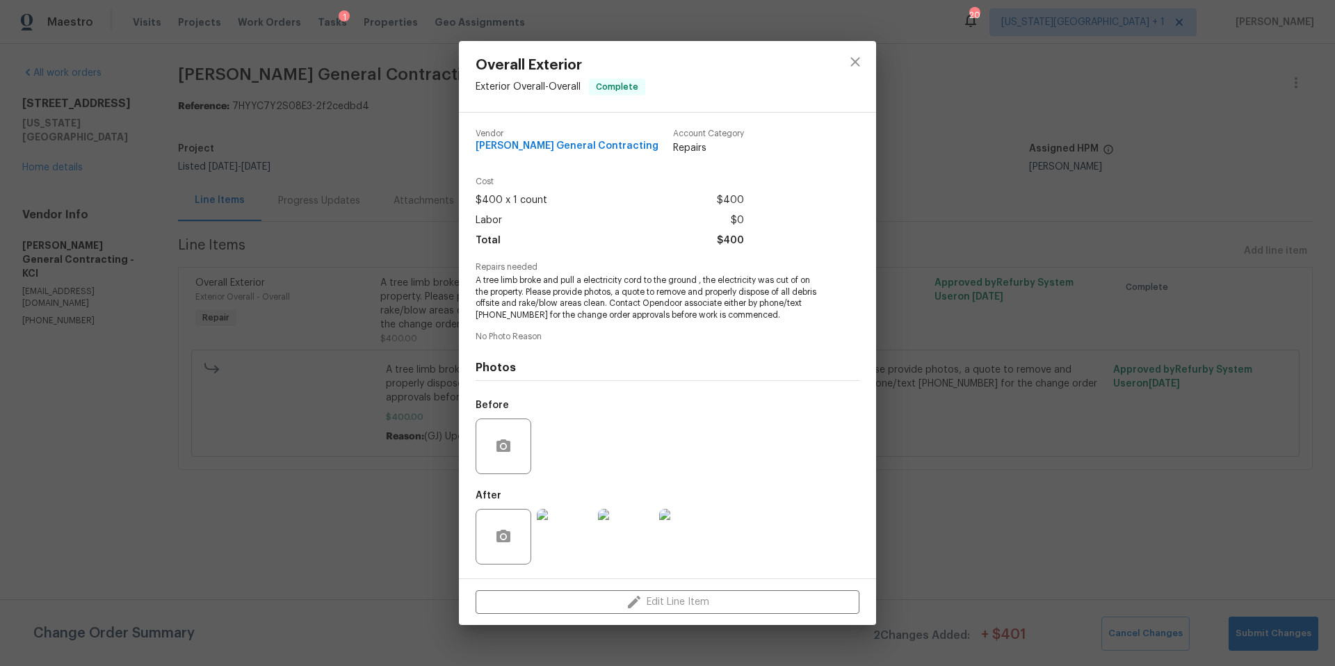
click at [562, 547] on img at bounding box center [565, 537] width 56 height 56
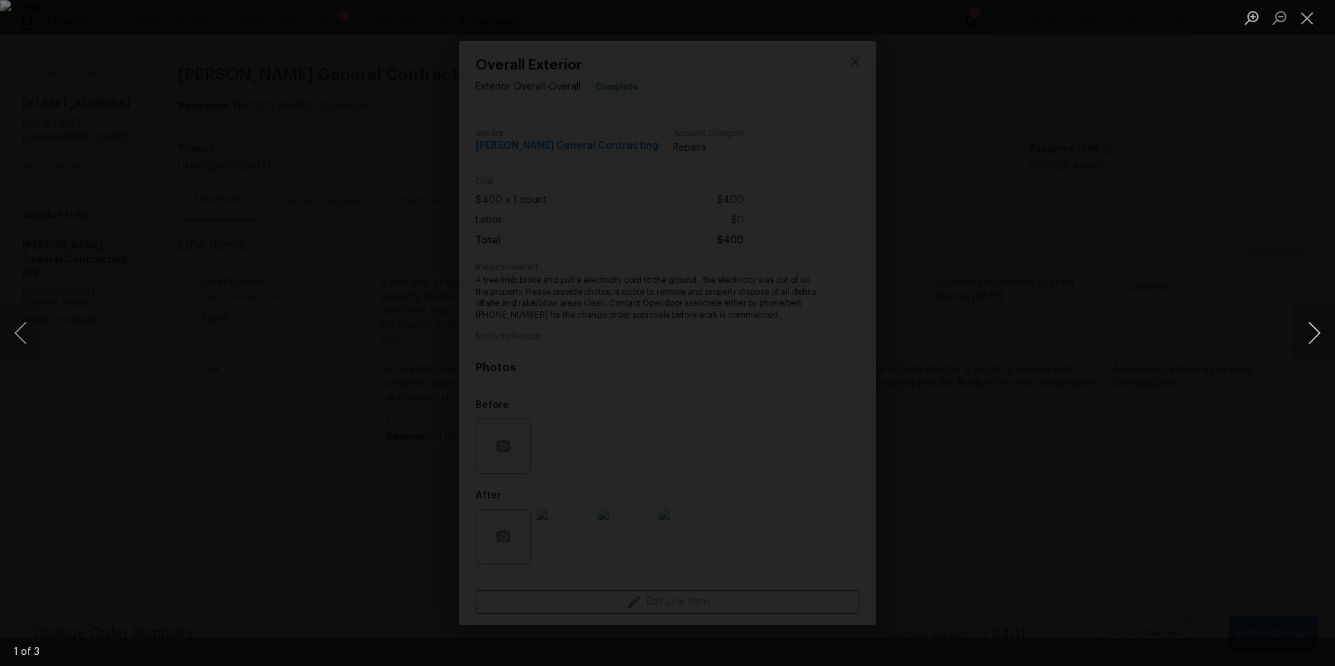
click at [1315, 330] on button "Next image" at bounding box center [1314, 333] width 42 height 56
click at [1314, 333] on button "Next image" at bounding box center [1314, 333] width 42 height 56
click at [1223, 356] on div "Lightbox" at bounding box center [667, 333] width 1335 height 666
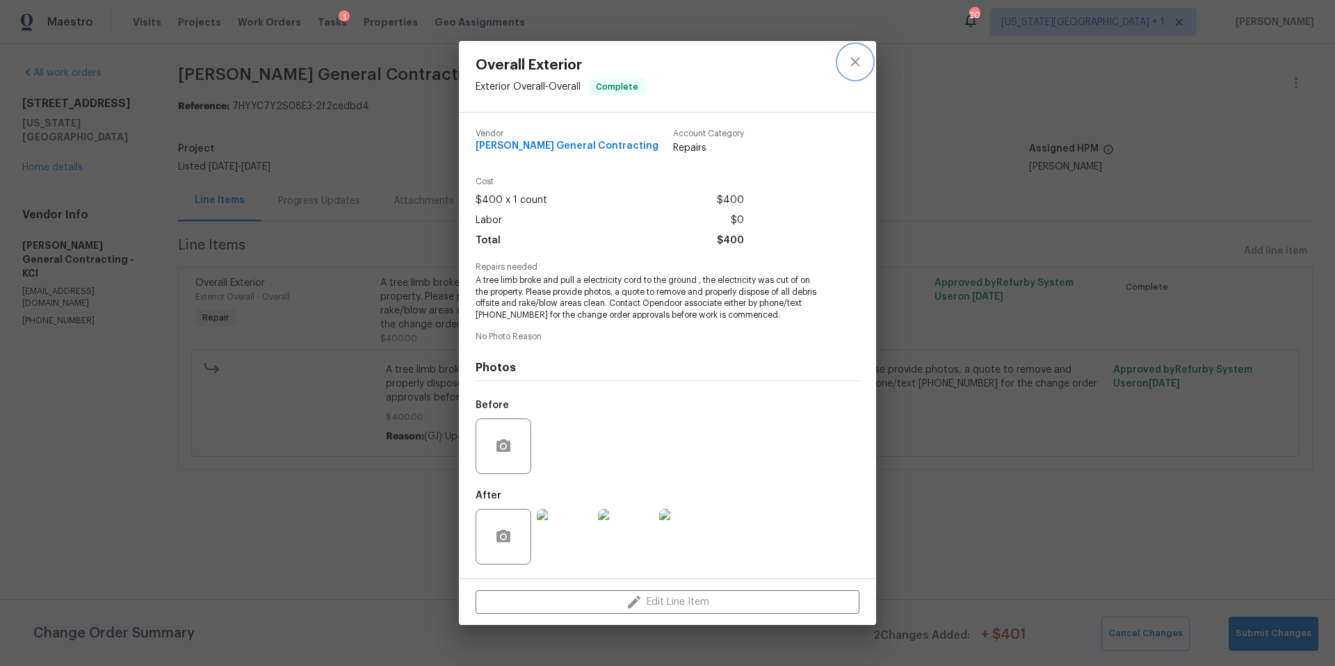
click at [850, 63] on icon "close" at bounding box center [855, 62] width 17 height 17
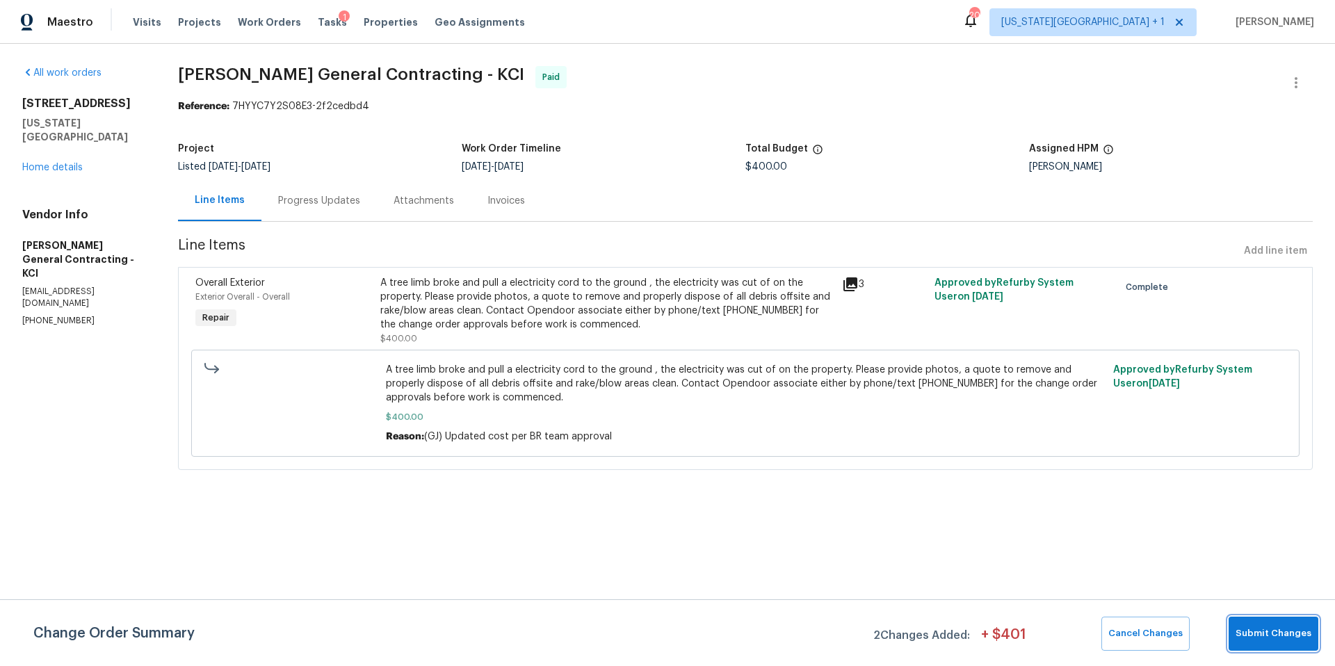
click at [1270, 639] on span "Submit Changes" at bounding box center [1274, 634] width 76 height 16
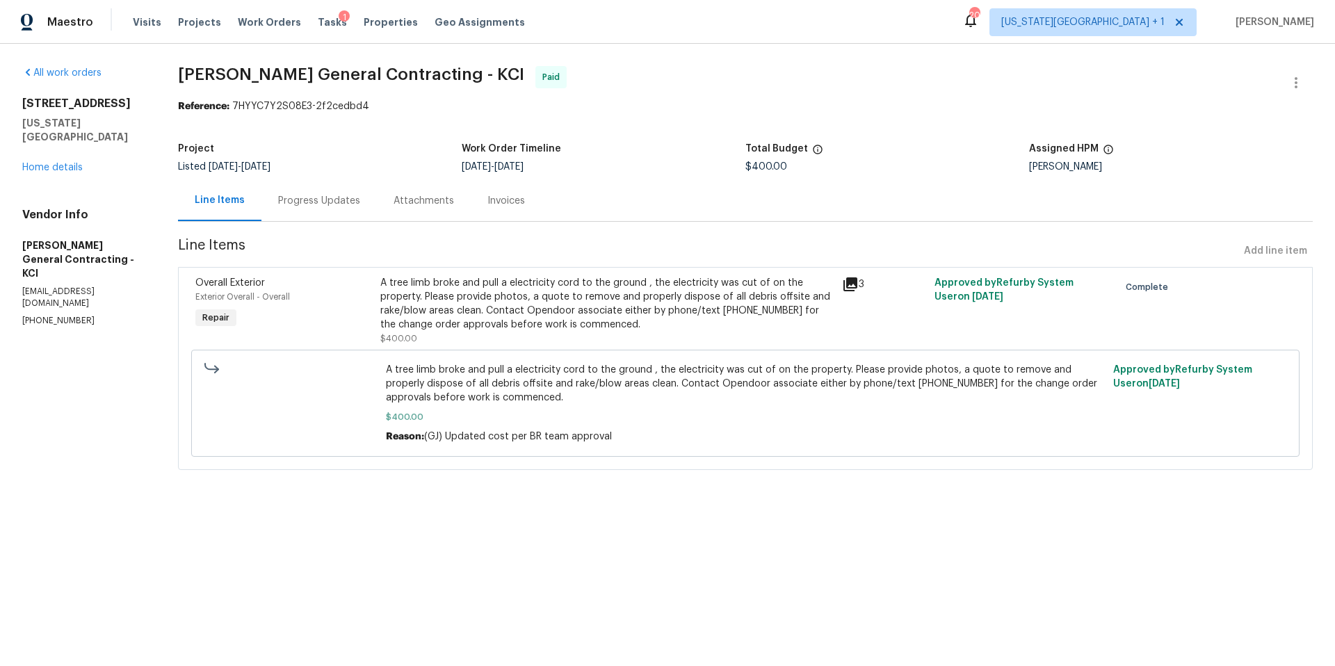
click at [701, 310] on div "A tree limb broke and pull a electricity cord to the ground , the electricity w…" at bounding box center [606, 304] width 453 height 56
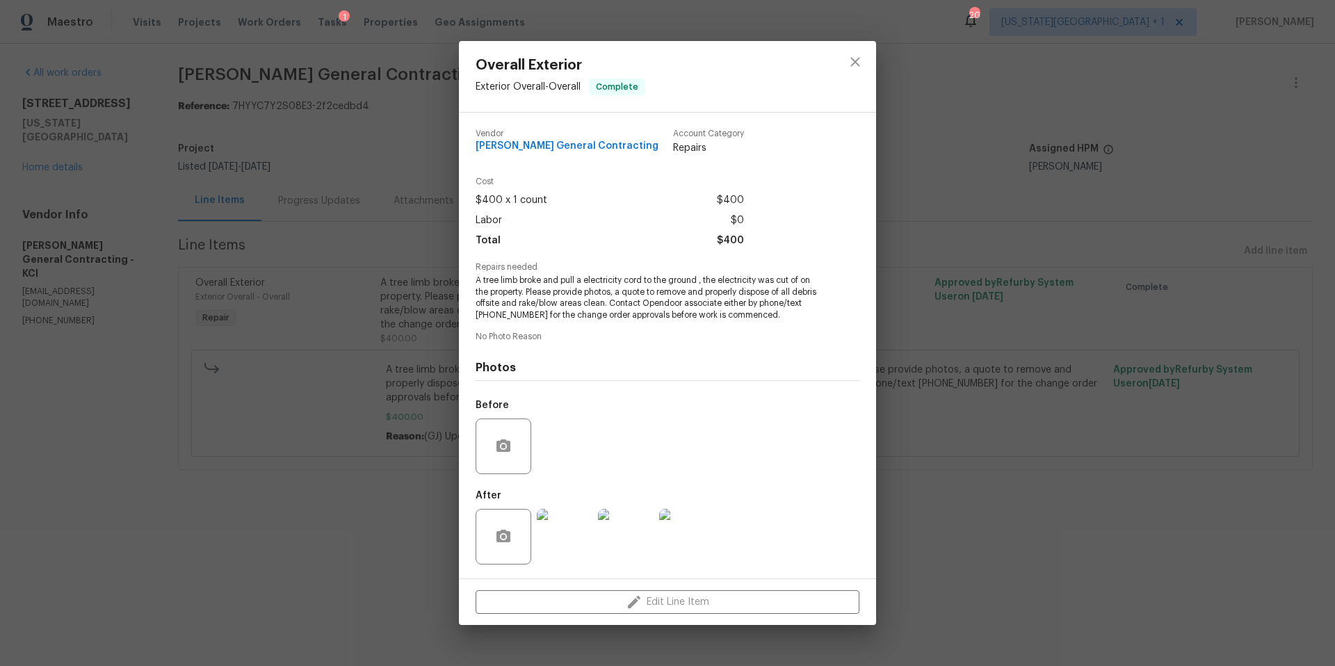
click at [560, 535] on img at bounding box center [565, 537] width 56 height 56
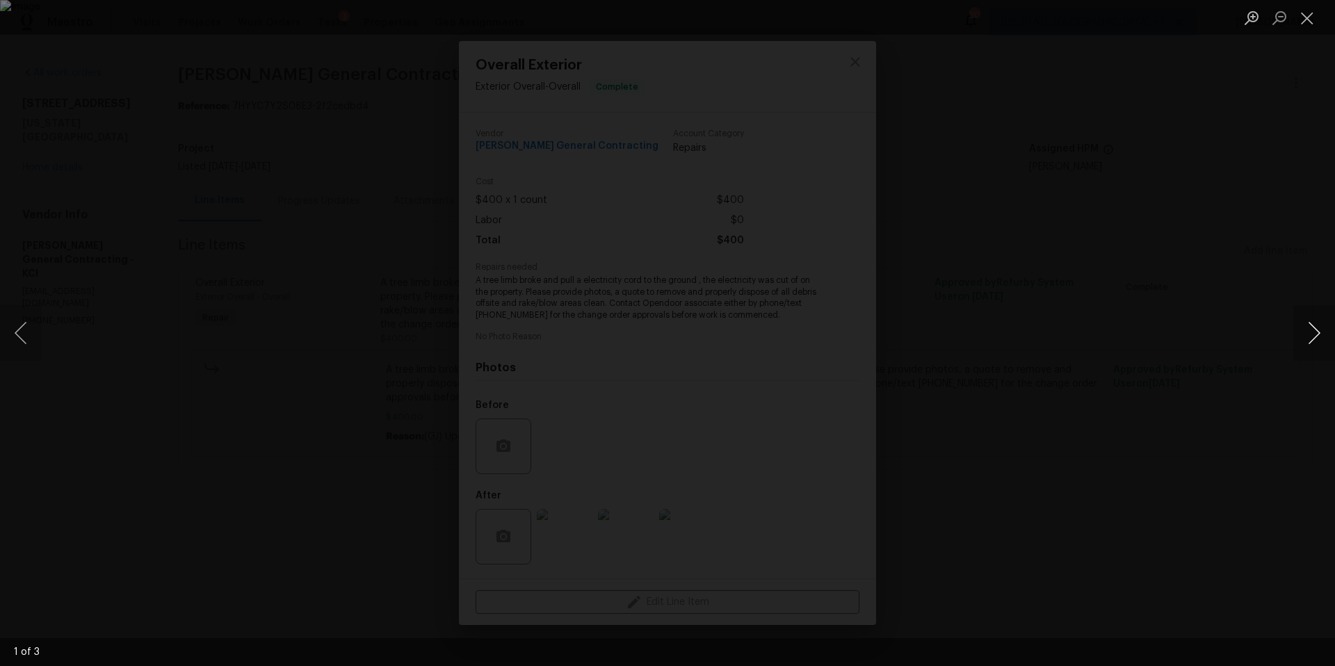
click at [1307, 330] on button "Next image" at bounding box center [1314, 333] width 42 height 56
click at [1152, 325] on div "Lightbox" at bounding box center [667, 333] width 1335 height 666
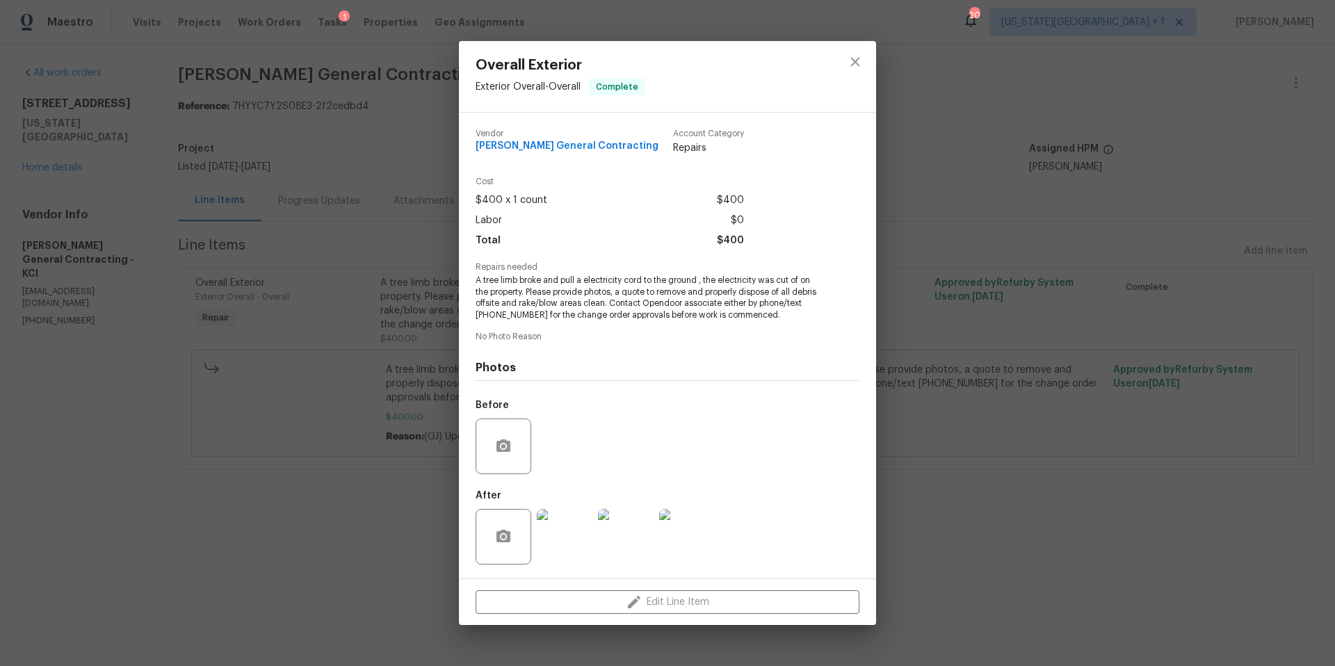
click at [972, 175] on div "Overall Exterior Exterior Overall - Overall Complete Vendor Nicholson General C…" at bounding box center [667, 333] width 1335 height 666
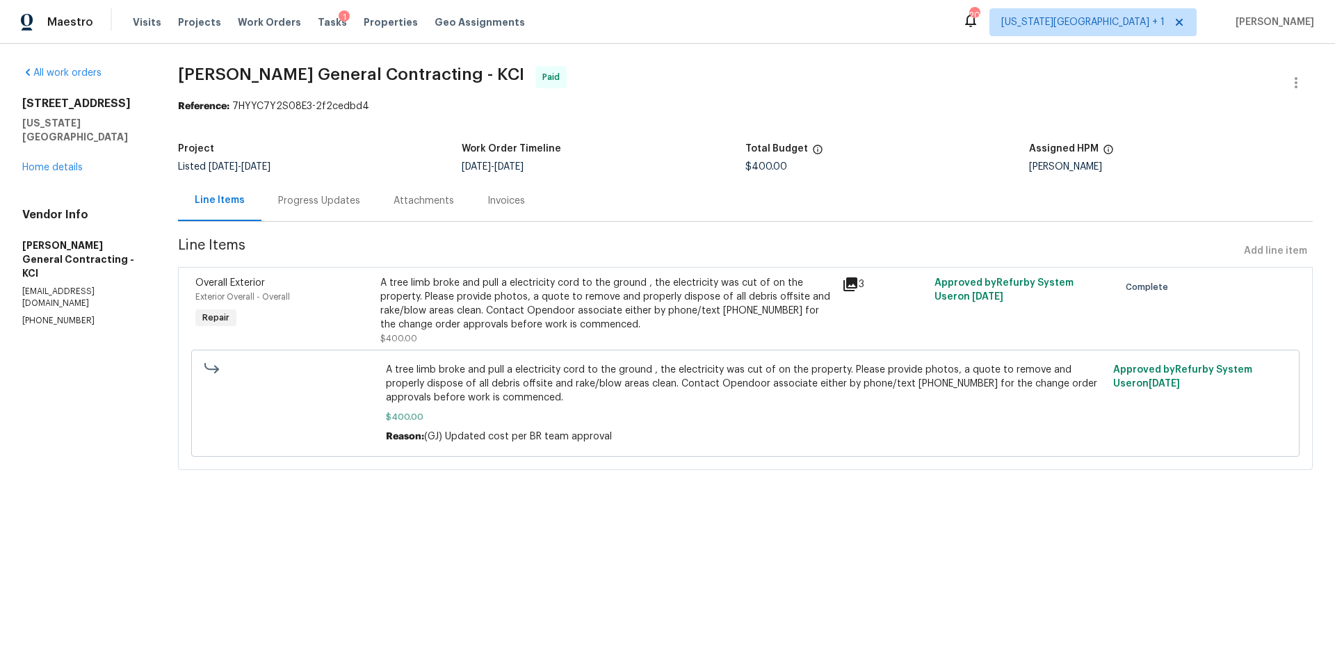
click at [580, 300] on div "A tree limb broke and pull a electricity cord to the ground , the electricity w…" at bounding box center [606, 304] width 453 height 56
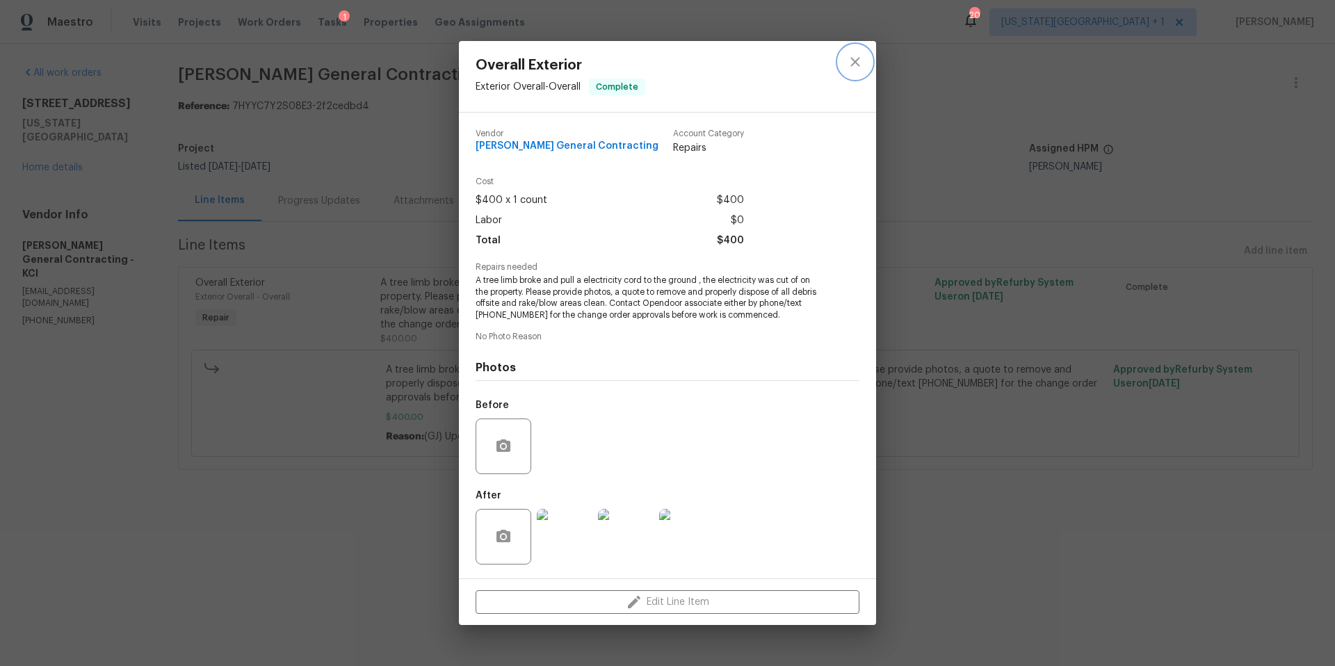
click at [857, 66] on icon "close" at bounding box center [855, 62] width 17 height 17
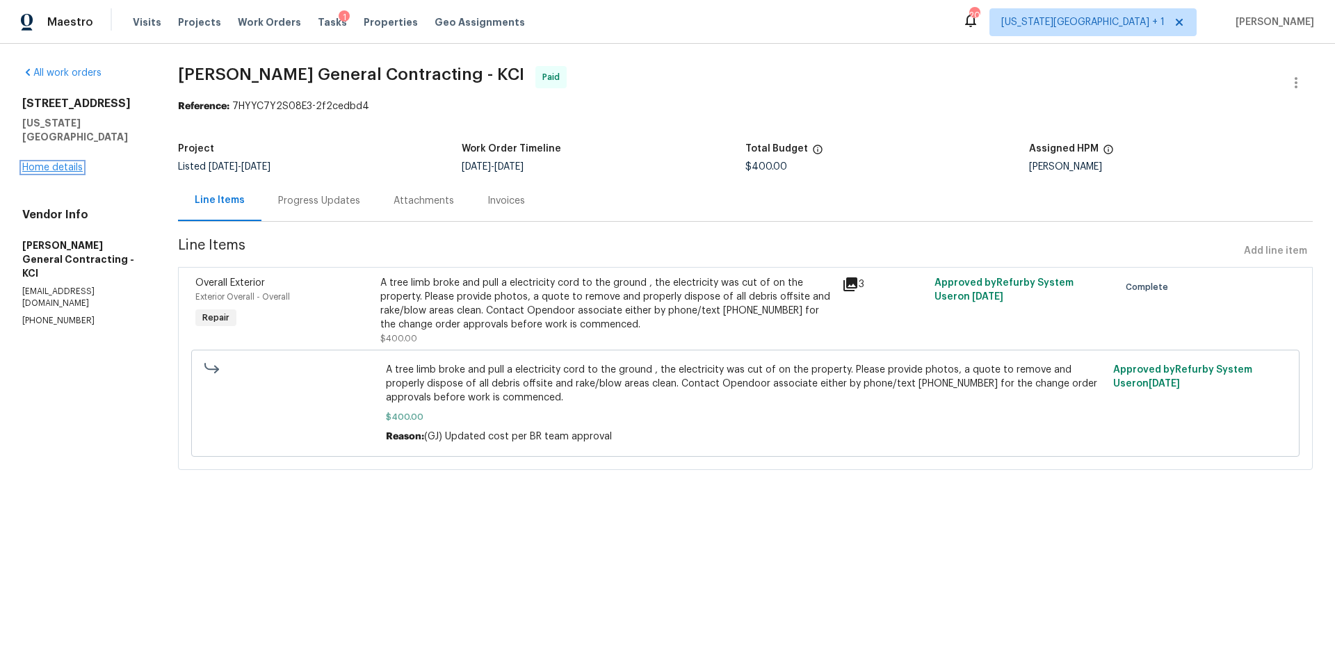
click at [72, 163] on link "Home details" at bounding box center [52, 168] width 60 height 10
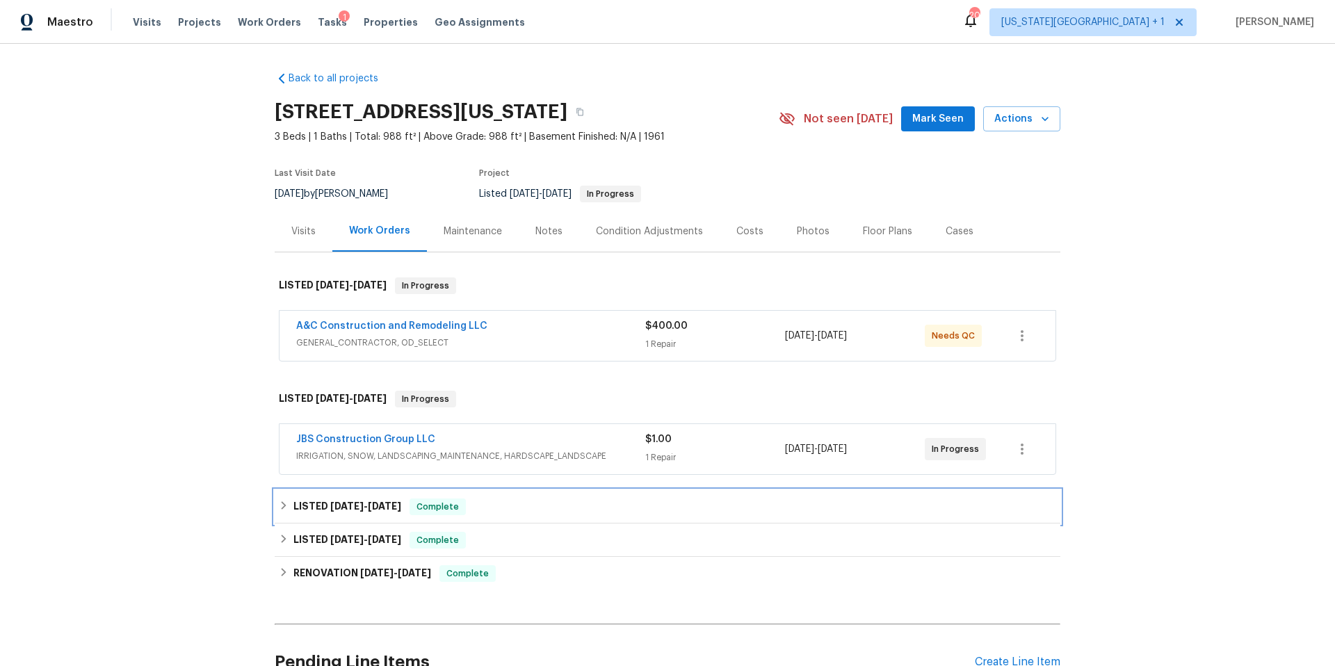
click at [297, 501] on h6 "LISTED 7/24/25 - 7/31/25" at bounding box center [347, 507] width 108 height 17
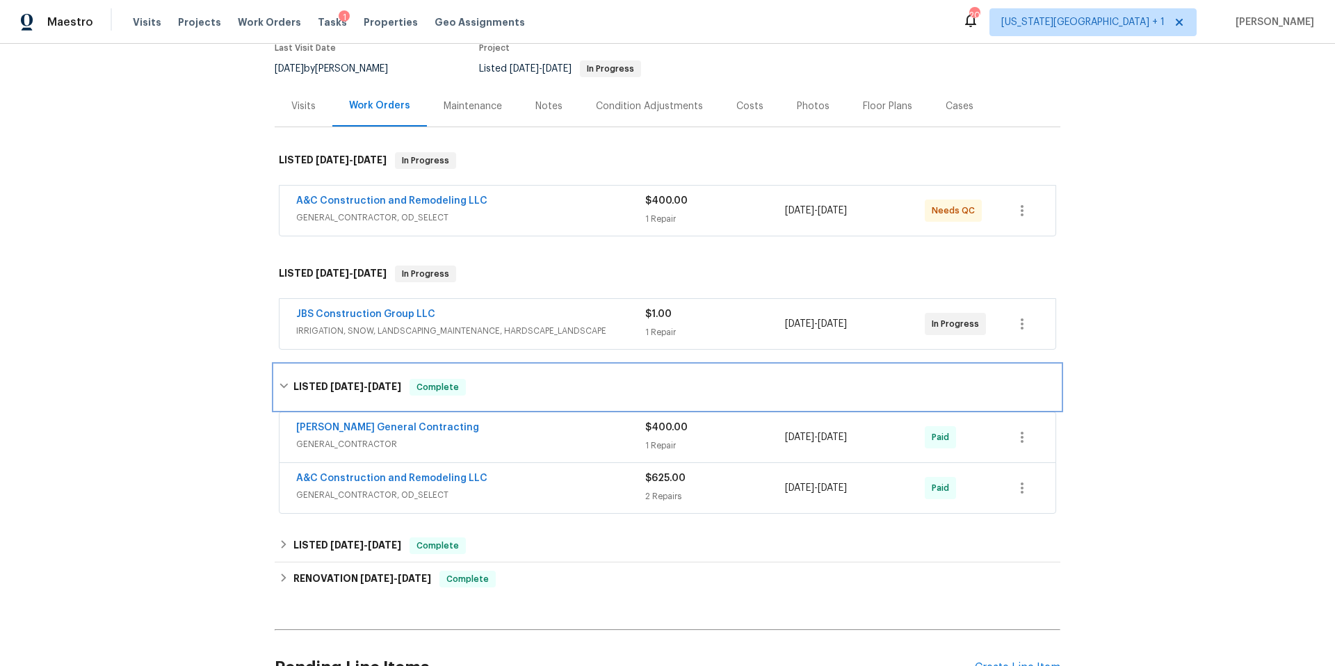
scroll to position [131, 0]
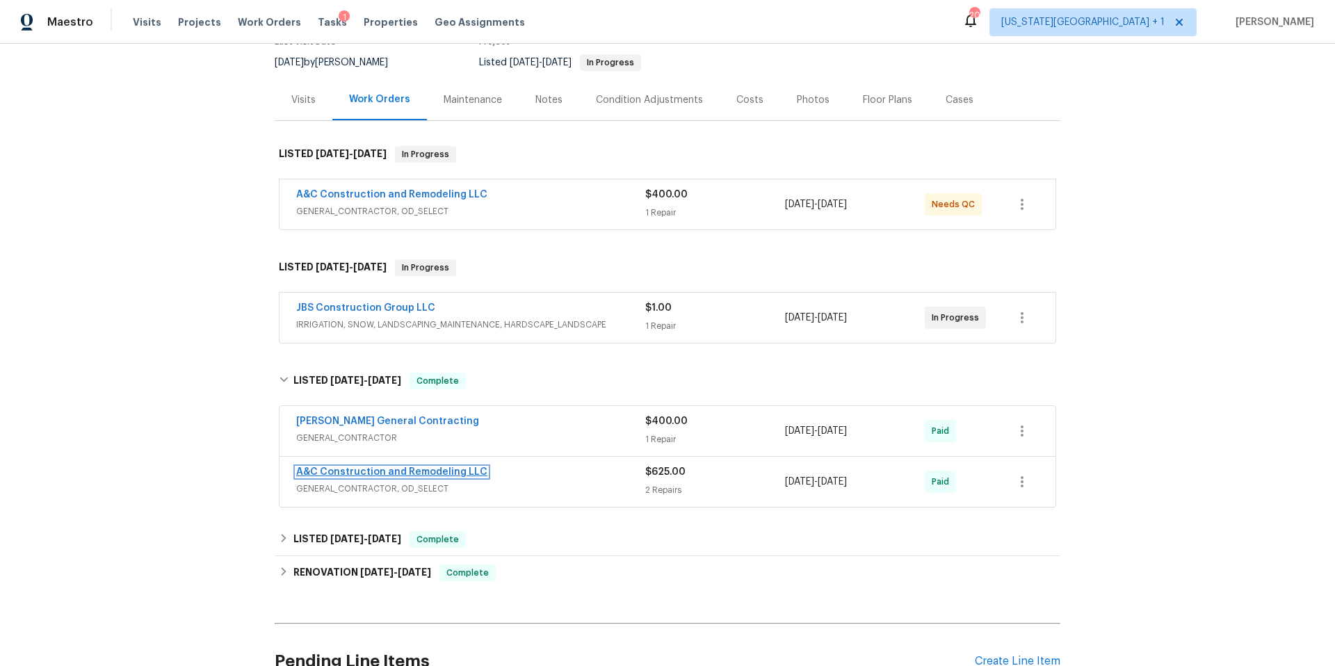
click at [395, 474] on link "A&C Construction and Remodeling LLC" at bounding box center [391, 472] width 191 height 10
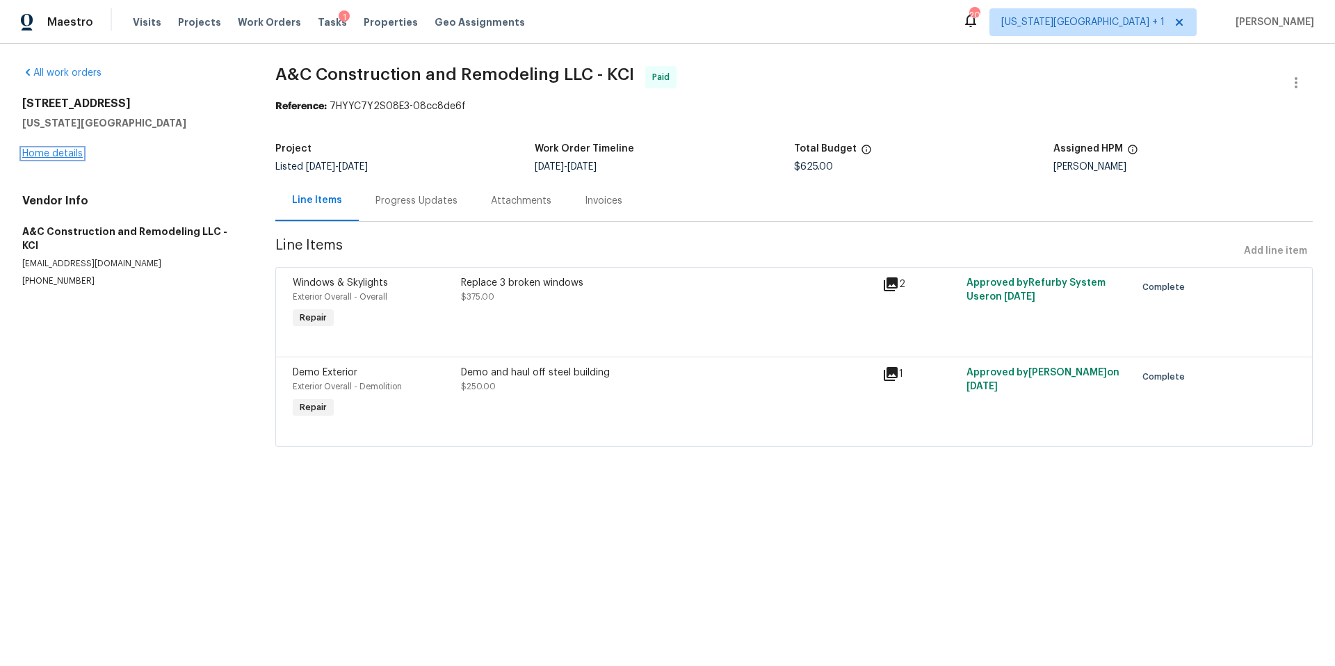
click at [68, 157] on link "Home details" at bounding box center [52, 154] width 60 height 10
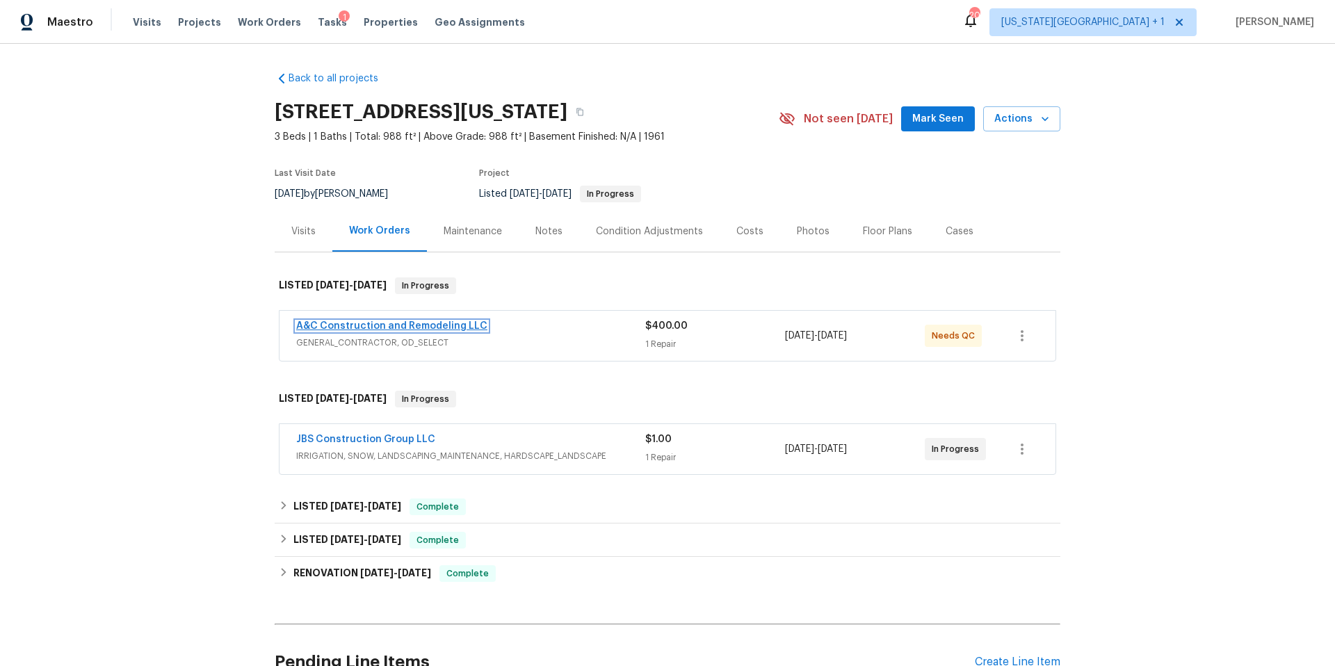
click at [341, 325] on link "A&C Construction and Remodeling LLC" at bounding box center [391, 326] width 191 height 10
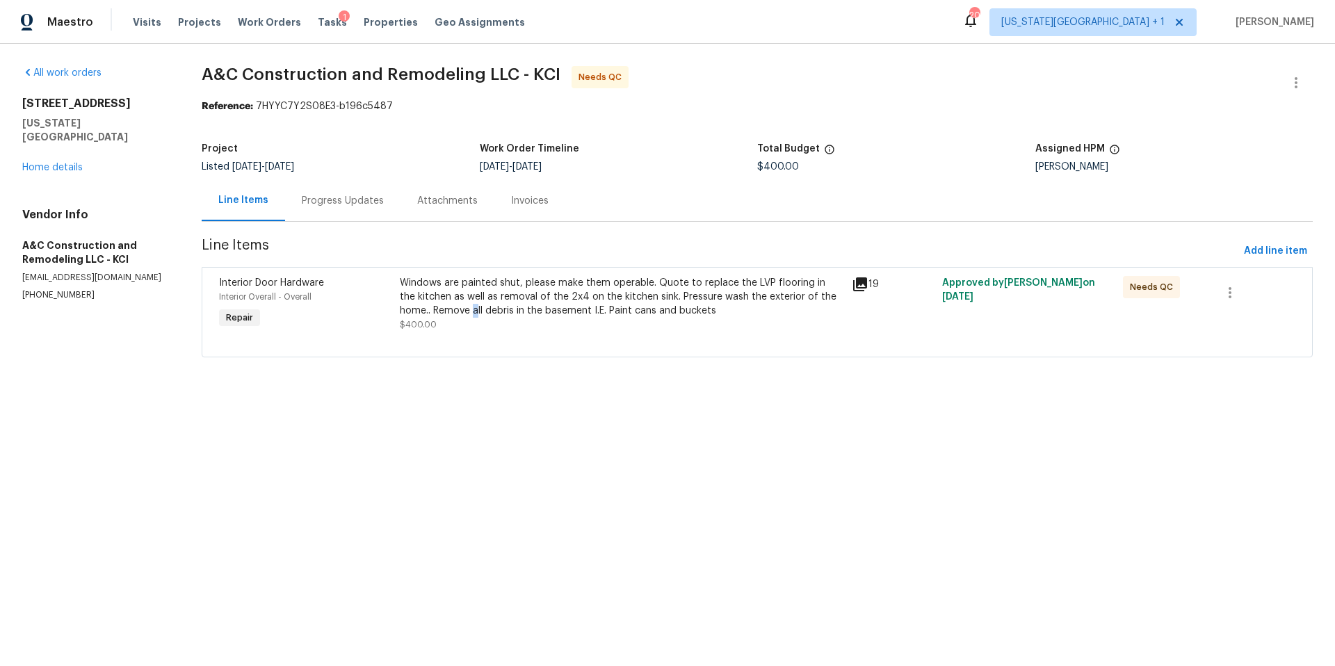
click at [477, 305] on div "Windows are painted shut, please make them operable. Quote to replace the LVP f…" at bounding box center [622, 297] width 444 height 42
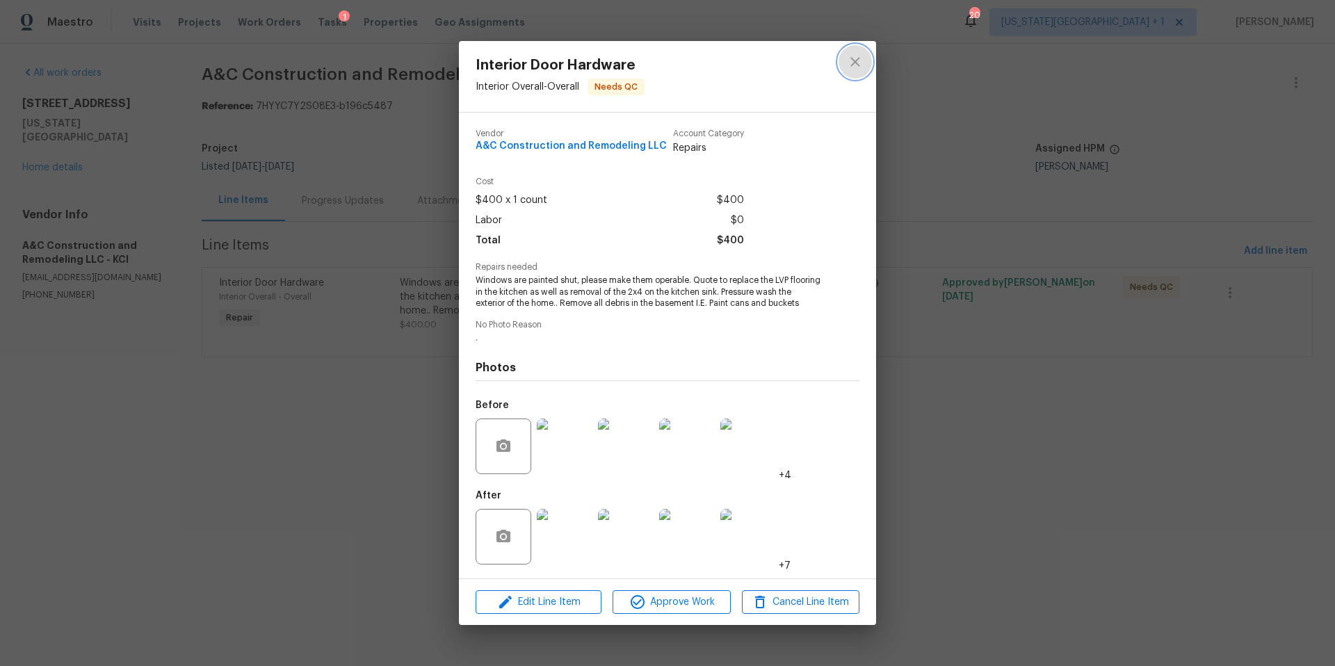
click at [855, 63] on icon "close" at bounding box center [855, 62] width 17 height 17
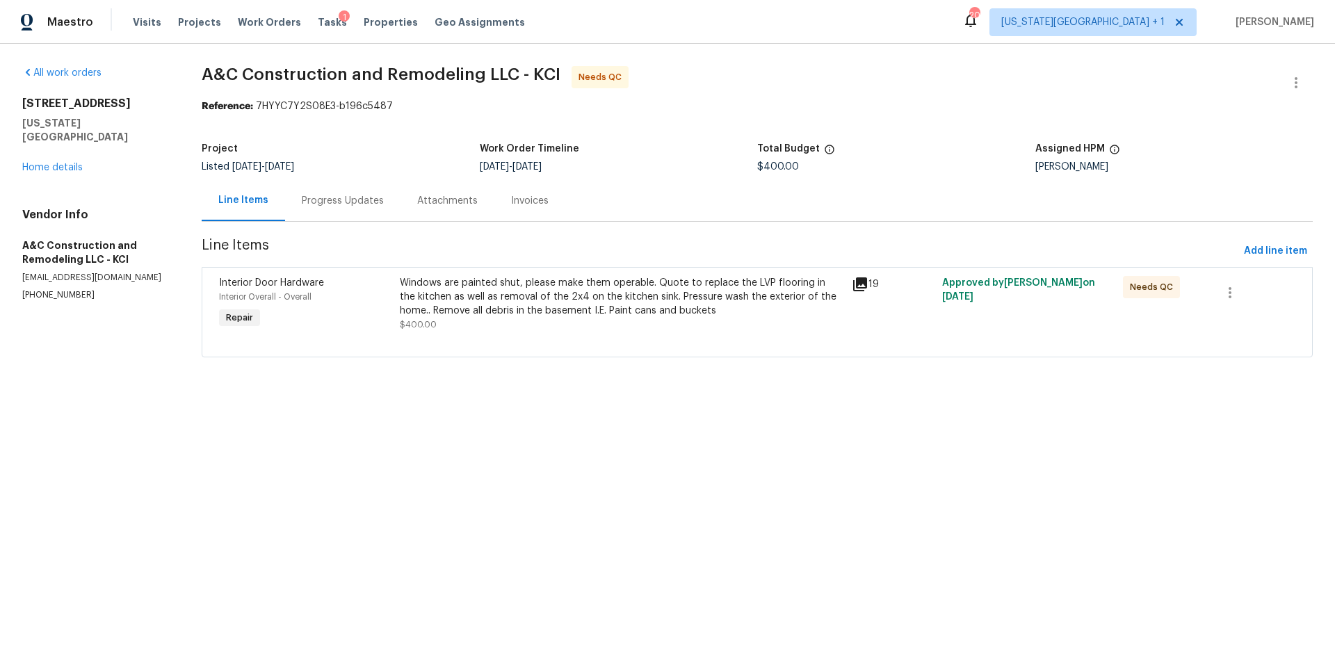
click at [318, 14] on div "Visits Projects Work Orders Tasks 1 Properties Geo Assignments" at bounding box center [337, 22] width 409 height 28
click at [318, 19] on span "Tasks" at bounding box center [332, 22] width 29 height 10
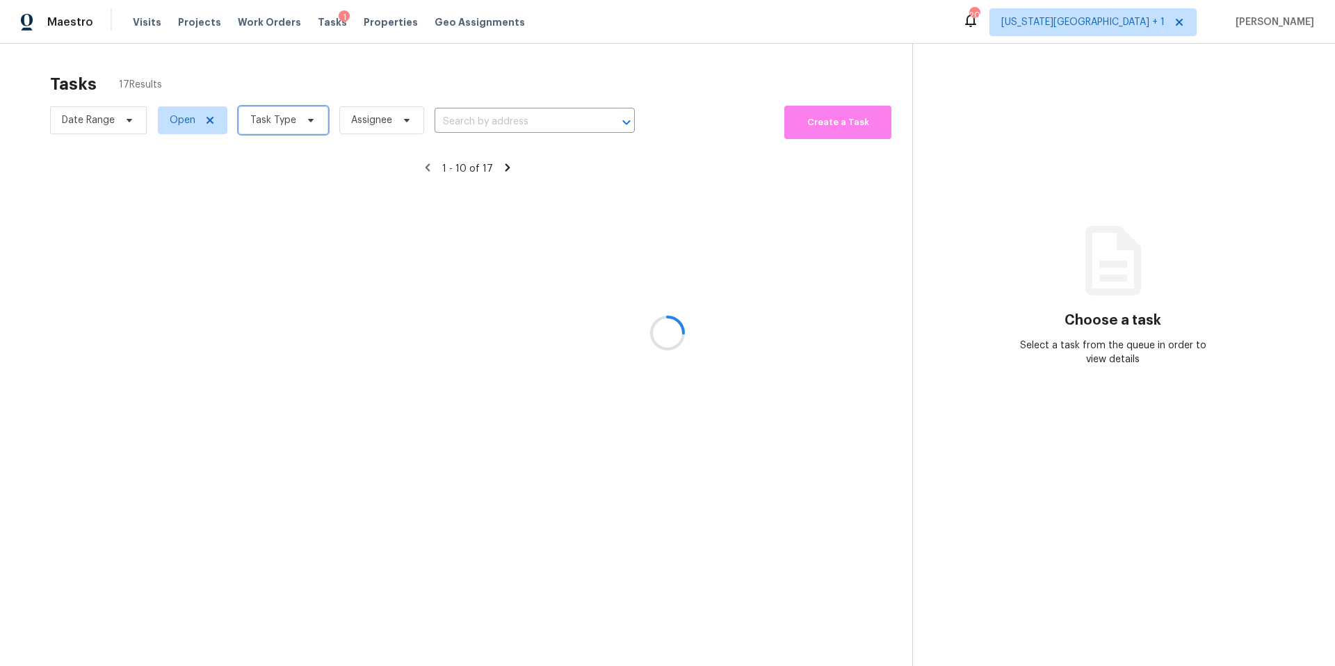
click at [281, 119] on span "Task Type" at bounding box center [273, 120] width 46 height 14
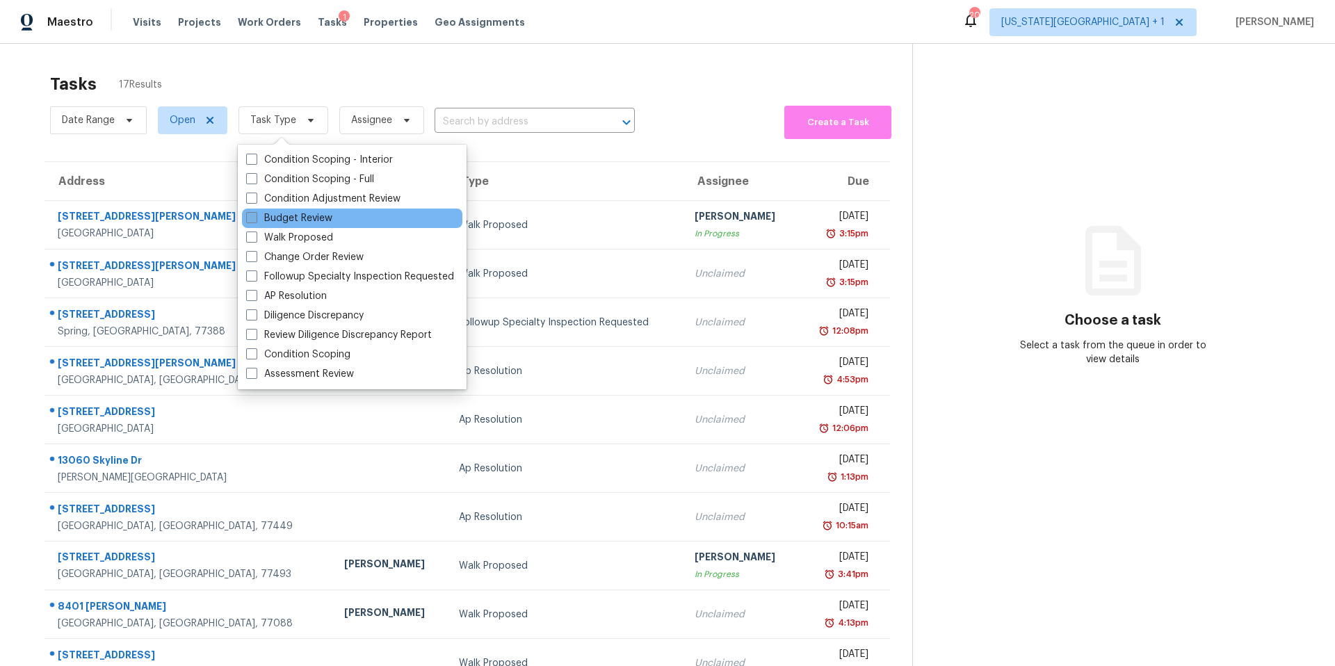
click at [271, 212] on label "Budget Review" at bounding box center [289, 218] width 86 height 14
click at [255, 212] on input "Budget Review" at bounding box center [250, 215] width 9 height 9
checkbox input "true"
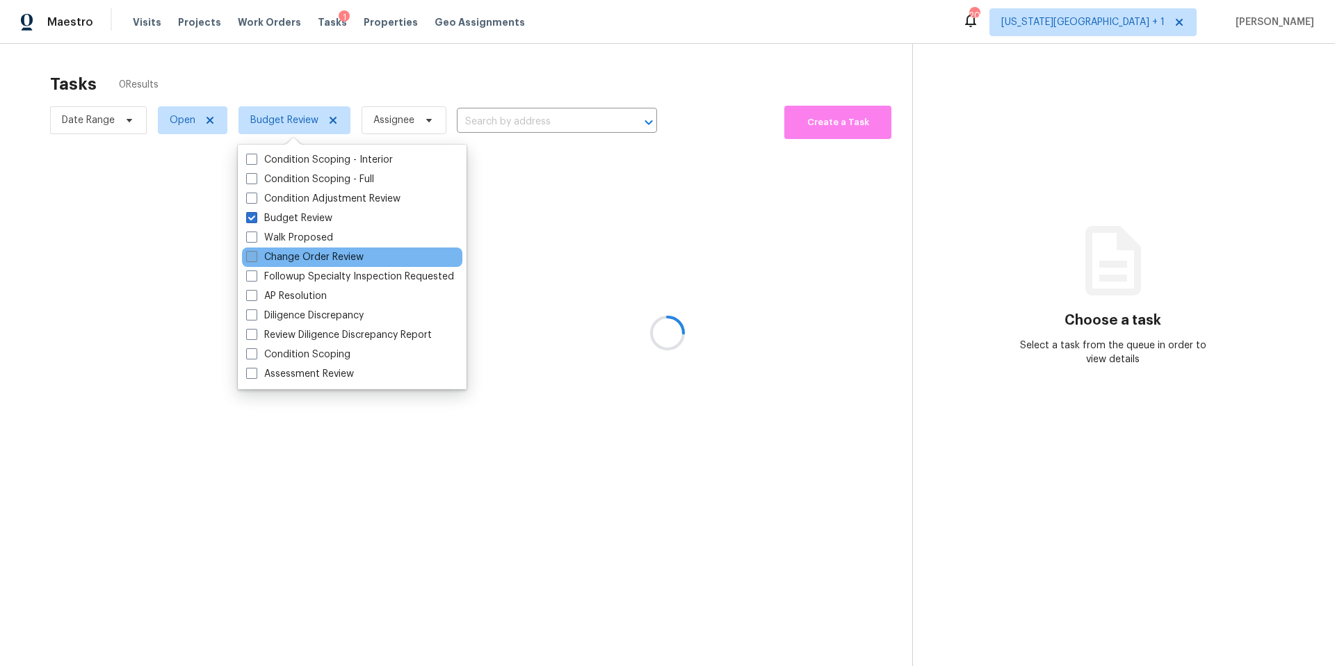
click at [266, 257] on label "Change Order Review" at bounding box center [305, 257] width 118 height 14
click at [255, 257] on input "Change Order Review" at bounding box center [250, 254] width 9 height 9
checkbox input "true"
click at [410, 71] on div at bounding box center [667, 333] width 1335 height 666
